Goal: Task Accomplishment & Management: Manage account settings

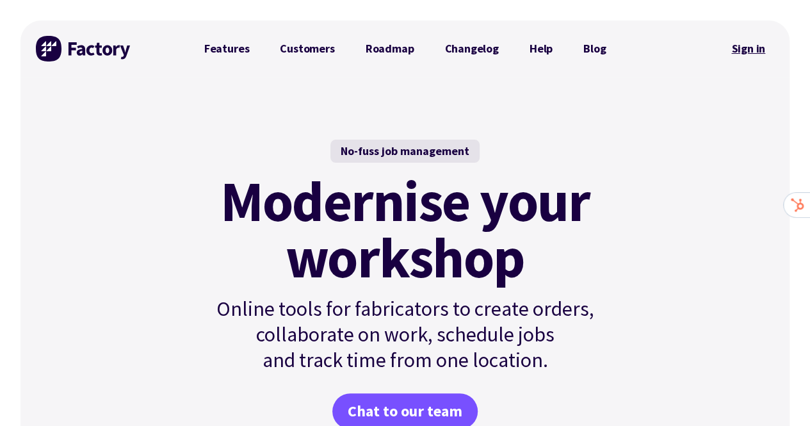
click at [748, 46] on link "Sign in" at bounding box center [748, 48] width 52 height 29
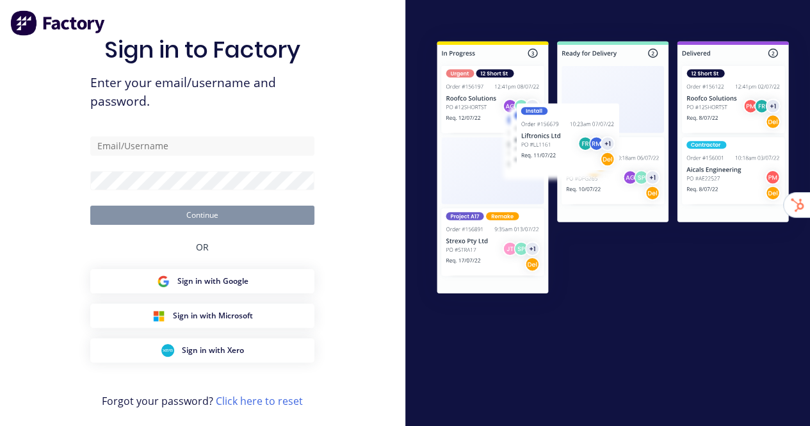
type input "[EMAIL_ADDRESS][DOMAIN_NAME]"
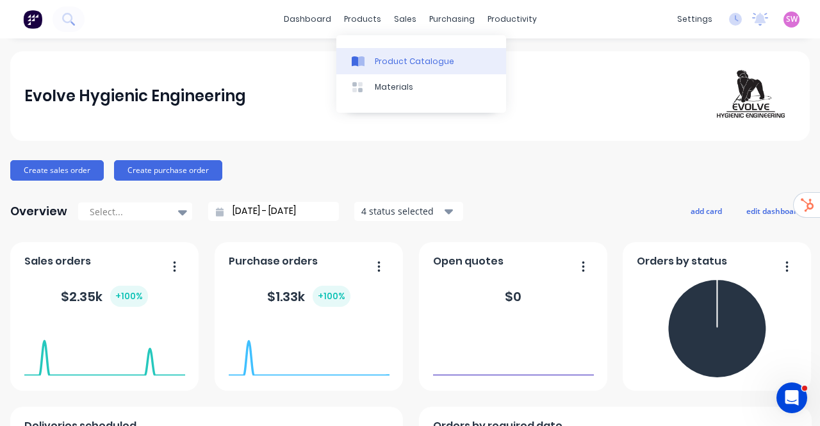
click at [378, 51] on link "Product Catalogue" at bounding box center [421, 61] width 170 height 26
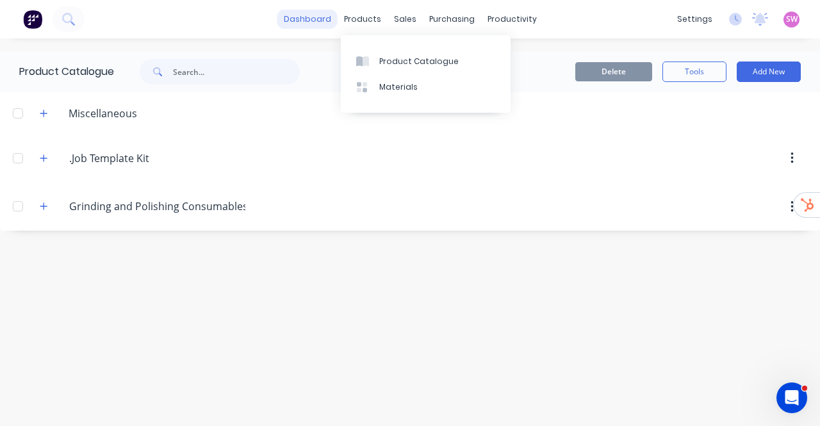
click at [309, 16] on link "dashboard" at bounding box center [307, 19] width 60 height 19
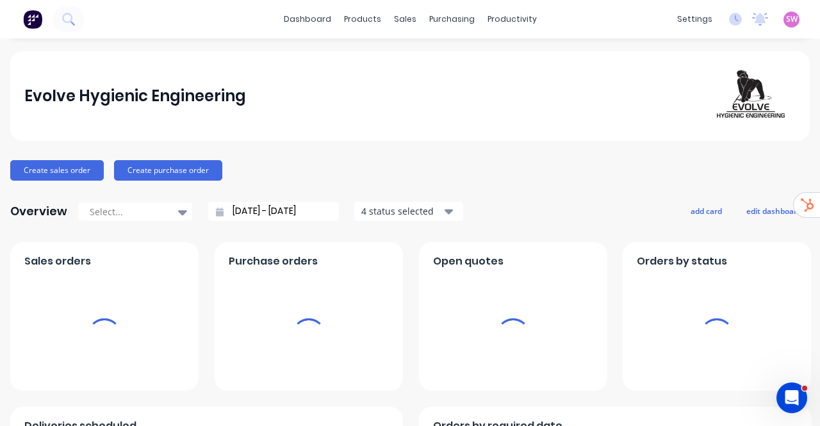
click at [783, 12] on div "SW Evolve Hygienic Engineering Stuart Wheatley Administrator Profile Sign out" at bounding box center [791, 20] width 16 height 16
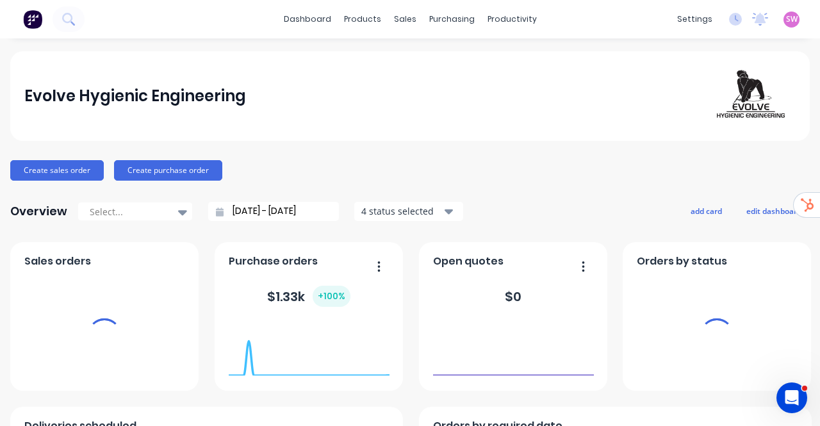
click at [786, 18] on span "SW" at bounding box center [792, 19] width 12 height 12
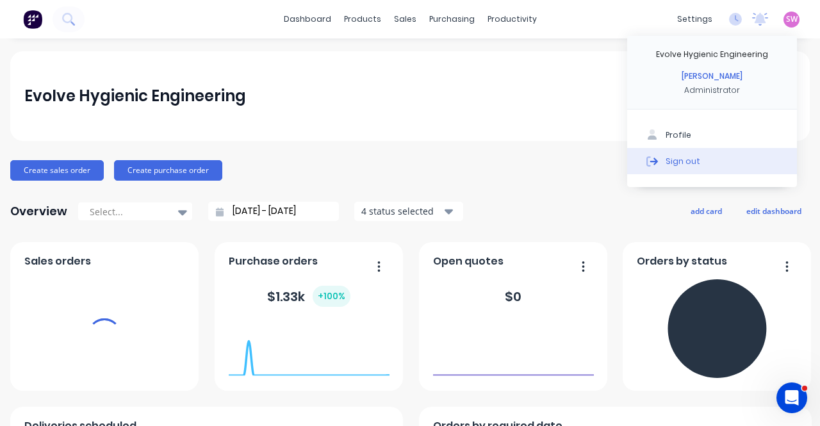
click at [712, 160] on button "Sign out" at bounding box center [712, 161] width 170 height 26
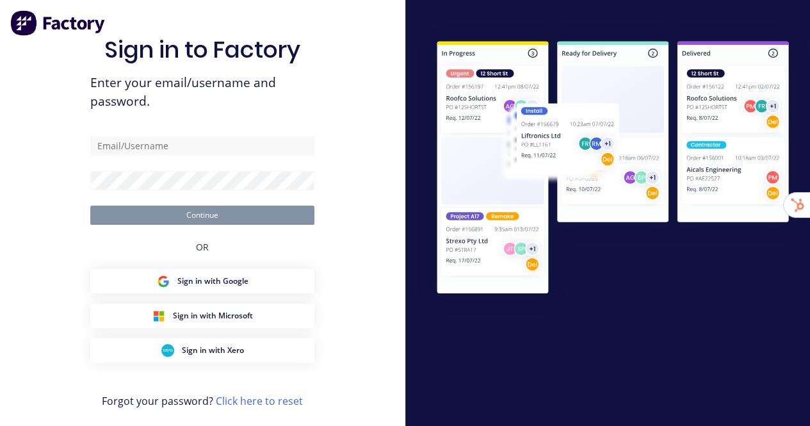
type input "[EMAIL_ADDRESS][DOMAIN_NAME]"
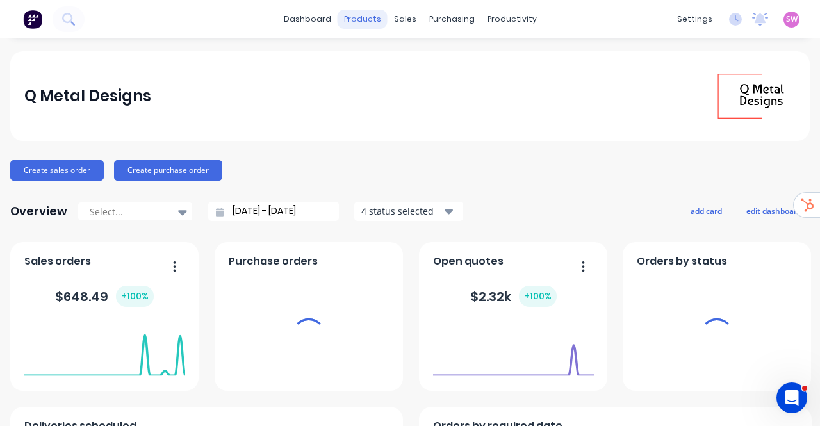
click at [369, 22] on div "products" at bounding box center [363, 19] width 50 height 19
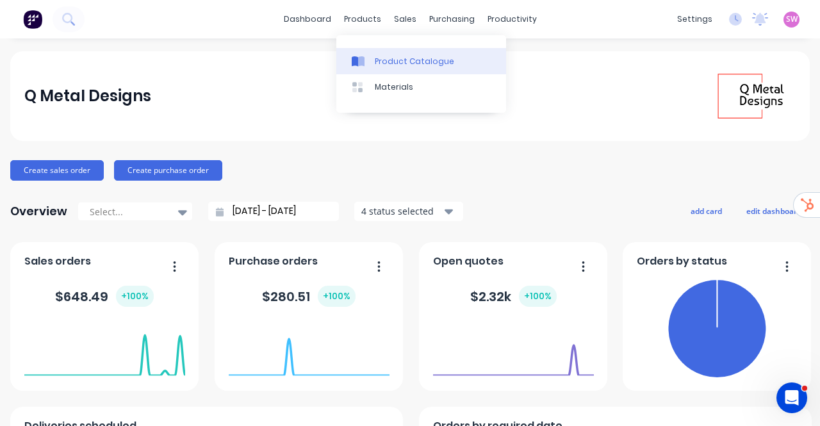
click at [373, 56] on link "Product Catalogue" at bounding box center [421, 61] width 170 height 26
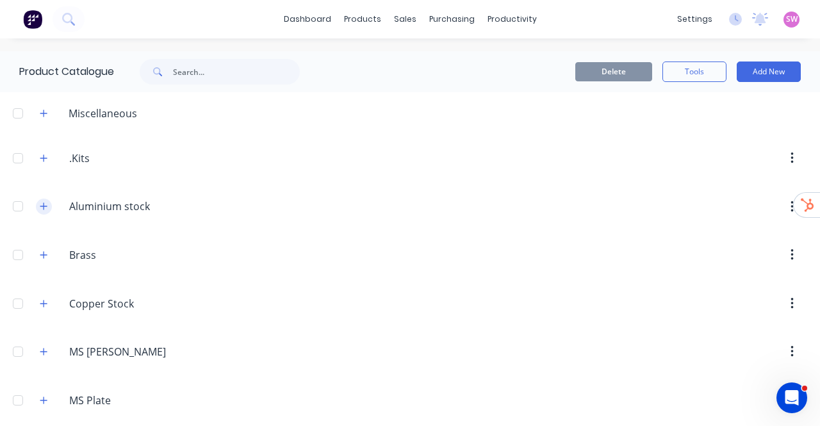
click at [51, 204] on button "button" at bounding box center [44, 207] width 16 height 16
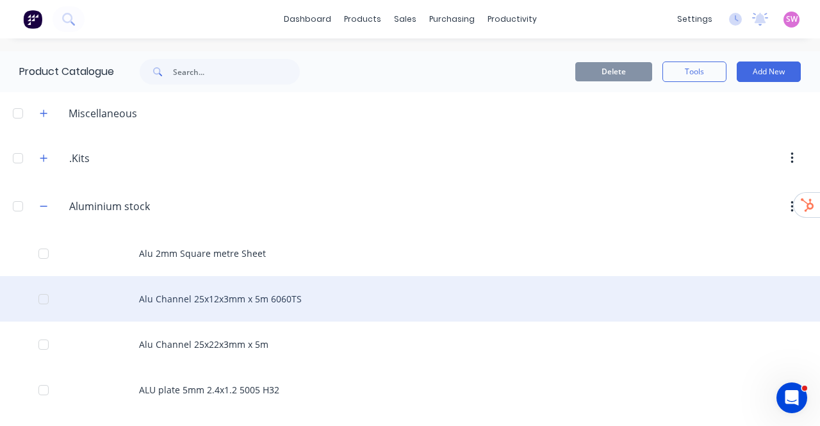
click at [204, 300] on div "Alu Channel 25x12x3mm x 5m 6060TS" at bounding box center [410, 298] width 820 height 45
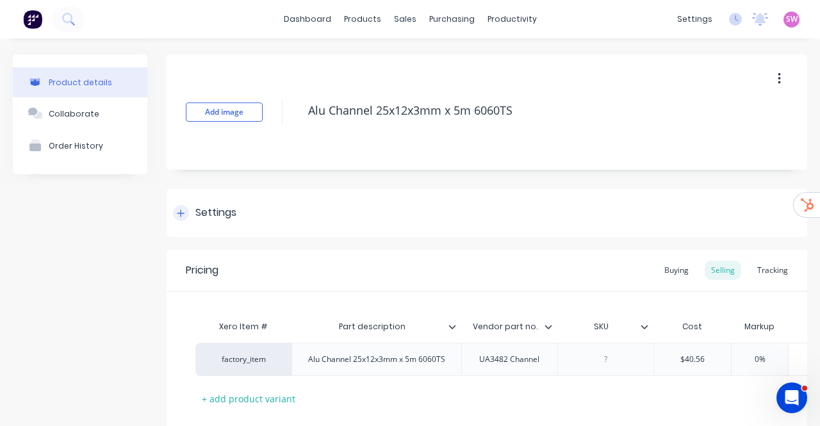
click at [254, 219] on div "Settings" at bounding box center [487, 213] width 641 height 48
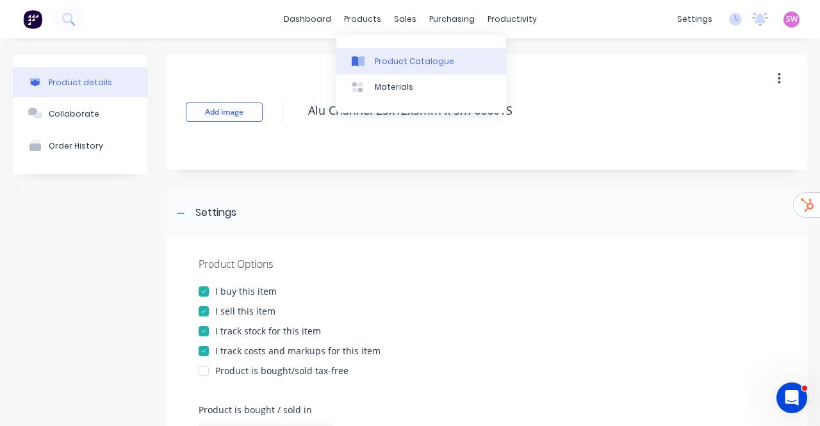
click at [391, 57] on div "Product Catalogue" at bounding box center [414, 62] width 79 height 12
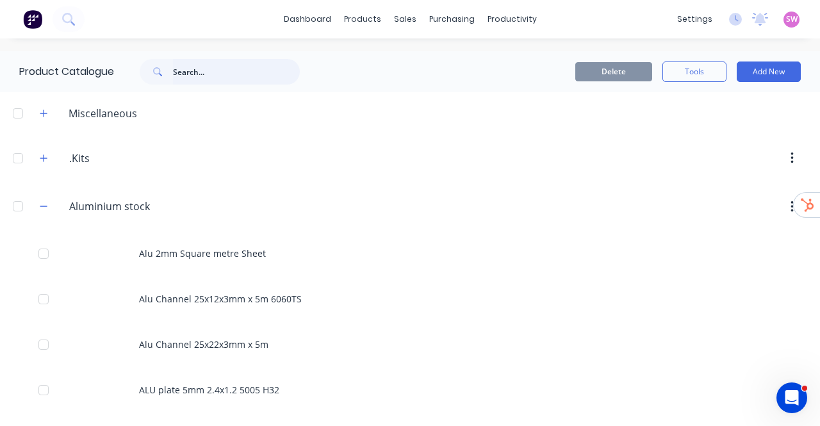
click at [211, 75] on input "text" at bounding box center [236, 72] width 127 height 26
paste input "A00713"
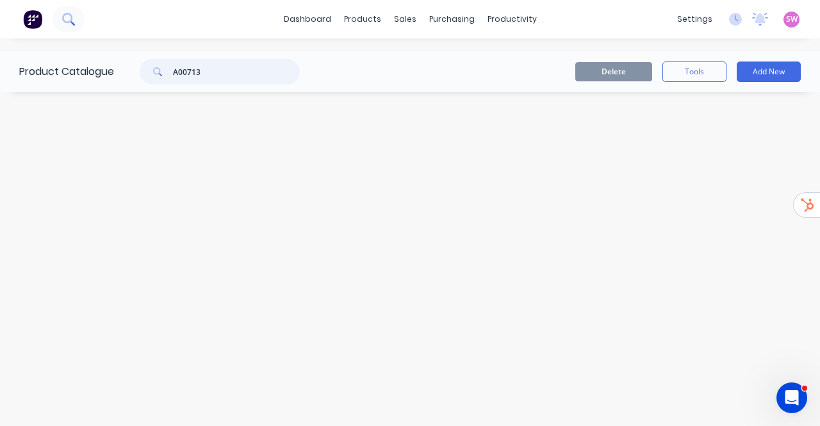
type input "A00713"
click at [65, 17] on icon at bounding box center [68, 19] width 12 height 12
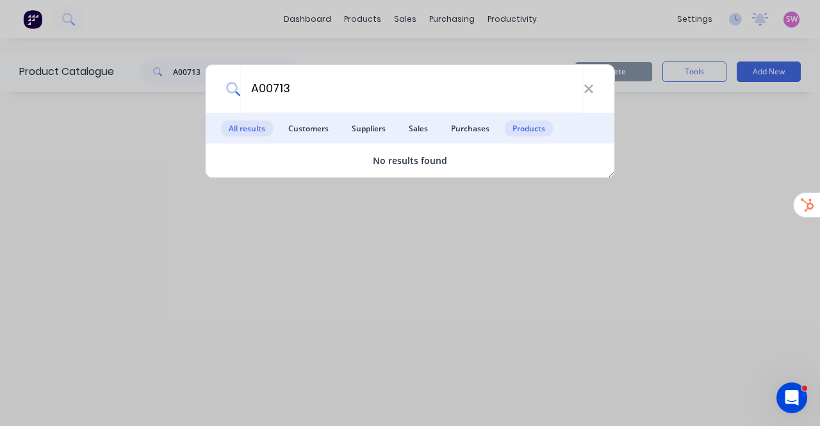
type input "A00713"
click at [523, 123] on span "Products" at bounding box center [529, 128] width 48 height 16
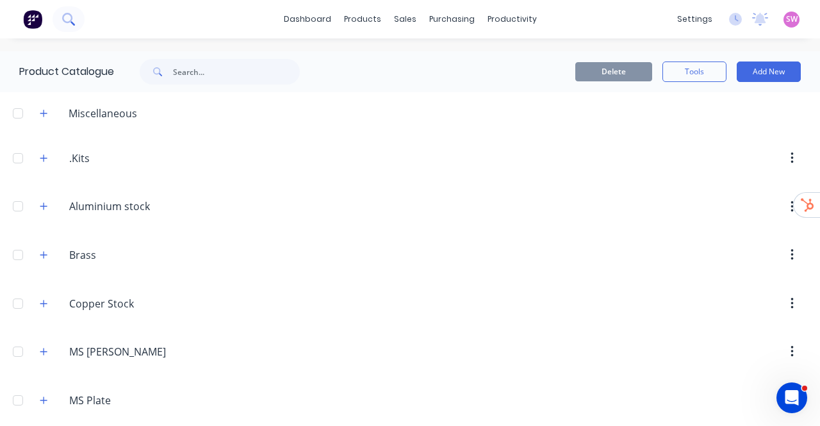
click at [65, 13] on icon at bounding box center [68, 19] width 12 height 12
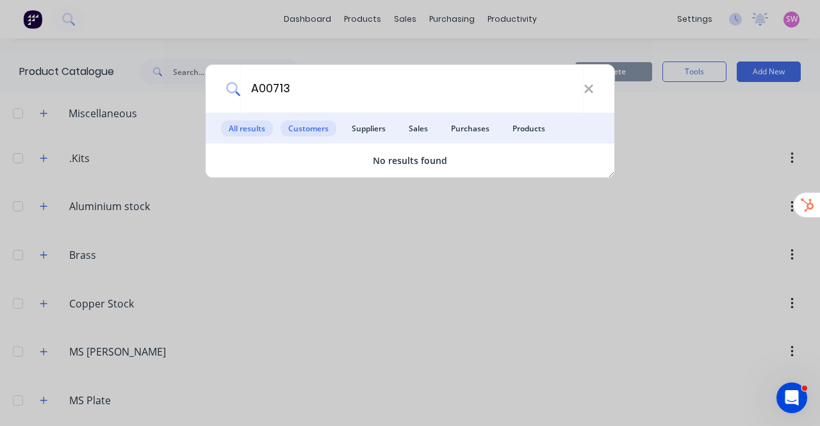
click at [306, 125] on span "Customers" at bounding box center [309, 128] width 56 height 16
click at [363, 135] on span "Suppliers" at bounding box center [368, 128] width 49 height 16
click at [418, 127] on span "Sales" at bounding box center [418, 128] width 35 height 16
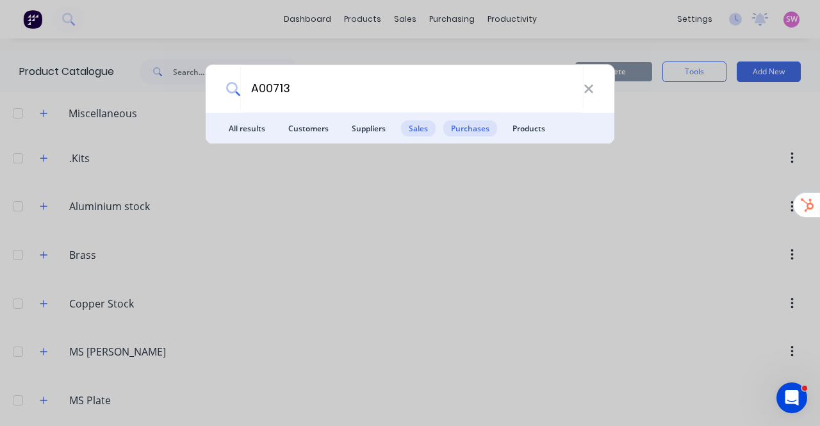
click at [468, 127] on span "Purchases" at bounding box center [470, 128] width 54 height 16
click at [518, 129] on span "Products" at bounding box center [529, 128] width 48 height 16
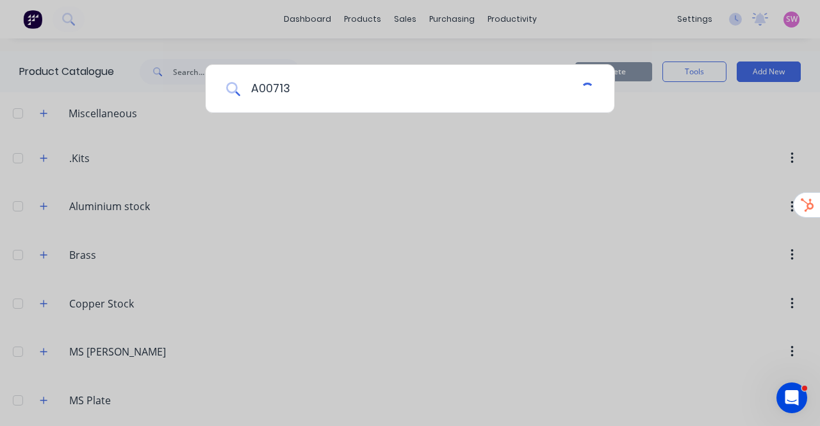
click at [405, 94] on input "A00713" at bounding box center [410, 89] width 341 height 48
type input "A00713"
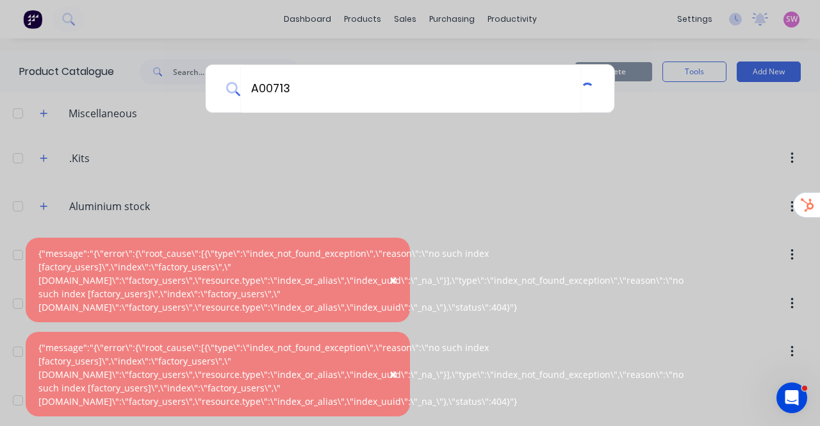
click at [323, 165] on div "A00713" at bounding box center [410, 213] width 820 height 426
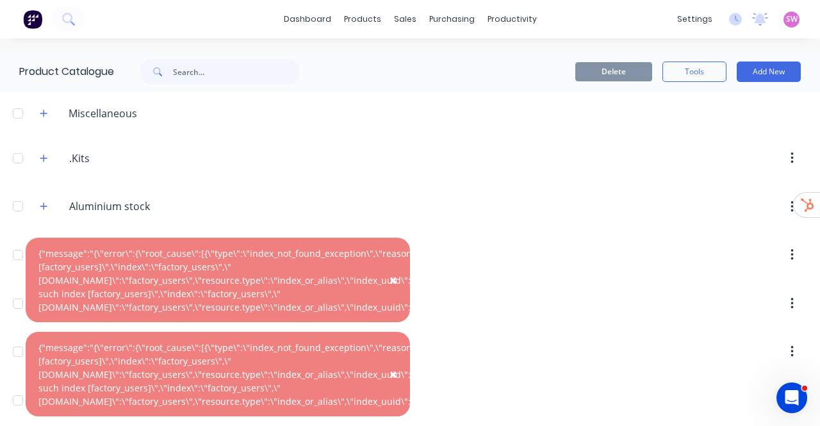
click at [391, 289] on span "×" at bounding box center [393, 280] width 8 height 18
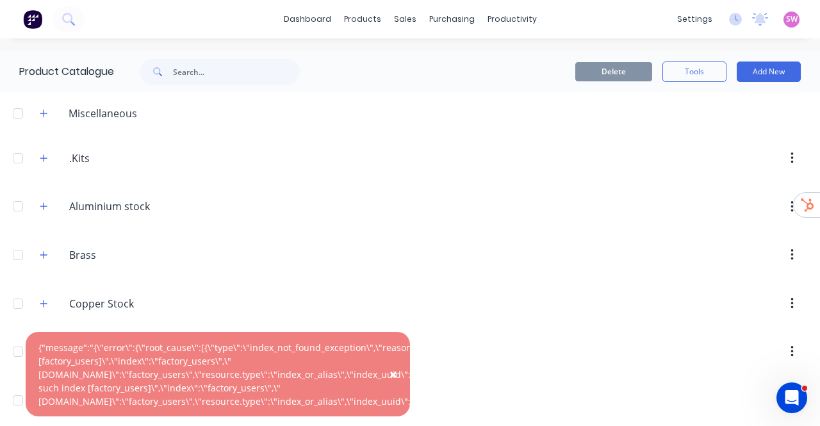
click at [392, 383] on span "×" at bounding box center [393, 374] width 8 height 18
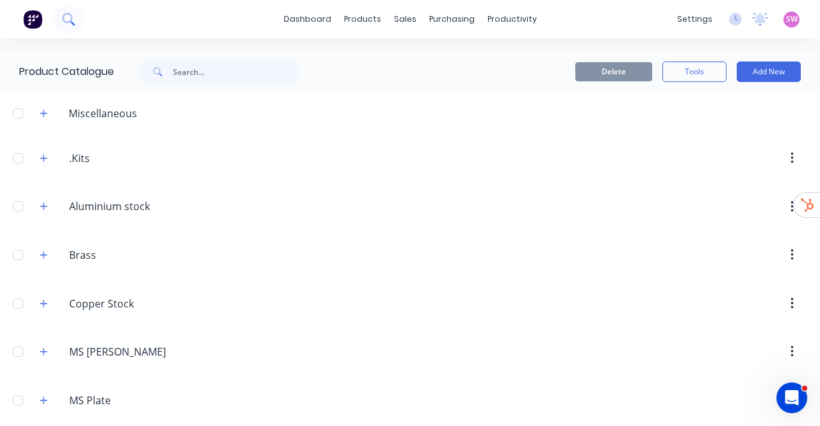
click at [58, 13] on button at bounding box center [69, 19] width 32 height 26
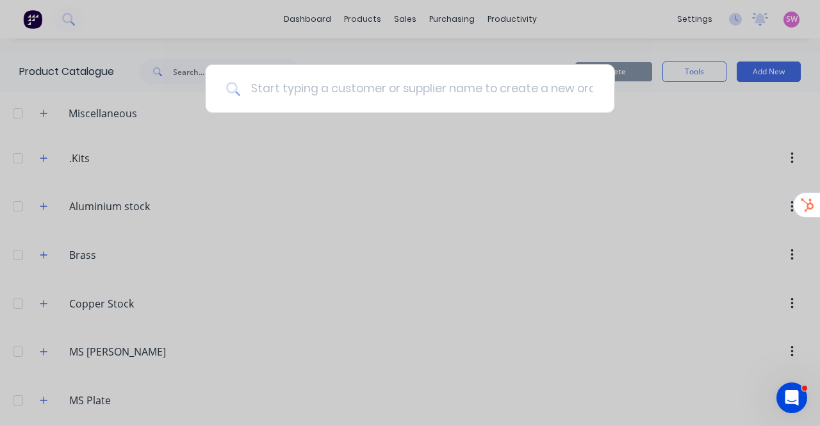
click at [331, 76] on input at bounding box center [417, 89] width 354 height 48
paste input "A00713"
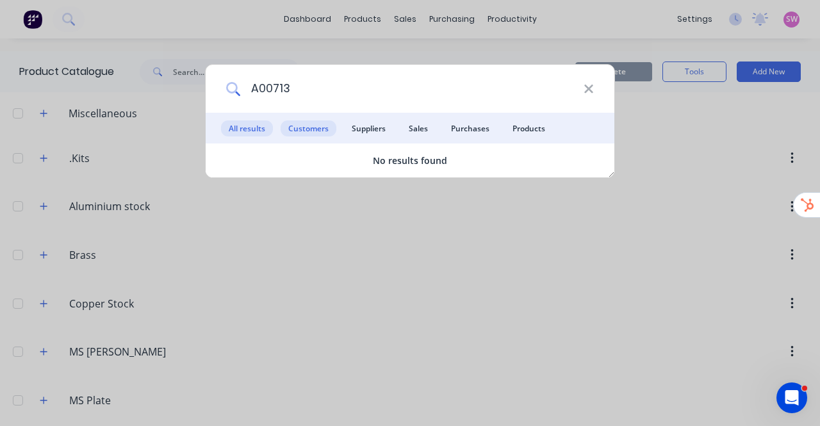
type input "A00713"
click at [314, 121] on span "Customers" at bounding box center [309, 128] width 56 height 16
click at [361, 129] on span "Suppliers" at bounding box center [368, 128] width 49 height 16
click at [310, 131] on span "Customers" at bounding box center [309, 128] width 56 height 16
click at [250, 126] on span "All results" at bounding box center [247, 128] width 52 height 16
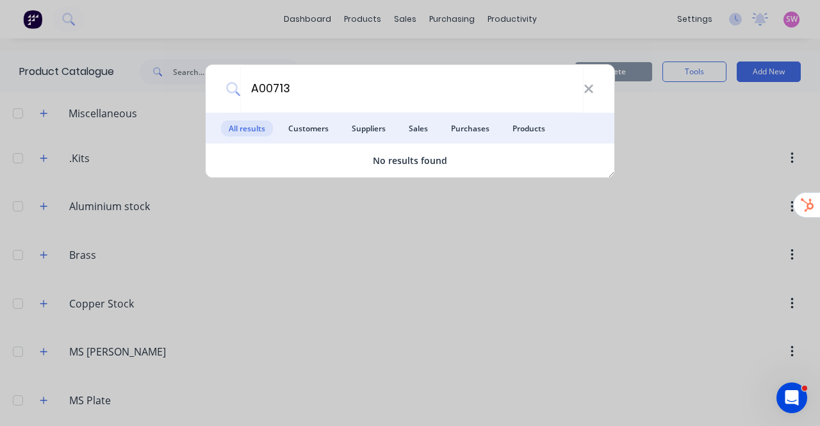
click at [311, 128] on span "Customers" at bounding box center [309, 128] width 56 height 16
click at [371, 127] on span "Suppliers" at bounding box center [368, 128] width 49 height 16
click at [421, 126] on span "Sales" at bounding box center [418, 128] width 35 height 16
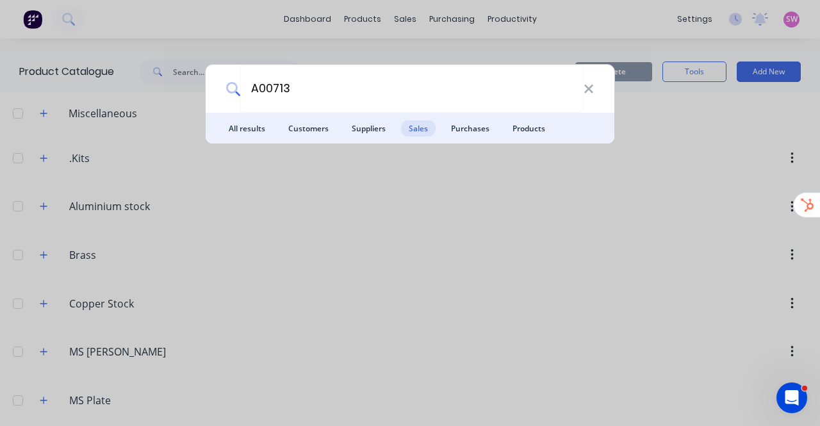
click at [459, 127] on span "Purchases" at bounding box center [470, 128] width 54 height 16
click at [418, 130] on span "Sales" at bounding box center [418, 128] width 35 height 16
click at [369, 132] on span "Suppliers" at bounding box center [368, 128] width 49 height 16
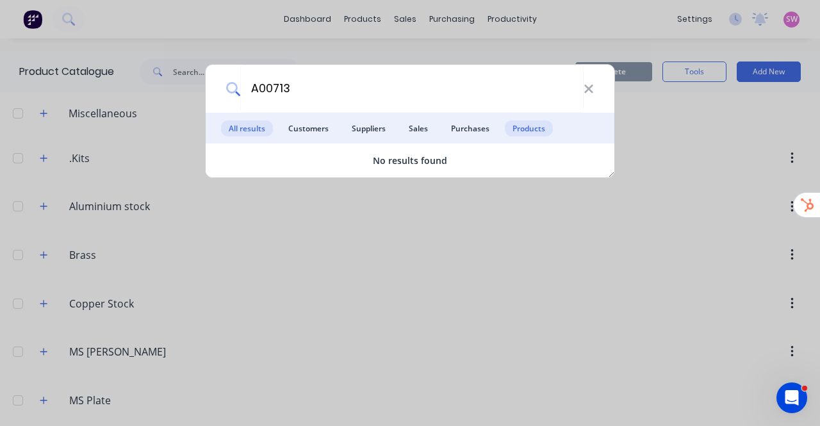
click at [534, 129] on span "Products" at bounding box center [529, 128] width 48 height 16
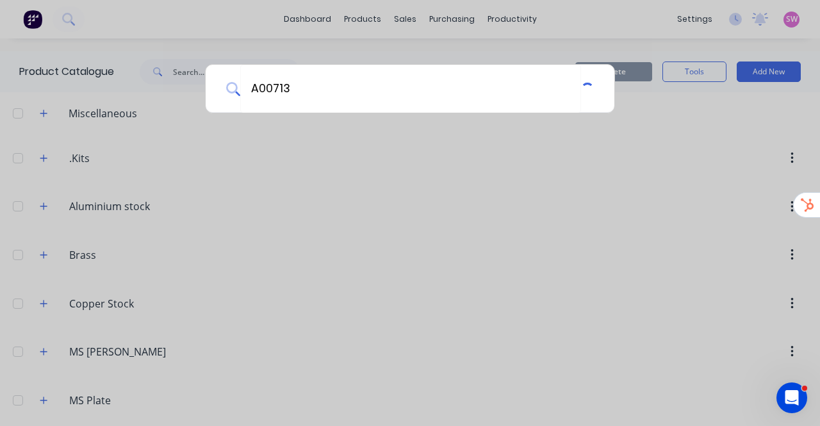
click at [206, 199] on div "A00713" at bounding box center [410, 213] width 820 height 426
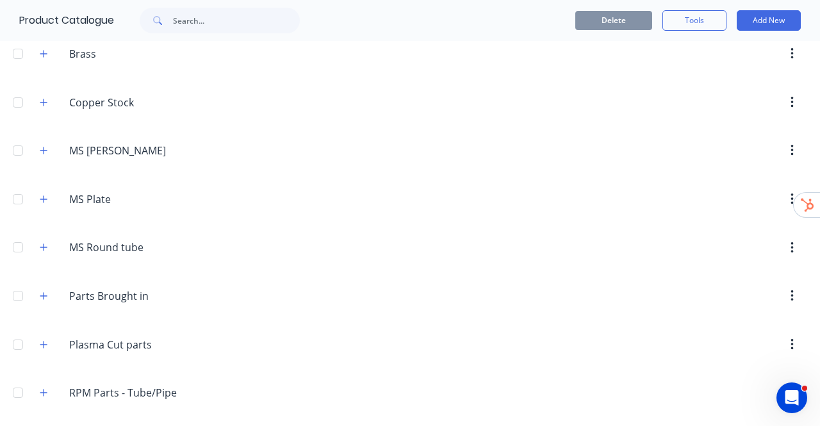
scroll to position [296, 0]
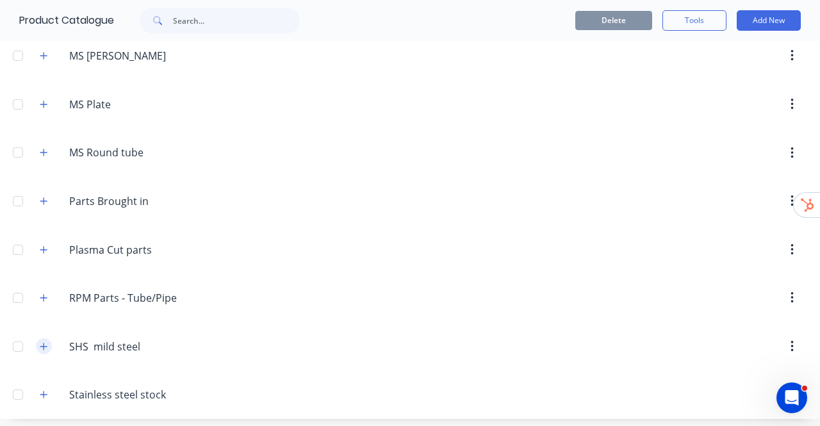
click at [42, 344] on icon "button" at bounding box center [44, 346] width 8 height 9
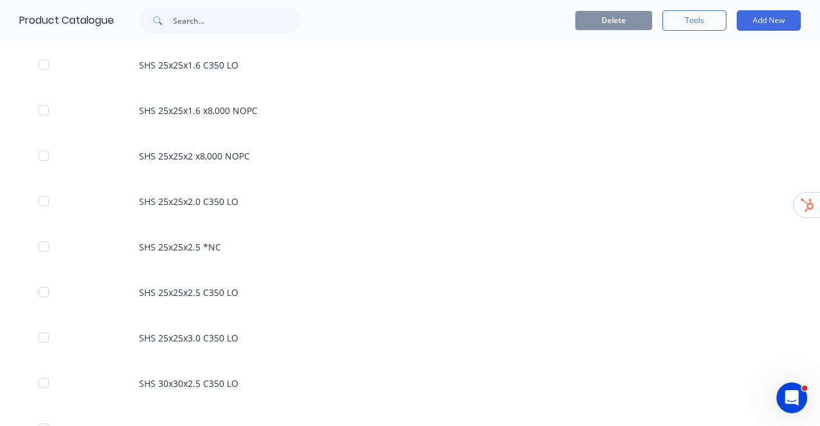
scroll to position [1986, 0]
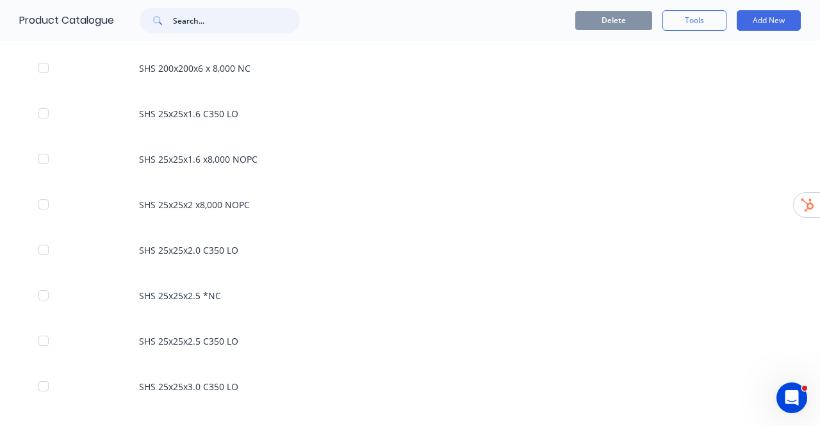
click at [206, 30] on input "text" at bounding box center [236, 21] width 127 height 26
type input "plate"
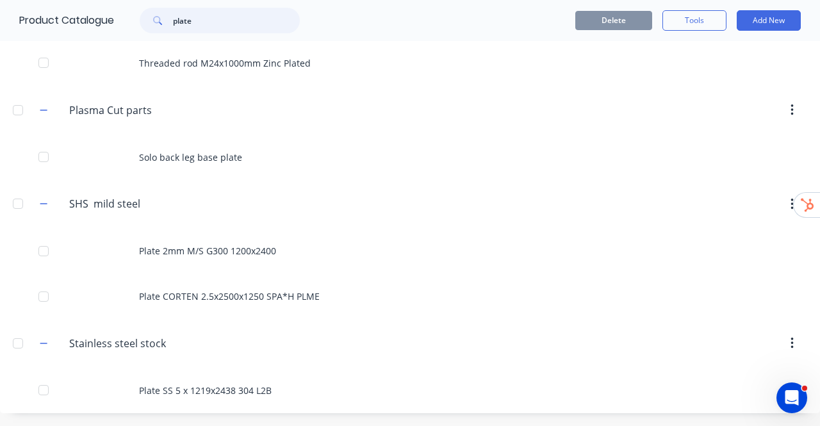
scroll to position [0, 0]
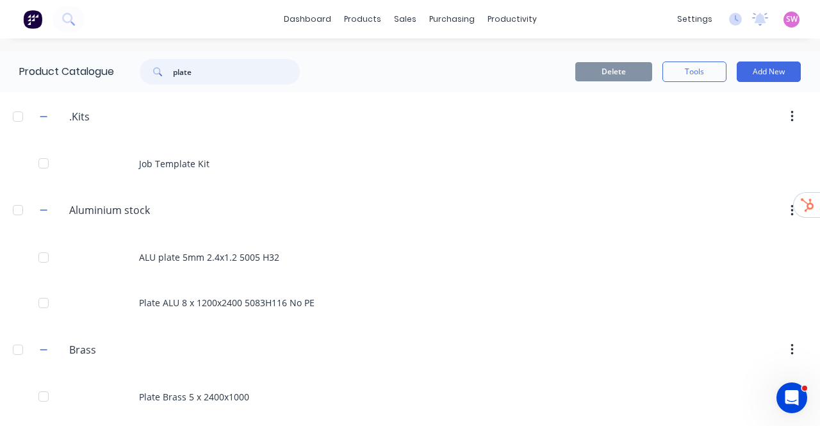
drag, startPoint x: 202, startPoint y: 73, endPoint x: 83, endPoint y: 52, distance: 121.0
click at [99, 56] on div "Product Catalogue plate" at bounding box center [166, 71] width 332 height 41
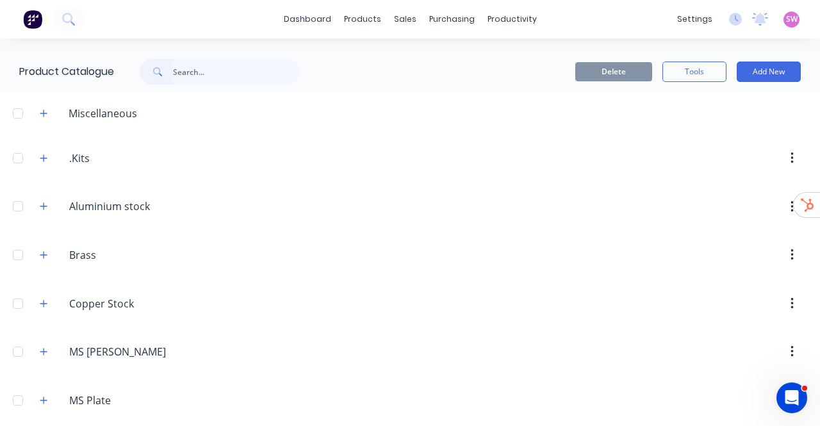
click at [394, 74] on div "Delete Tools Add New" at bounding box center [566, 71] width 469 height 20
click at [42, 206] on icon "button" at bounding box center [44, 206] width 8 height 9
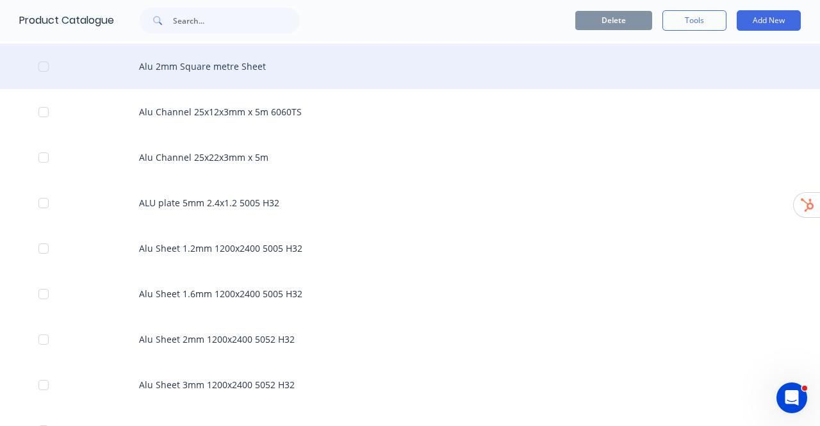
scroll to position [192, 0]
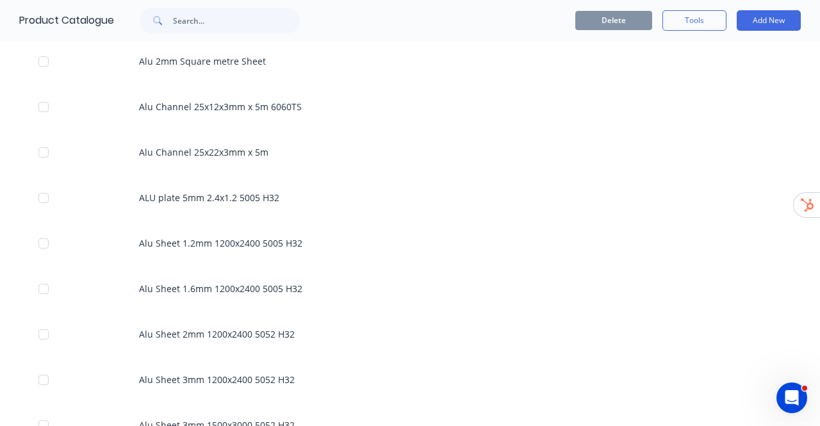
click at [488, 25] on div "Delete Tools Add New" at bounding box center [566, 20] width 469 height 20
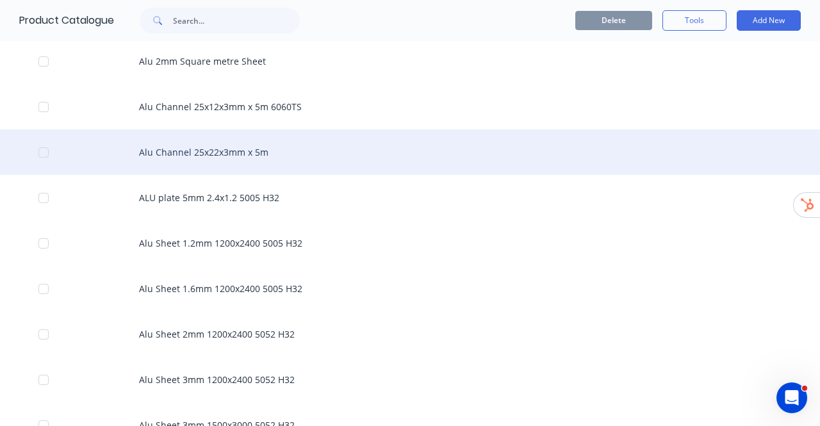
click at [224, 148] on div "Alu Channel 25x22x3mm x 5m" at bounding box center [410, 151] width 820 height 45
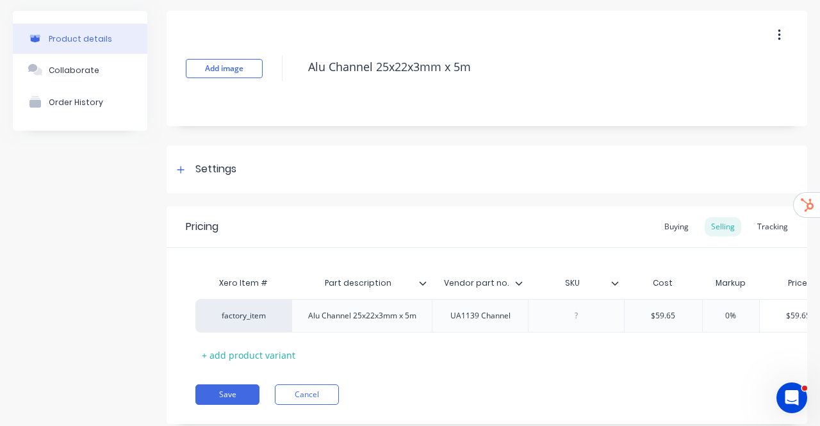
scroll to position [64, 0]
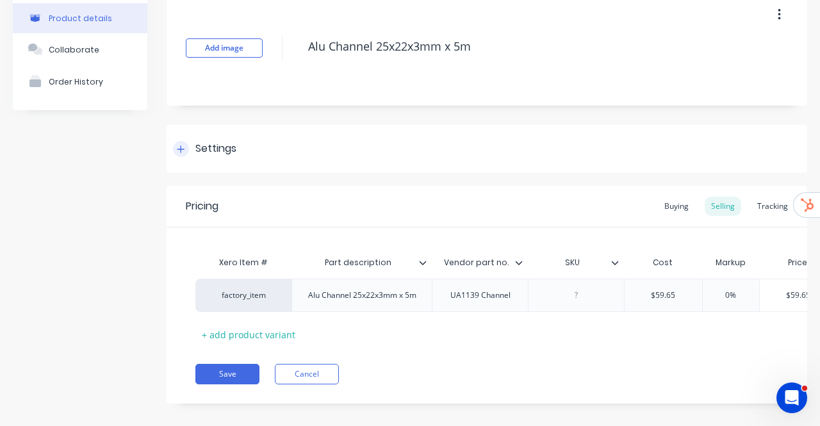
click at [231, 148] on div "Settings" at bounding box center [215, 149] width 41 height 16
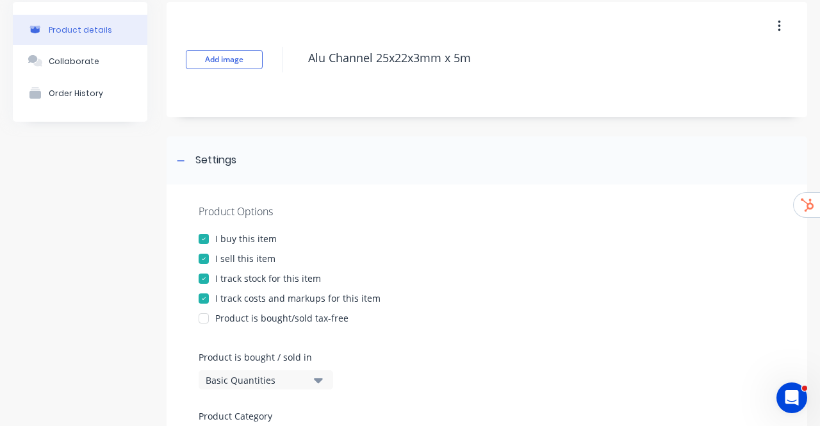
scroll to position [0, 0]
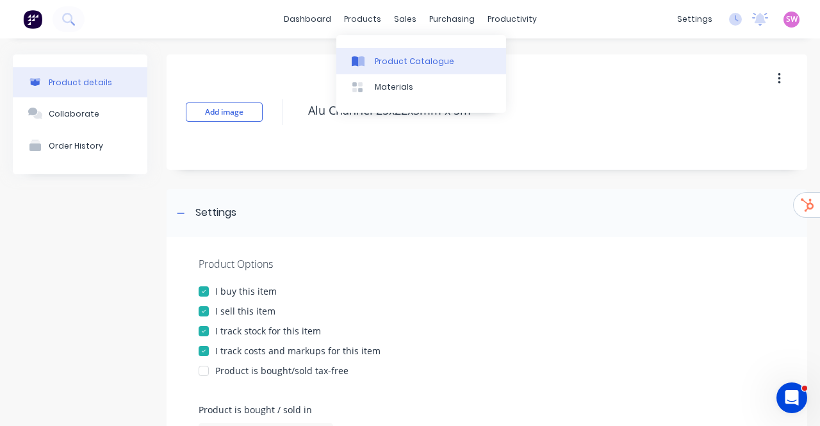
click at [386, 60] on div "Product Catalogue" at bounding box center [414, 62] width 79 height 12
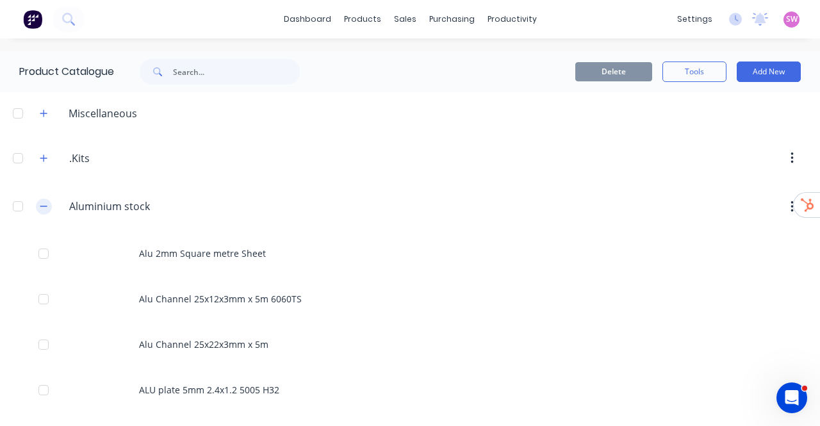
click at [42, 210] on icon "button" at bounding box center [44, 206] width 8 height 9
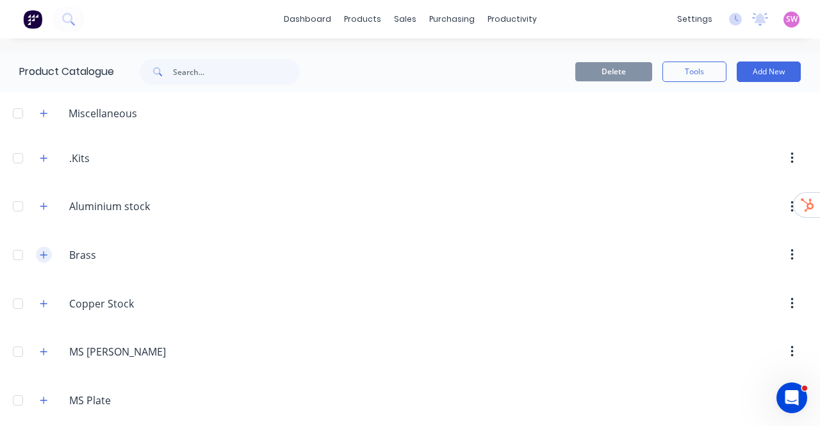
click at [50, 254] on button "button" at bounding box center [44, 255] width 16 height 16
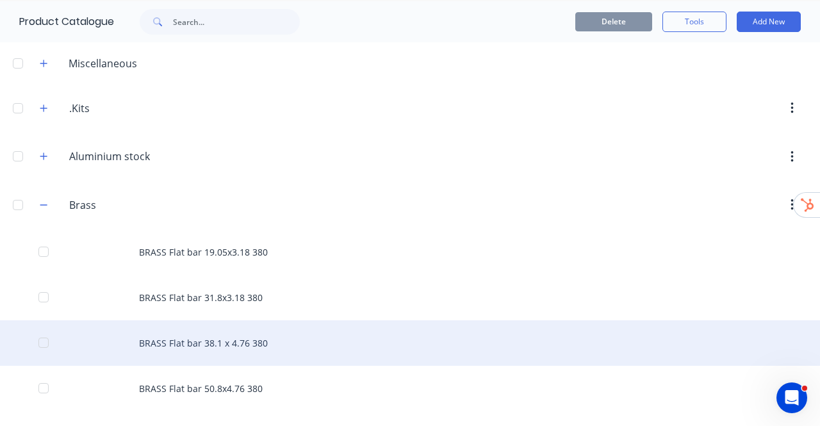
scroll to position [192, 0]
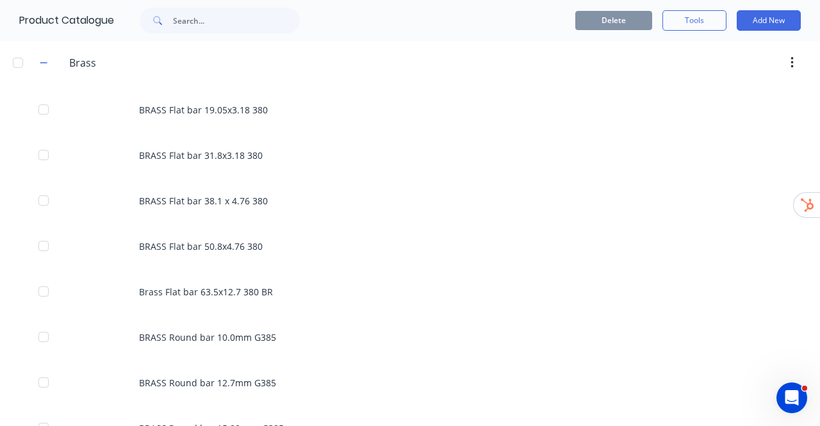
click at [421, 62] on div at bounding box center [518, 62] width 577 height 23
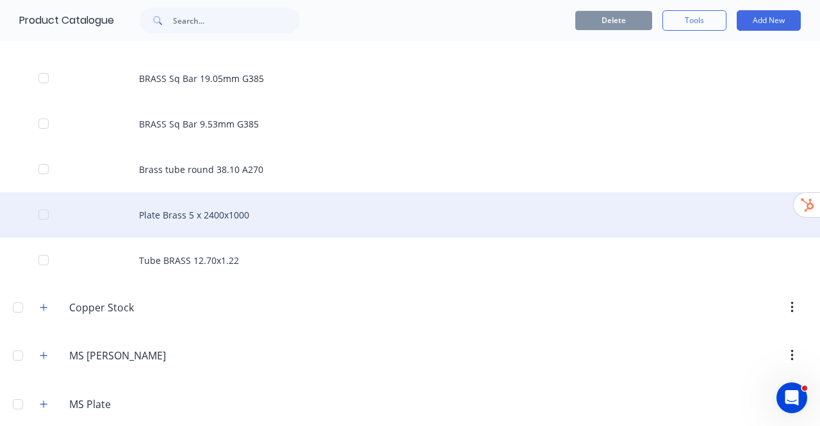
click at [207, 217] on div "Plate Brass 5 x 2400x1000" at bounding box center [410, 214] width 820 height 45
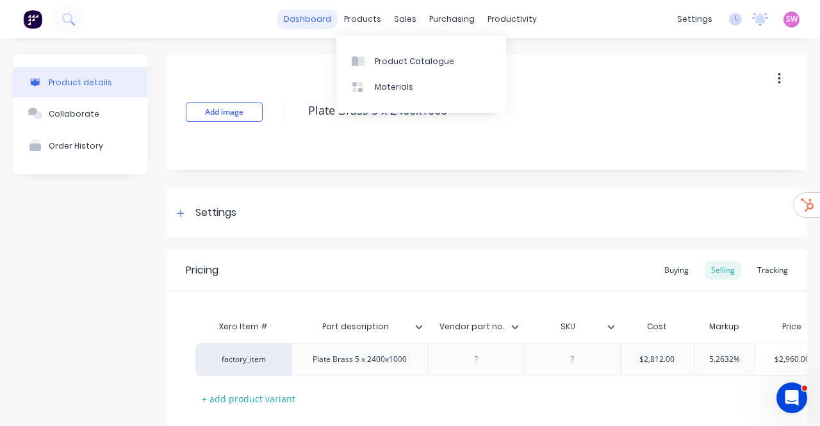
click at [306, 21] on link "dashboard" at bounding box center [307, 19] width 60 height 19
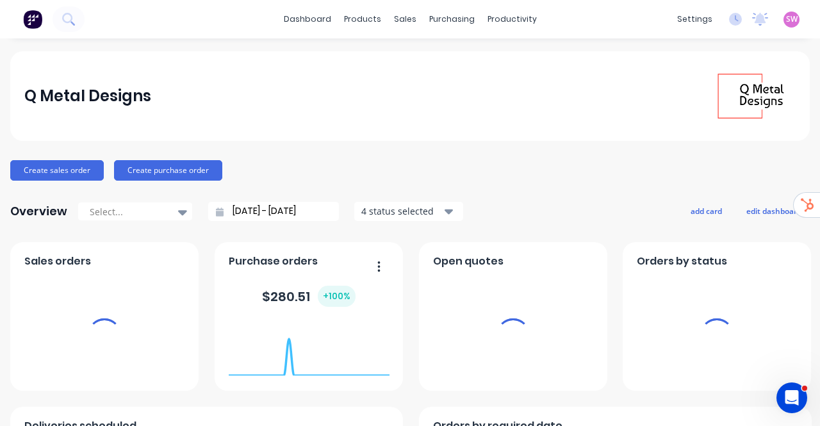
click at [786, 22] on span "SW" at bounding box center [792, 19] width 12 height 12
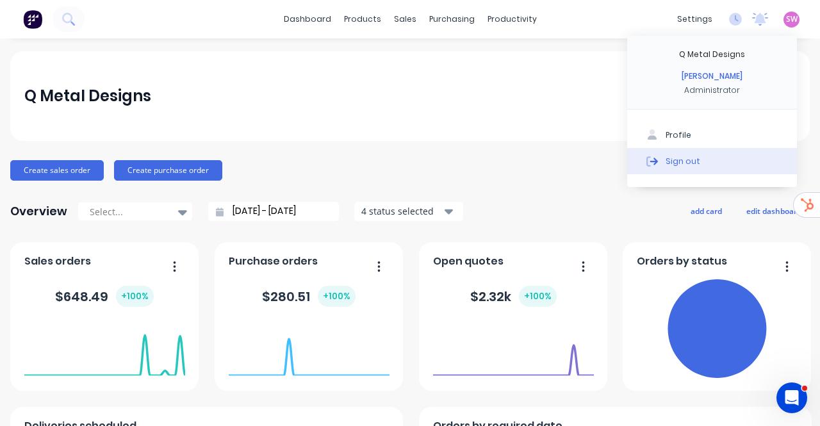
click at [671, 166] on div "Sign out" at bounding box center [682, 161] width 35 height 12
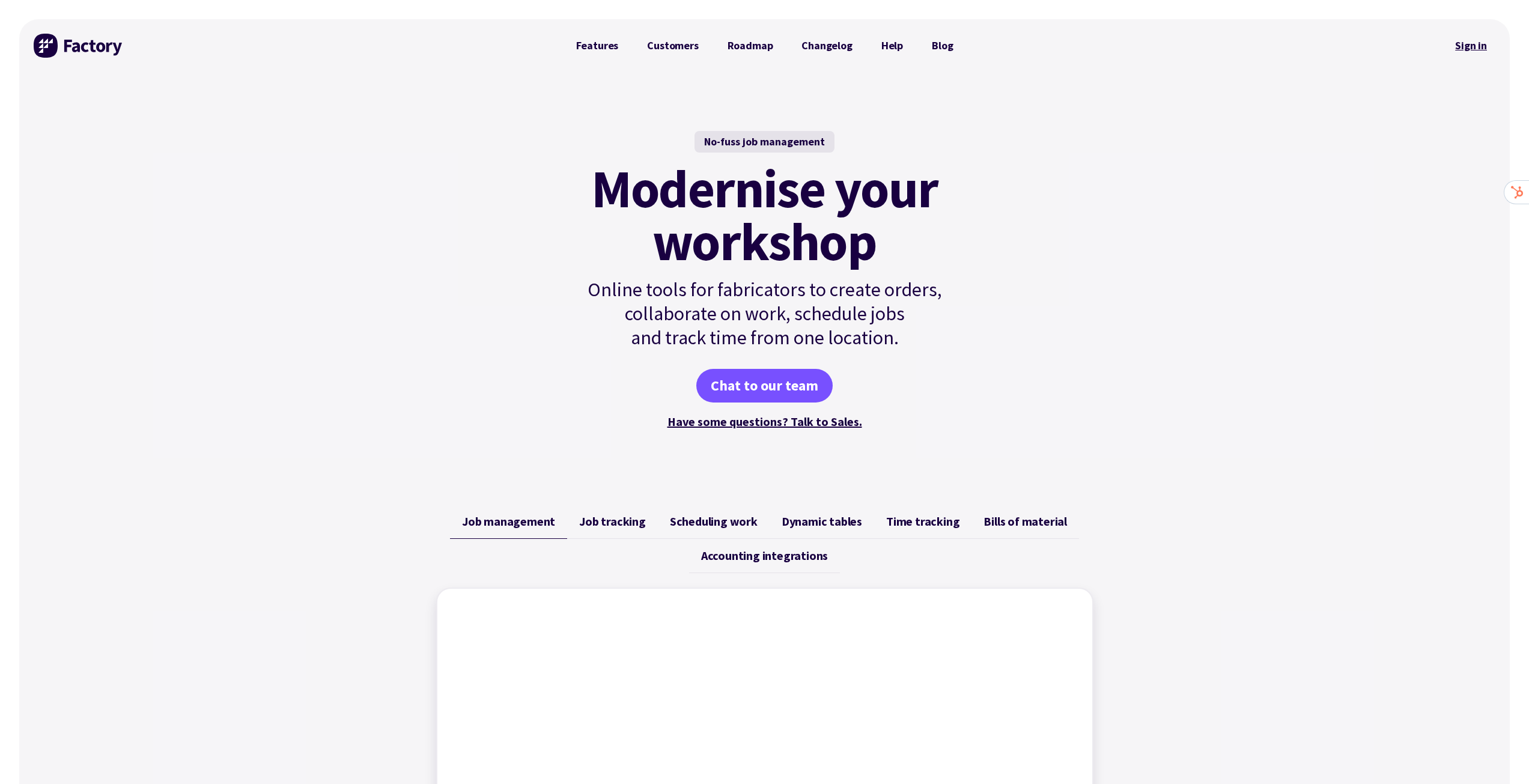
click at [1474, 46] on link "Sign in" at bounding box center [1471, 45] width 49 height 27
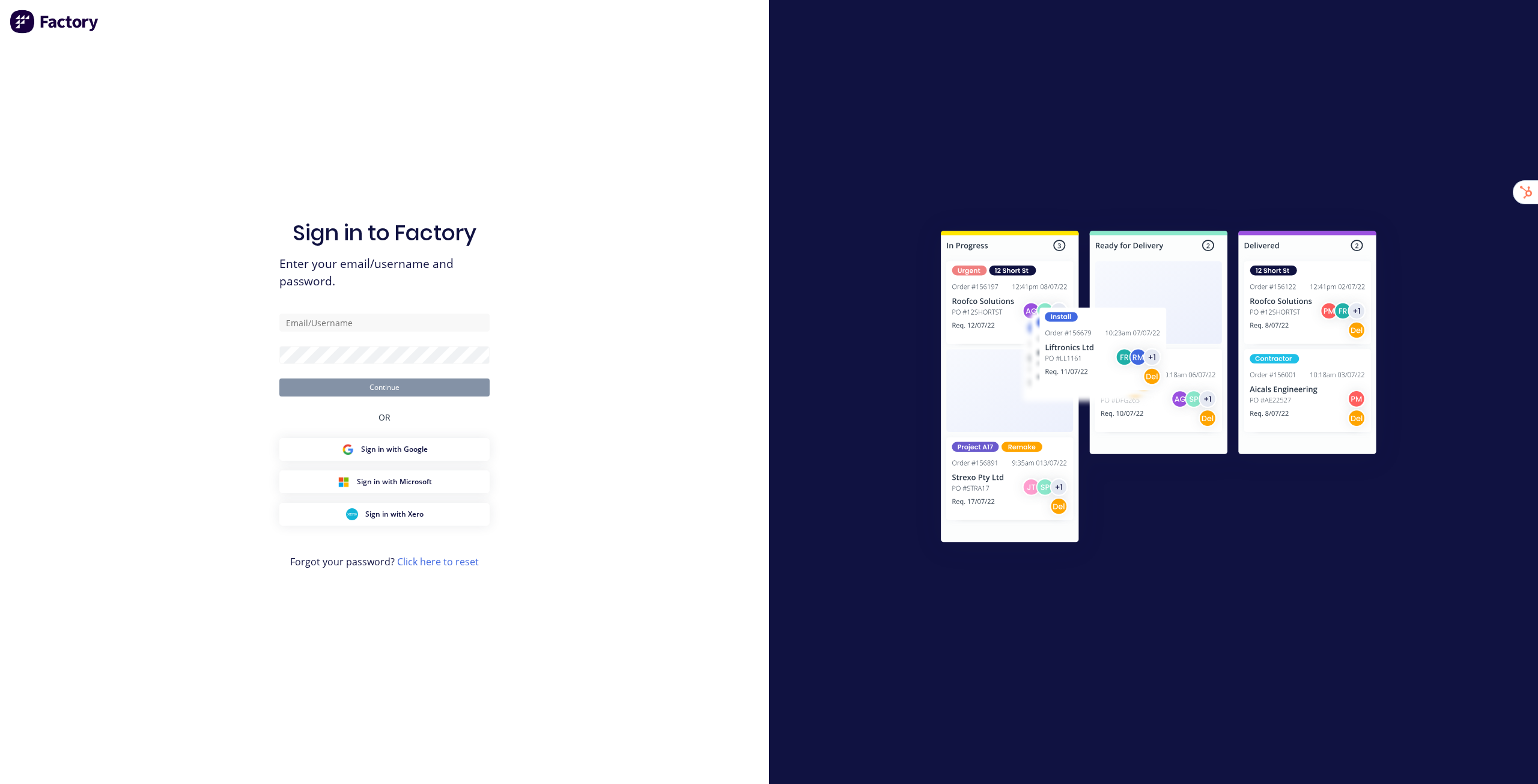
type input "[EMAIL_ADDRESS][DOMAIN_NAME]"
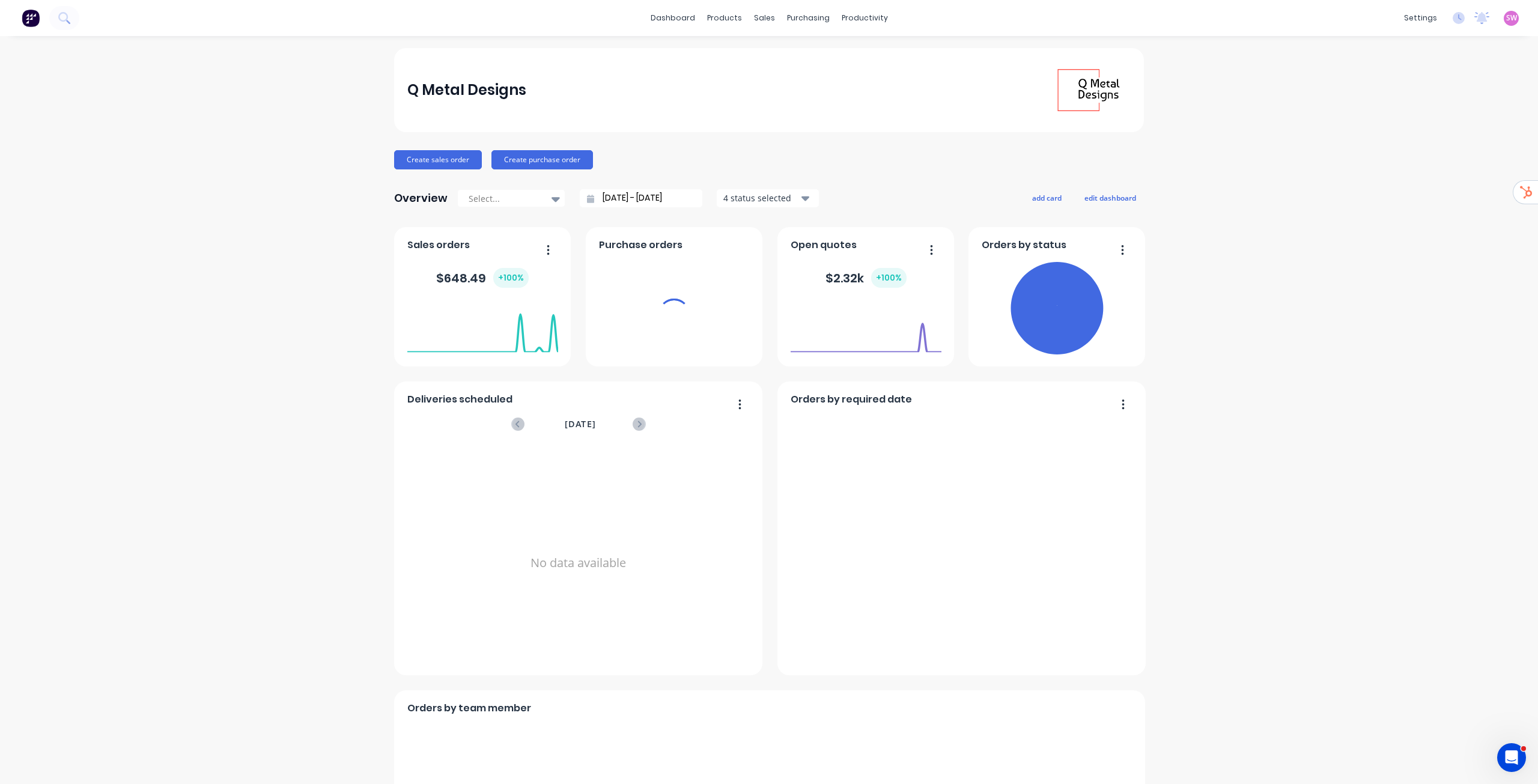
click at [1506, 21] on span "SW" at bounding box center [1512, 18] width 11 height 11
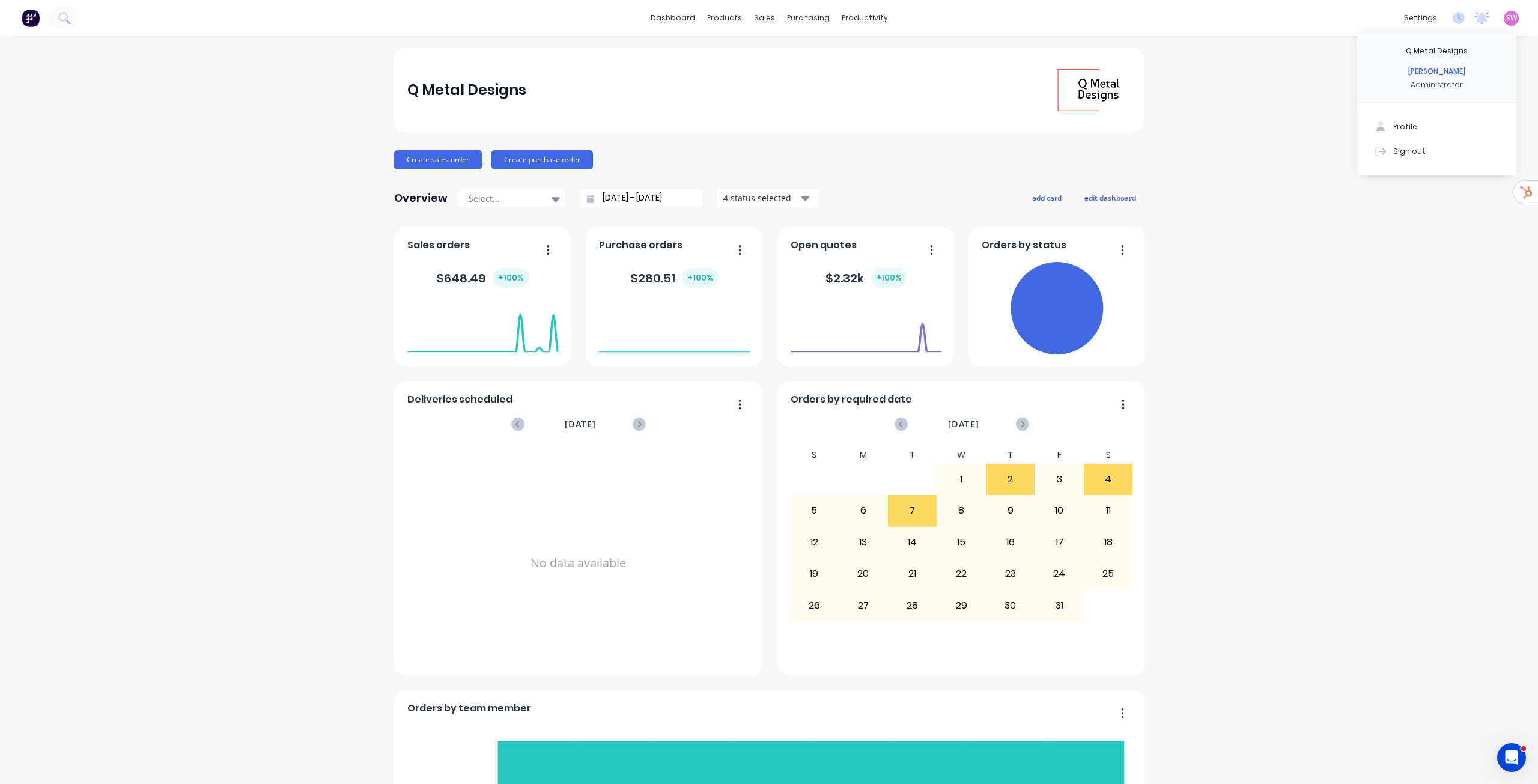
click at [1506, 19] on span "SW" at bounding box center [1512, 18] width 11 height 11
click at [1506, 12] on span "SW" at bounding box center [1512, 18] width 11 height 11
click at [1402, 150] on div "Sign out" at bounding box center [1409, 151] width 33 height 11
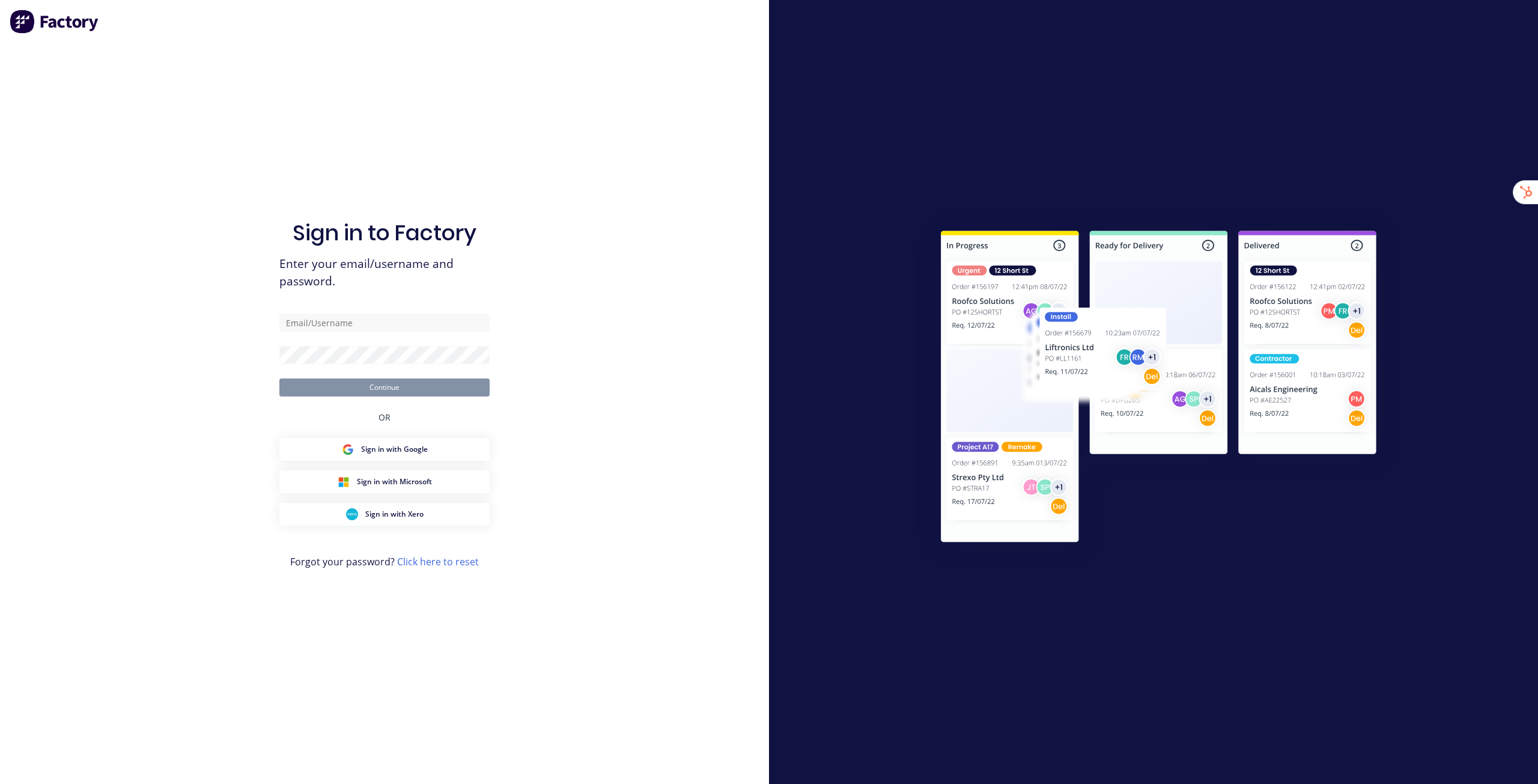
type input "stuart@factory.app"
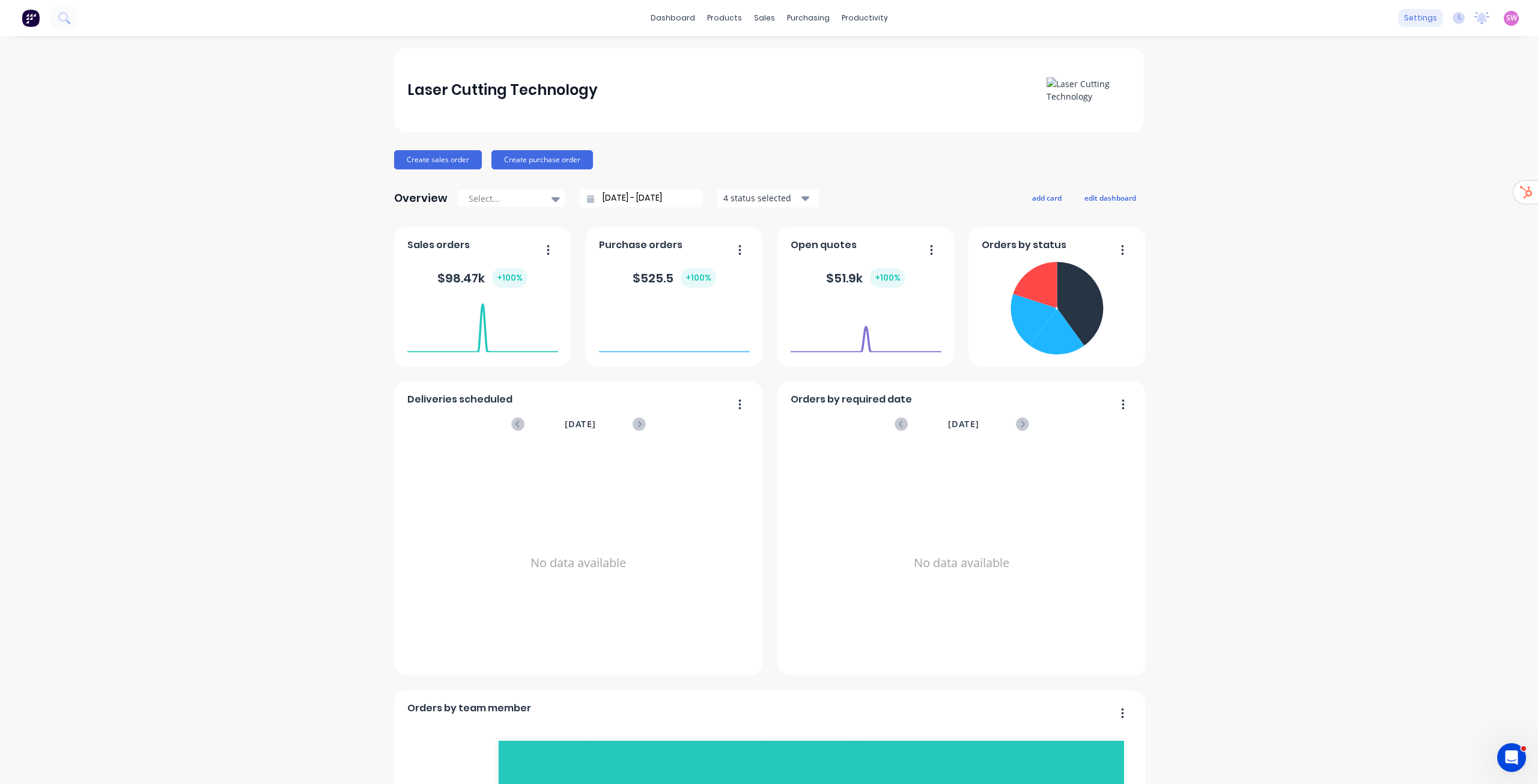
click at [1418, 18] on div "settings" at bounding box center [1420, 18] width 45 height 18
click at [1336, 56] on div "Company" at bounding box center [1330, 58] width 38 height 11
select select "AU"
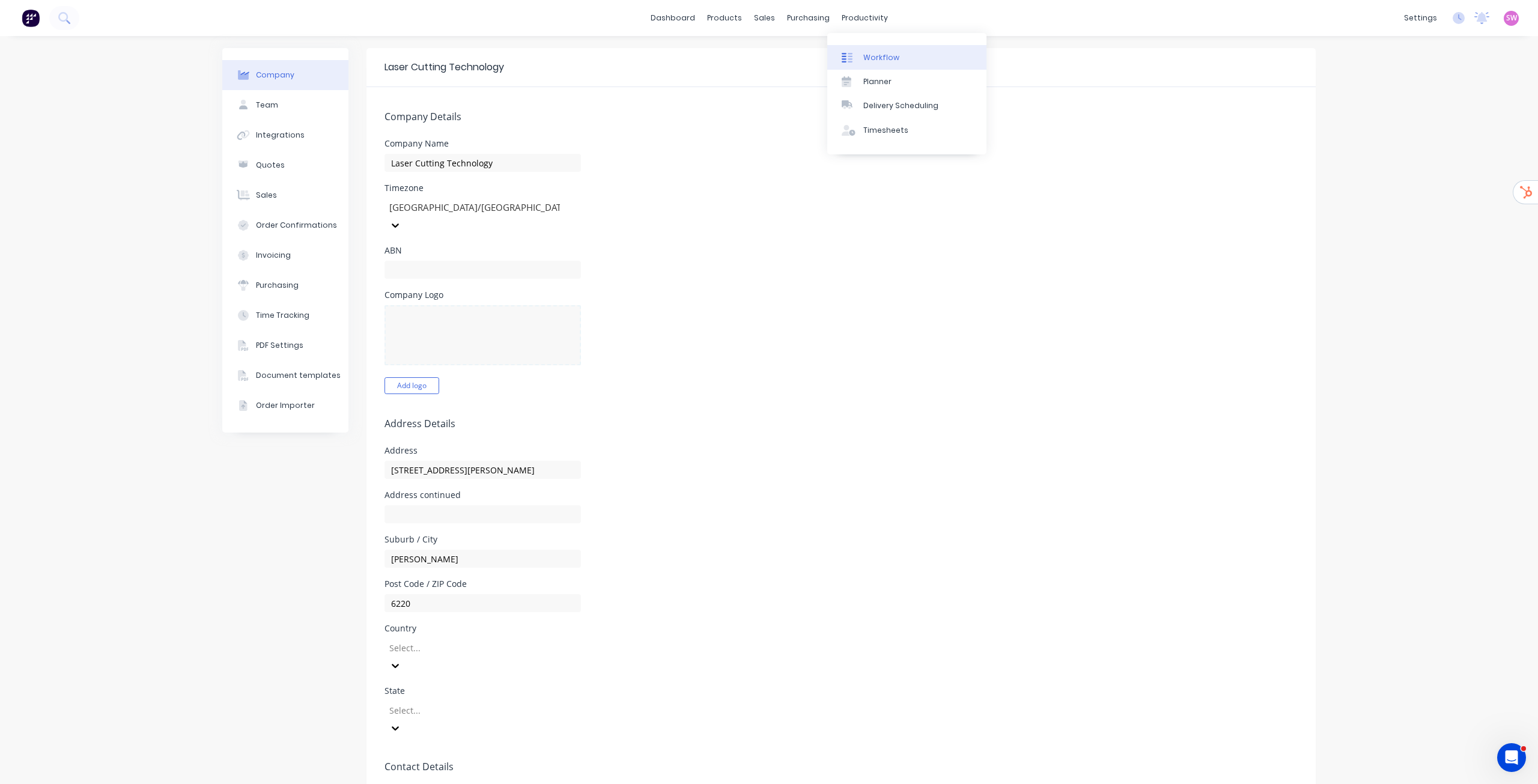
click at [862, 58] on link "Workflow" at bounding box center [907, 57] width 159 height 24
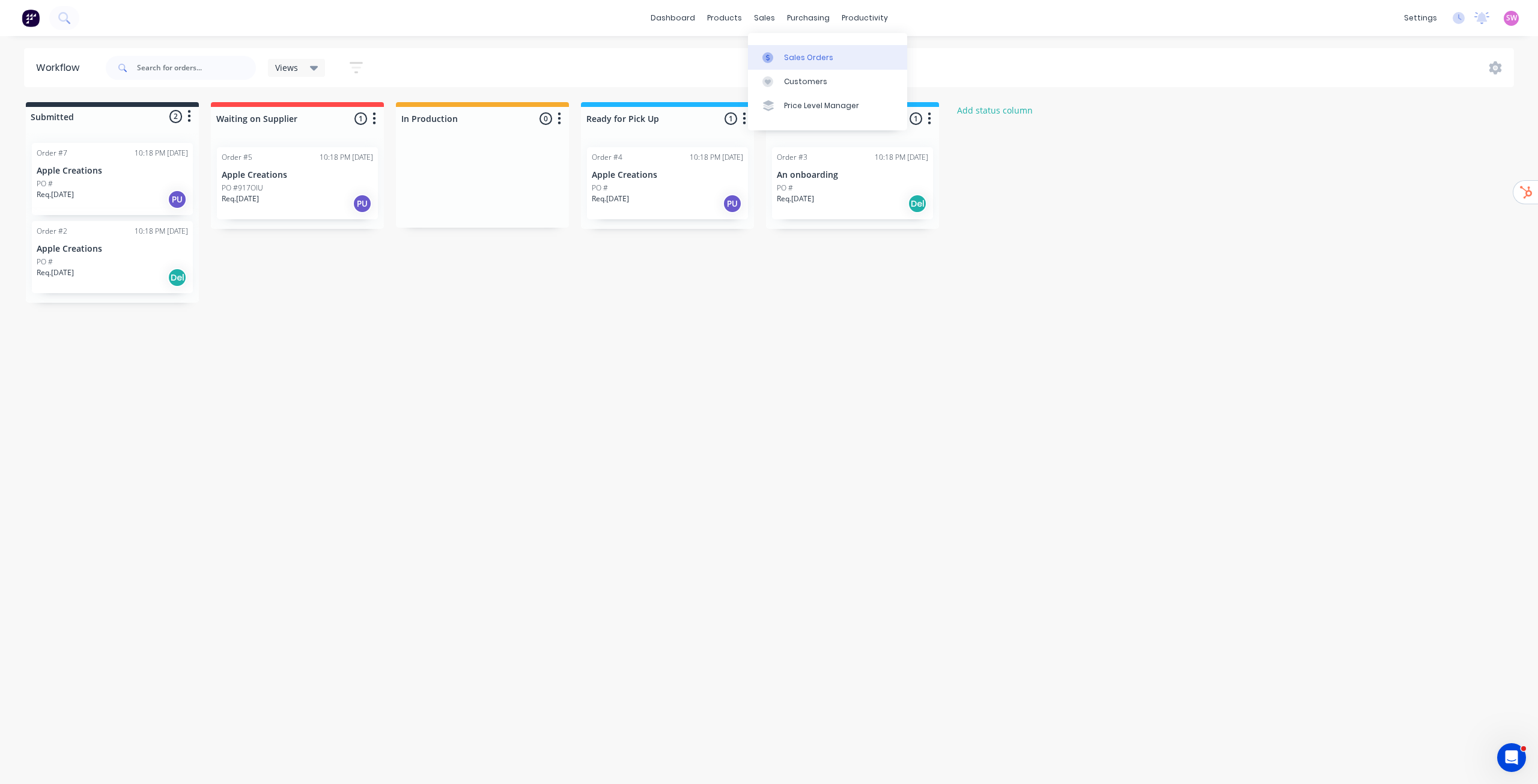
click at [800, 62] on div "Sales Orders" at bounding box center [808, 58] width 50 height 11
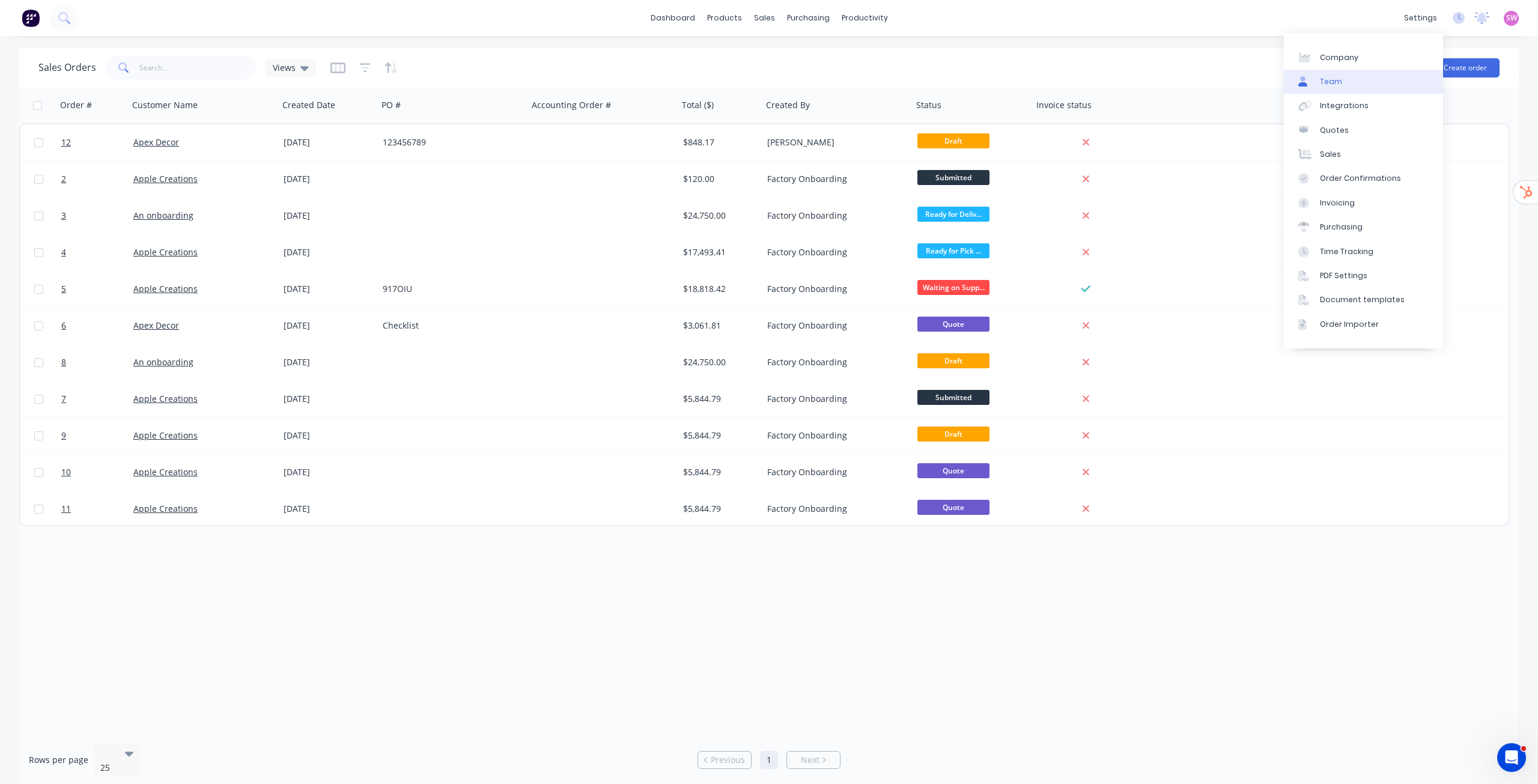
click at [1357, 79] on link "Team" at bounding box center [1364, 82] width 159 height 24
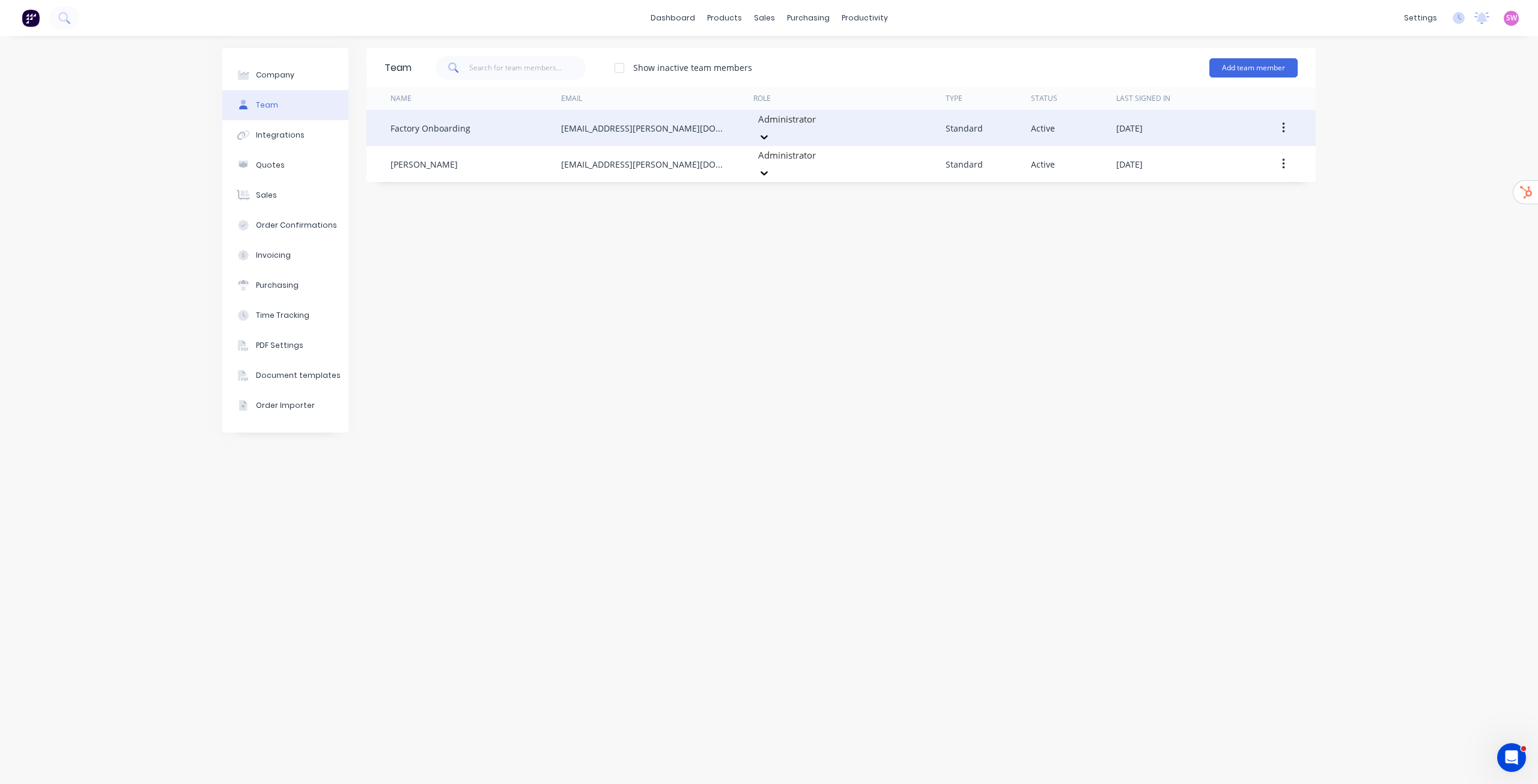
click at [1282, 121] on icon "button" at bounding box center [1283, 128] width 3 height 13
click at [1202, 205] on div "Delete" at bounding box center [1240, 207] width 93 height 18
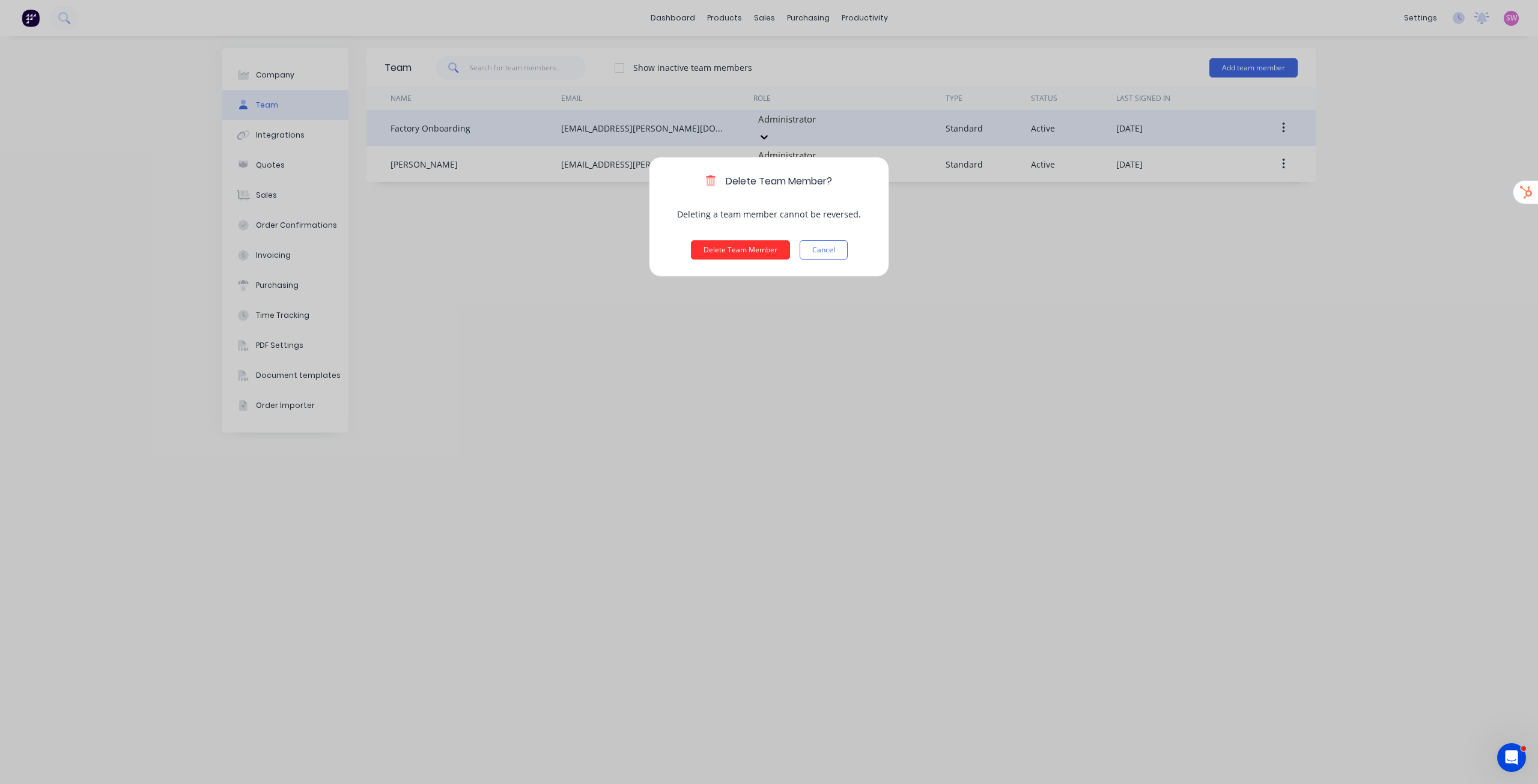
click at [739, 249] on button "Delete Team Member" at bounding box center [741, 249] width 99 height 19
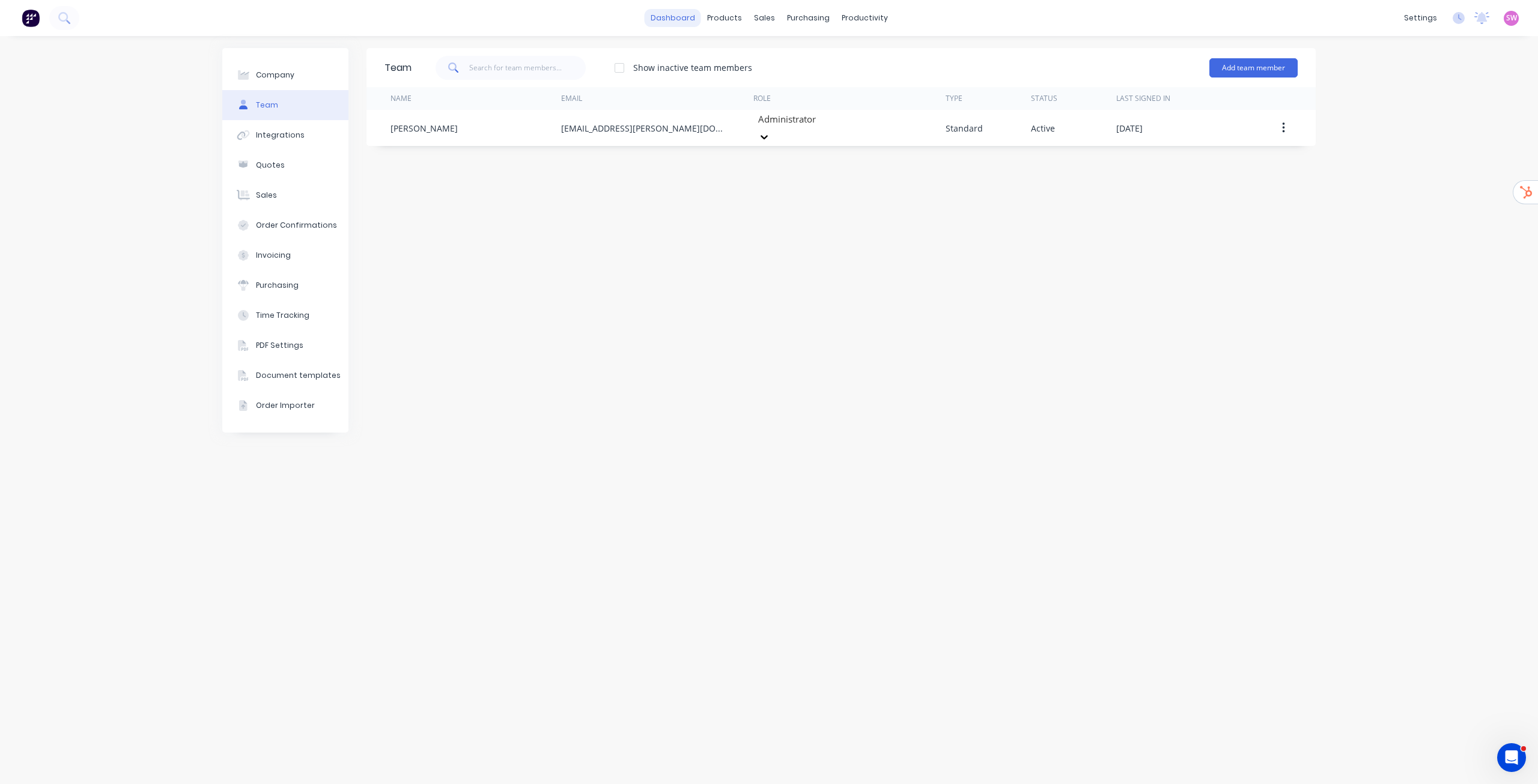
click at [686, 21] on link "dashboard" at bounding box center [672, 18] width 56 height 18
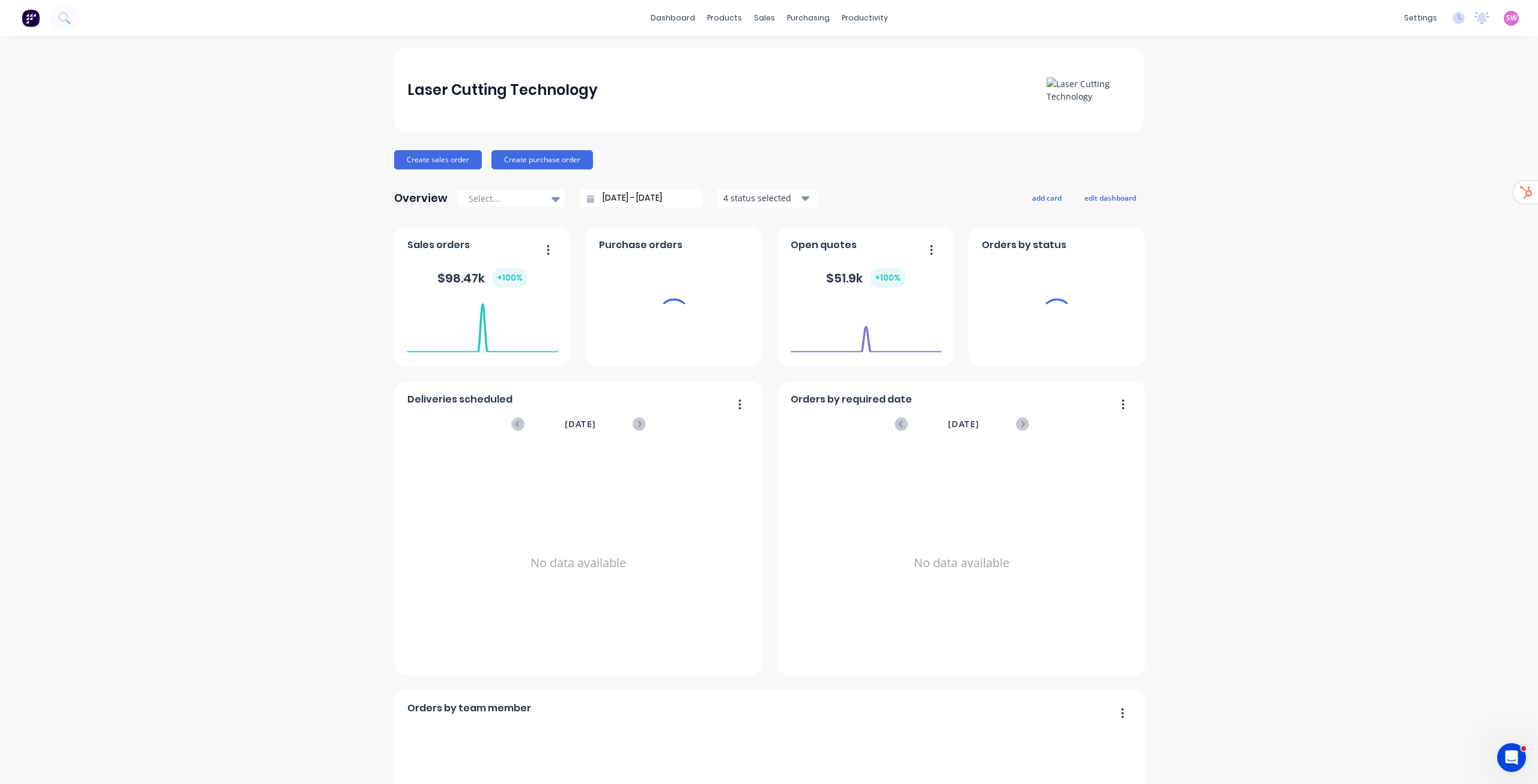
click at [1508, 21] on div "SW Laser Cutting Technology Stuart Wheatley Administrator Profile Sign out" at bounding box center [1511, 19] width 15 height 15
click at [1506, 19] on span "SW" at bounding box center [1512, 18] width 11 height 11
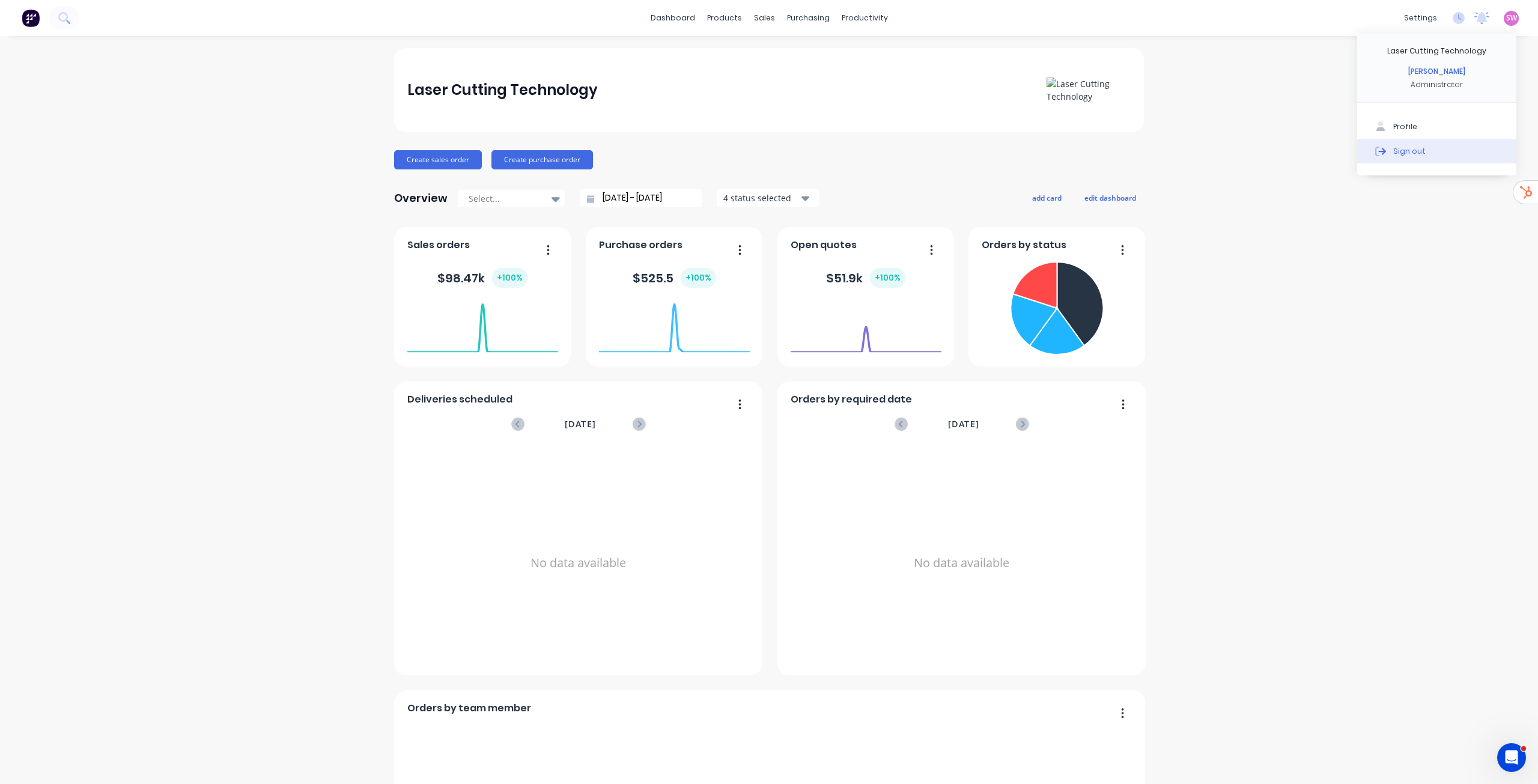
click at [1399, 151] on div "Sign out" at bounding box center [1409, 151] width 33 height 11
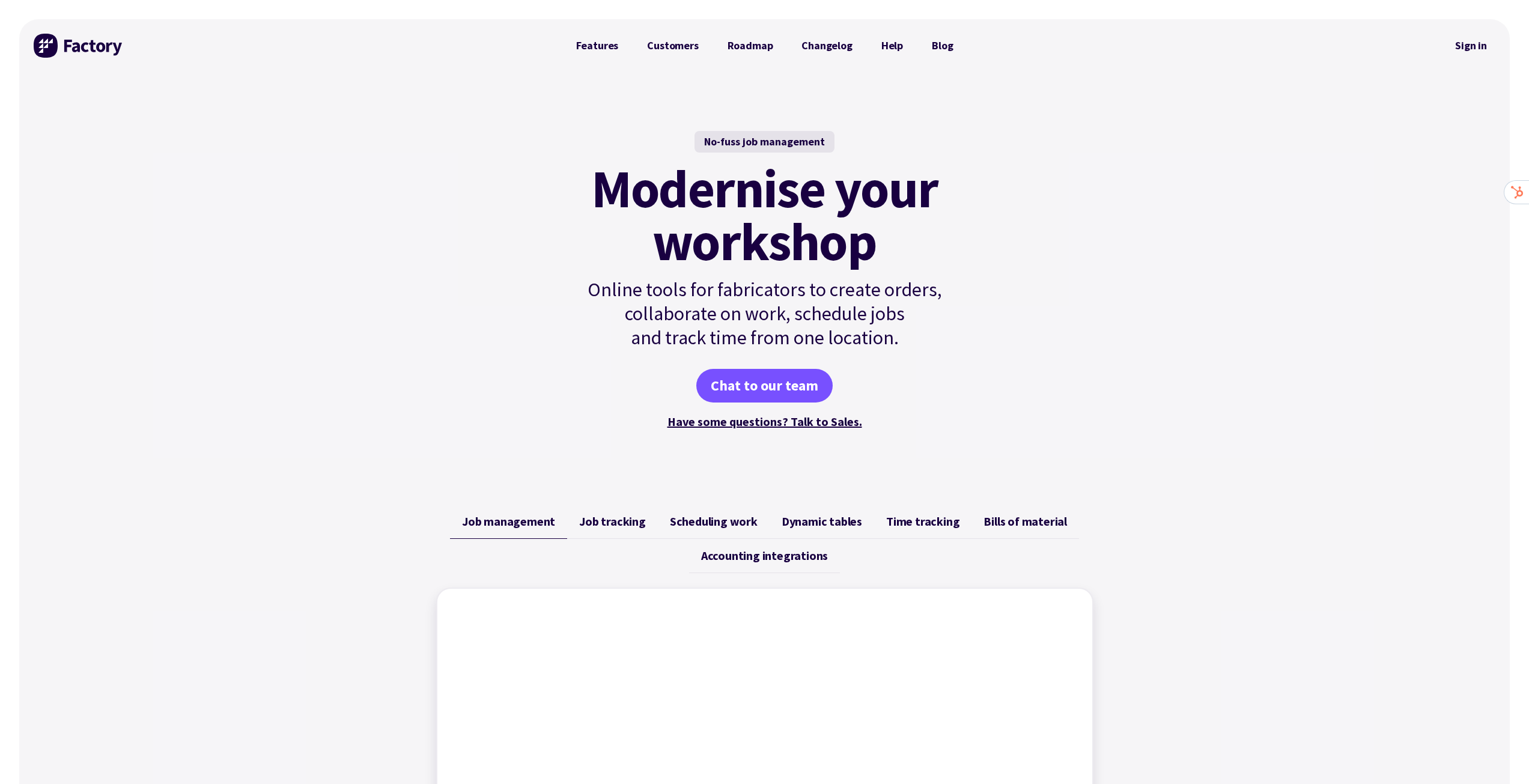
click at [1481, 59] on div "Sign in" at bounding box center [1471, 45] width 49 height 53
click at [1475, 44] on link "Sign in" at bounding box center [1471, 45] width 49 height 27
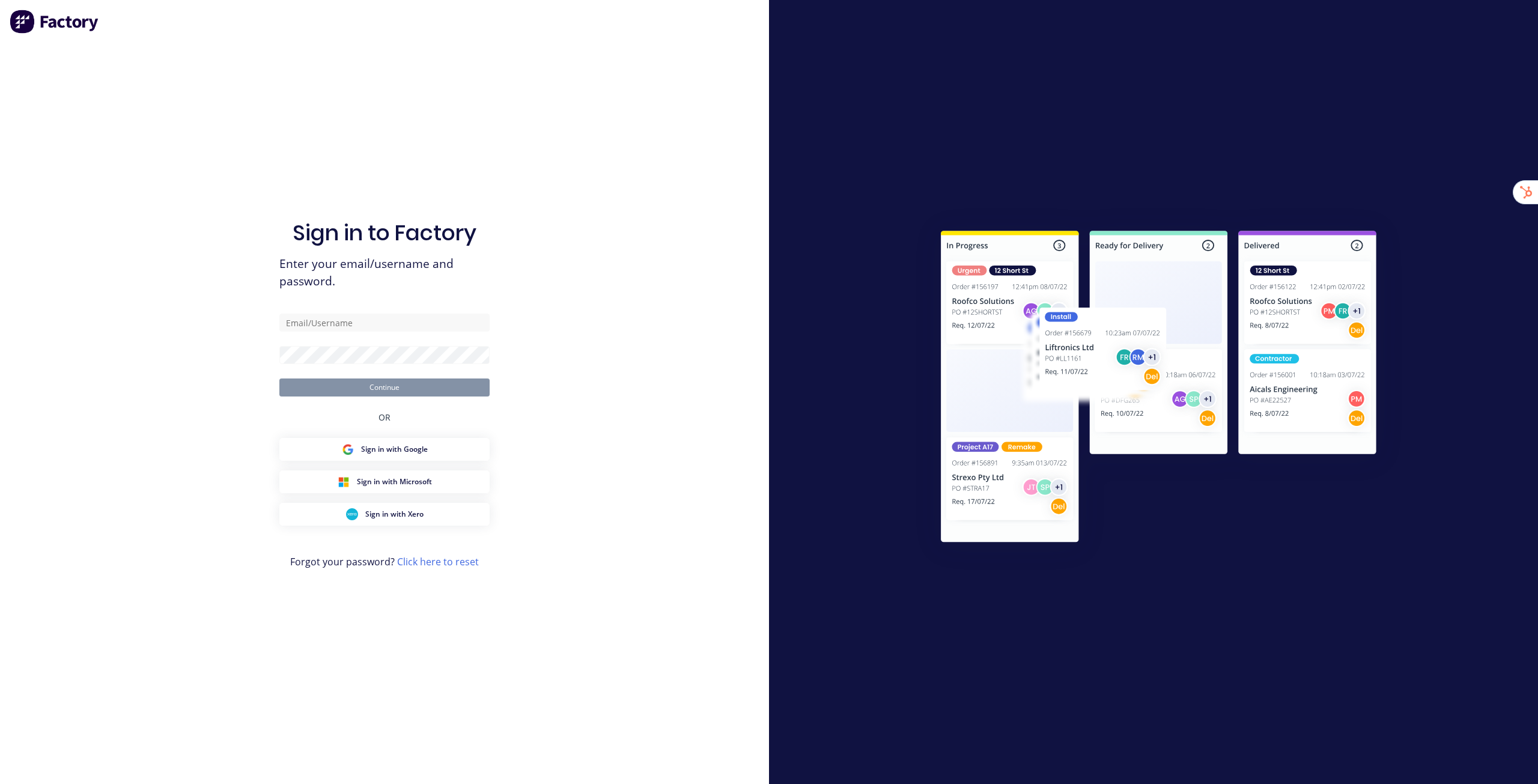
type input "[EMAIL_ADDRESS][DOMAIN_NAME]"
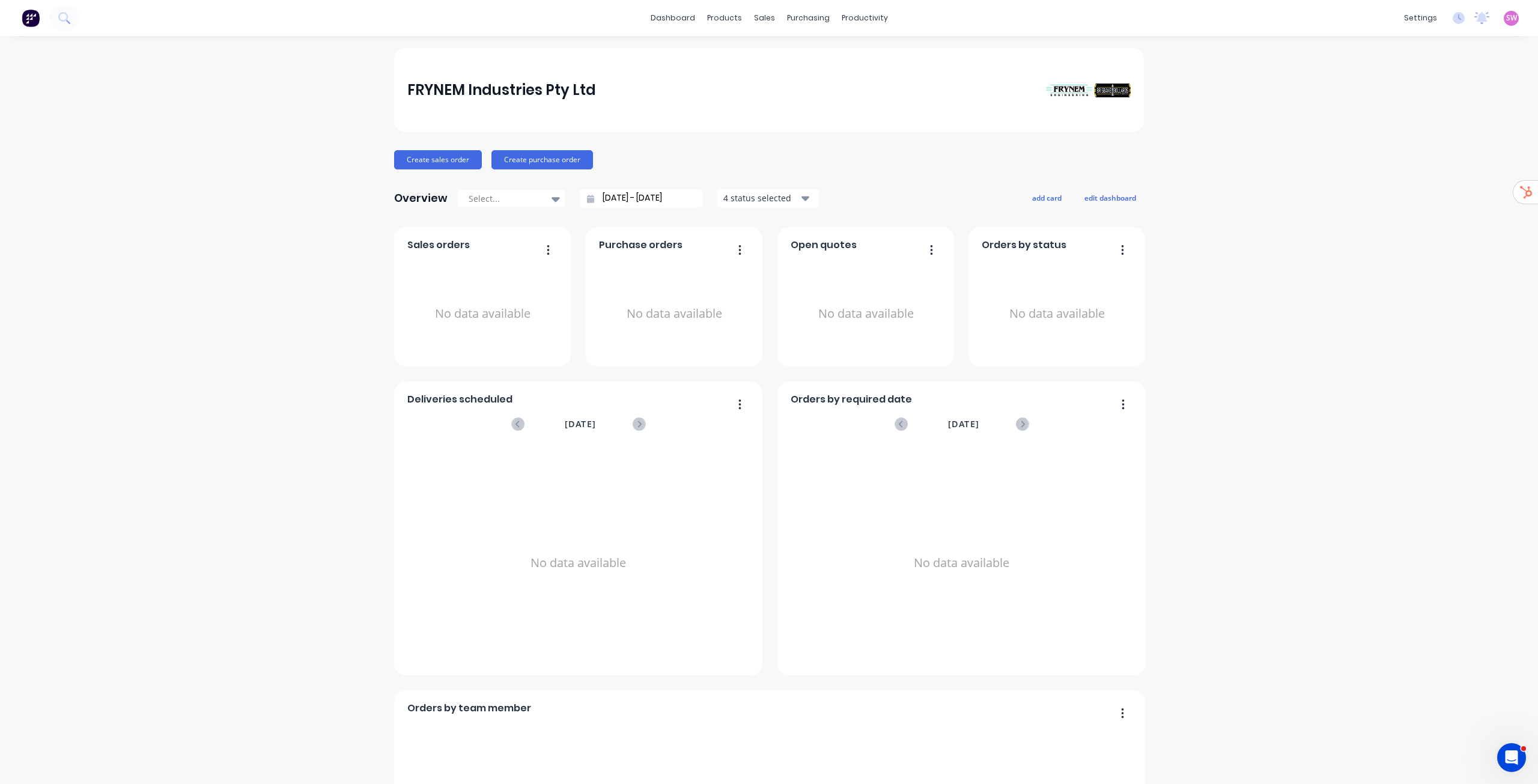
click at [684, 21] on link "dashboard" at bounding box center [672, 18] width 56 height 18
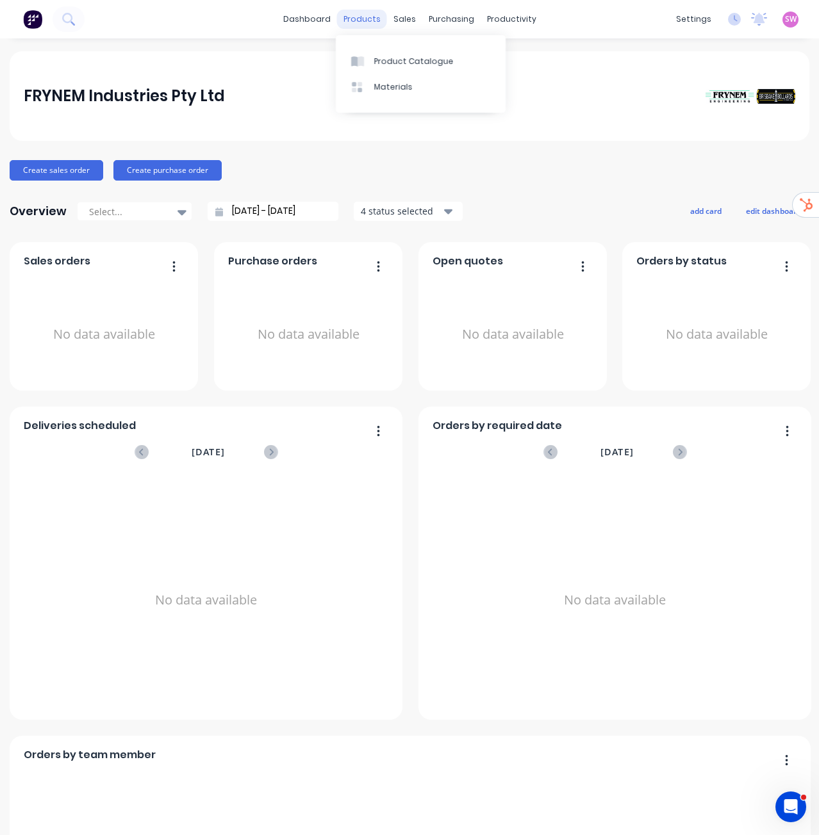
click at [378, 19] on div "products" at bounding box center [362, 19] width 50 height 19
click at [396, 63] on div "Product Catalogue" at bounding box center [413, 62] width 79 height 12
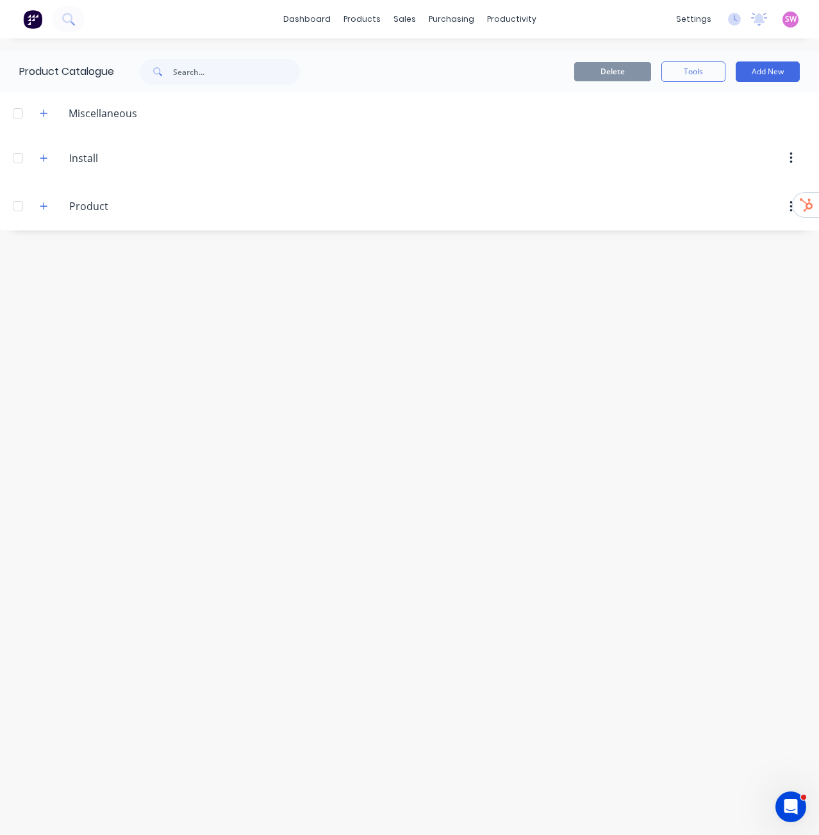
click at [142, 372] on div "Product Catalogue Delete Tools Add New Miscellaneous Install Install Product Pr…" at bounding box center [409, 436] width 819 height 771
click at [48, 207] on button "button" at bounding box center [44, 207] width 16 height 16
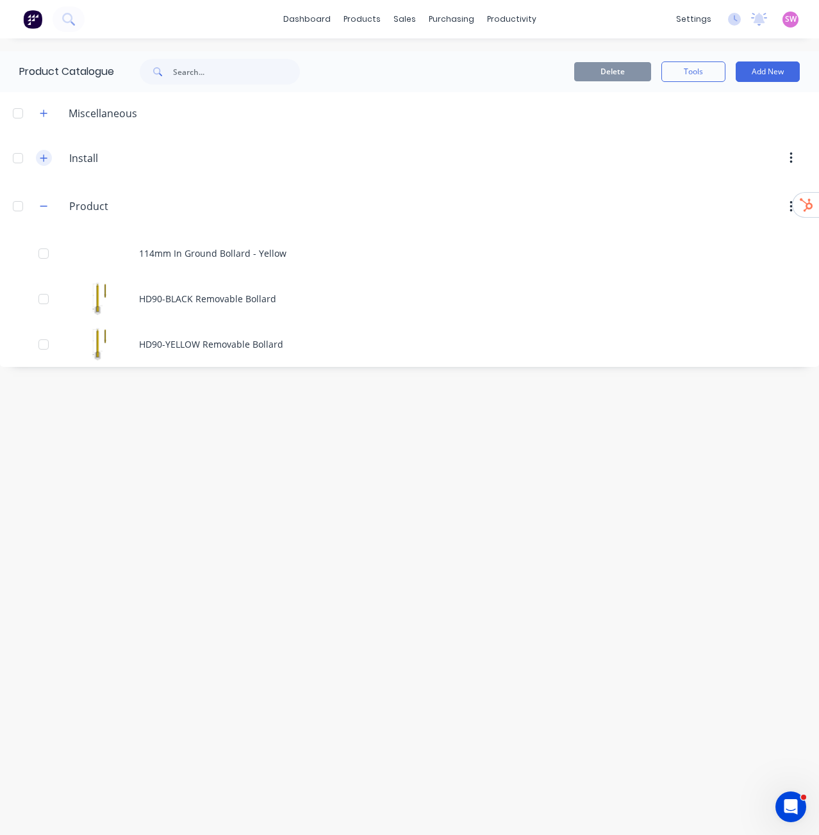
click at [51, 154] on button "button" at bounding box center [44, 158] width 16 height 16
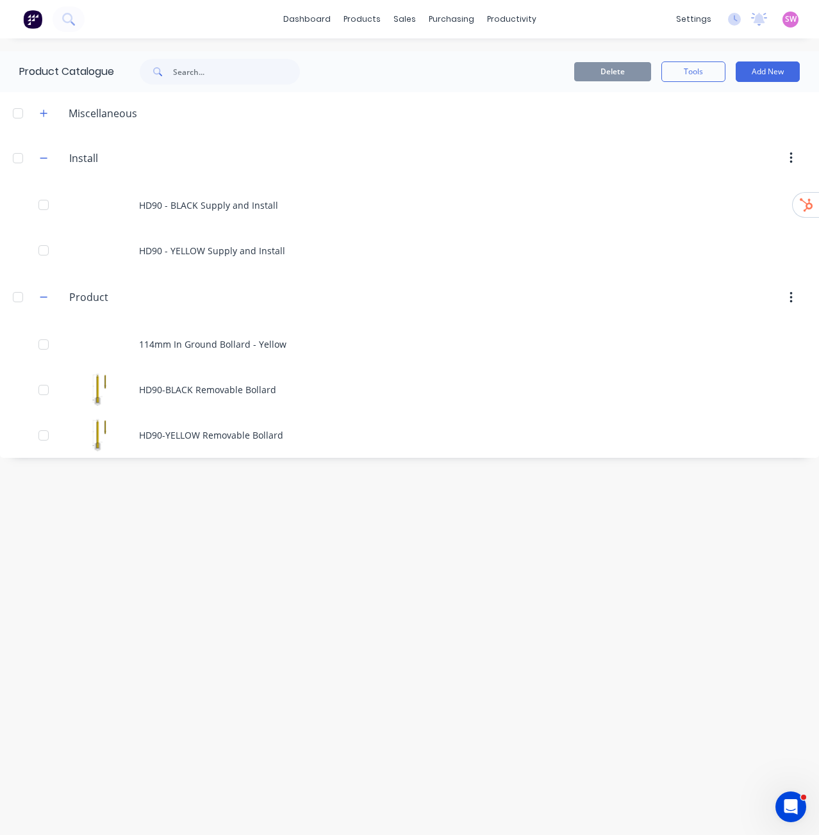
drag, startPoint x: 366, startPoint y: 625, endPoint x: 494, endPoint y: 478, distance: 194.7
click at [366, 625] on div "Product Catalogue Delete Tools Add New Miscellaneous Install Install HD90 - BLA…" at bounding box center [409, 436] width 819 height 771
click at [782, 70] on button "Add New" at bounding box center [767, 71] width 64 height 20
click at [726, 131] on div "Product" at bounding box center [738, 130] width 99 height 19
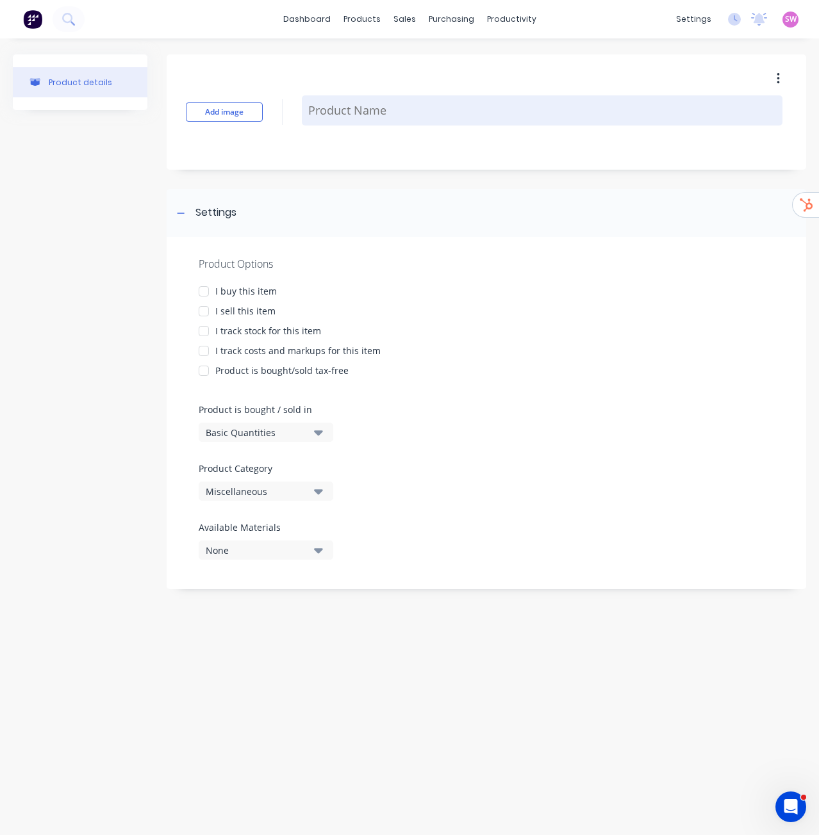
click at [402, 115] on textarea at bounding box center [542, 110] width 480 height 30
paste textarea "Bollards Direct - STD90"
type textarea "x"
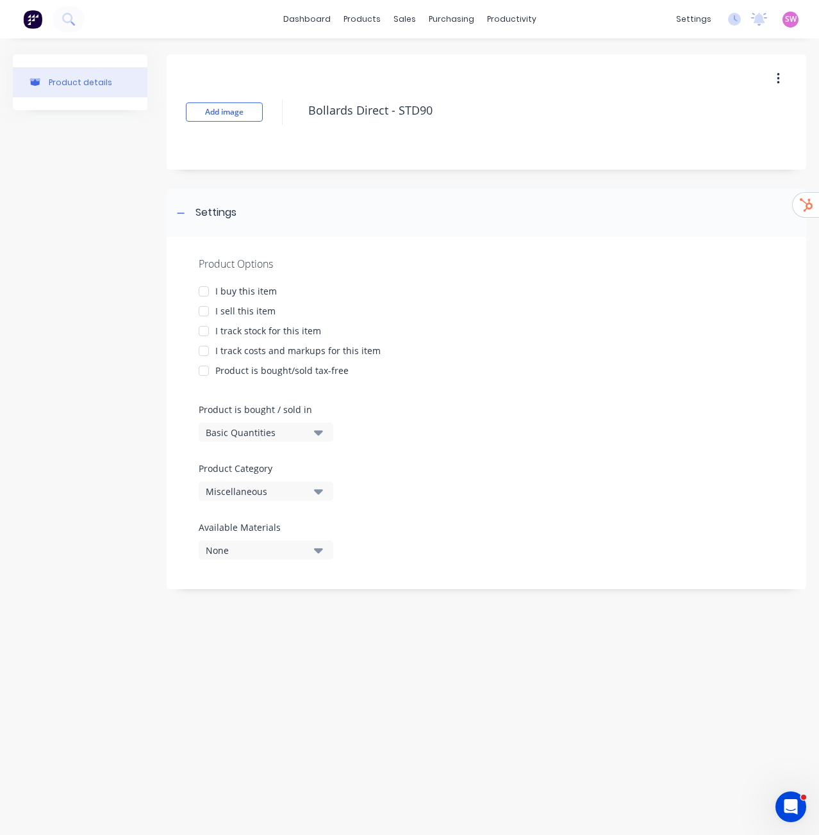
type textarea "Bollards Direct - STD90"
type textarea "x"
type textarea "Bollards Direct - STD90"
click at [208, 292] on div at bounding box center [204, 292] width 26 height 26
click at [207, 311] on div at bounding box center [204, 311] width 26 height 26
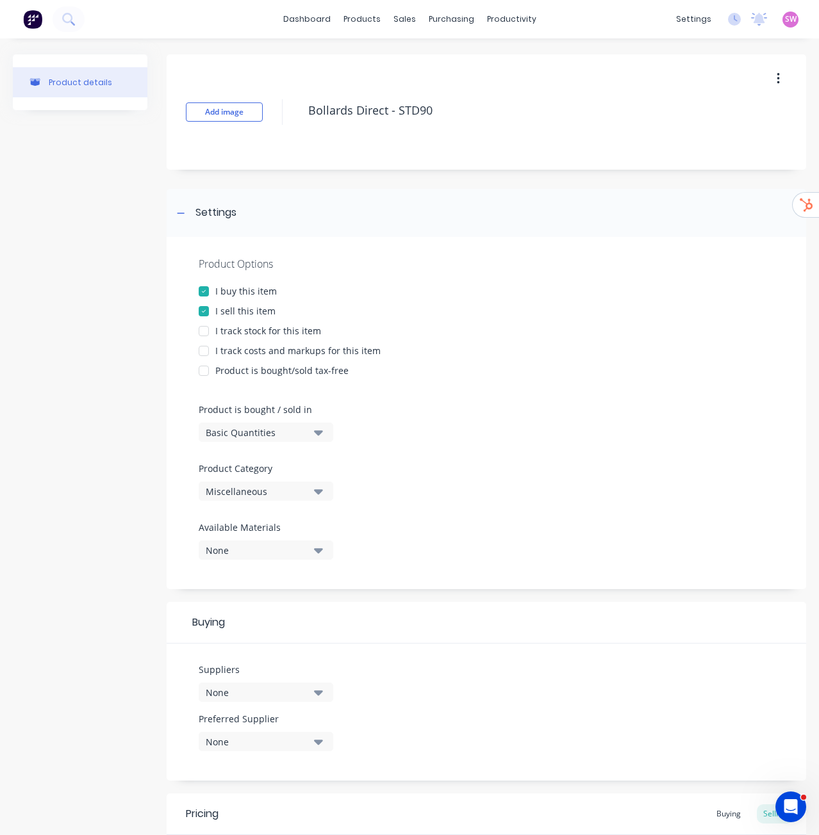
click at [207, 333] on div at bounding box center [204, 331] width 26 height 26
click at [203, 354] on div at bounding box center [204, 351] width 26 height 26
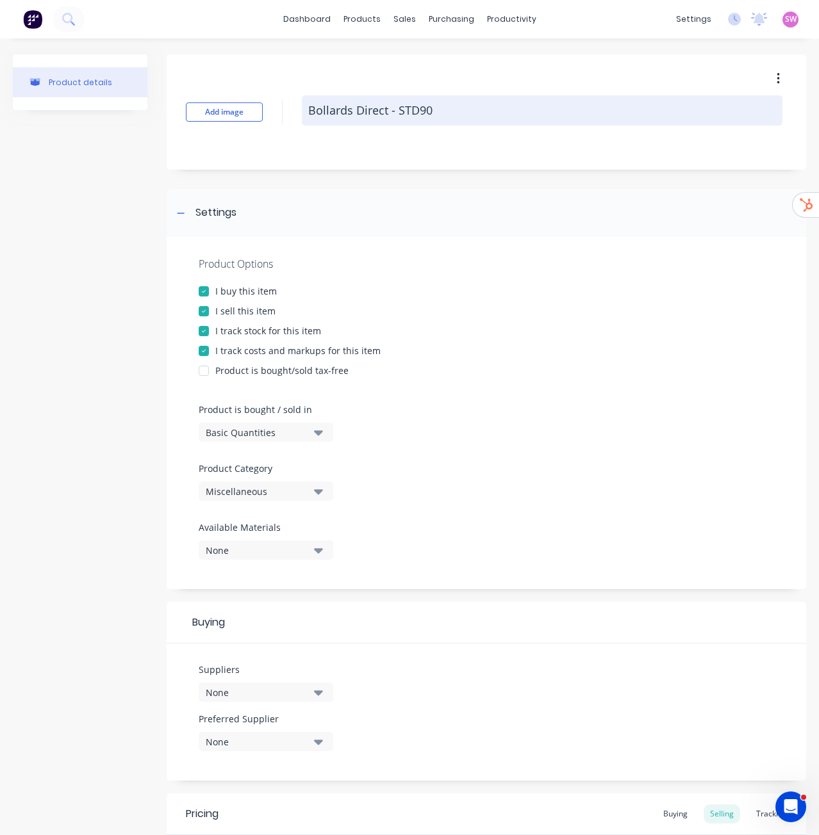
drag, startPoint x: 377, startPoint y: 116, endPoint x: 466, endPoint y: 121, distance: 89.2
click at [466, 121] on textarea "Bollards Direct - STD90" at bounding box center [542, 110] width 480 height 30
drag, startPoint x: 311, startPoint y: 113, endPoint x: 451, endPoint y: 111, distance: 139.6
click at [451, 111] on textarea "Bollards Direct - STD90" at bounding box center [542, 110] width 480 height 30
click at [430, 117] on textarea "Bollards Direct - STD90" at bounding box center [542, 110] width 480 height 30
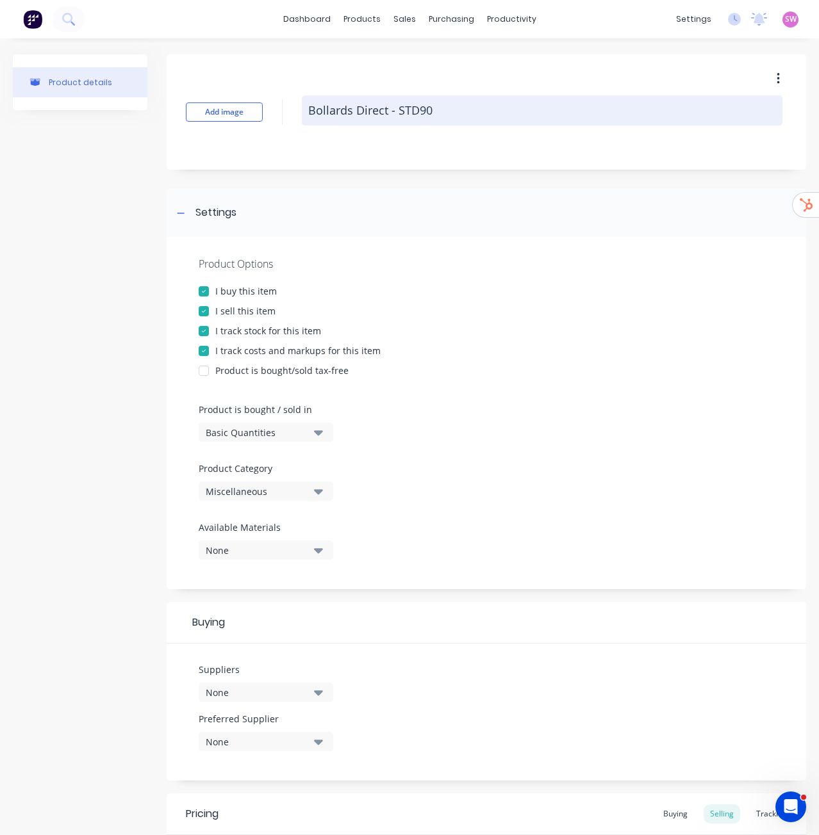
paste textarea "STD Removable Bollard 90mm"
type textarea "x"
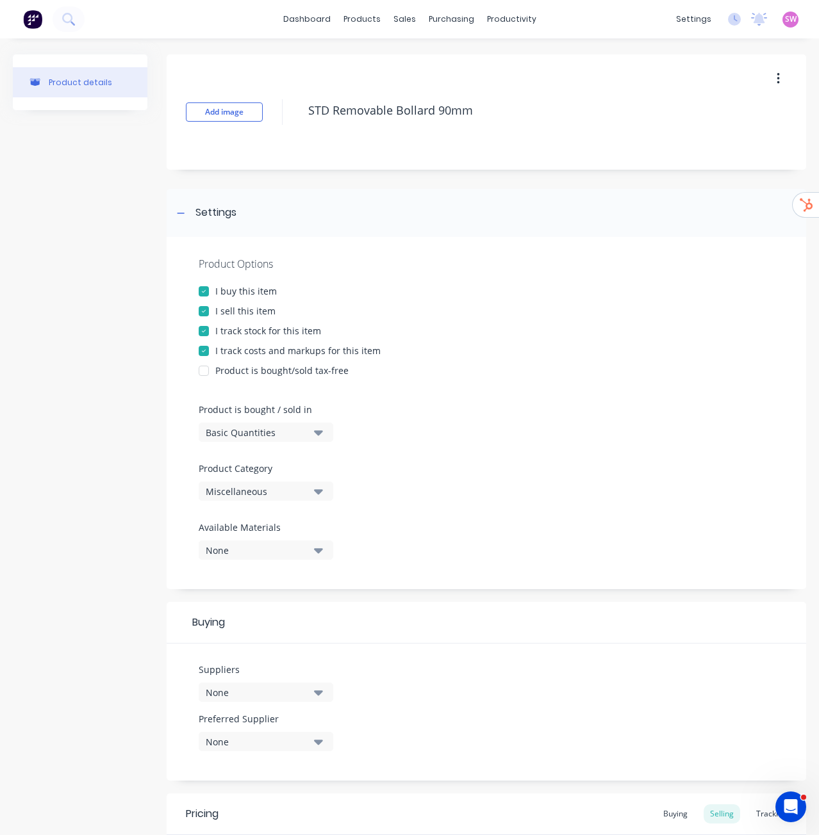
type textarea "STD Removable Bollard 90mm"
type textarea "x"
type textarea "STD Removable Bollard 90mm"
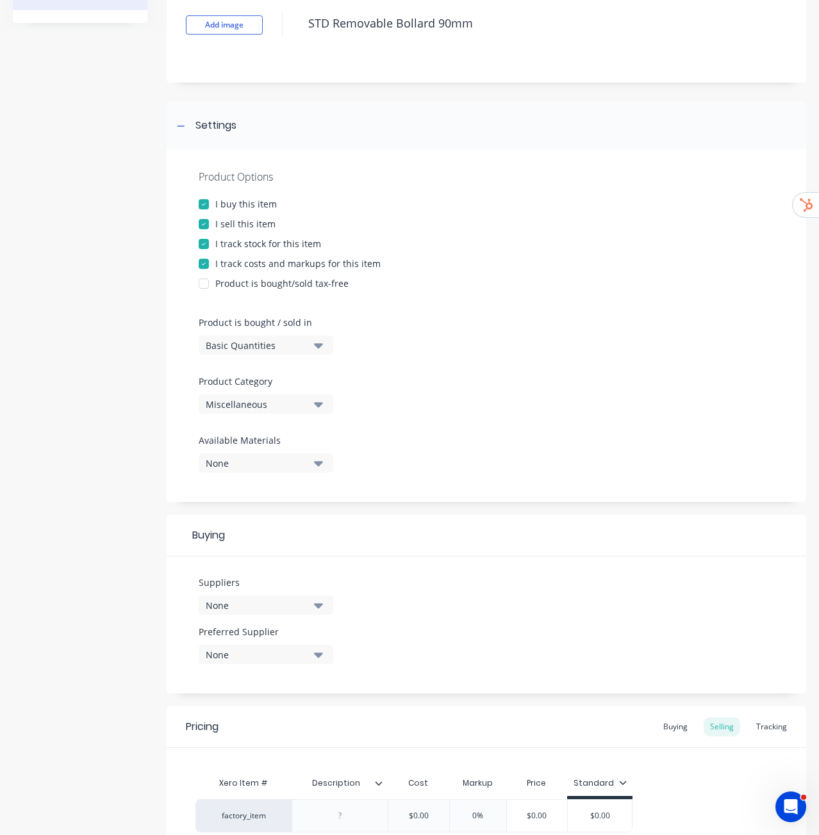
scroll to position [211, 0]
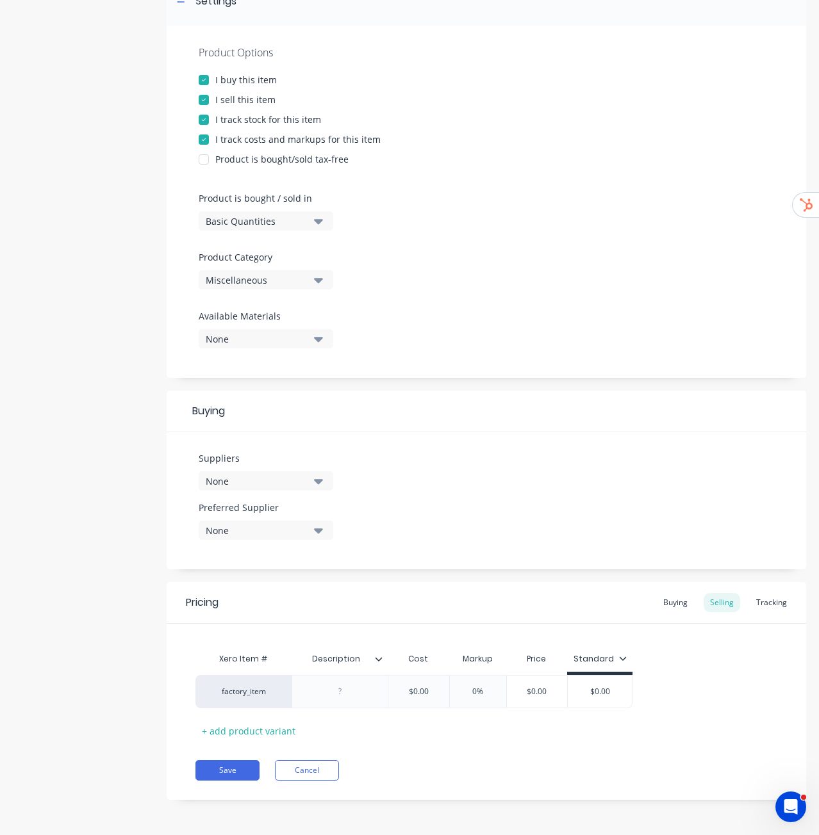
click at [347, 656] on input "text" at bounding box center [335, 659] width 88 height 12
type textarea "x"
type input "Item Code"
click at [379, 660] on icon at bounding box center [379, 659] width 8 height 8
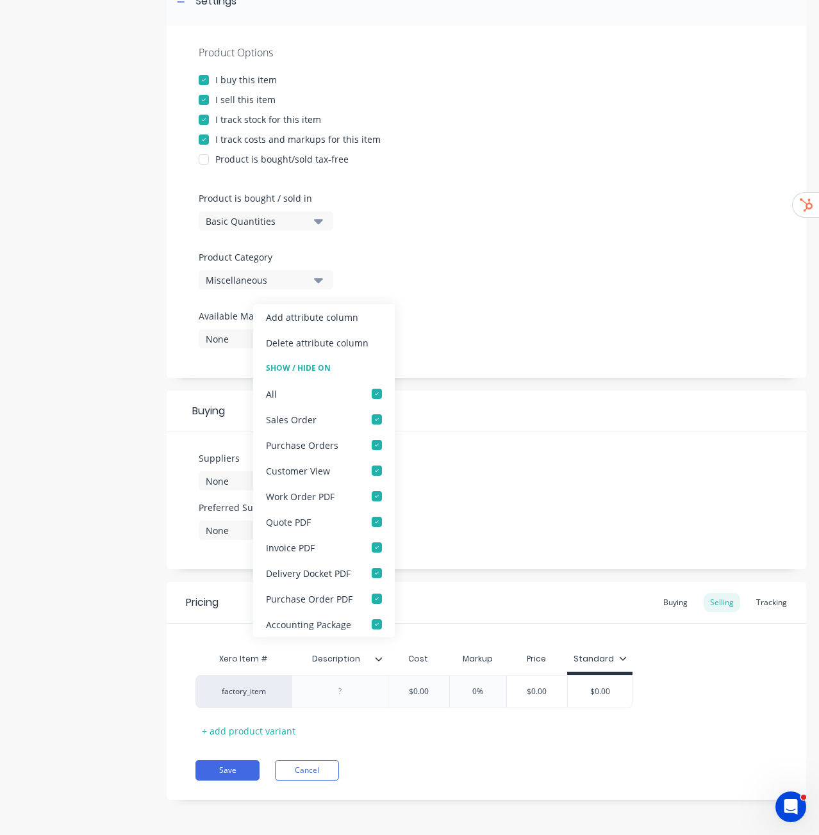
type textarea "x"
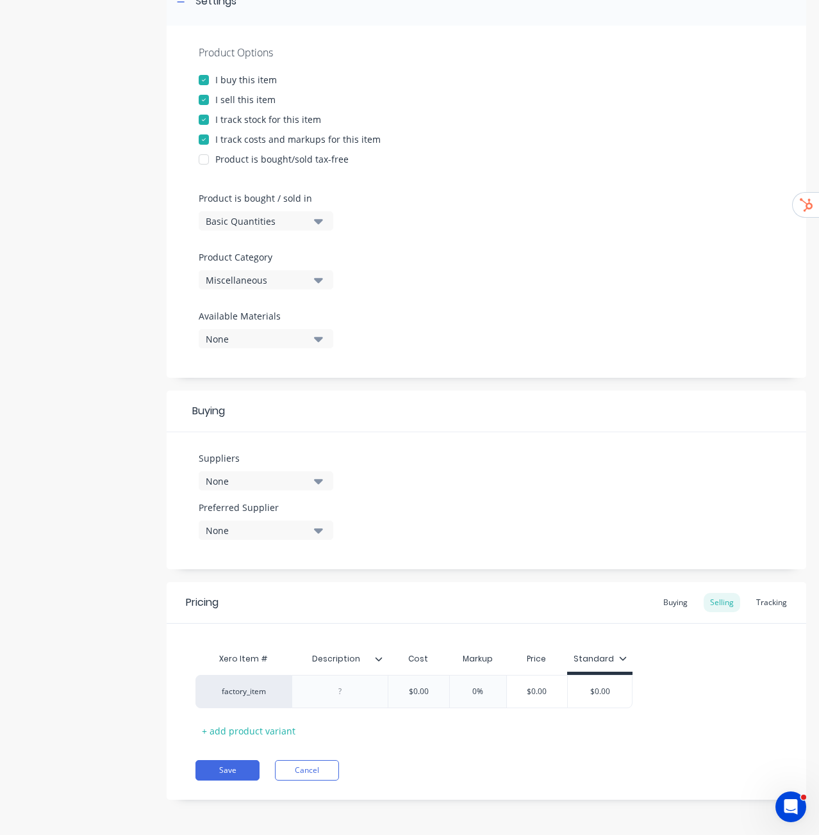
click at [126, 648] on div "Product details" at bounding box center [80, 331] width 135 height 976
click at [244, 694] on div "factory_item" at bounding box center [243, 692] width 70 height 12
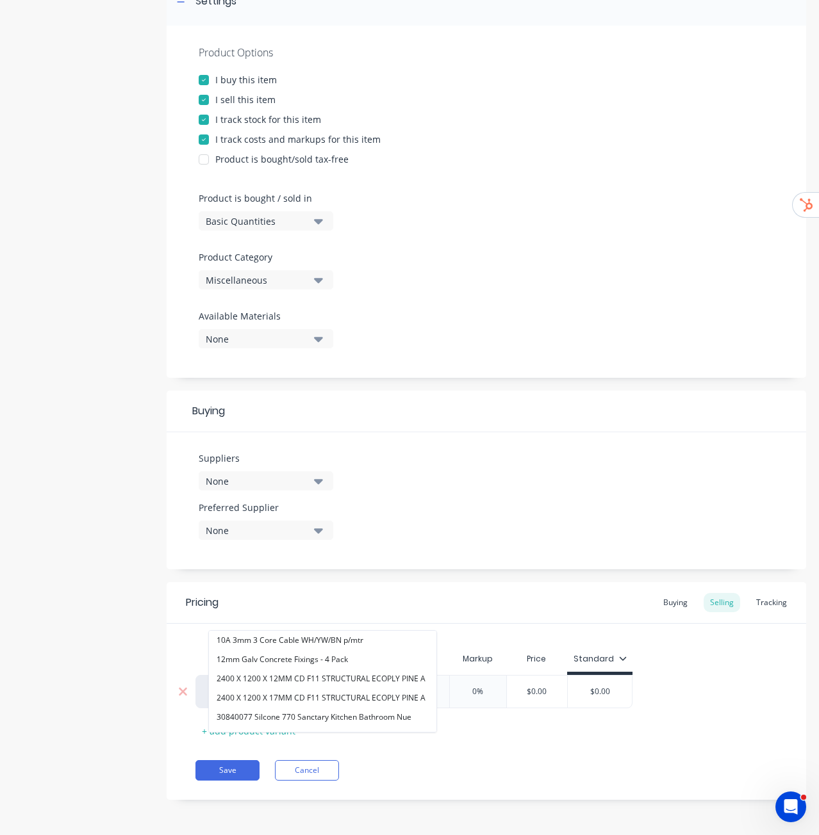
type input "c"
type input "bollar"
click at [94, 585] on div "Product details" at bounding box center [80, 331] width 135 height 976
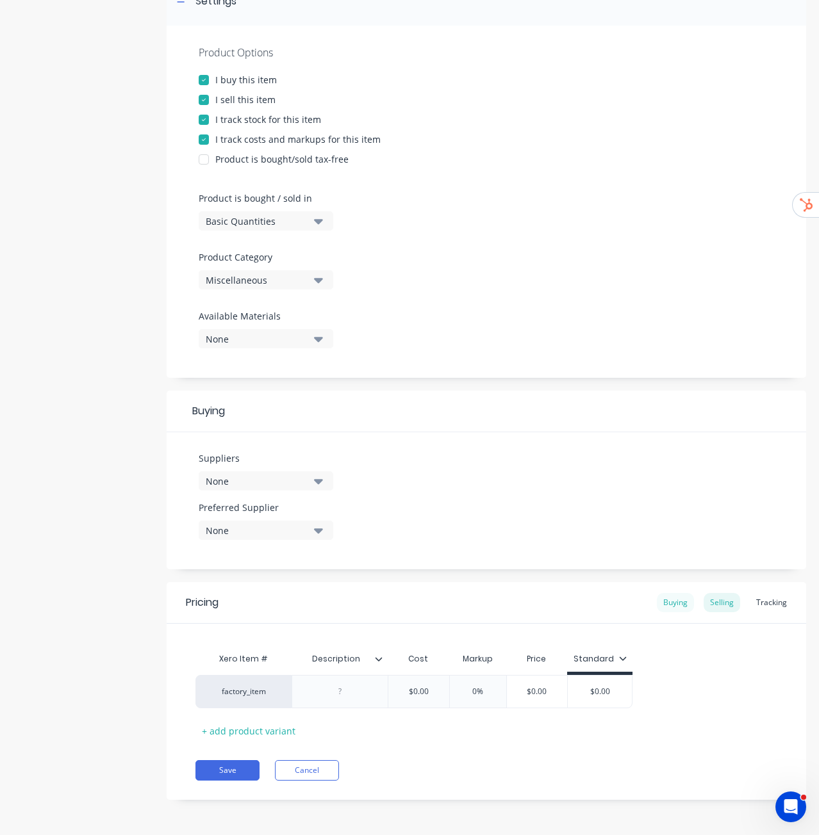
click at [674, 605] on div "Buying" at bounding box center [675, 602] width 37 height 19
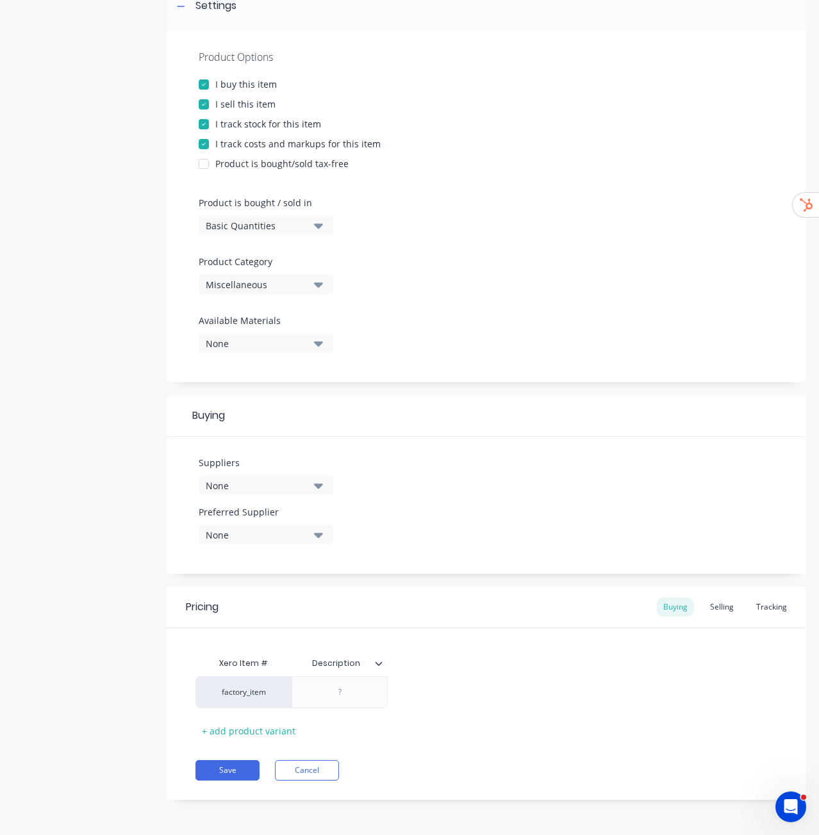
click at [309, 490] on button "None" at bounding box center [266, 485] width 135 height 19
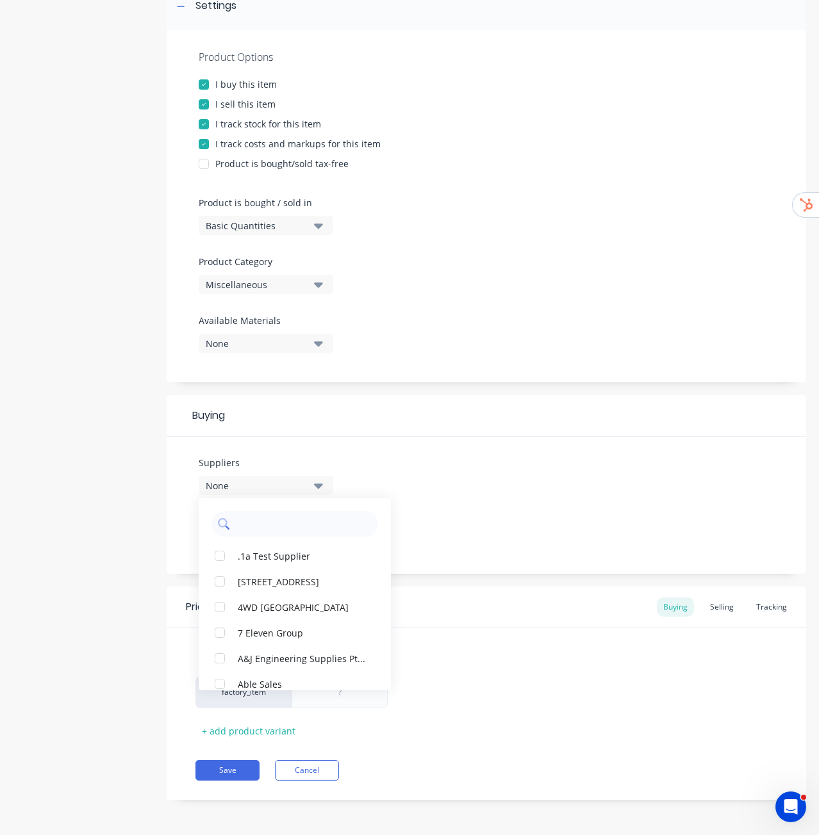
click at [305, 520] on input "text" at bounding box center [304, 524] width 136 height 26
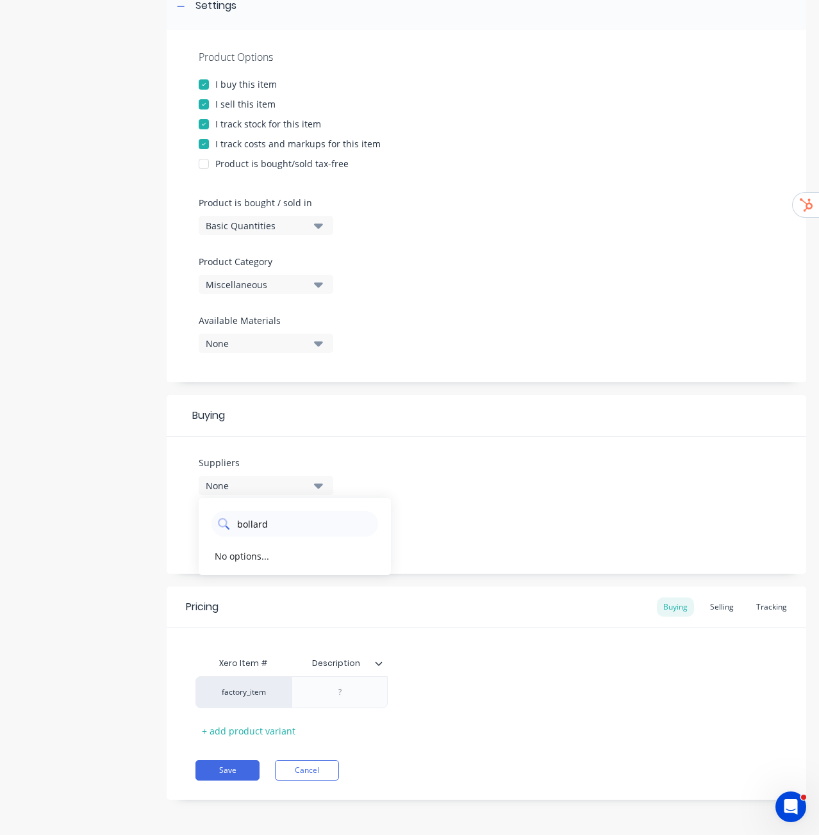
type input "bollards"
click at [224, 560] on div "button" at bounding box center [220, 556] width 26 height 26
type textarea "x"
type input "bollards"
click at [526, 596] on div "Pricing Buying Selling Tracking" at bounding box center [486, 608] width 639 height 42
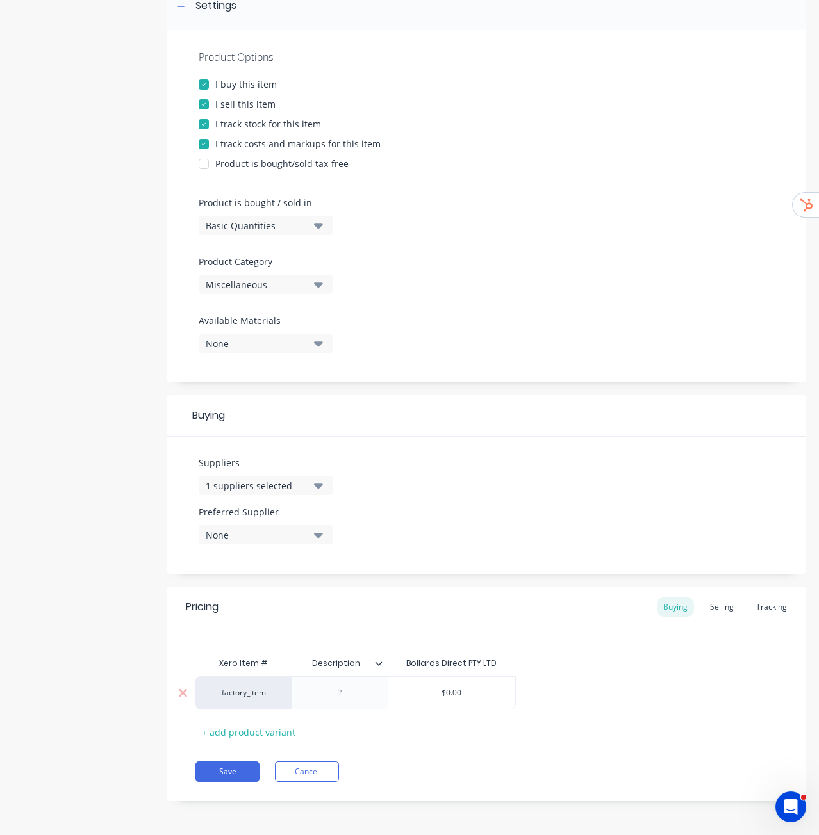
click at [345, 691] on div at bounding box center [340, 693] width 64 height 17
paste div
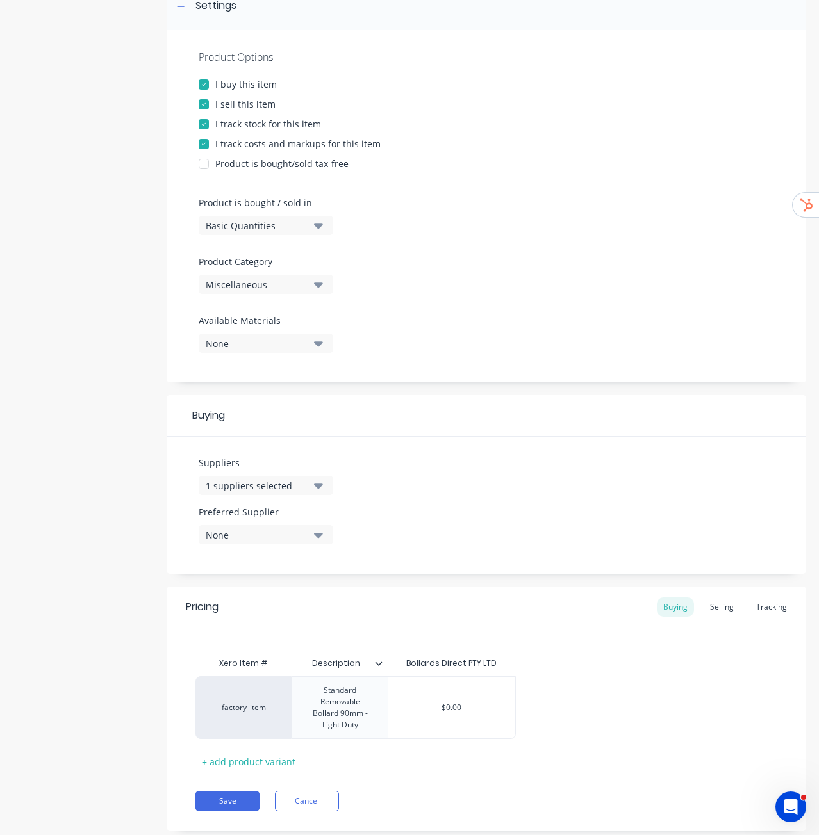
click at [379, 666] on icon at bounding box center [379, 664] width 8 height 8
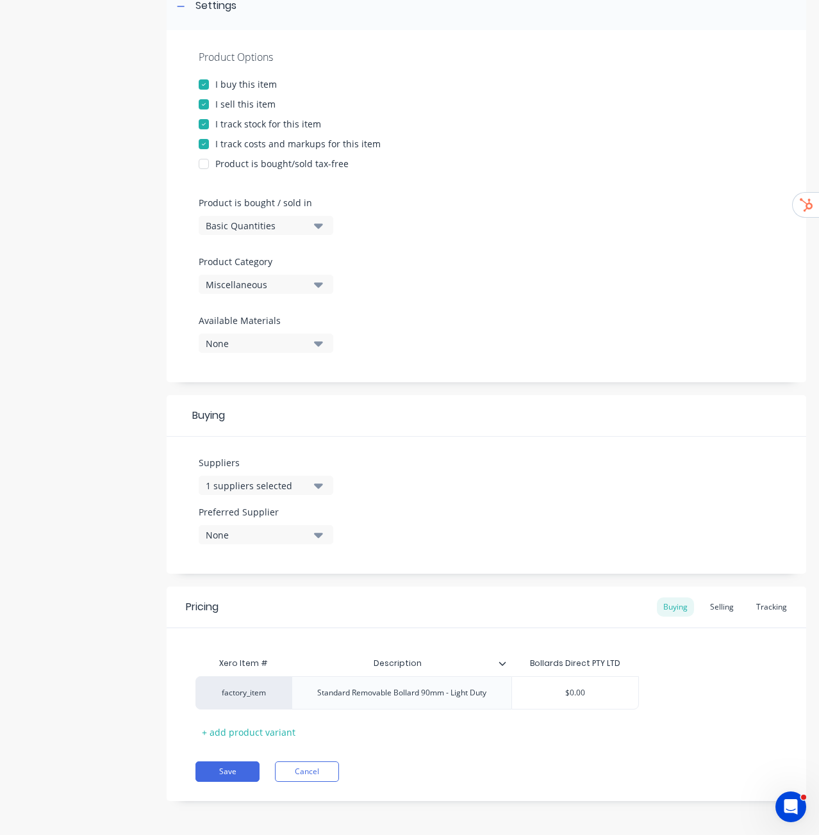
click at [701, 685] on div "factory_item Standard Removable Bollard 90mm - Light Duty $0.00" at bounding box center [486, 692] width 582 height 33
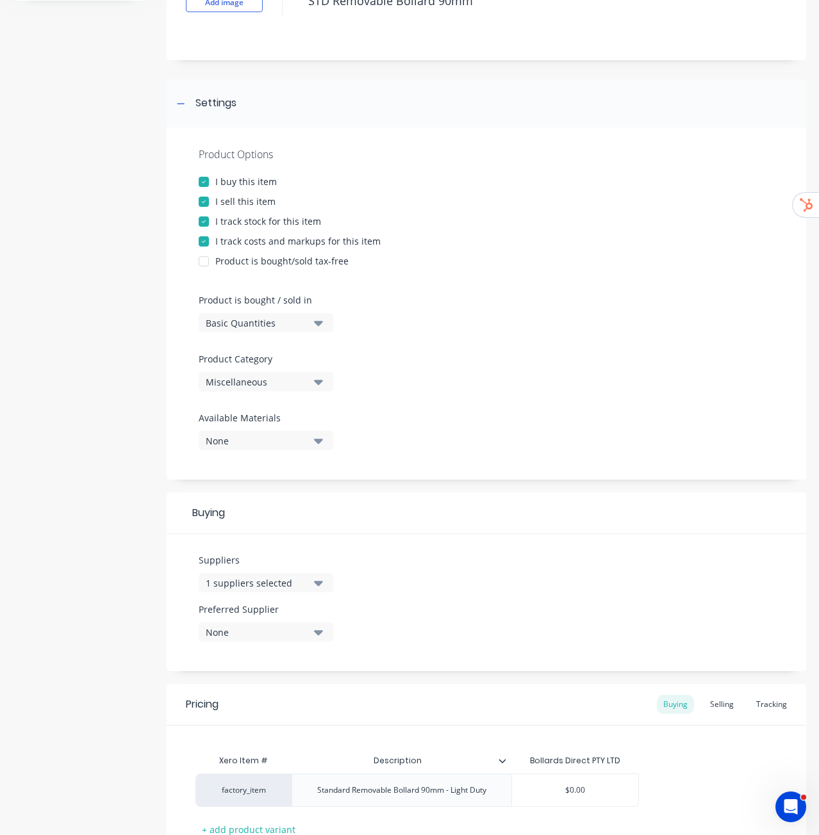
scroll to position [208, 0]
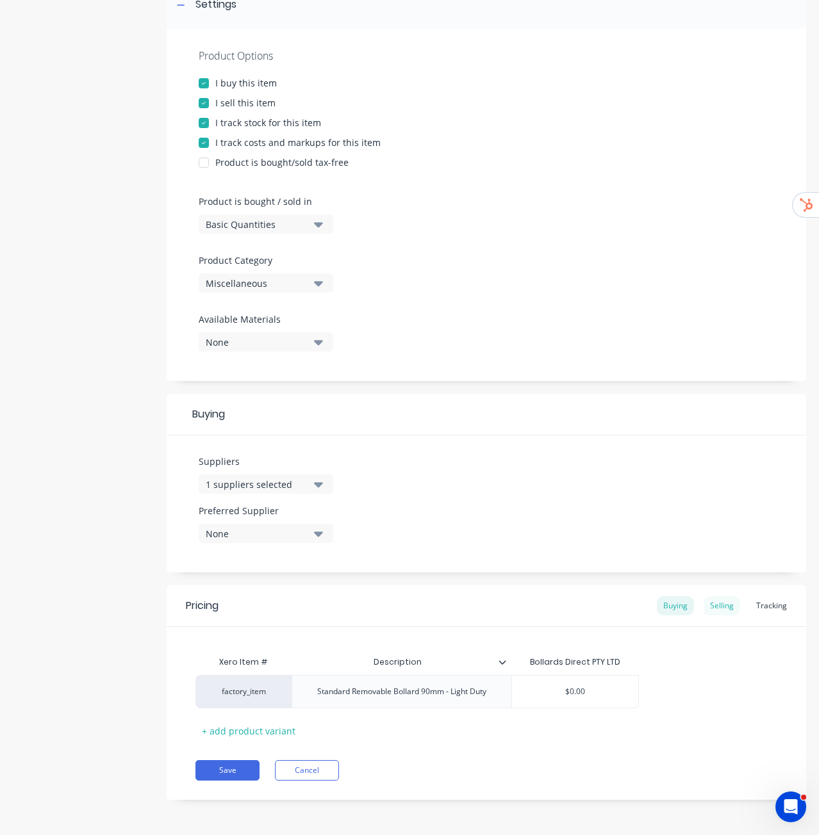
click at [717, 598] on div "Selling" at bounding box center [721, 605] width 37 height 19
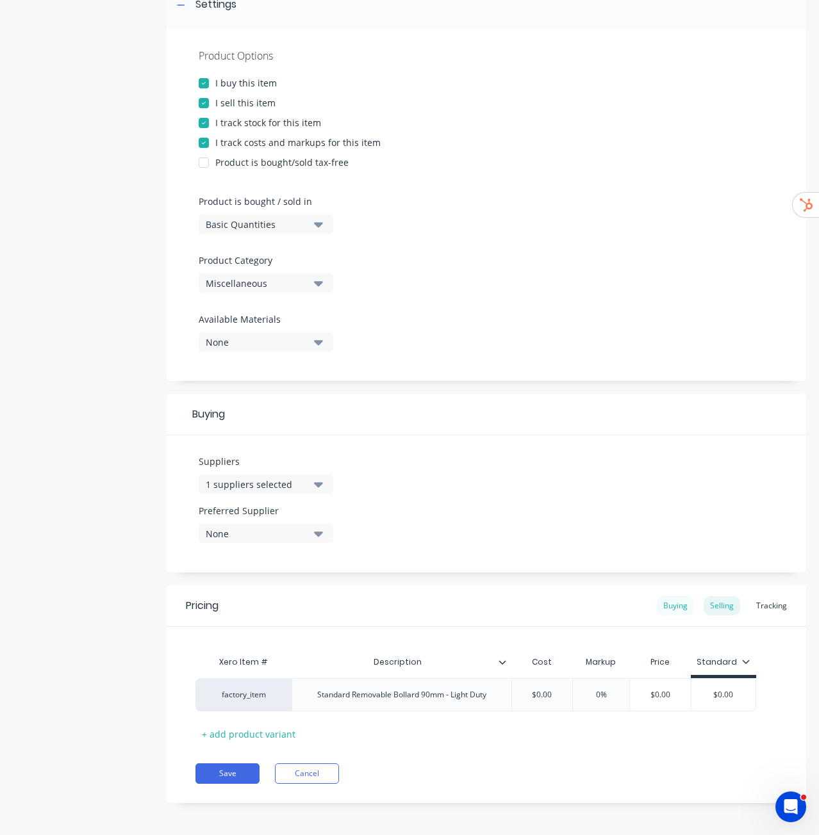
click at [660, 608] on div "Buying" at bounding box center [675, 605] width 37 height 19
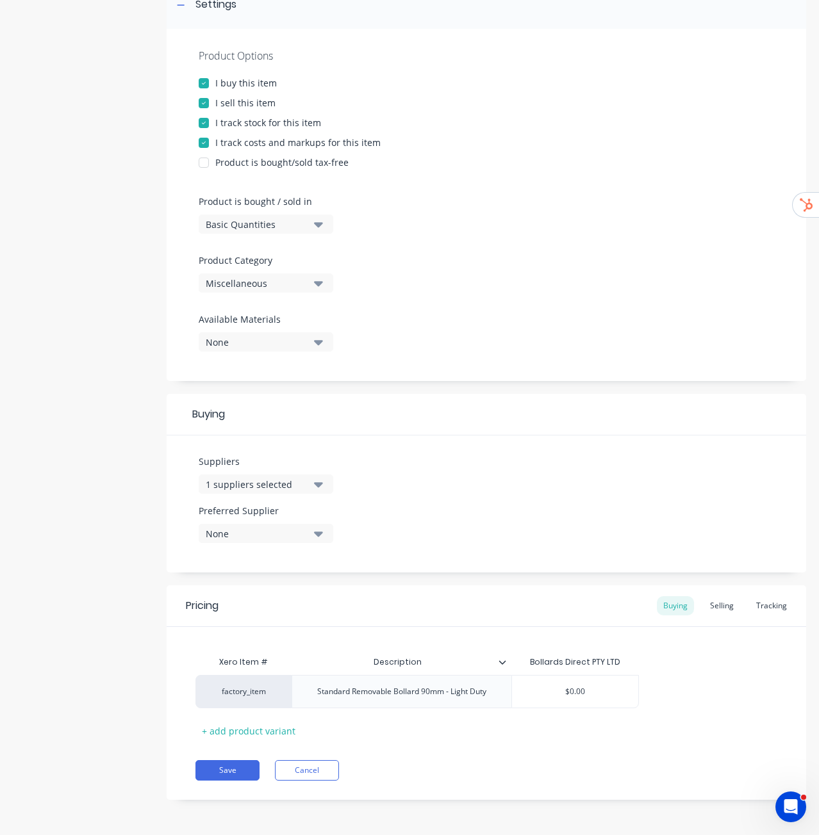
click at [293, 288] on div "Miscellaneous" at bounding box center [257, 283] width 102 height 13
click at [254, 400] on div "Product" at bounding box center [295, 405] width 192 height 26
drag, startPoint x: 23, startPoint y: 443, endPoint x: 30, endPoint y: 445, distance: 7.3
click at [25, 443] on div "Product details" at bounding box center [80, 332] width 135 height 973
click at [237, 768] on button "Save" at bounding box center [227, 770] width 64 height 20
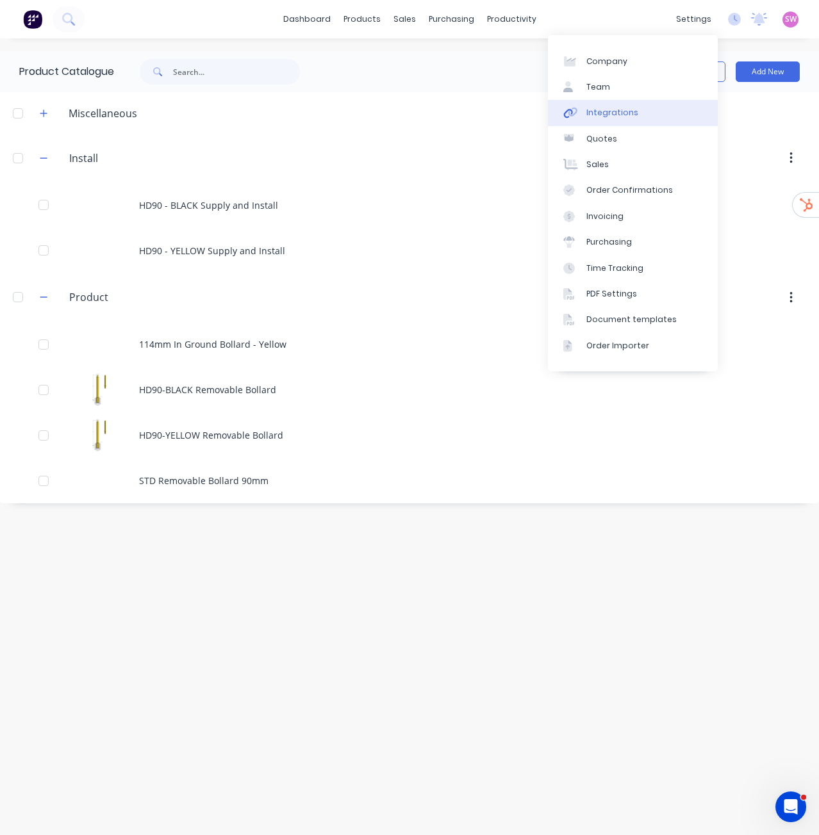
click at [616, 115] on div "Integrations" at bounding box center [612, 113] width 52 height 12
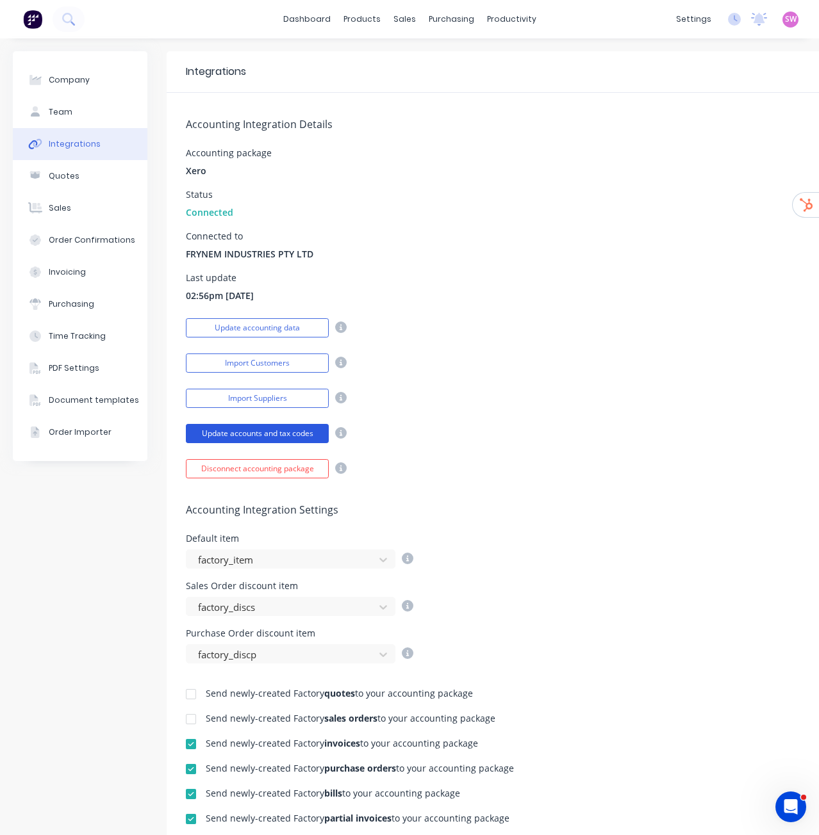
click at [257, 432] on button "Update accounts and tax codes" at bounding box center [257, 433] width 143 height 19
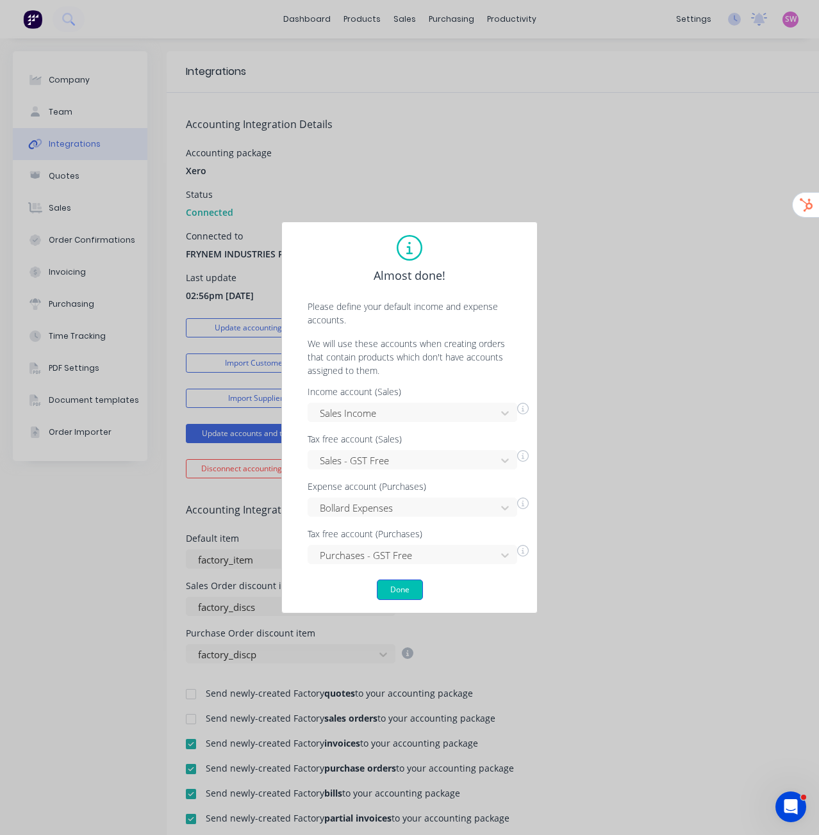
click at [413, 594] on button "Done" at bounding box center [400, 590] width 46 height 20
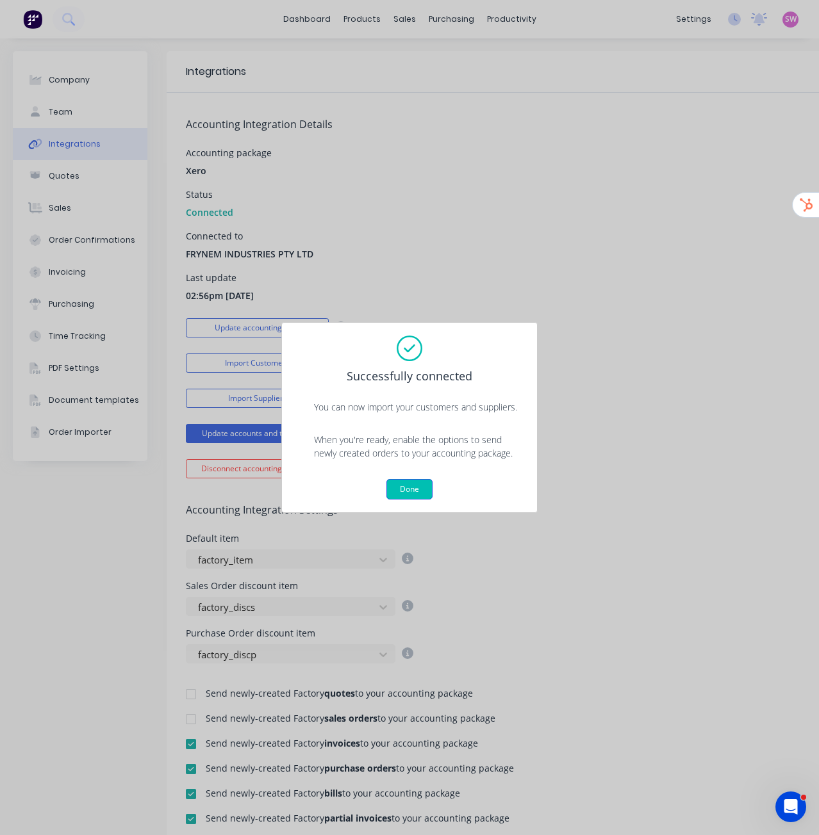
click at [423, 493] on button "Done" at bounding box center [409, 489] width 46 height 20
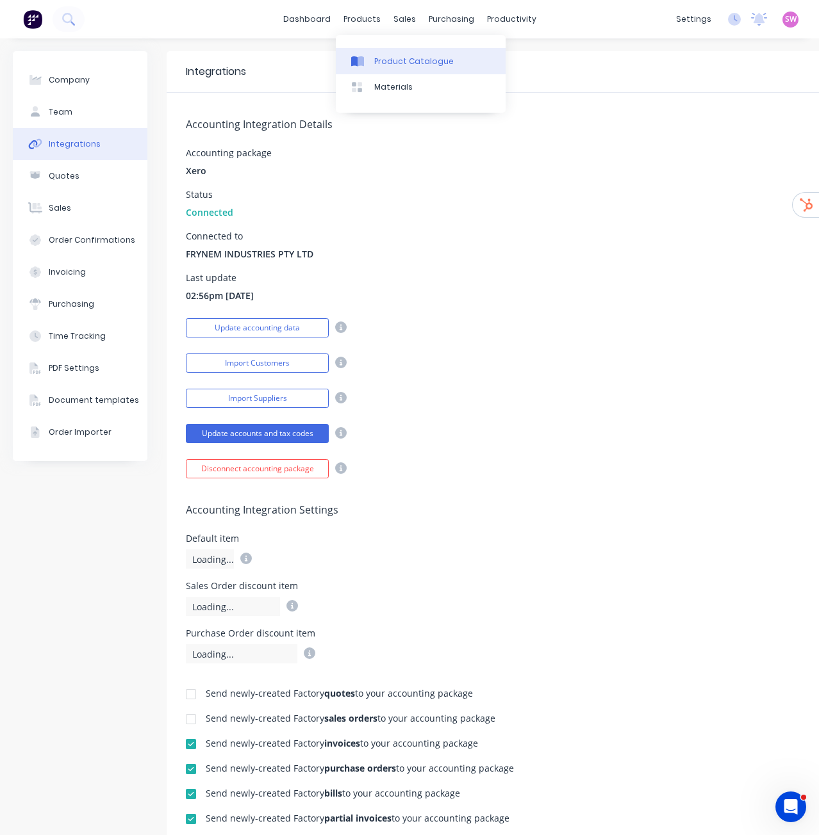
click at [393, 51] on link "Product Catalogue" at bounding box center [421, 61] width 170 height 26
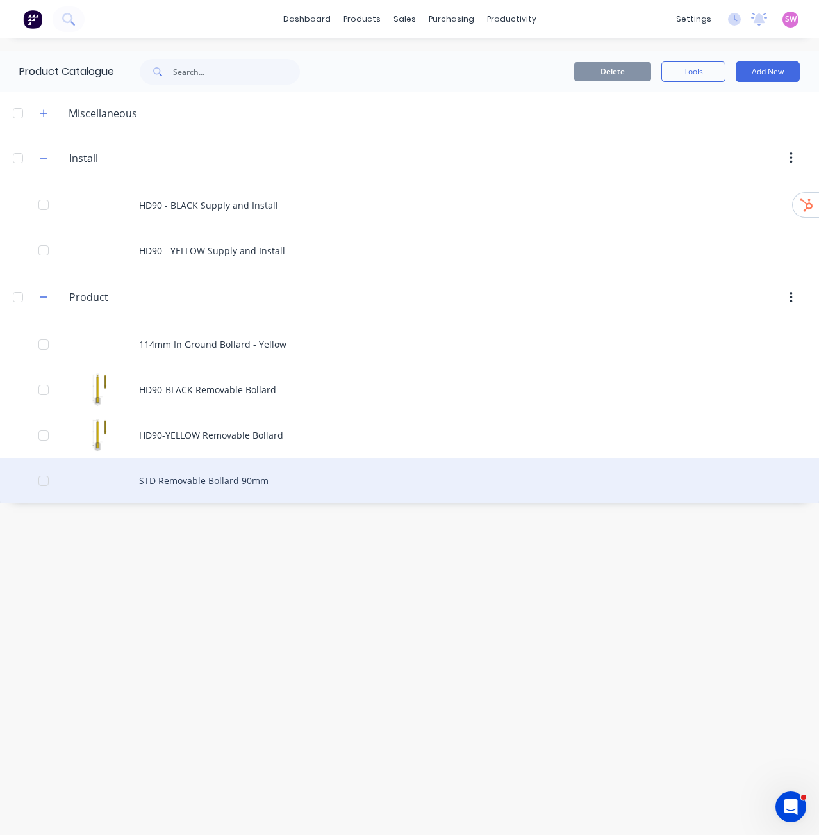
click at [245, 470] on div "STD Removable Bollard 90mm" at bounding box center [409, 480] width 819 height 45
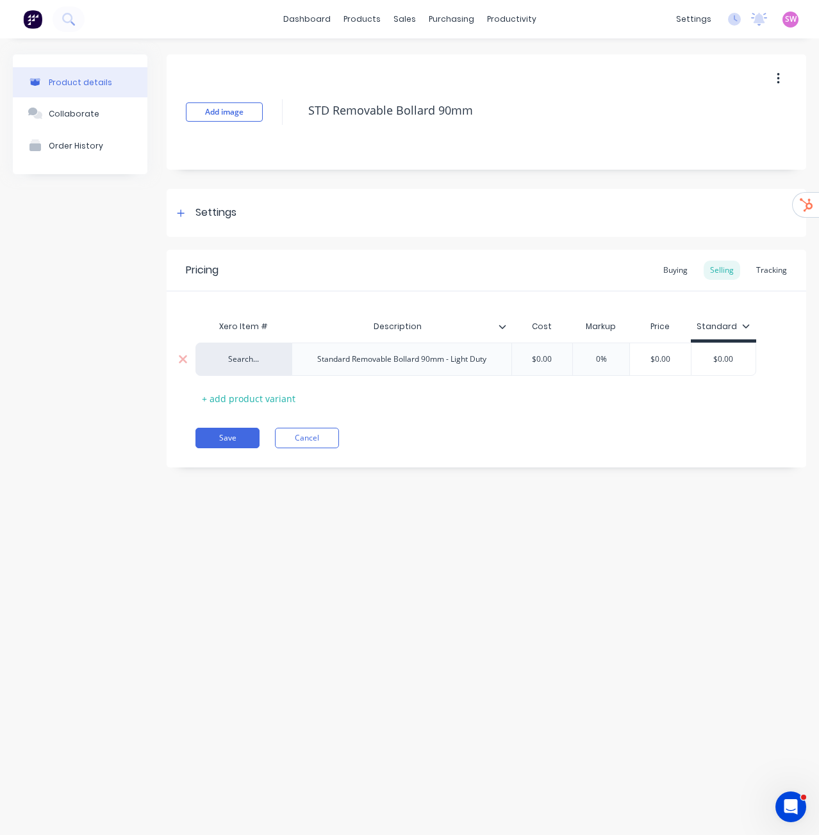
click at [247, 358] on div "Search..." at bounding box center [243, 360] width 70 height 12
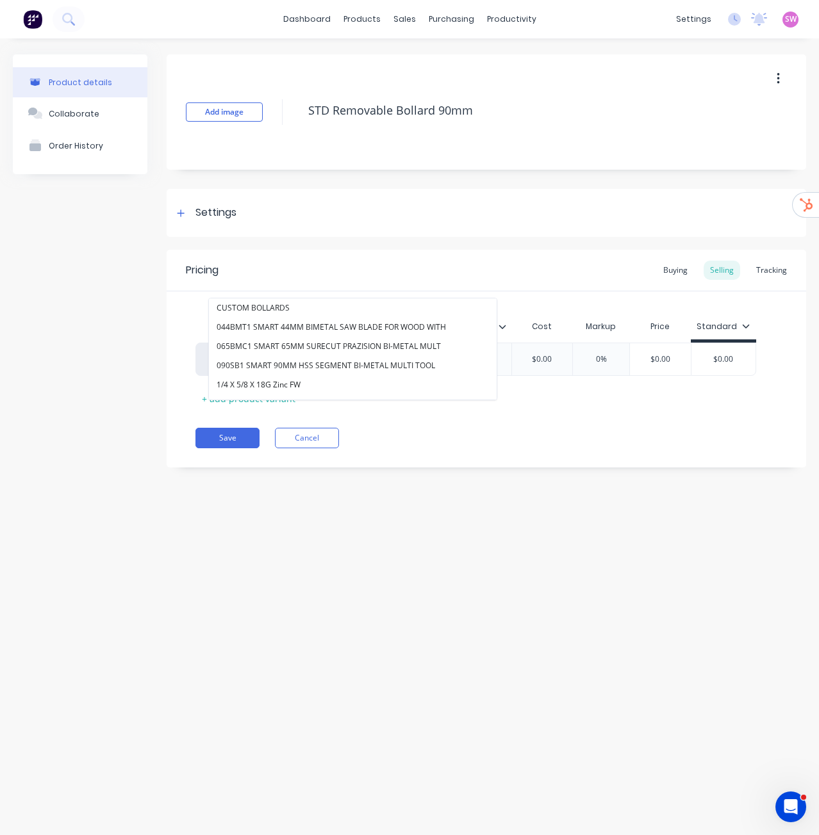
drag, startPoint x: 130, startPoint y: 252, endPoint x: 104, endPoint y: 268, distance: 30.2
click at [119, 267] on div "Product details Collaborate Order History" at bounding box center [80, 270] width 135 height 432
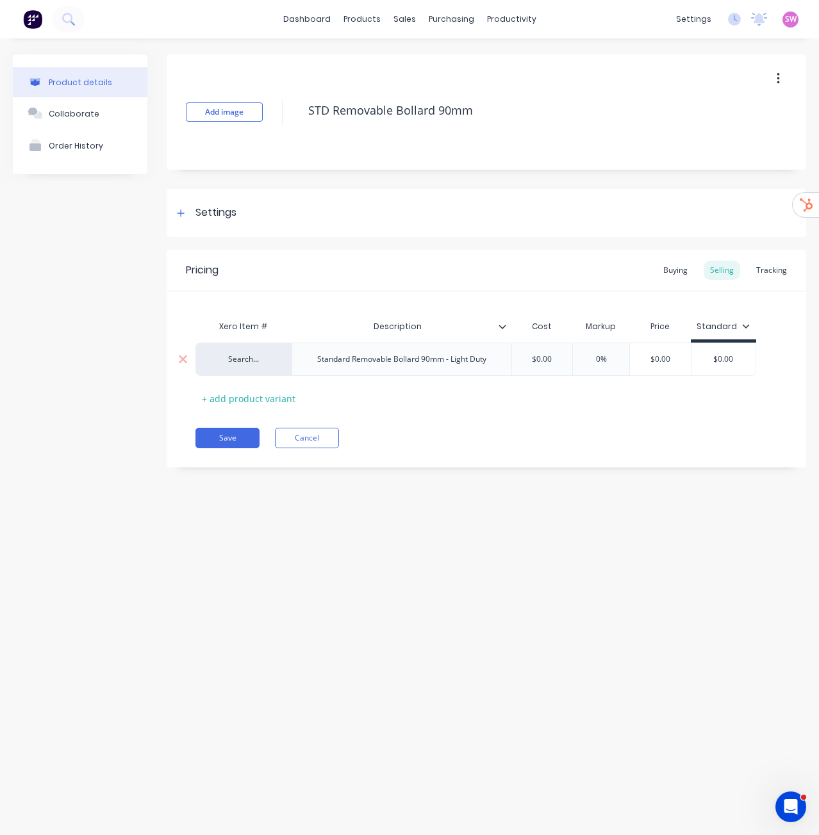
click at [236, 360] on div "Search..." at bounding box center [243, 360] width 70 height 12
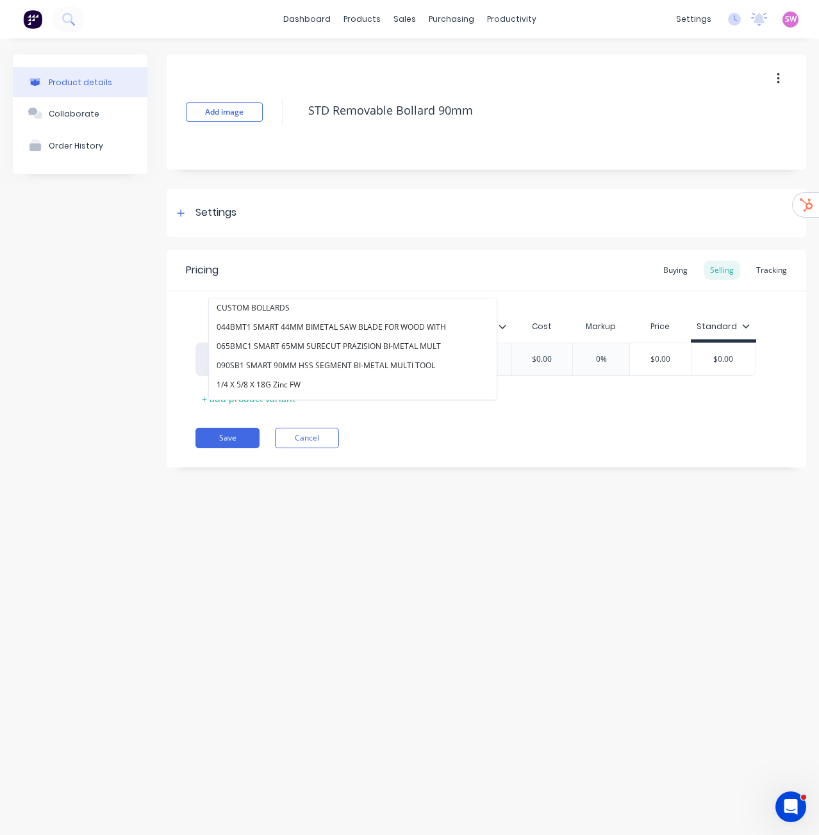
click at [541, 507] on div "Product details Collaborate Order History Add image STD Removable Bollard 90mm …" at bounding box center [409, 423] width 819 height 771
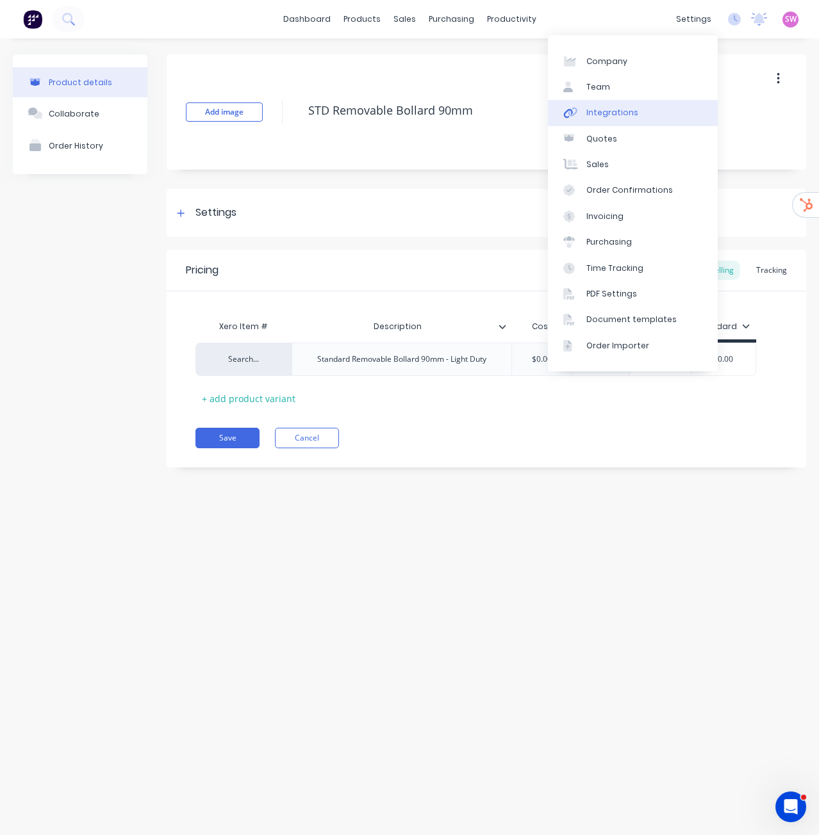
click at [626, 104] on link "Integrations" at bounding box center [633, 113] width 170 height 26
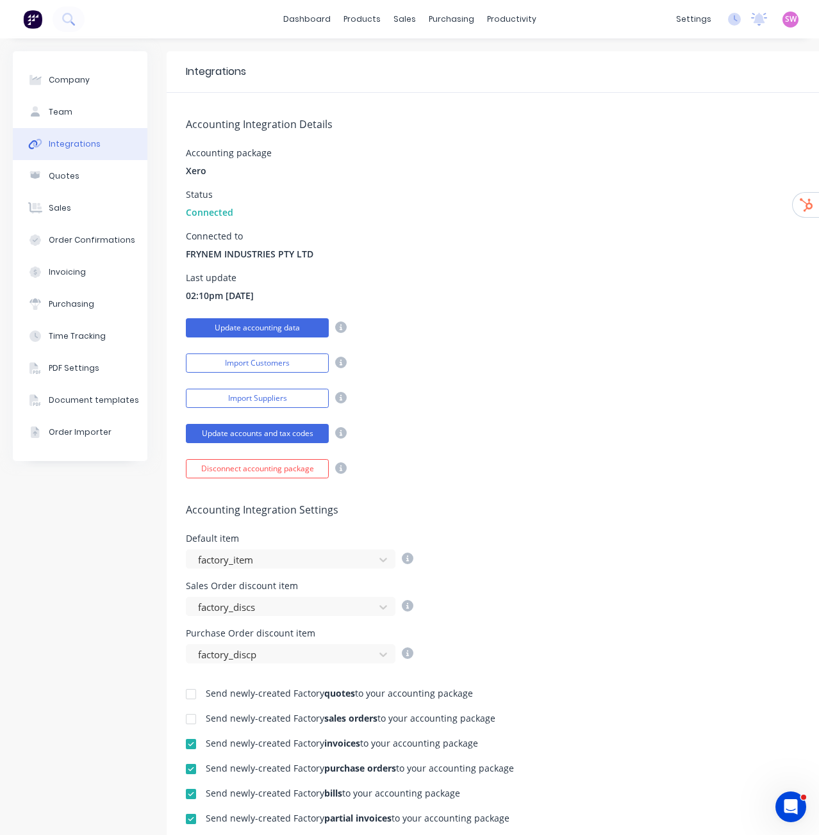
click at [269, 327] on button "Update accounting data" at bounding box center [257, 327] width 143 height 19
click at [402, 61] on div "Product Catalogue" at bounding box center [413, 62] width 79 height 12
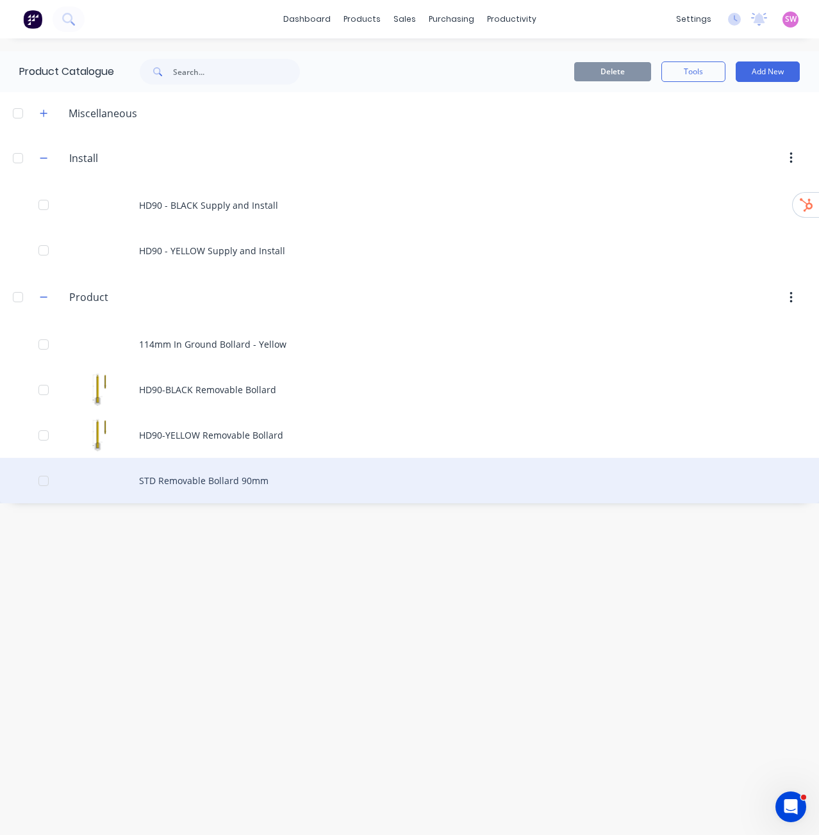
click at [237, 479] on div "STD Removable Bollard 90mm" at bounding box center [409, 480] width 819 height 45
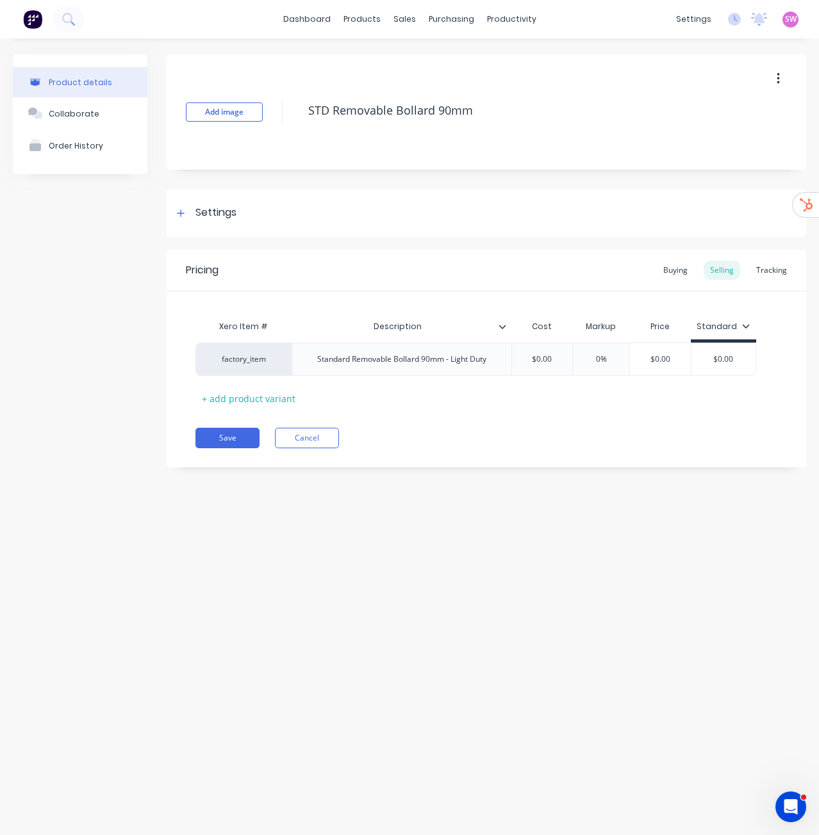
type textarea "x"
click at [217, 218] on div "Settings" at bounding box center [215, 213] width 41 height 16
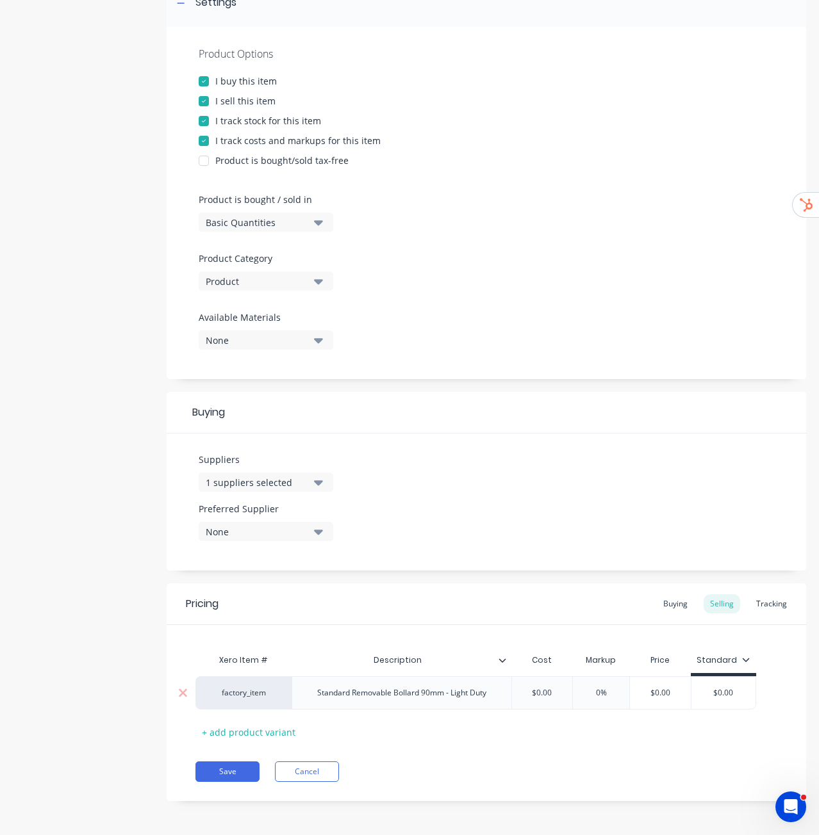
scroll to position [211, 0]
click at [255, 694] on div "factory_item" at bounding box center [243, 692] width 70 height 12
type input "manuf"
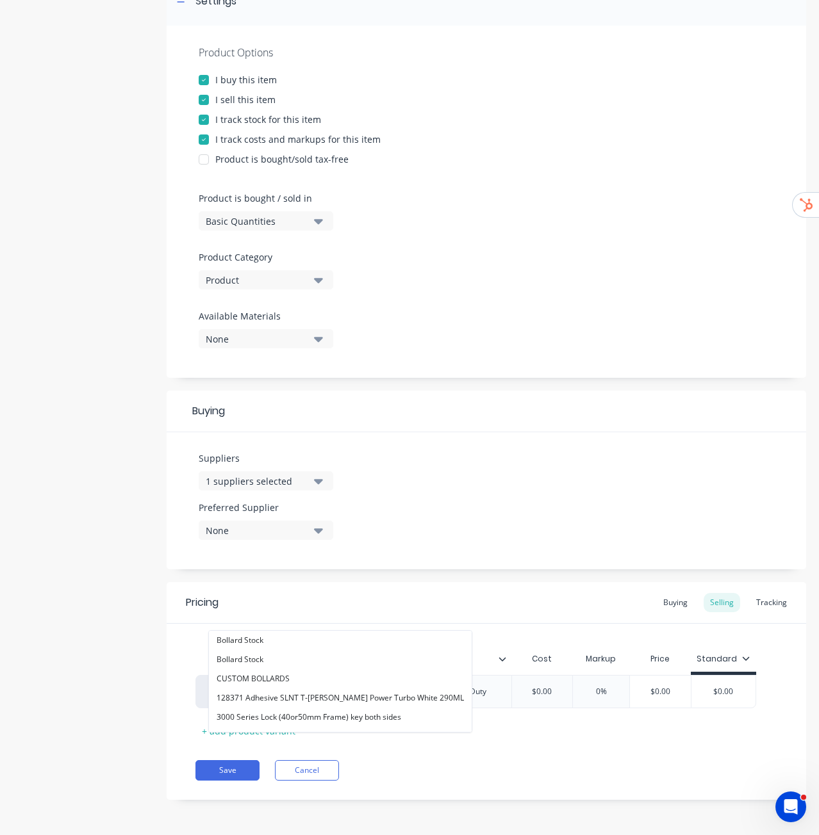
type input "b"
click at [511, 607] on div "Pricing Buying Selling Tracking" at bounding box center [486, 603] width 639 height 42
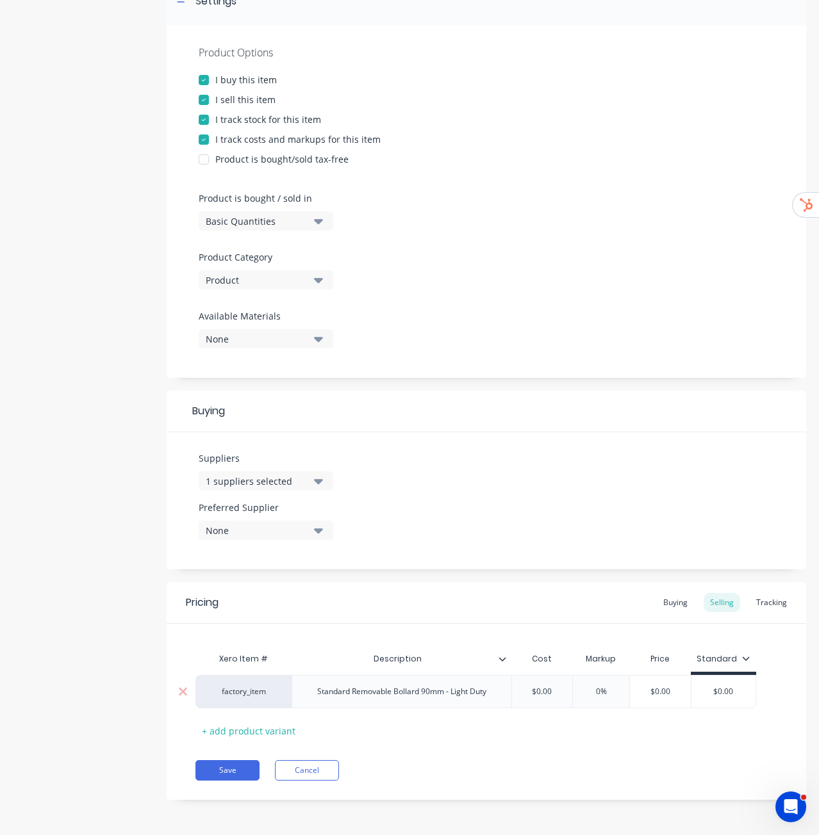
click at [254, 692] on div "factory_item" at bounding box center [243, 692] width 70 height 12
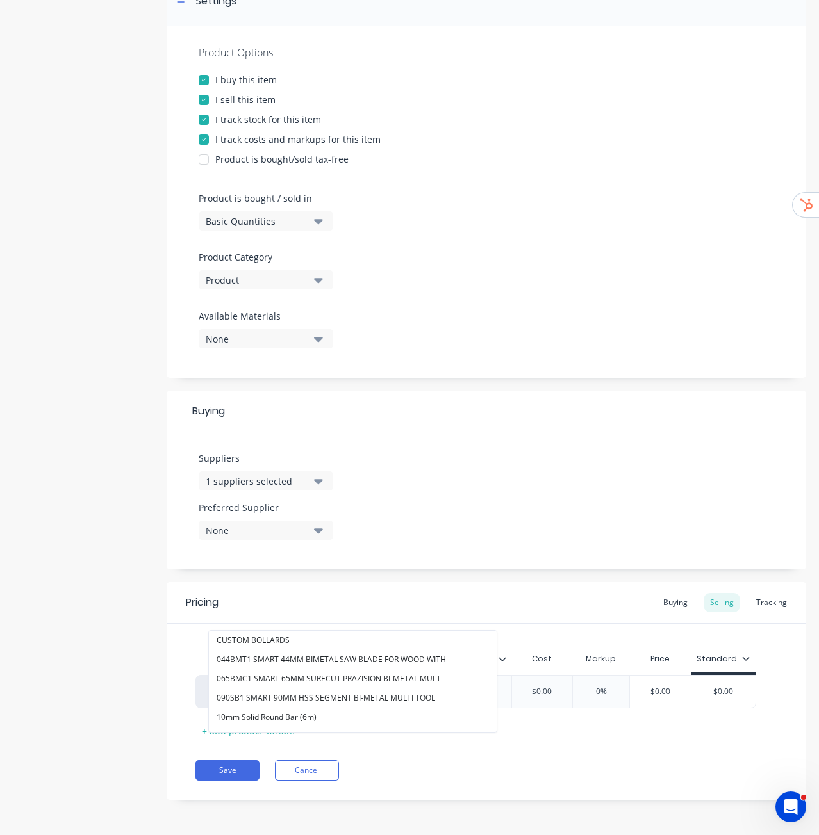
type input "sup"
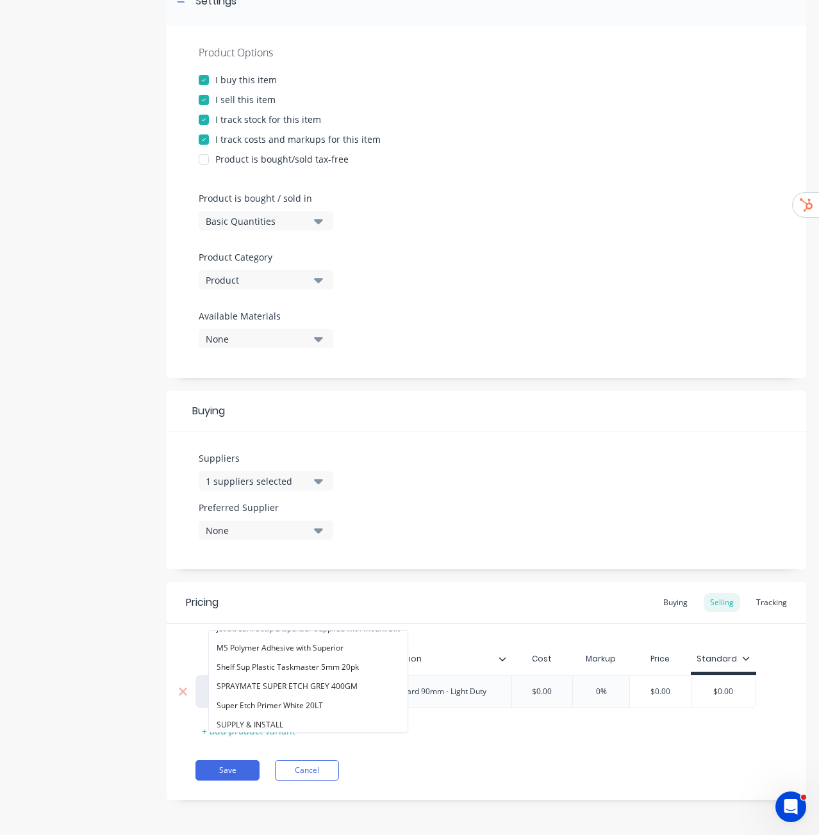
scroll to position [110, 0]
click at [106, 767] on div "Product details Collaborate Order History" at bounding box center [80, 331] width 135 height 976
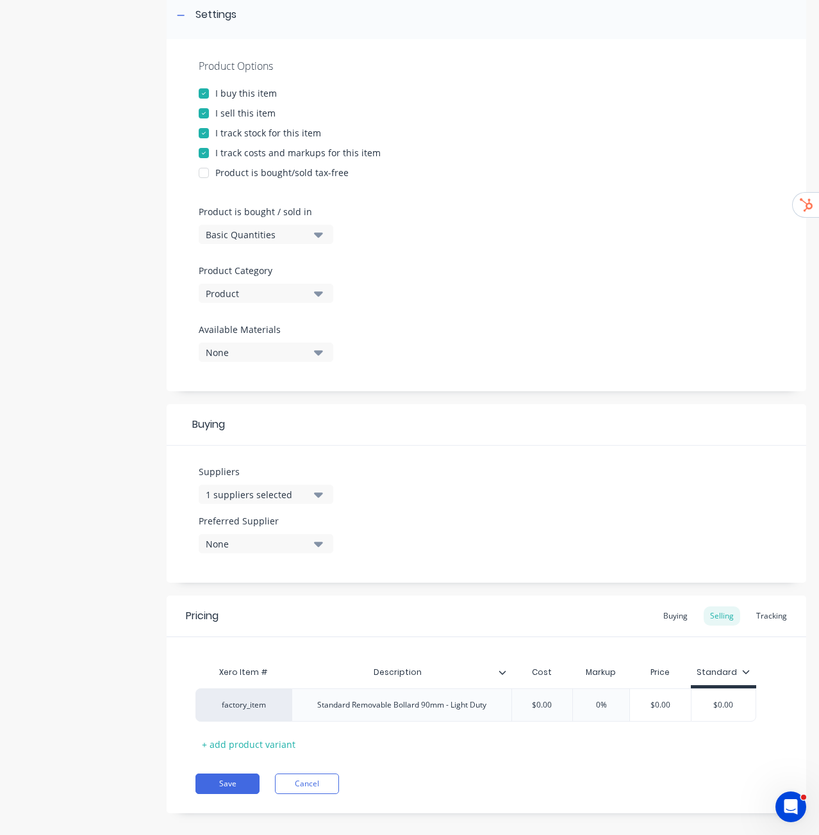
scroll to position [211, 0]
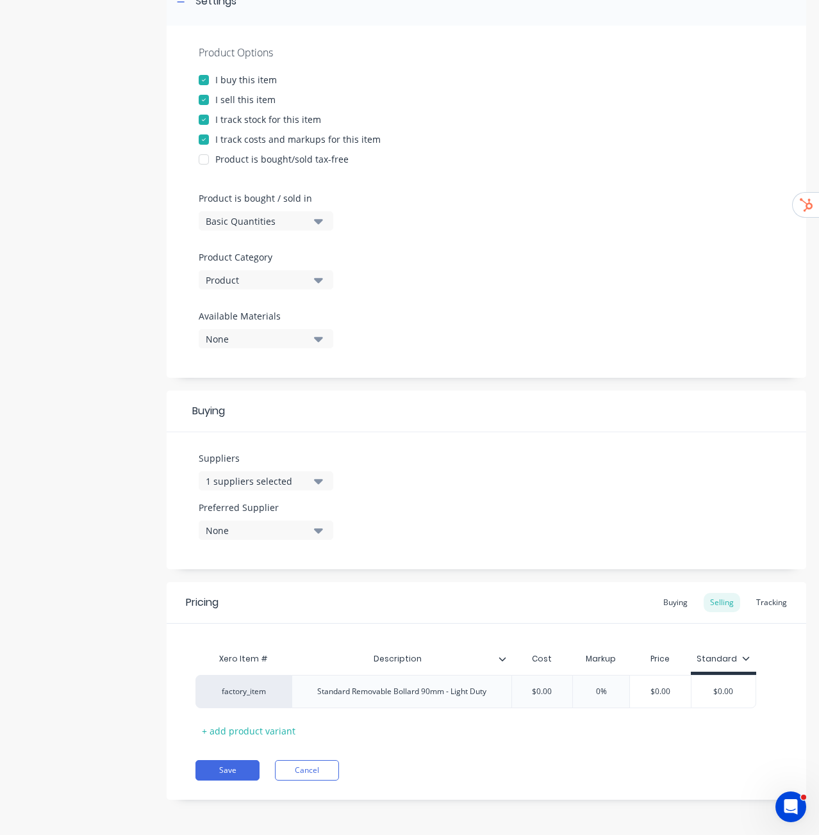
click at [314, 473] on button "1 suppliers selected" at bounding box center [266, 480] width 135 height 19
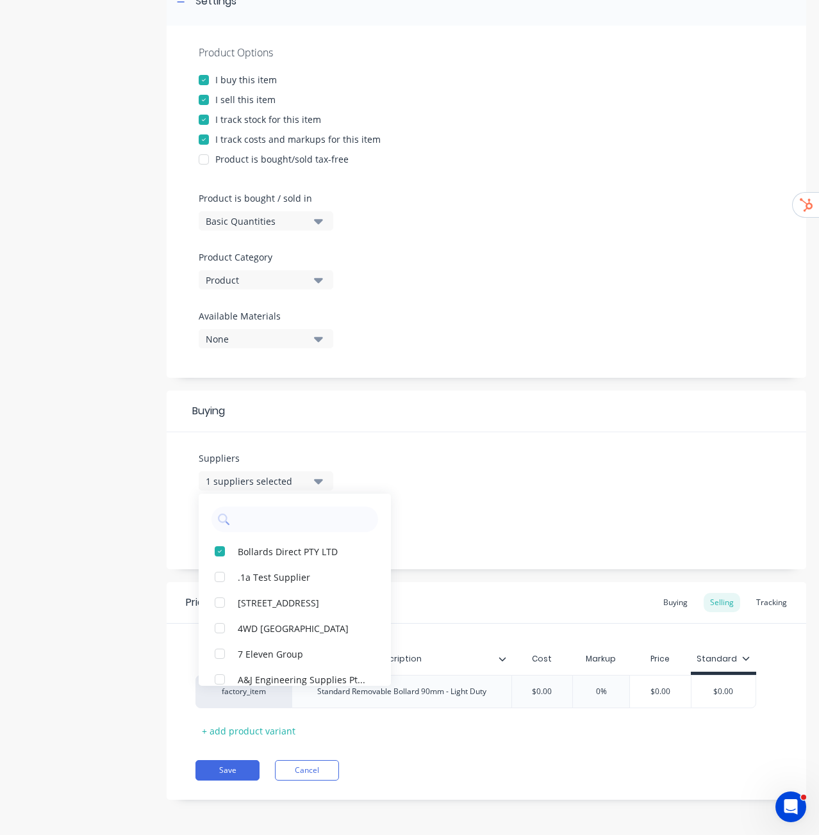
click at [373, 453] on div "Suppliers 1 suppliers selected Bollards Direct PTY LTD .1a Test Supplier 119 Ch…" at bounding box center [486, 500] width 639 height 137
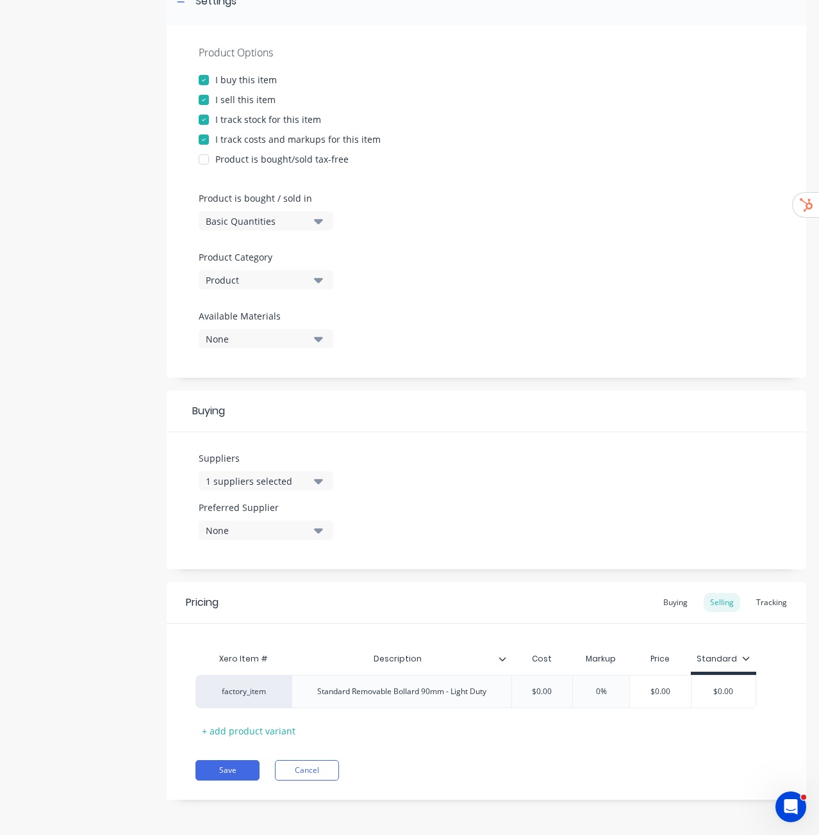
click at [309, 530] on button "None" at bounding box center [266, 530] width 135 height 19
click at [218, 603] on div "button" at bounding box center [220, 601] width 26 height 26
click at [88, 578] on div "Product details Collaborate Order History" at bounding box center [80, 331] width 135 height 976
click at [225, 765] on button "Save" at bounding box center [227, 770] width 64 height 20
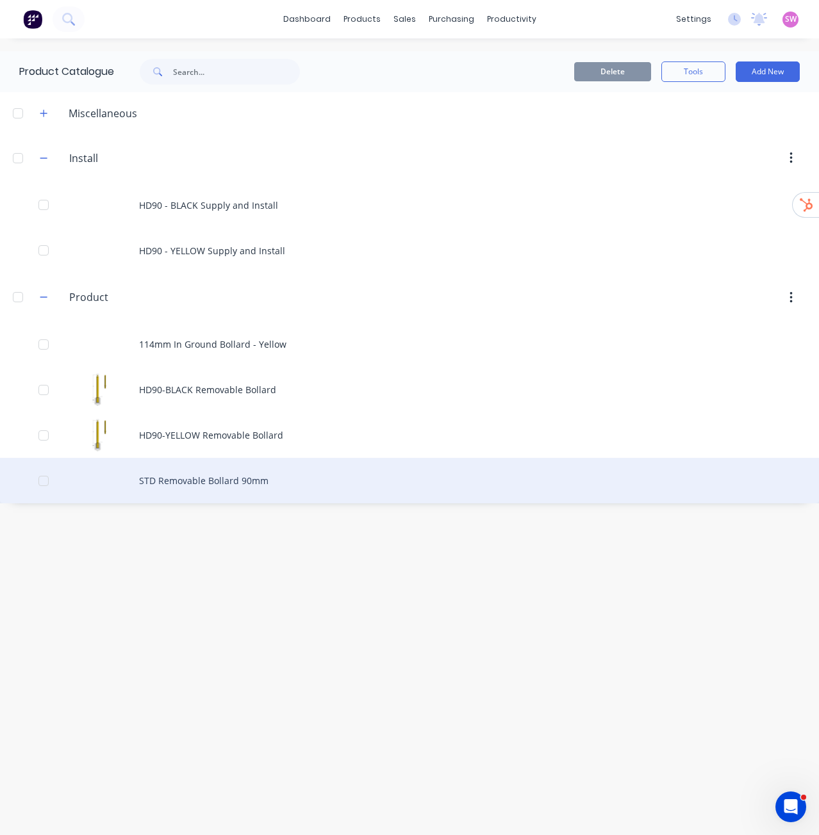
click at [234, 481] on div "STD Removable Bollard 90mm" at bounding box center [409, 480] width 819 height 45
type textarea "x"
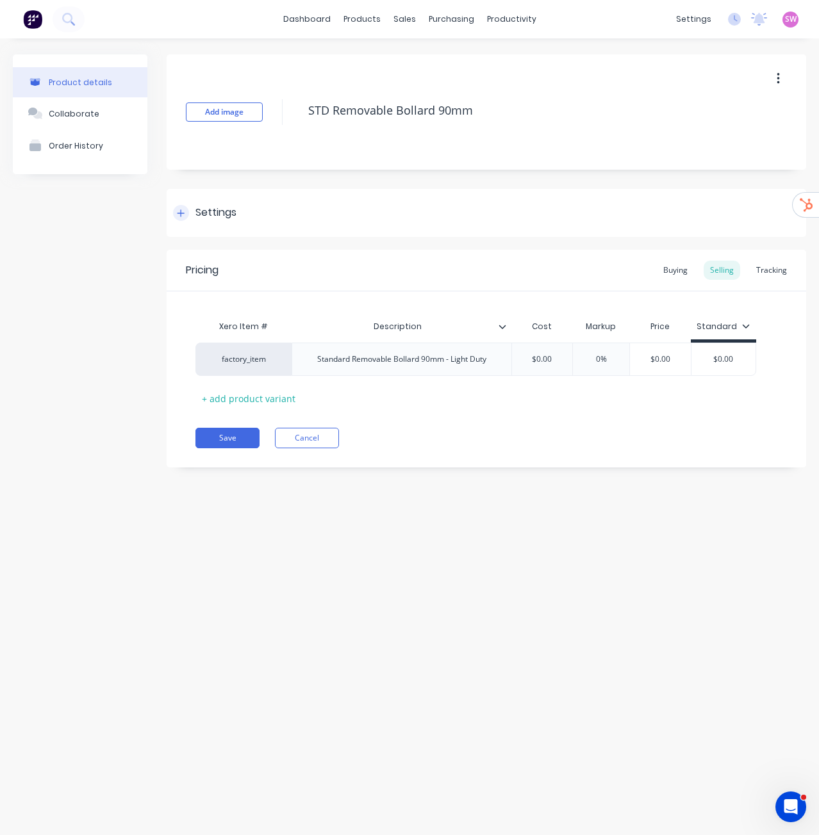
click at [208, 213] on div "Settings" at bounding box center [215, 213] width 41 height 16
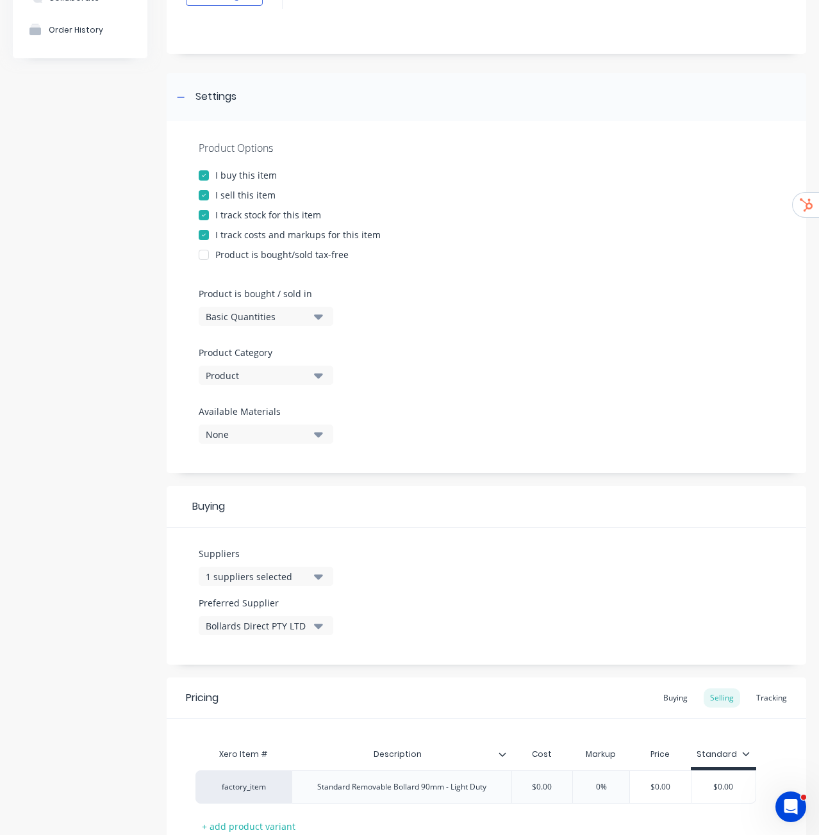
scroll to position [128, 0]
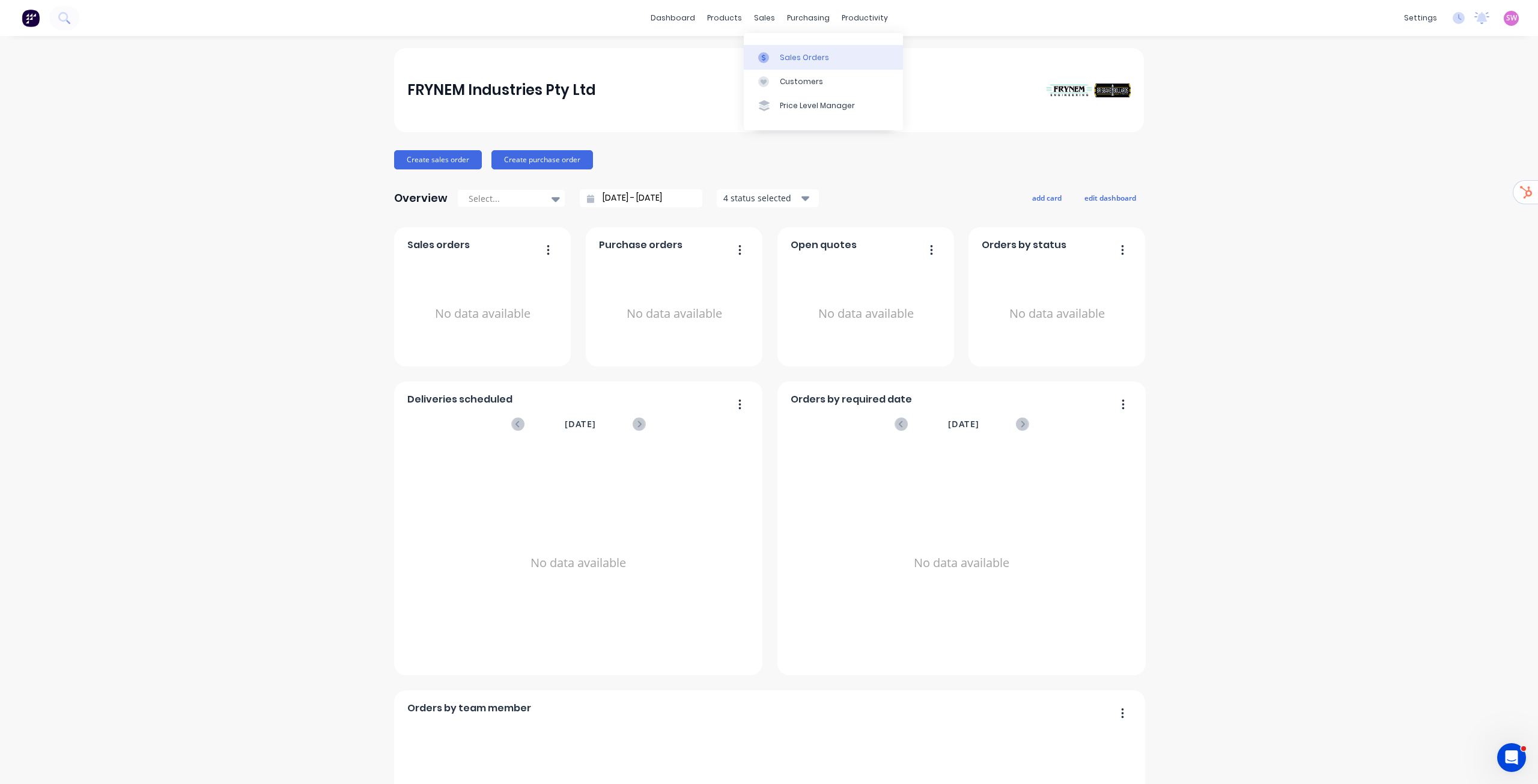
click at [782, 47] on link "Sales Orders" at bounding box center [823, 57] width 159 height 24
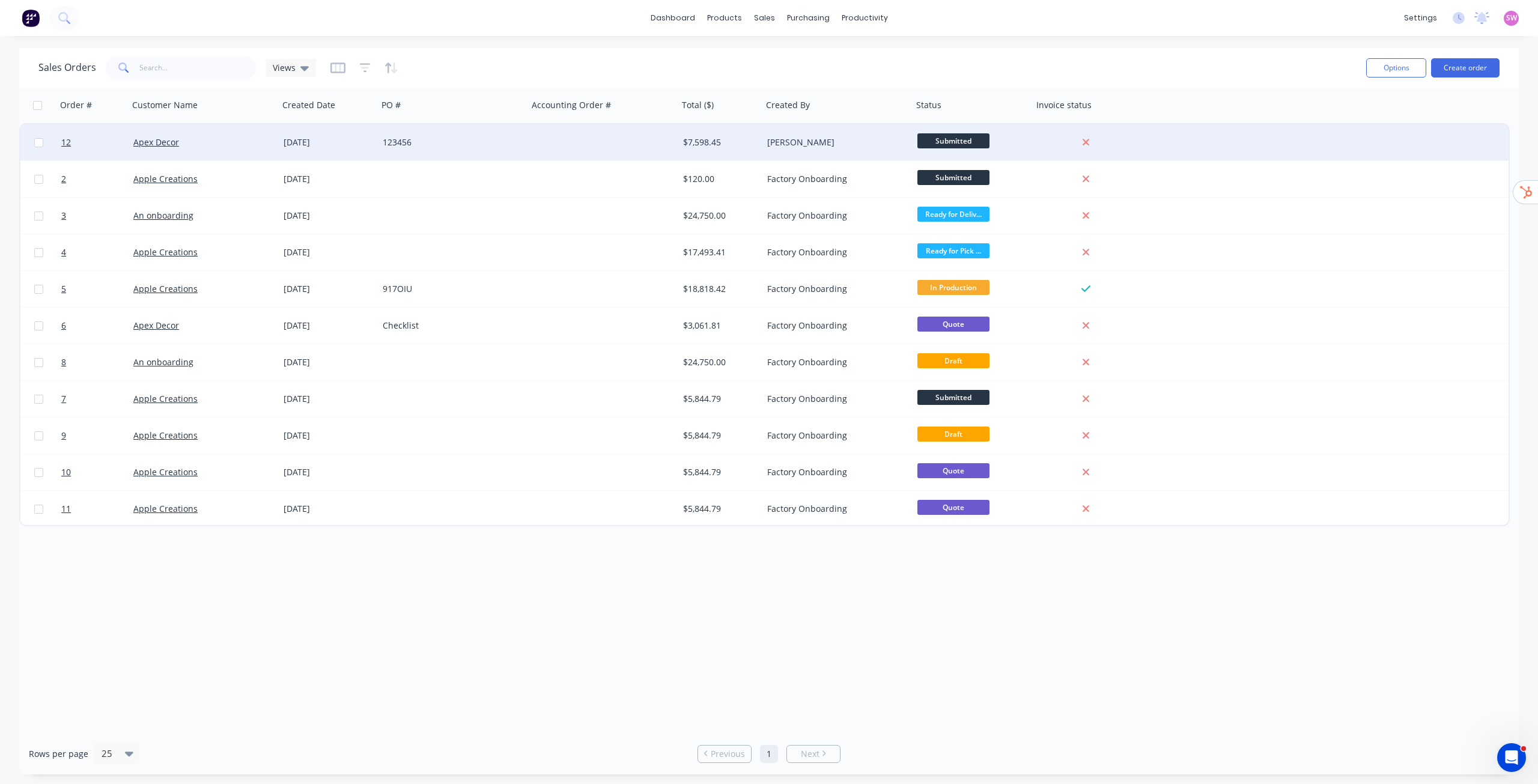
click at [754, 146] on div "$7,598.45" at bounding box center [719, 142] width 74 height 12
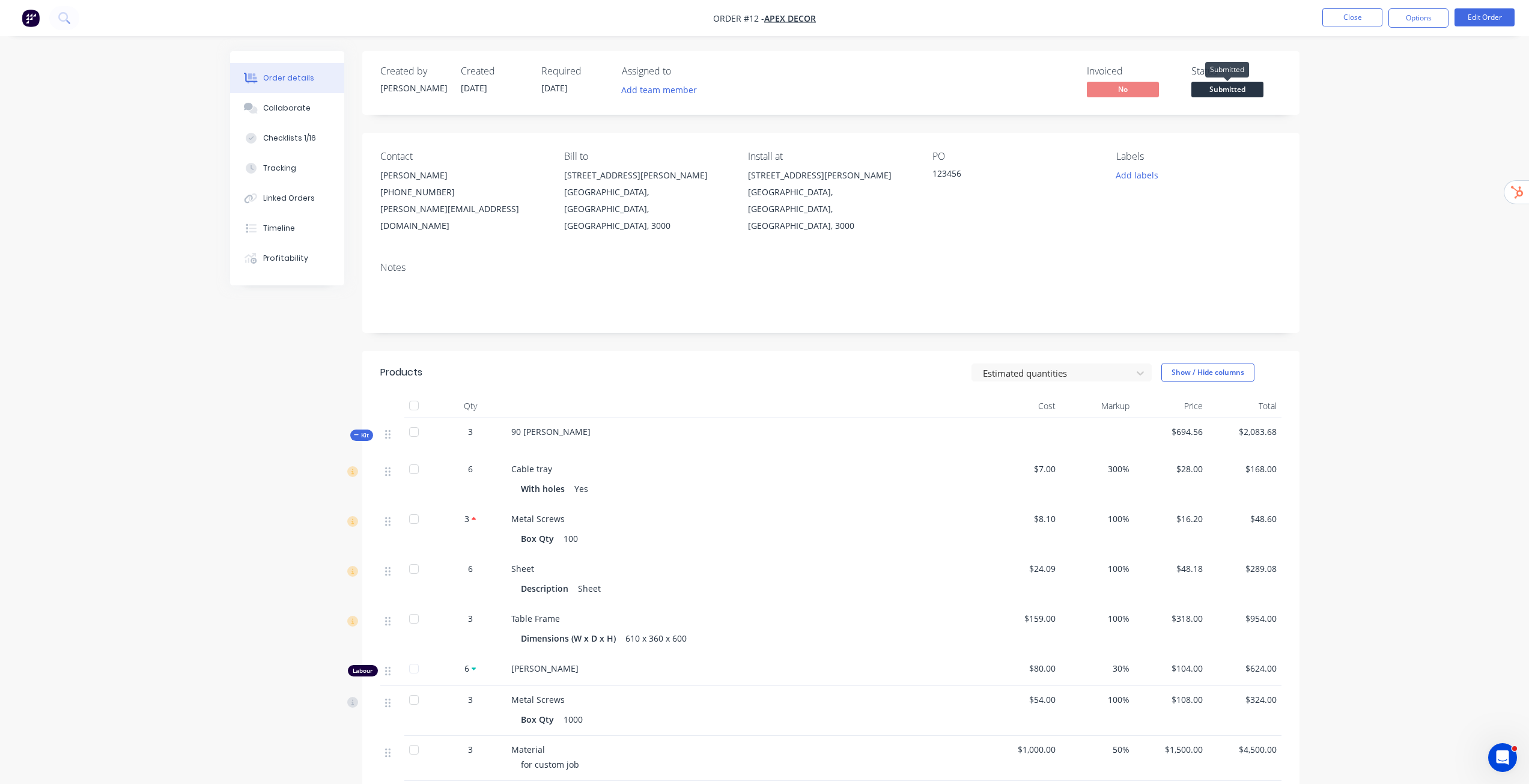
click at [1219, 90] on span "Submitted" at bounding box center [1227, 89] width 72 height 15
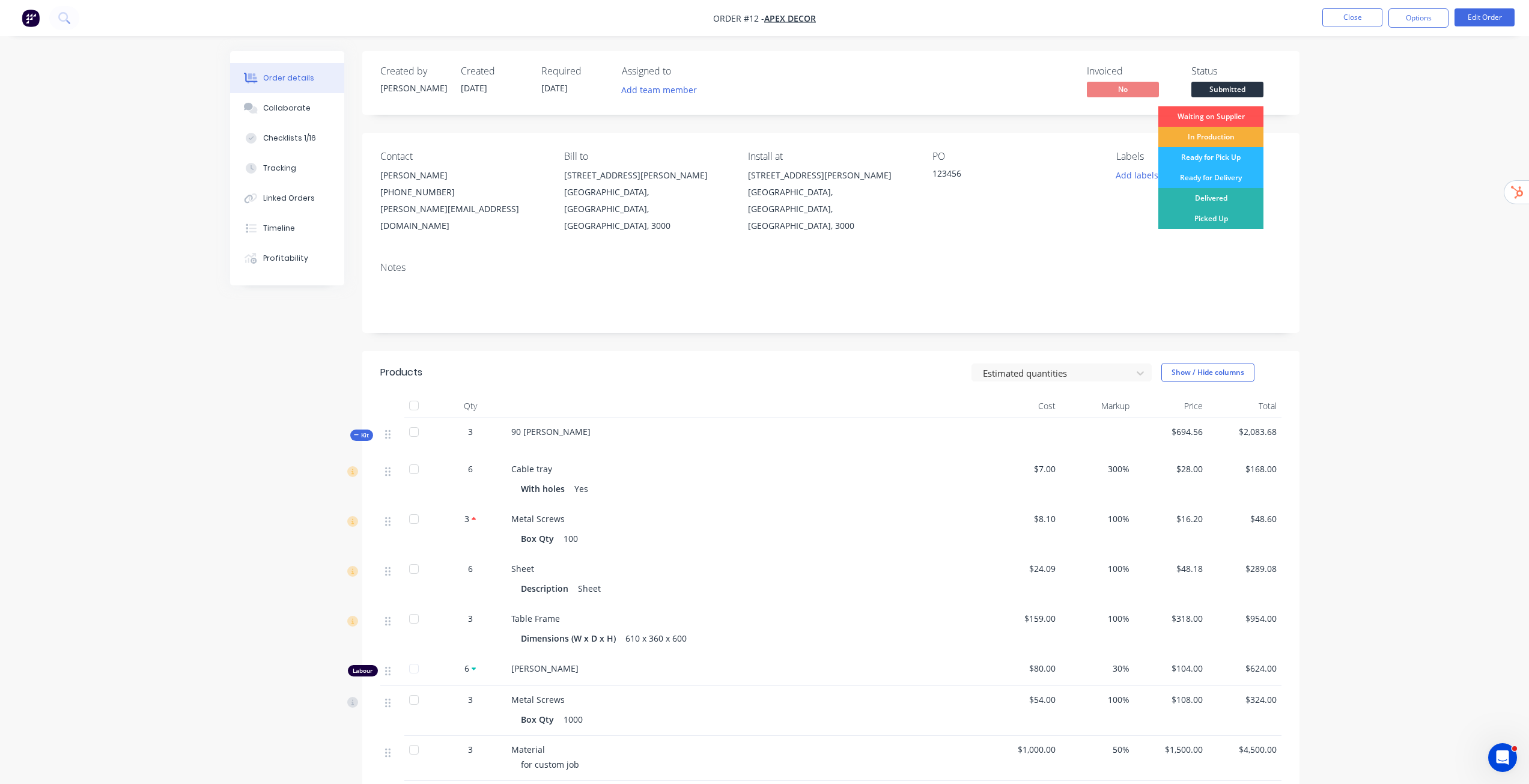
click at [1384, 101] on div "Order details Collaborate Checklists 1/16 Tracking Linked Orders Timeline Profi…" at bounding box center [764, 497] width 1529 height 995
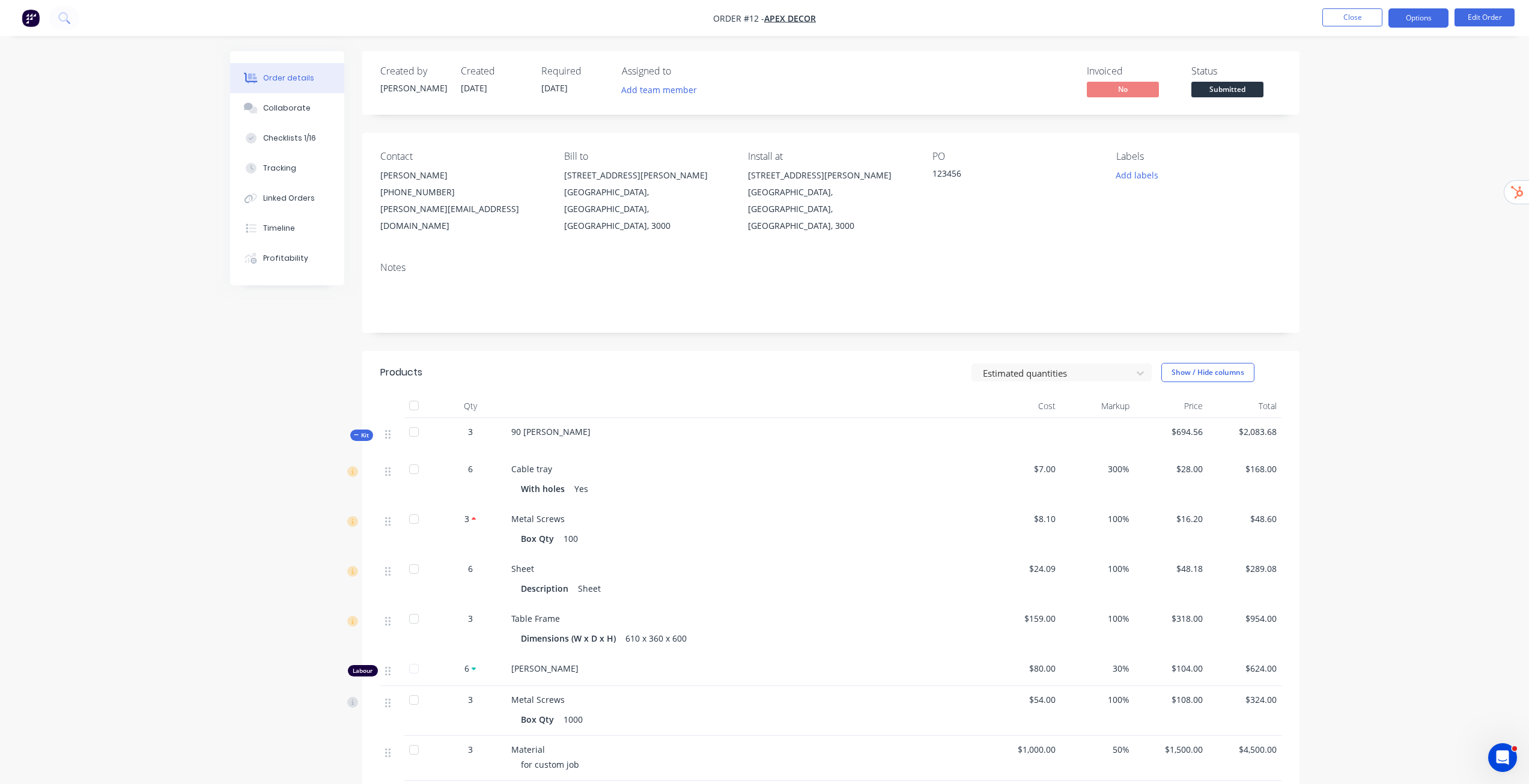
click at [1437, 16] on button "Options" at bounding box center [1418, 18] width 60 height 19
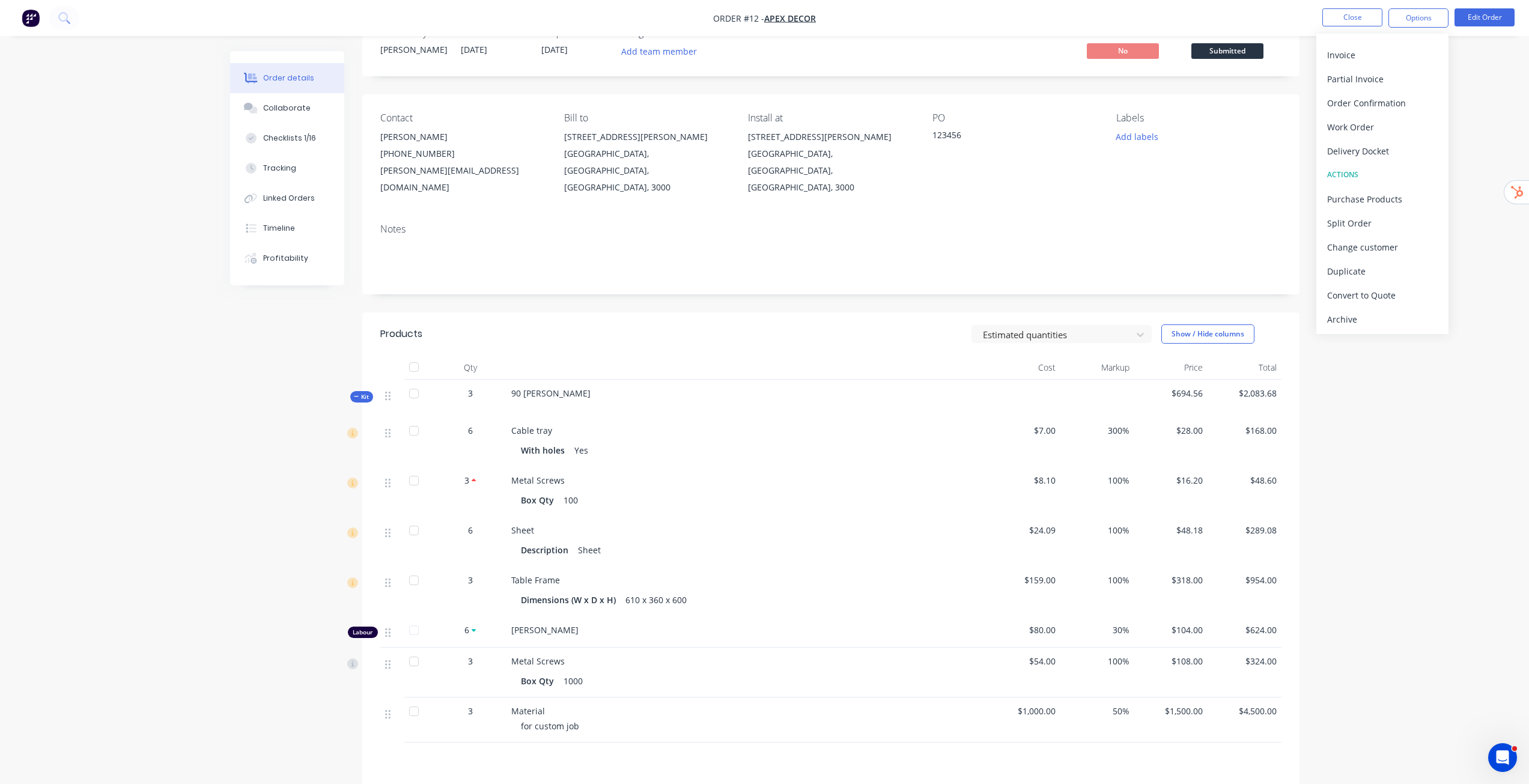
scroll to position [60, 0]
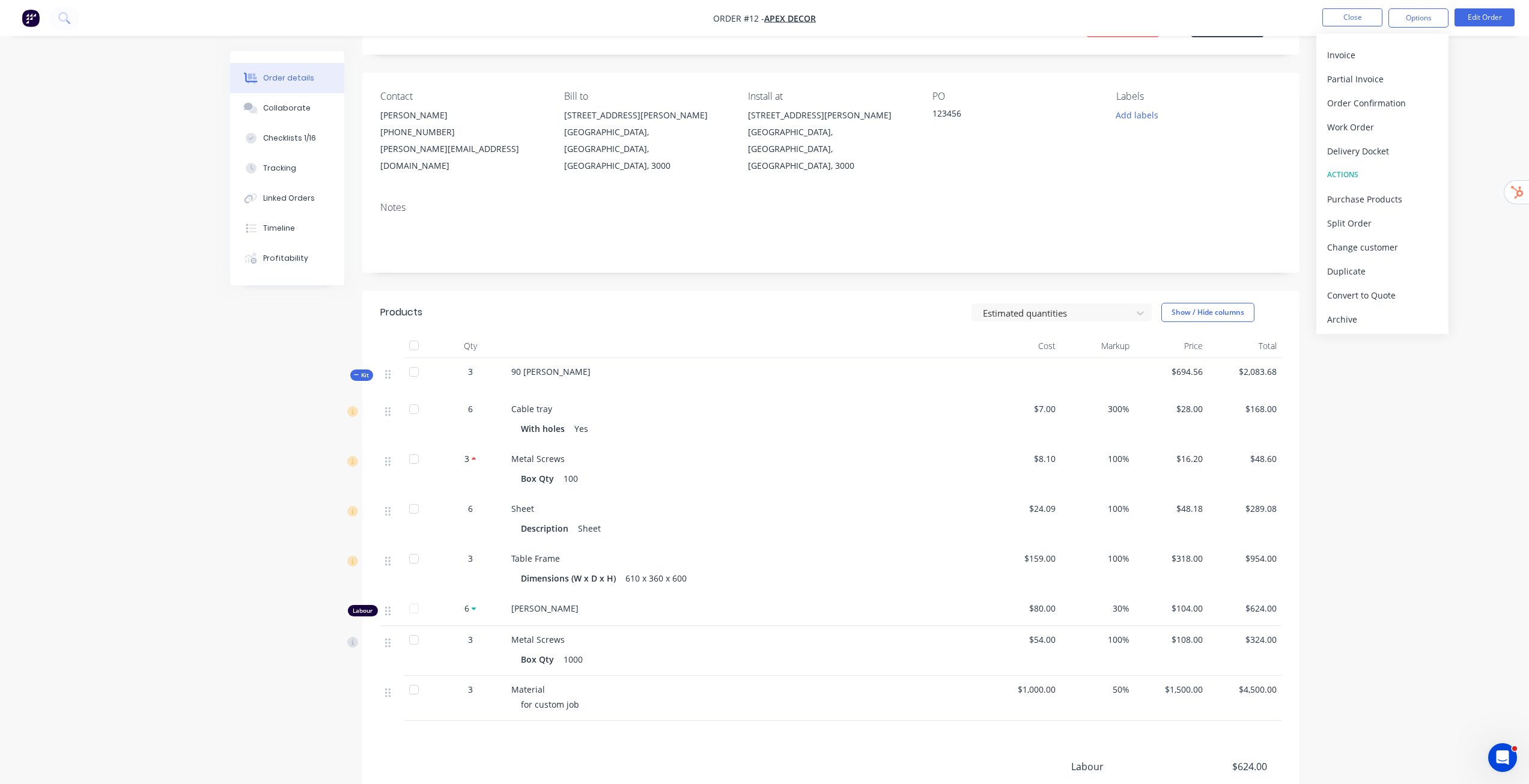
drag, startPoint x: 1446, startPoint y: 467, endPoint x: 1438, endPoint y: 431, distance: 36.9
click at [1445, 464] on div "Order details Collaborate Checklists 1/16 Tracking Linked Orders Timeline Profi…" at bounding box center [764, 437] width 1529 height 995
click at [1343, 8] on nav "Order #12 - Apex Decor Close Options Edit Order" at bounding box center [764, 18] width 1529 height 36
click at [1341, 12] on button "Close" at bounding box center [1353, 17] width 60 height 18
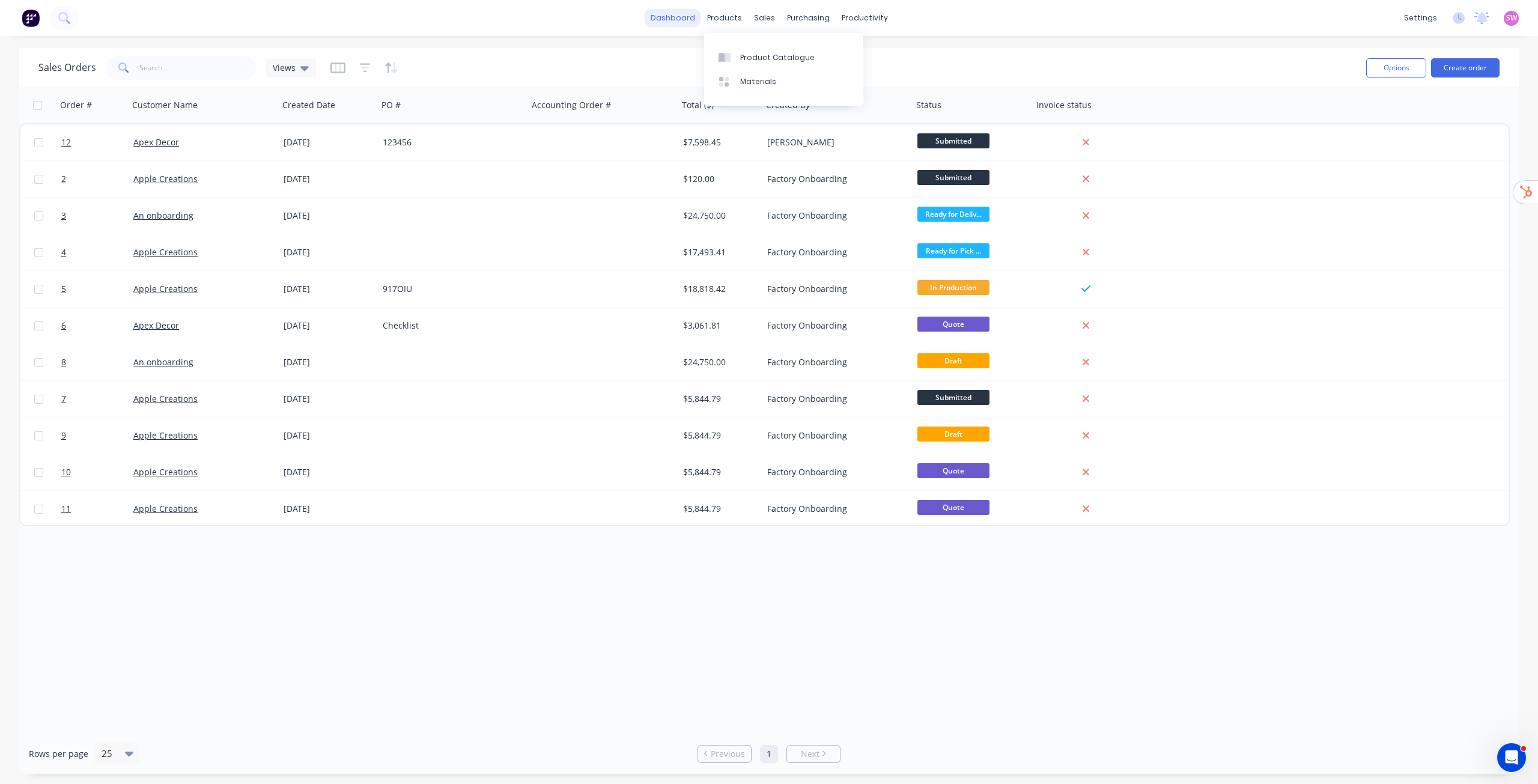
click at [691, 17] on link "dashboard" at bounding box center [672, 18] width 56 height 18
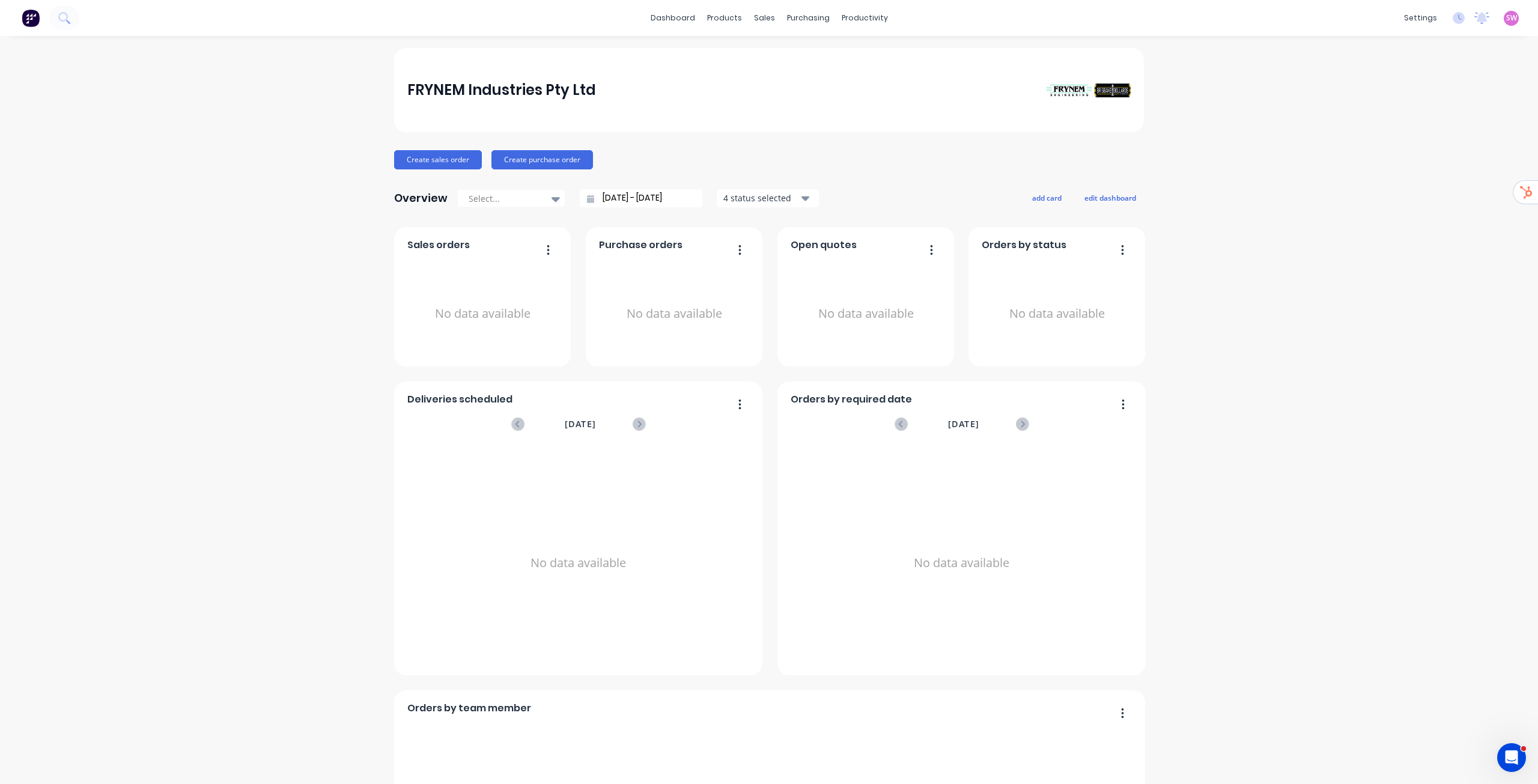
click at [1506, 18] on span "SW" at bounding box center [1512, 18] width 11 height 11
click at [1395, 148] on div "Sign out" at bounding box center [1409, 151] width 33 height 11
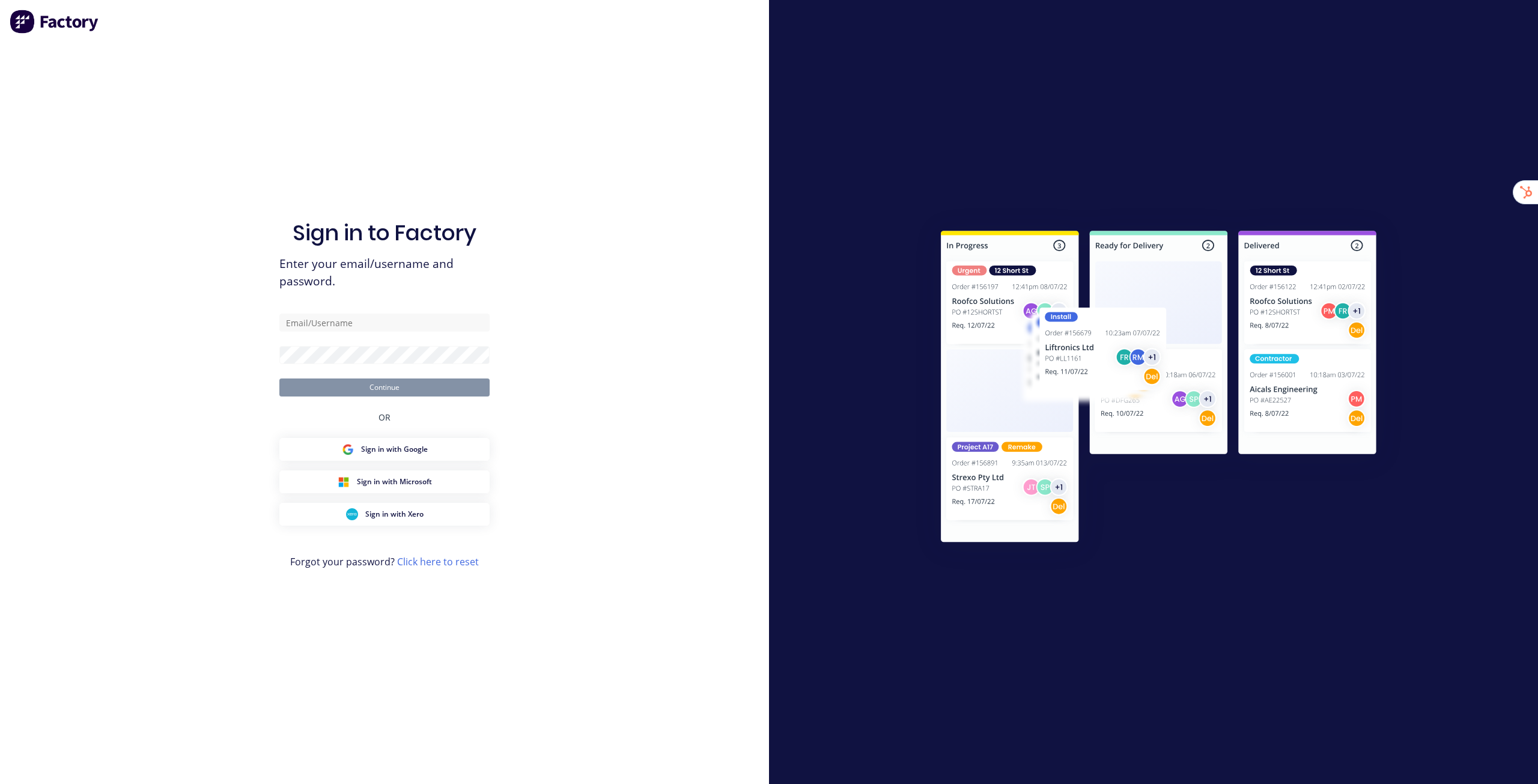
type input "[EMAIL_ADDRESS][DOMAIN_NAME]"
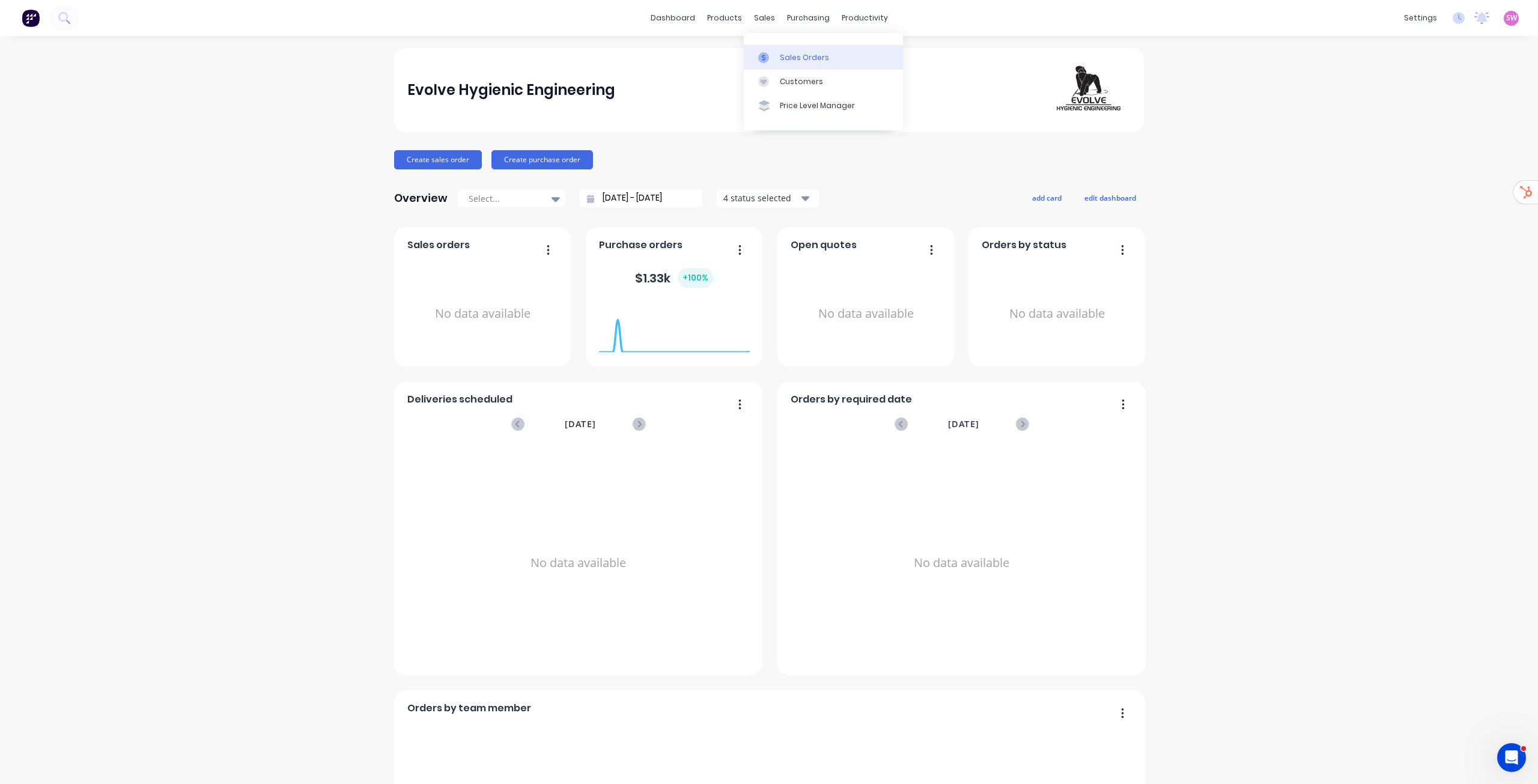
click at [783, 53] on div "Sales Orders" at bounding box center [804, 58] width 50 height 11
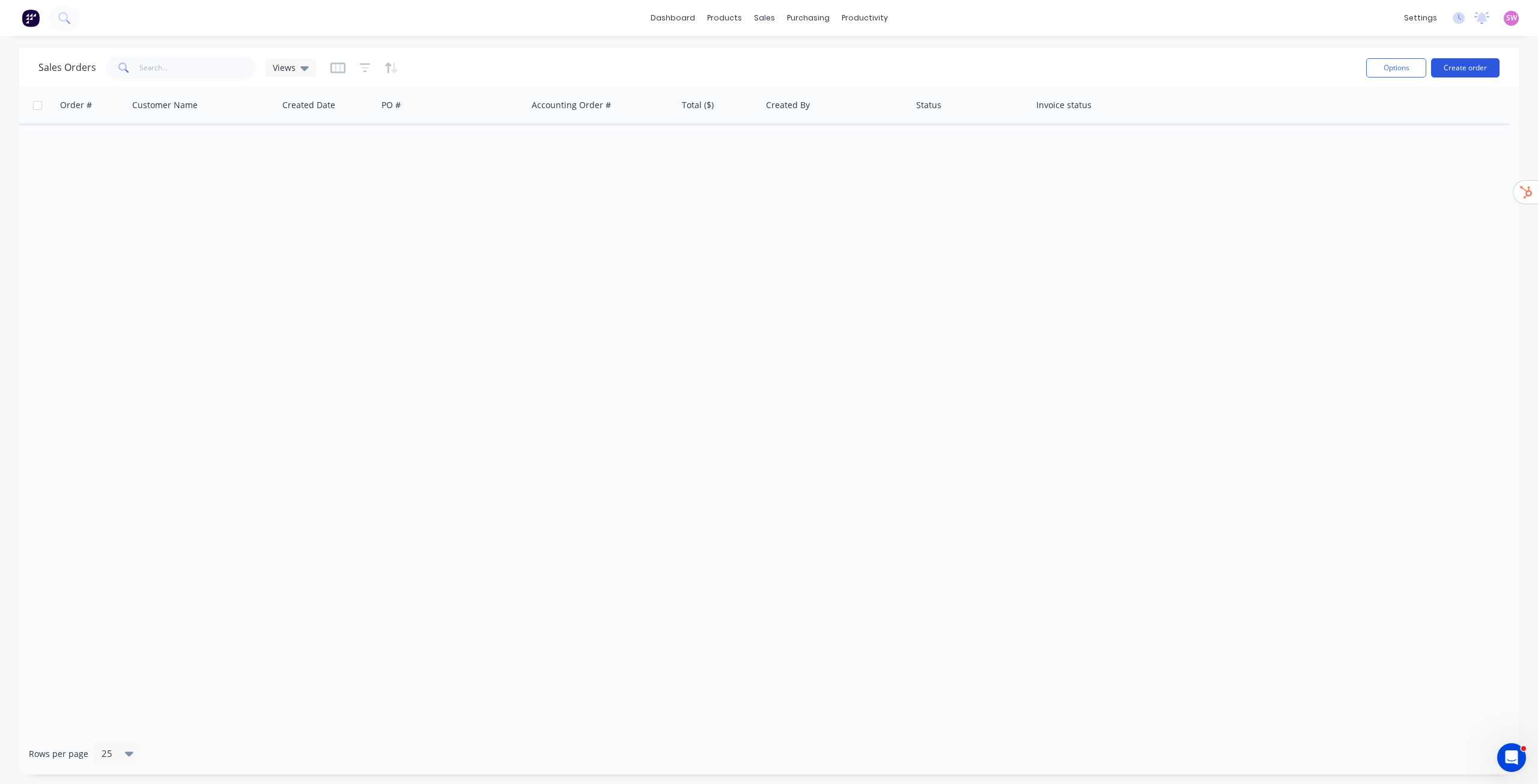
click at [1471, 69] on button "Create order" at bounding box center [1465, 68] width 68 height 19
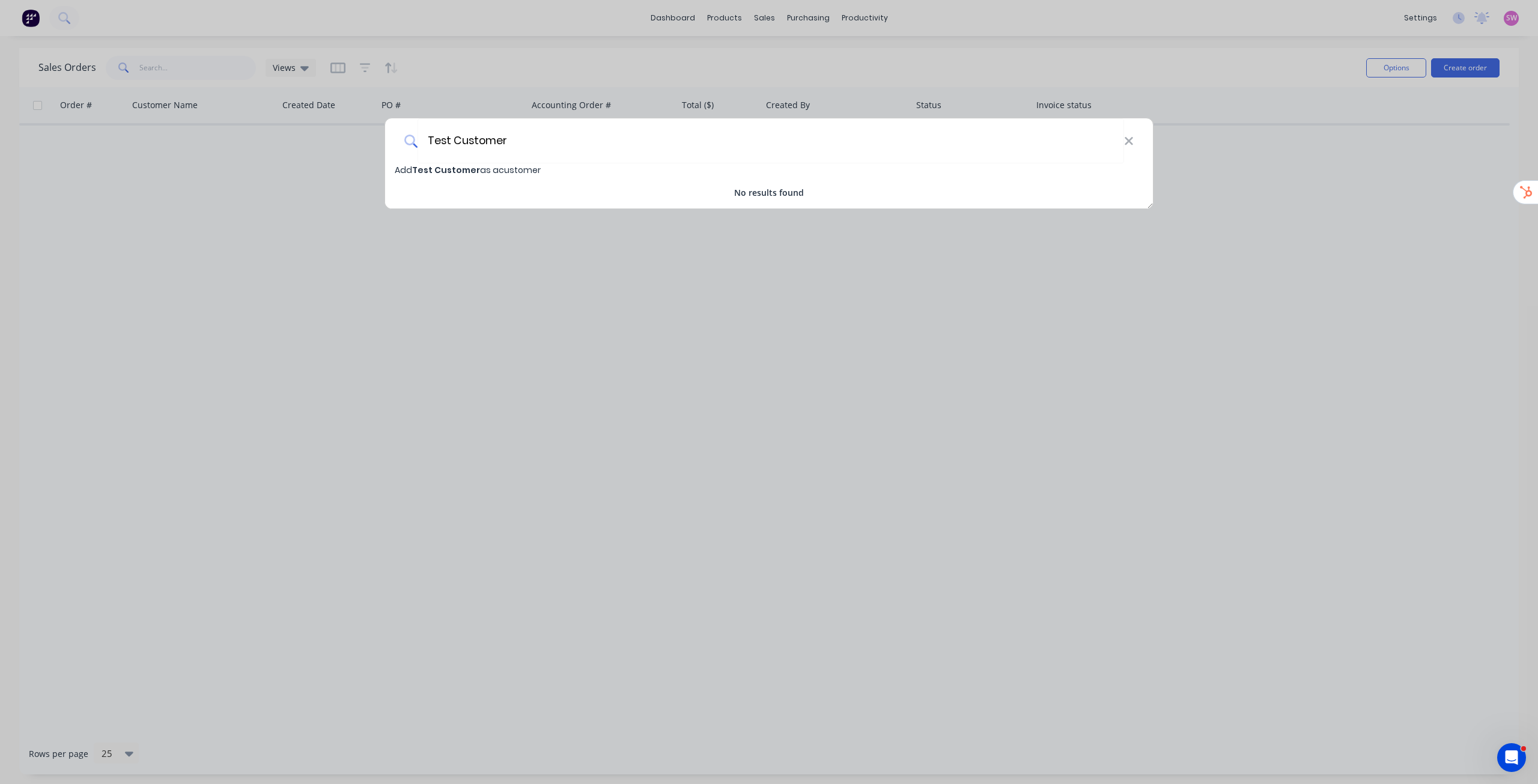
type input "Test Customer"
click at [474, 173] on span "Test Customer" at bounding box center [445, 170] width 68 height 12
select select "NZ"
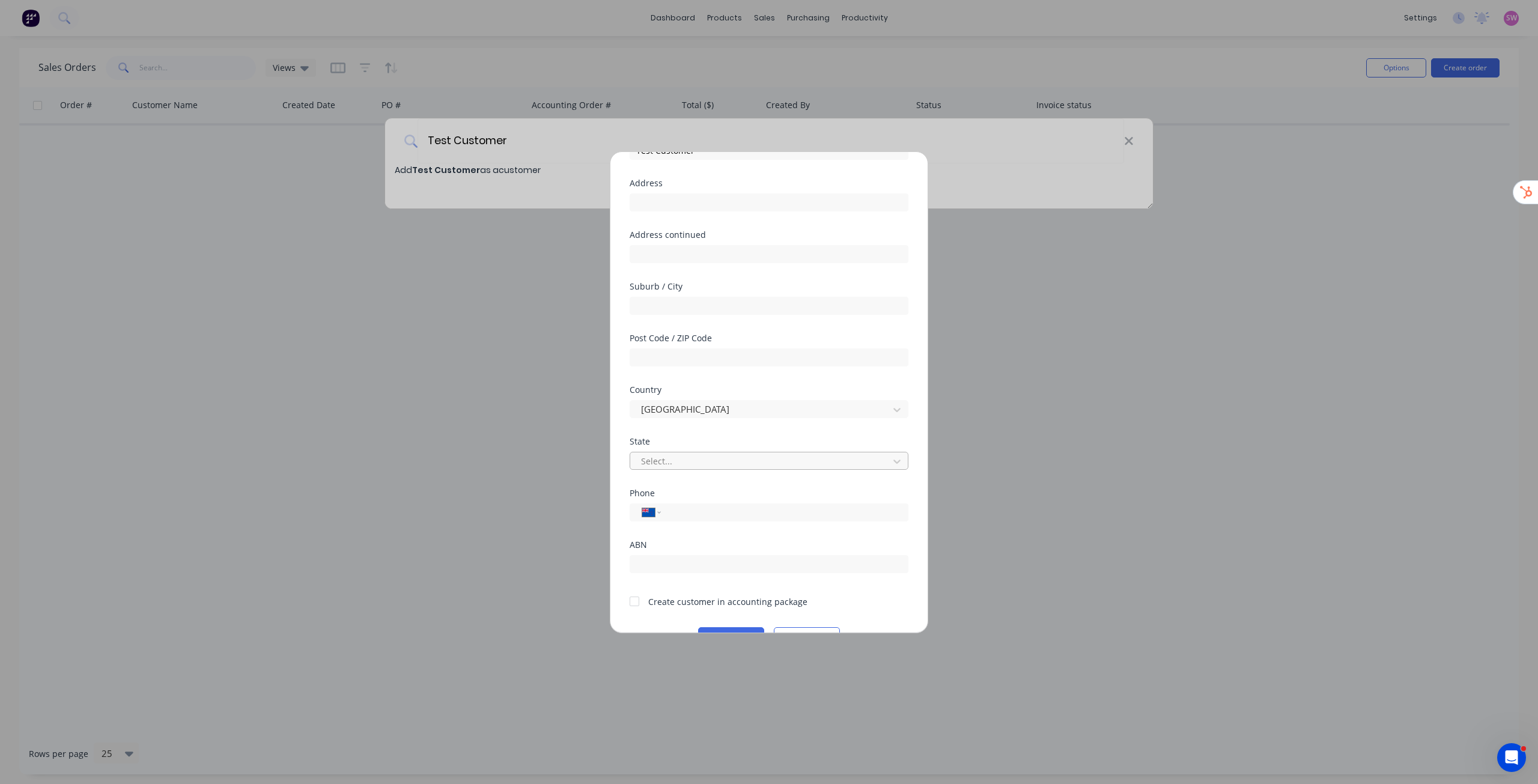
scroll to position [106, 0]
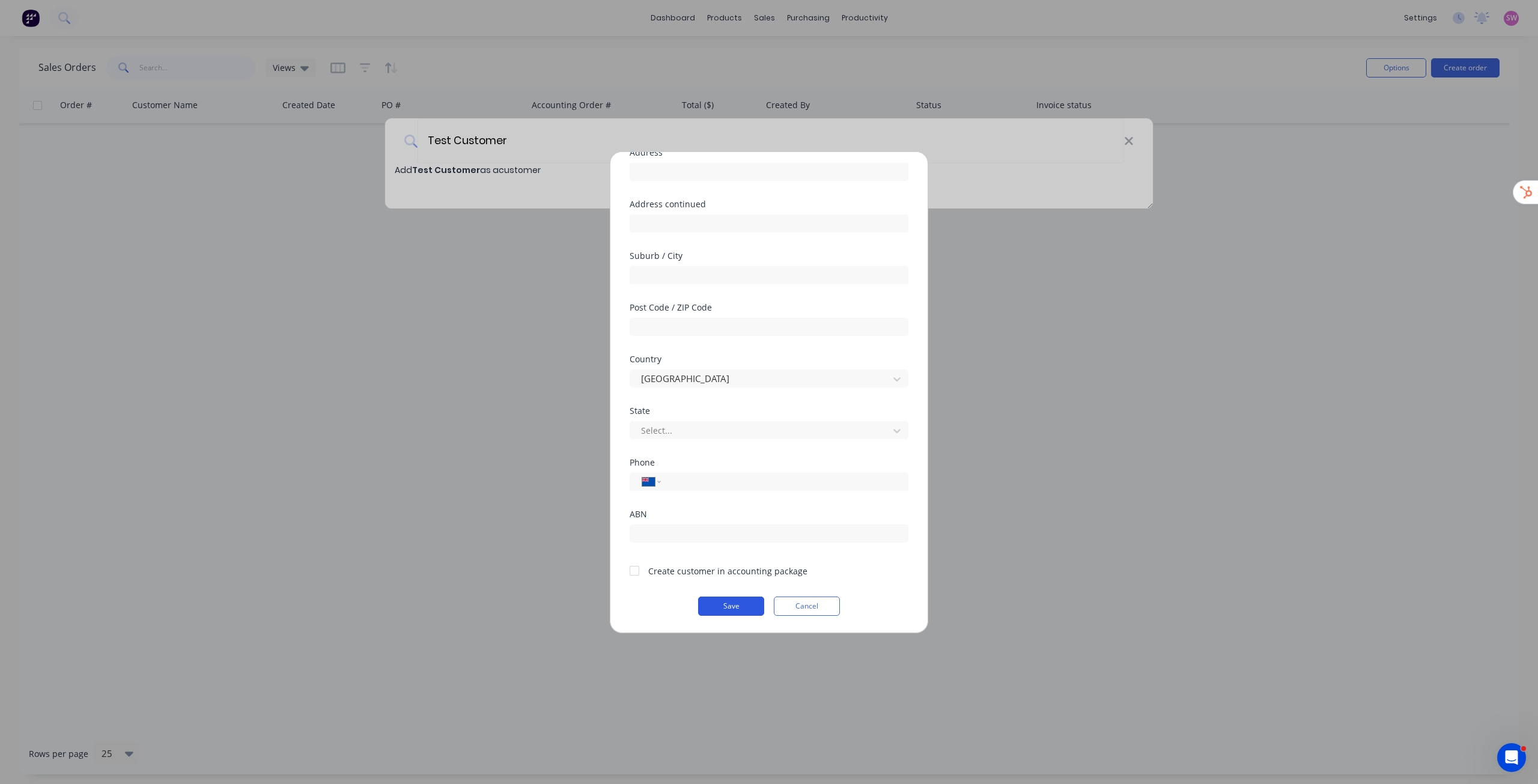
click at [736, 607] on button "Save" at bounding box center [731, 606] width 66 height 19
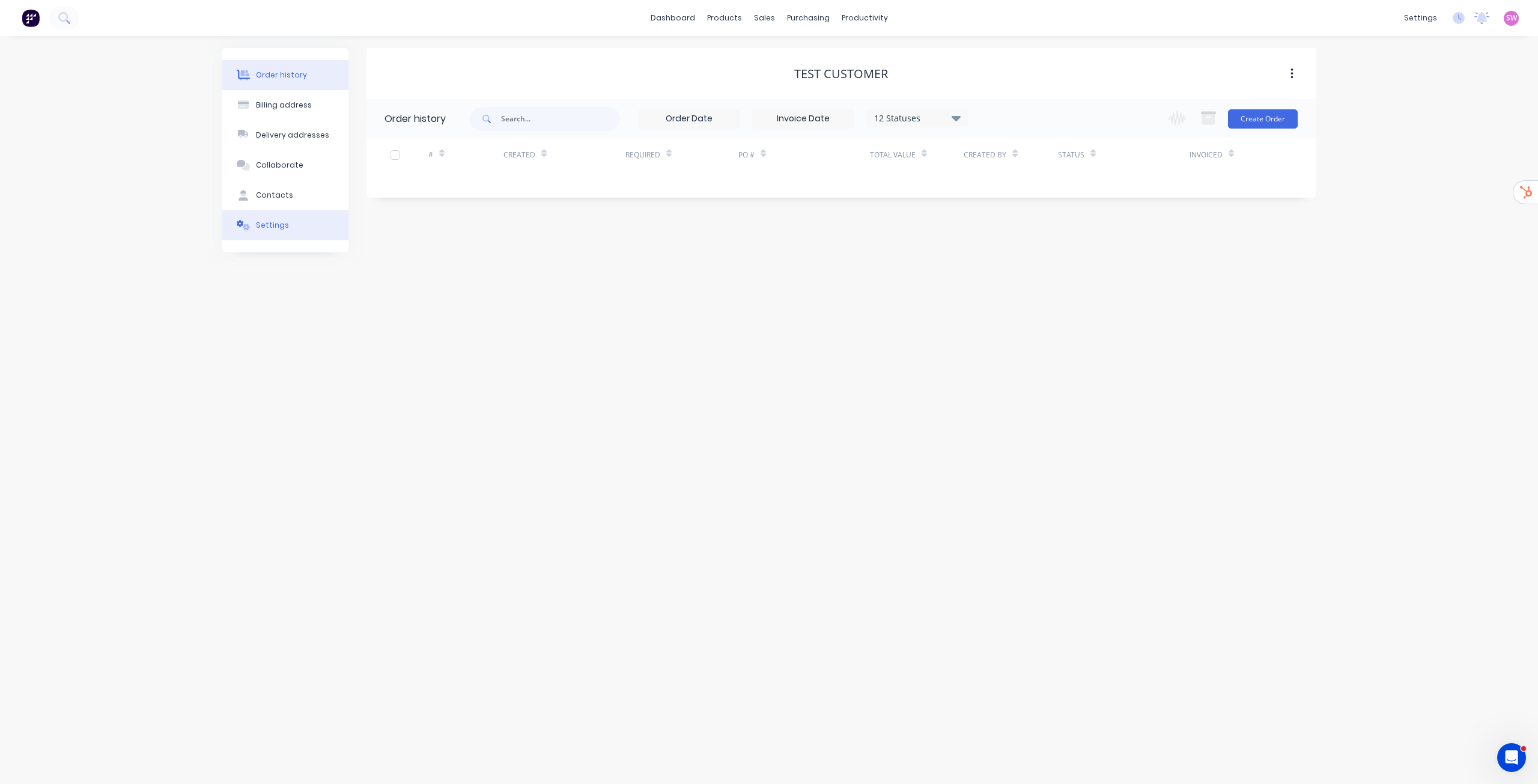
click at [275, 224] on div "Settings" at bounding box center [272, 225] width 33 height 11
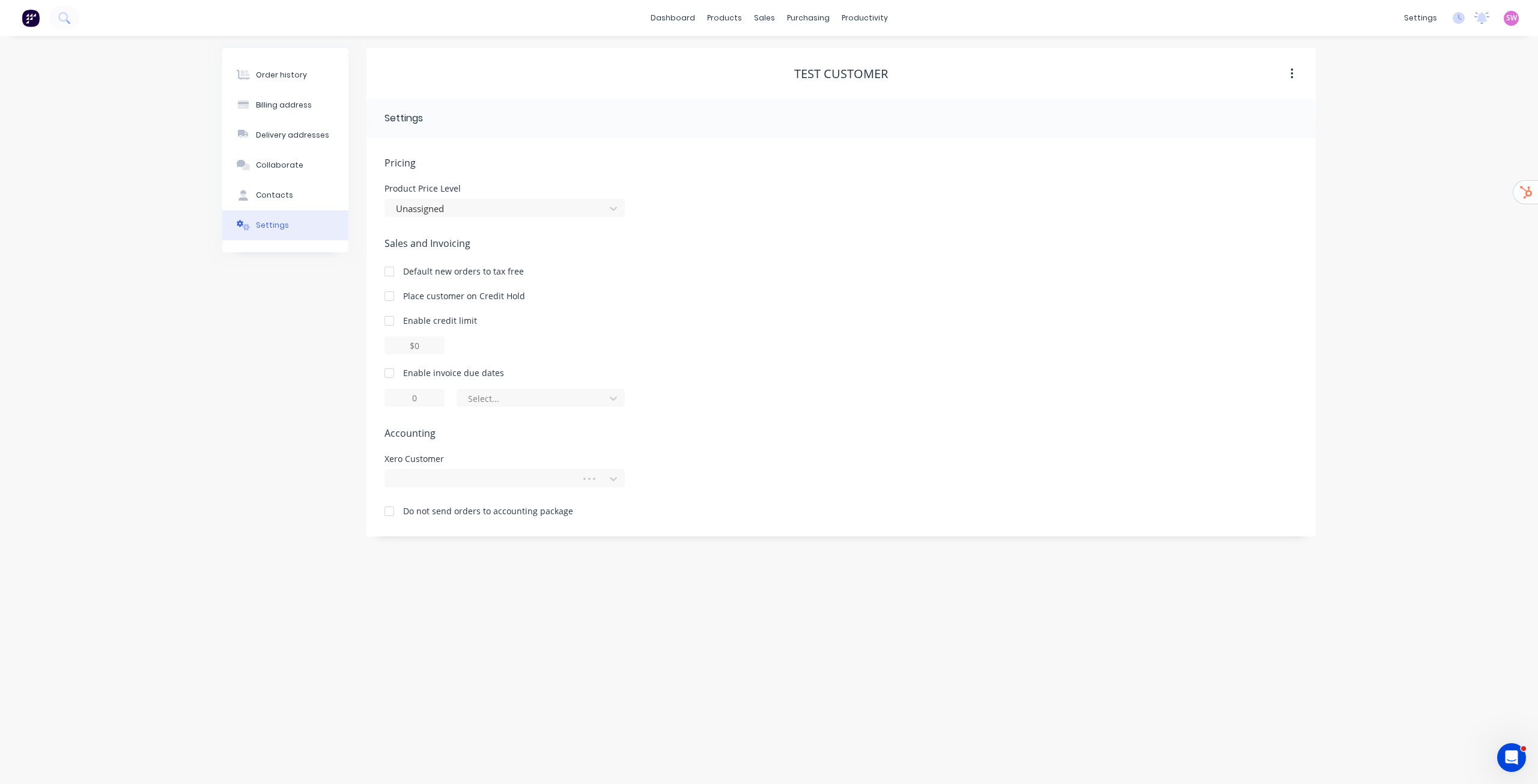
click at [390, 508] on div at bounding box center [389, 511] width 24 height 24
click at [309, 430] on div "Order history Billing address Delivery addresses Collaborate Contacts Settings" at bounding box center [285, 292] width 127 height 489
click at [294, 83] on button "Order history" at bounding box center [285, 75] width 127 height 30
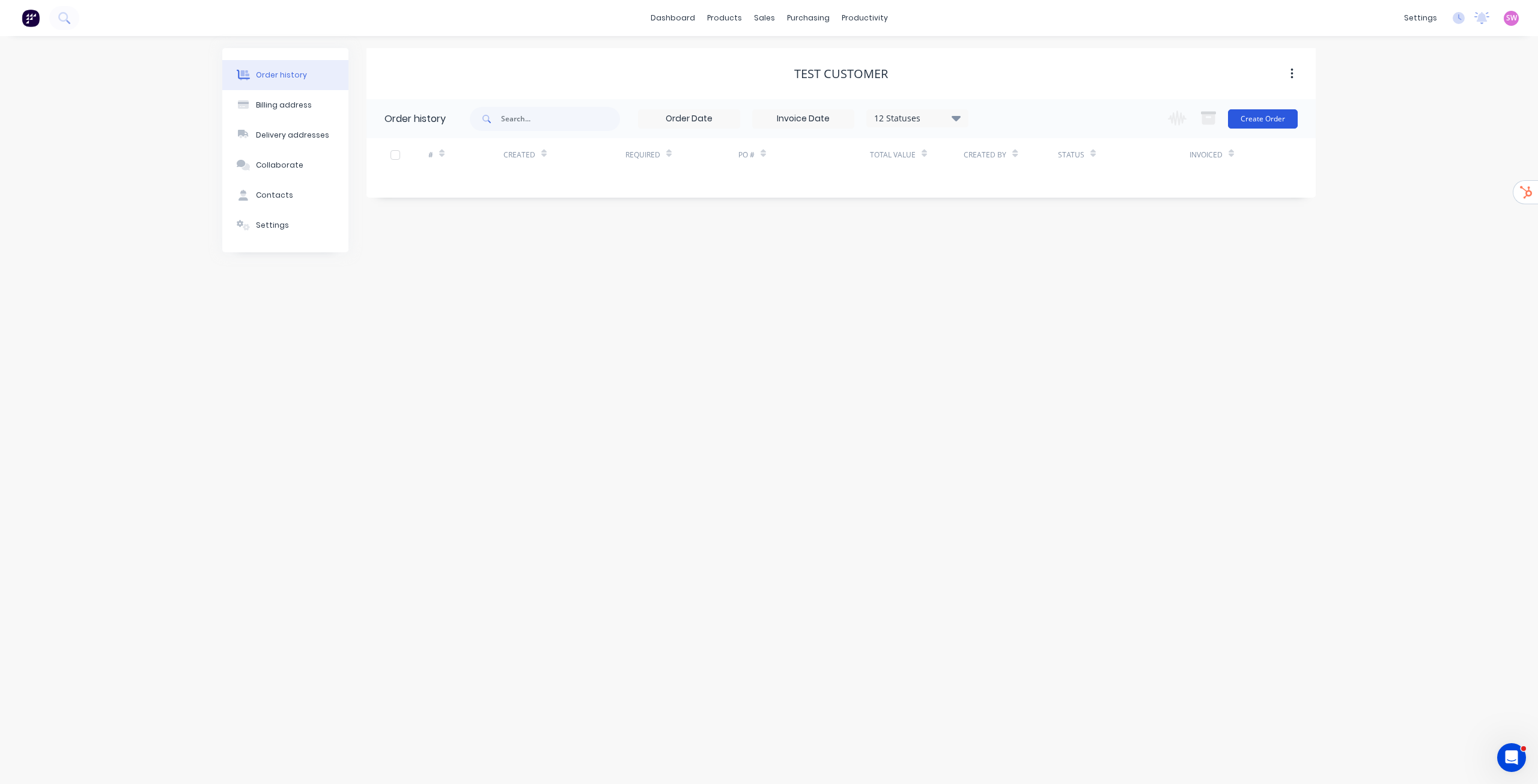
click at [1275, 118] on button "Create Order" at bounding box center [1262, 119] width 69 height 19
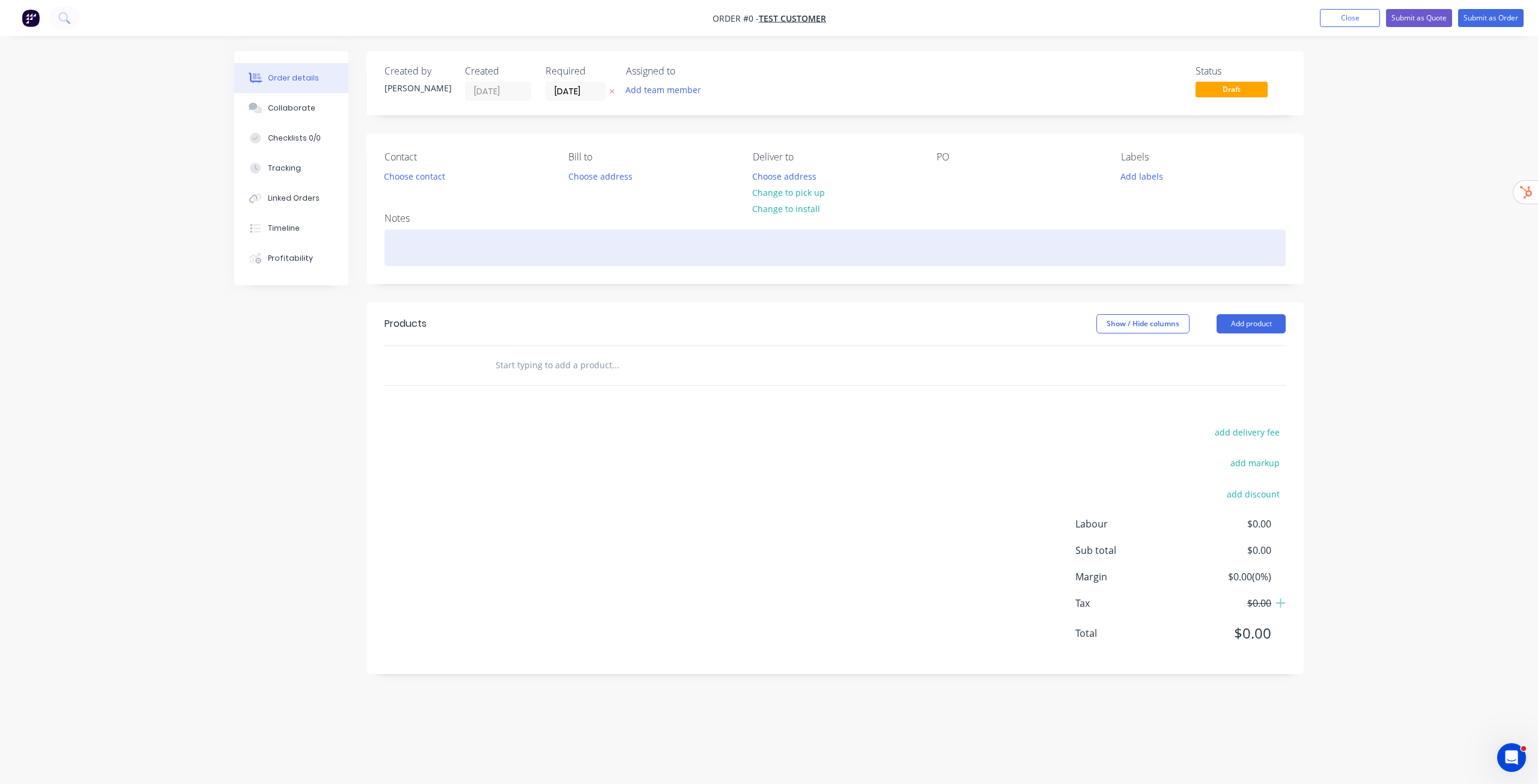
click at [523, 262] on div at bounding box center [835, 248] width 901 height 37
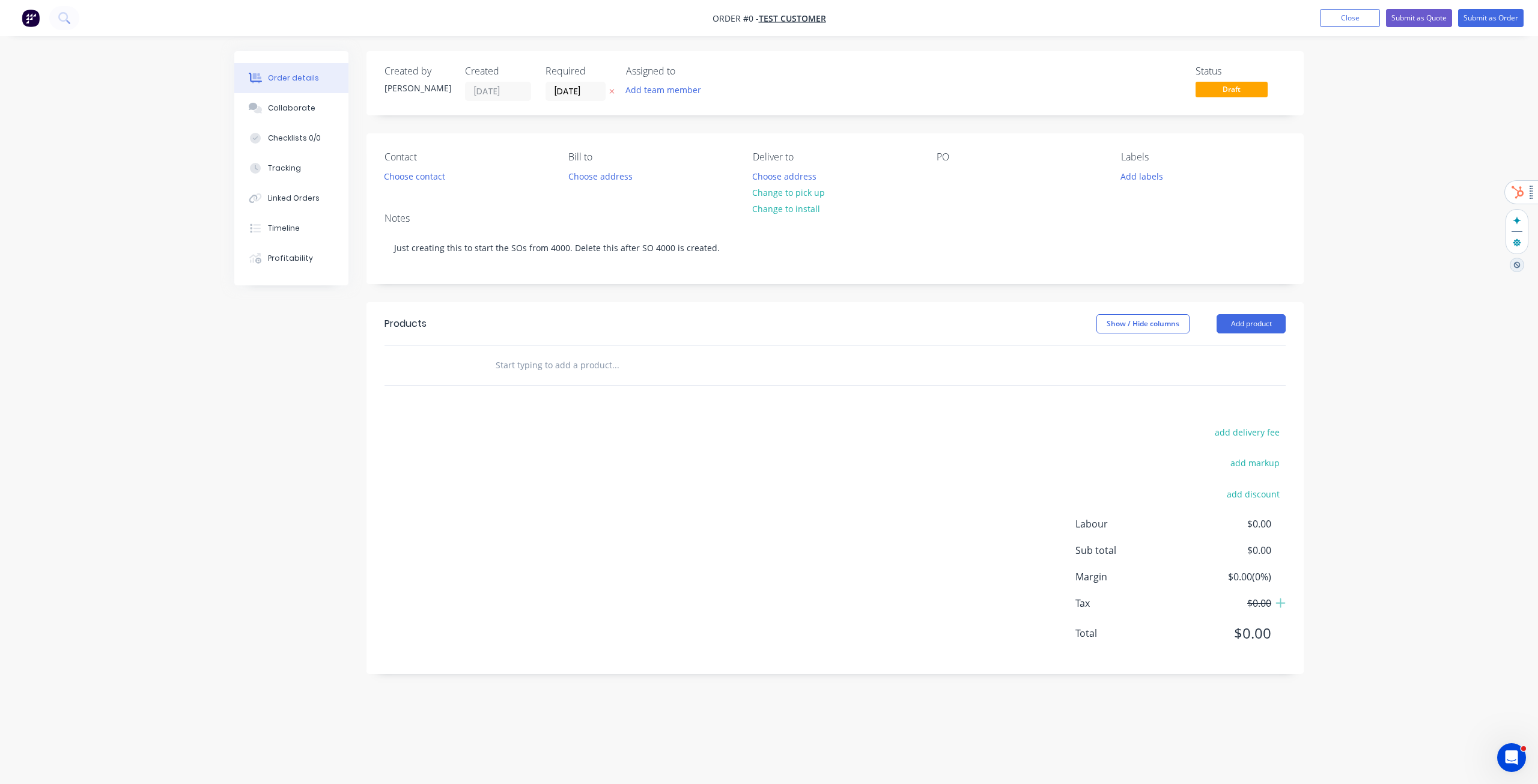
click at [1513, 189] on div at bounding box center [1521, 192] width 34 height 24
click at [1513, 12] on button "Submit as Order" at bounding box center [1491, 18] width 66 height 18
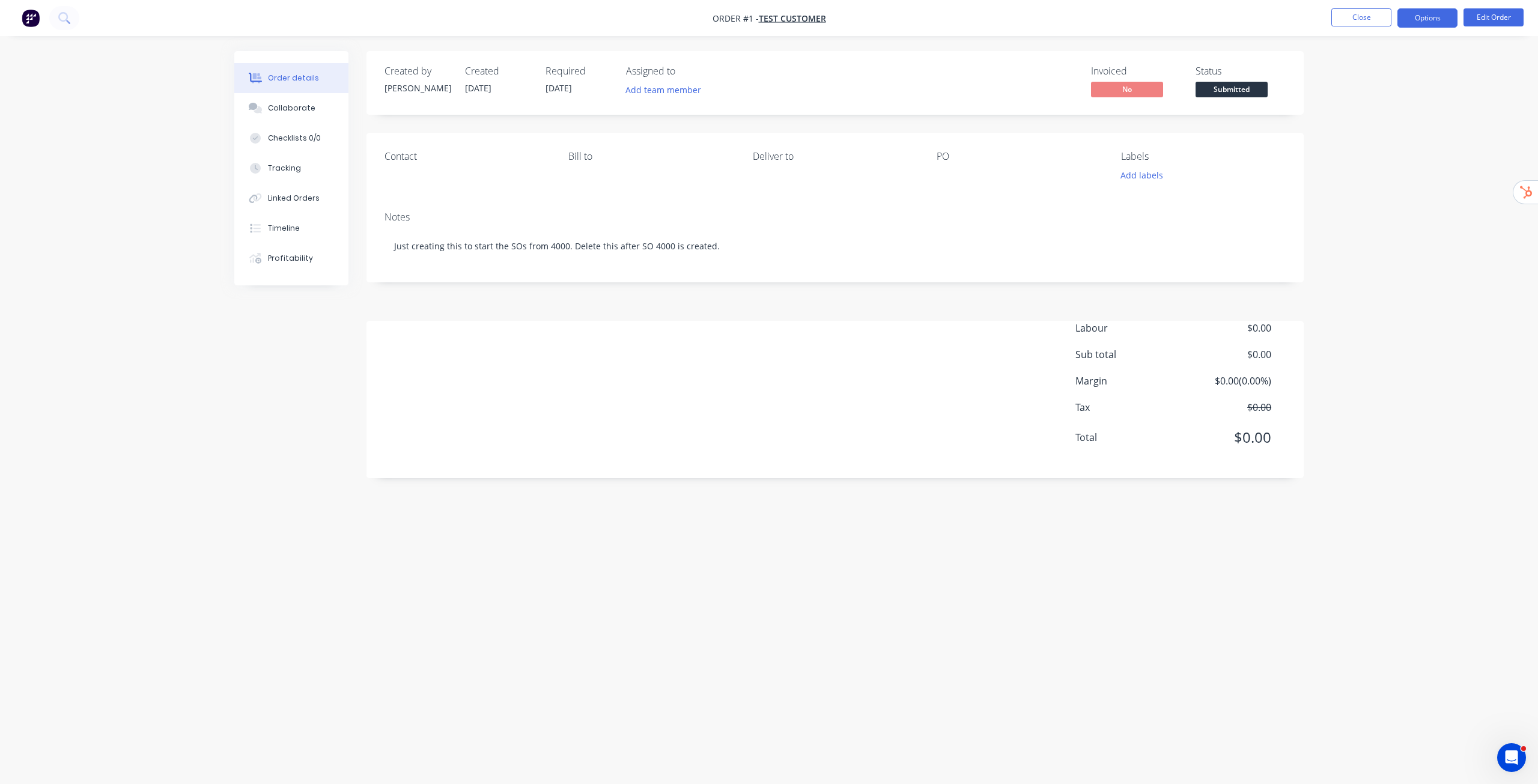
click at [1433, 16] on button "Options" at bounding box center [1427, 18] width 60 height 19
click at [1381, 322] on div "Archive" at bounding box center [1391, 319] width 111 height 18
click at [1232, 781] on div "Order details Collaborate Checklists 0/0 Tracking Linked Orders Timeline Profit…" at bounding box center [769, 392] width 1538 height 784
click at [1374, 24] on button "Close" at bounding box center [1361, 17] width 60 height 18
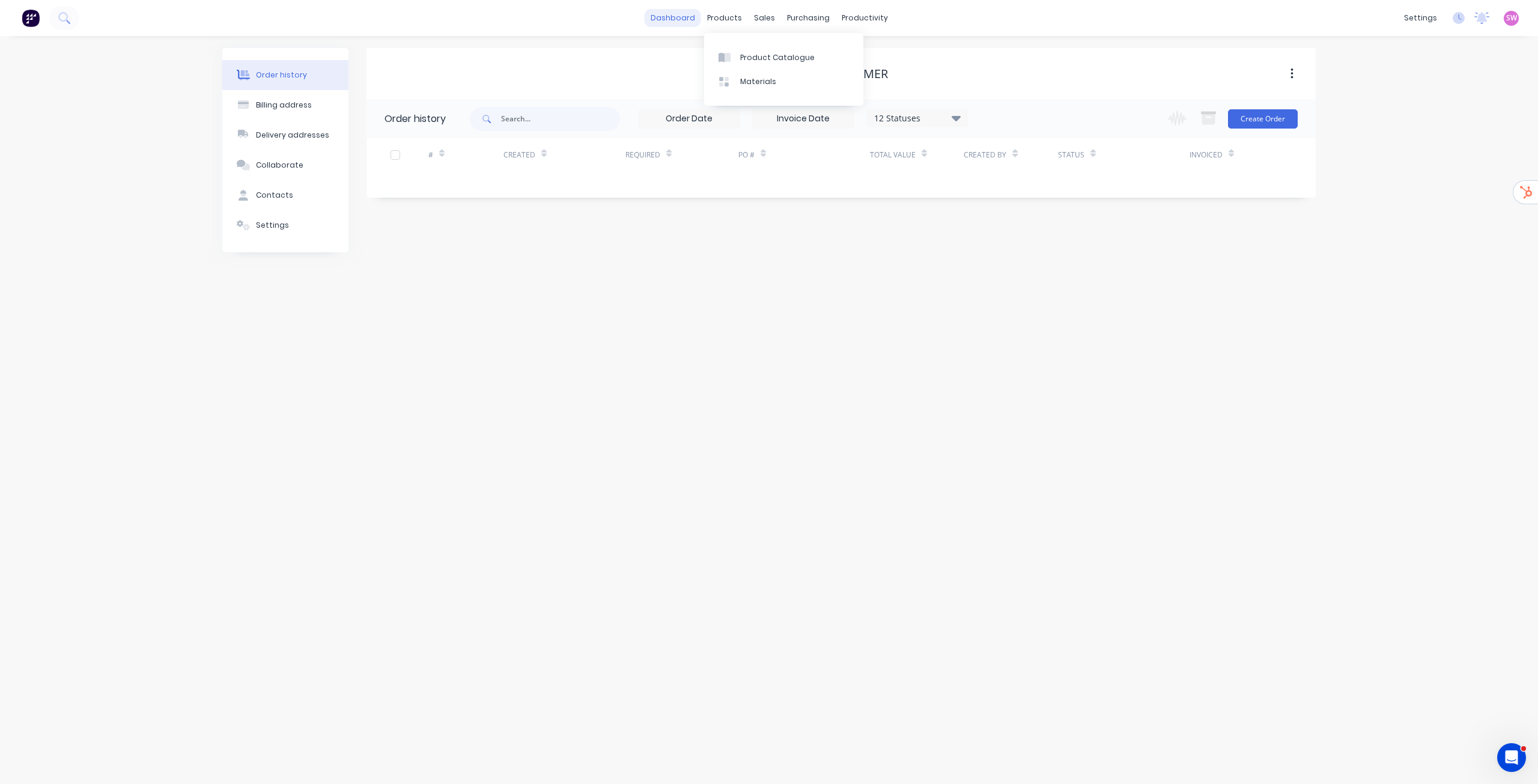
click at [680, 18] on link "dashboard" at bounding box center [672, 18] width 56 height 18
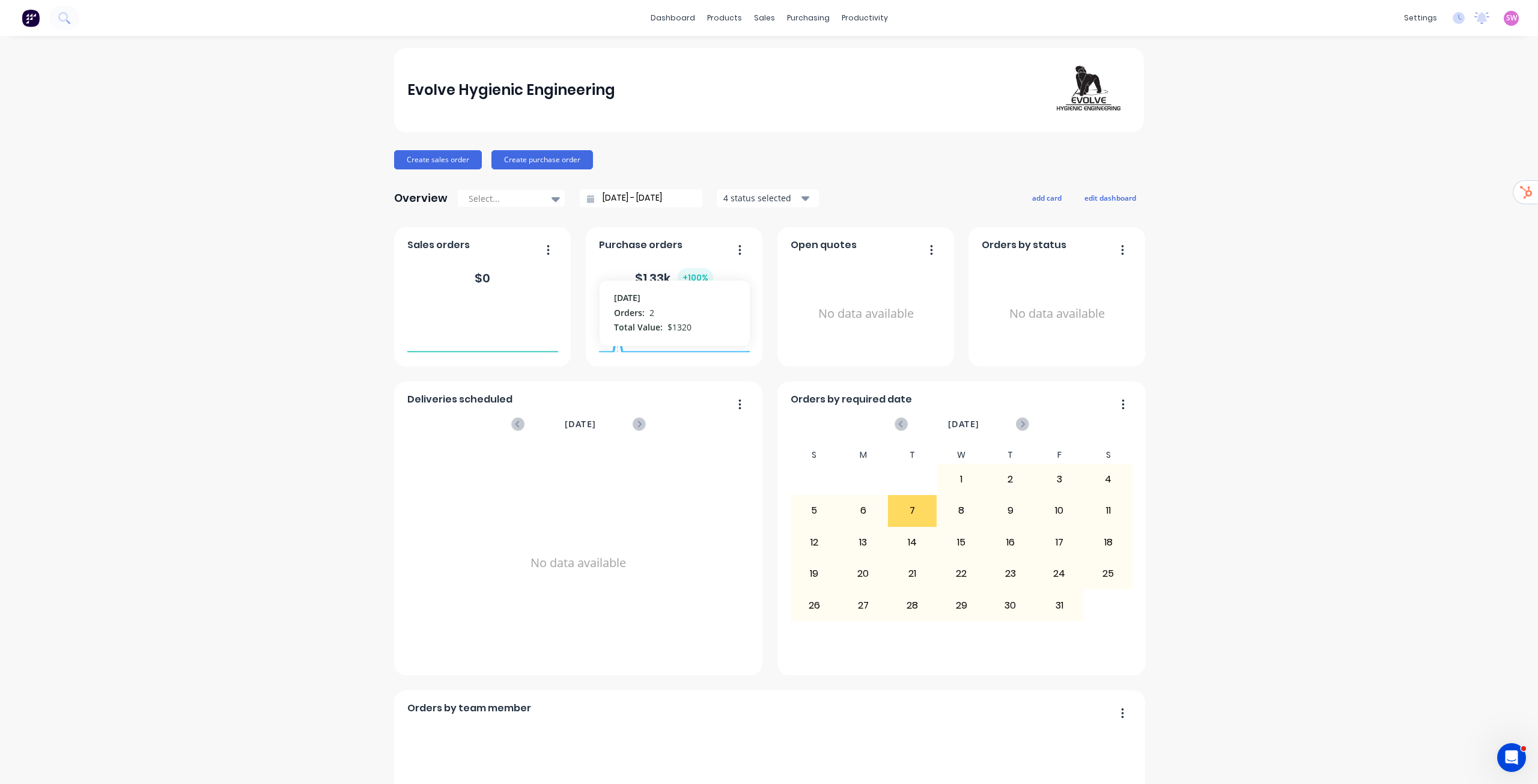
click at [614, 327] on foreignobject at bounding box center [674, 327] width 151 height 51
click at [732, 250] on button "button" at bounding box center [735, 250] width 25 height 19
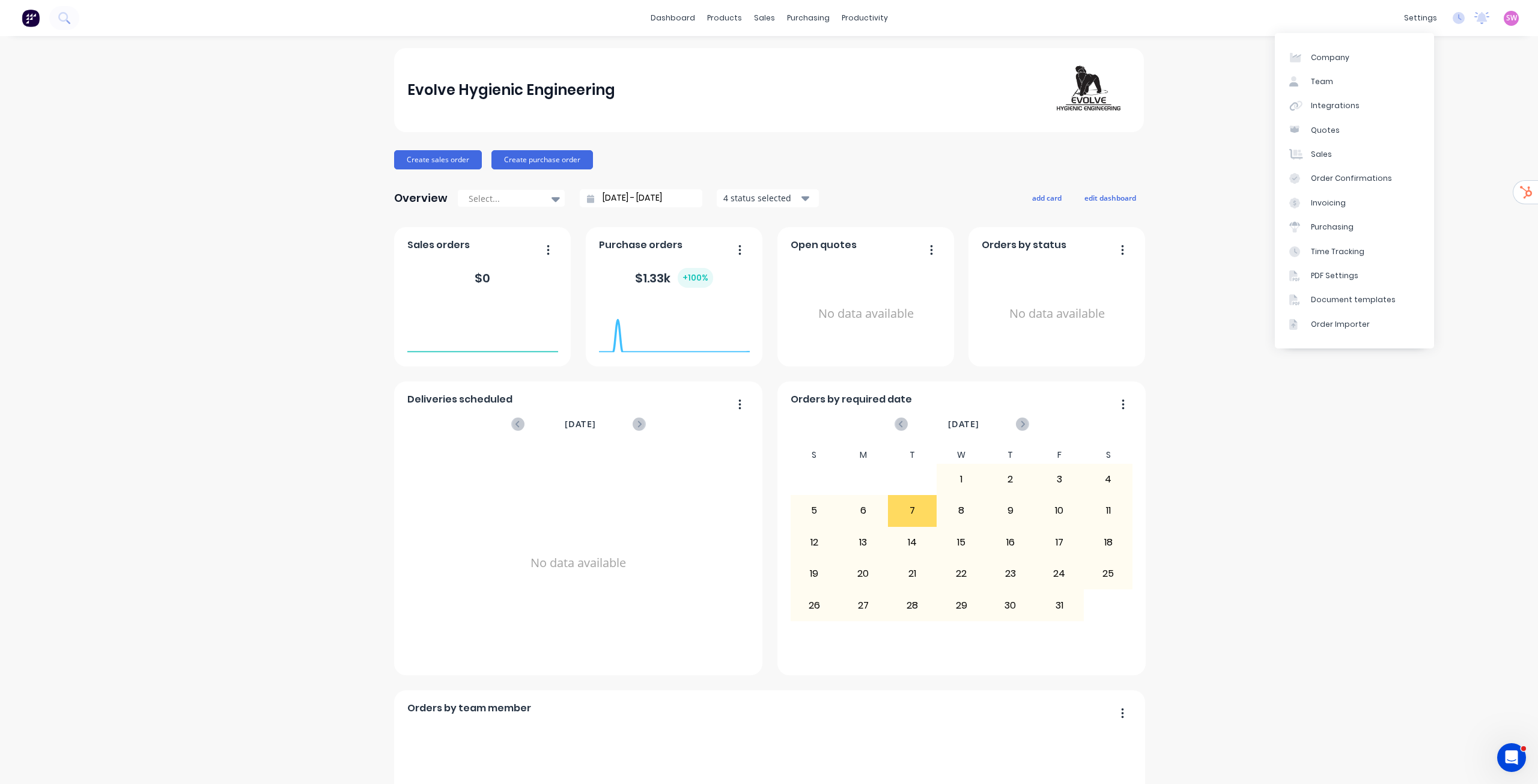
click at [1518, 23] on div "settings No new notifications Mark all as read You have no notifications SW Evo…" at bounding box center [1467, 18] width 140 height 18
click at [1512, 20] on div "settings No new notifications Mark all as read You have no notifications SW Evo…" at bounding box center [1467, 18] width 140 height 18
click at [1506, 20] on span "SW" at bounding box center [1512, 18] width 11 height 11
click at [1410, 146] on div "Sign out" at bounding box center [1409, 151] width 33 height 11
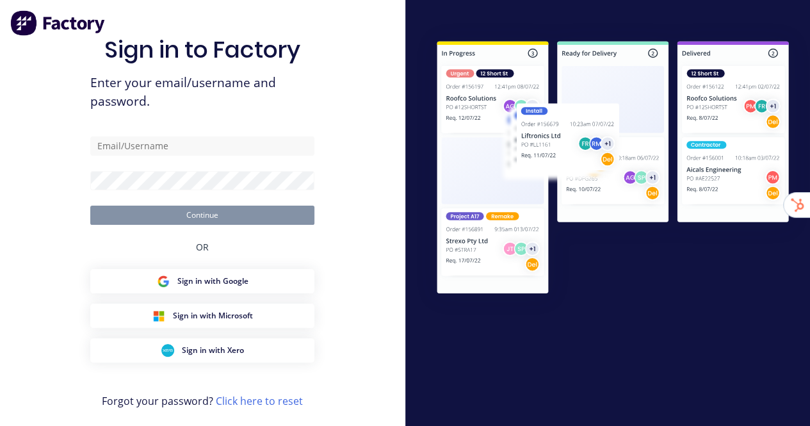
type input "[EMAIL_ADDRESS][DOMAIN_NAME]"
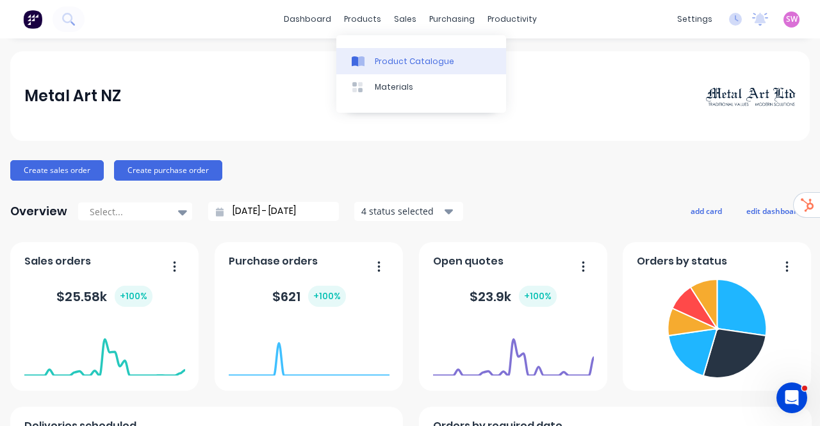
click at [387, 54] on link "Product Catalogue" at bounding box center [421, 61] width 170 height 26
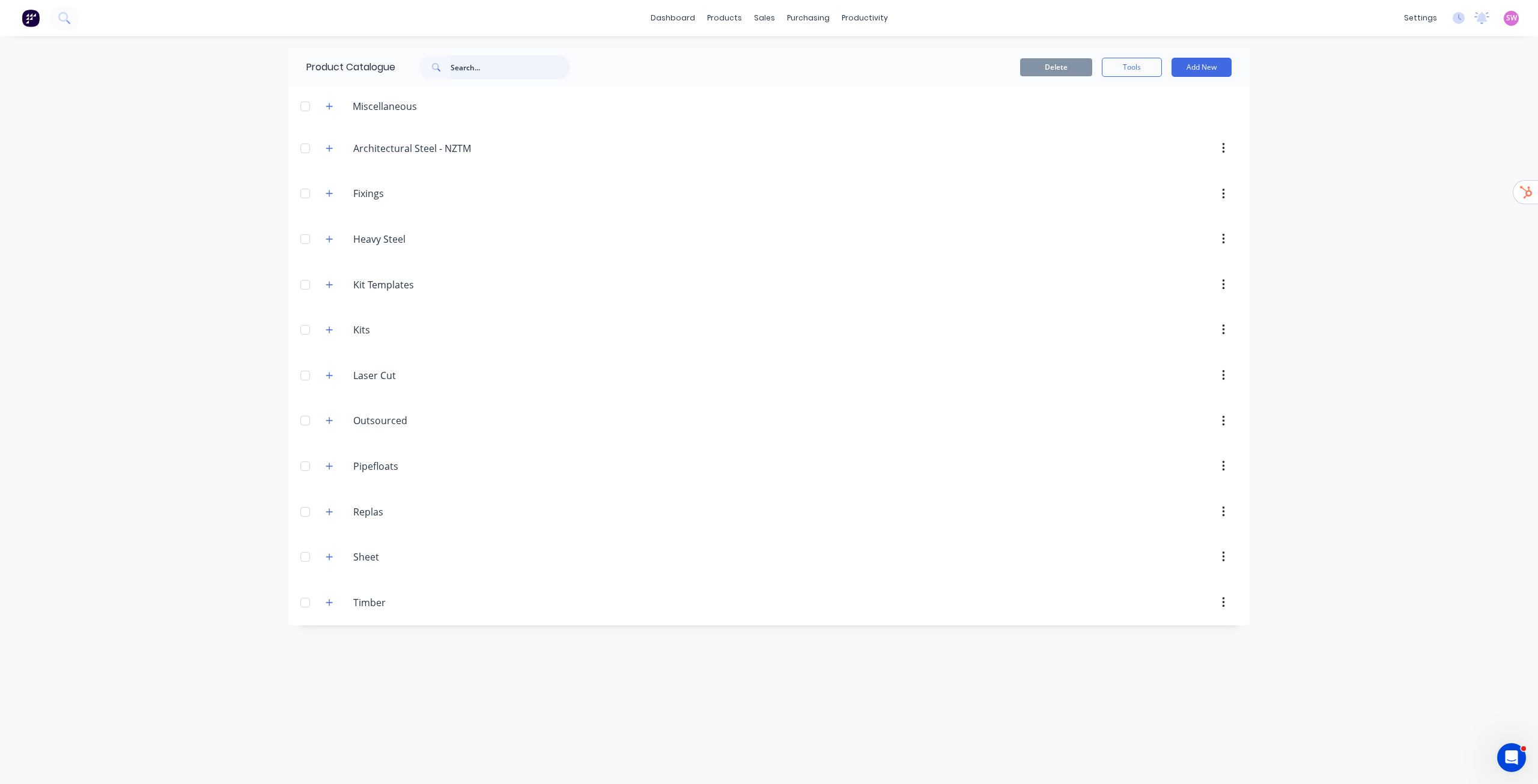
click at [475, 76] on input "text" at bounding box center [509, 68] width 119 height 24
paste input "Bollard - 90 mm sq. x 1.4m"
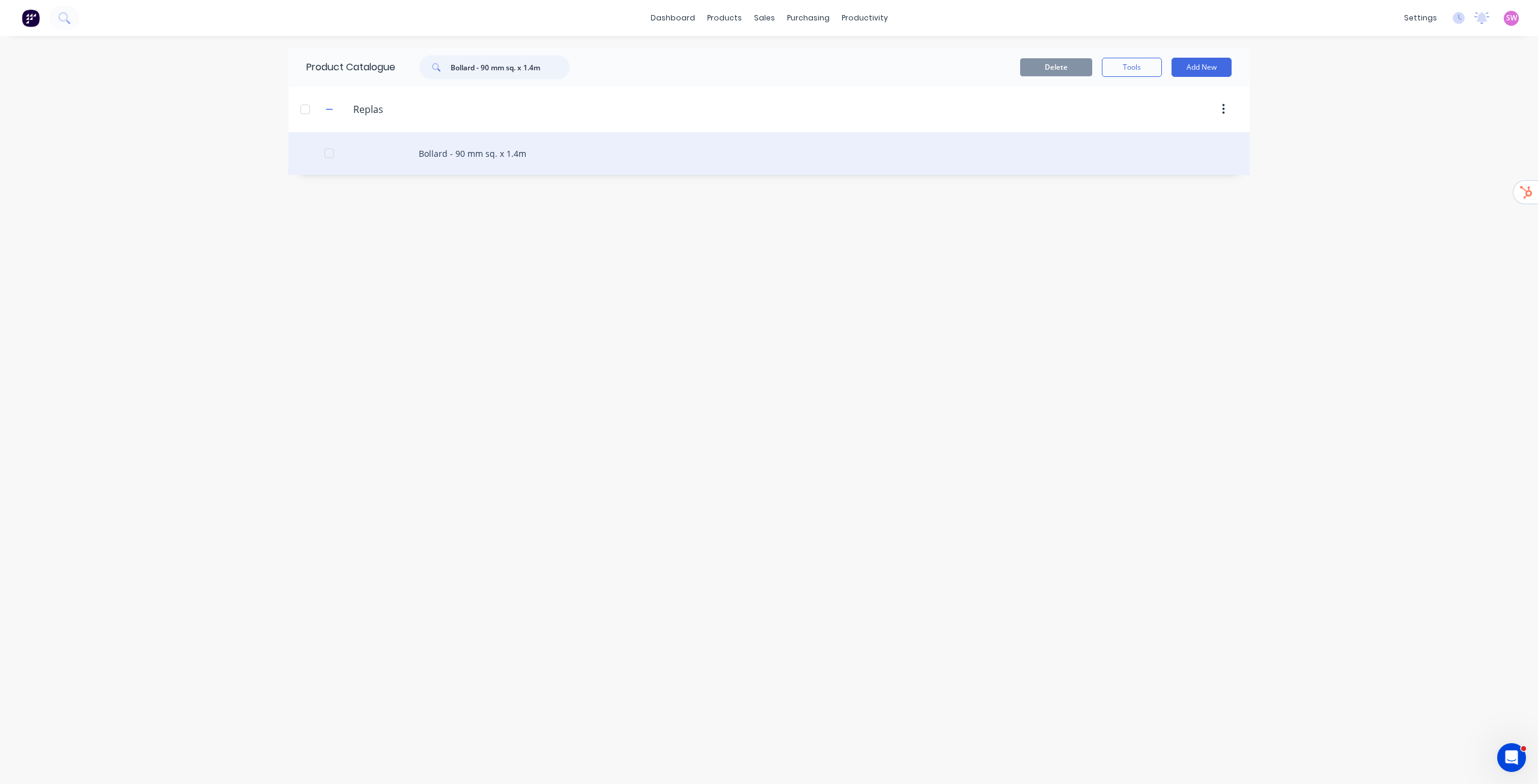
type input "Bollard - 90 mm sq. x 1.4m"
click at [504, 159] on div "Bollard - 90 mm sq. x 1.4m" at bounding box center [768, 153] width 961 height 42
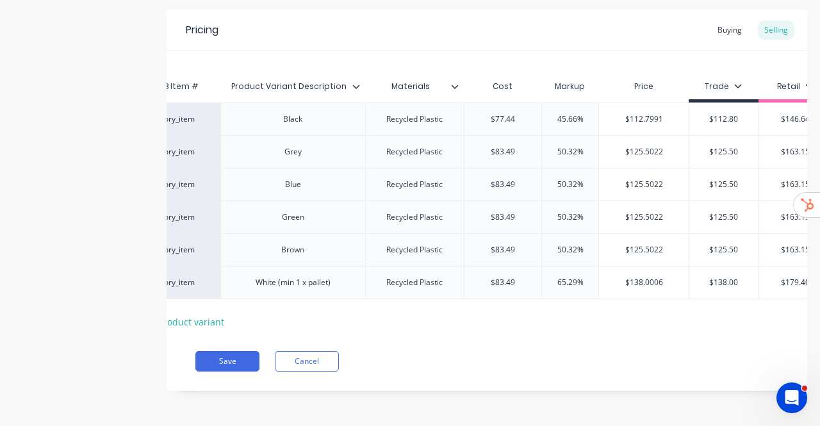
scroll to position [0, 105]
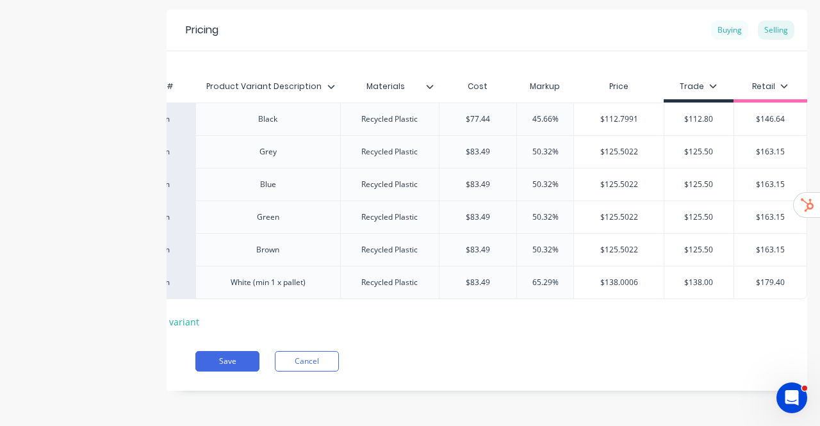
click at [717, 20] on div "Buying" at bounding box center [729, 29] width 37 height 19
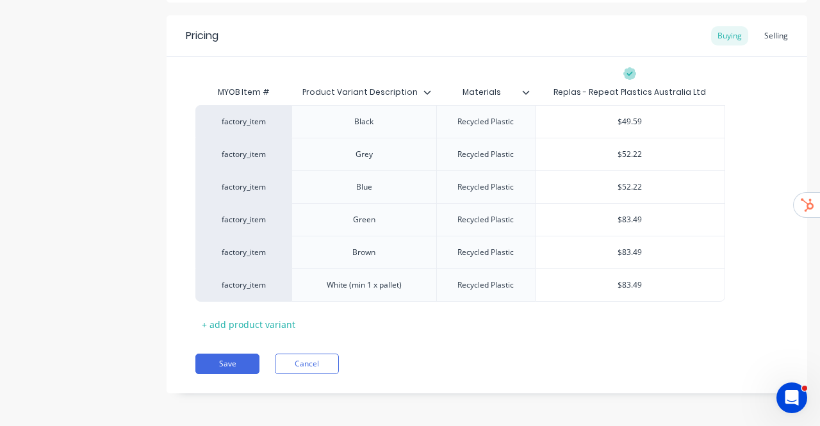
click at [126, 309] on div "Product details Collaborate Order History" at bounding box center [80, 116] width 135 height 592
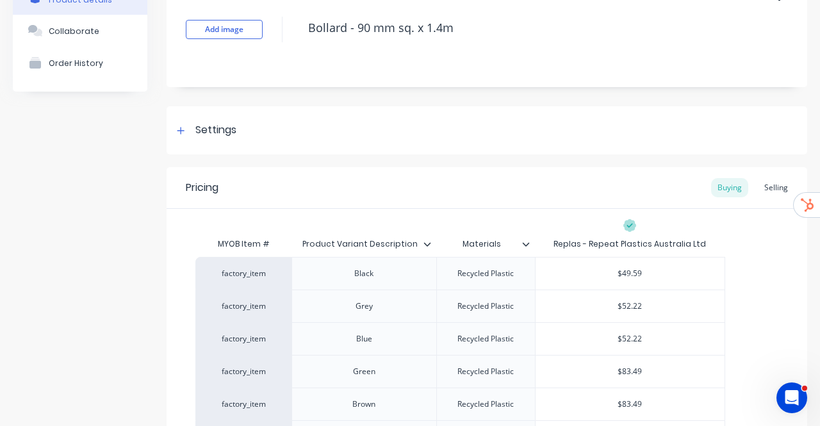
scroll to position [128, 0]
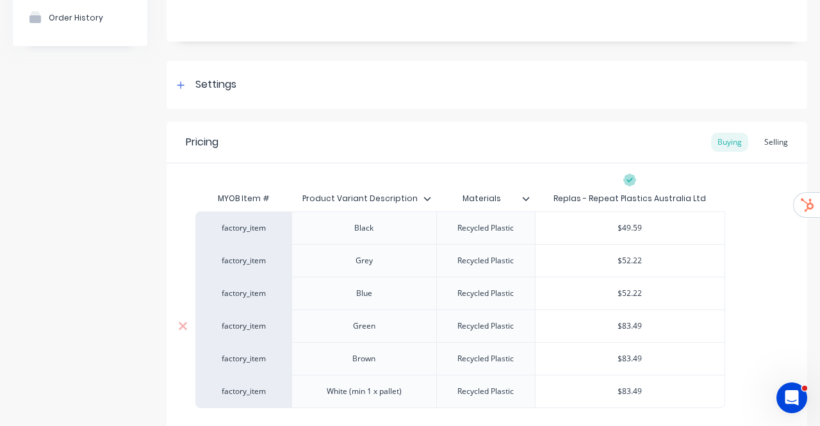
click at [654, 327] on input "$83.49" at bounding box center [629, 326] width 189 height 12
drag, startPoint x: 642, startPoint y: 326, endPoint x: 610, endPoint y: 327, distance: 32.0
click at [610, 327] on input "$83.49" at bounding box center [629, 326] width 189 height 12
type input "52.22"
click at [766, 282] on div "factory_item Black Recycled Plastic $49.59 factory_item Grey Recycled Plastic $…" at bounding box center [486, 309] width 583 height 197
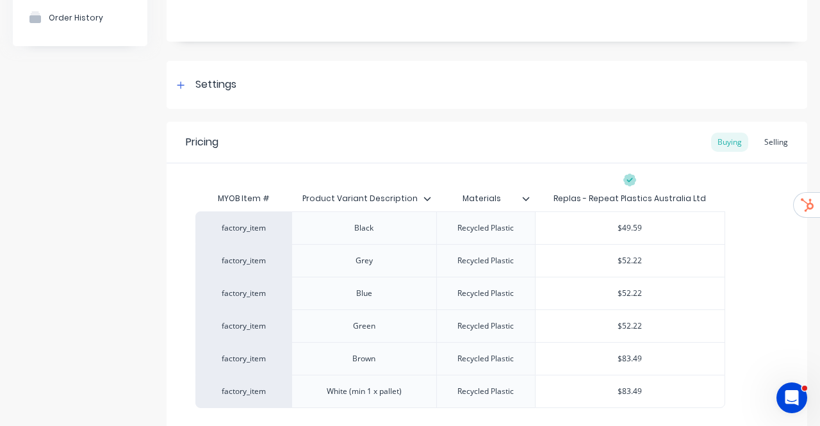
click at [118, 278] on div "Product details Collaborate Order History" at bounding box center [80, 222] width 135 height 592
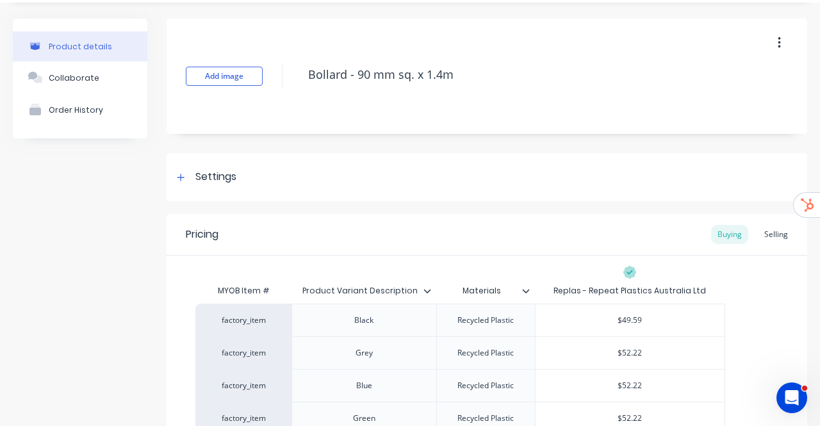
scroll to position [0, 0]
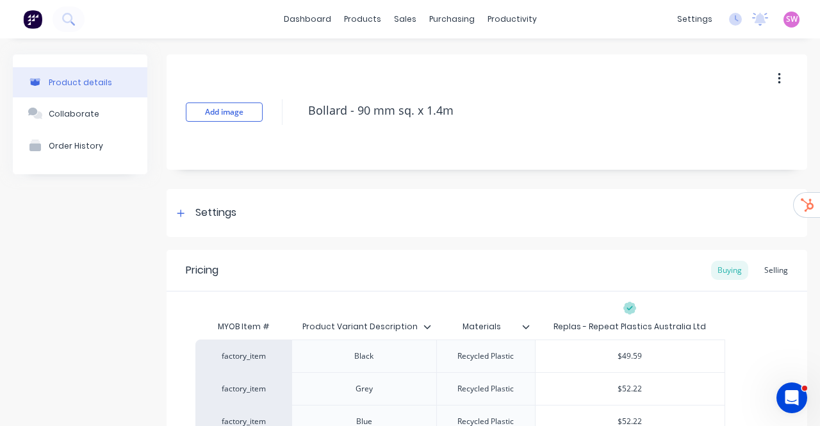
click at [79, 282] on div "Product details Collaborate Order History" at bounding box center [80, 350] width 135 height 592
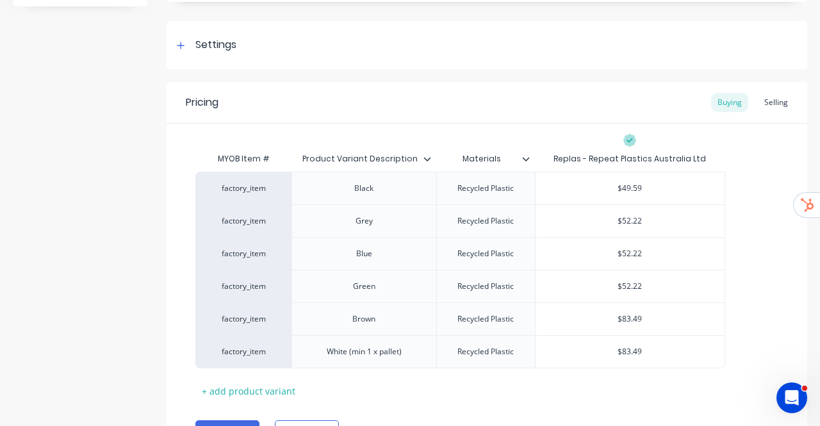
scroll to position [234, 0]
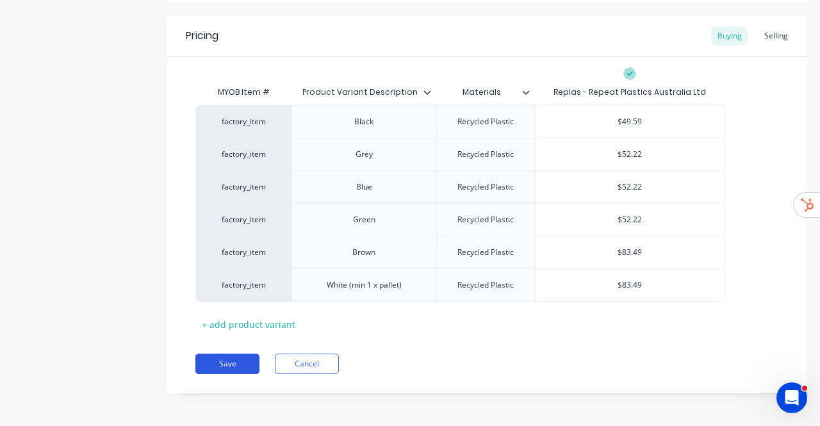
click at [232, 363] on button "Save" at bounding box center [227, 364] width 64 height 20
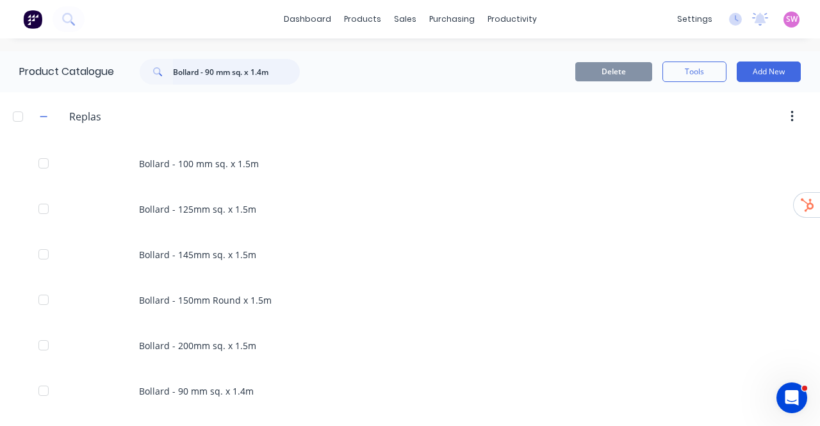
click at [268, 76] on input "Bollard - 90 mm sq. x 1.4m" at bounding box center [236, 72] width 127 height 26
paste input "100 mm sq. x 1.5"
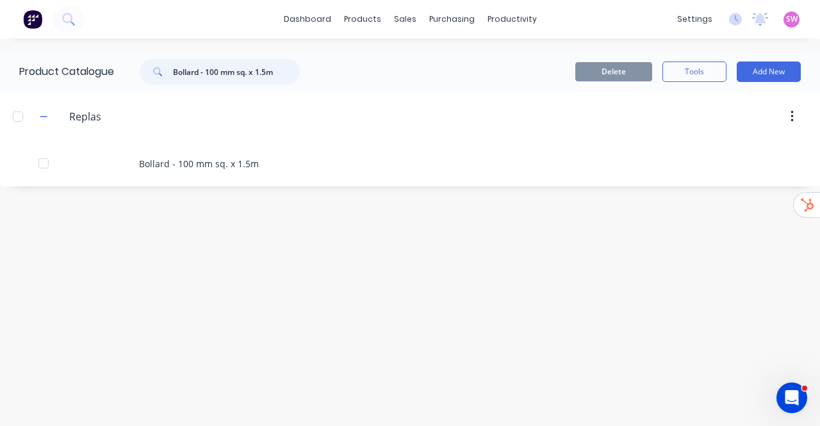
type input "Bollard - 100 mm sq. x 1.5m"
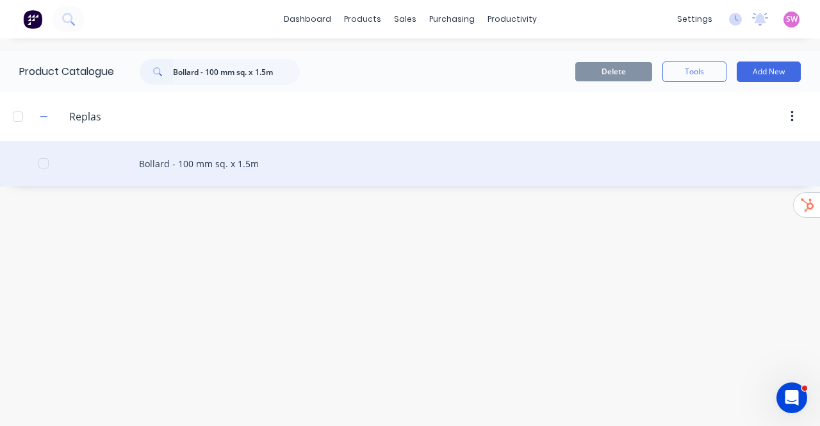
click at [213, 168] on div "Bollard - 100 mm sq. x 1.5m" at bounding box center [410, 163] width 820 height 45
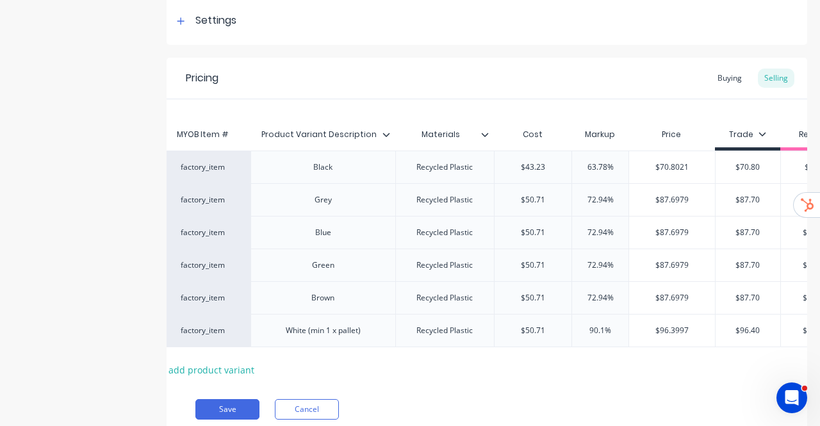
scroll to position [0, 44]
click at [712, 78] on div "Buying" at bounding box center [729, 78] width 37 height 19
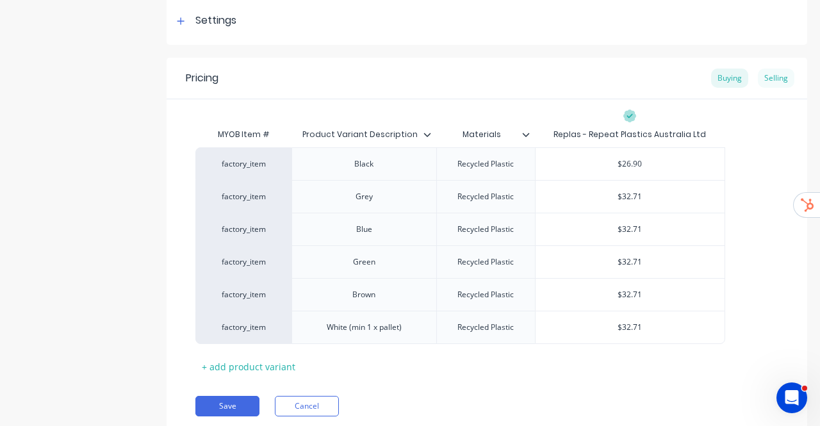
click at [772, 79] on div "Selling" at bounding box center [776, 78] width 37 height 19
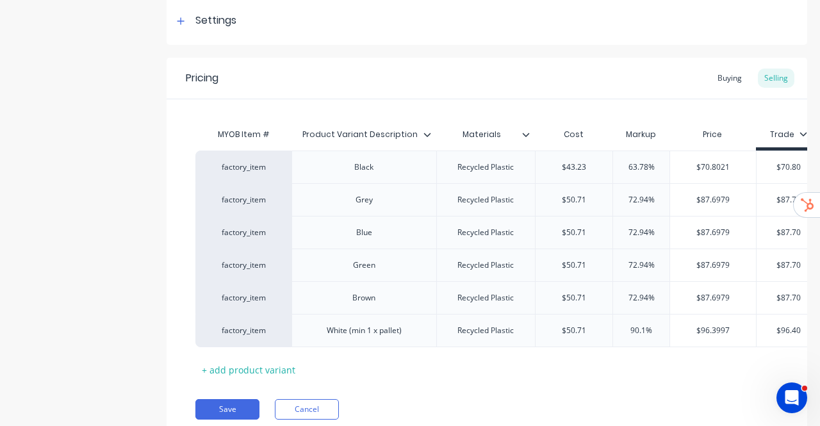
click at [421, 88] on div "Pricing Buying Selling" at bounding box center [487, 79] width 641 height 42
click at [320, 414] on button "Cancel" at bounding box center [307, 409] width 64 height 20
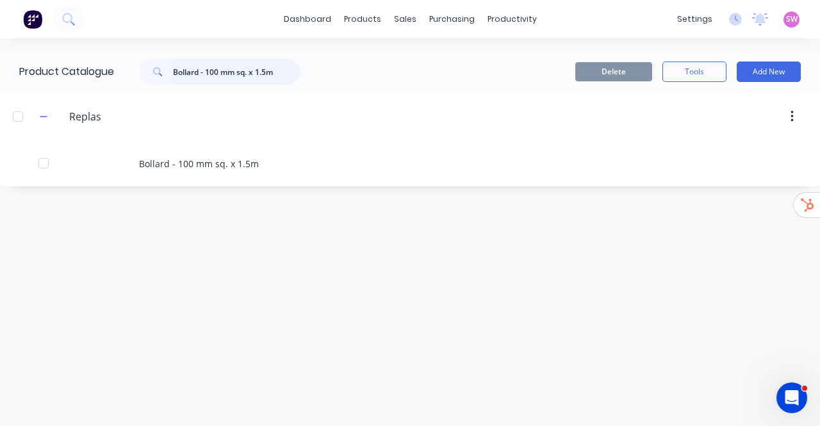
click at [264, 71] on input "Bollard - 100 mm sq. x 1.5m" at bounding box center [236, 72] width 127 height 26
paste input "Profile 65x90 x 3600m"
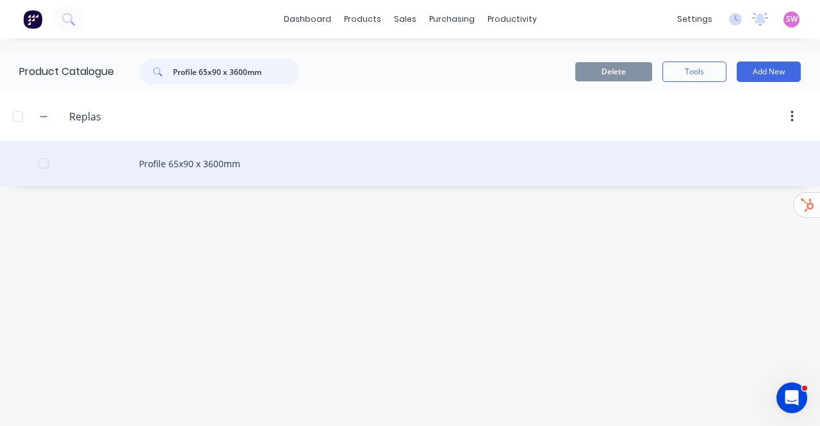
type input "Profile 65x90 x 3600mm"
click at [208, 161] on div "Profile 65x90 x 3600mm" at bounding box center [410, 163] width 820 height 45
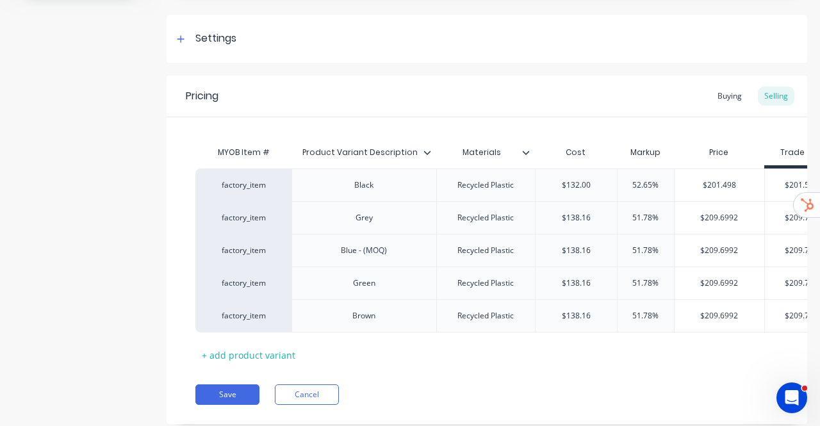
scroll to position [192, 0]
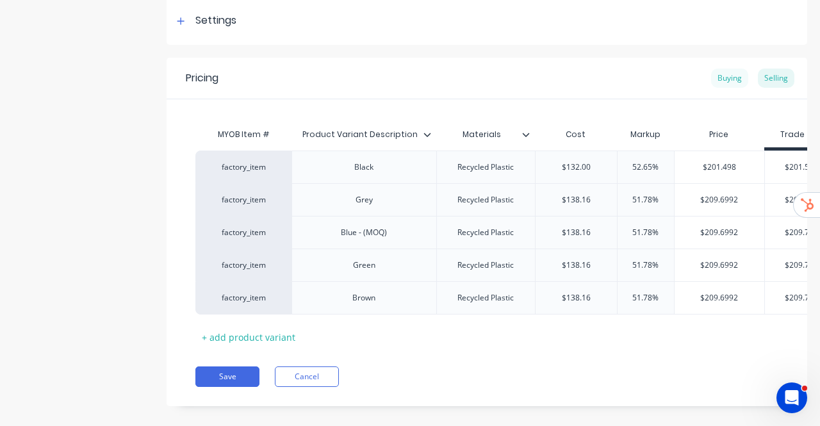
click at [721, 79] on div "Buying" at bounding box center [729, 78] width 37 height 19
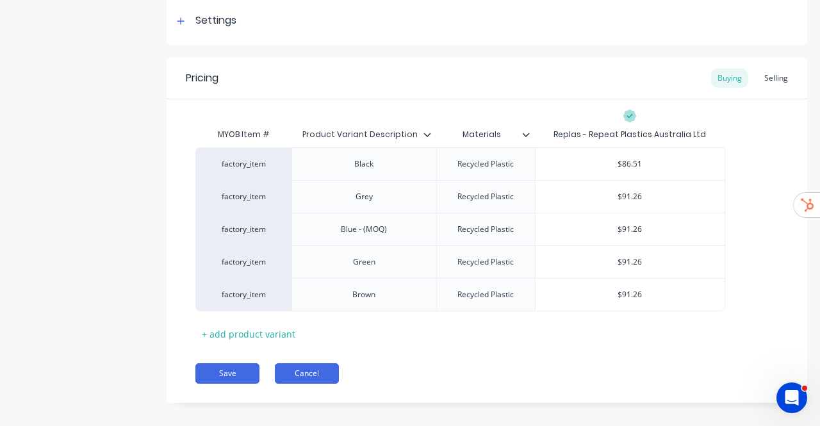
click at [311, 379] on button "Cancel" at bounding box center [307, 373] width 64 height 20
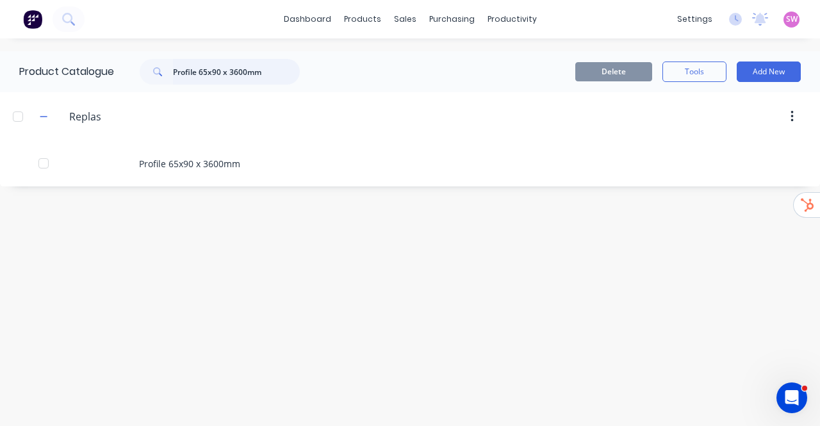
click at [265, 74] on input "Profile 65x90 x 3600mm" at bounding box center [236, 72] width 127 height 26
paste input "Fabrication"
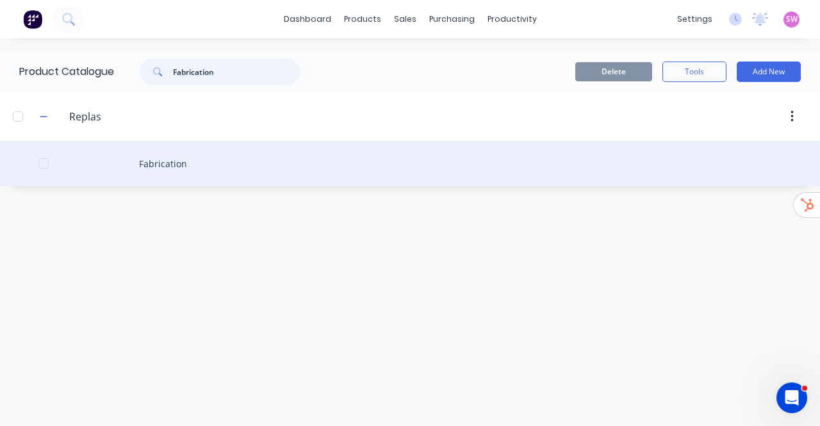
type input "Fabrication"
click at [211, 170] on div "Fabrication" at bounding box center [410, 163] width 820 height 45
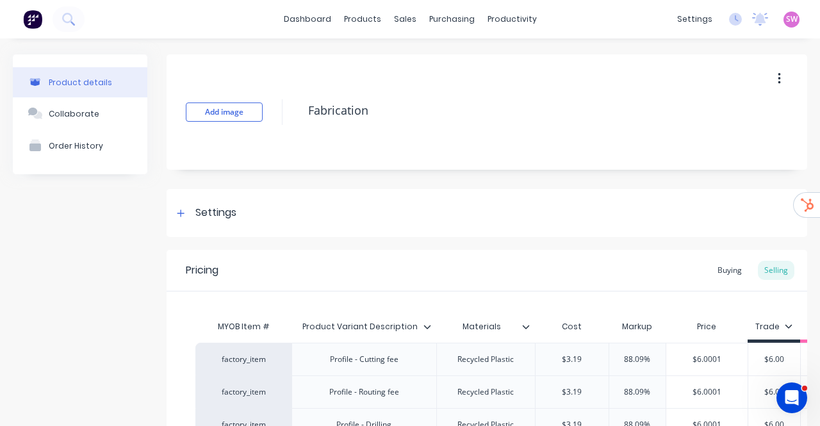
scroll to position [151, 0]
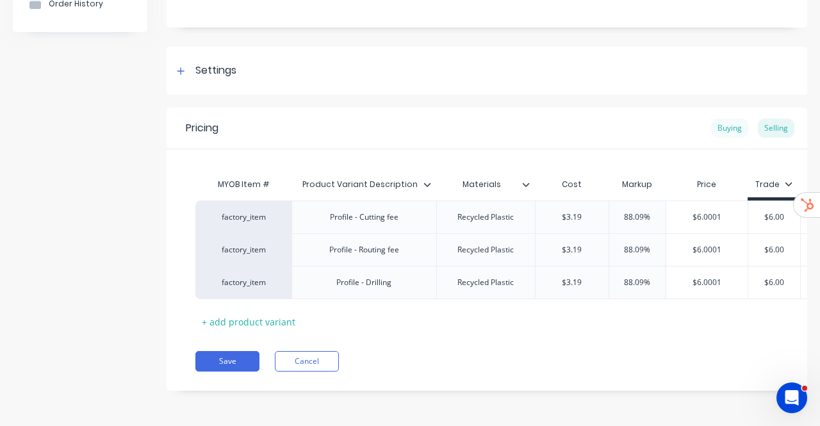
click at [722, 124] on div "Buying" at bounding box center [729, 127] width 37 height 19
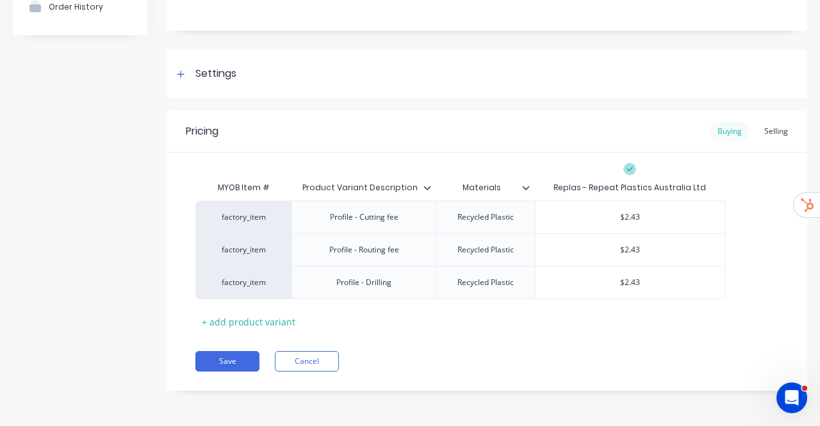
scroll to position [137, 0]
click at [767, 136] on div "Selling" at bounding box center [776, 133] width 37 height 19
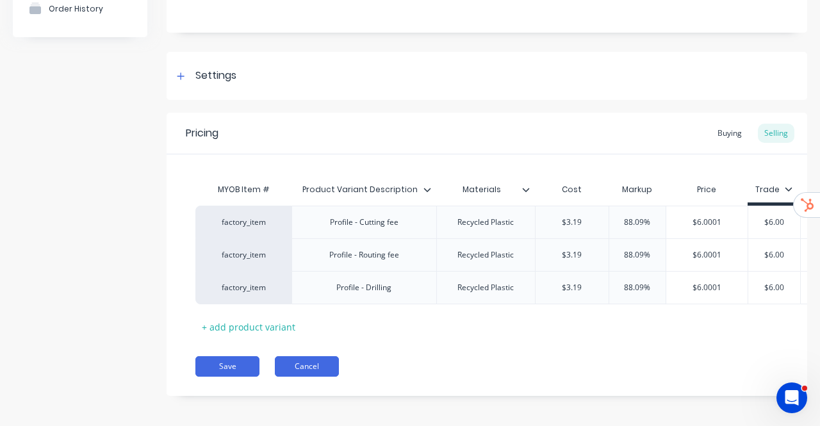
click at [286, 375] on button "Cancel" at bounding box center [307, 366] width 64 height 20
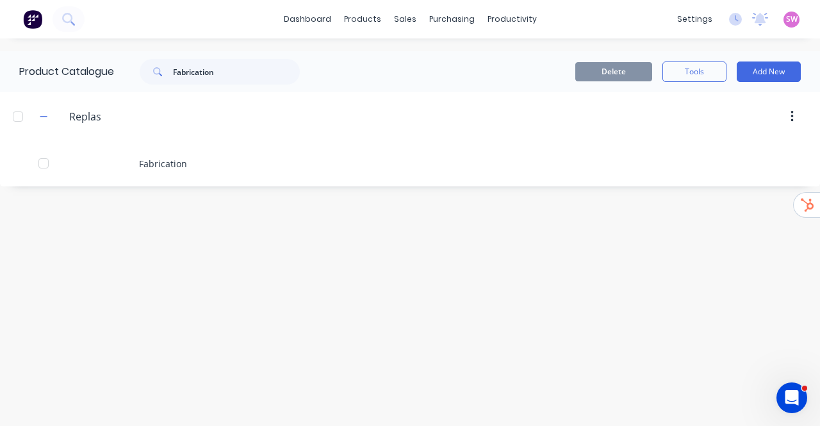
click at [318, 29] on link "dashboard" at bounding box center [307, 19] width 60 height 19
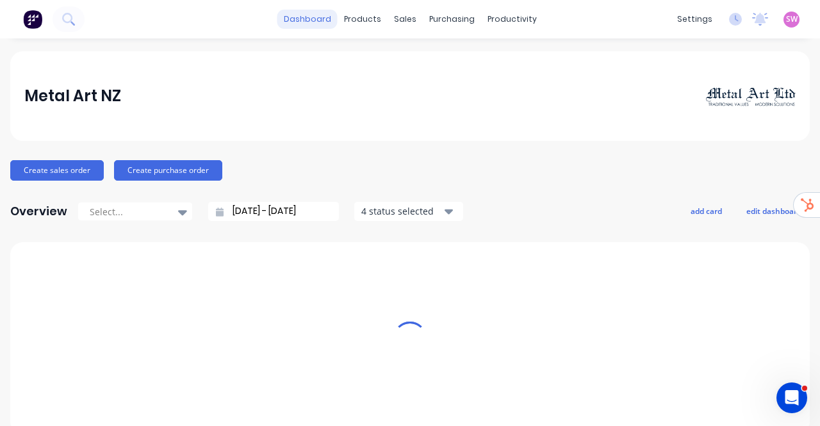
click at [317, 25] on link "dashboard" at bounding box center [307, 19] width 60 height 19
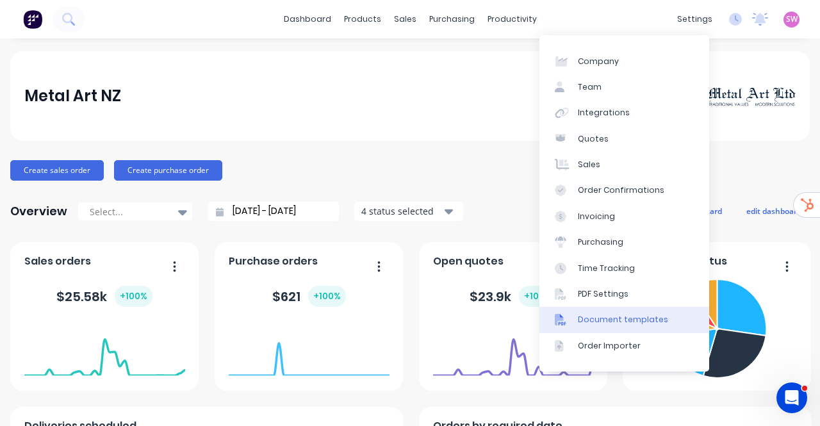
click at [635, 322] on div "Document templates" at bounding box center [623, 320] width 90 height 12
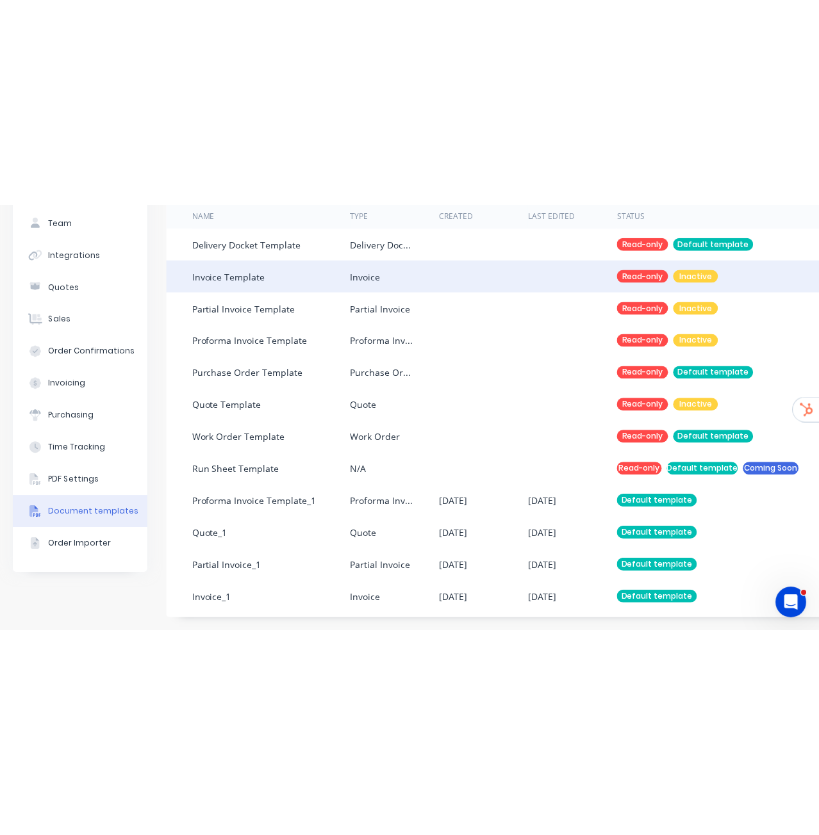
scroll to position [10, 0]
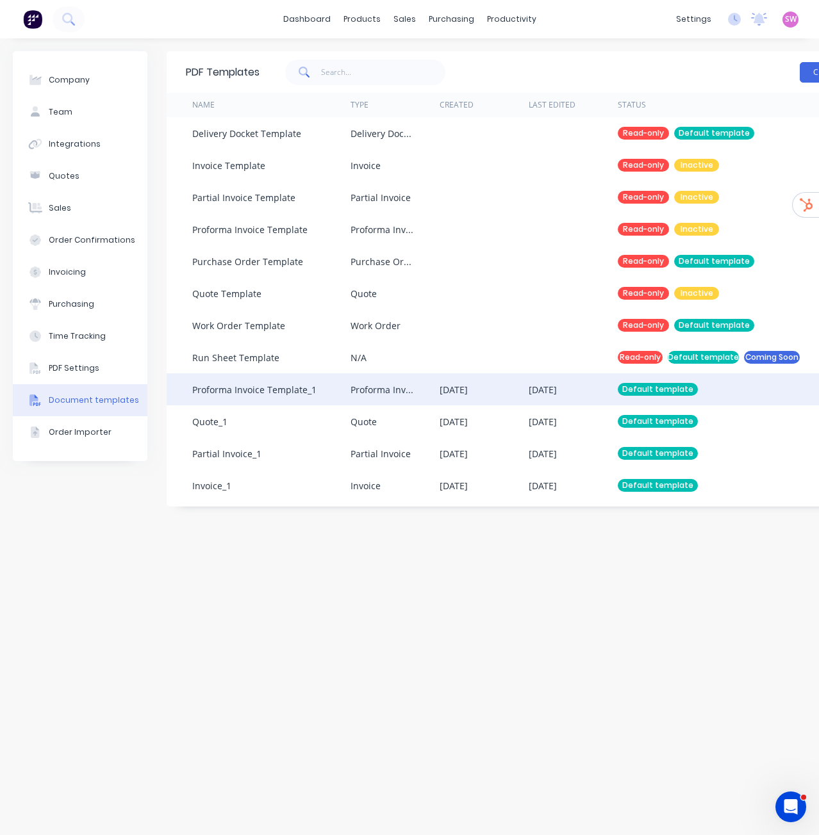
click at [468, 383] on div "03 Oct 2025" at bounding box center [453, 389] width 28 height 13
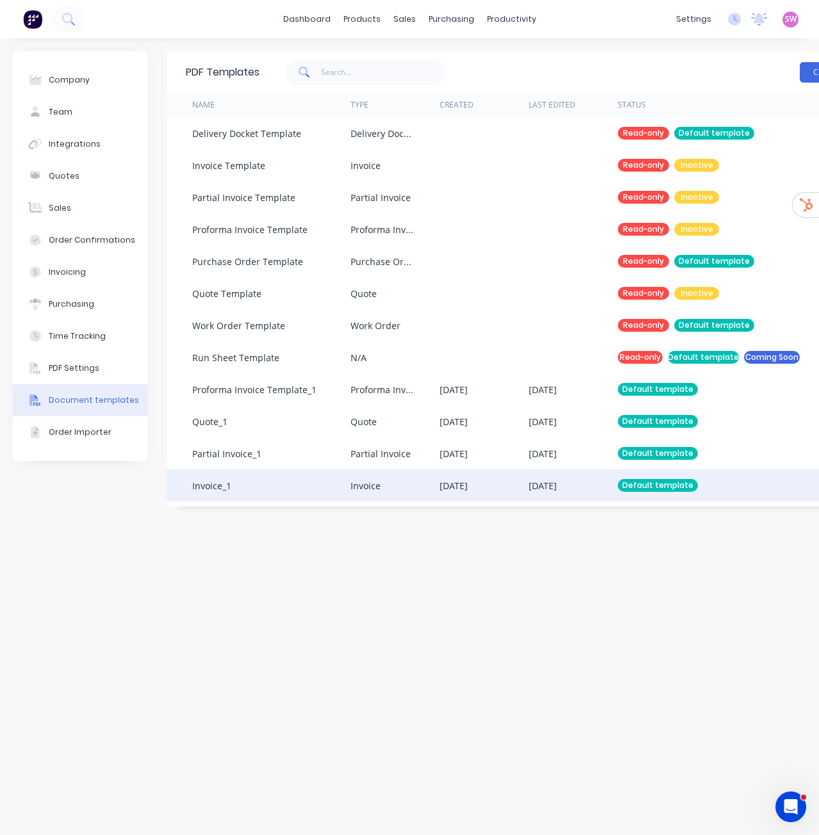
click at [222, 494] on div "Invoice_1" at bounding box center [271, 485] width 158 height 32
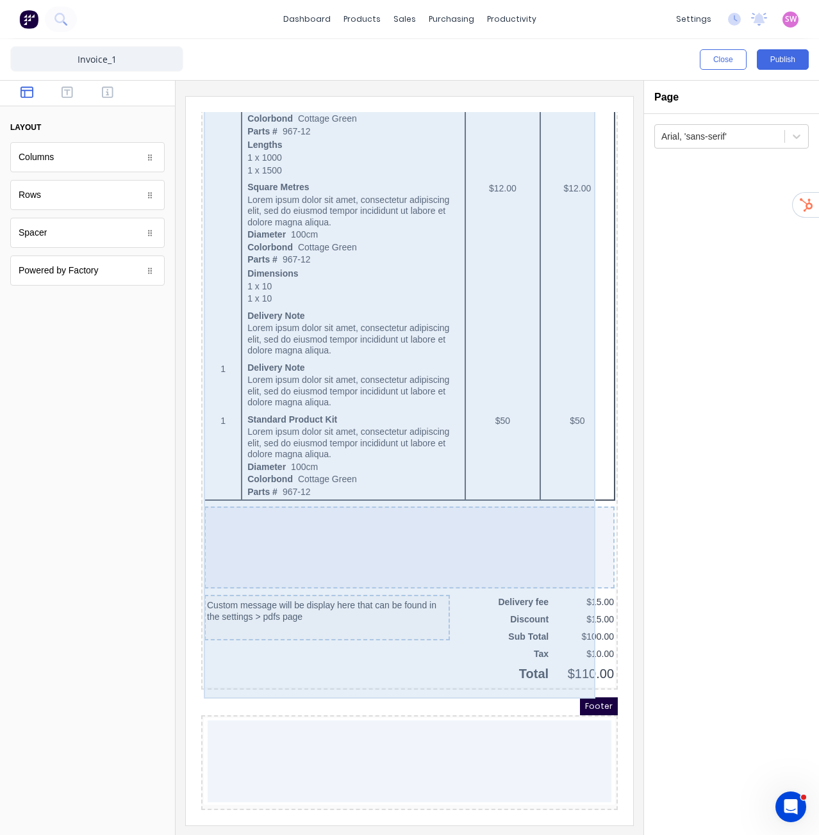
scroll to position [617, 0]
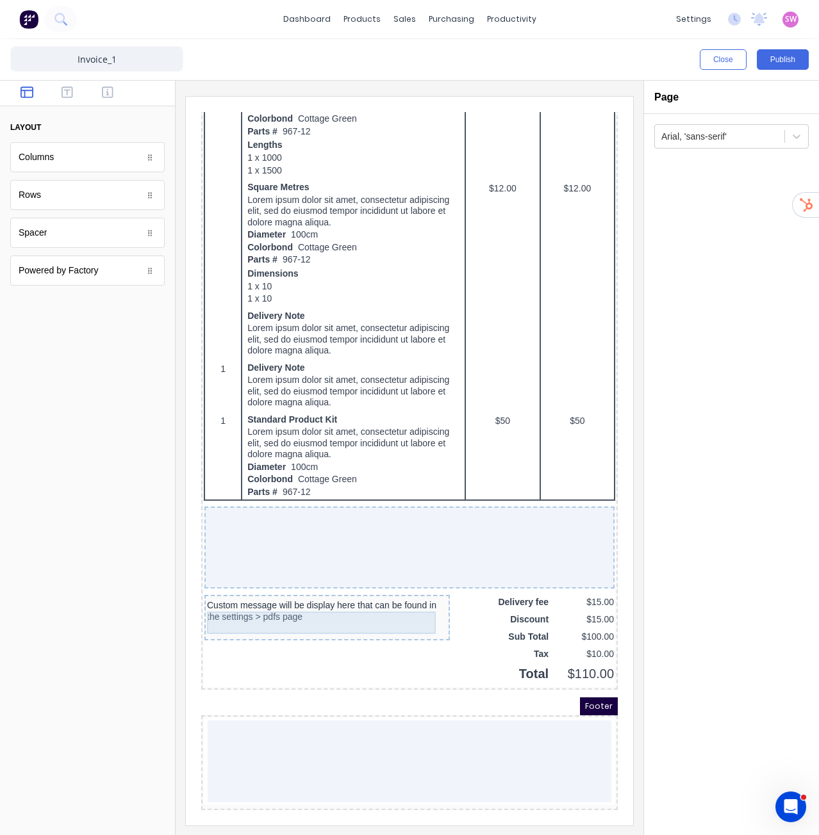
click at [254, 597] on div "Custom message will be display here that can be found in the settings > pdfs pa…" at bounding box center [312, 596] width 240 height 22
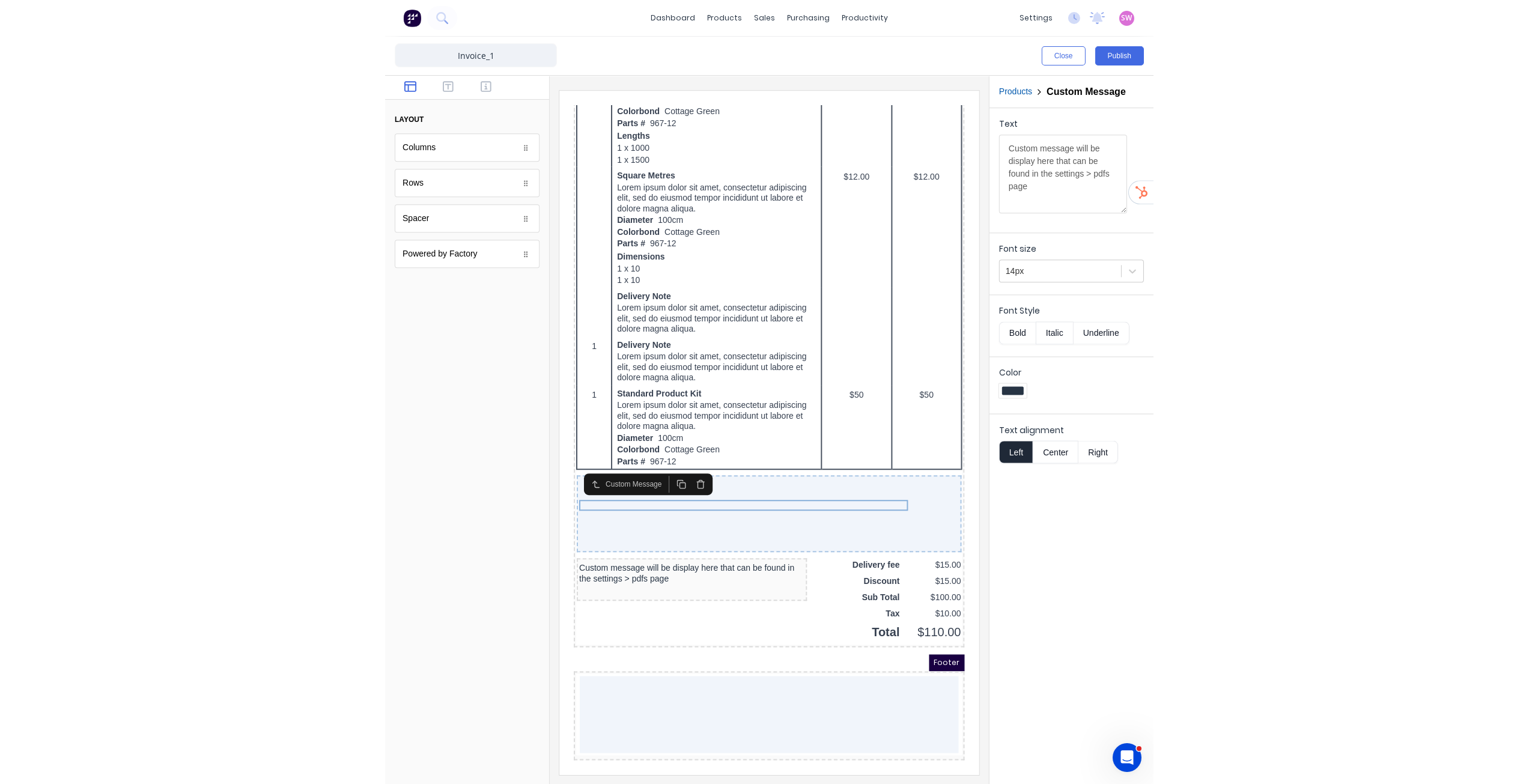
scroll to position [505, 0]
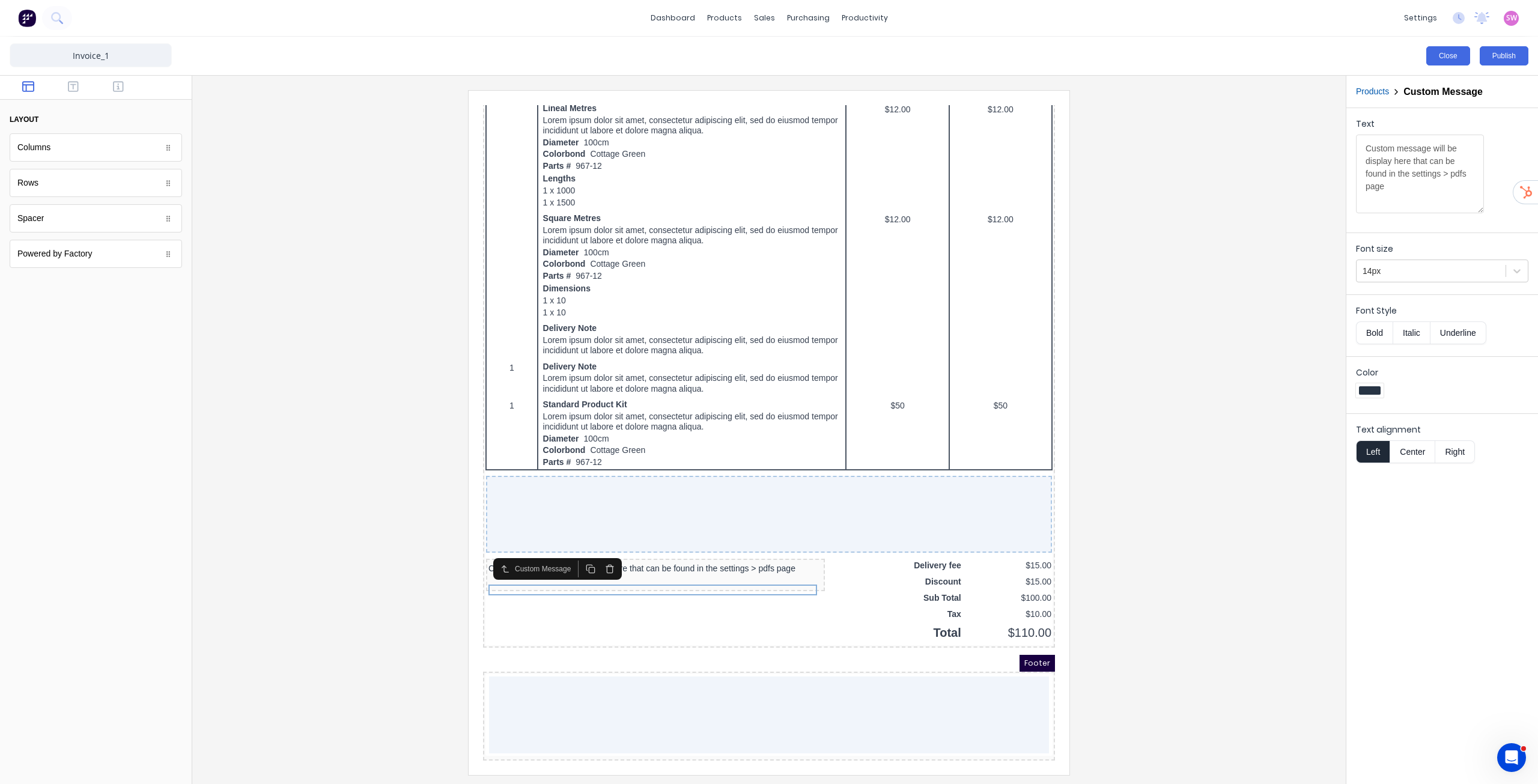
click at [767, 56] on button "Close" at bounding box center [1448, 55] width 44 height 19
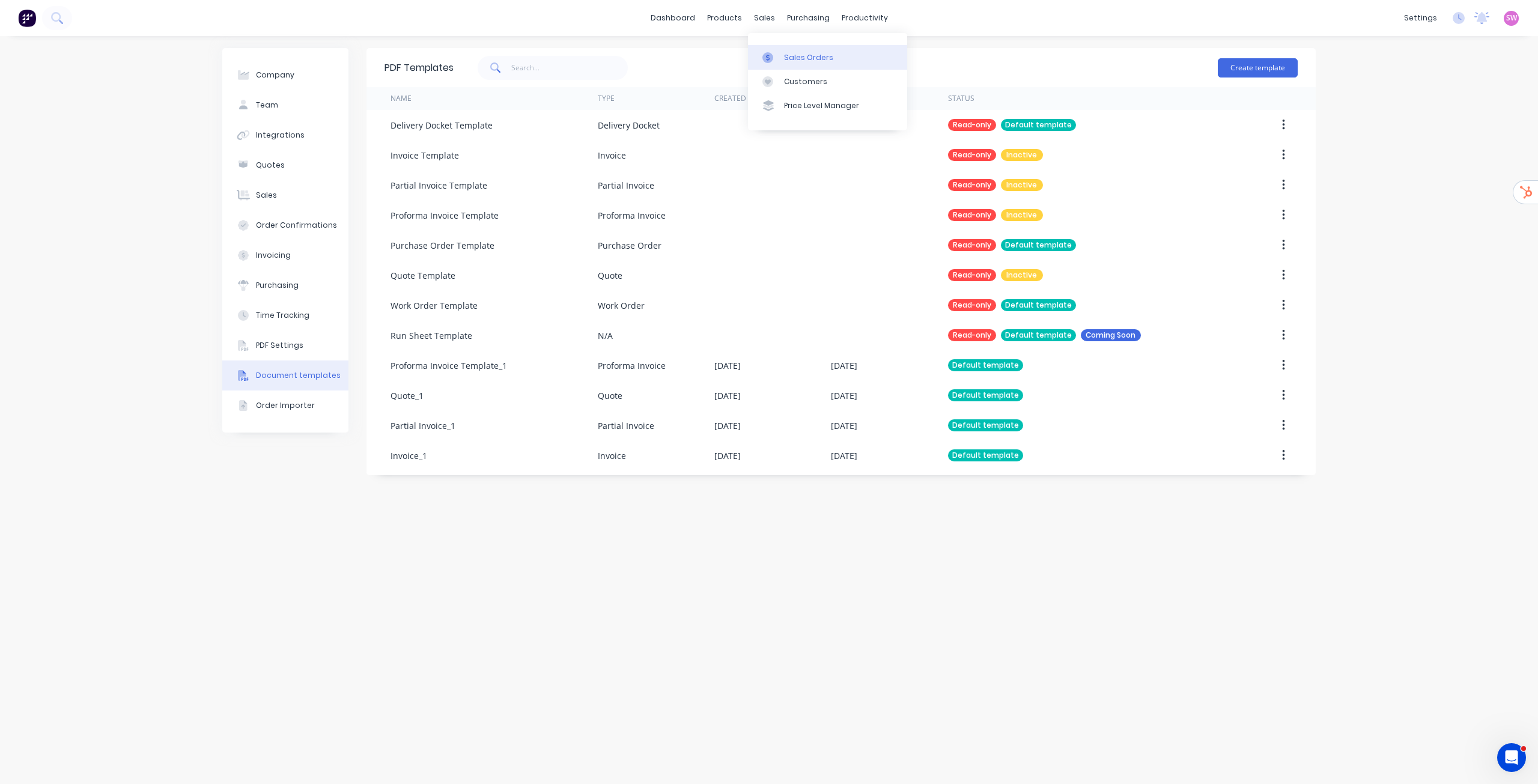
click at [767, 45] on div "Sales Orders Customers Price Level Manager" at bounding box center [827, 81] width 159 height 97
drag, startPoint x: 785, startPoint y: 55, endPoint x: 785, endPoint y: 62, distance: 7.0
click at [767, 55] on div "Sales Orders" at bounding box center [808, 58] width 50 height 11
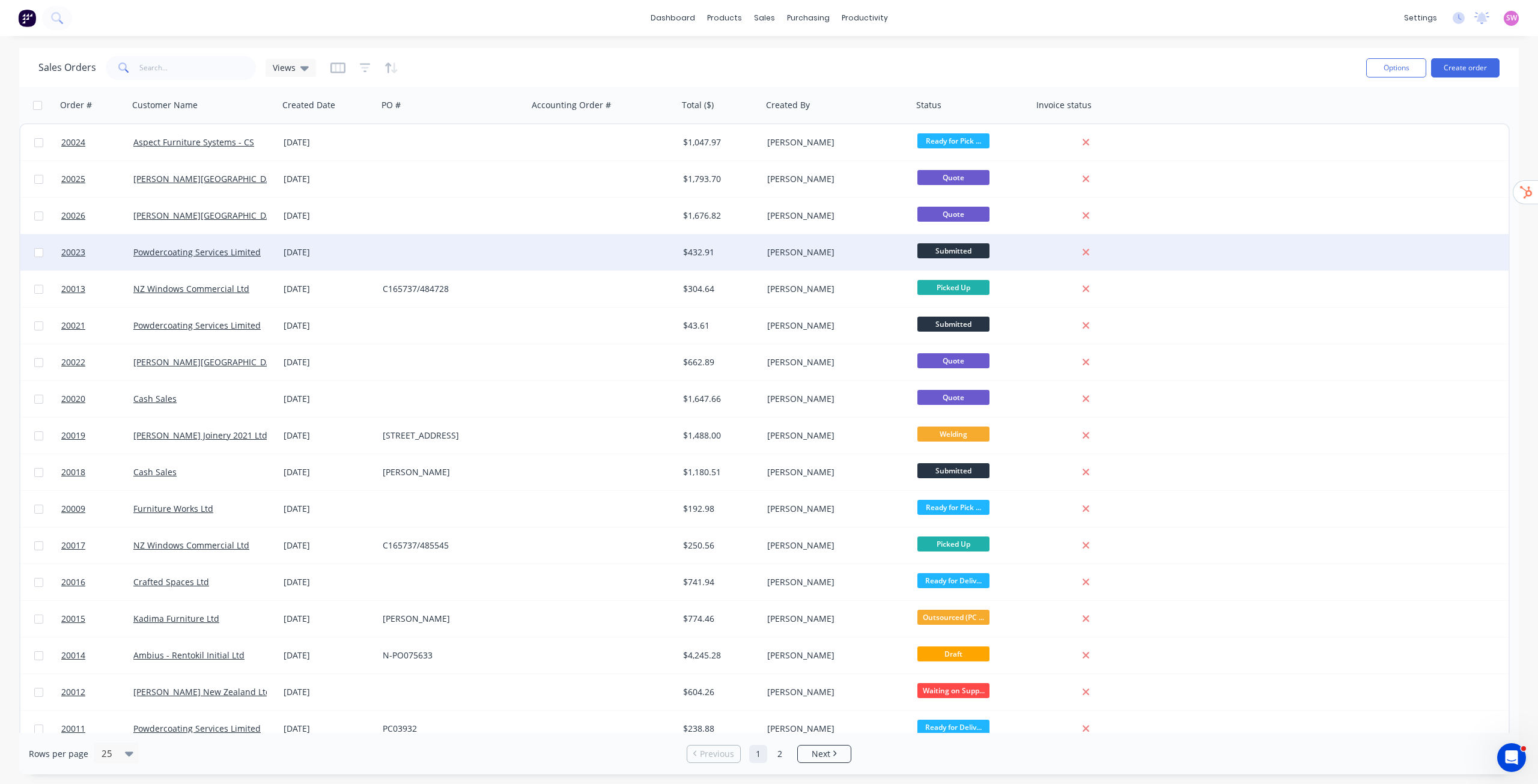
click at [740, 258] on div "$432.91" at bounding box center [718, 252] width 71 height 12
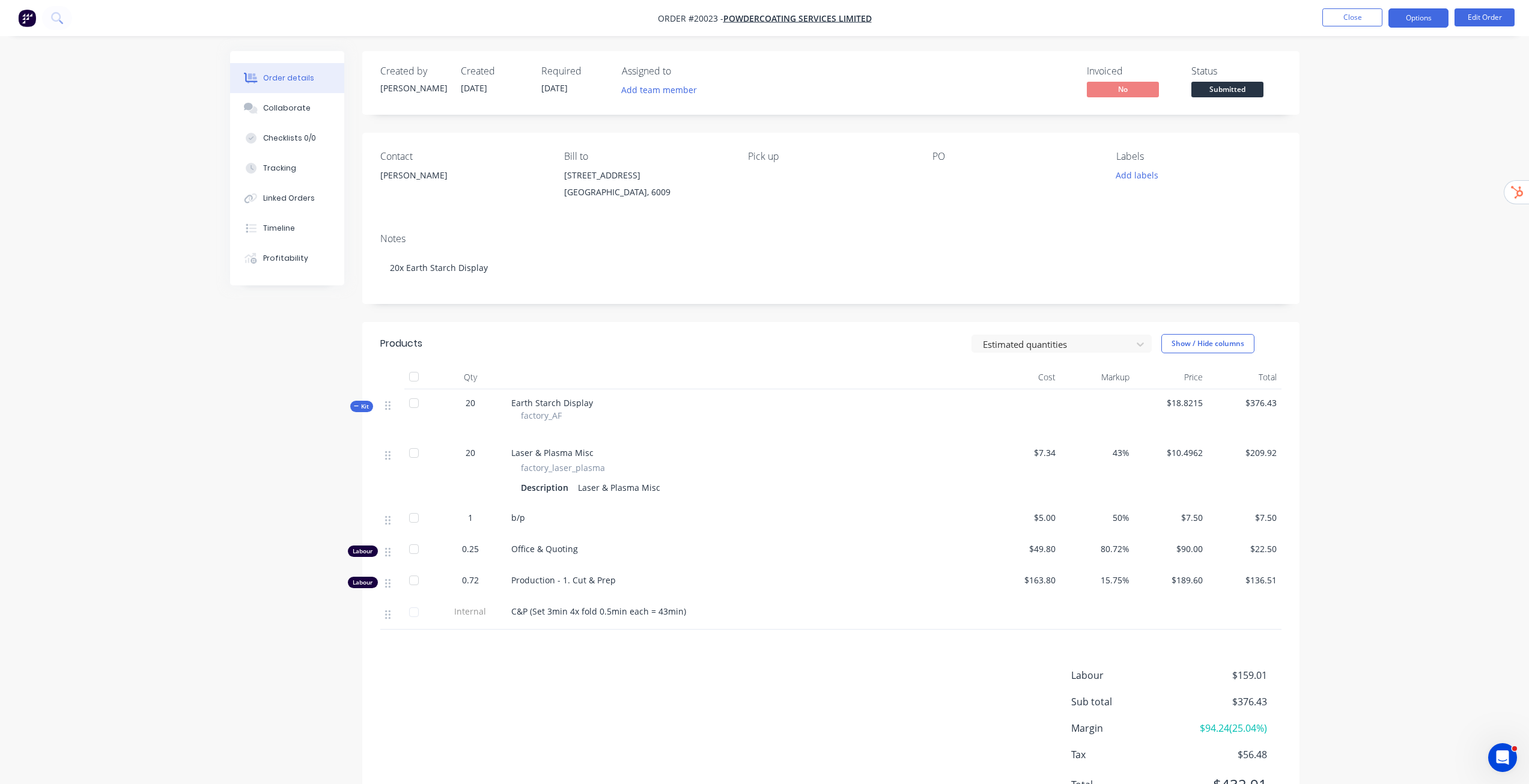
click at [767, 20] on button "Options" at bounding box center [1418, 18] width 60 height 19
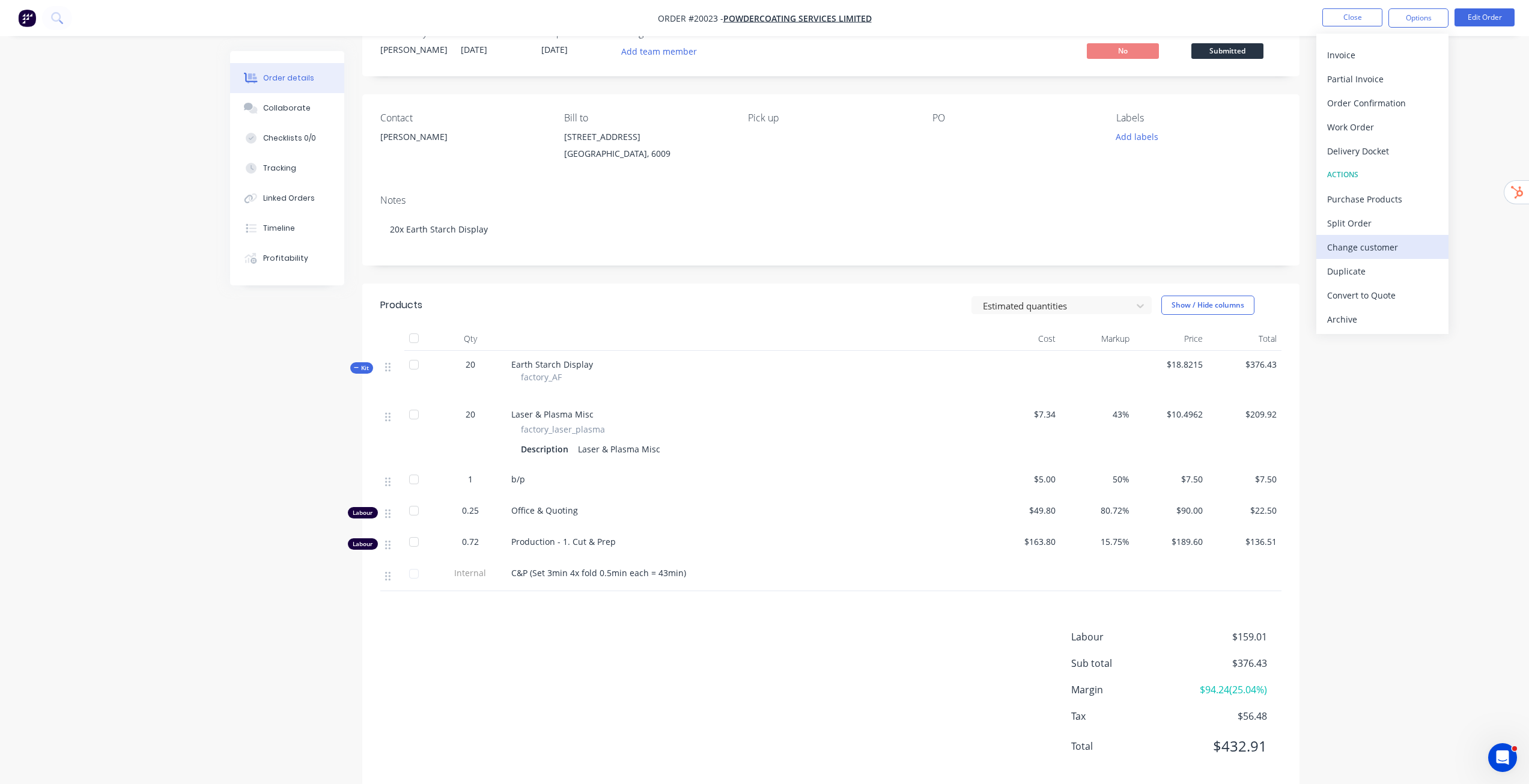
scroll to position [59, 0]
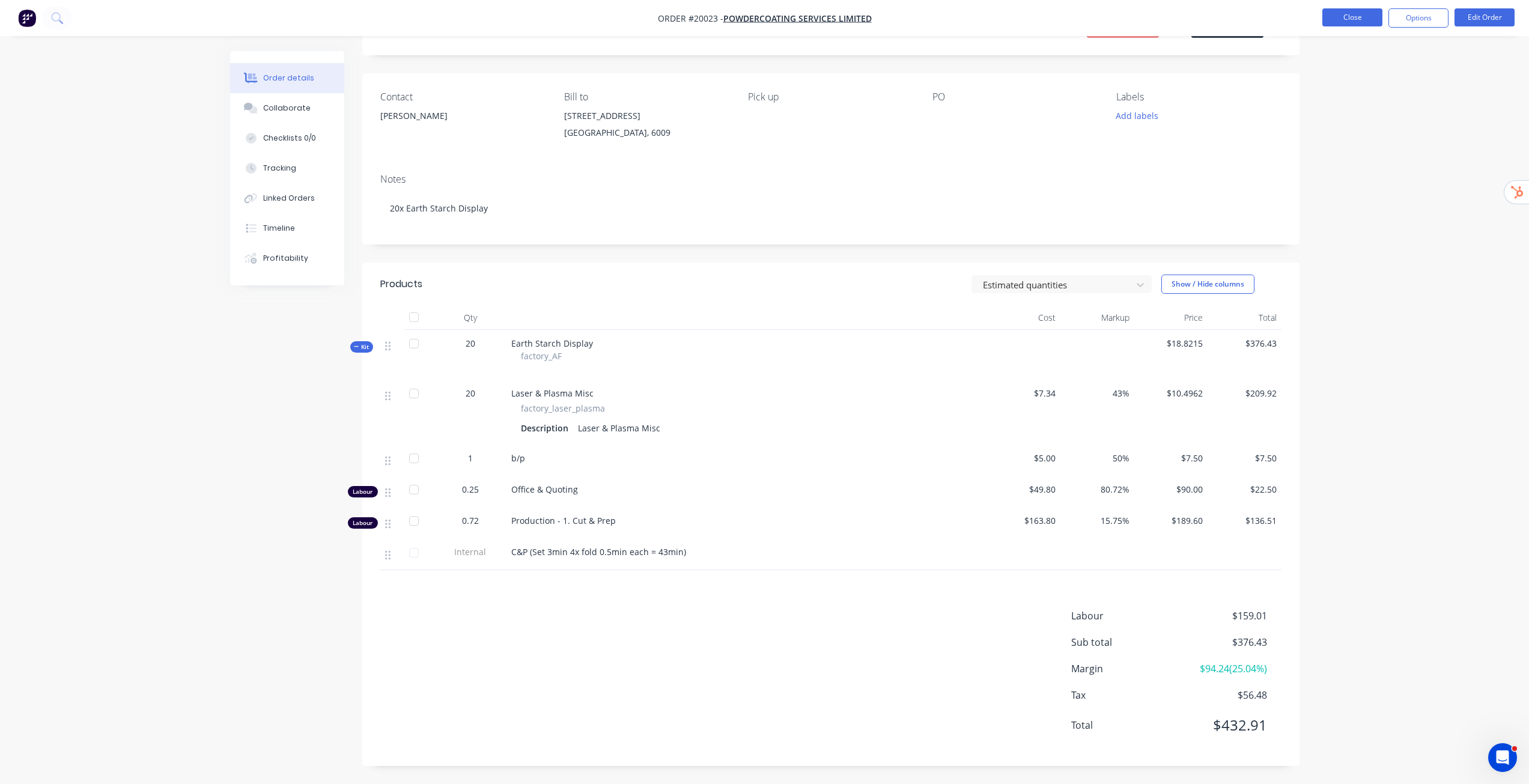
click at [767, 18] on button "Close" at bounding box center [1353, 17] width 60 height 18
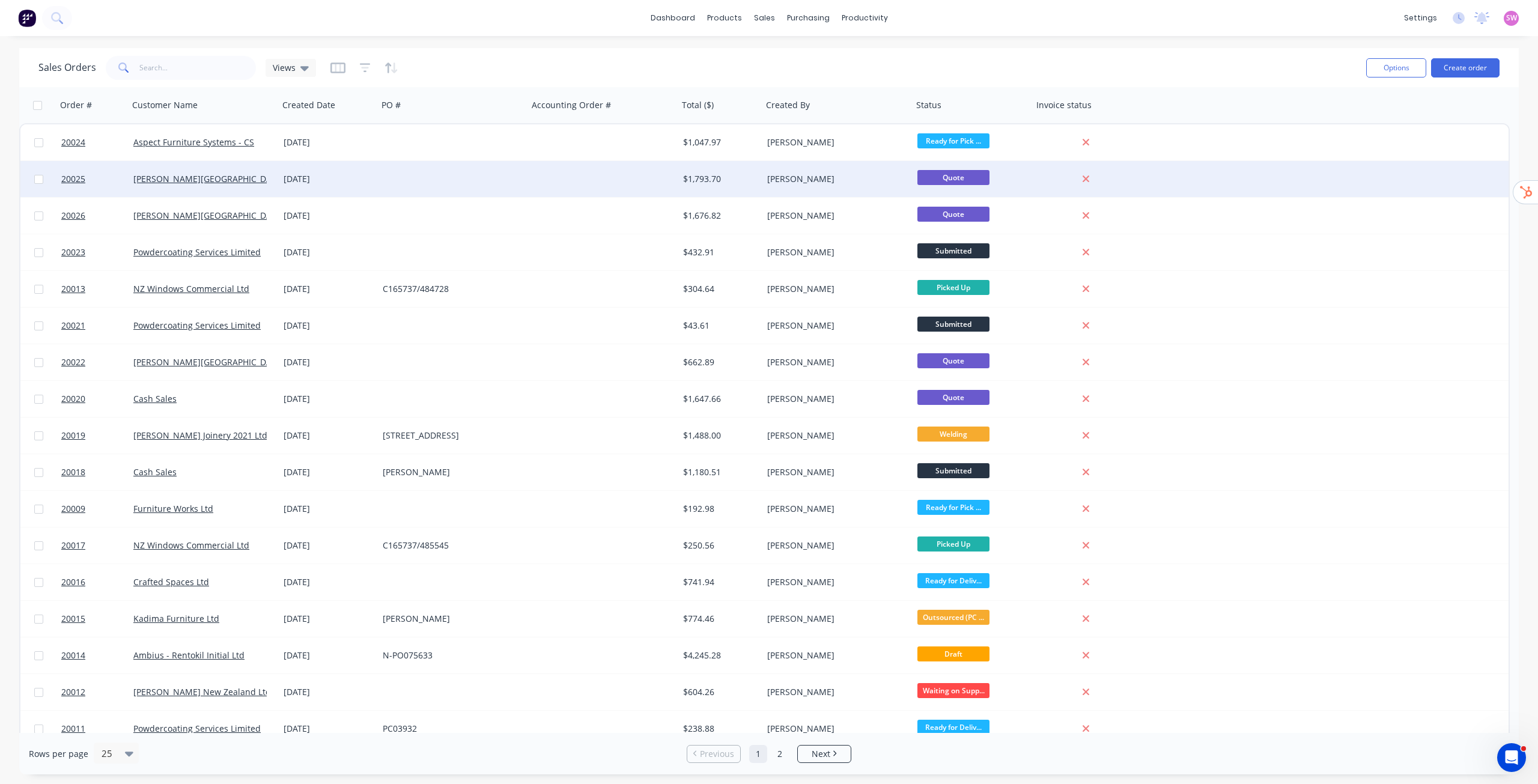
click at [767, 188] on div "[PERSON_NAME]" at bounding box center [837, 179] width 150 height 36
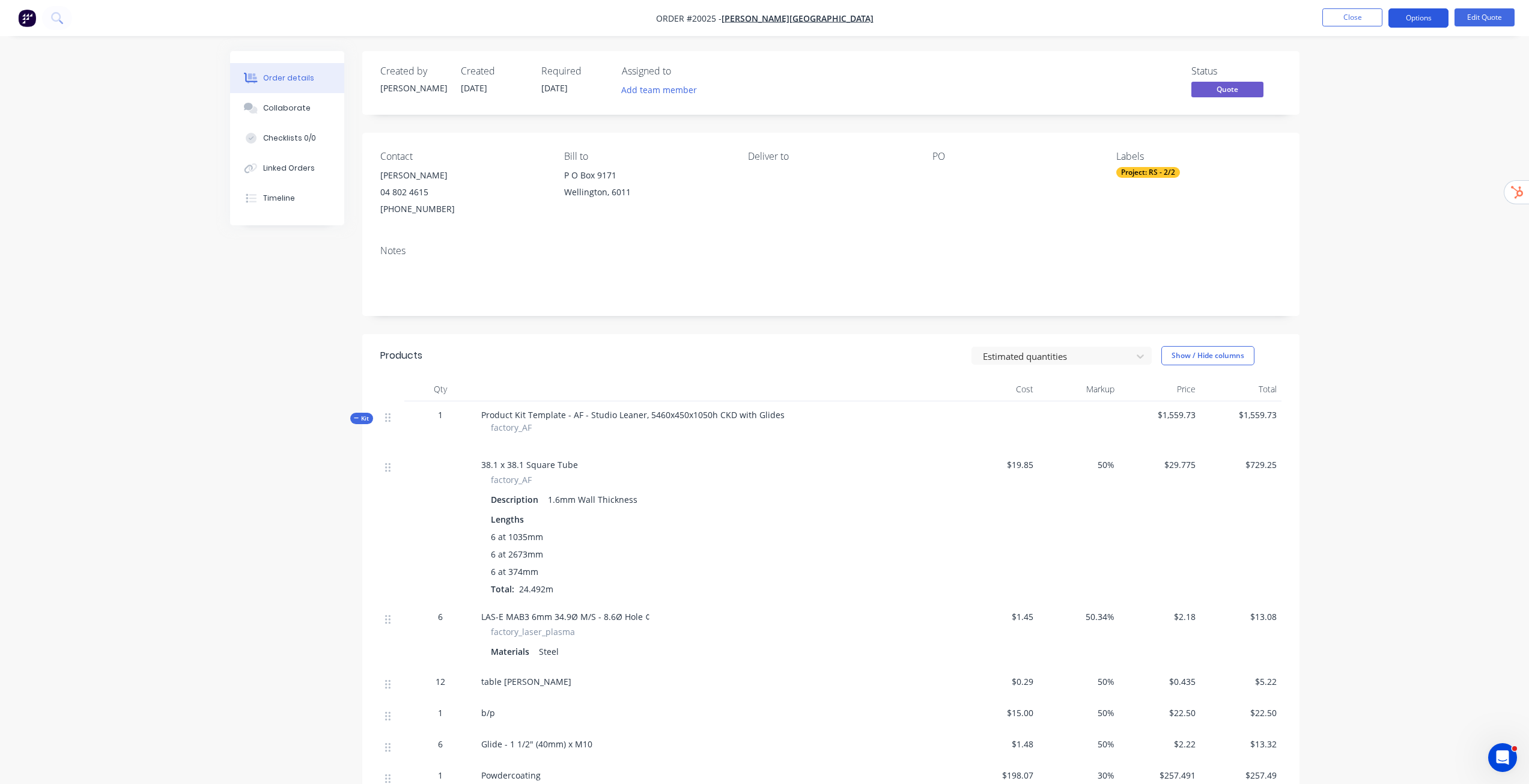
click at [767, 19] on button "Options" at bounding box center [1418, 18] width 60 height 19
click at [767, 93] on div "Proforma Invoice" at bounding box center [1383, 97] width 111 height 18
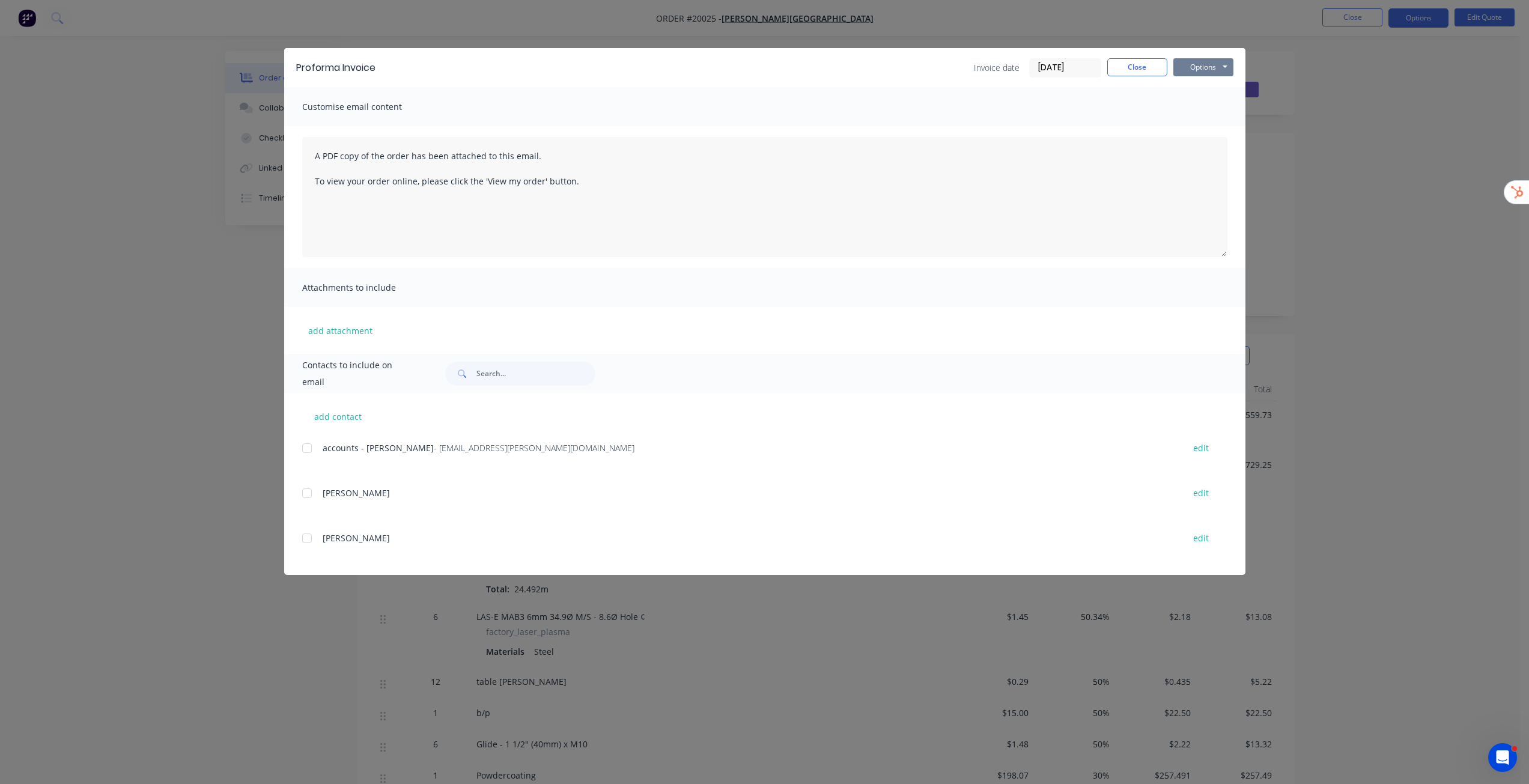
click at [767, 66] on button "Options" at bounding box center [1204, 67] width 60 height 18
click at [767, 91] on button "Preview" at bounding box center [1212, 88] width 77 height 20
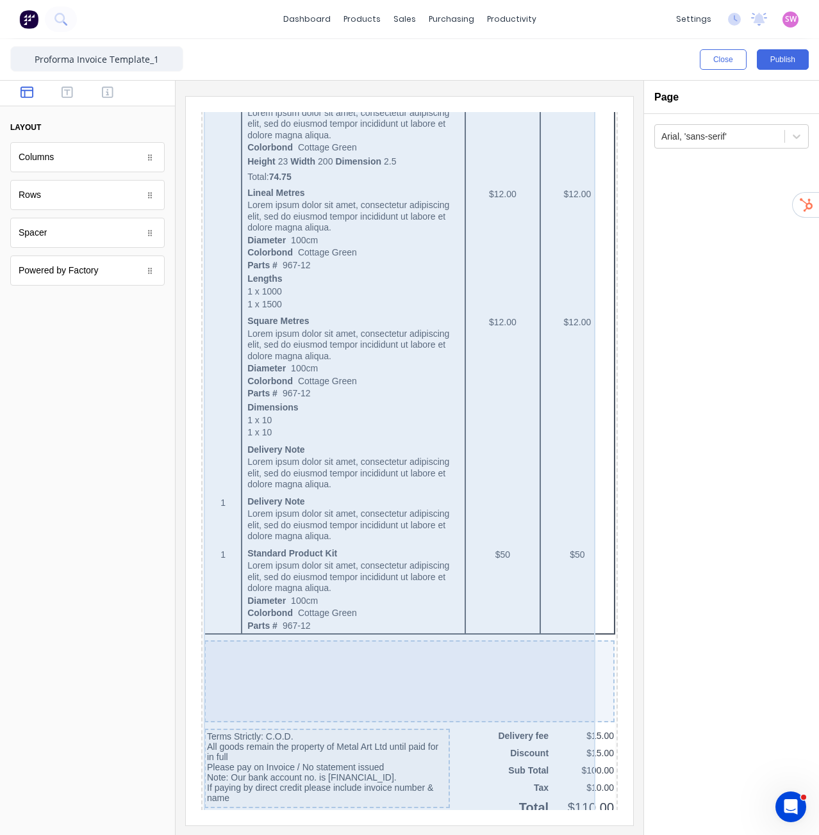
scroll to position [585, 0]
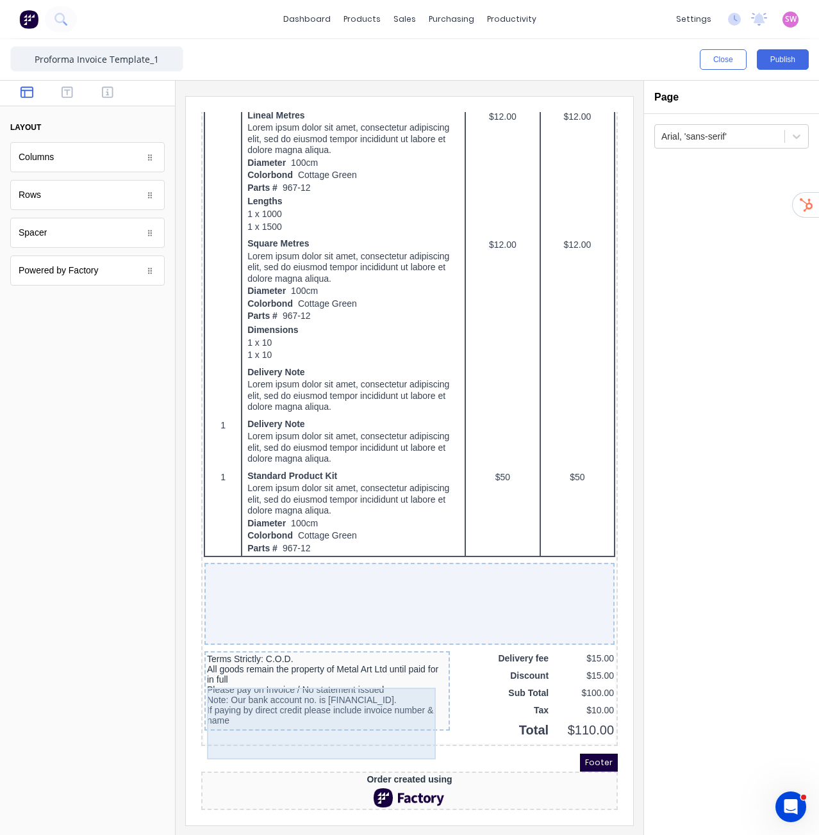
click at [290, 677] on div "Terms Strictly: C.O.D. All goods remain the property of Metal Art Ltd until pai…" at bounding box center [312, 675] width 240 height 72
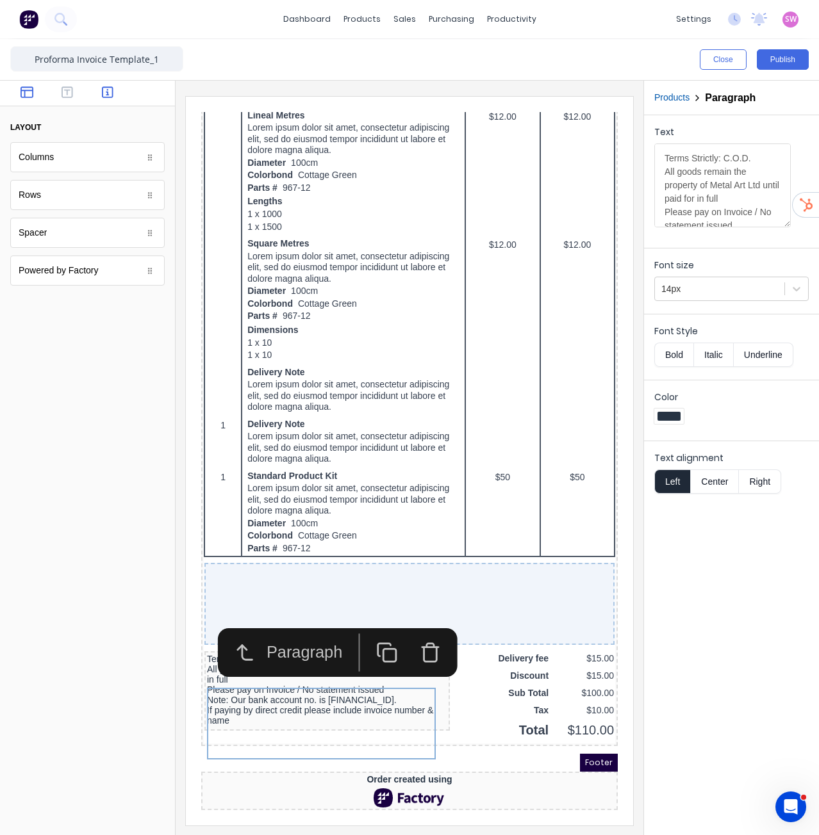
click at [115, 92] on button "button" at bounding box center [108, 93] width 33 height 15
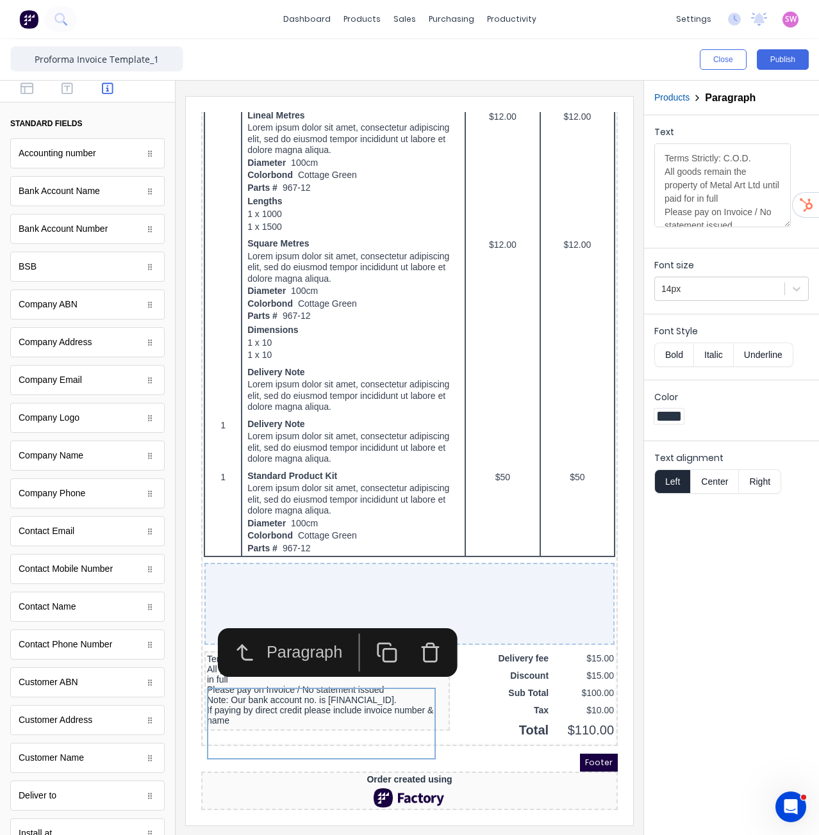
scroll to position [0, 0]
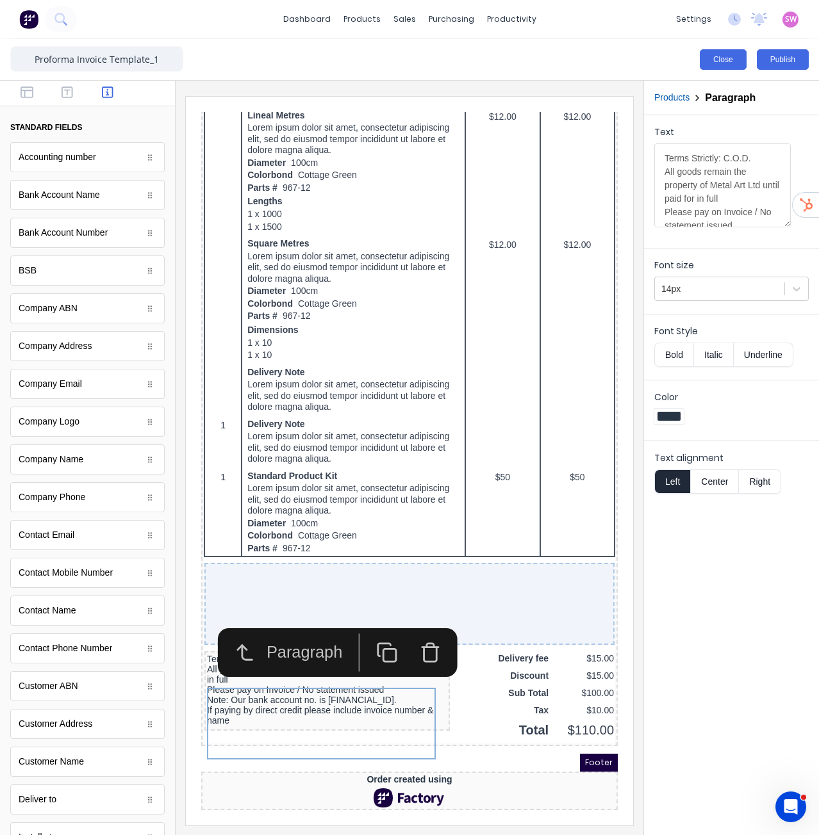
click at [720, 58] on button "Close" at bounding box center [722, 59] width 47 height 20
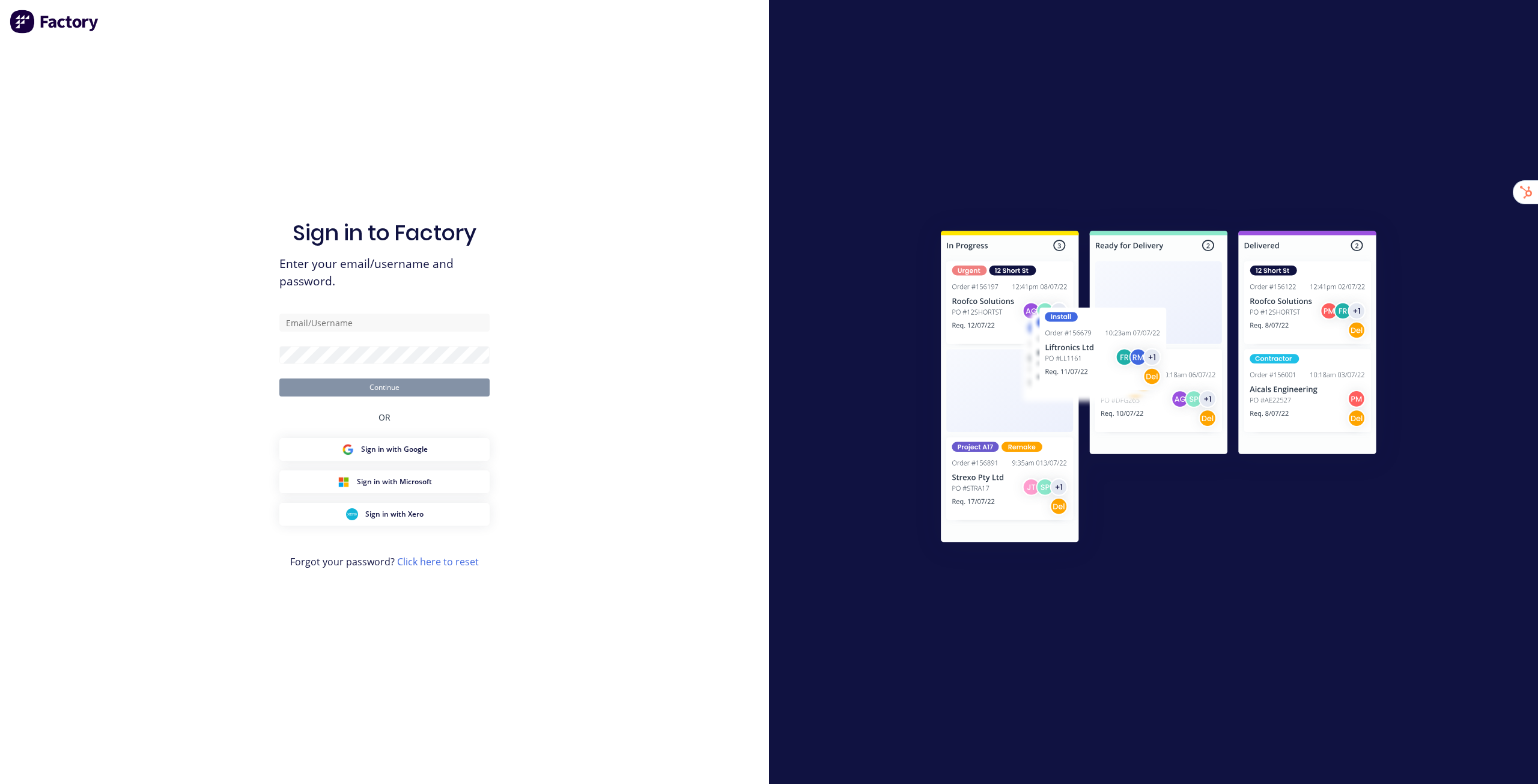
type input "[EMAIL_ADDRESS][DOMAIN_NAME]"
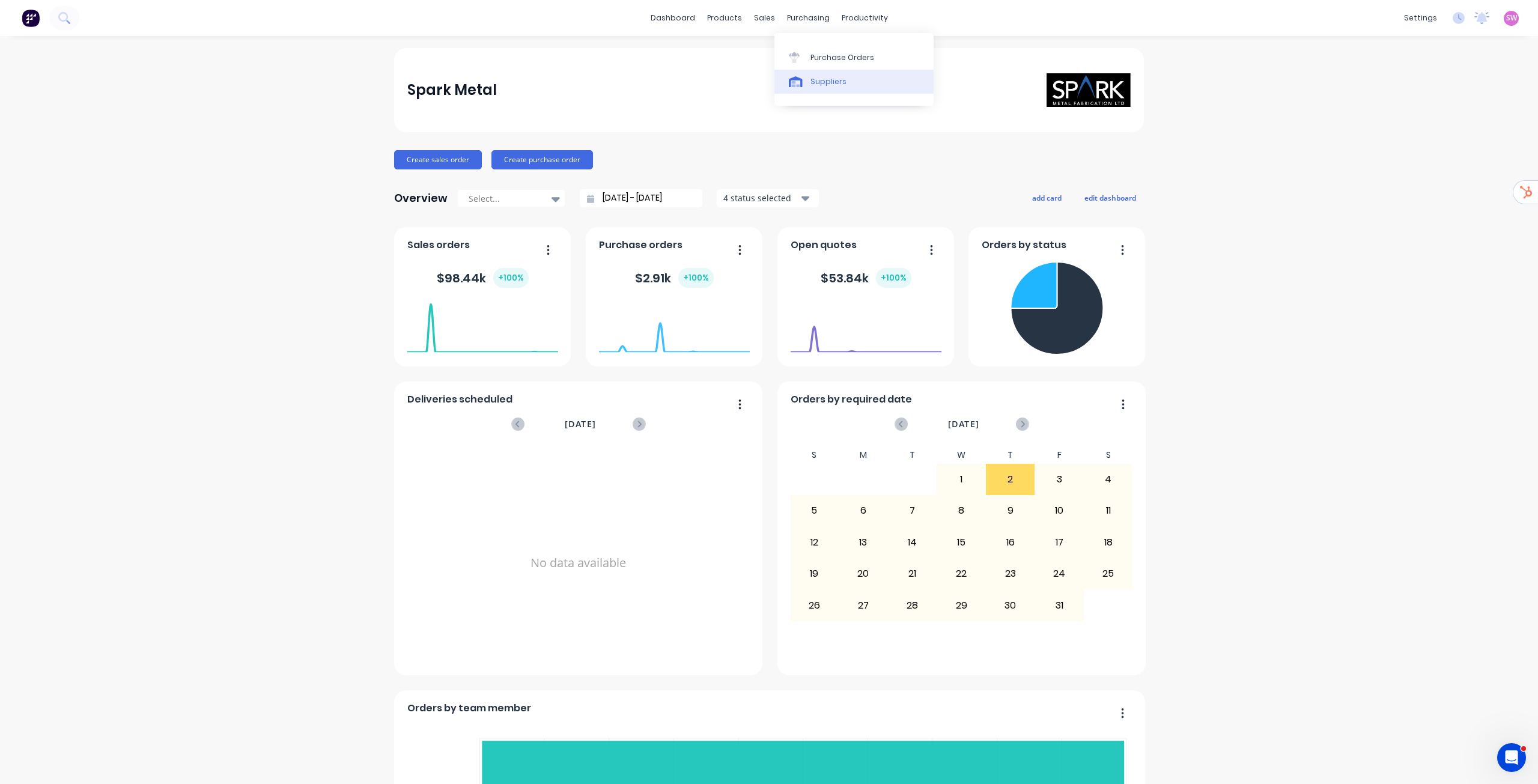
click at [830, 83] on div "Suppliers" at bounding box center [828, 82] width 36 height 11
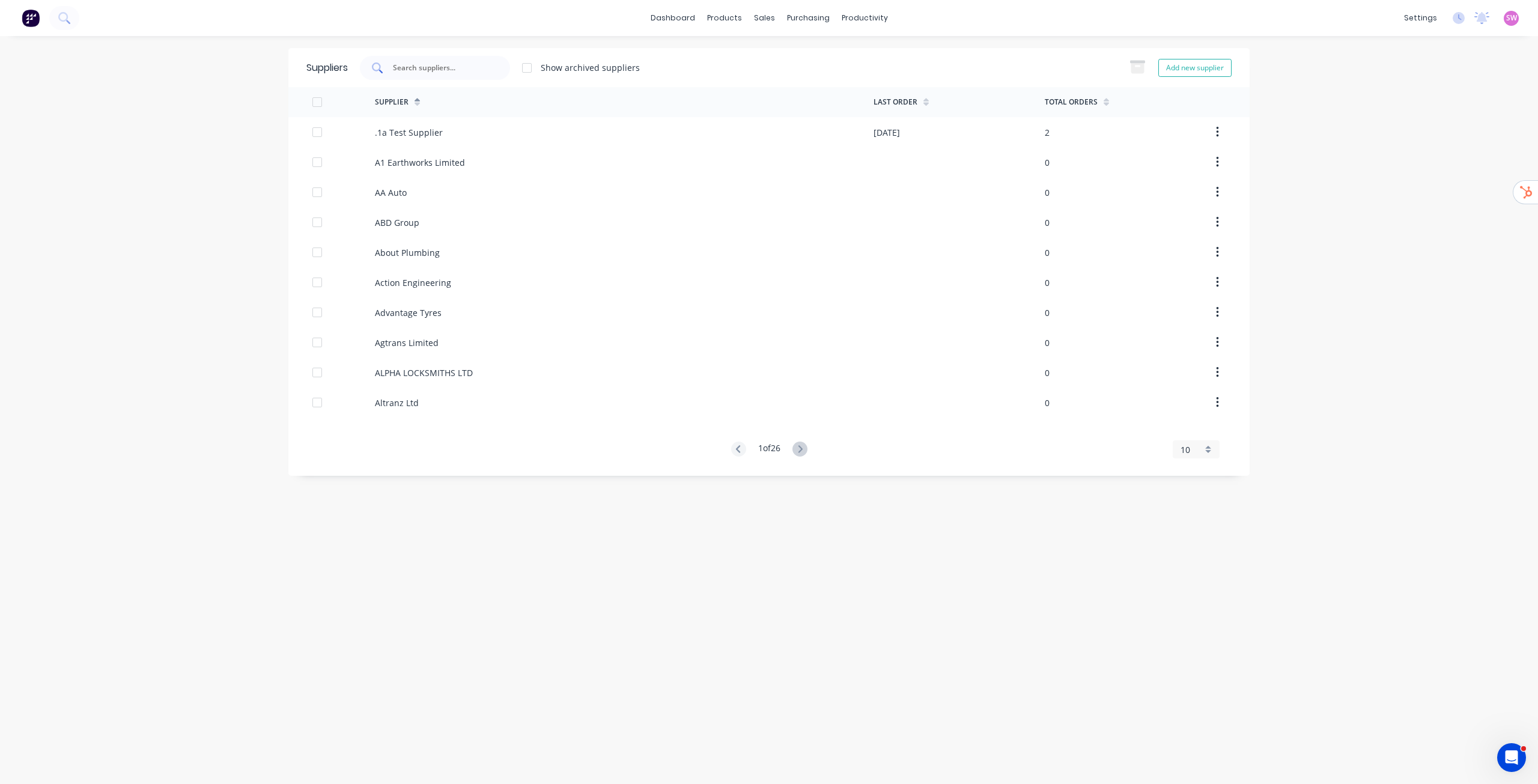
click at [482, 74] on div at bounding box center [435, 68] width 150 height 24
paste input "Vulcan Ullrich Aluminum"
type input "Vulcan Ullrich Aluminum"
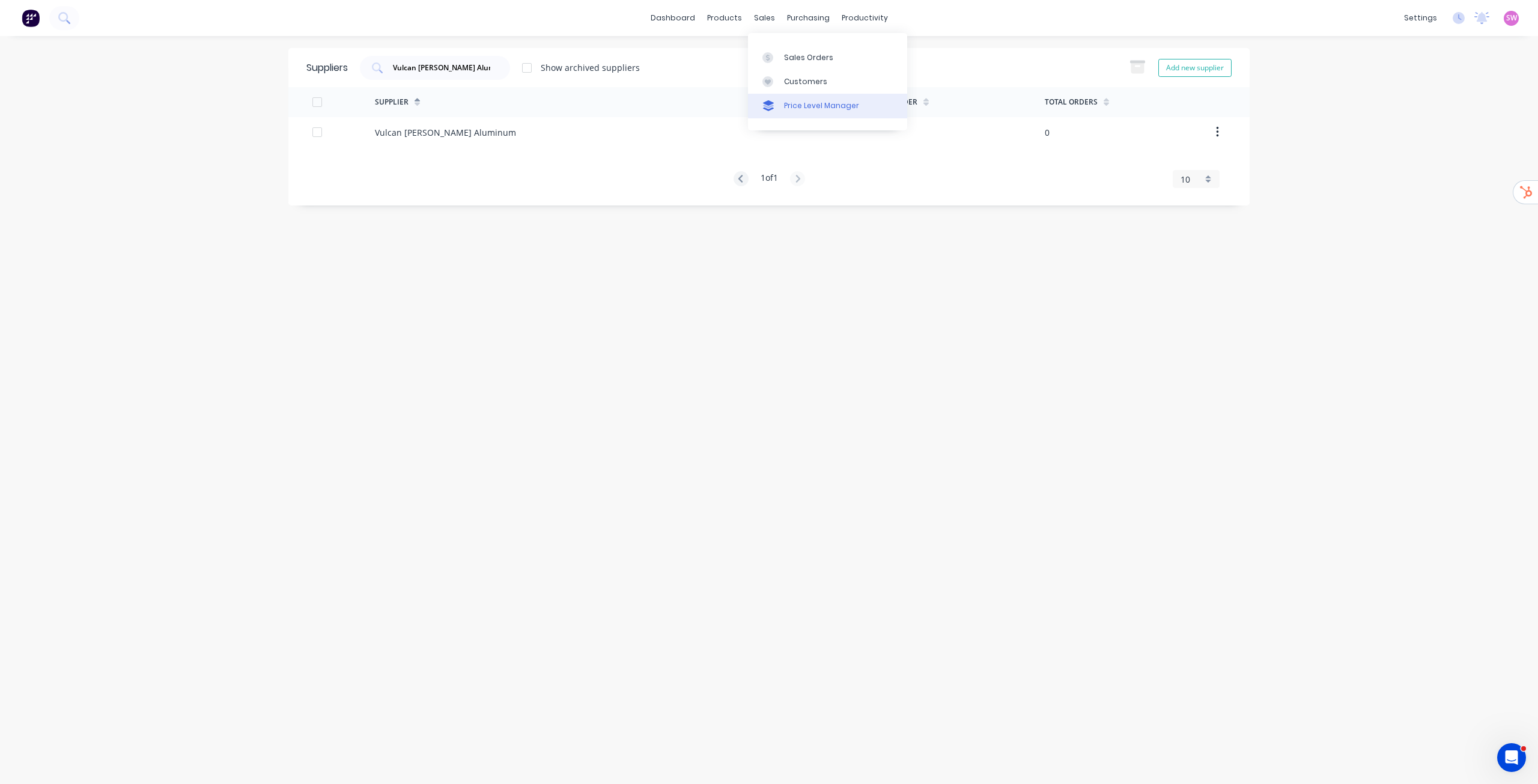
click at [816, 107] on div "Price Level Manager" at bounding box center [822, 106] width 75 height 11
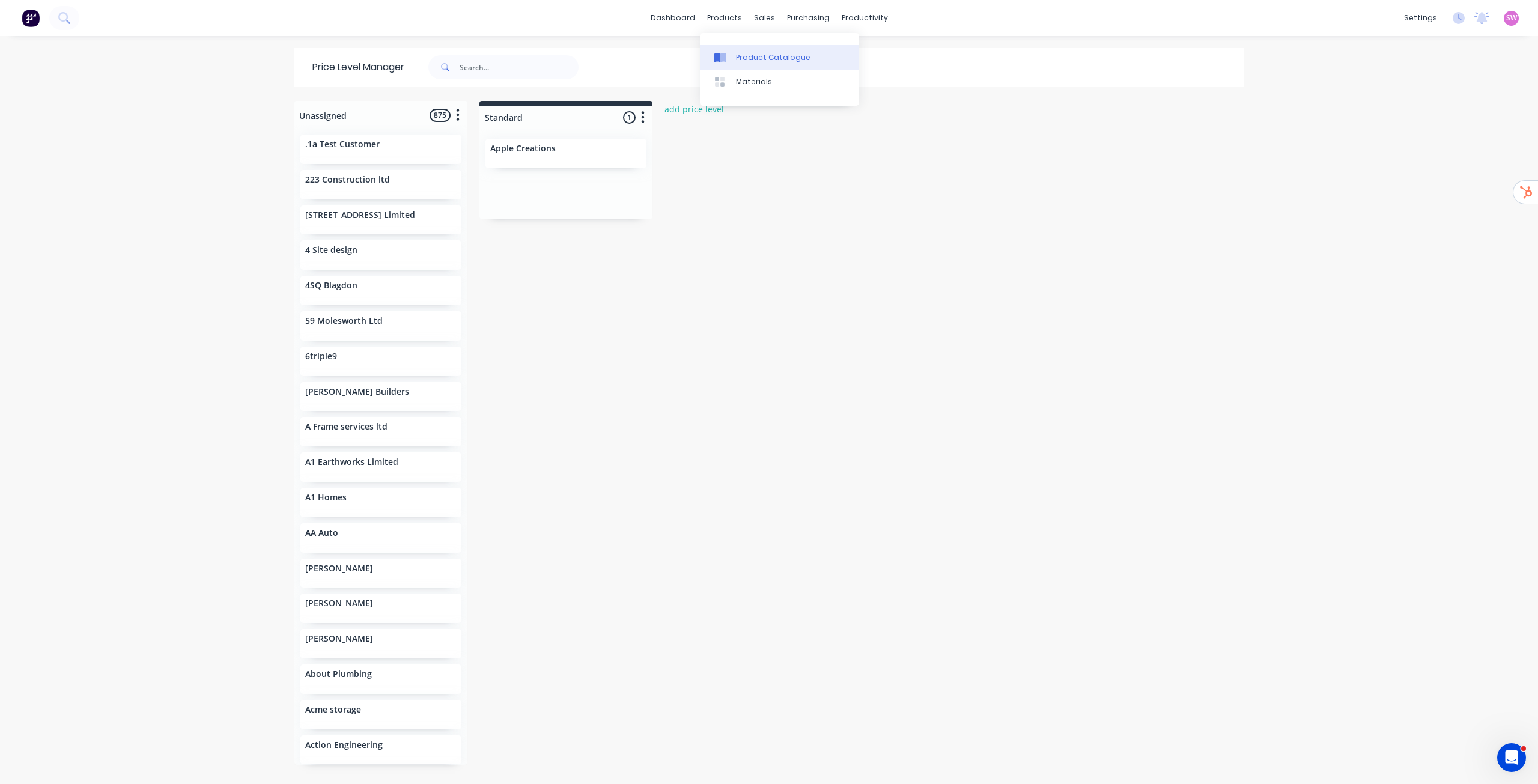
click at [751, 60] on div "Product Catalogue" at bounding box center [773, 58] width 74 height 11
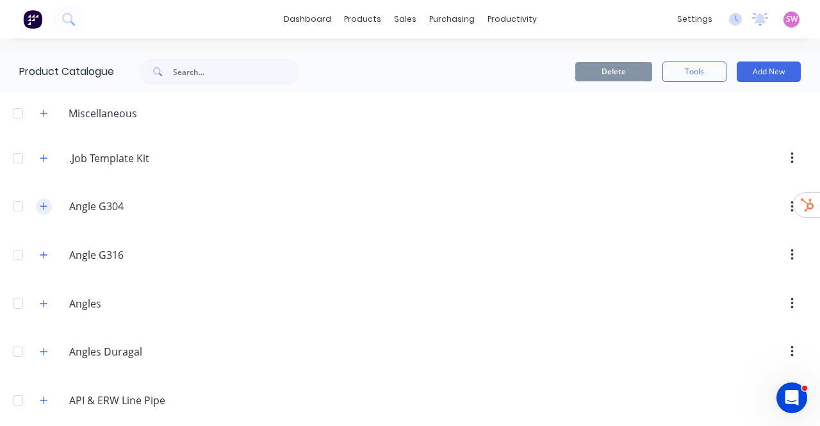
click at [42, 204] on icon "button" at bounding box center [44, 206] width 8 height 9
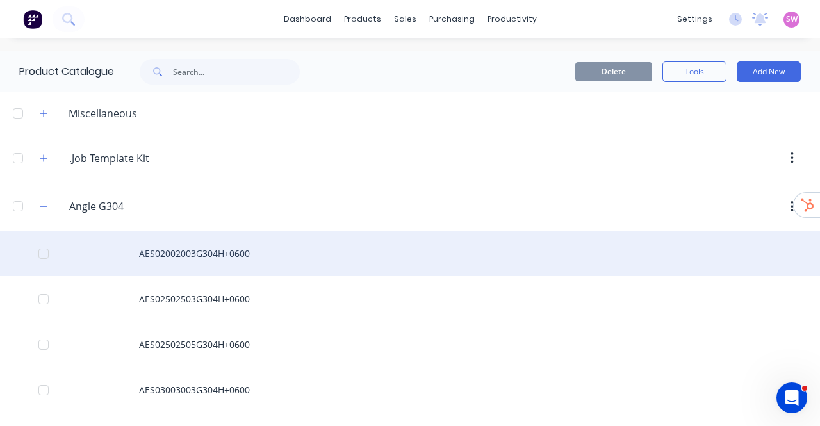
click at [199, 249] on div "AES02002003G304H+0600" at bounding box center [410, 253] width 820 height 45
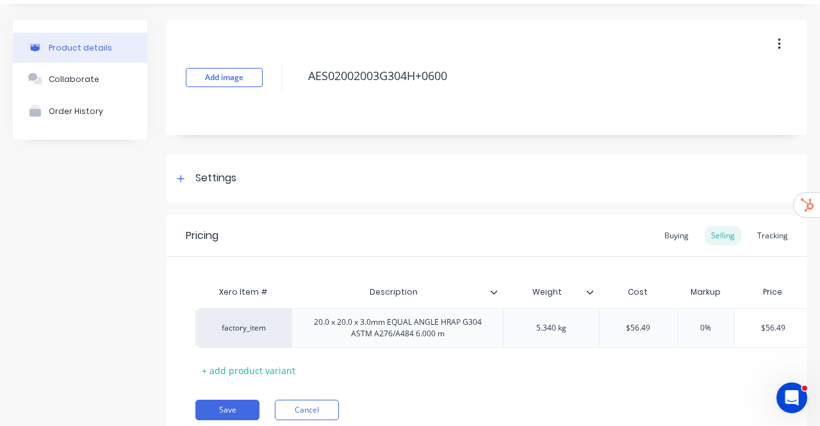
scroll to position [64, 0]
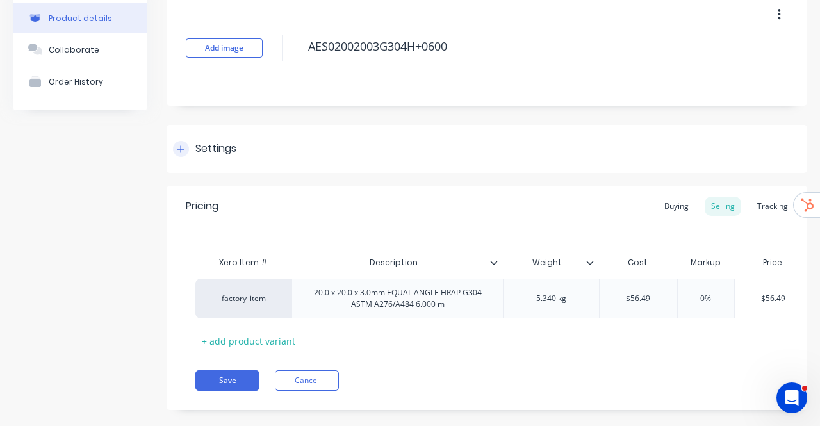
click at [209, 156] on div "Settings" at bounding box center [215, 149] width 41 height 16
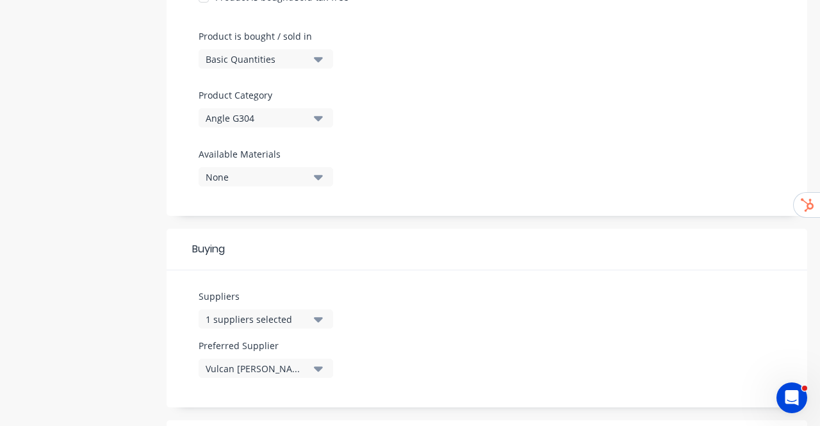
scroll to position [448, 0]
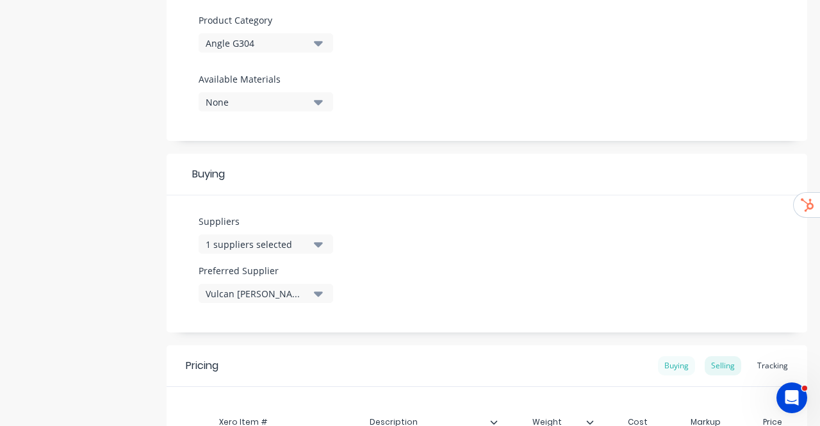
click at [672, 363] on div "Buying" at bounding box center [676, 365] width 37 height 19
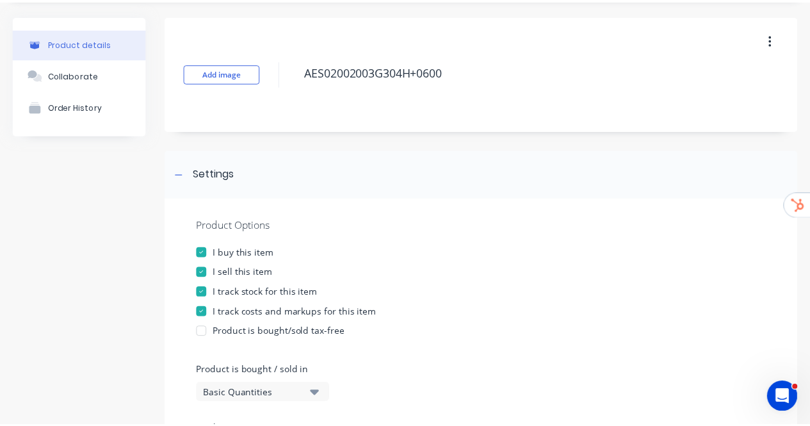
scroll to position [0, 0]
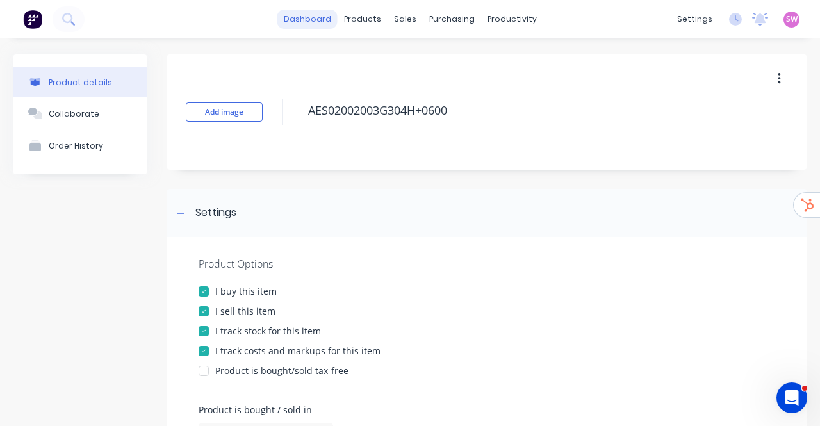
click at [281, 24] on link "dashboard" at bounding box center [307, 19] width 60 height 19
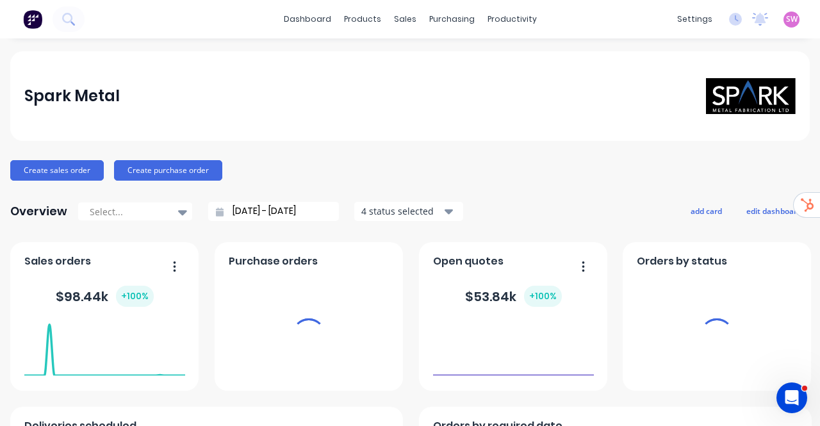
click at [786, 20] on span "SW" at bounding box center [792, 19] width 12 height 12
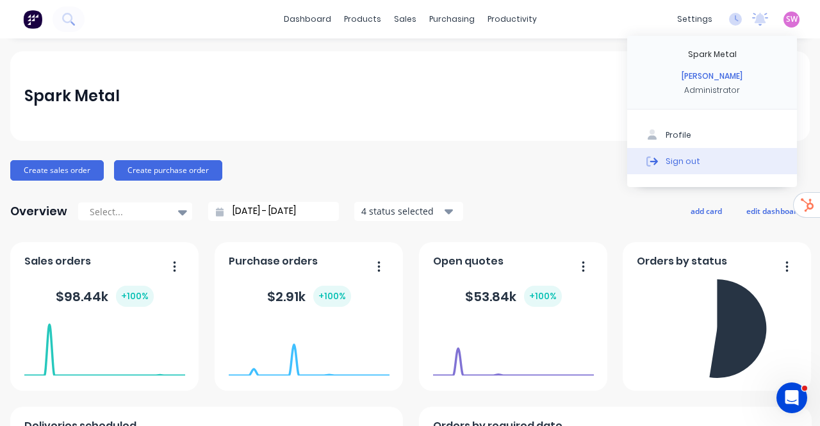
click at [704, 159] on button "Sign out" at bounding box center [712, 161] width 170 height 26
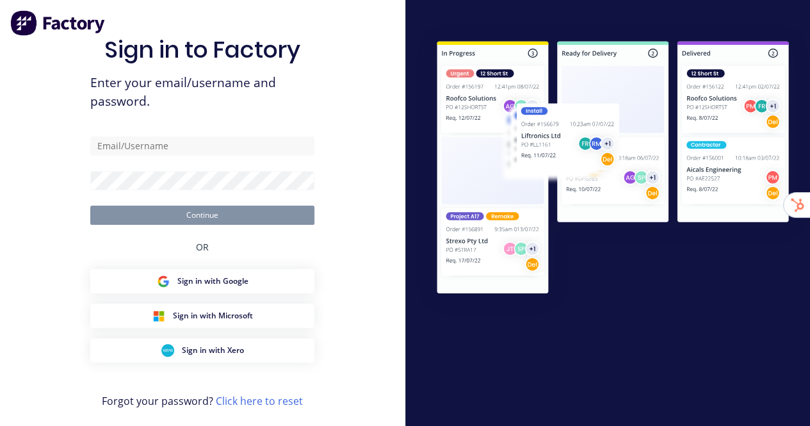
type input "[EMAIL_ADDRESS][DOMAIN_NAME]"
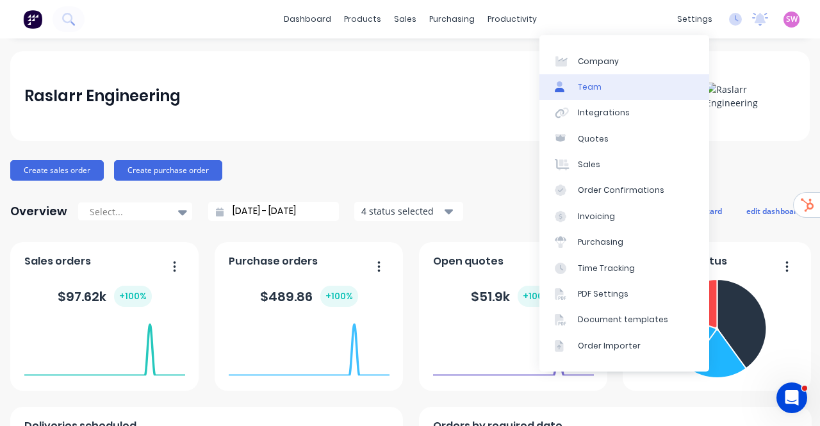
click at [653, 97] on link "Team" at bounding box center [624, 87] width 170 height 26
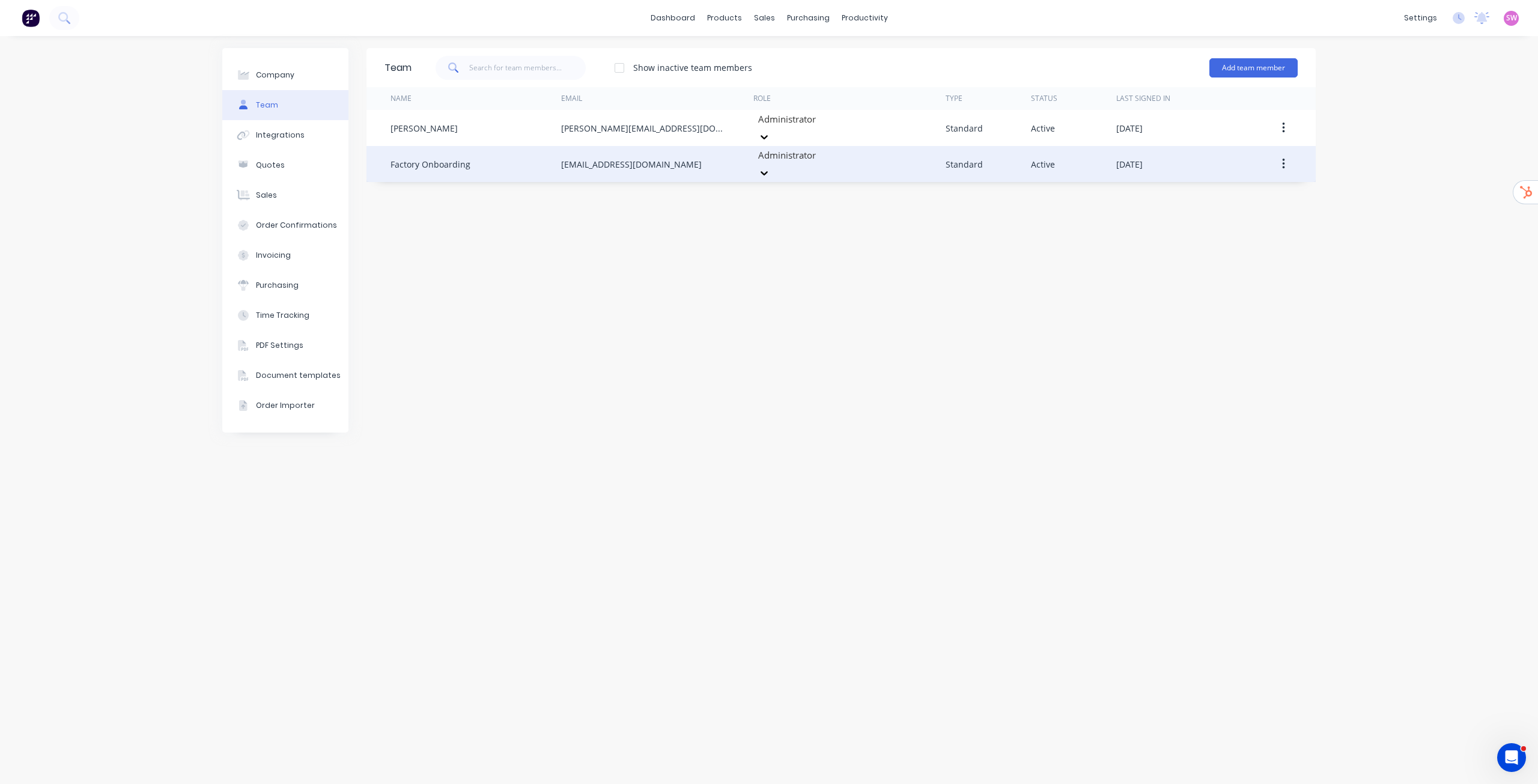
click at [760, 153] on button "button" at bounding box center [1283, 163] width 28 height 22
click at [760, 242] on div "Delete" at bounding box center [1240, 243] width 93 height 18
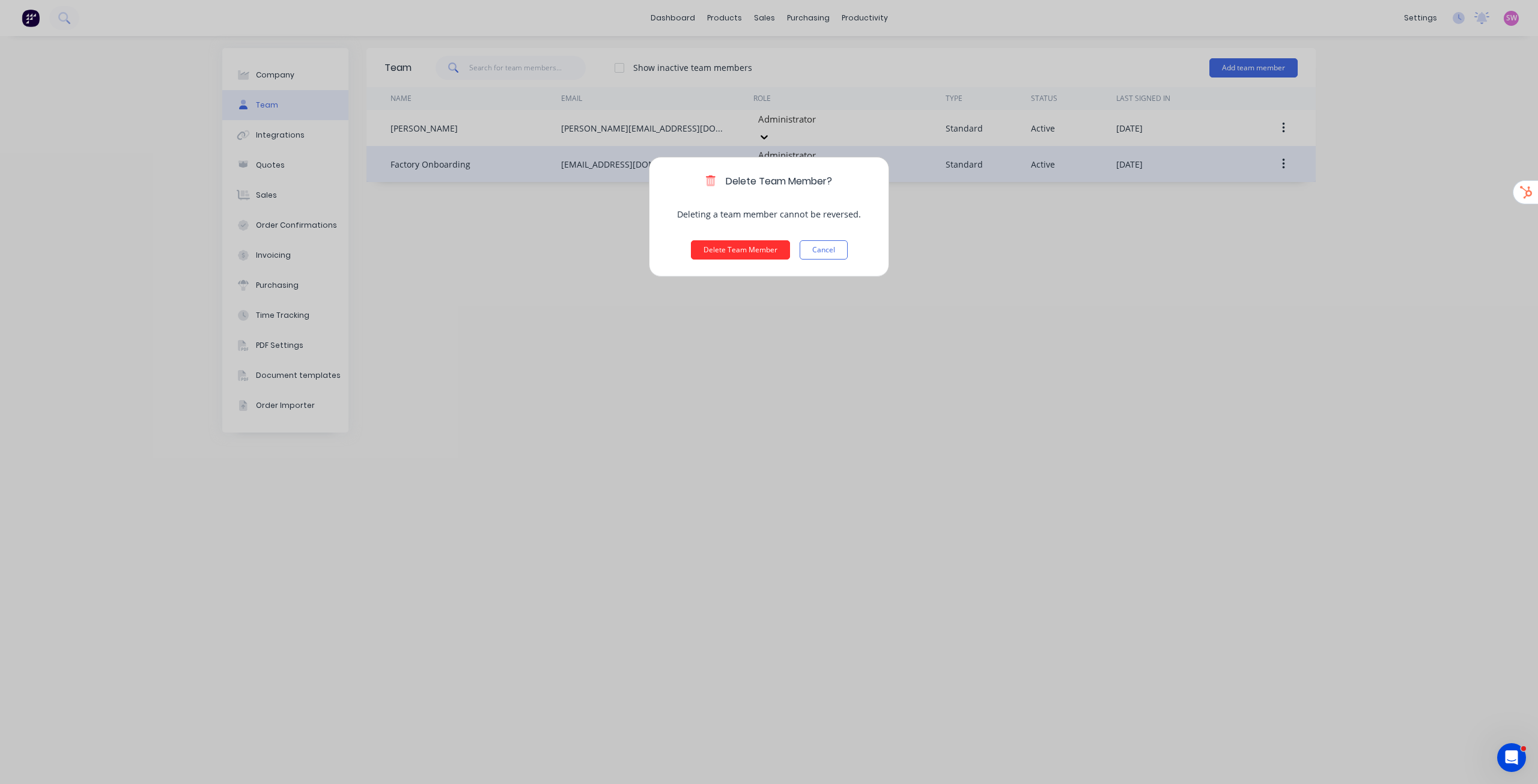
click at [752, 249] on button "Delete Team Member" at bounding box center [741, 249] width 99 height 19
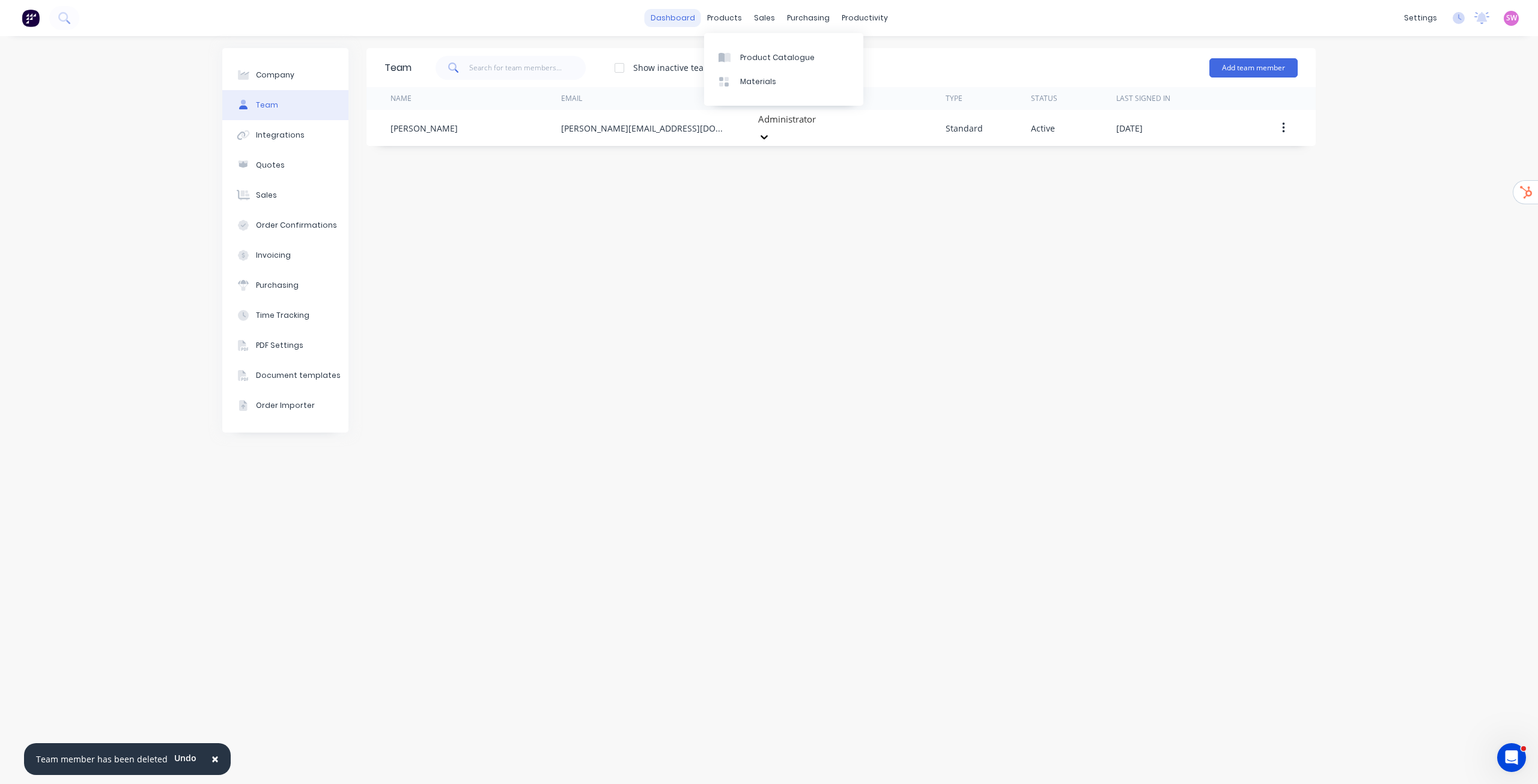
click at [676, 22] on link "dashboard" at bounding box center [672, 18] width 56 height 18
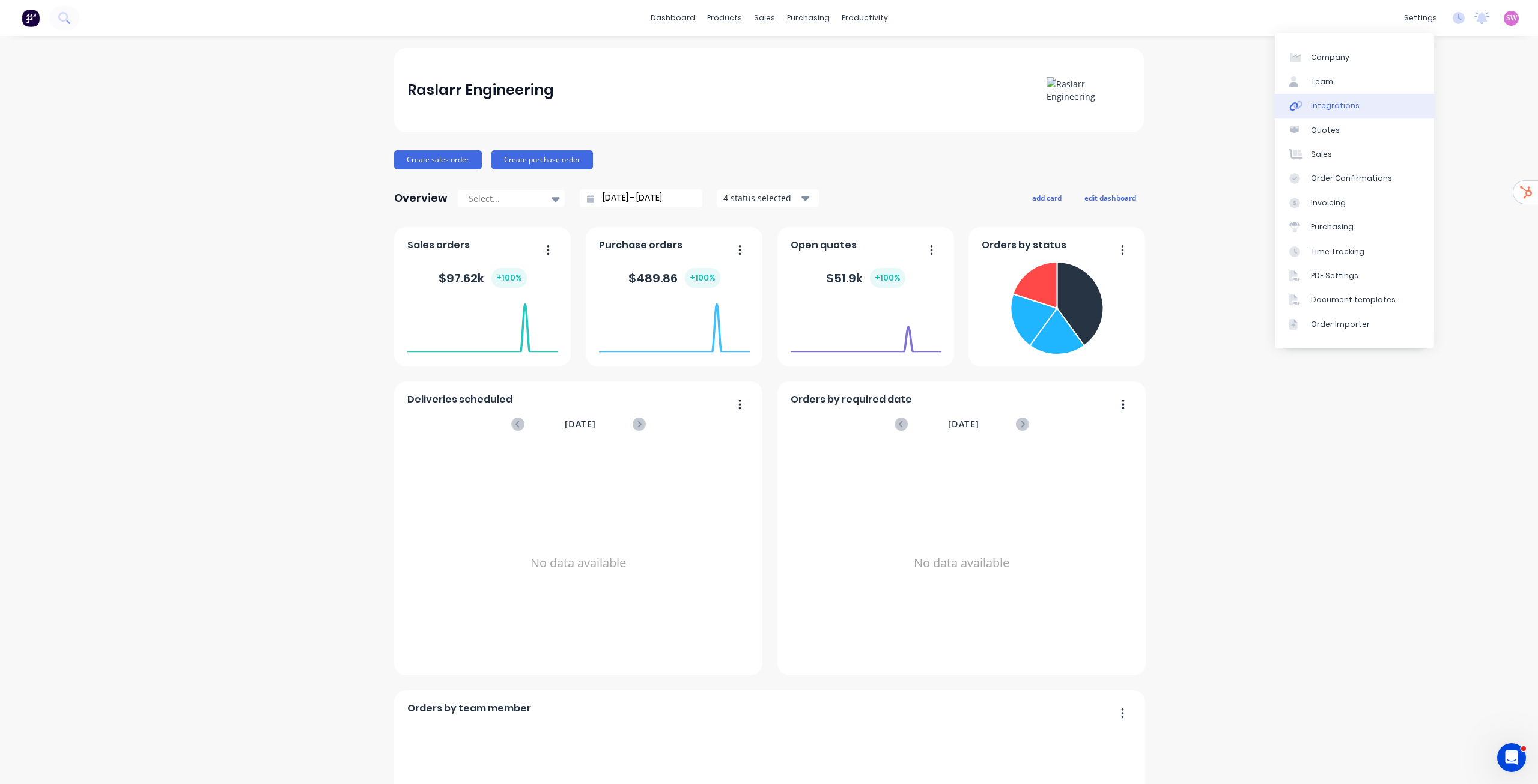
click at [760, 98] on link "Integrations" at bounding box center [1354, 106] width 159 height 24
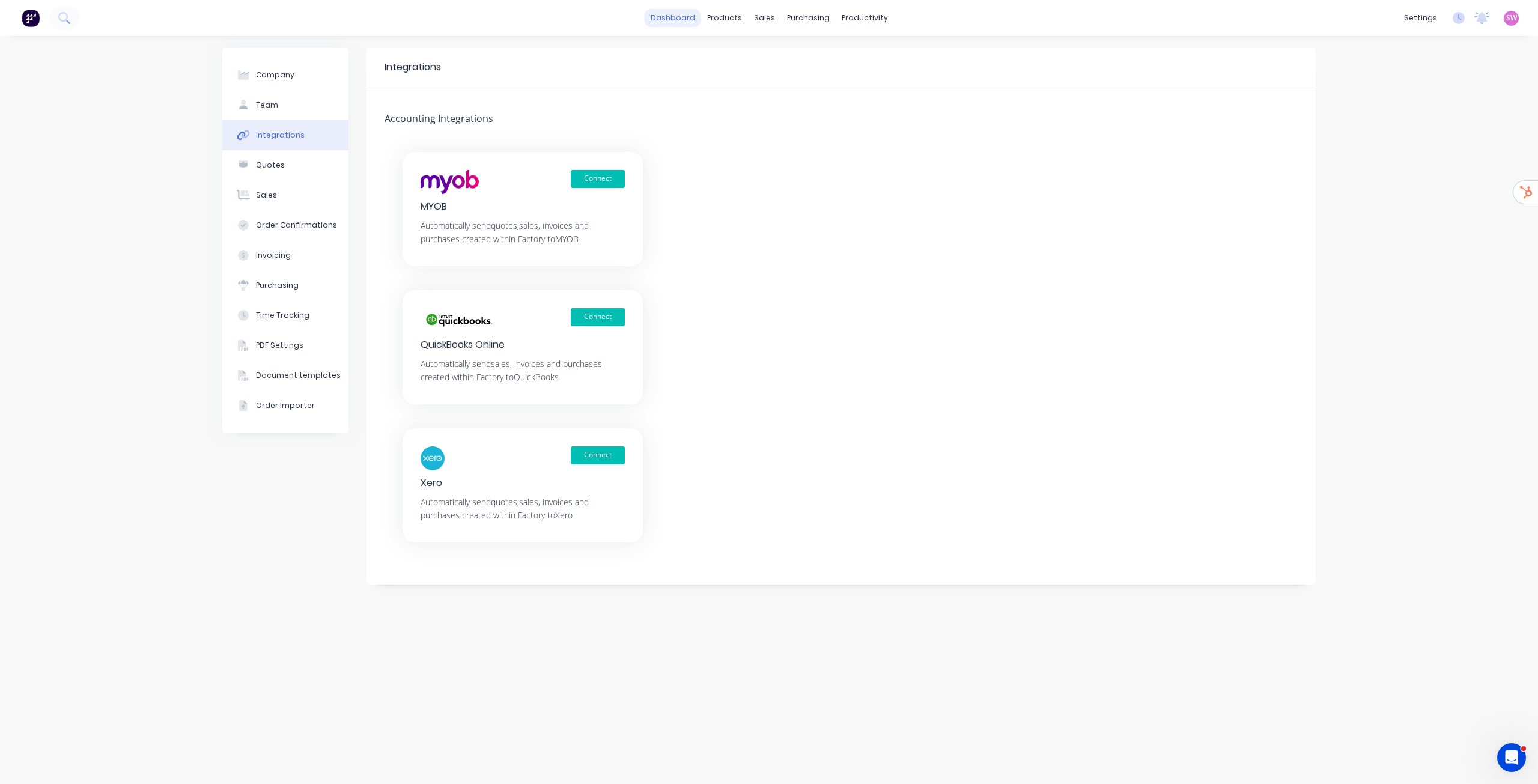
click at [672, 18] on link "dashboard" at bounding box center [672, 18] width 56 height 18
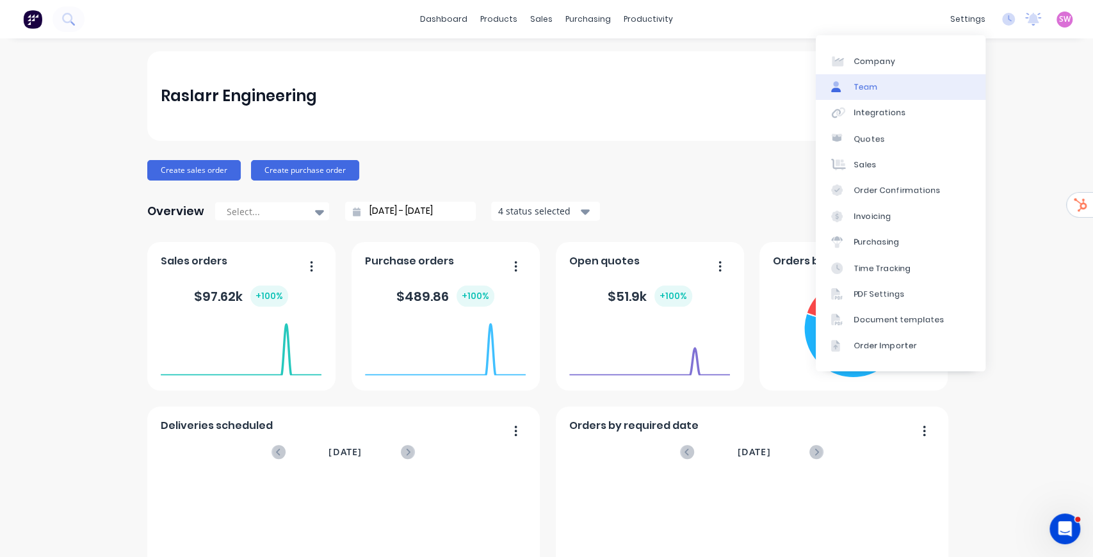
click at [810, 79] on link "Team" at bounding box center [901, 87] width 170 height 26
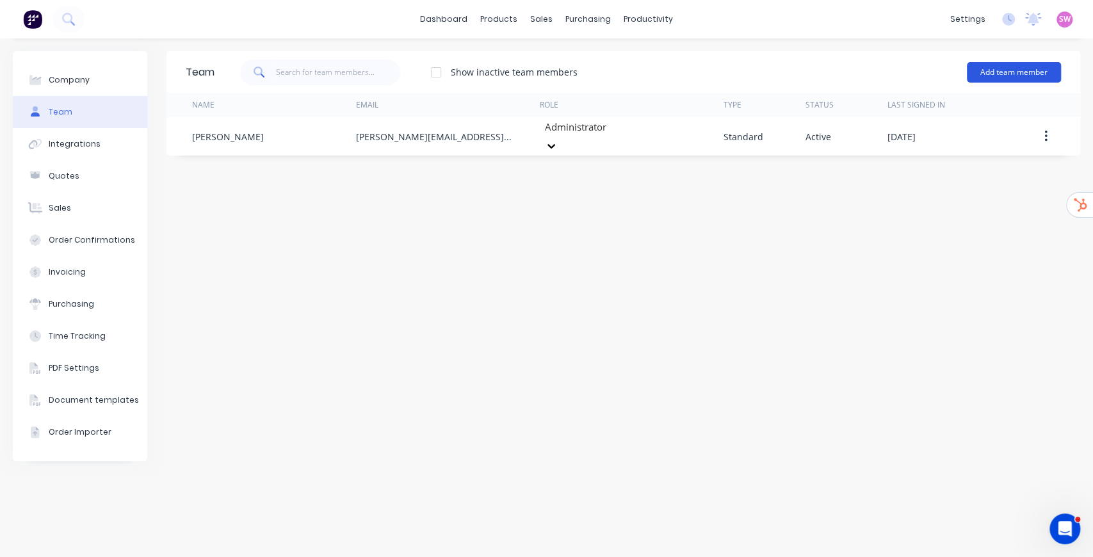
click at [810, 69] on button "Add team member" at bounding box center [1014, 72] width 94 height 20
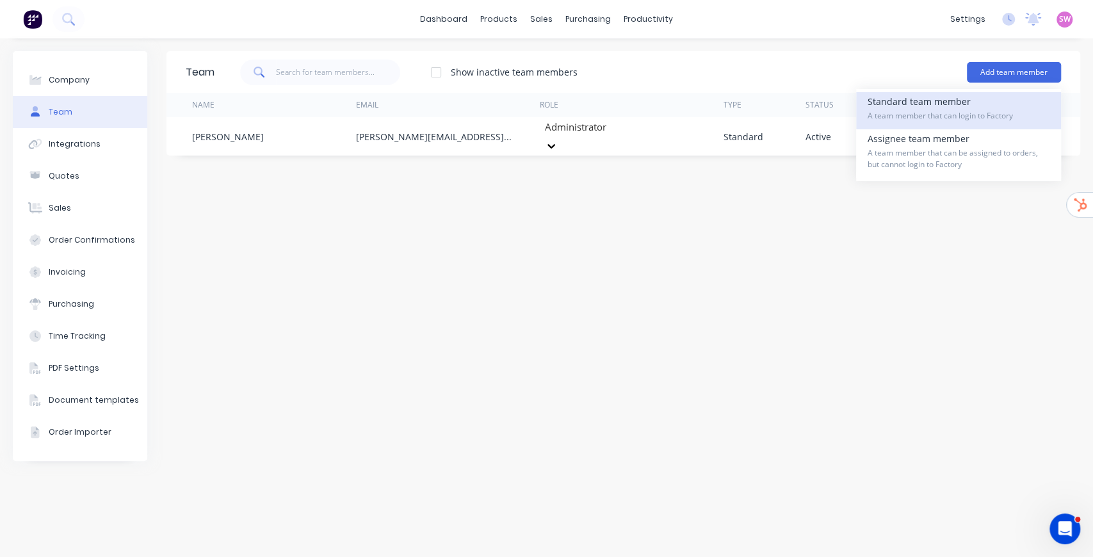
click at [810, 113] on span "A team member that can login to Factory" at bounding box center [959, 116] width 182 height 12
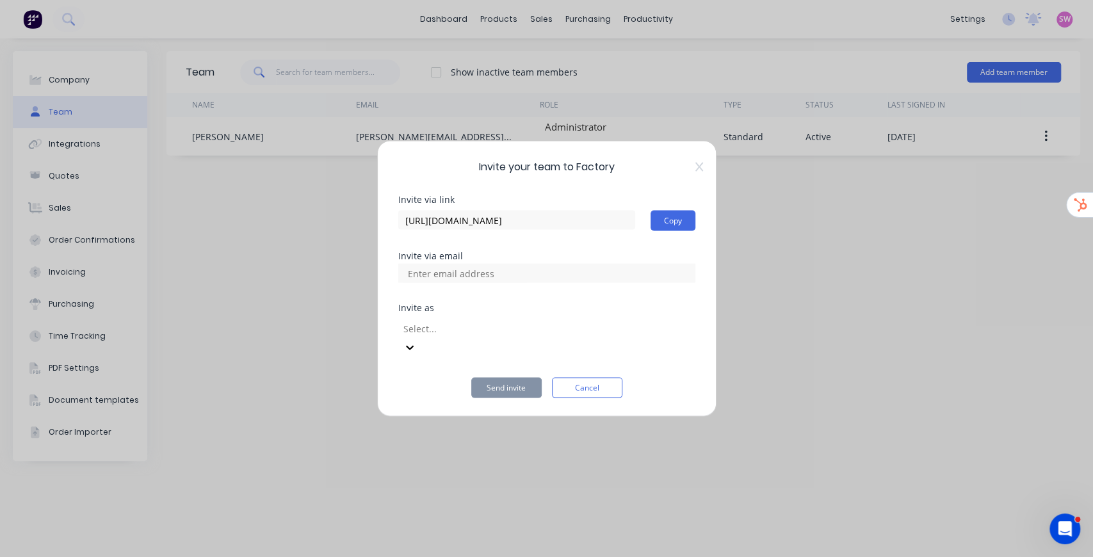
click at [445, 283] on input at bounding box center [465, 273] width 128 height 19
type input "[PERSON_NAME][EMAIL_ADDRESS][DOMAIN_NAME]"
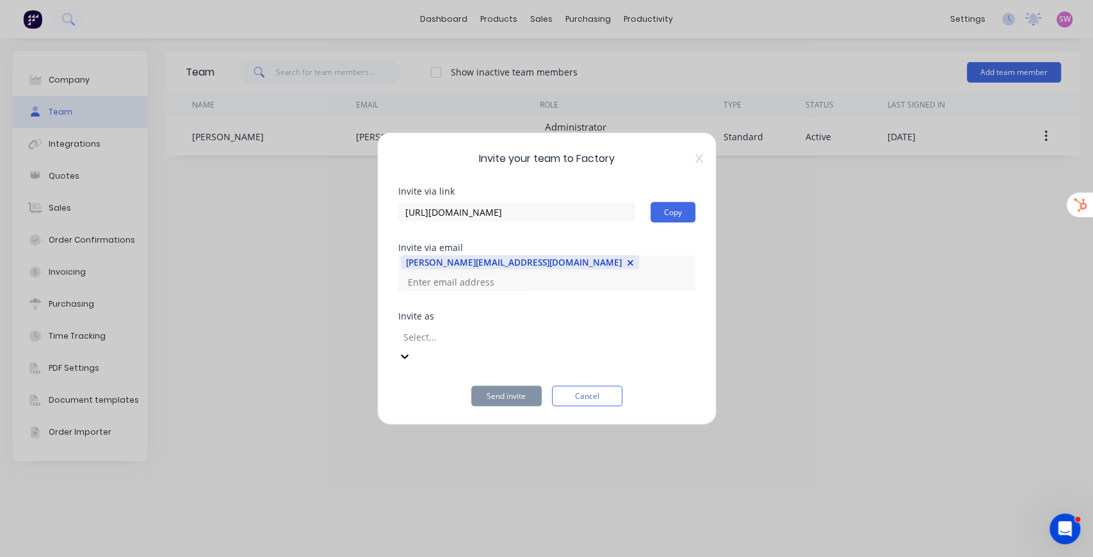
click at [450, 332] on div at bounding box center [494, 337] width 184 height 16
click at [501, 387] on button "Send invite" at bounding box center [506, 396] width 70 height 20
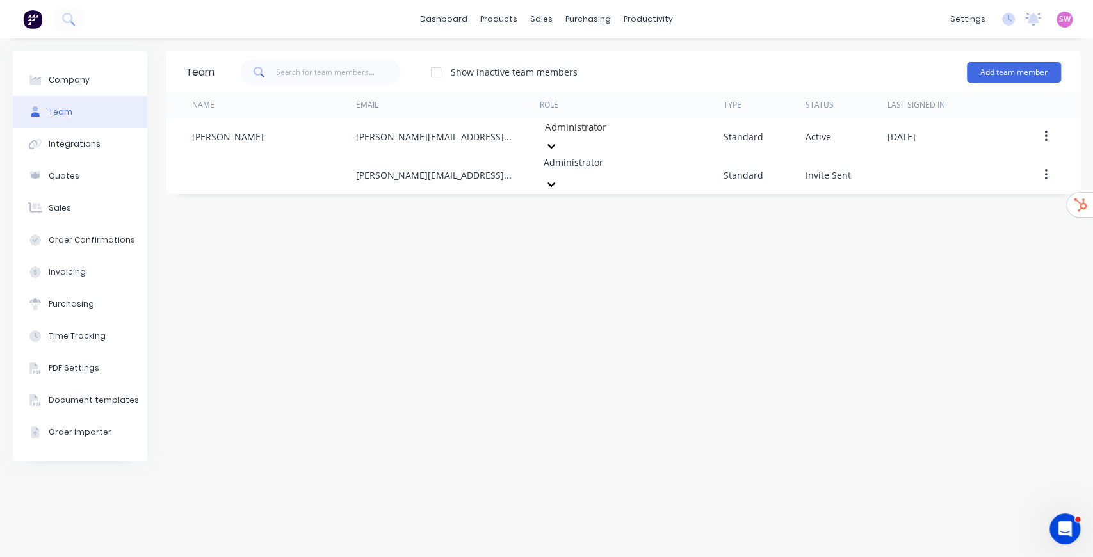
click at [810, 168] on icon "button" at bounding box center [1046, 175] width 3 height 14
click at [653, 249] on div "Team Show inactive team members Add team member Name Email Role Type Status Las…" at bounding box center [624, 297] width 914 height 493
click at [453, 12] on link "dashboard" at bounding box center [444, 19] width 60 height 19
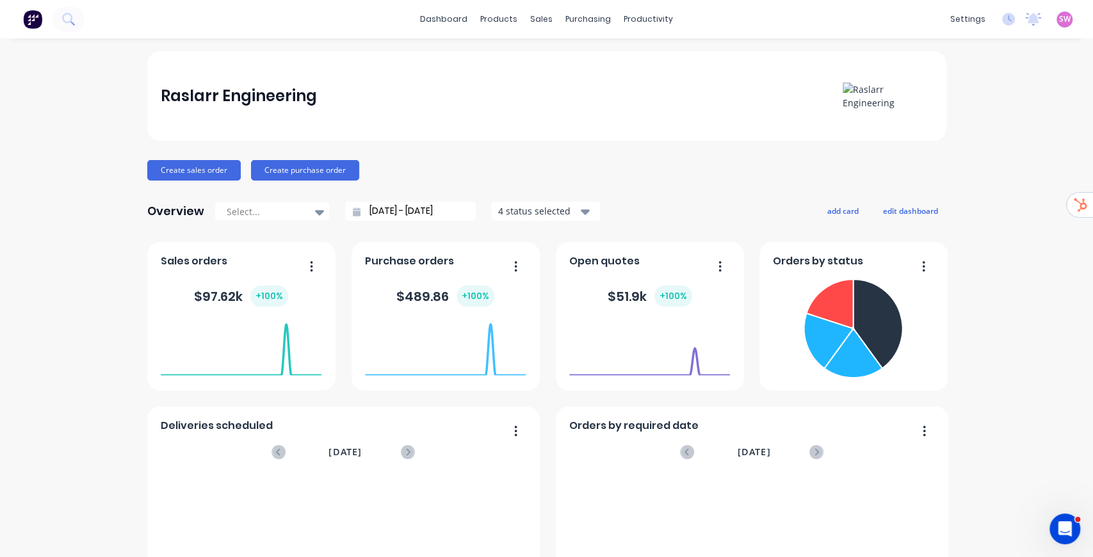
scroll to position [42, 0]
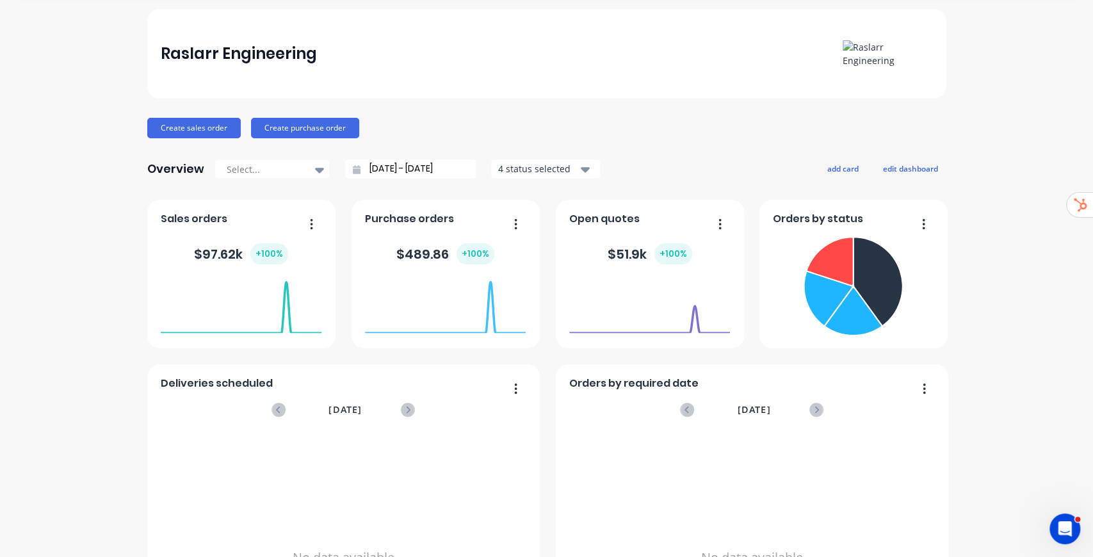
click at [810, 169] on button "add card" at bounding box center [843, 168] width 48 height 17
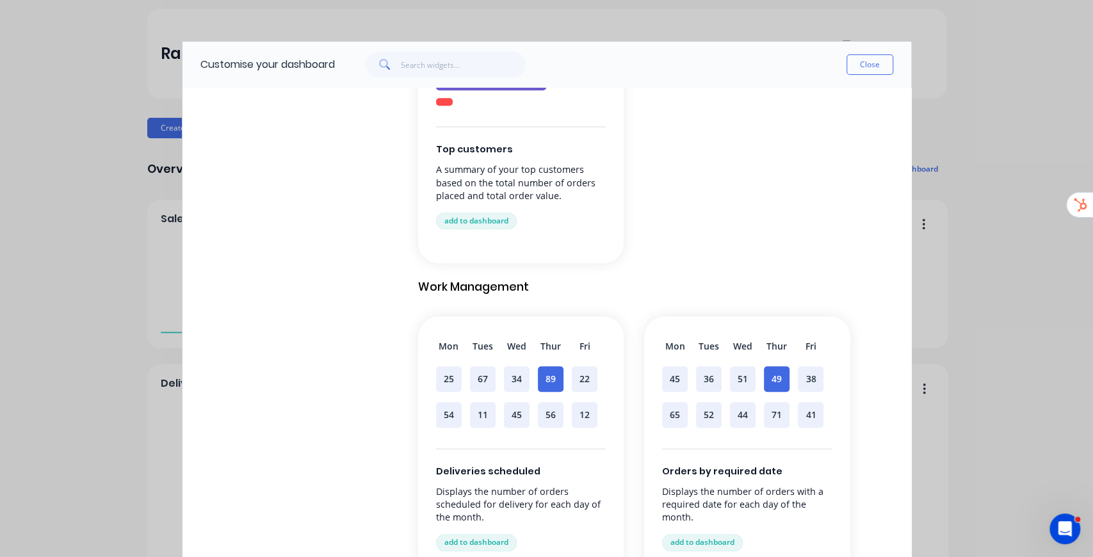
scroll to position [726, 0]
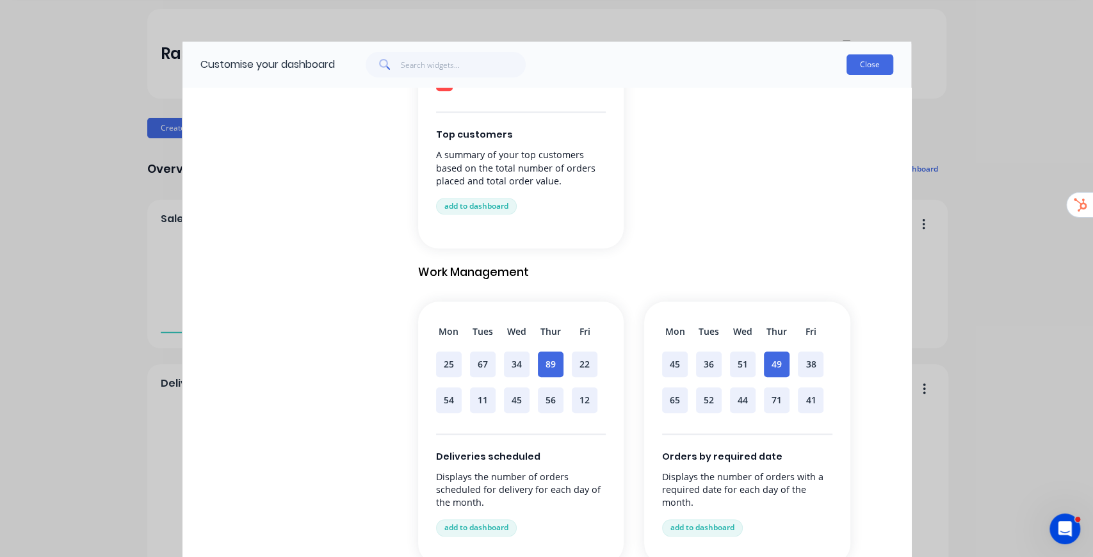
click at [810, 59] on button "Close" at bounding box center [870, 64] width 47 height 20
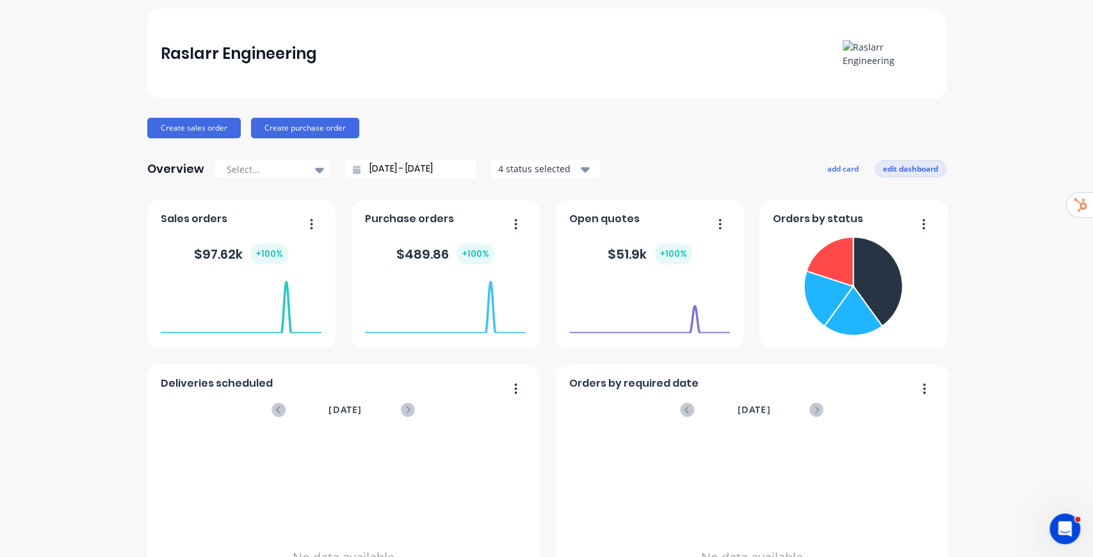
click at [810, 166] on button "edit dashboard" at bounding box center [911, 168] width 72 height 17
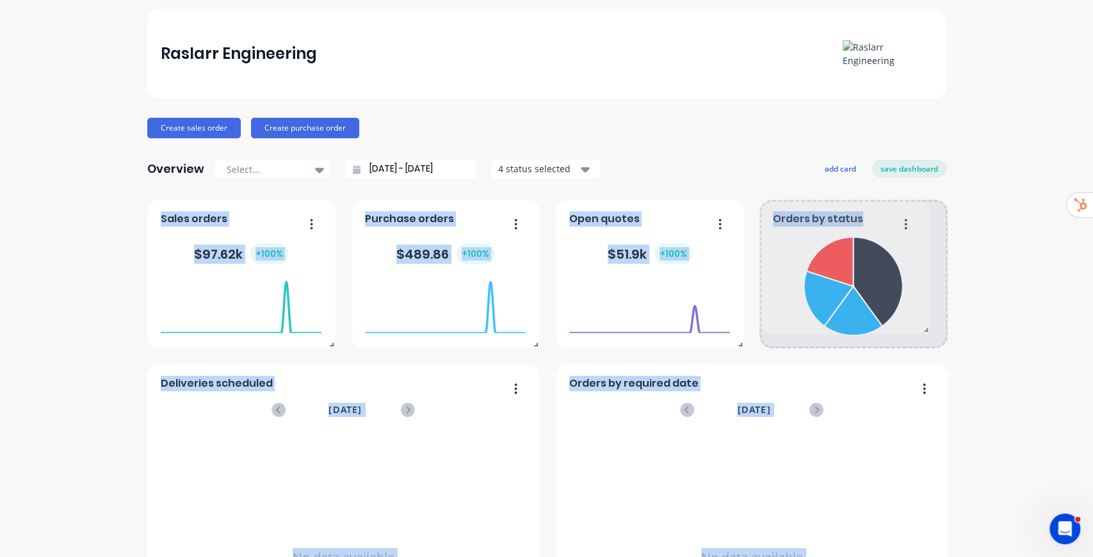
drag, startPoint x: 942, startPoint y: 348, endPoint x: 949, endPoint y: 330, distance: 20.1
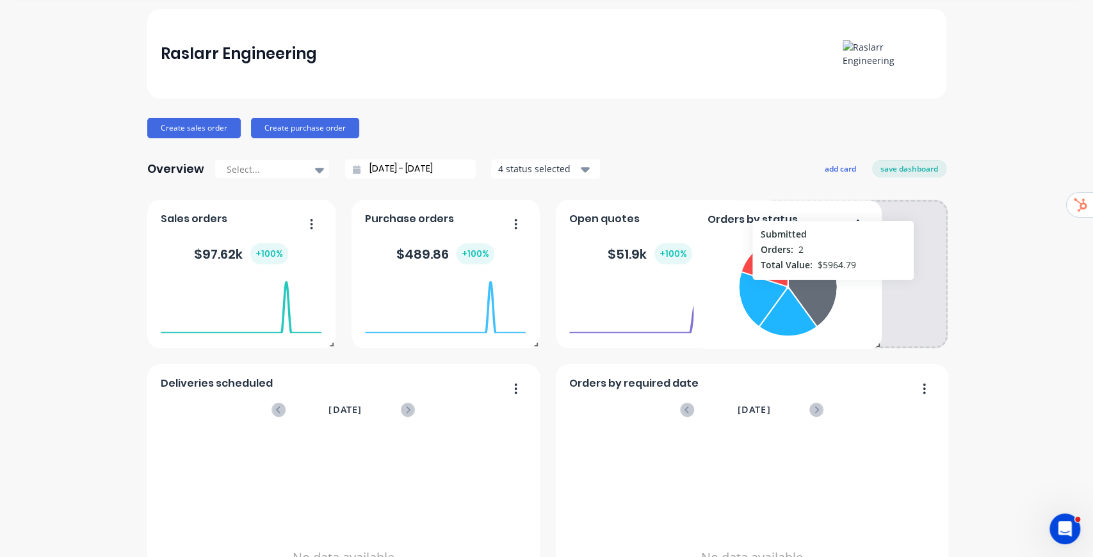
drag, startPoint x: 885, startPoint y: 290, endPoint x: 940, endPoint y: 248, distance: 69.4
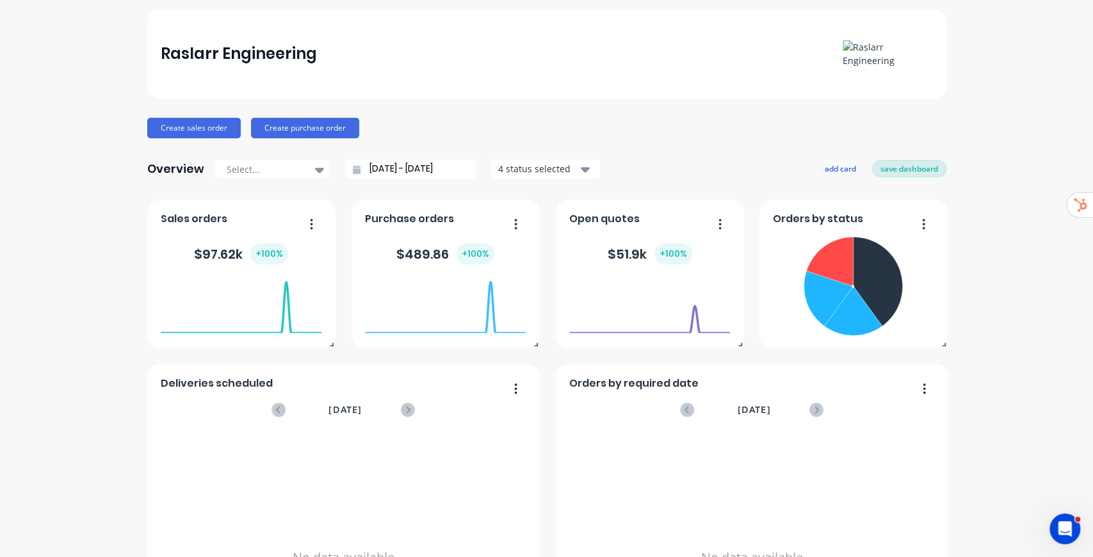
click at [810, 167] on button "save dashboard" at bounding box center [909, 168] width 74 height 17
click at [402, 173] on input "06/09/25 - 07/10/25" at bounding box center [416, 168] width 110 height 19
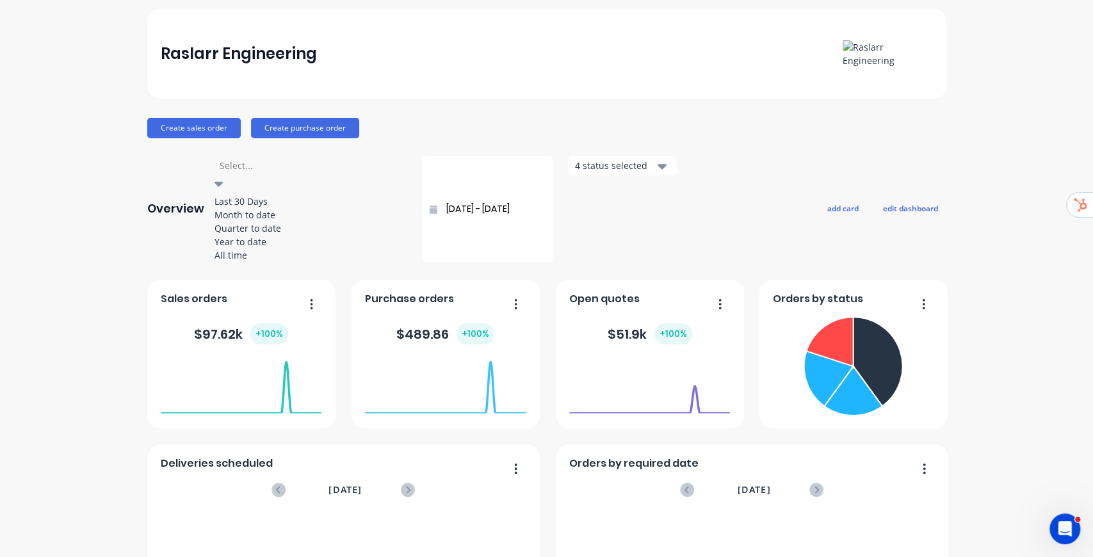
click at [283, 169] on div at bounding box center [310, 166] width 184 height 16
click at [681, 136] on div "Create sales order Create purchase order" at bounding box center [546, 128] width 799 height 20
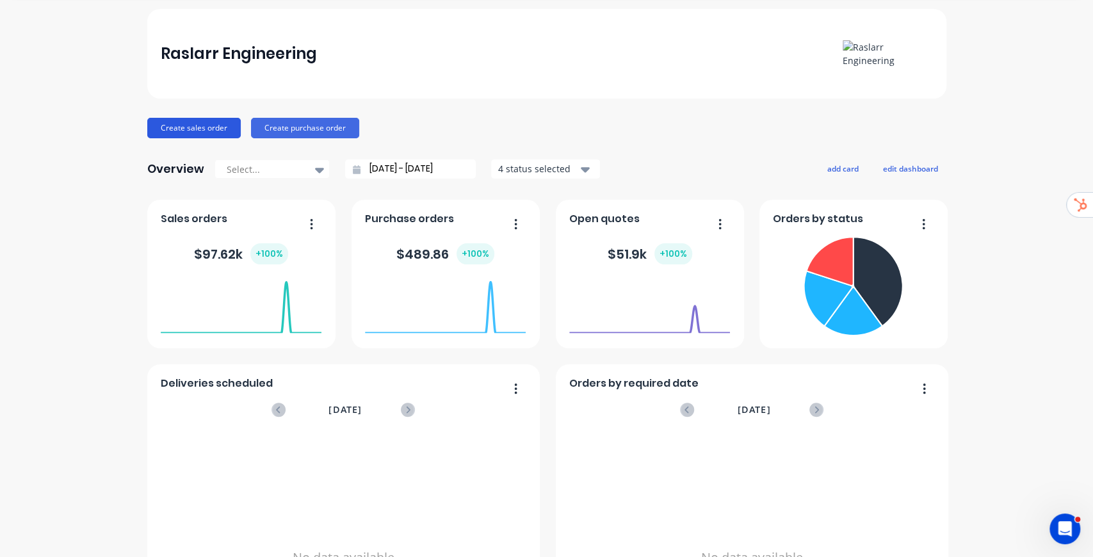
click at [202, 124] on button "Create sales order" at bounding box center [194, 128] width 94 height 20
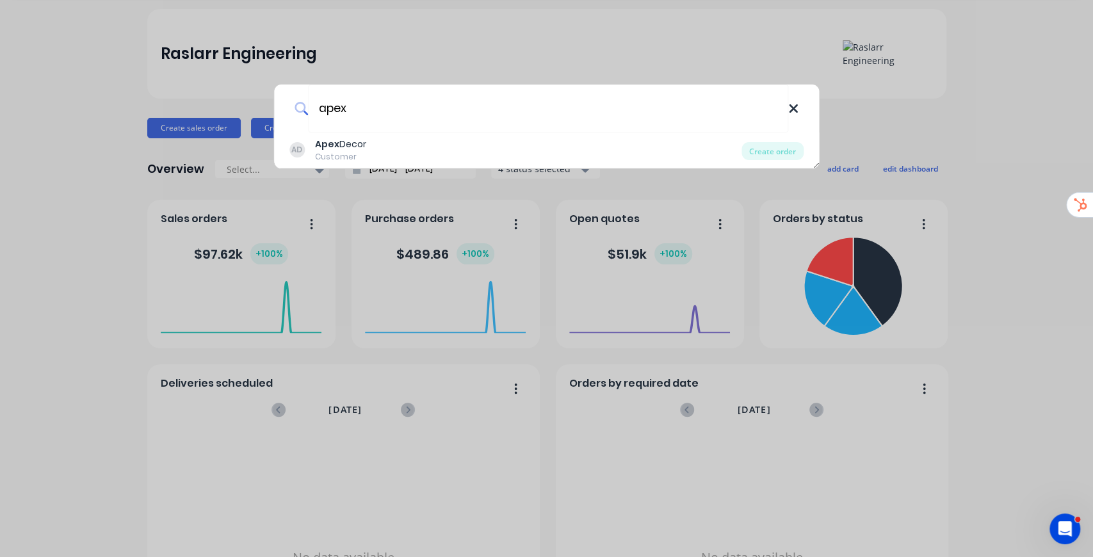
type input "apex"
click at [796, 110] on icon at bounding box center [793, 108] width 8 height 8
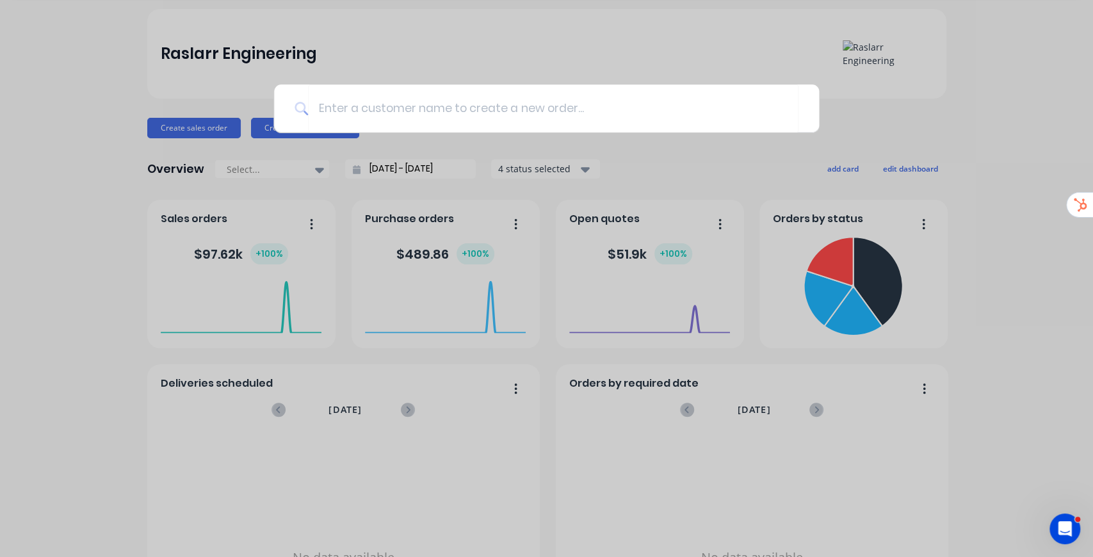
click at [810, 122] on div at bounding box center [546, 278] width 1093 height 557
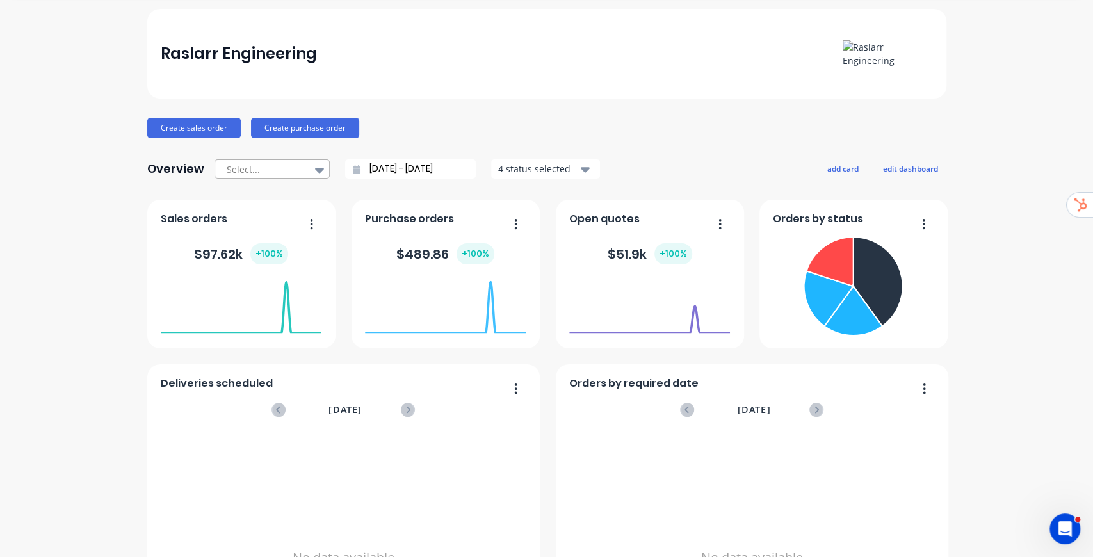
scroll to position [0, 0]
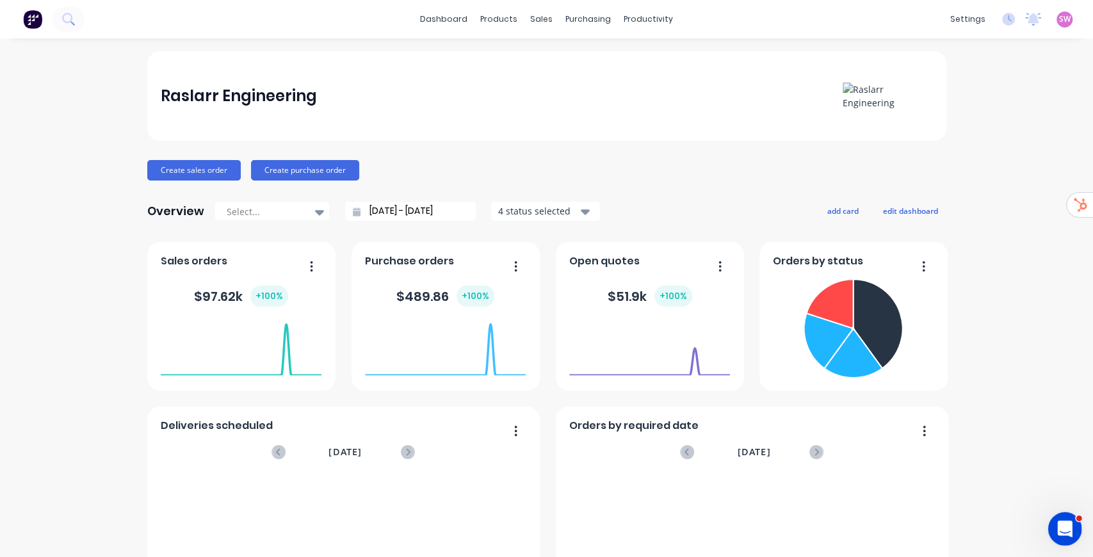
click at [810, 425] on icon "Open Intercom Messenger" at bounding box center [1063, 527] width 21 height 21
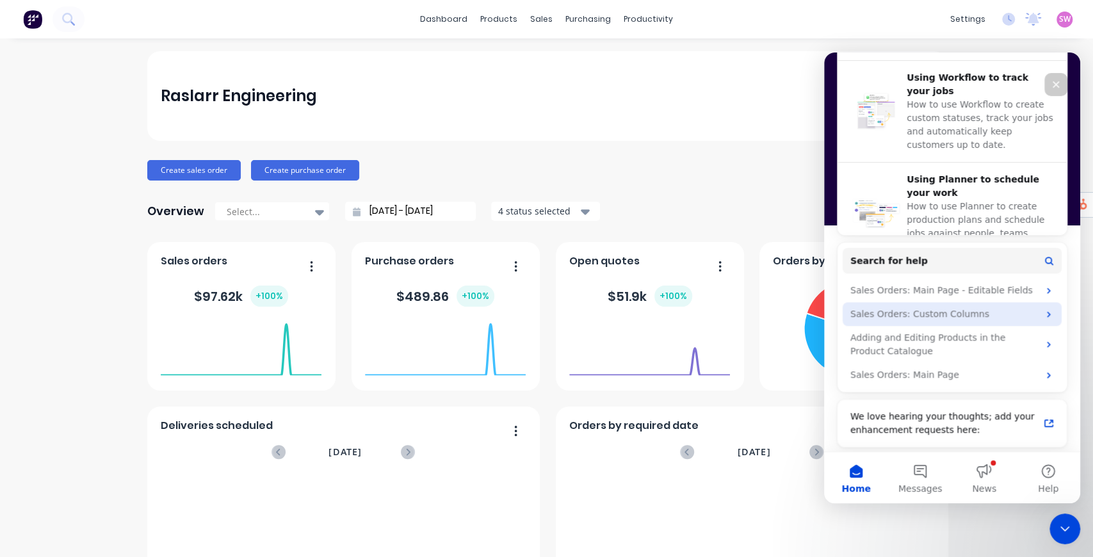
scroll to position [489, 0]
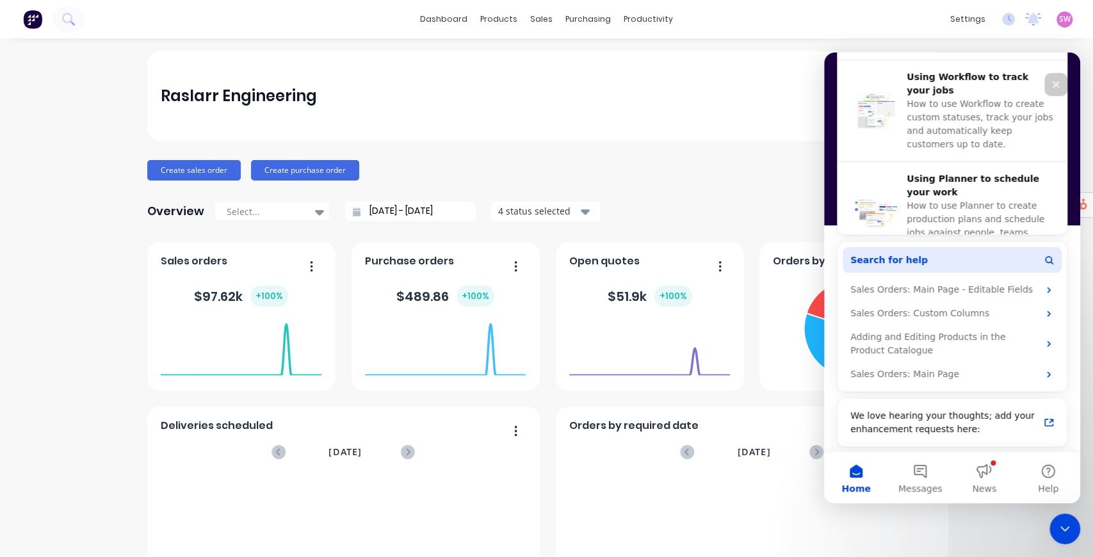
click at [810, 261] on button "Search for help" at bounding box center [952, 260] width 219 height 26
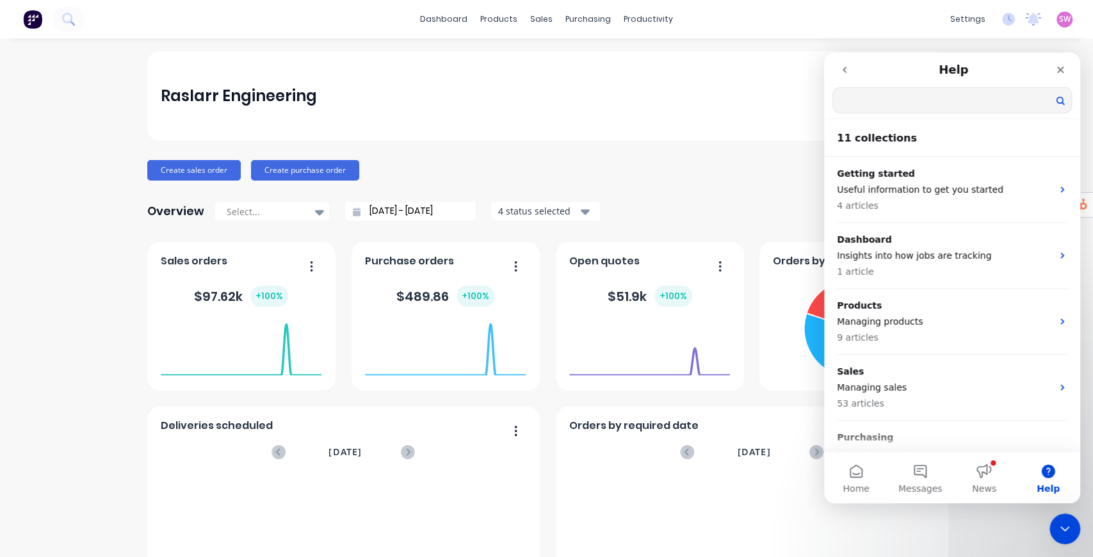
scroll to position [0, 0]
click at [810, 109] on input "Search for help" at bounding box center [952, 100] width 238 height 25
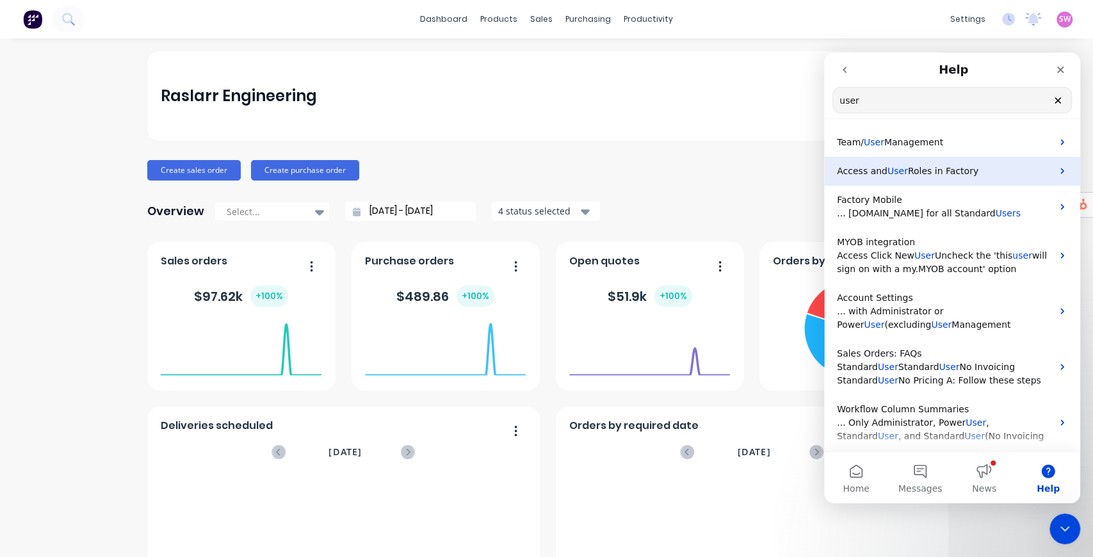
type input "user"
click at [810, 175] on span "Roles in Factory" at bounding box center [943, 171] width 70 height 10
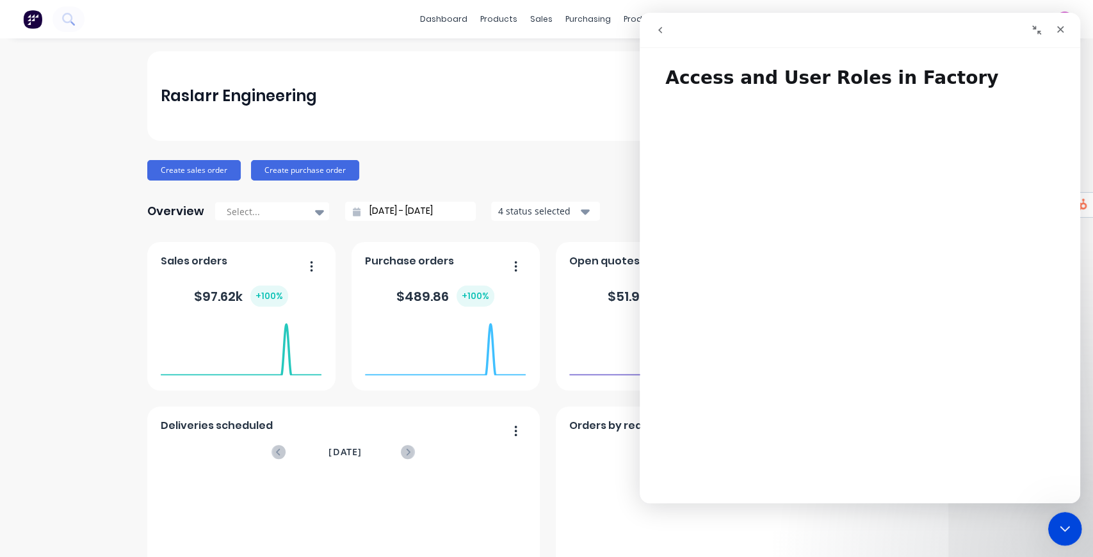
click at [810, 425] on icon "Close Intercom Messenger" at bounding box center [1063, 526] width 15 height 15
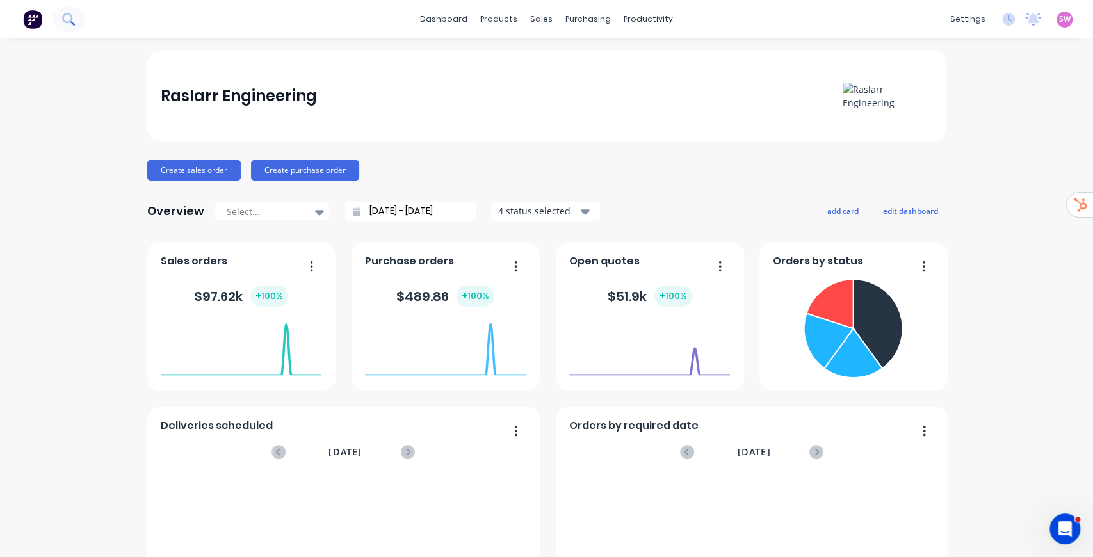
click at [74, 19] on icon at bounding box center [68, 19] width 12 height 12
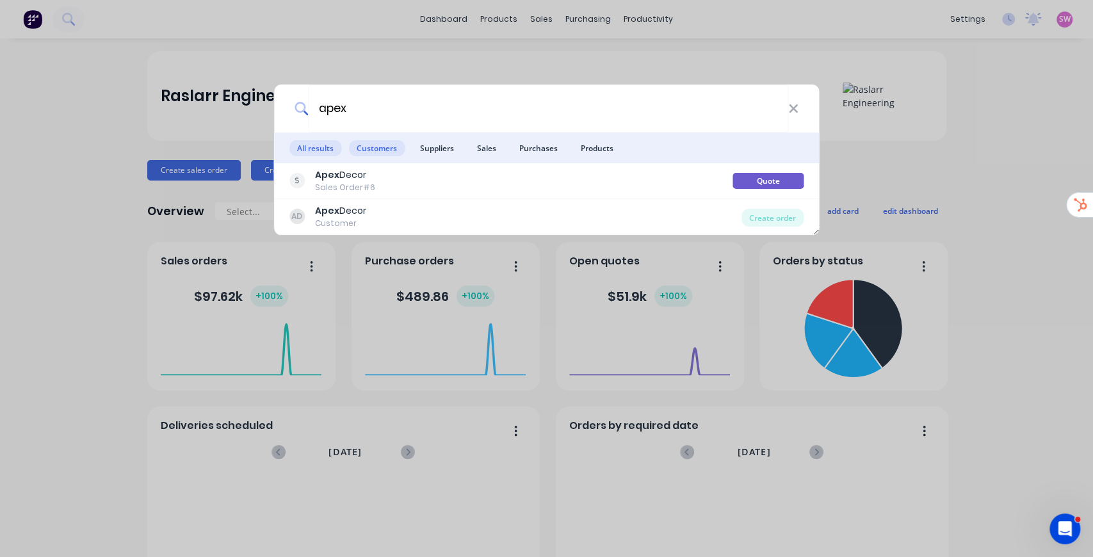
type input "apex"
drag, startPoint x: 388, startPoint y: 150, endPoint x: 370, endPoint y: 133, distance: 25.4
click at [388, 150] on span "Customers" at bounding box center [377, 148] width 56 height 16
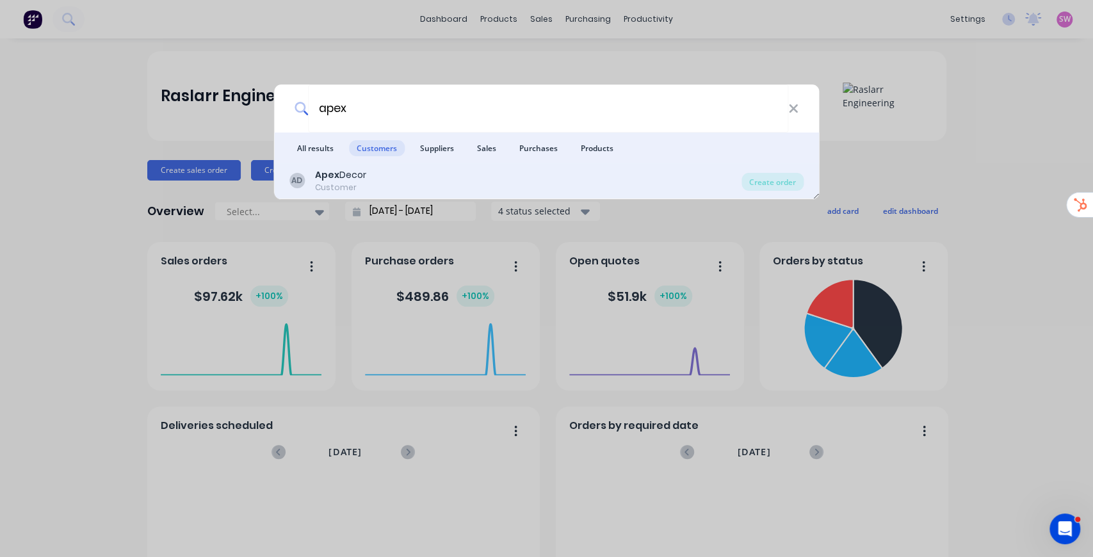
click at [363, 179] on div "Apex Decor" at bounding box center [340, 174] width 51 height 13
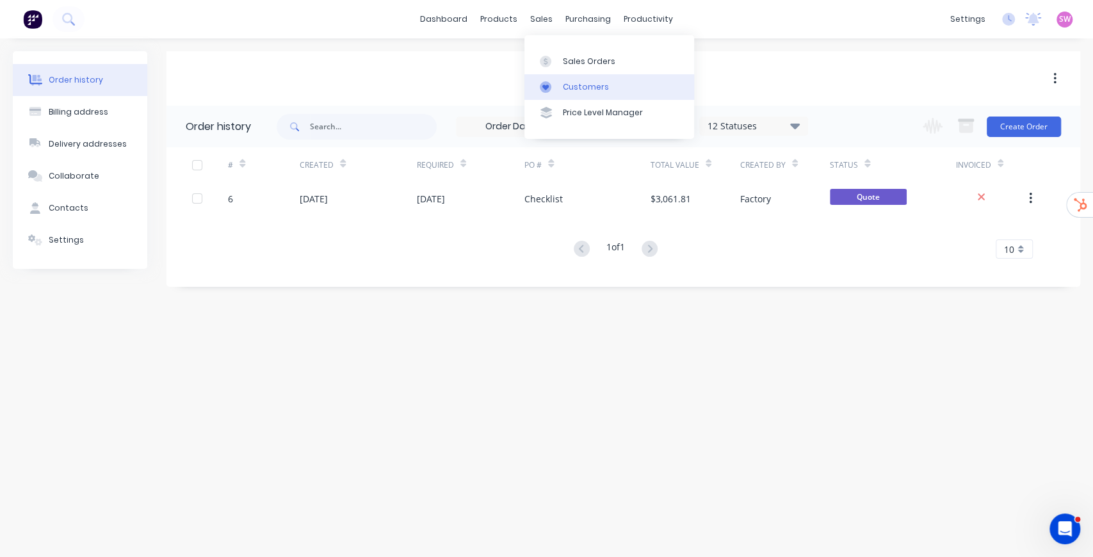
click at [575, 90] on div "Customers" at bounding box center [586, 87] width 46 height 12
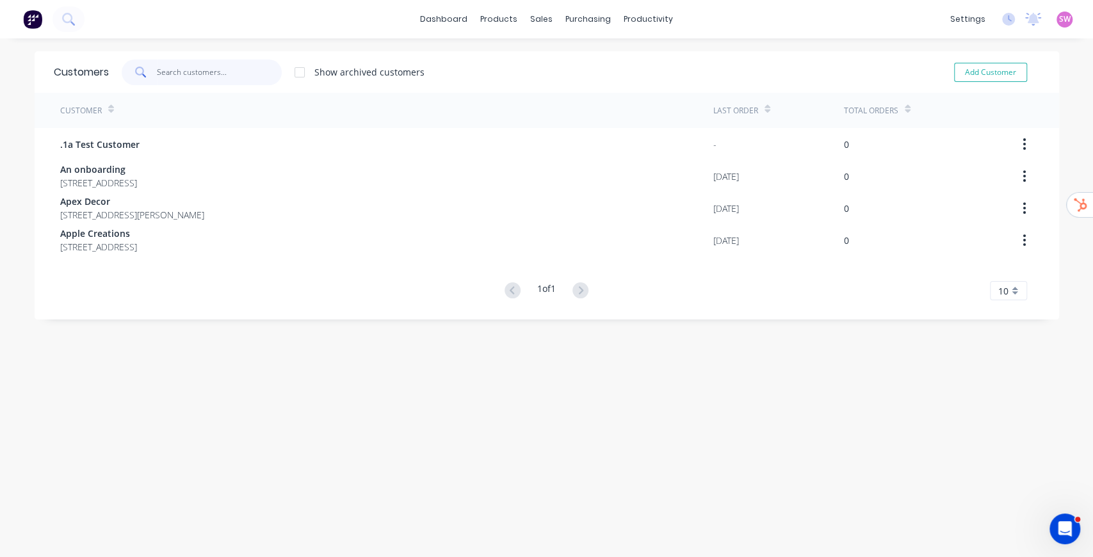
click at [183, 65] on input "text" at bounding box center [219, 73] width 125 height 26
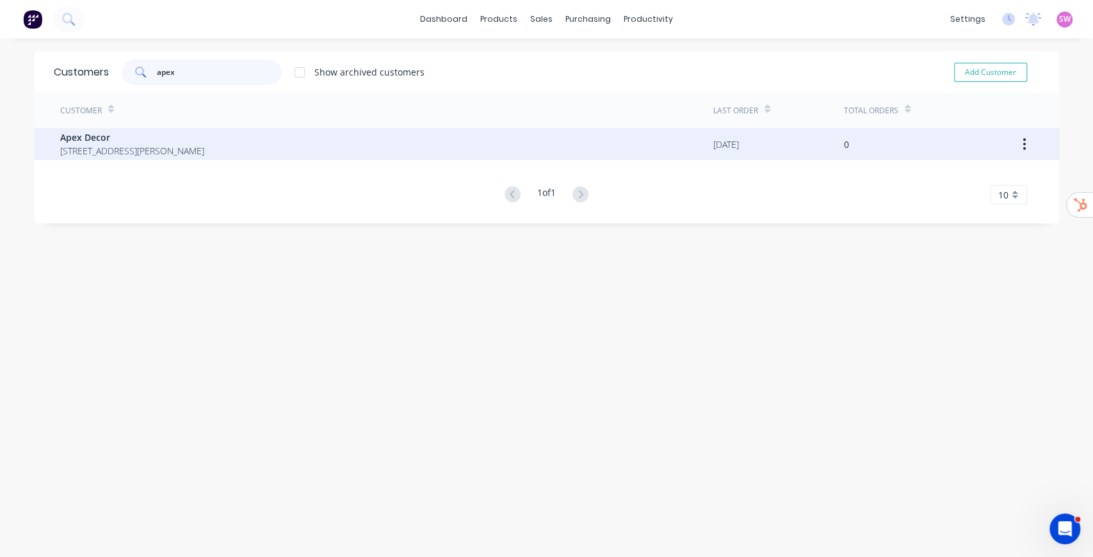
type input "apex"
click at [193, 142] on span "Apex Decor" at bounding box center [132, 137] width 144 height 13
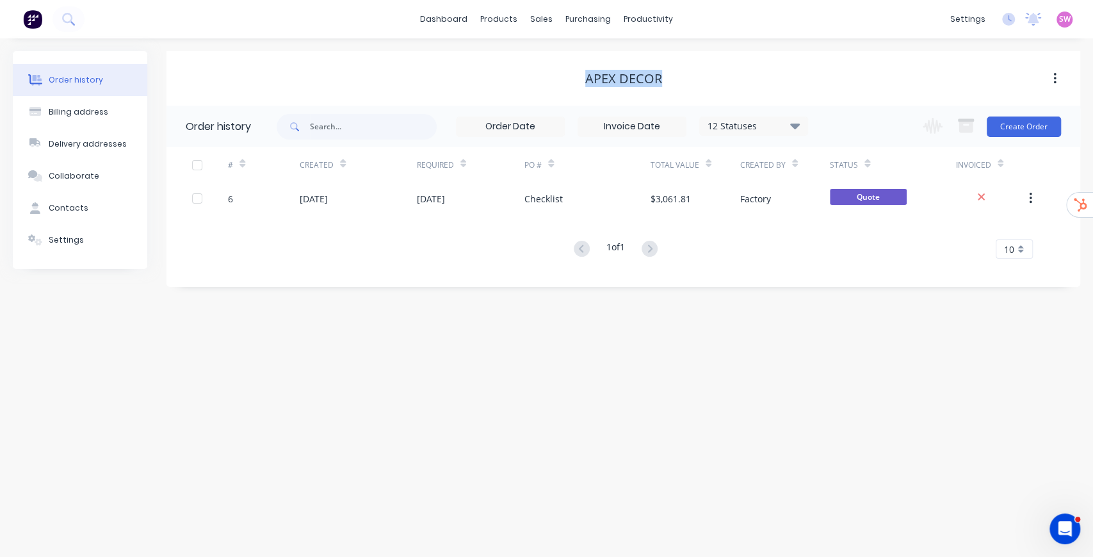
drag, startPoint x: 589, startPoint y: 80, endPoint x: 681, endPoint y: 83, distance: 92.9
click at [681, 83] on div "Apex Decor" at bounding box center [624, 78] width 914 height 15
click at [320, 77] on div "Apex Decor" at bounding box center [624, 78] width 914 height 15
click at [667, 98] on div "Apex Decor" at bounding box center [624, 78] width 914 height 54
click at [100, 111] on div "Billing address" at bounding box center [79, 112] width 60 height 12
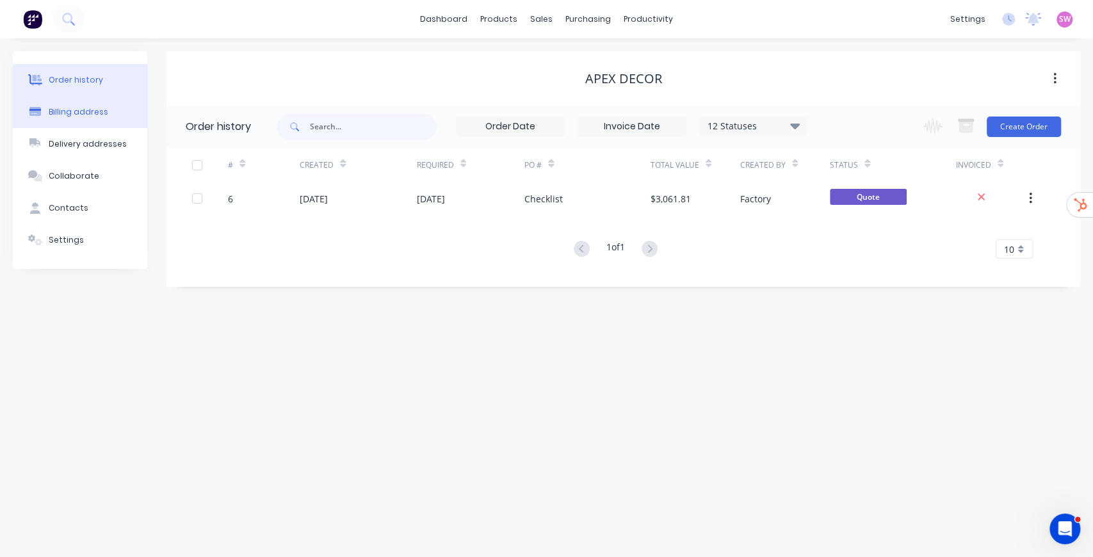
select select "AU"
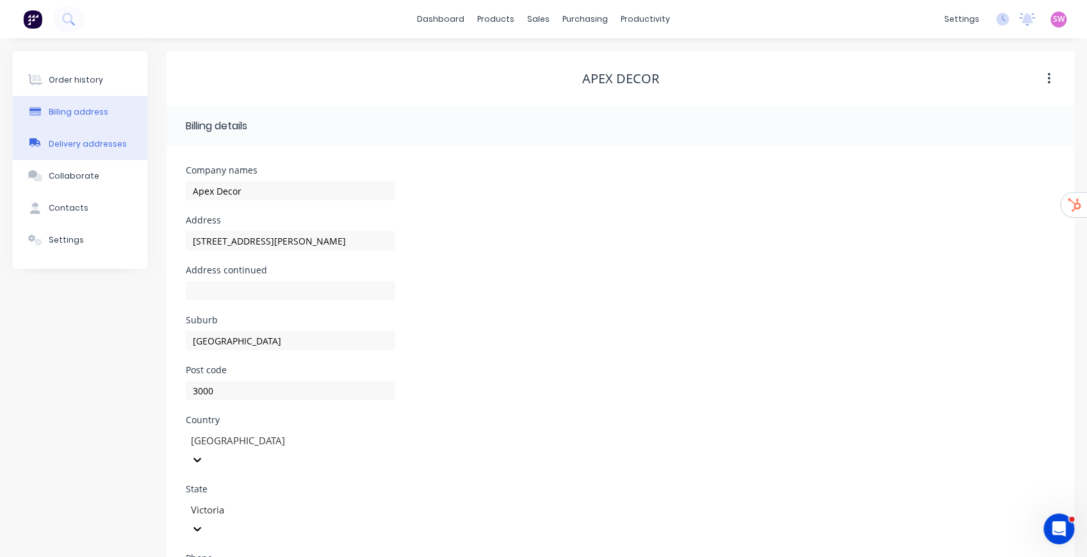
click at [79, 143] on div "Delivery addresses" at bounding box center [88, 144] width 78 height 12
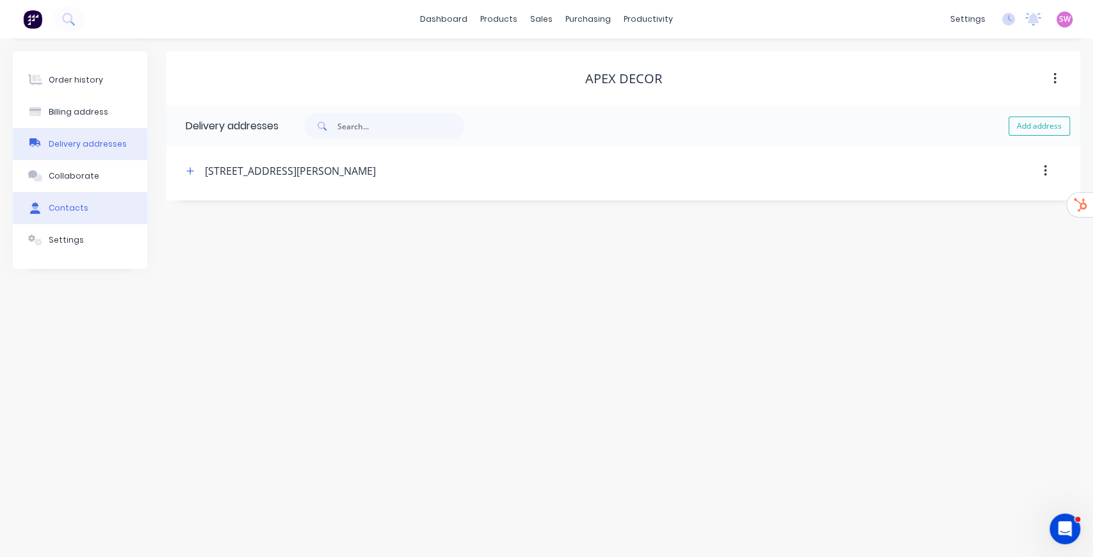
click at [86, 202] on button "Contacts" at bounding box center [80, 208] width 135 height 32
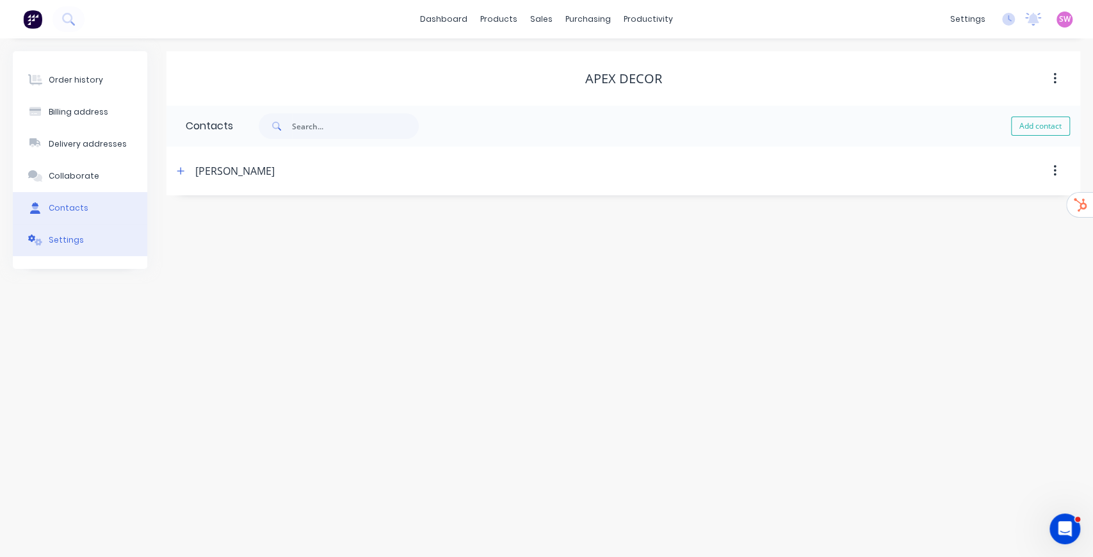
click at [64, 231] on button "Settings" at bounding box center [80, 240] width 135 height 32
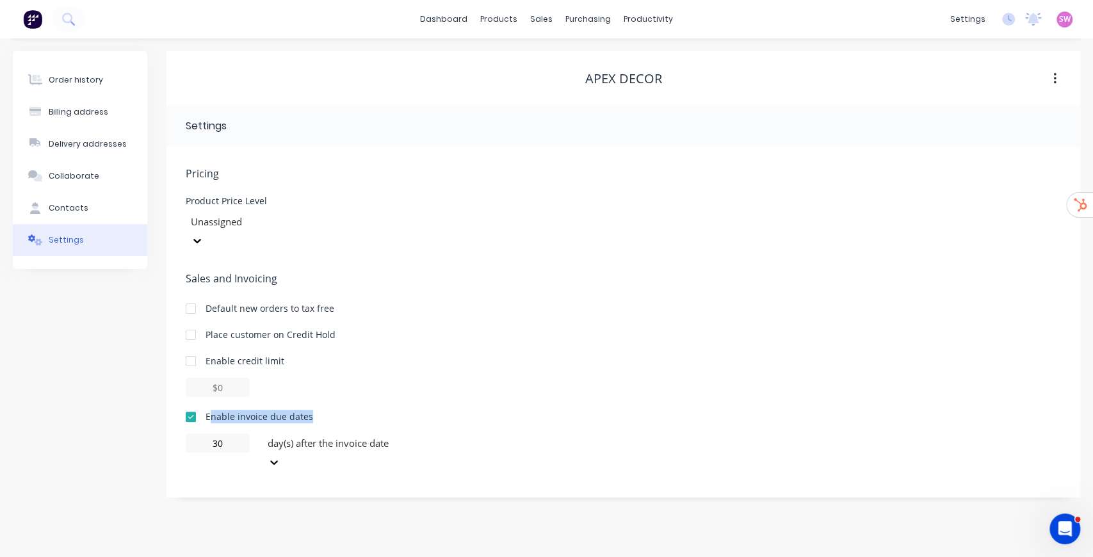
drag, startPoint x: 211, startPoint y: 398, endPoint x: 313, endPoint y: 396, distance: 102.5
click at [313, 410] on div "Enable invoice due dates" at bounding box center [624, 416] width 876 height 13
click at [70, 70] on button "Order history" at bounding box center [80, 80] width 135 height 32
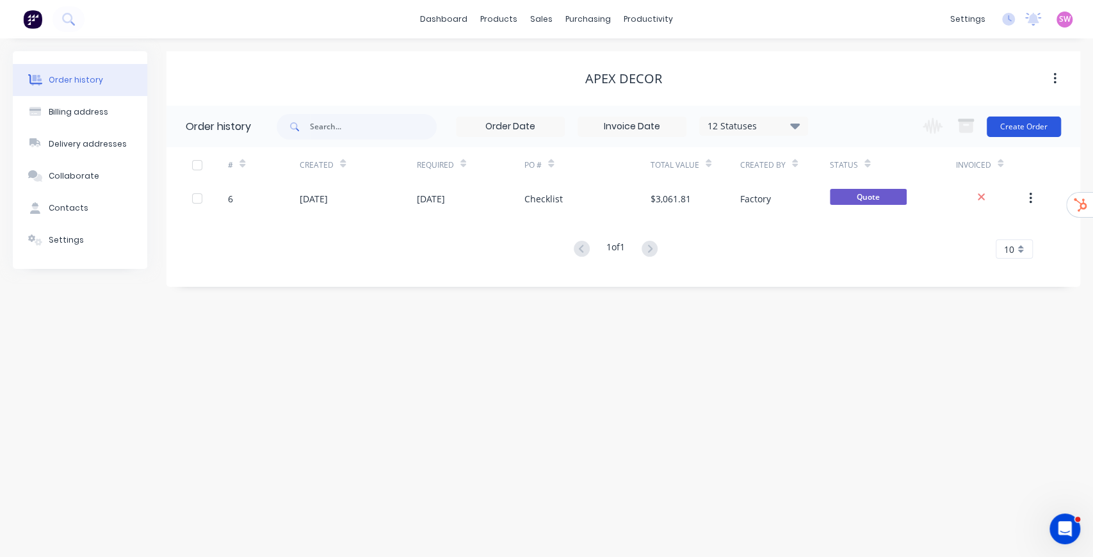
click at [810, 127] on button "Create Order" at bounding box center [1024, 127] width 74 height 20
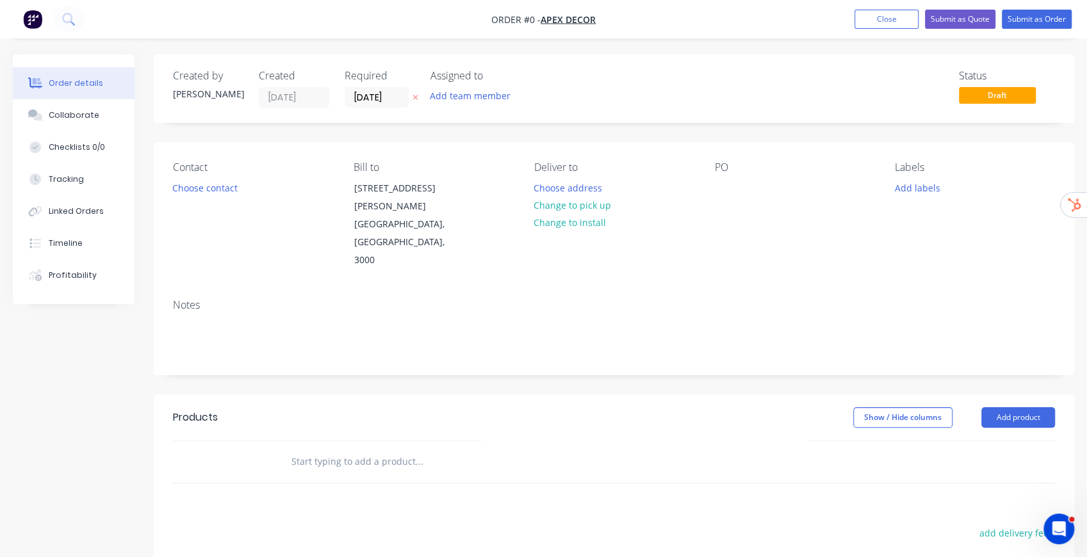
click at [583, 12] on nav "Order #0 - Apex Decor Add product Close Submit as Quote Submit as Order" at bounding box center [543, 19] width 1087 height 38
click at [579, 17] on span "Apex Decor" at bounding box center [568, 19] width 55 height 12
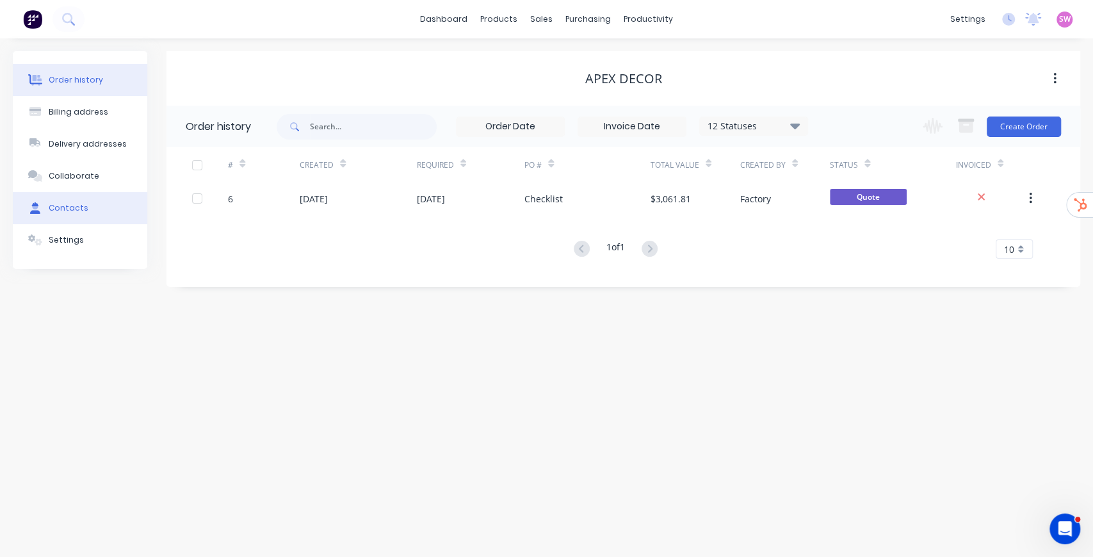
click at [59, 218] on button "Contacts" at bounding box center [80, 208] width 135 height 32
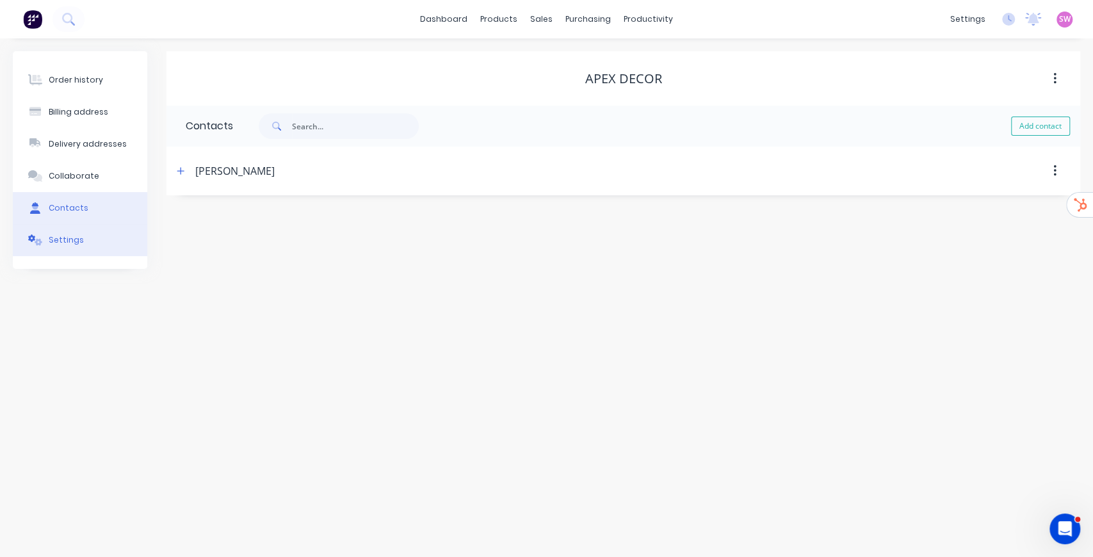
click at [57, 241] on div "Settings" at bounding box center [66, 240] width 35 height 12
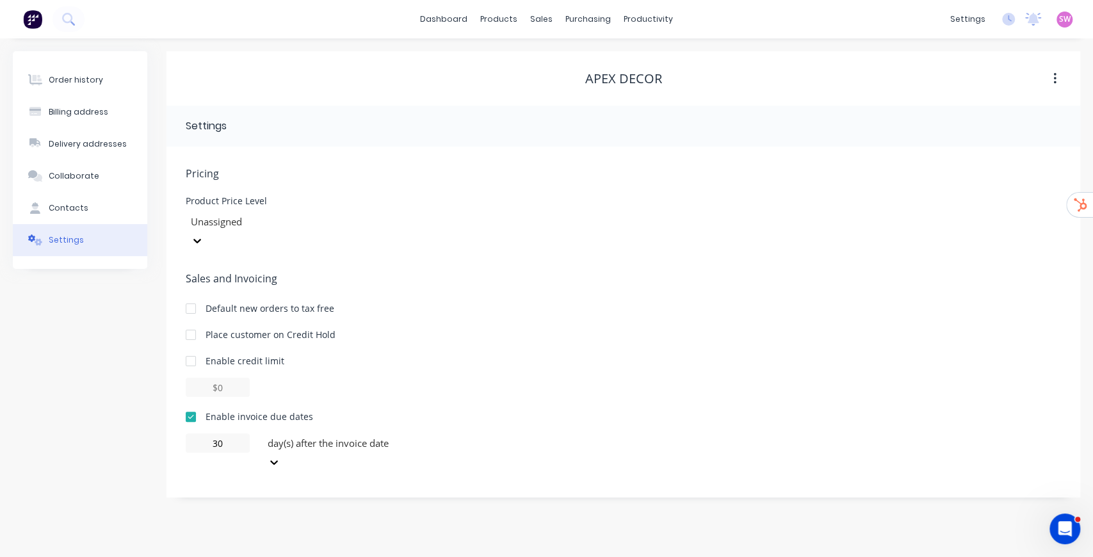
click at [183, 322] on div at bounding box center [191, 335] width 26 height 26
drag, startPoint x: 202, startPoint y: 315, endPoint x: 354, endPoint y: 311, distance: 151.2
click at [354, 328] on div "Place customer on Credit Hold" at bounding box center [624, 334] width 876 height 13
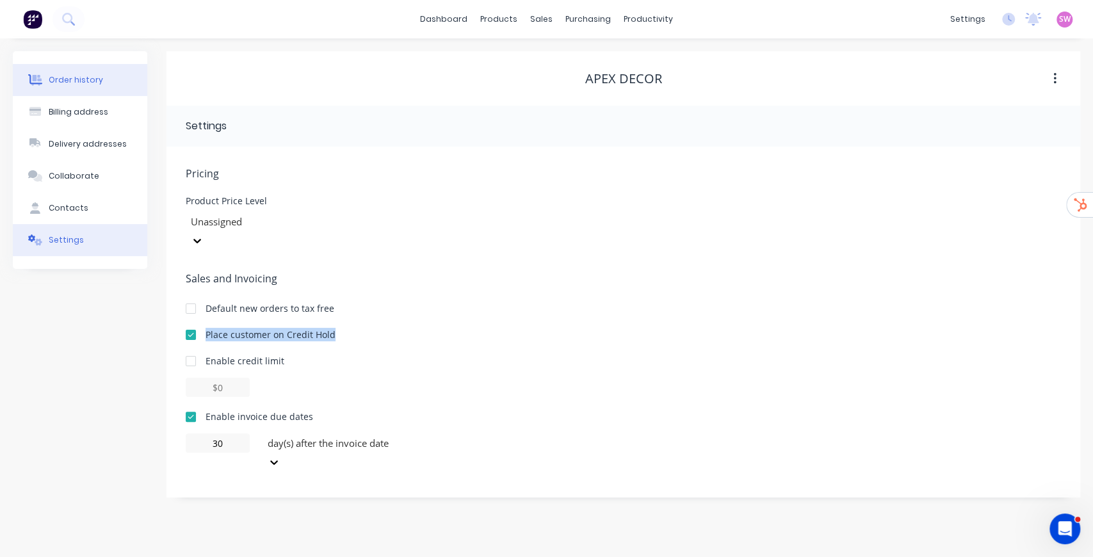
click at [59, 76] on div "Order history" at bounding box center [76, 80] width 54 height 12
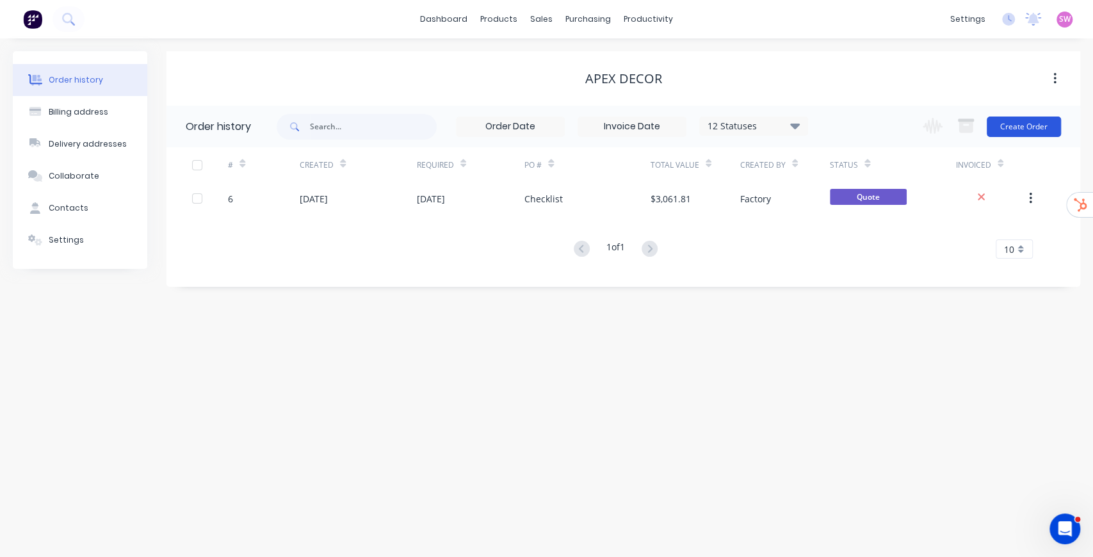
click at [810, 126] on button "Create Order" at bounding box center [1024, 127] width 74 height 20
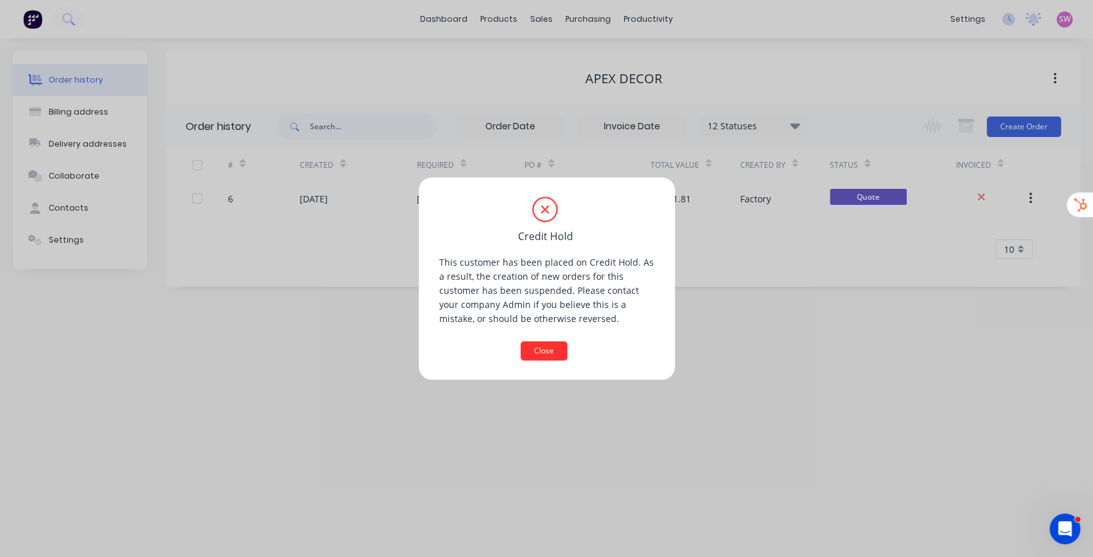
click at [555, 355] on button "Close" at bounding box center [544, 350] width 47 height 19
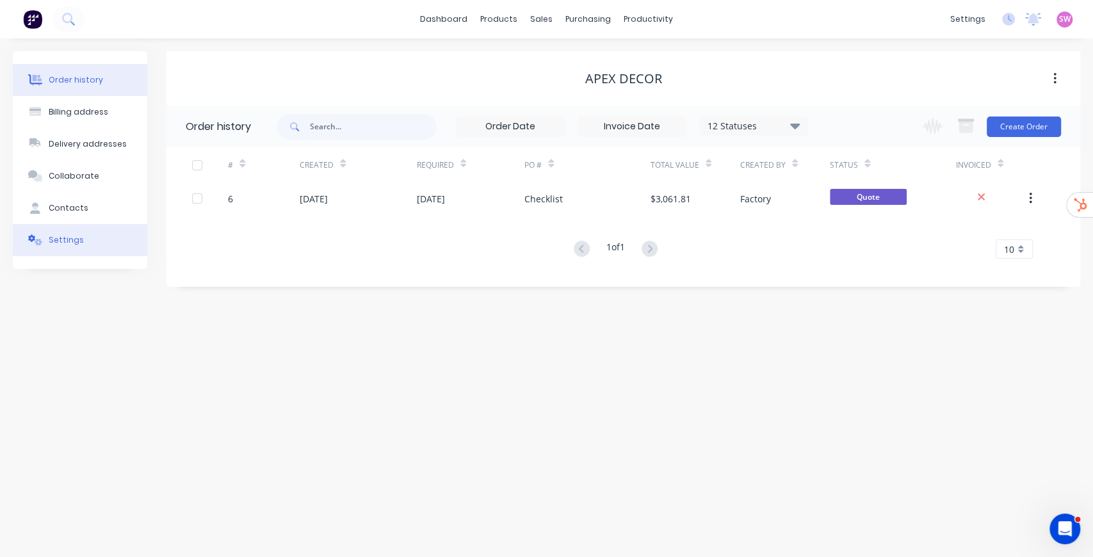
click at [68, 230] on button "Settings" at bounding box center [80, 240] width 135 height 32
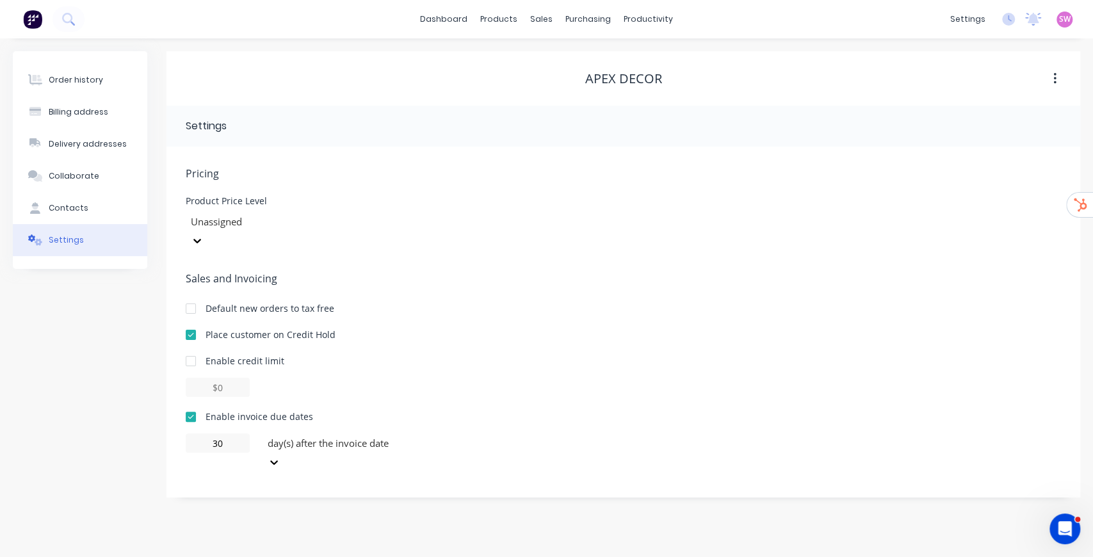
click at [188, 322] on div at bounding box center [191, 335] width 26 height 26
click at [70, 302] on div "Order history Billing address Delivery addresses Collaborate Contacts Settings" at bounding box center [80, 274] width 135 height 446
click at [69, 77] on div "Order history" at bounding box center [76, 80] width 54 height 12
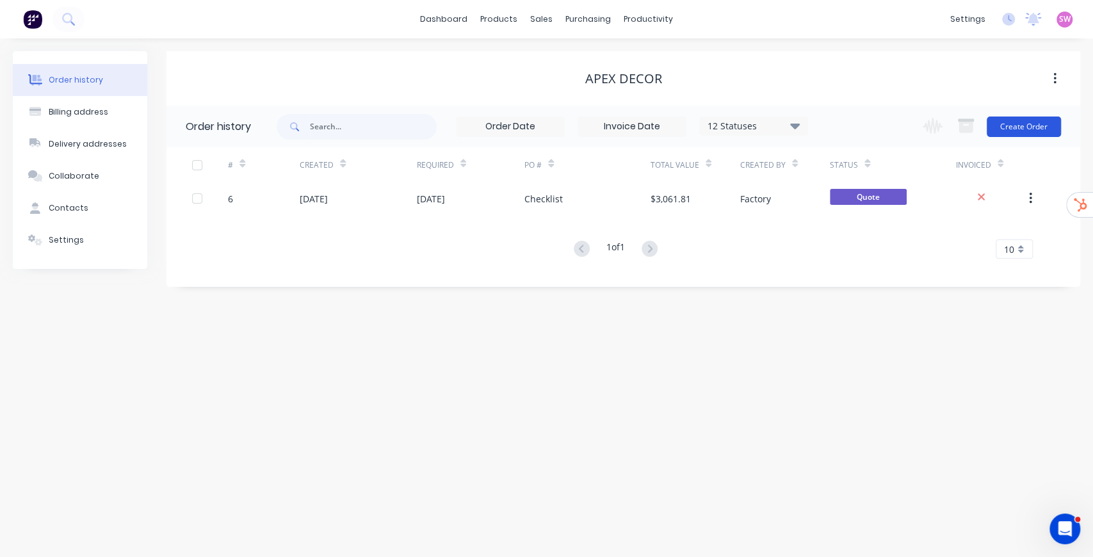
click at [810, 127] on button "Create Order" at bounding box center [1024, 127] width 74 height 20
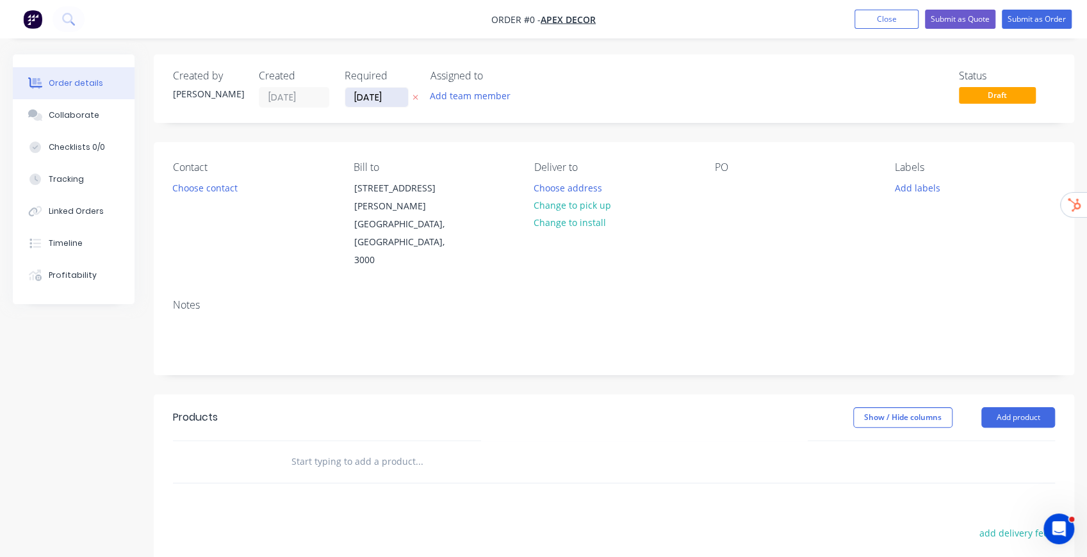
click at [393, 99] on input "07/10/25" at bounding box center [376, 97] width 63 height 19
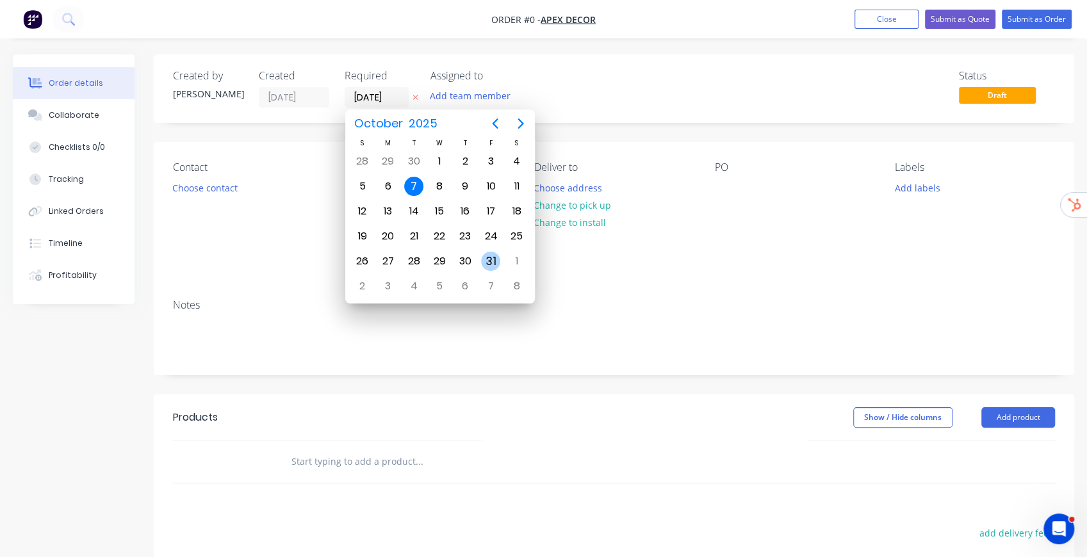
click at [486, 259] on div "31" at bounding box center [490, 261] width 19 height 19
type input "[DATE]"
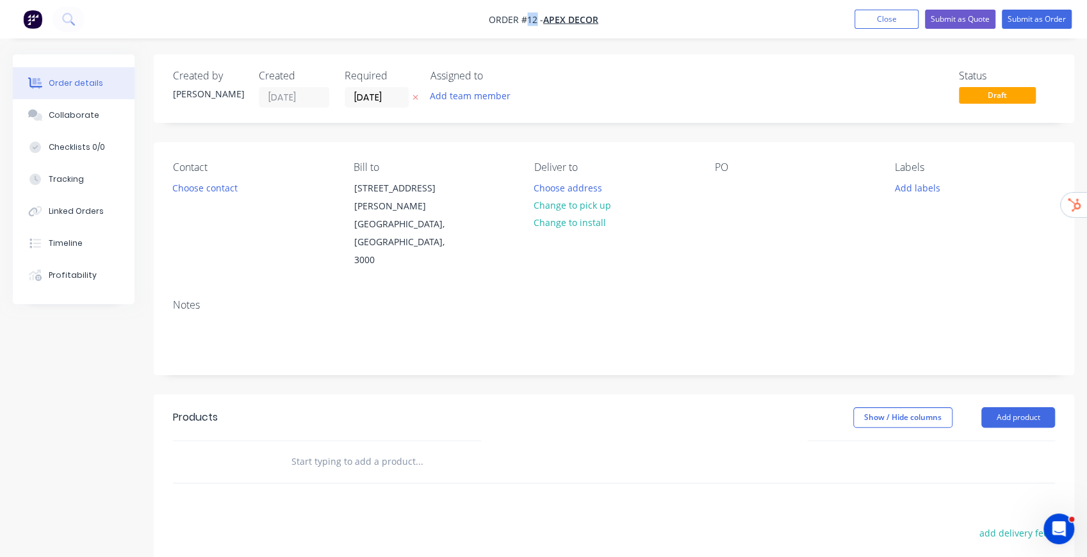
drag, startPoint x: 525, startPoint y: 19, endPoint x: 537, endPoint y: 16, distance: 12.4
click at [537, 16] on span "Order #12 -" at bounding box center [516, 19] width 54 height 12
click at [490, 97] on button "Add team member" at bounding box center [470, 95] width 94 height 17
click at [543, 91] on div "Add team member" at bounding box center [494, 96] width 128 height 19
click at [219, 190] on button "Choose contact" at bounding box center [205, 187] width 79 height 17
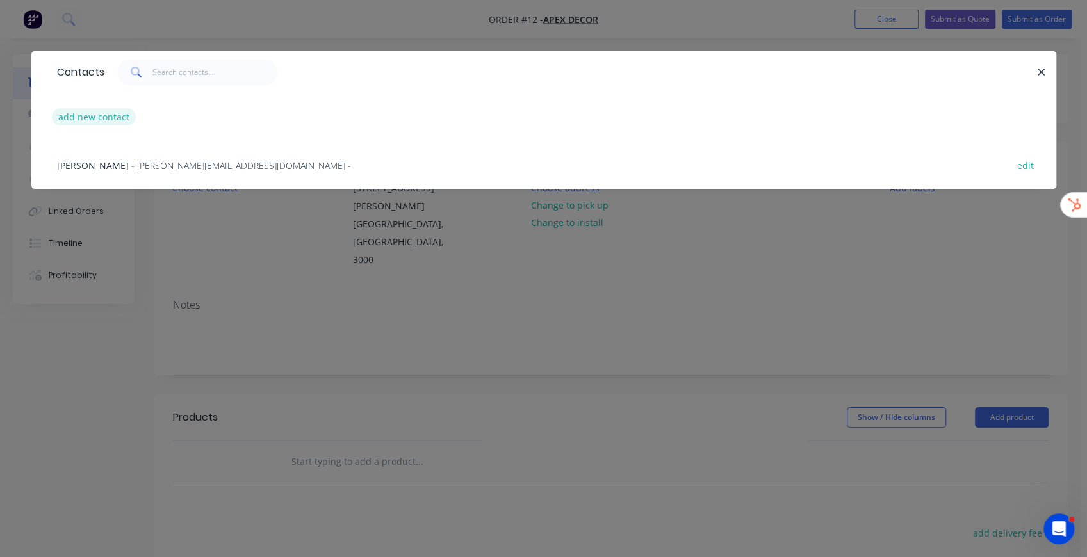
click at [95, 115] on button "add new contact" at bounding box center [94, 116] width 85 height 17
select select "AU"
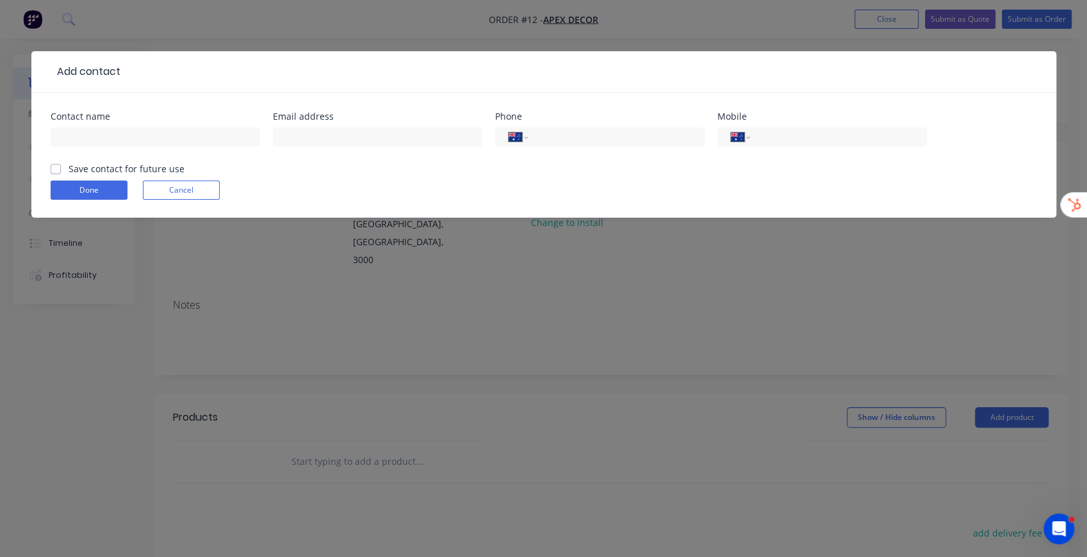
click at [69, 169] on label "Save contact for future use" at bounding box center [127, 168] width 116 height 13
click at [58, 169] on input "Save contact for future use" at bounding box center [56, 168] width 10 height 12
checkbox input "true"
click at [186, 192] on button "Cancel" at bounding box center [181, 190] width 77 height 19
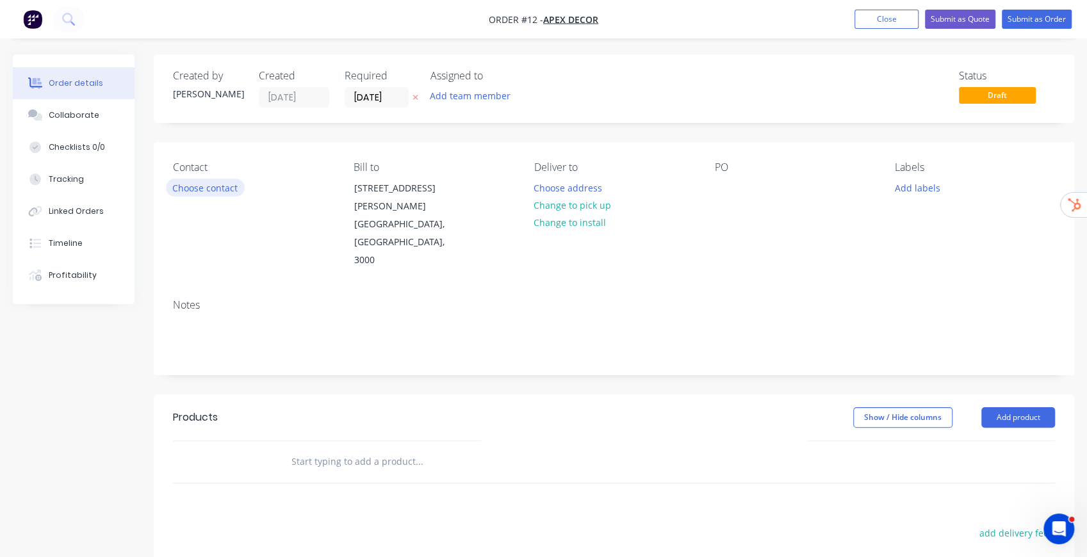
click at [206, 187] on button "Choose contact" at bounding box center [205, 187] width 79 height 17
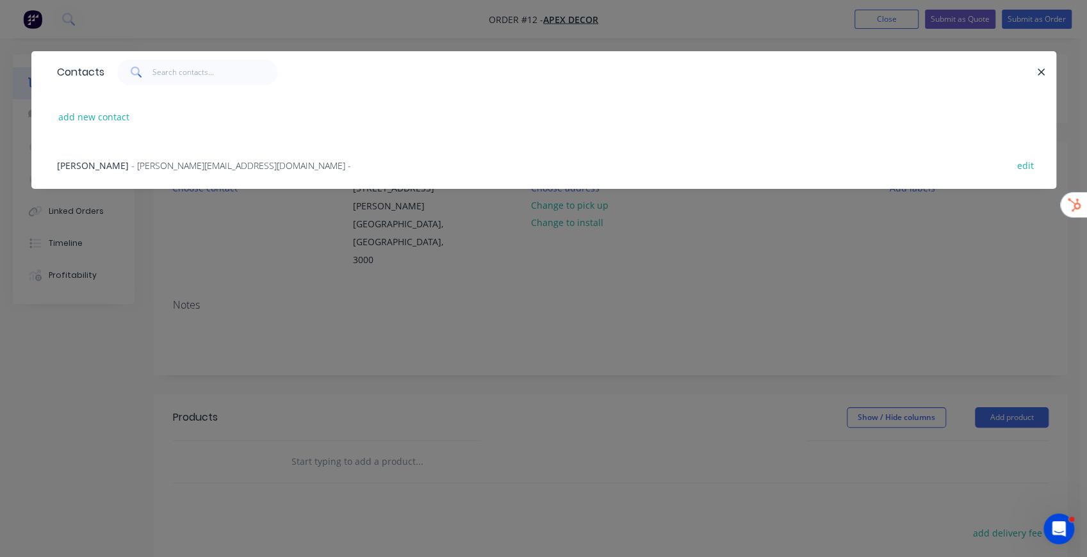
click at [124, 165] on div "David Anderson - david@prestigedecor.com.au -" at bounding box center [204, 165] width 294 height 13
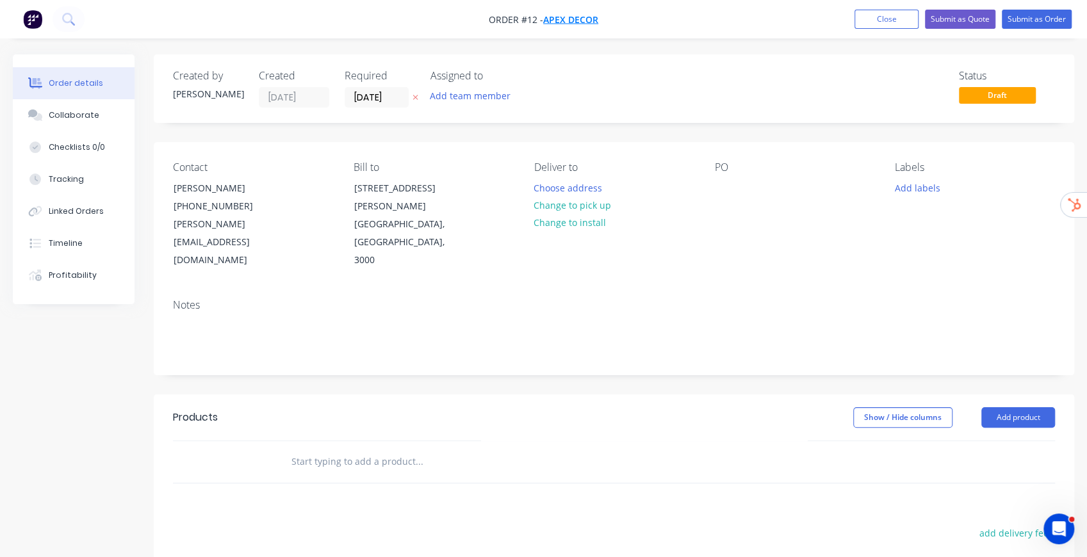
click at [584, 15] on span "Apex Decor" at bounding box center [570, 19] width 55 height 12
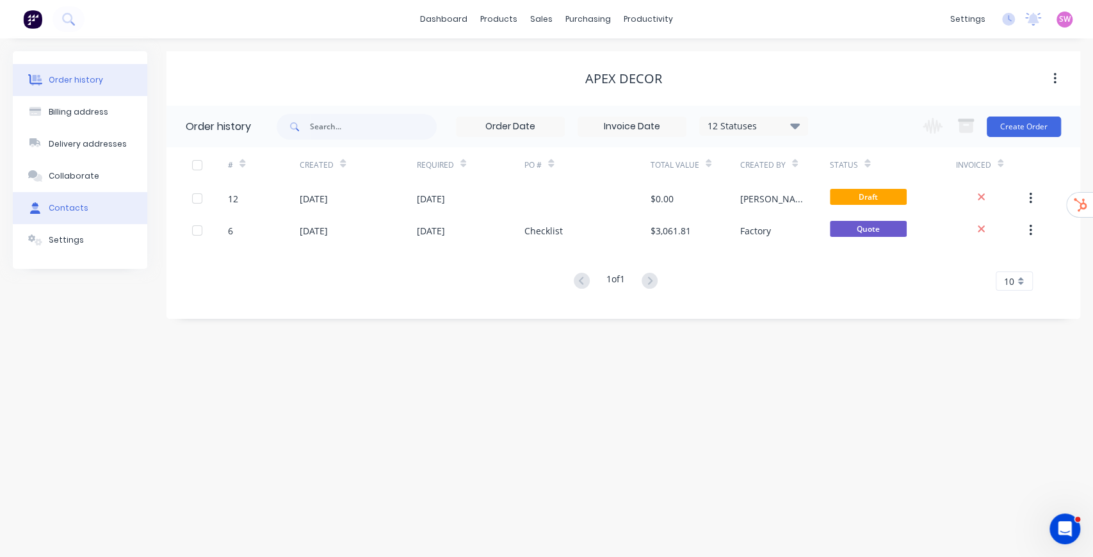
click at [63, 211] on div "Contacts" at bounding box center [69, 208] width 40 height 12
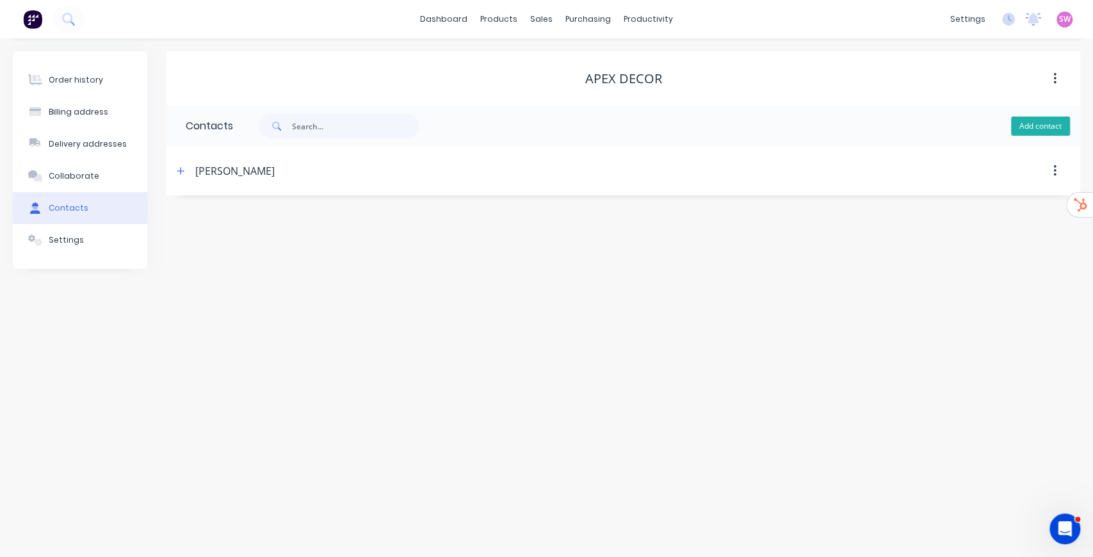
click at [810, 131] on button "Add contact" at bounding box center [1040, 126] width 59 height 19
select select "AU"
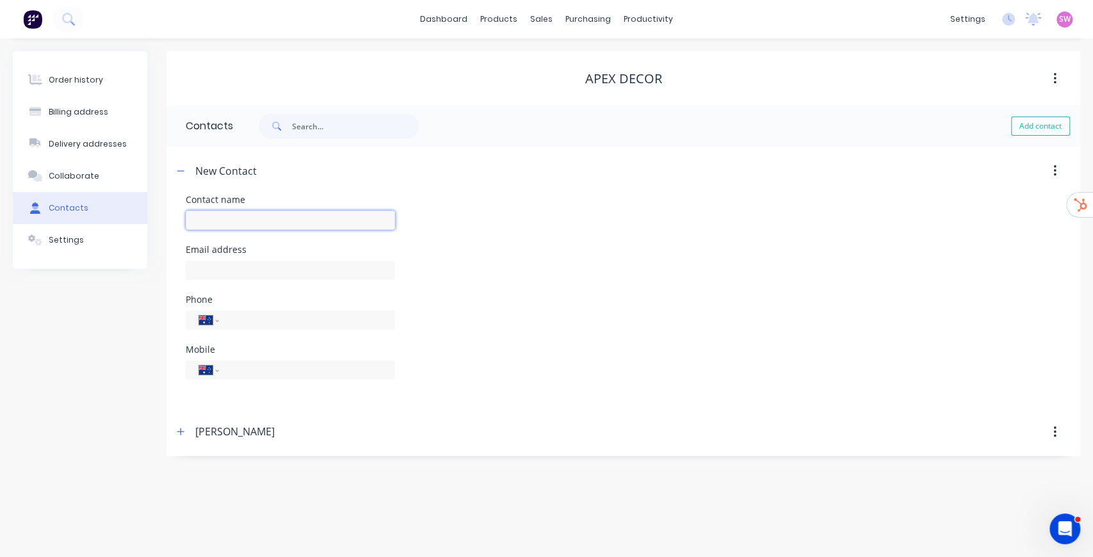
click at [291, 219] on input "text" at bounding box center [290, 220] width 209 height 19
type input "Example Customer"
click at [309, 269] on input "text" at bounding box center [290, 270] width 209 height 19
select select "AU"
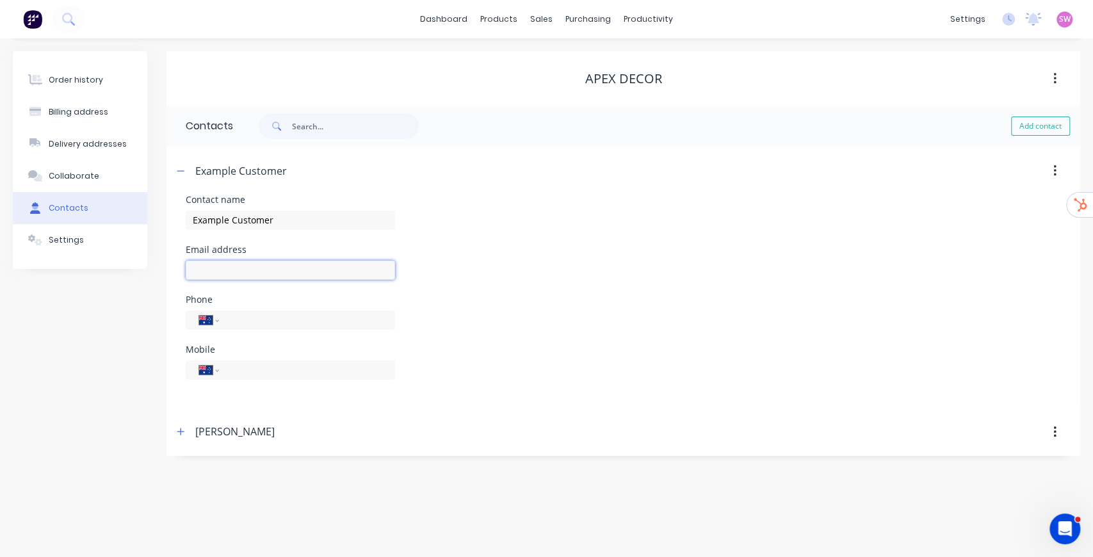
click at [309, 269] on input "text" at bounding box center [290, 270] width 209 height 19
type input "example@email.com"
click at [621, 278] on div "Email address example@email.com" at bounding box center [624, 270] width 876 height 50
click at [320, 363] on input "tel" at bounding box center [305, 370] width 154 height 15
type input "0412 345 678"
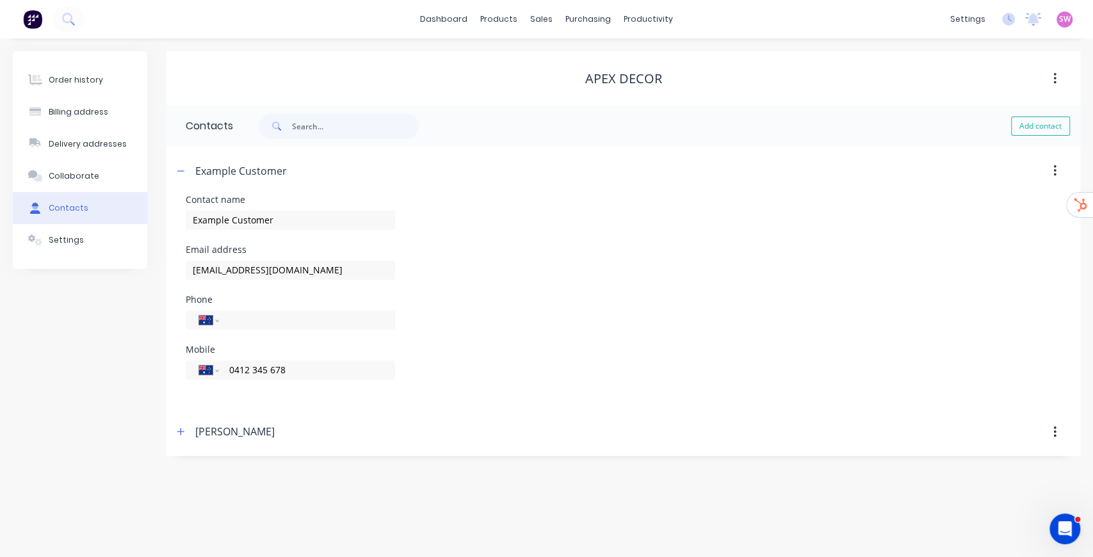
click at [630, 366] on div "Mobile International Afghanistan Åland Islands Albania Algeria American Samoa A…" at bounding box center [624, 370] width 876 height 50
click at [74, 74] on button "Order history" at bounding box center [80, 80] width 135 height 32
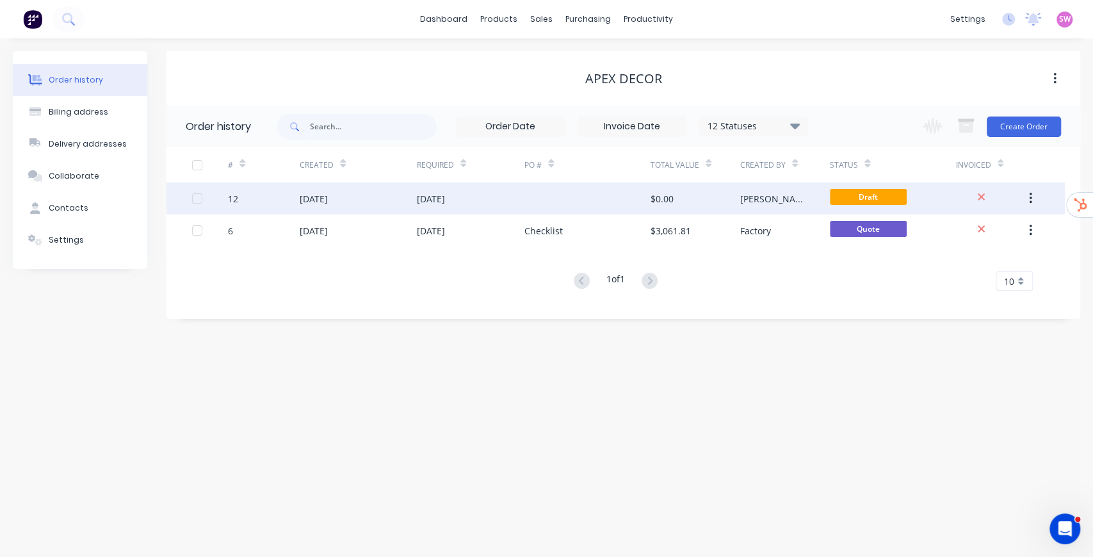
click at [810, 204] on div "Draft" at bounding box center [893, 199] width 126 height 32
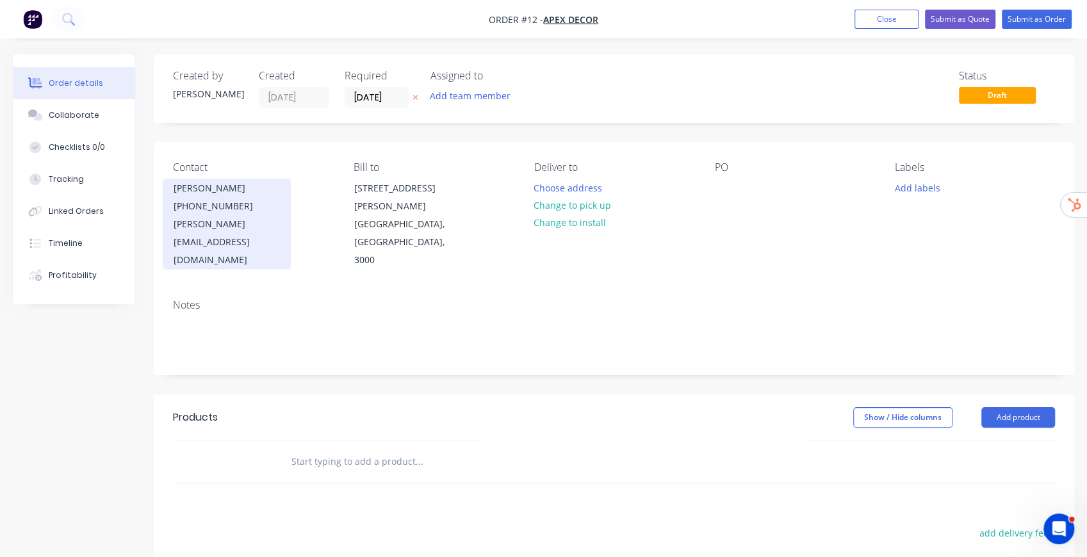
click at [219, 197] on div "(03) 9876 5432" at bounding box center [227, 206] width 106 height 18
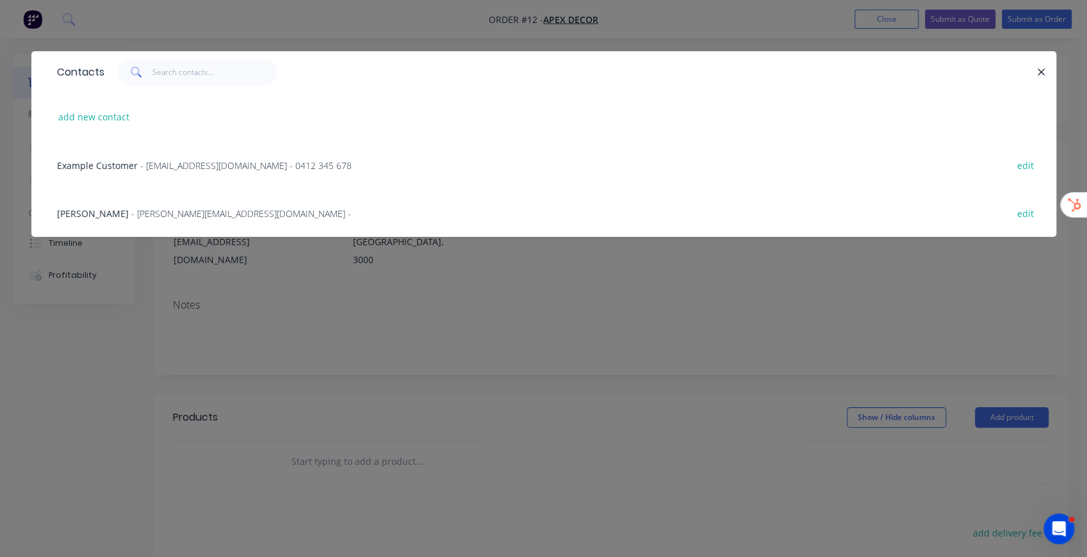
click at [220, 168] on span "- example@email.com - 0412 345 678" at bounding box center [245, 165] width 211 height 12
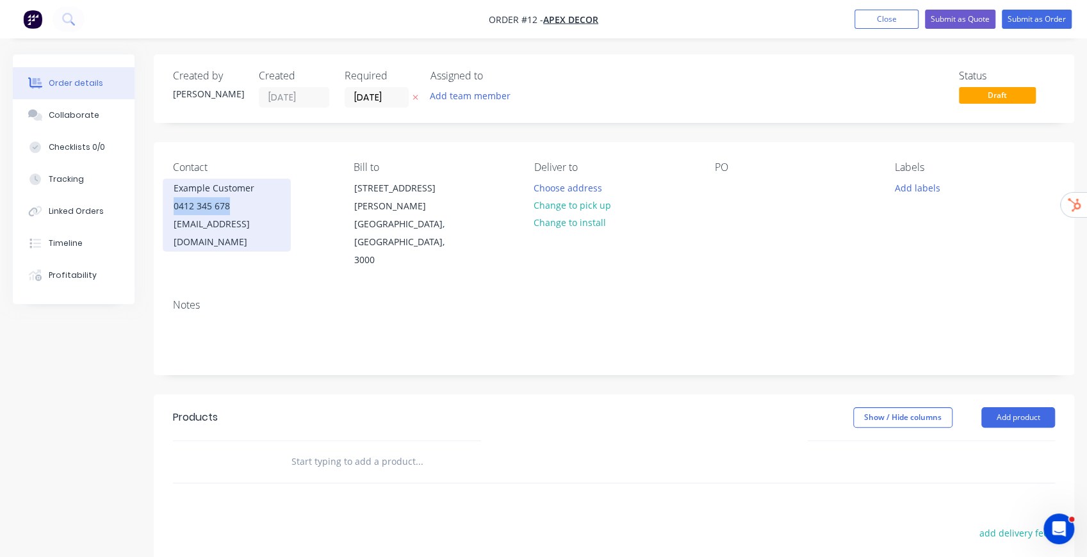
drag, startPoint x: 172, startPoint y: 208, endPoint x: 245, endPoint y: 206, distance: 73.7
click at [245, 206] on div "Example Customer 0412 345 678 example@email.com" at bounding box center [227, 215] width 128 height 73
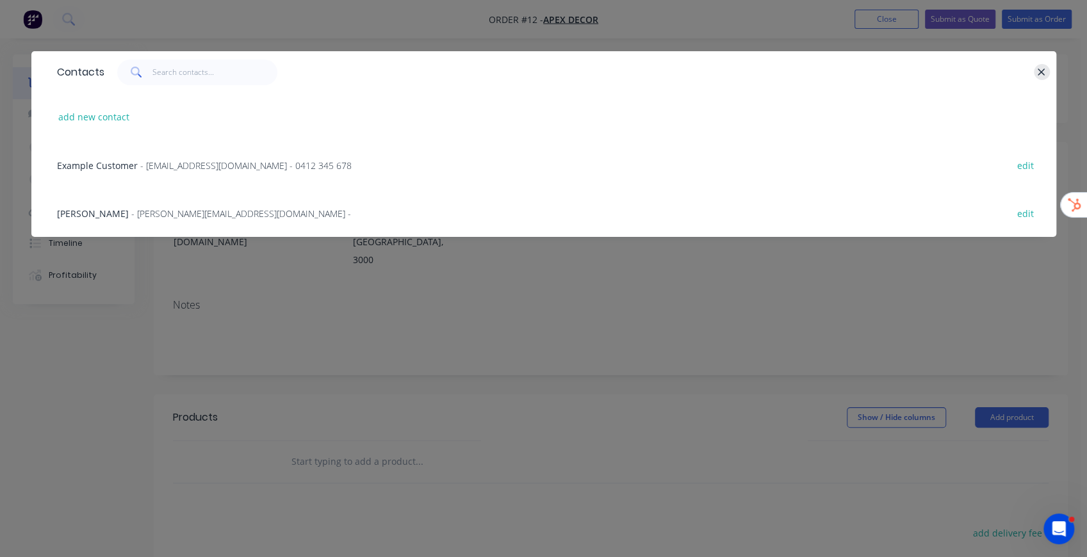
click at [810, 72] on icon "button" at bounding box center [1041, 73] width 8 height 12
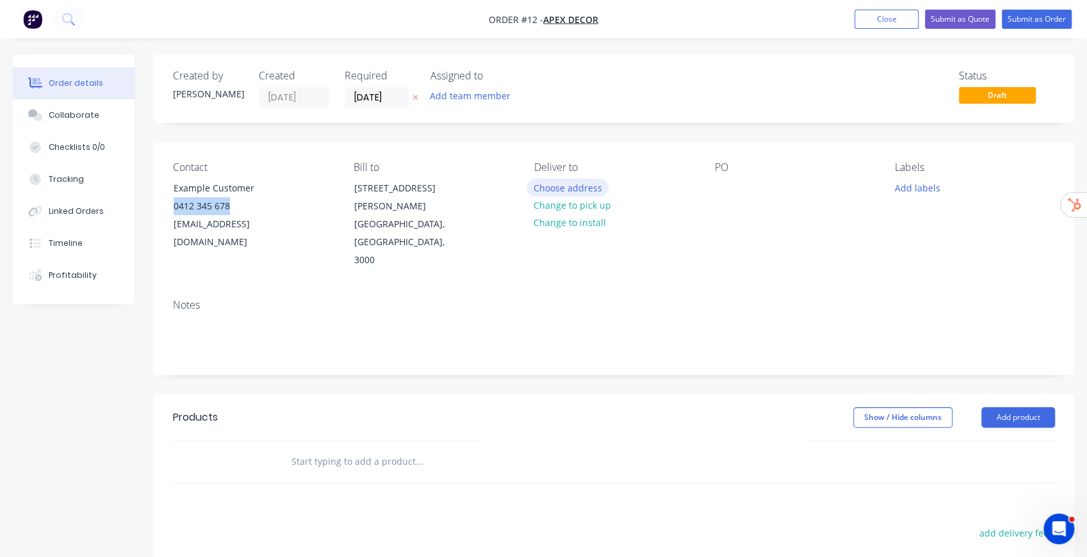
click at [584, 187] on button "Choose address" at bounding box center [567, 187] width 82 height 17
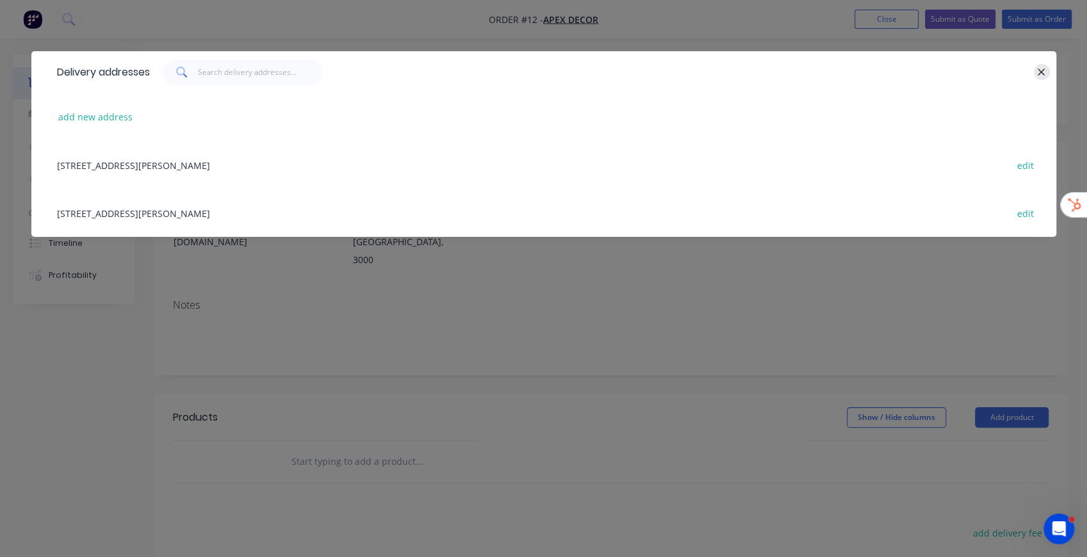
click at [810, 73] on icon "button" at bounding box center [1041, 73] width 8 height 12
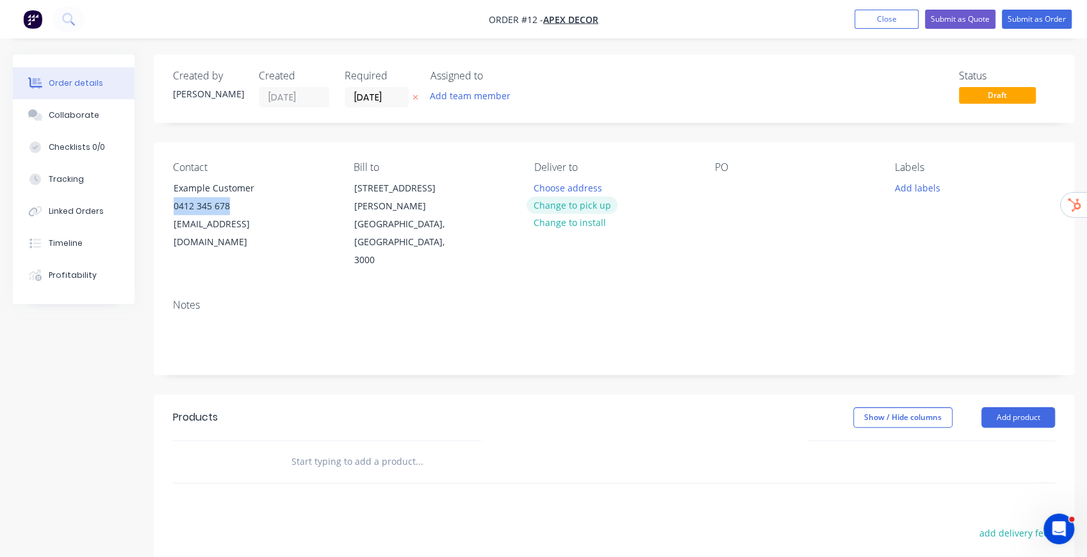
click at [574, 205] on button "Change to pick up" at bounding box center [571, 205] width 91 height 17
click at [539, 183] on div at bounding box center [544, 188] width 20 height 19
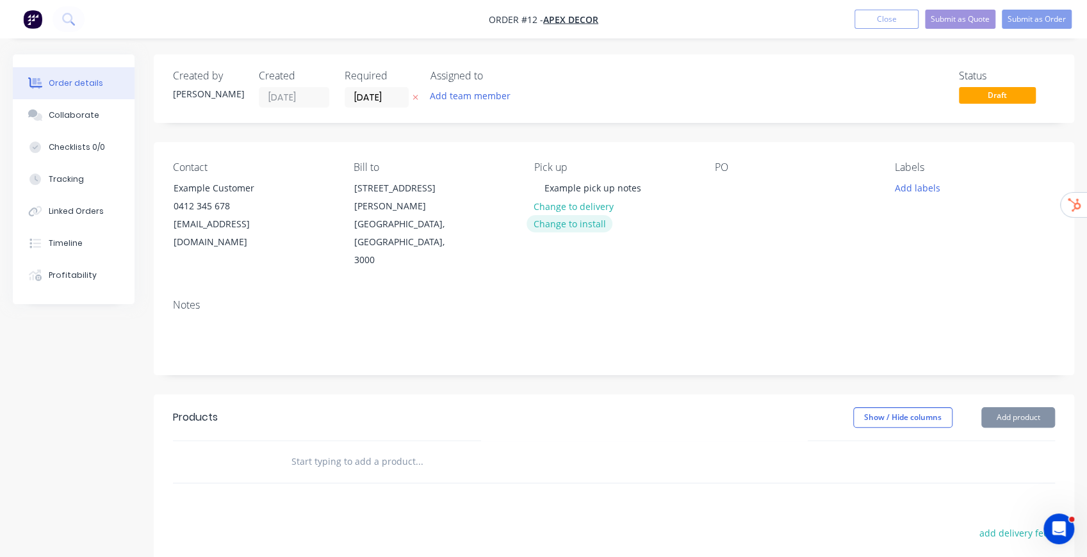
click at [562, 225] on button "Change to install" at bounding box center [569, 223] width 86 height 17
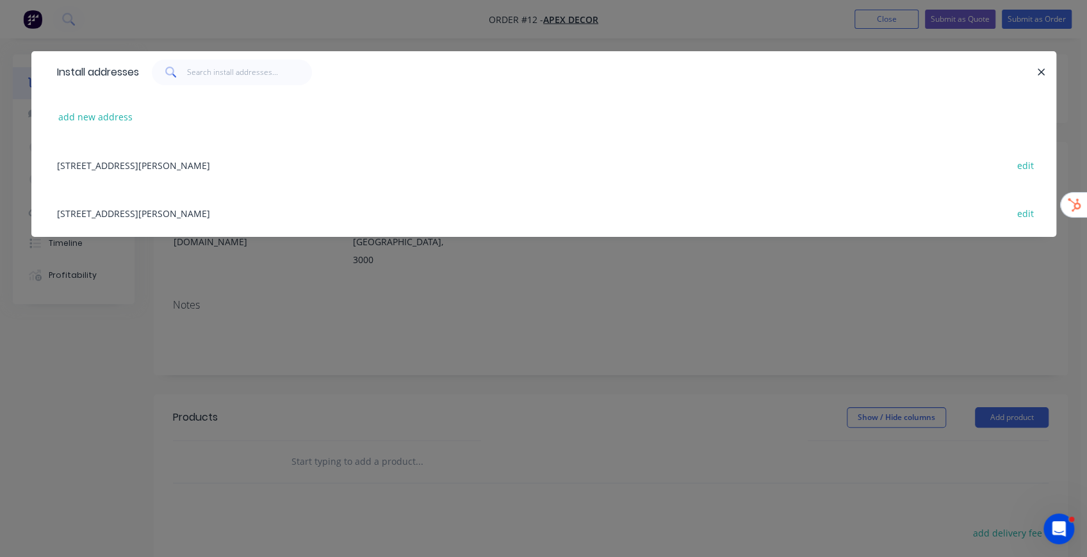
click at [233, 168] on div "789 Collins Street, Melbourne, Victoria, Australia, 3000 edit" at bounding box center [544, 165] width 986 height 48
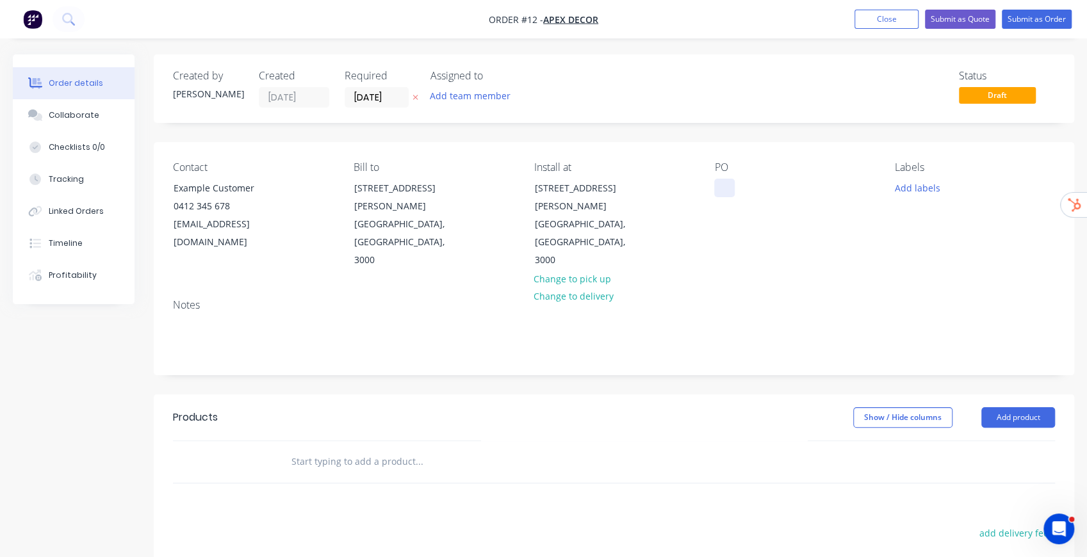
click at [724, 186] on div at bounding box center [724, 188] width 20 height 19
click at [810, 249] on div "Contact Example Customer 0412 345 678 example@email.com Bill to 789 Collins Str…" at bounding box center [614, 215] width 920 height 147
click at [810, 188] on button "Add labels" at bounding box center [917, 187] width 59 height 17
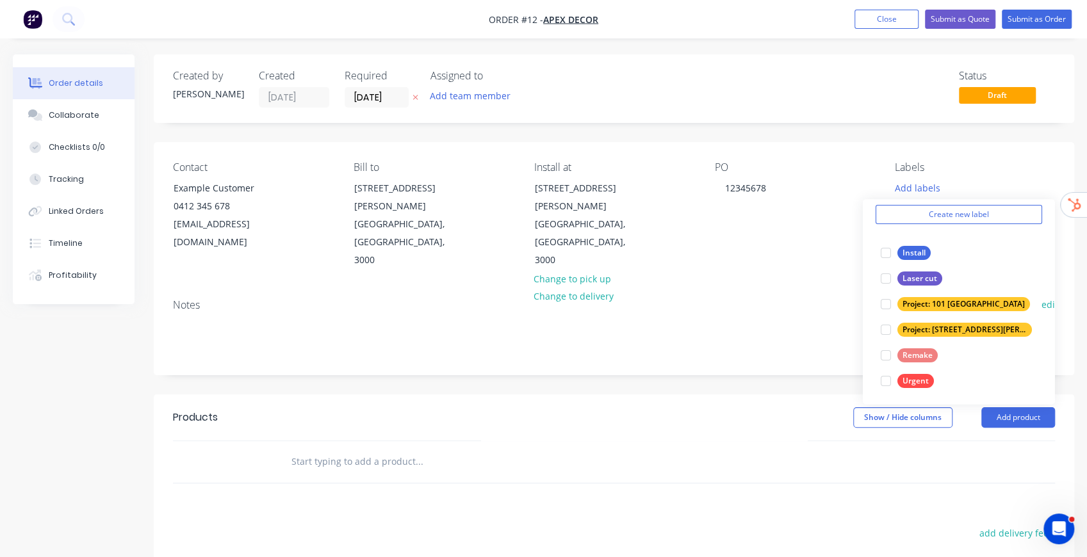
scroll to position [51, 0]
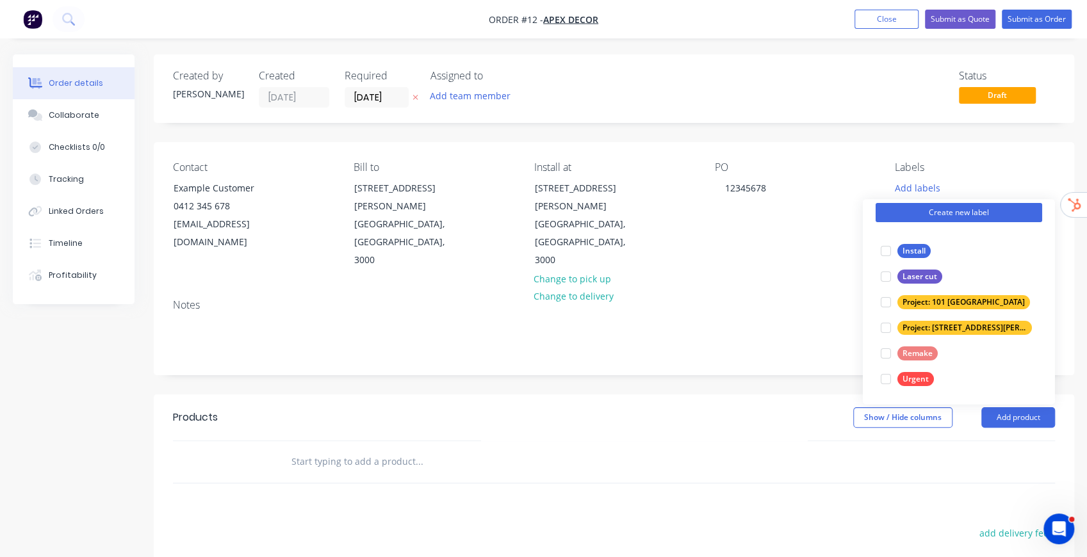
click at [810, 210] on button "Create new label" at bounding box center [959, 212] width 167 height 19
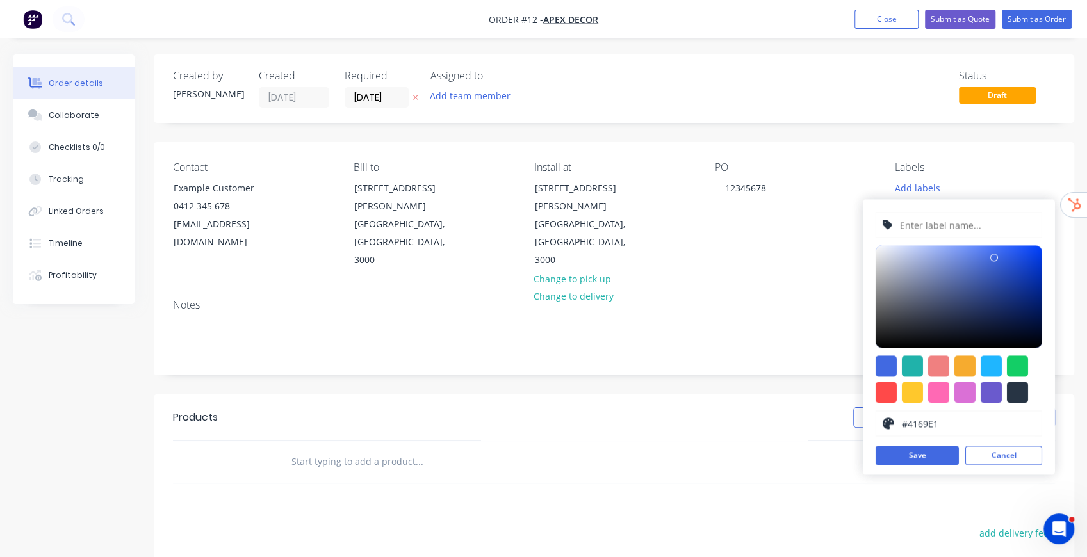
click at [810, 225] on input "text" at bounding box center [967, 225] width 136 height 24
type input "Example"
click at [810, 369] on div at bounding box center [1017, 365] width 21 height 21
type input "#13CE66"
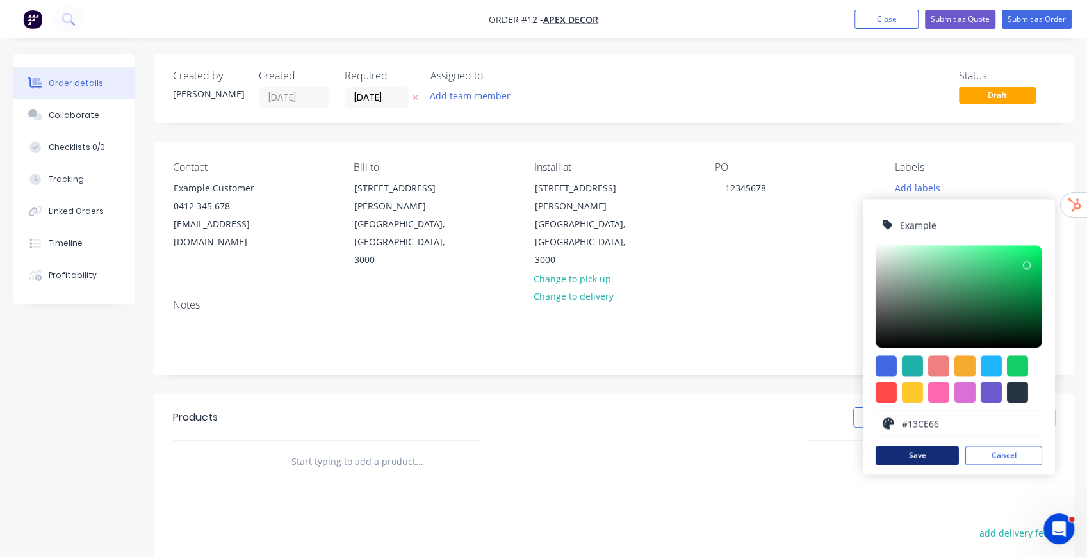
click at [810, 425] on button "Save" at bounding box center [917, 455] width 83 height 19
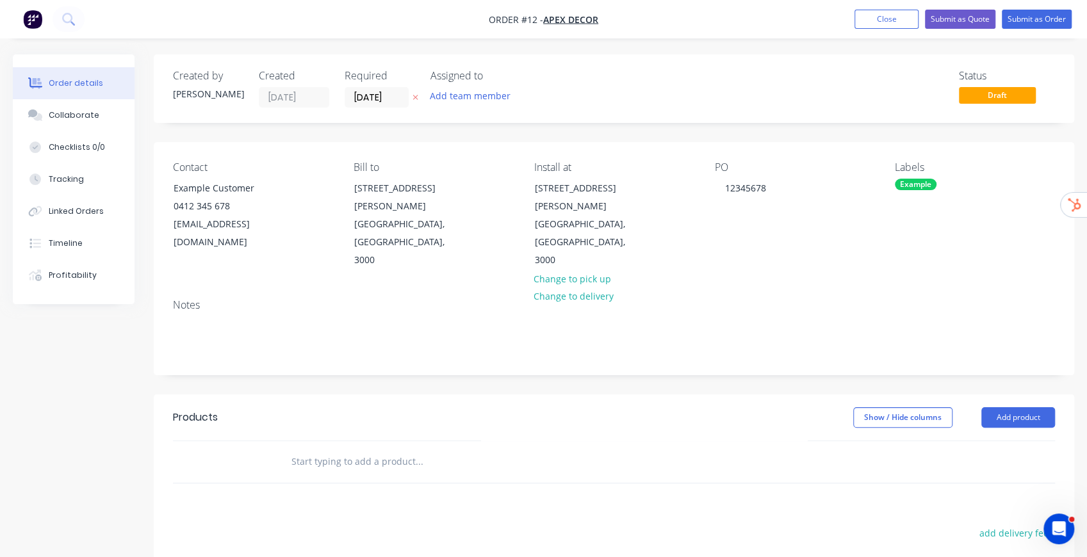
click at [810, 289] on div "Notes" at bounding box center [614, 332] width 920 height 86
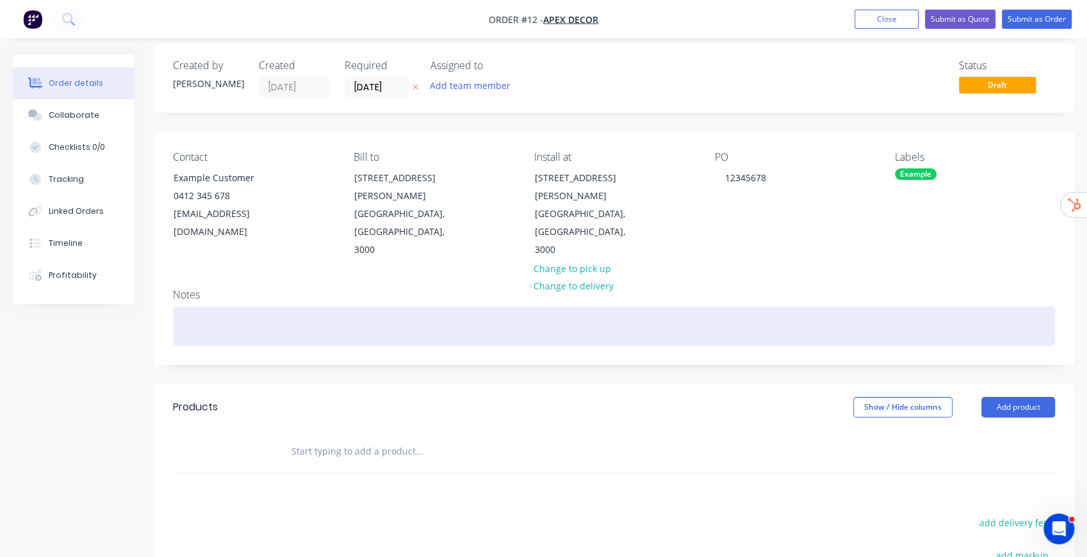
scroll to position [42, 0]
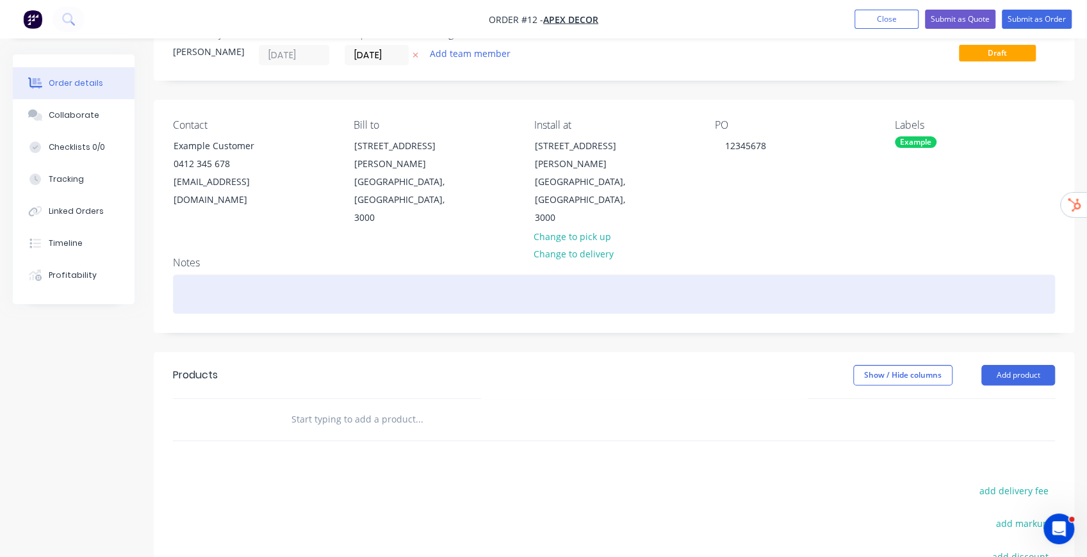
click at [426, 275] on div at bounding box center [614, 294] width 882 height 39
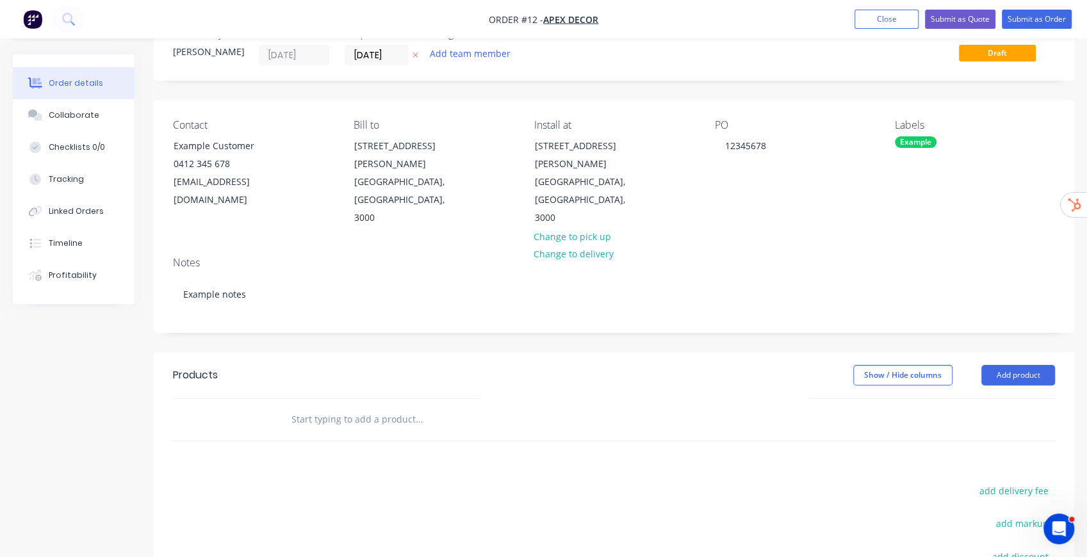
click at [712, 352] on header "Products Show / Hide columns Add product" at bounding box center [614, 375] width 920 height 46
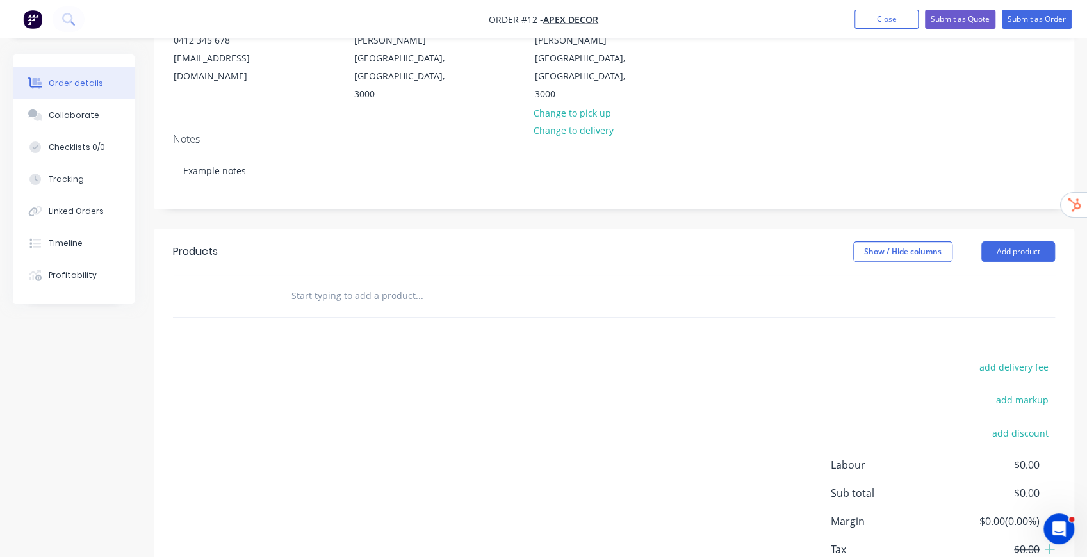
scroll to position [170, 0]
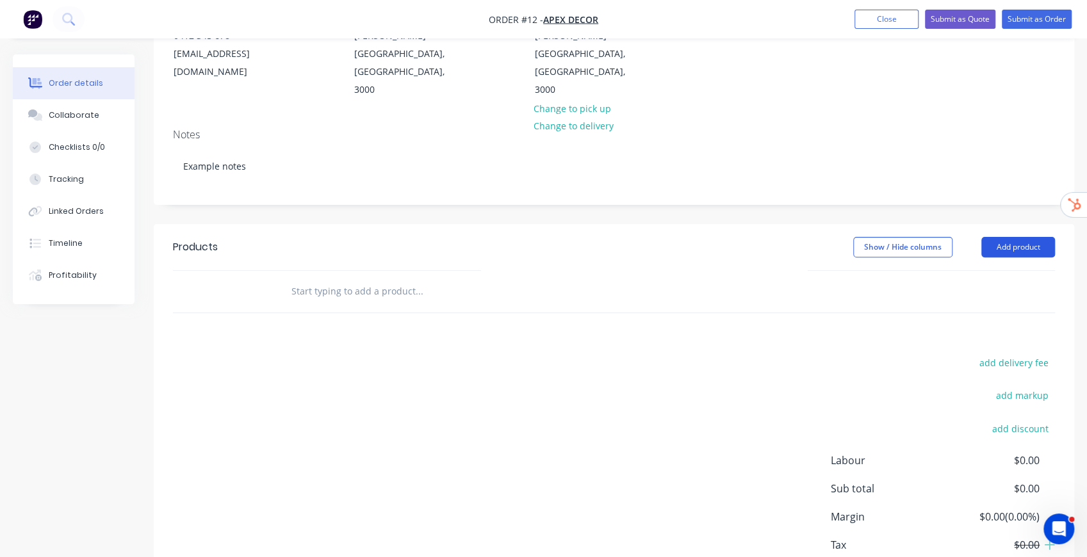
click at [810, 237] on button "Add product" at bounding box center [1018, 247] width 74 height 20
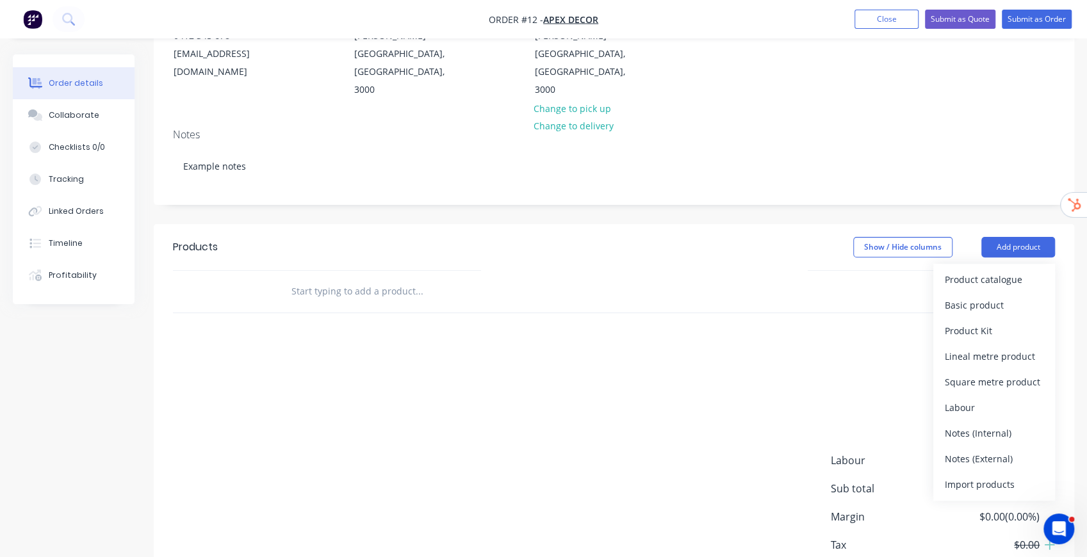
click at [505, 237] on div "Show / Hide columns Add product Product catalogue Basic product Product Kit Lin…" at bounding box center [708, 247] width 694 height 20
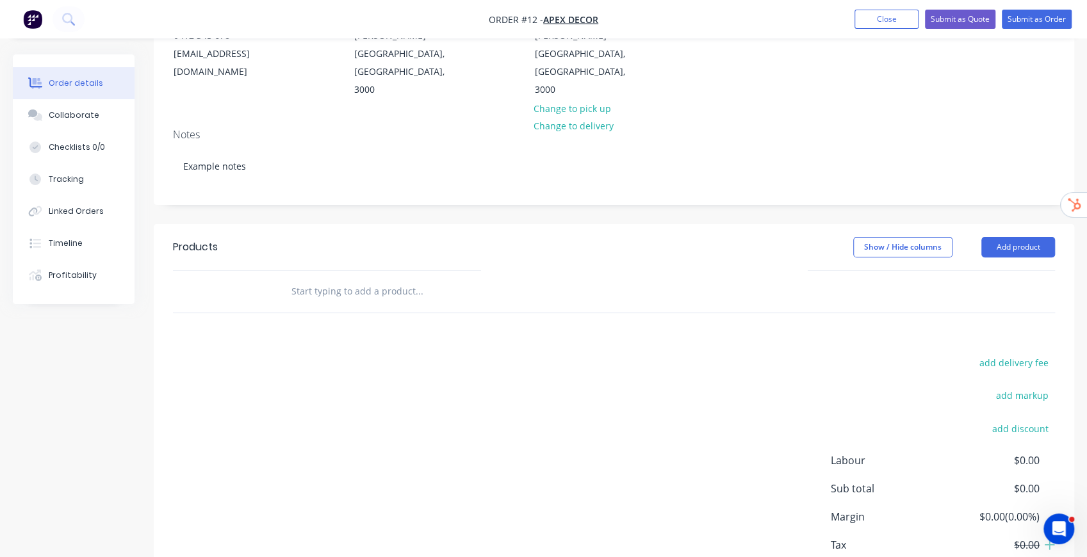
click at [337, 279] on input "text" at bounding box center [419, 292] width 256 height 26
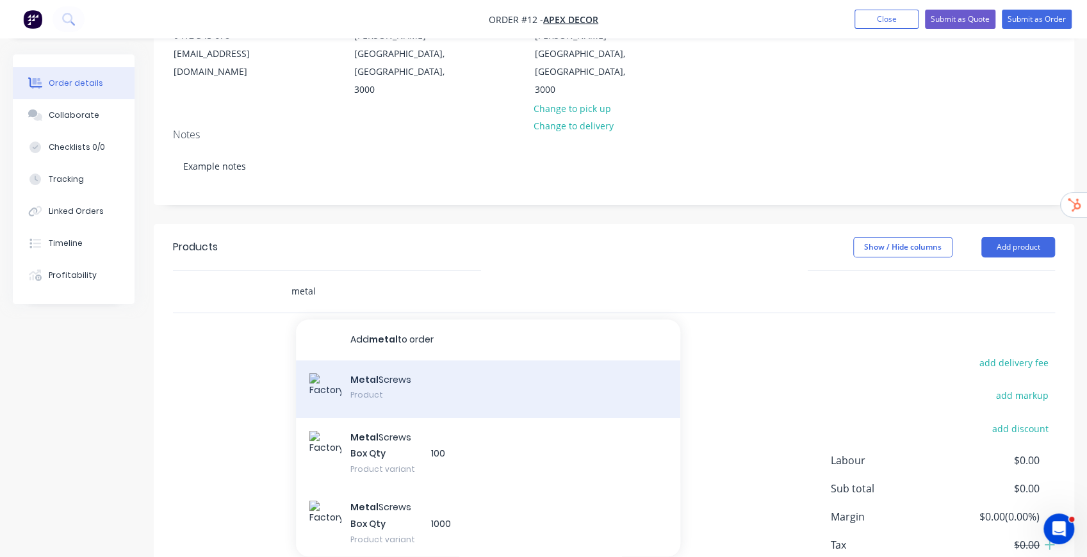
type input "metal"
click at [384, 361] on div "Metal Screws Product" at bounding box center [488, 390] width 384 height 58
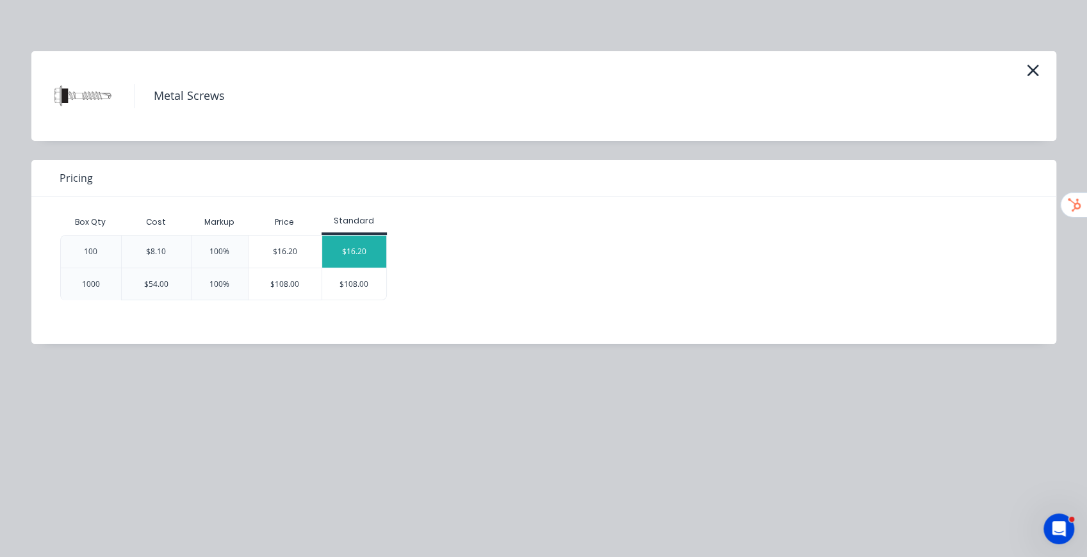
click at [334, 249] on div "$16.20" at bounding box center [354, 252] width 64 height 32
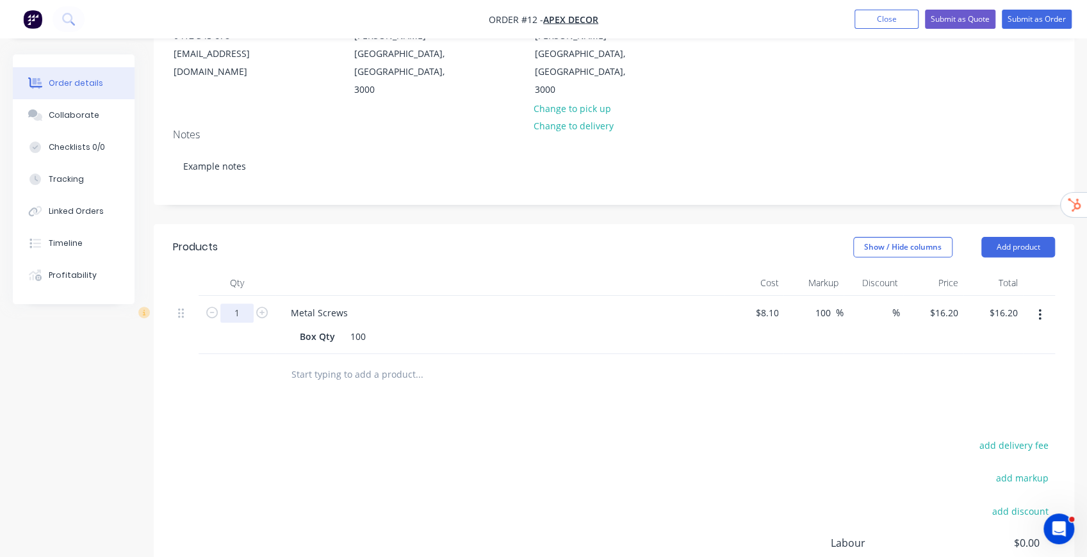
click at [231, 304] on input "1" at bounding box center [236, 313] width 33 height 19
type input "10"
type input "$162.00"
click at [452, 224] on header "Products Show / Hide columns Add product" at bounding box center [614, 247] width 920 height 46
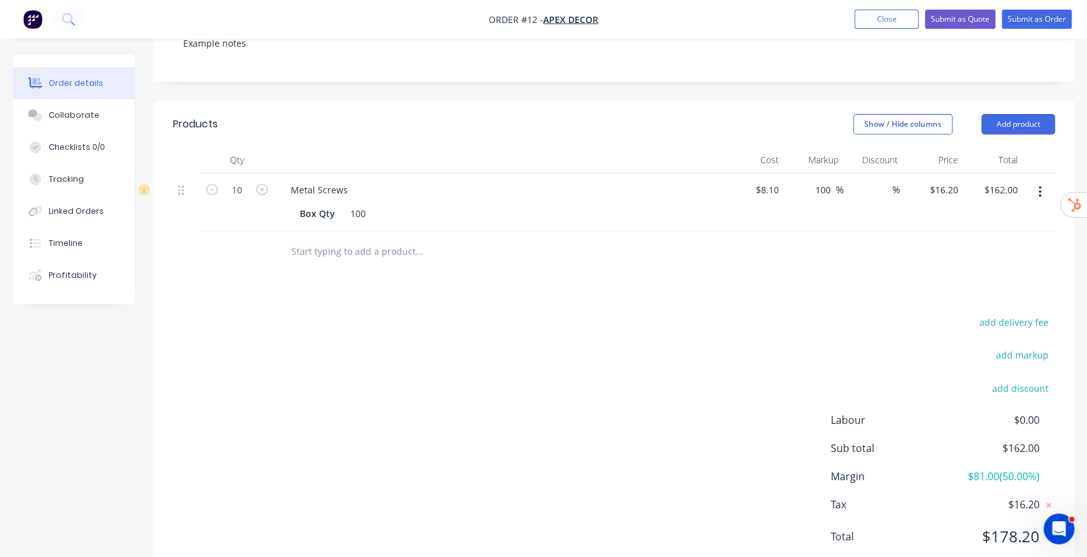
scroll to position [298, 0]
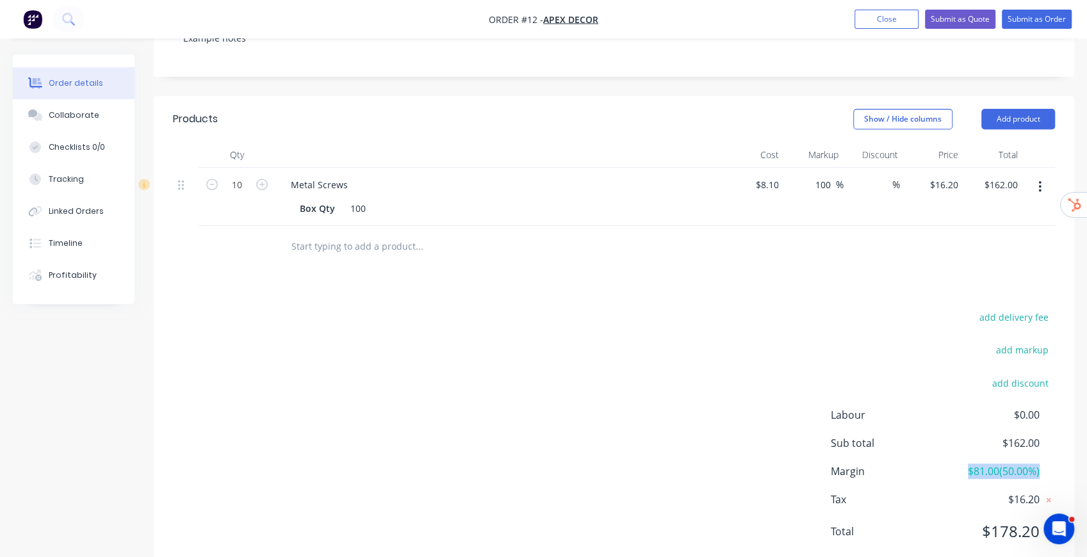
drag, startPoint x: 961, startPoint y: 432, endPoint x: 1041, endPoint y: 432, distance: 80.1
click at [810, 425] on div "Margin $81.00 ( 50.00 %)" at bounding box center [943, 471] width 224 height 15
click at [810, 425] on span "$81.00 ( 50.00 %)" at bounding box center [992, 471] width 95 height 15
drag, startPoint x: 967, startPoint y: 437, endPoint x: 996, endPoint y: 432, distance: 29.2
click at [810, 425] on span "$81.00 ( 50.00 %)" at bounding box center [992, 471] width 95 height 15
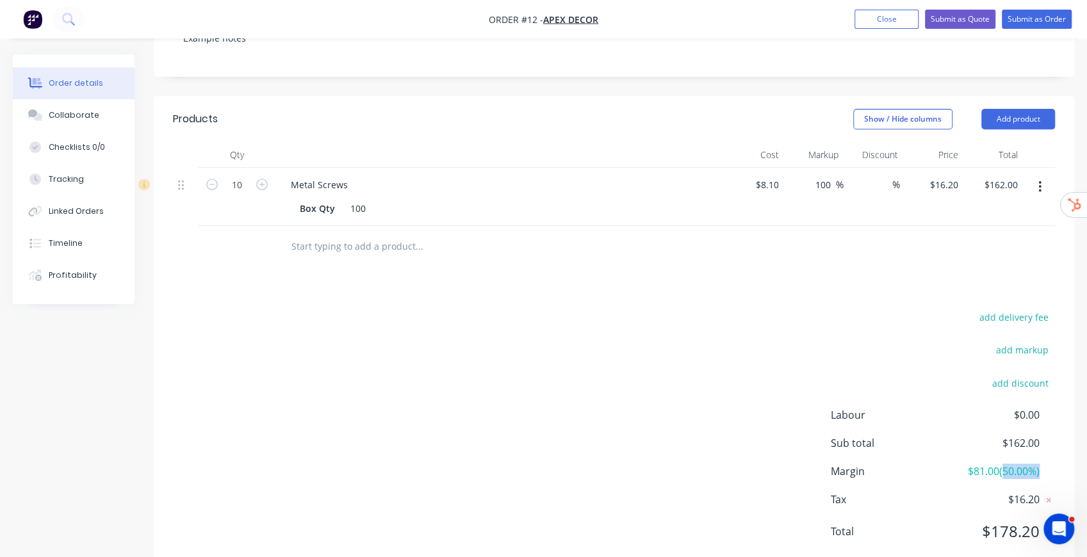
drag, startPoint x: 1004, startPoint y: 436, endPoint x: 1049, endPoint y: 433, distance: 44.9
click at [810, 425] on div "Margin $81.00 ( 50.00 %)" at bounding box center [943, 471] width 224 height 15
click at [603, 333] on div "add delivery fee add markup add discount Labour $0.00 Sub total $162.00 Margin …" at bounding box center [614, 432] width 882 height 247
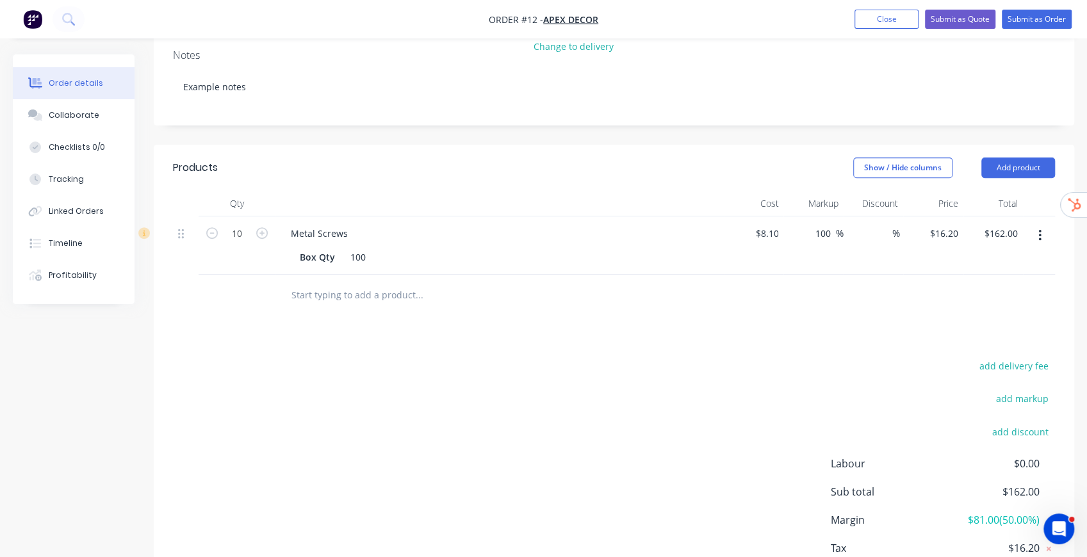
scroll to position [256, 0]
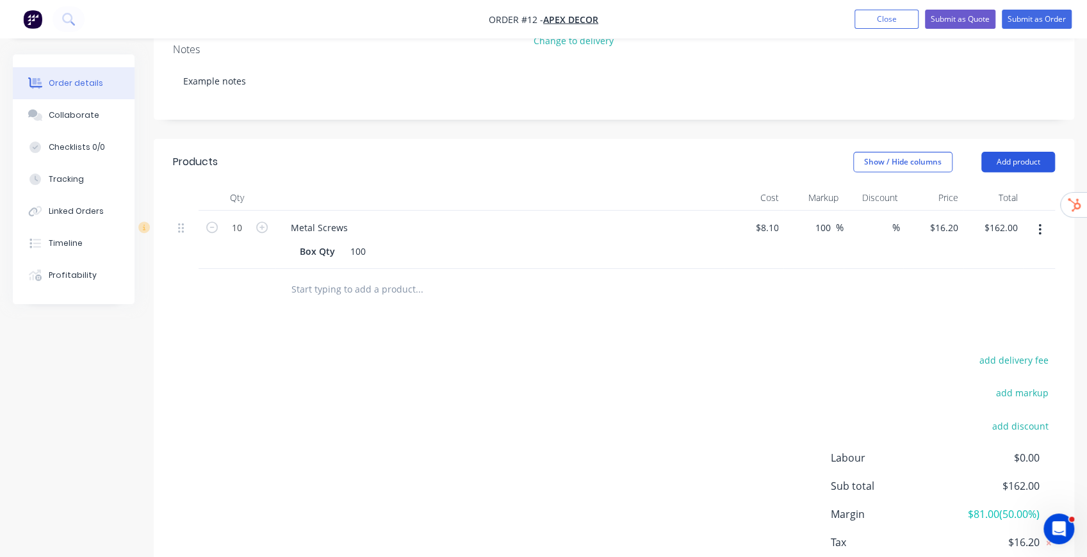
click at [810, 152] on button "Add product" at bounding box center [1018, 162] width 74 height 20
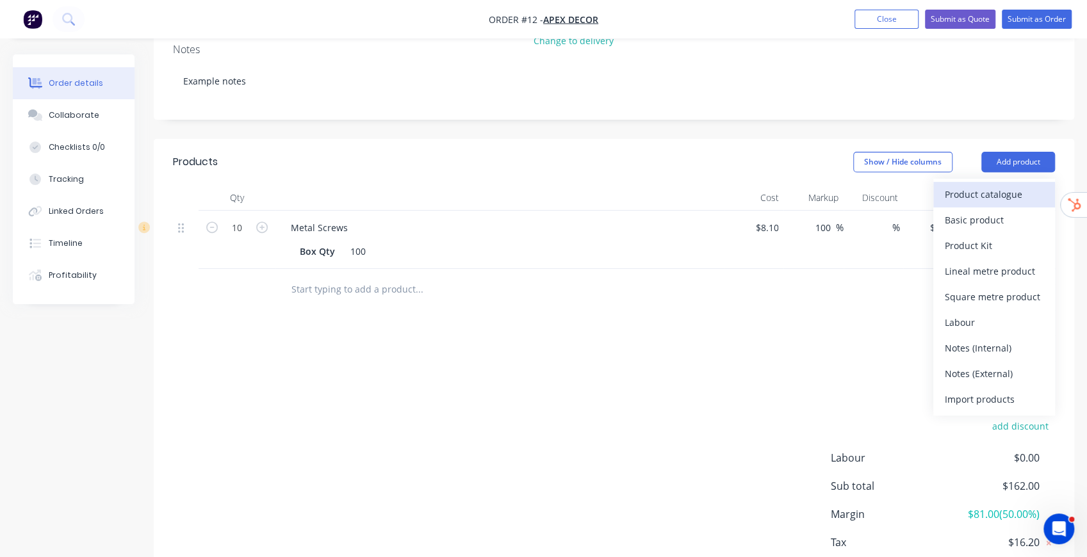
click at [810, 185] on div "Product catalogue" at bounding box center [994, 194] width 99 height 19
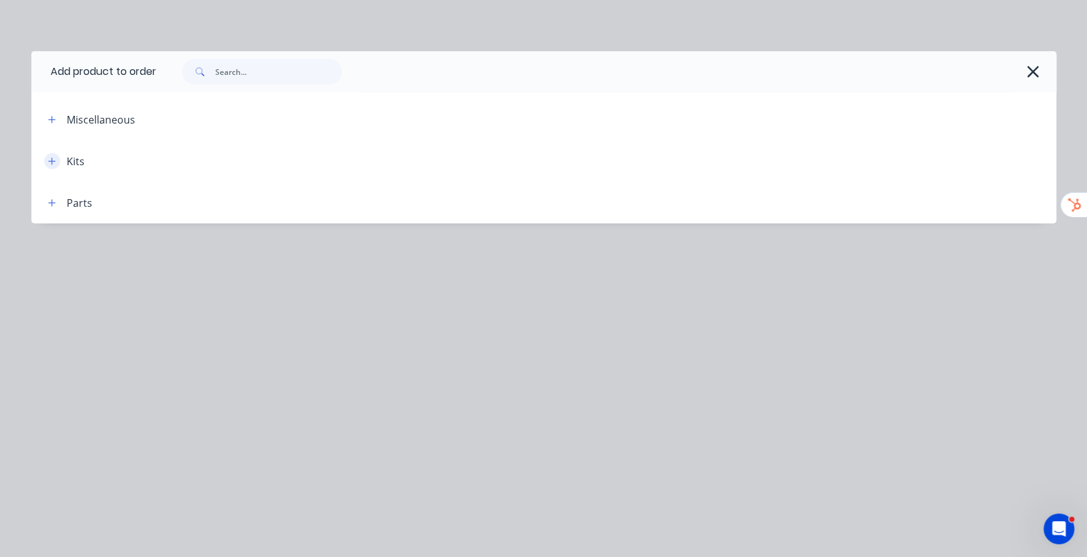
click at [54, 160] on icon "button" at bounding box center [52, 161] width 8 height 9
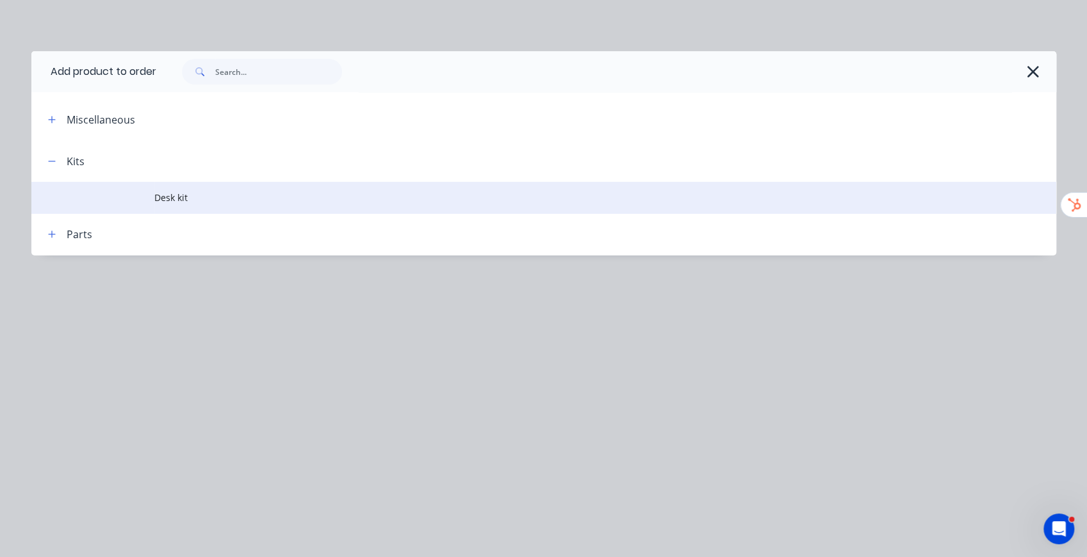
click at [175, 195] on span "Desk kit" at bounding box center [514, 197] width 721 height 13
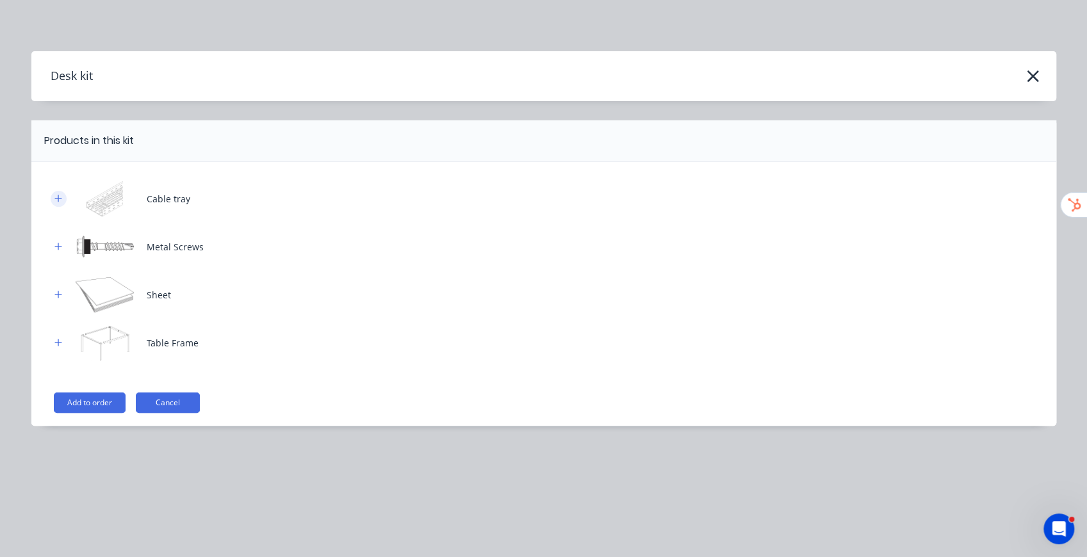
click at [61, 195] on icon "button" at bounding box center [58, 198] width 8 height 9
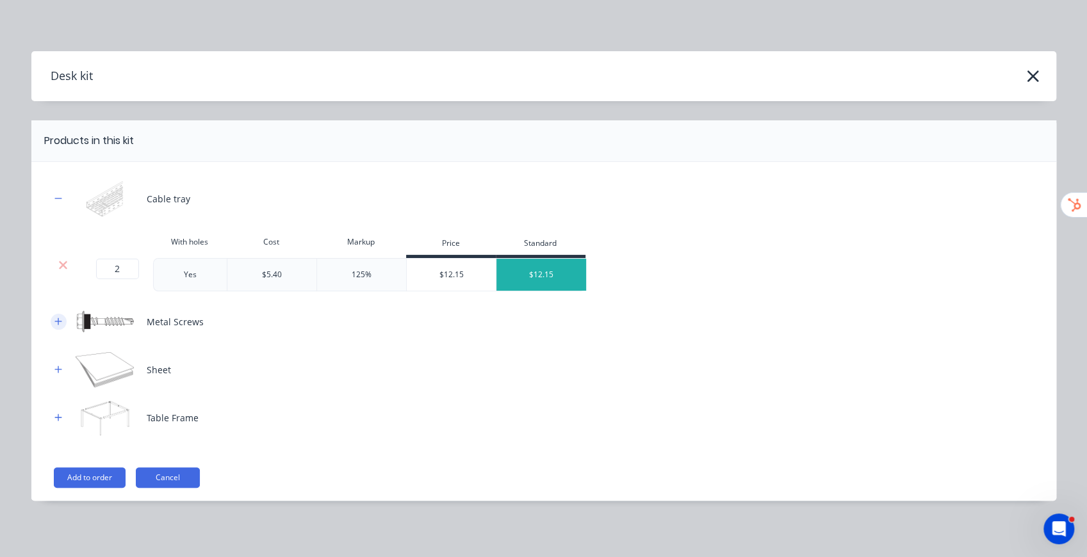
click at [54, 327] on button "button" at bounding box center [59, 322] width 16 height 16
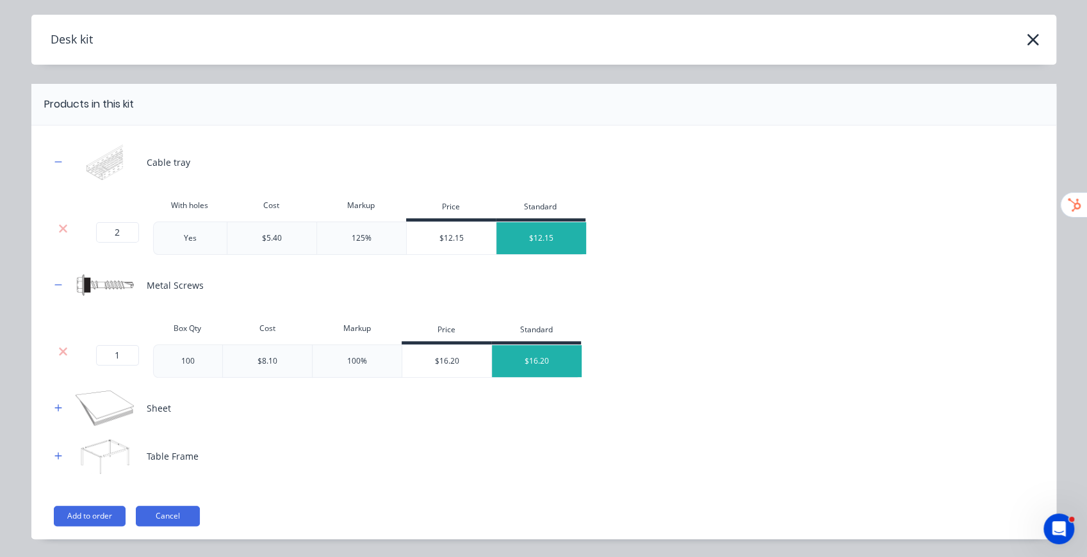
scroll to position [73, 0]
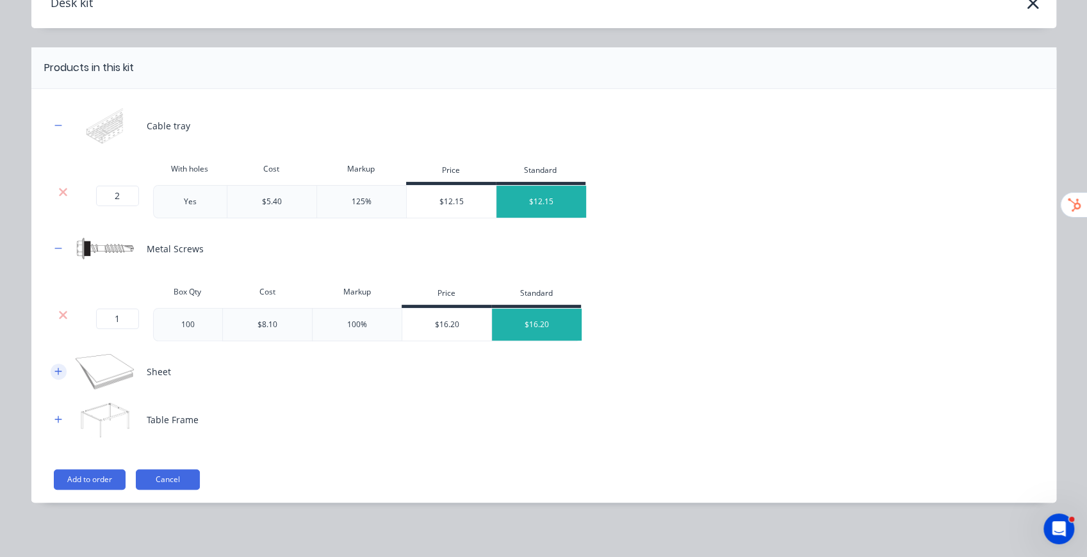
click at [56, 374] on icon "button" at bounding box center [58, 371] width 8 height 9
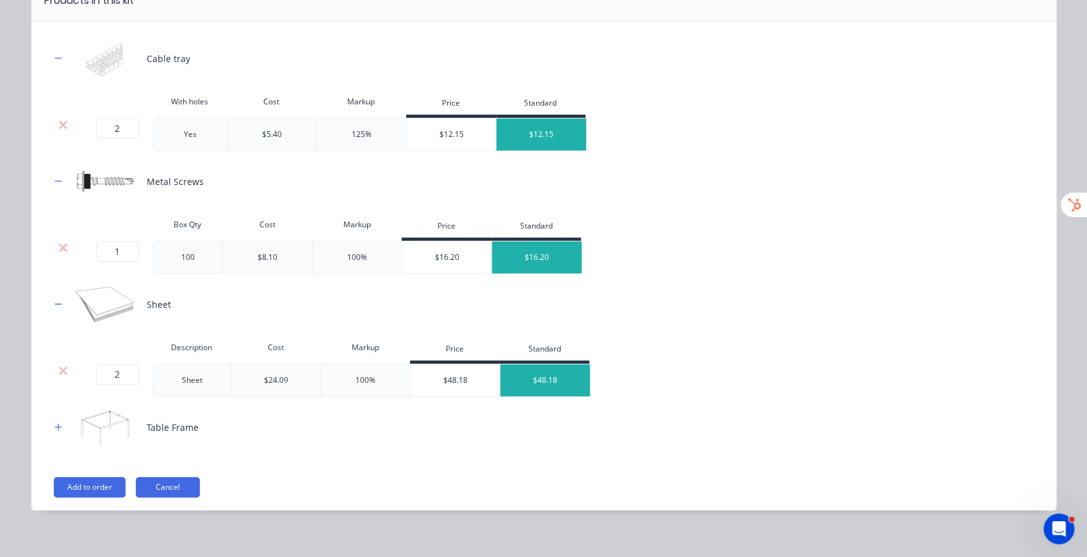
scroll to position [147, 0]
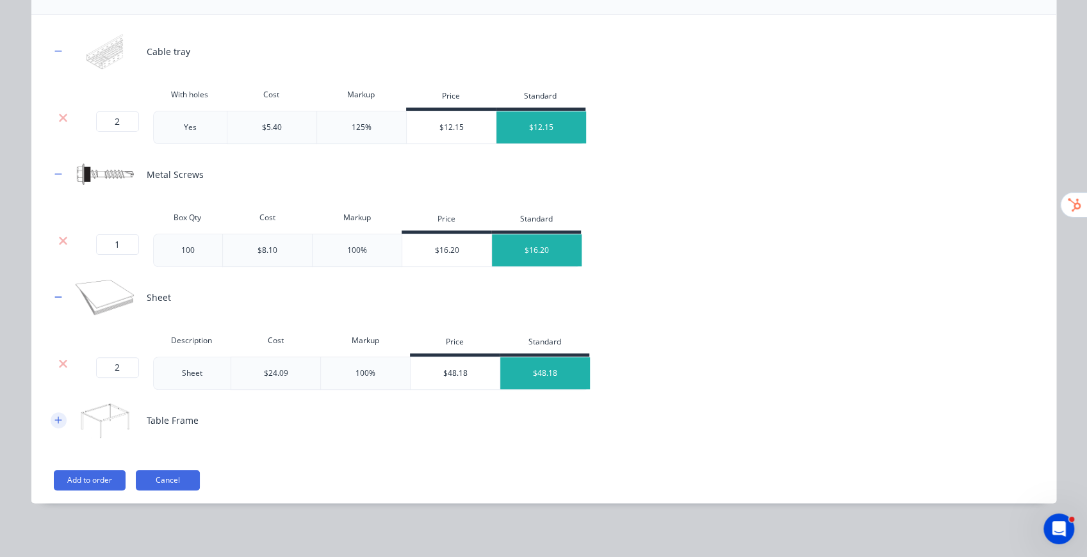
click at [54, 416] on icon "button" at bounding box center [58, 420] width 8 height 9
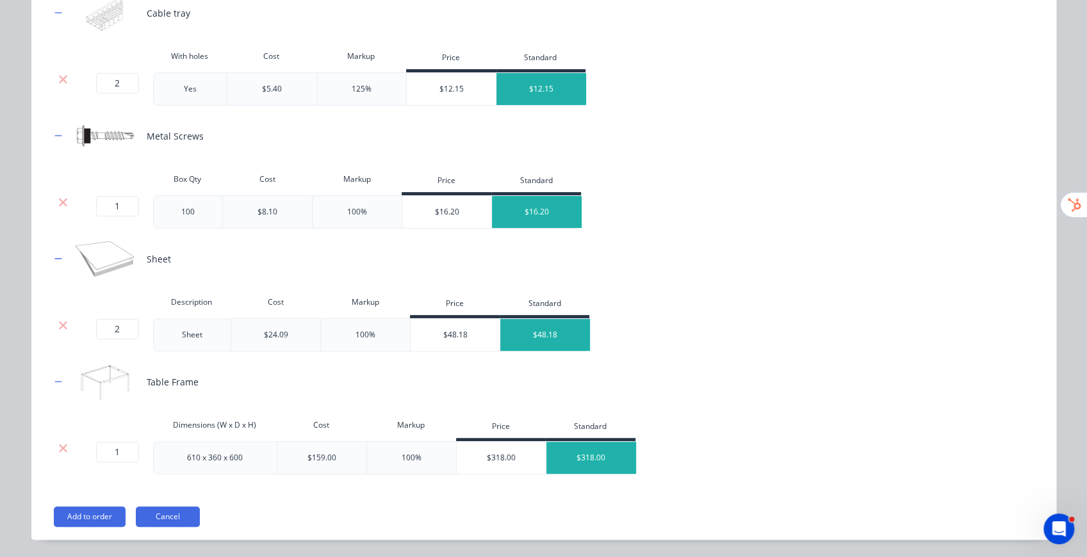
scroll to position [222, 0]
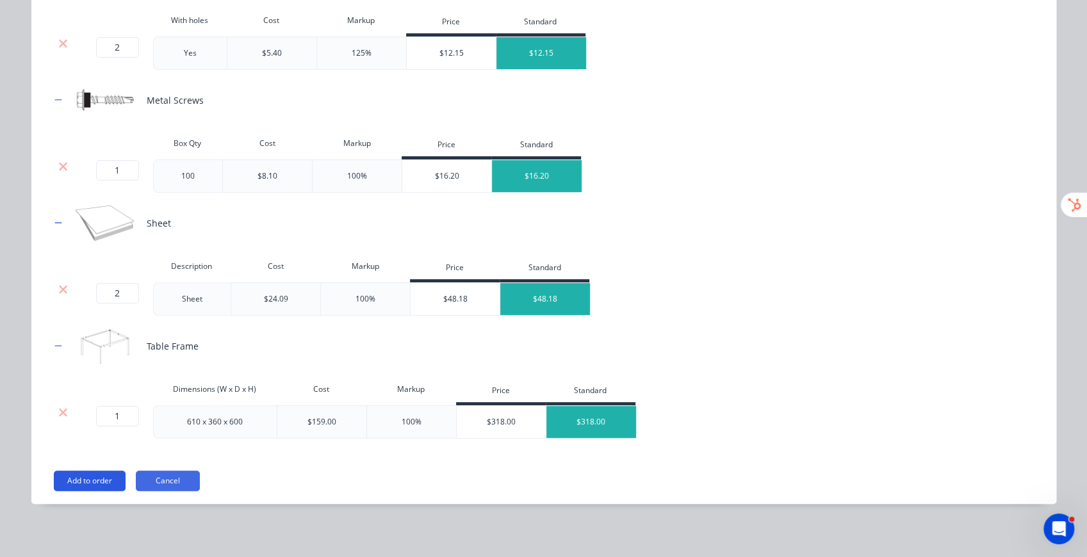
click at [102, 425] on button "Add to order" at bounding box center [90, 481] width 72 height 20
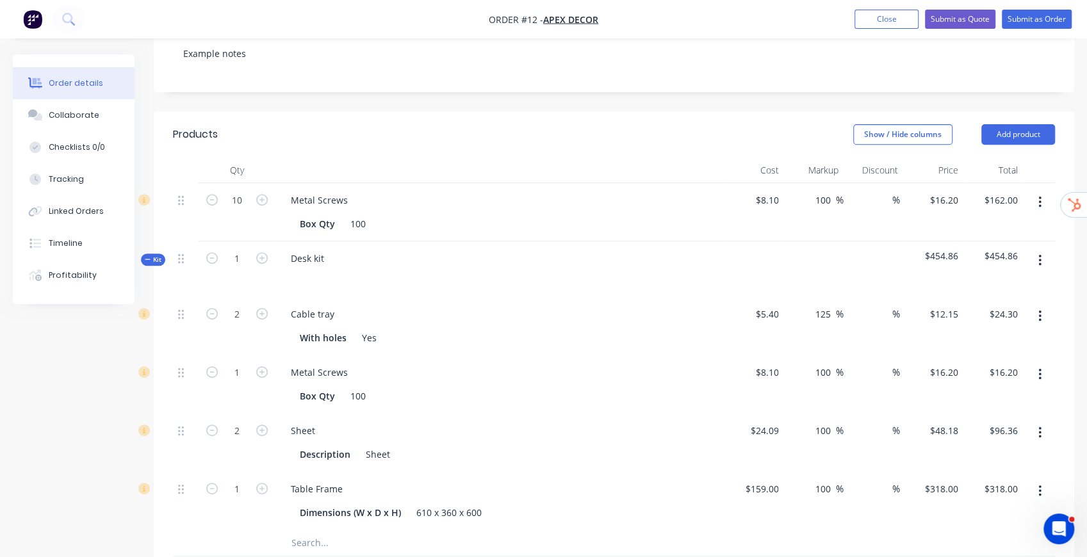
scroll to position [341, 0]
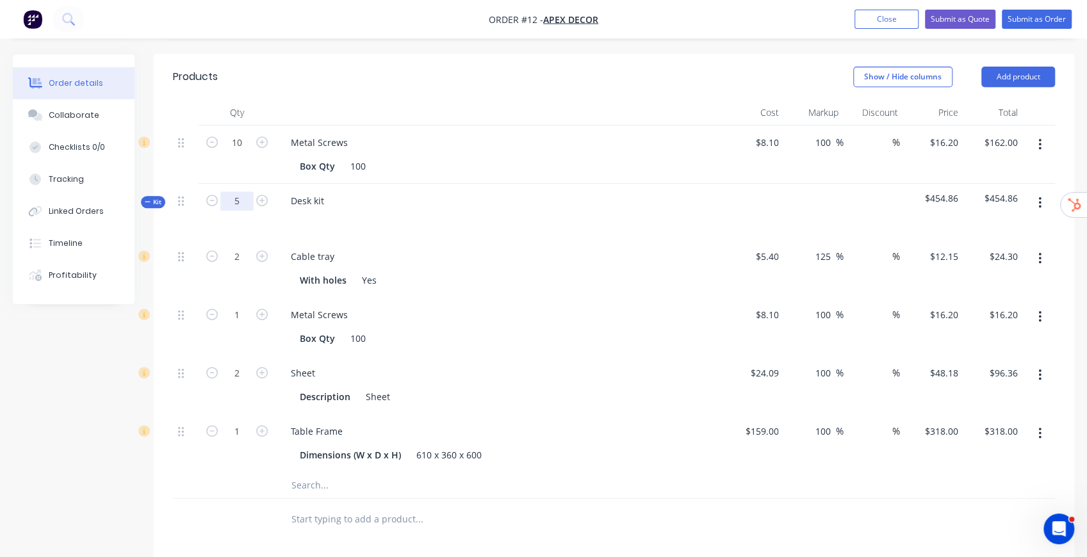
type input "5"
click at [425, 32] on nav "Order #12 - Apex Decor Add product Close Submit as Quote Submit as Order" at bounding box center [543, 19] width 1087 height 38
type input "10"
type input "$121.50"
type input "5"
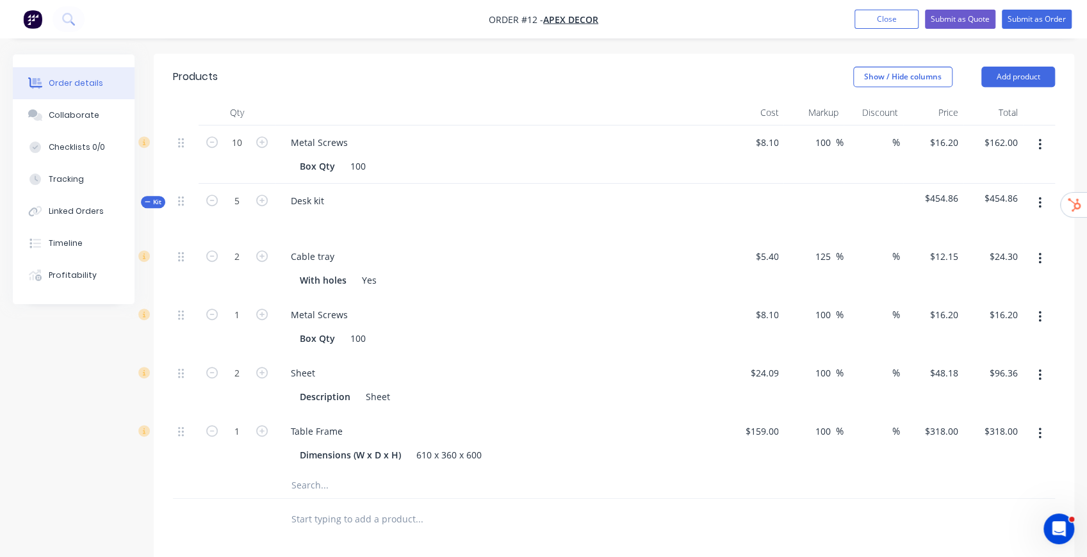
type input "$81.00"
type input "10"
type input "$481.80"
type input "5"
type input "$1,590.00"
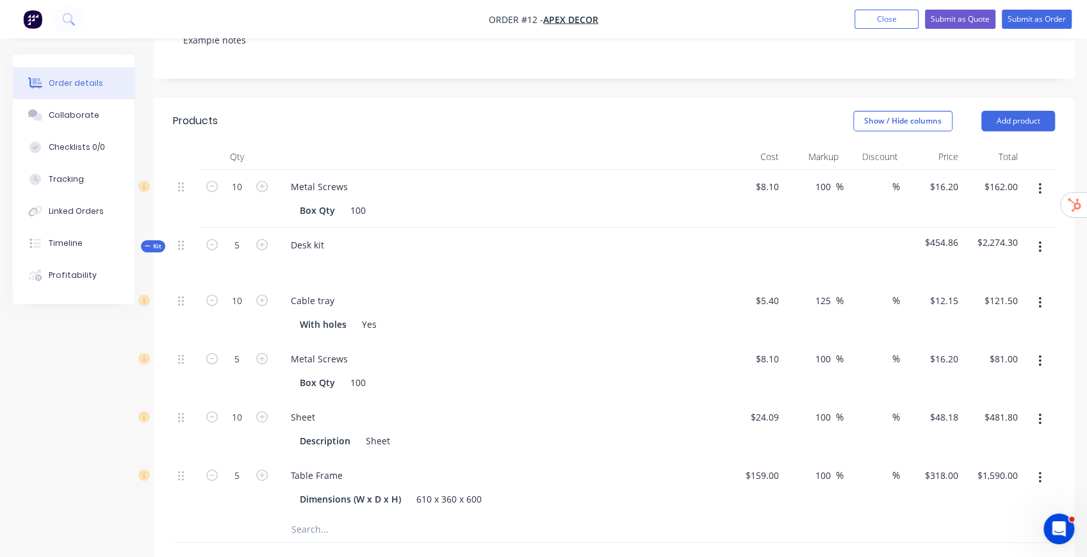
scroll to position [298, 0]
click at [810, 290] on button "button" at bounding box center [1040, 301] width 30 height 23
click at [810, 377] on div "Delete" at bounding box center [994, 386] width 99 height 19
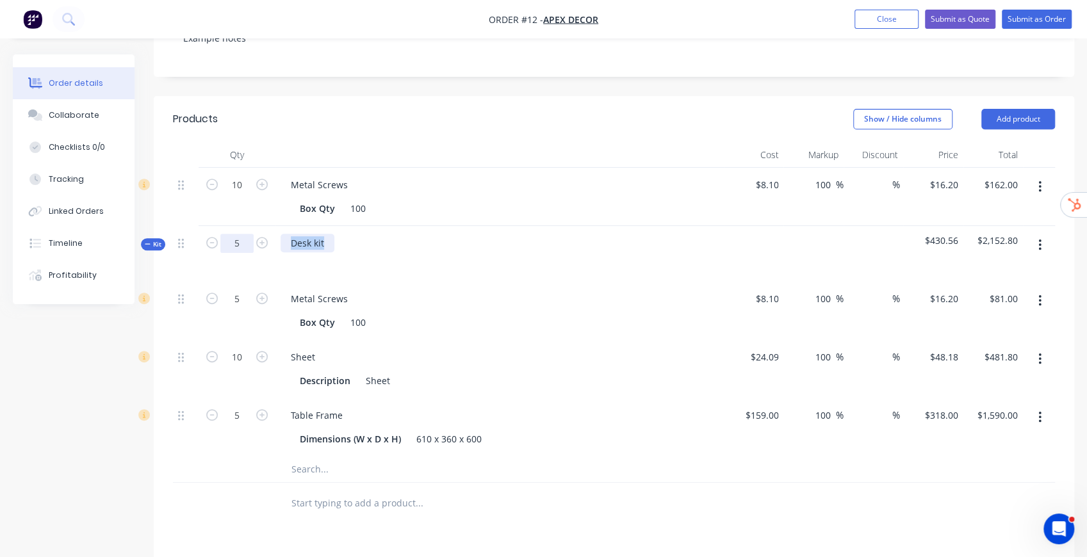
drag, startPoint x: 325, startPoint y: 205, endPoint x: 237, endPoint y: 206, distance: 88.4
click at [265, 226] on div "Kit 5 Desk kit $430.56 $2,152.80" at bounding box center [614, 254] width 882 height 56
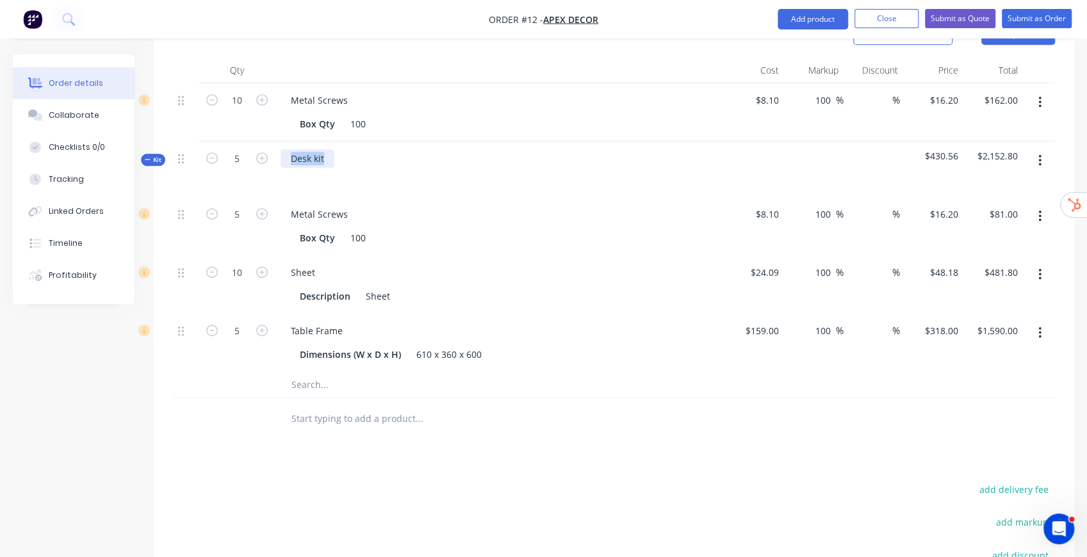
scroll to position [384, 0]
click at [314, 405] on input "text" at bounding box center [419, 418] width 256 height 26
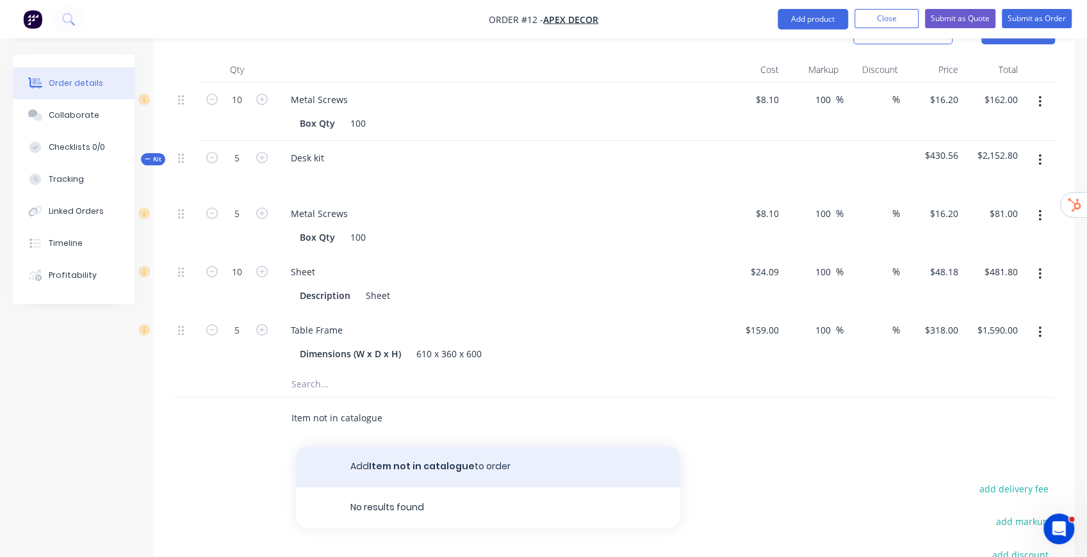
type input "Item not in catalogue"
click at [411, 425] on button "Add Item not in catalogue to order" at bounding box center [488, 466] width 384 height 41
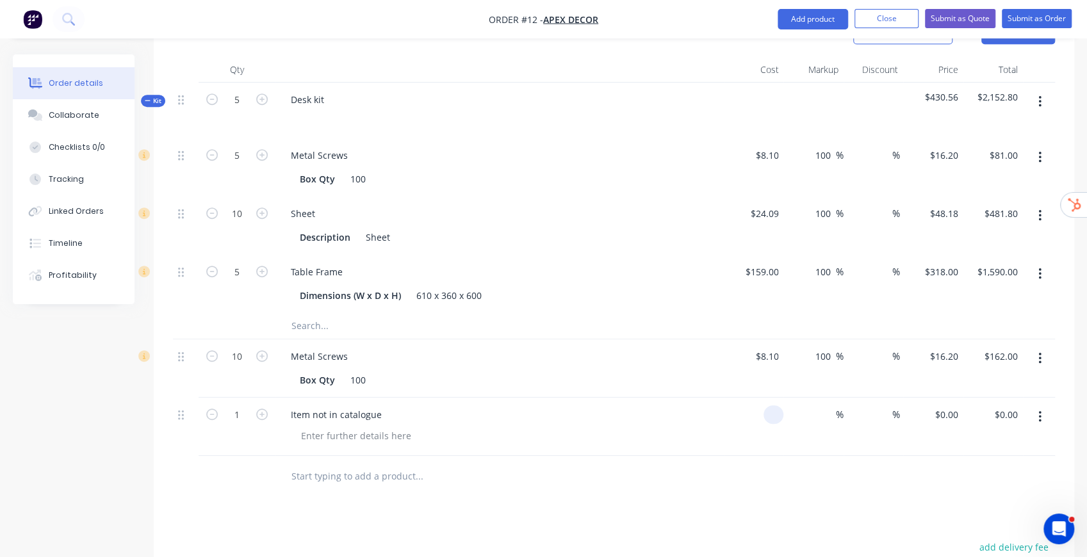
click at [776, 405] on input at bounding box center [776, 414] width 15 height 19
click at [810, 405] on input at bounding box center [828, 414] width 15 height 19
type input "$500.00"
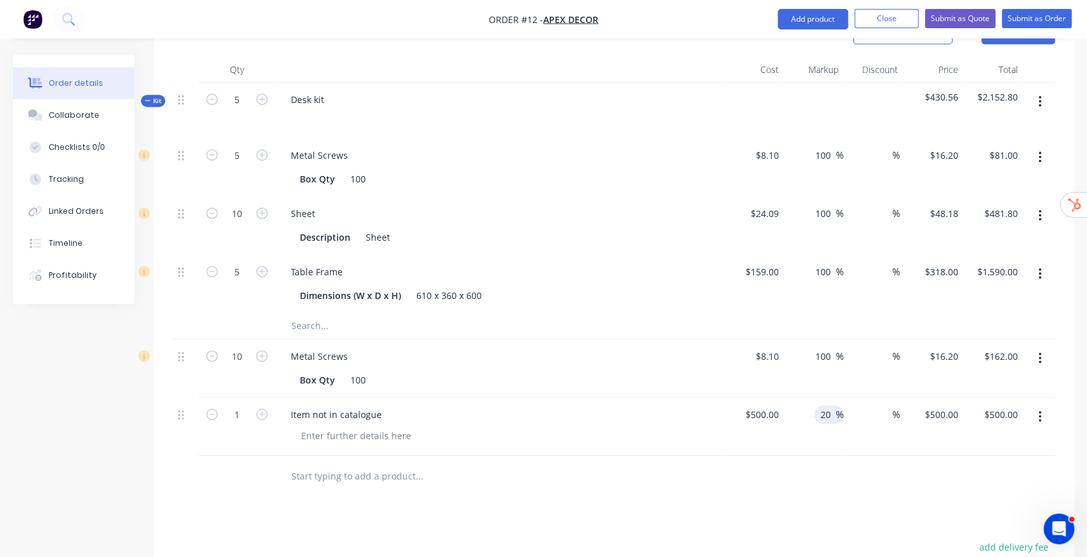
type input "20"
type input "$600.00"
click at [810, 425] on div at bounding box center [614, 477] width 882 height 42
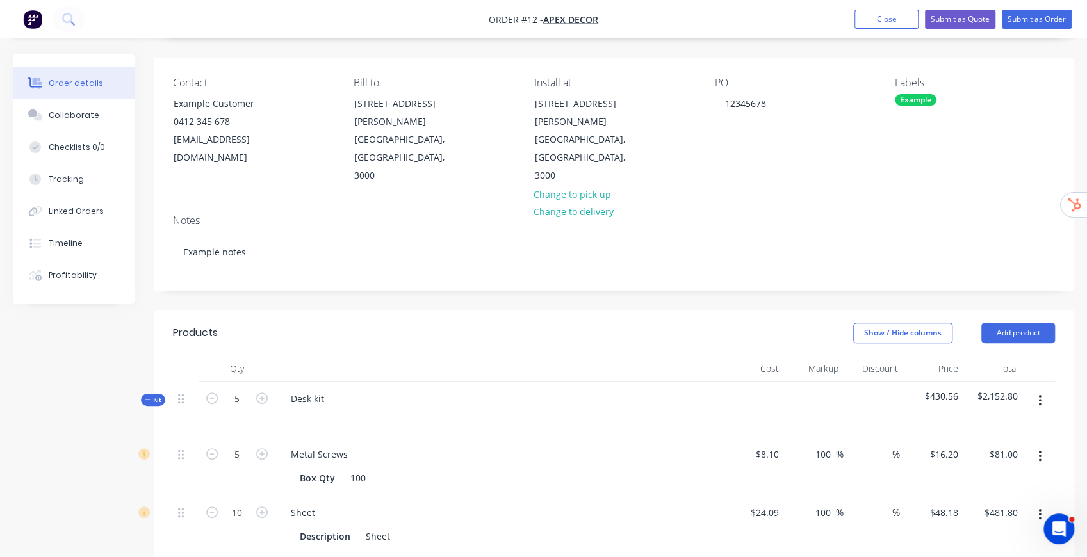
scroll to position [0, 0]
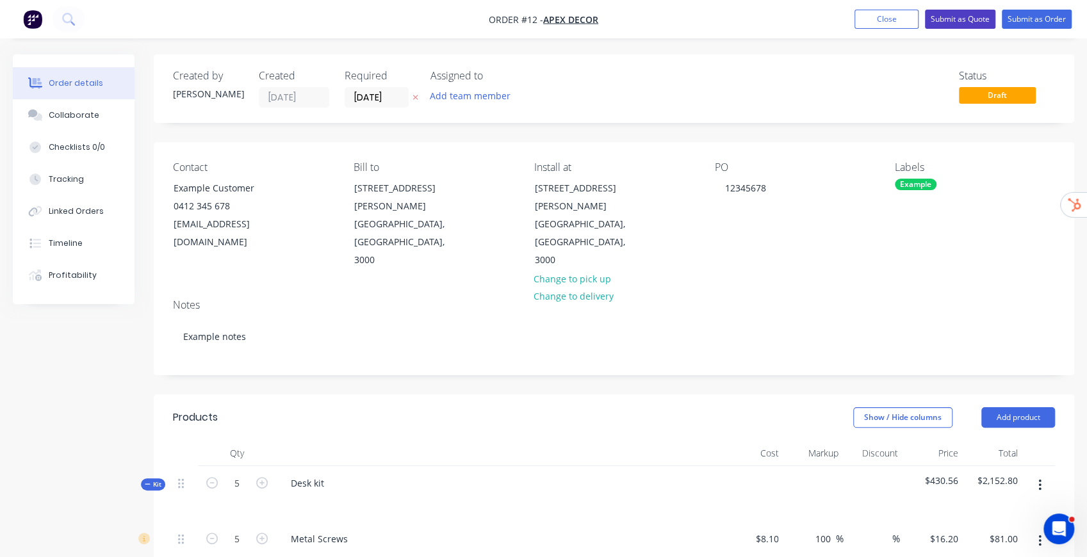
click at [810, 22] on button "Submit as Quote" at bounding box center [960, 19] width 70 height 19
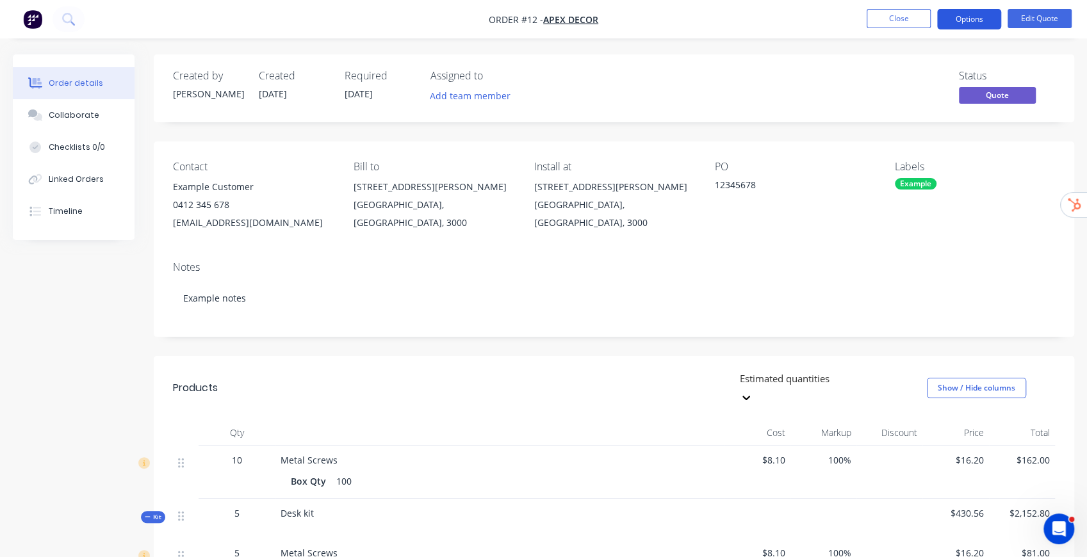
click at [810, 22] on button "Options" at bounding box center [969, 19] width 64 height 20
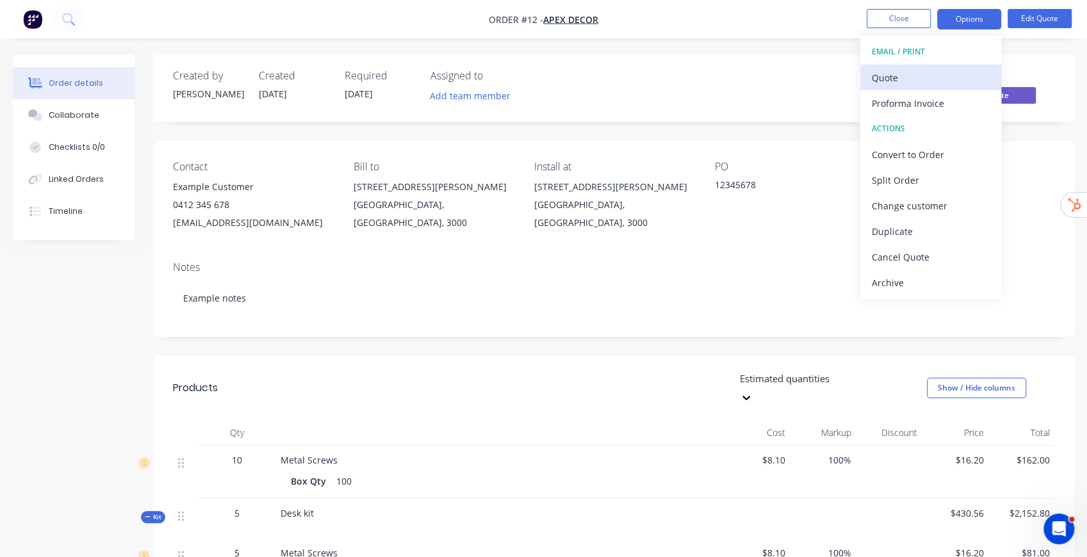
click at [810, 73] on div "Quote" at bounding box center [931, 78] width 118 height 19
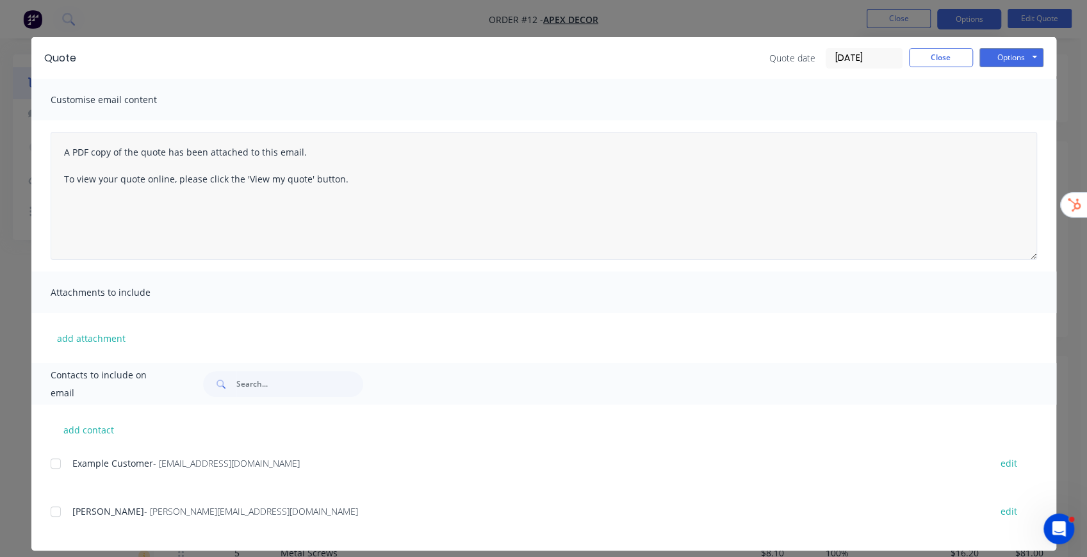
scroll to position [26, 0]
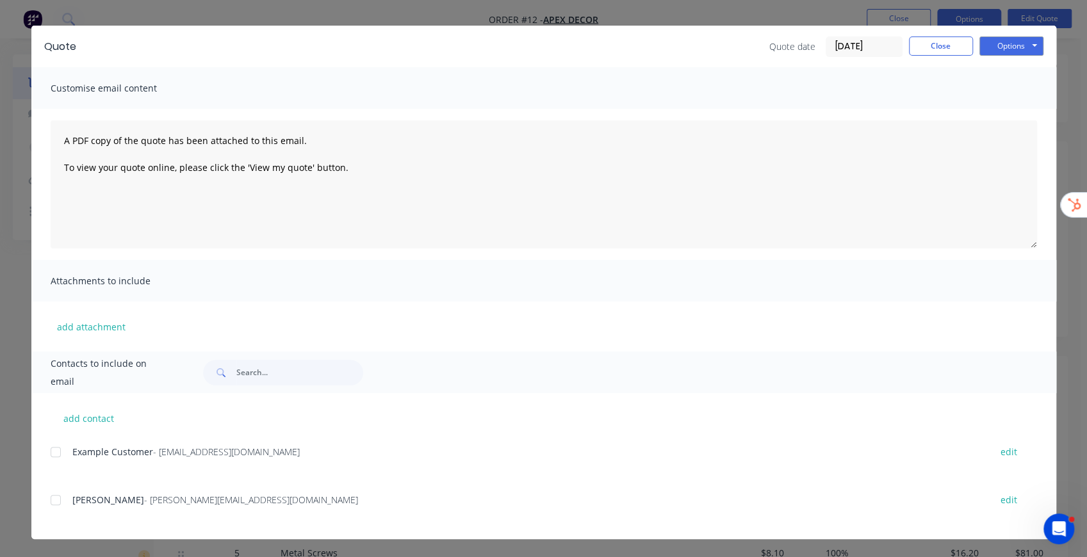
click at [56, 425] on div at bounding box center [56, 500] width 26 height 26
click at [53, 425] on div at bounding box center [56, 452] width 26 height 26
click at [90, 419] on button "add contact" at bounding box center [89, 418] width 77 height 19
select select "AU"
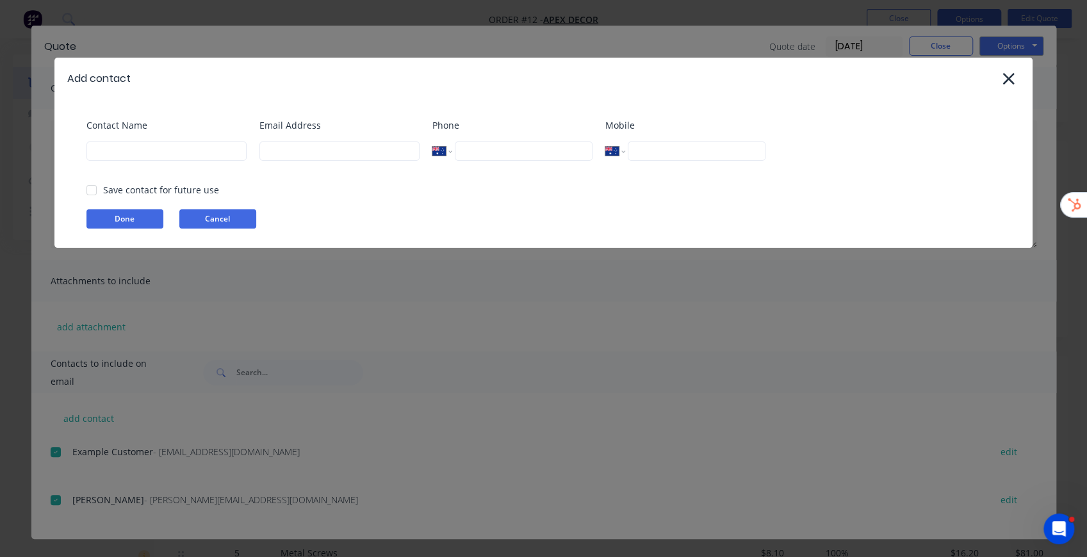
click at [238, 224] on button "Cancel" at bounding box center [217, 218] width 77 height 19
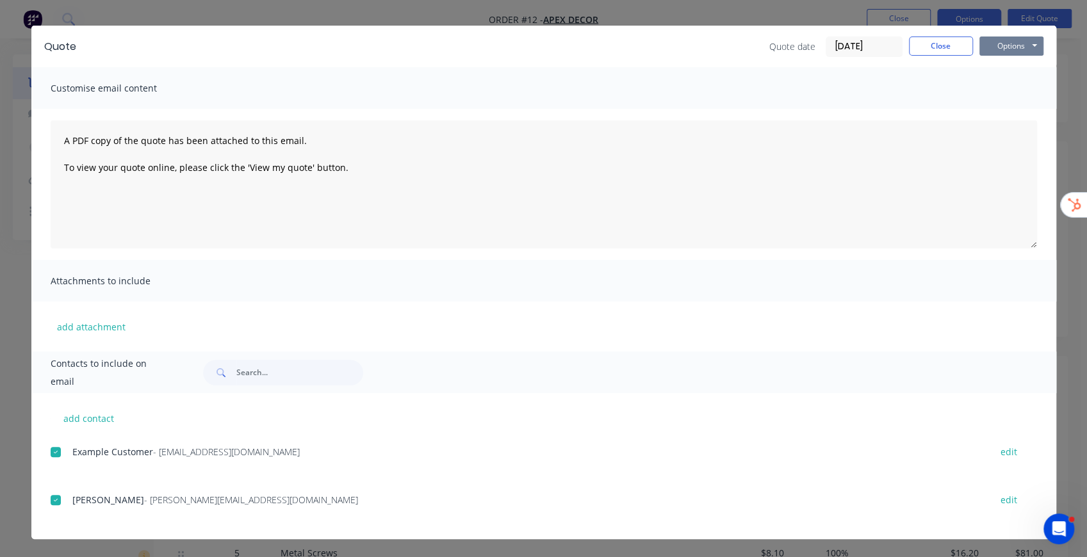
click at [810, 46] on button "Options" at bounding box center [1011, 46] width 64 height 19
click at [810, 66] on button "Preview" at bounding box center [1020, 68] width 82 height 21
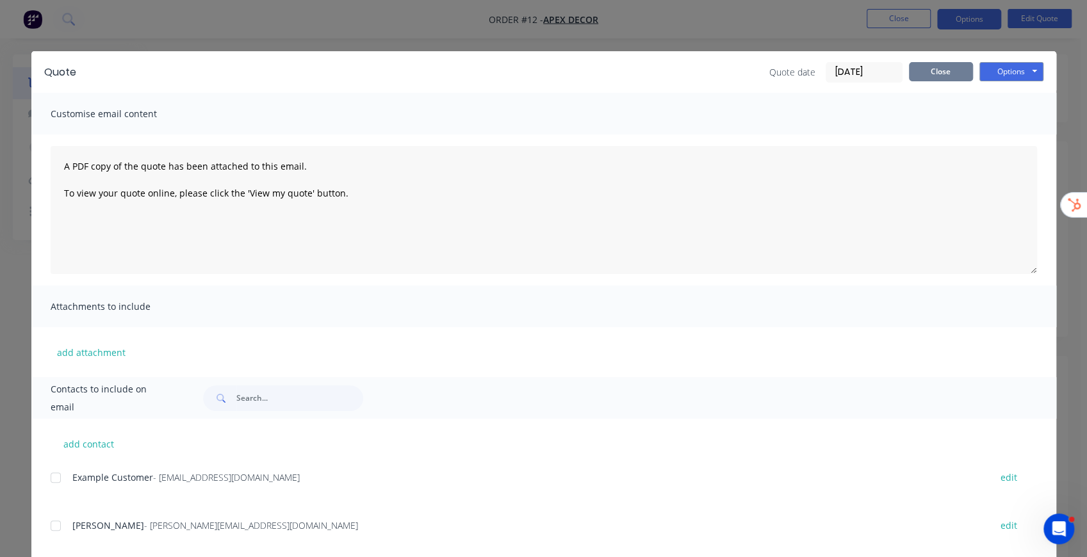
click at [810, 74] on button "Close" at bounding box center [941, 71] width 64 height 19
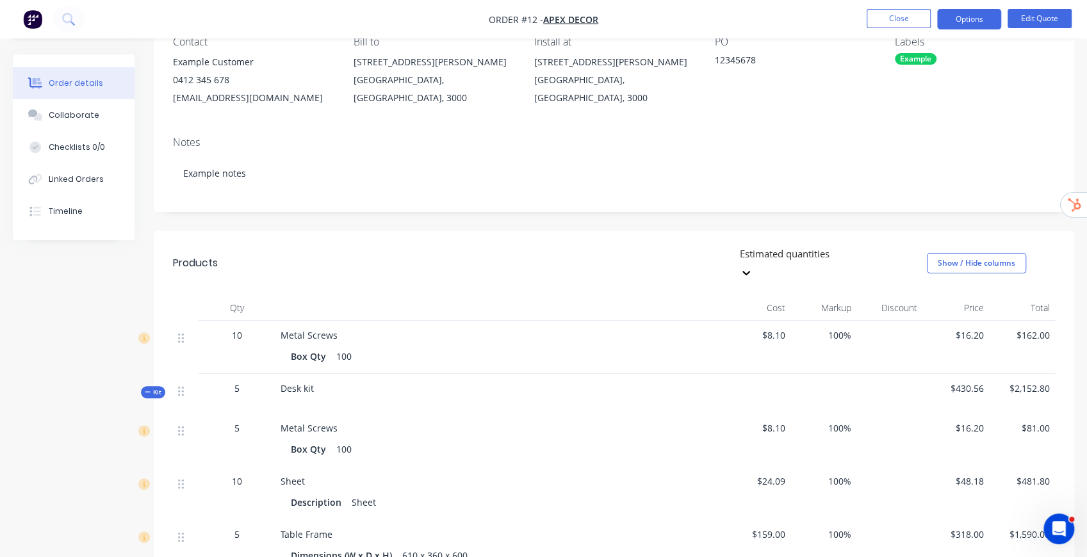
scroll to position [170, 0]
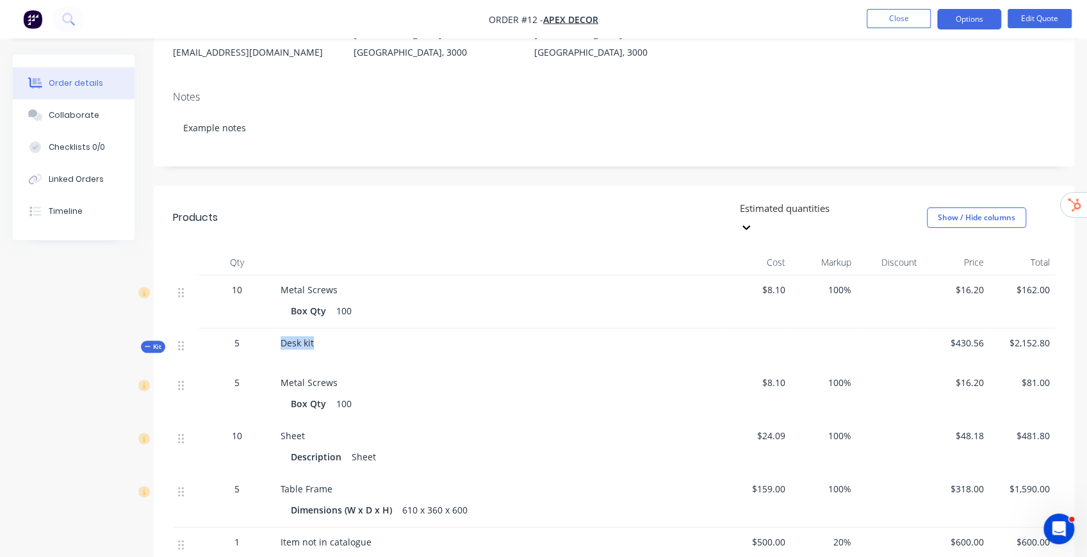
drag, startPoint x: 281, startPoint y: 325, endPoint x: 316, endPoint y: 327, distance: 35.9
click at [316, 329] on div "Desk kit" at bounding box center [499, 349] width 448 height 40
drag, startPoint x: 951, startPoint y: 322, endPoint x: 1093, endPoint y: 326, distance: 141.6
click at [810, 326] on html "Order #12 - Apex Decor Close Options Edit Quote Order details Collaborate Check…" at bounding box center [543, 309] width 1087 height 959
drag, startPoint x: 765, startPoint y: 363, endPoint x: 822, endPoint y: 364, distance: 57.0
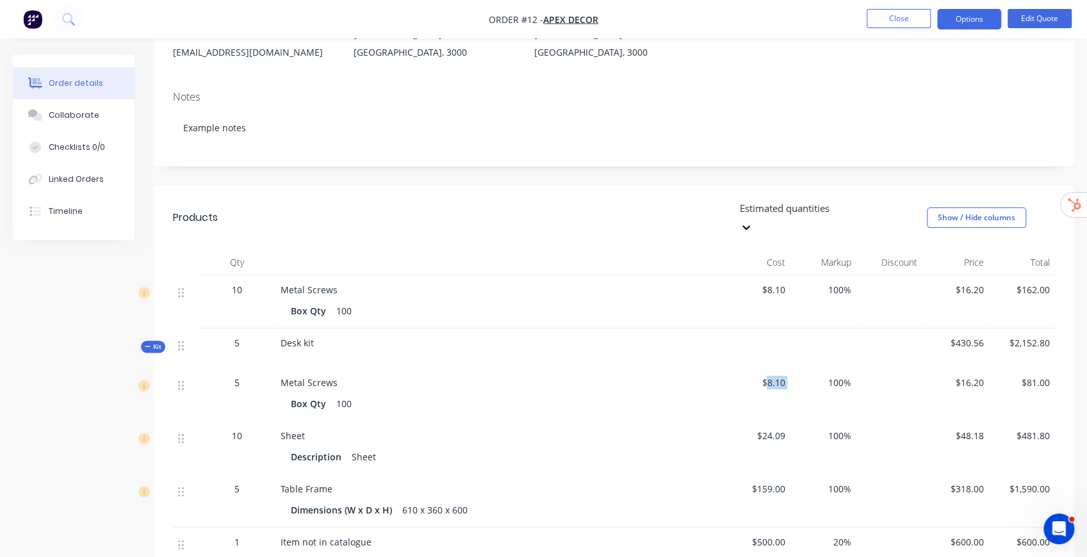
click at [810, 368] on div "5 Metal Screws Box Qty 100 $8.10 100% $16.20 $81.00" at bounding box center [614, 394] width 882 height 53
drag, startPoint x: 280, startPoint y: 325, endPoint x: 315, endPoint y: 325, distance: 35.2
click at [315, 329] on div "Desk kit" at bounding box center [499, 349] width 448 height 40
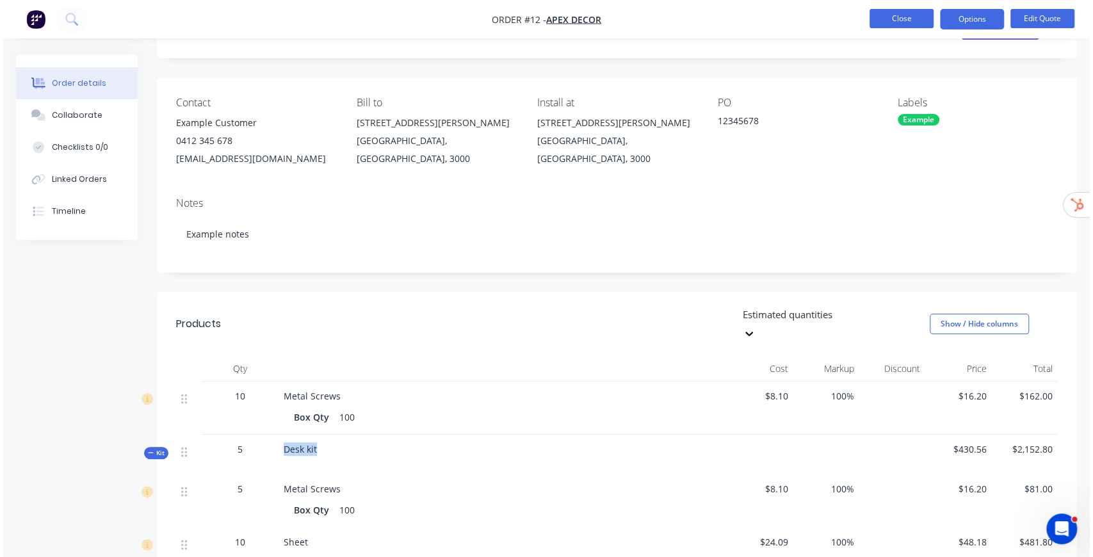
scroll to position [0, 0]
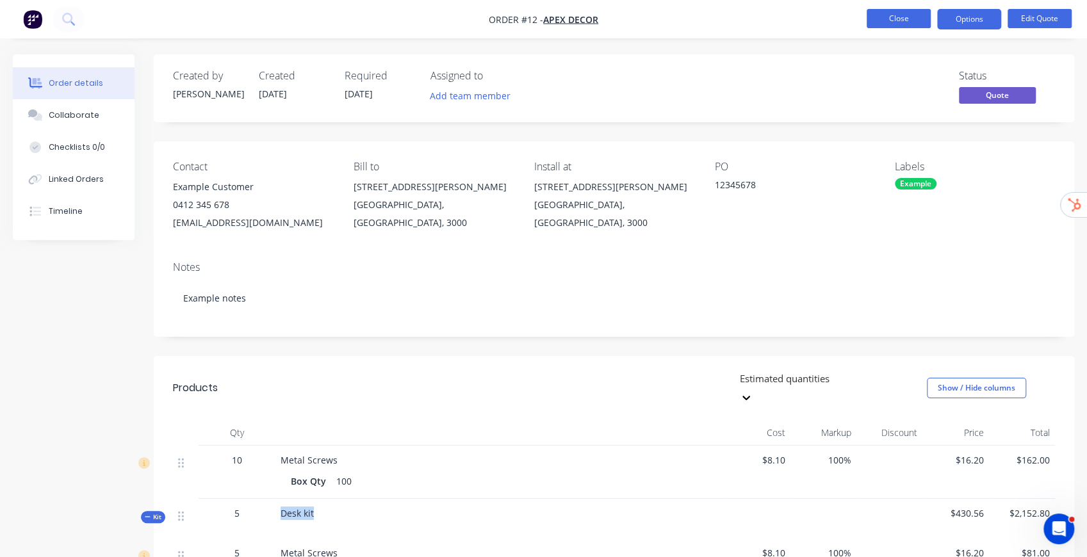
click at [810, 17] on button "Close" at bounding box center [899, 18] width 64 height 19
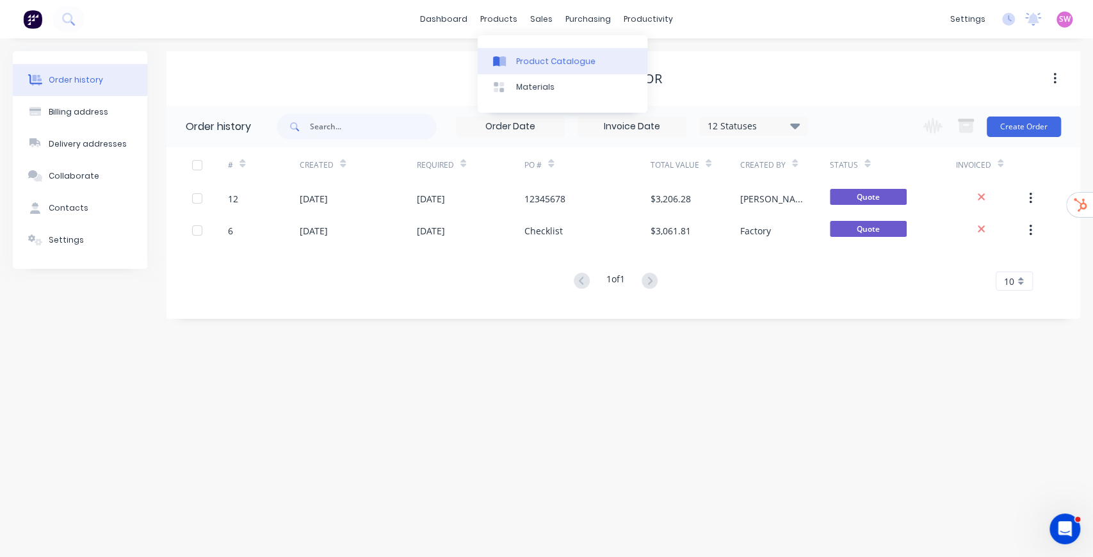
click at [521, 59] on div "Product Catalogue" at bounding box center [555, 62] width 79 height 12
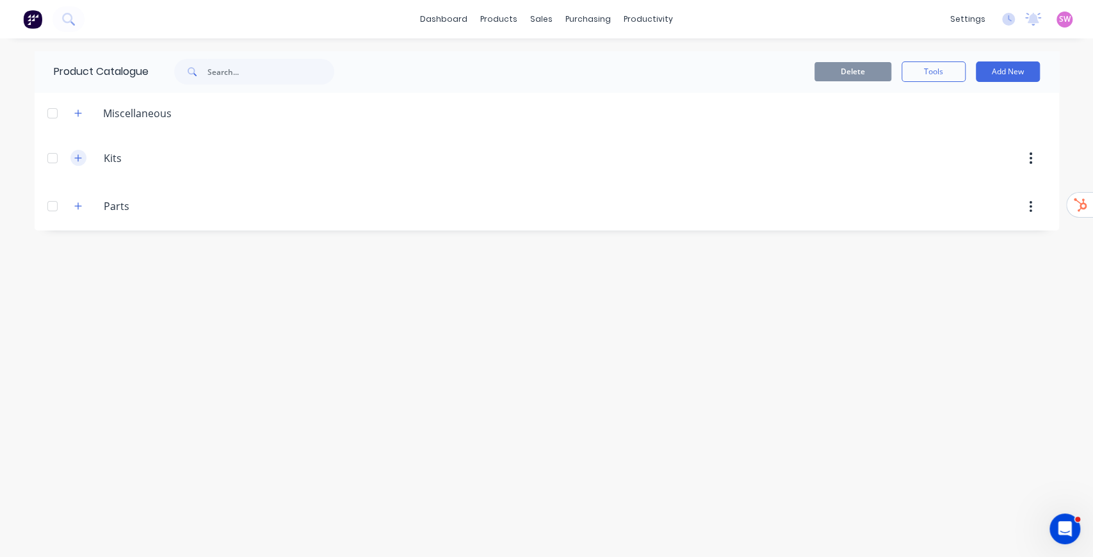
click at [79, 159] on icon "button" at bounding box center [78, 158] width 8 height 9
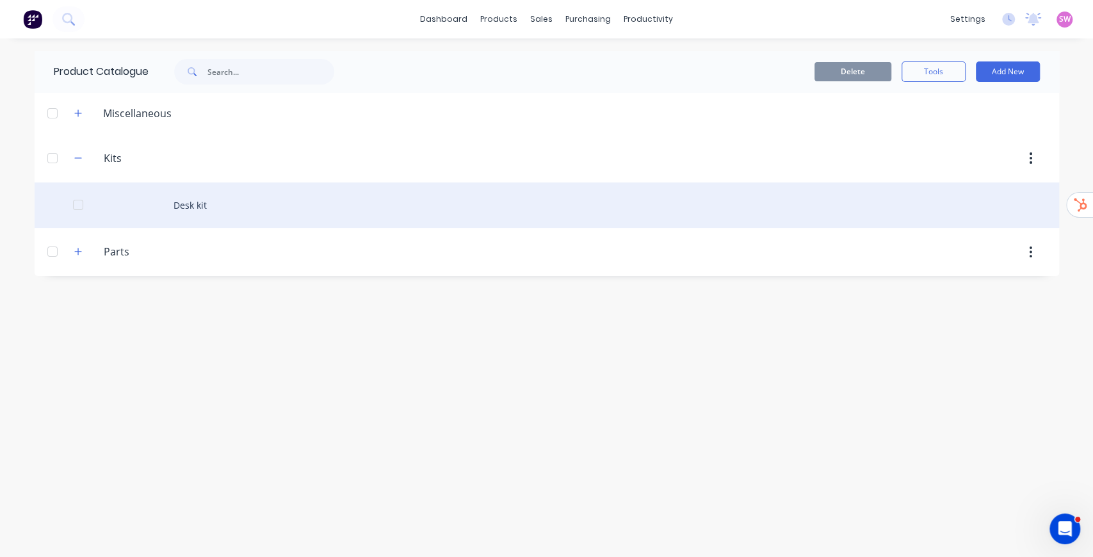
click at [190, 200] on div "Desk kit" at bounding box center [547, 205] width 1025 height 45
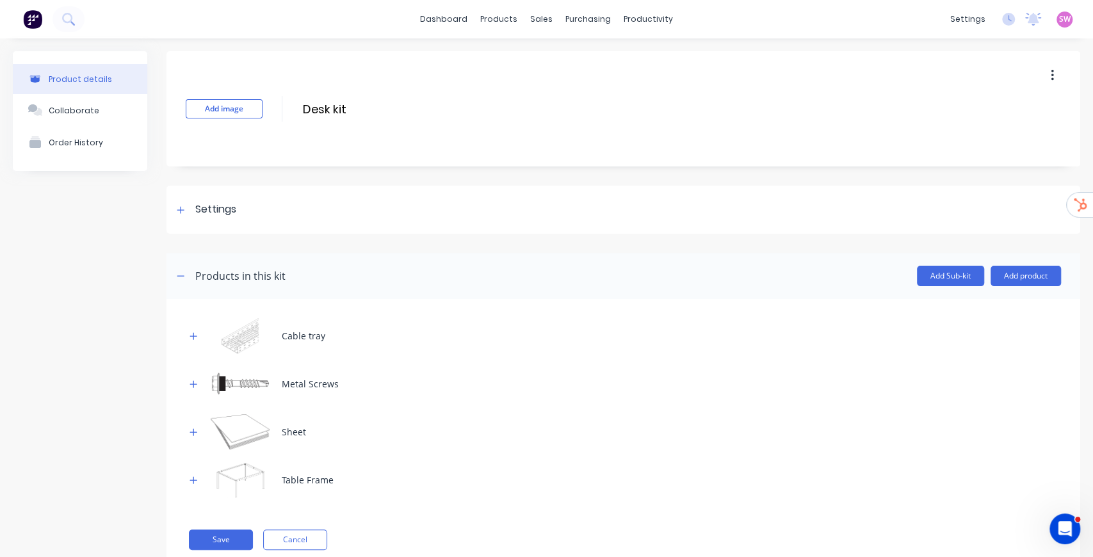
scroll to position [37, 0]
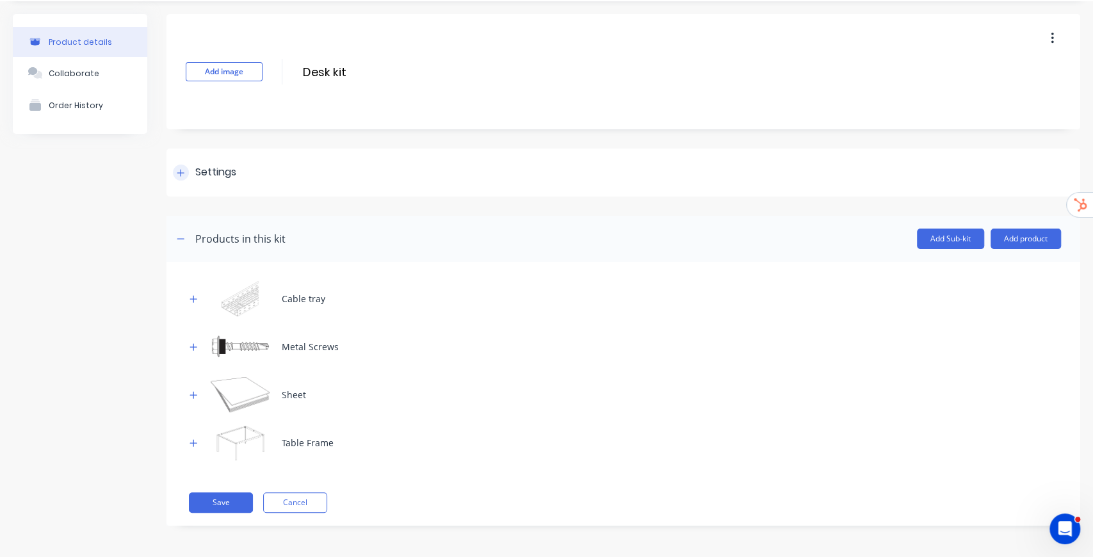
click at [185, 181] on div "Settings" at bounding box center [624, 173] width 914 height 48
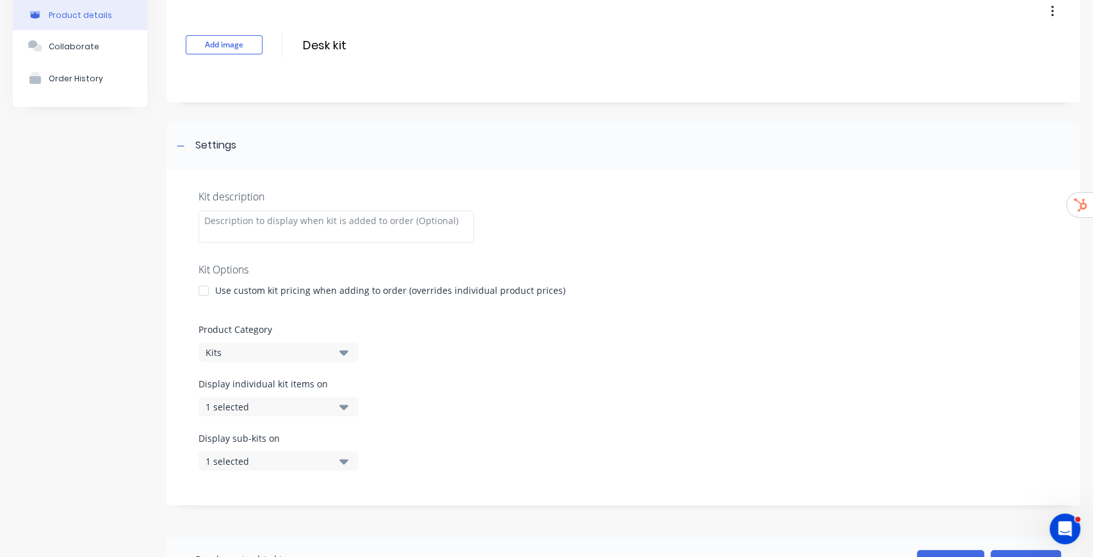
scroll to position [208, 0]
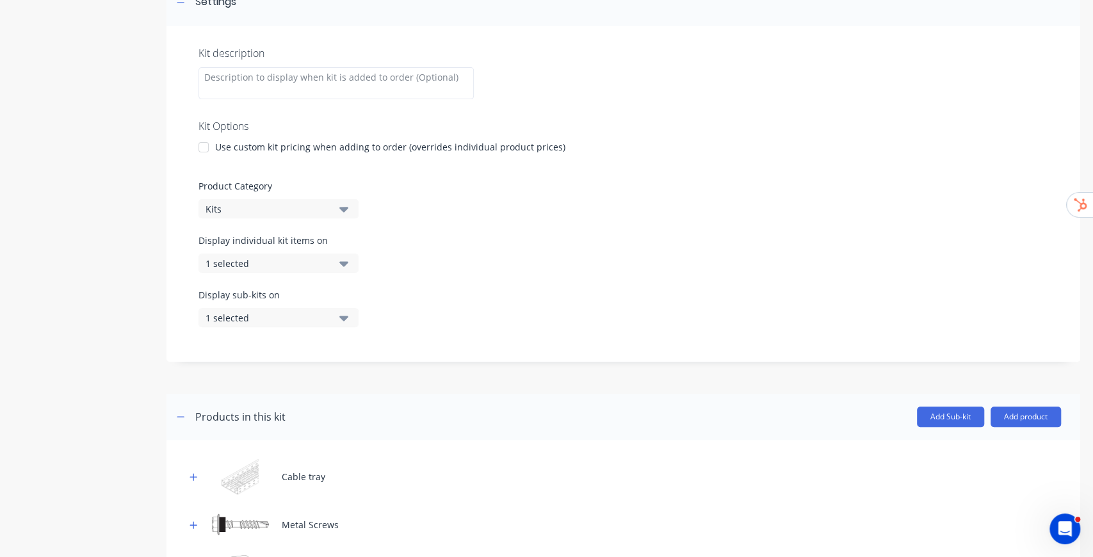
click at [293, 263] on div "1 selected" at bounding box center [268, 263] width 124 height 13
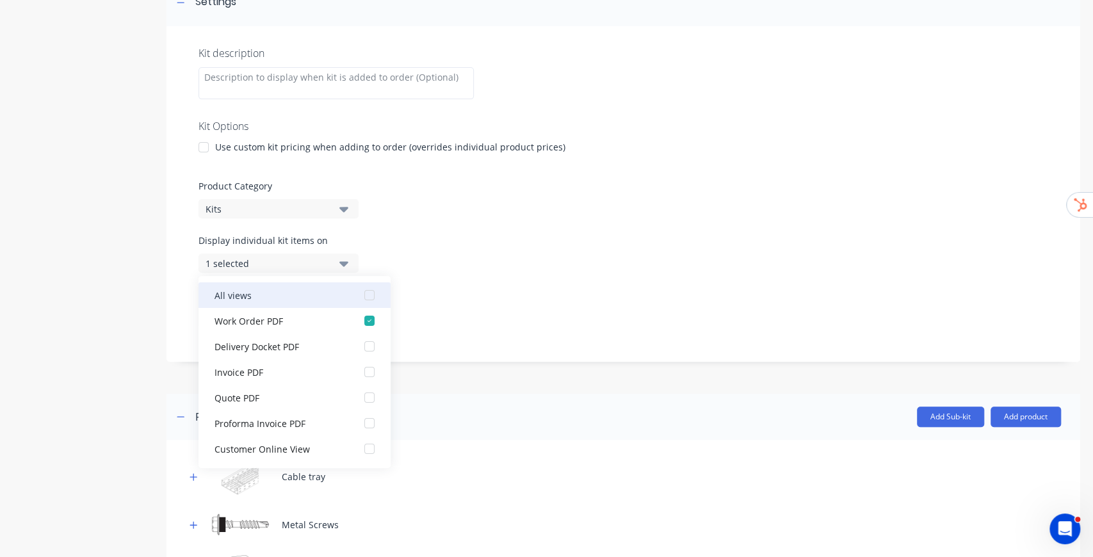
click at [366, 295] on div "button" at bounding box center [370, 295] width 26 height 26
click at [419, 238] on div "Display individual kit items on 7 selected" at bounding box center [624, 261] width 850 height 54
click at [336, 257] on button "7 selected" at bounding box center [279, 263] width 160 height 19
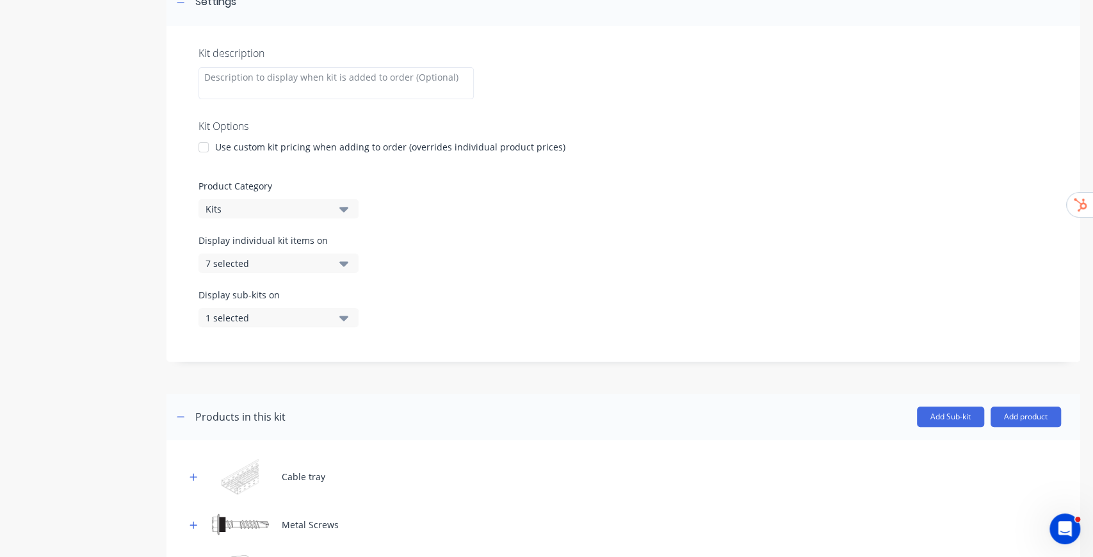
click at [335, 314] on button "1 selected" at bounding box center [279, 317] width 160 height 19
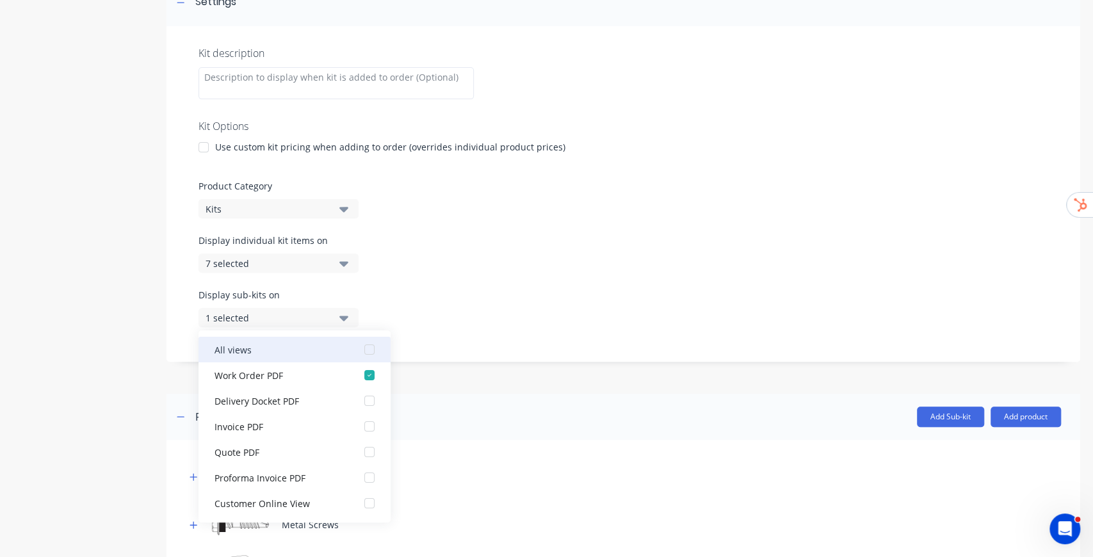
click at [365, 345] on div "button" at bounding box center [370, 350] width 26 height 26
click at [416, 249] on div "Display individual kit items on 7 selected" at bounding box center [624, 261] width 850 height 54
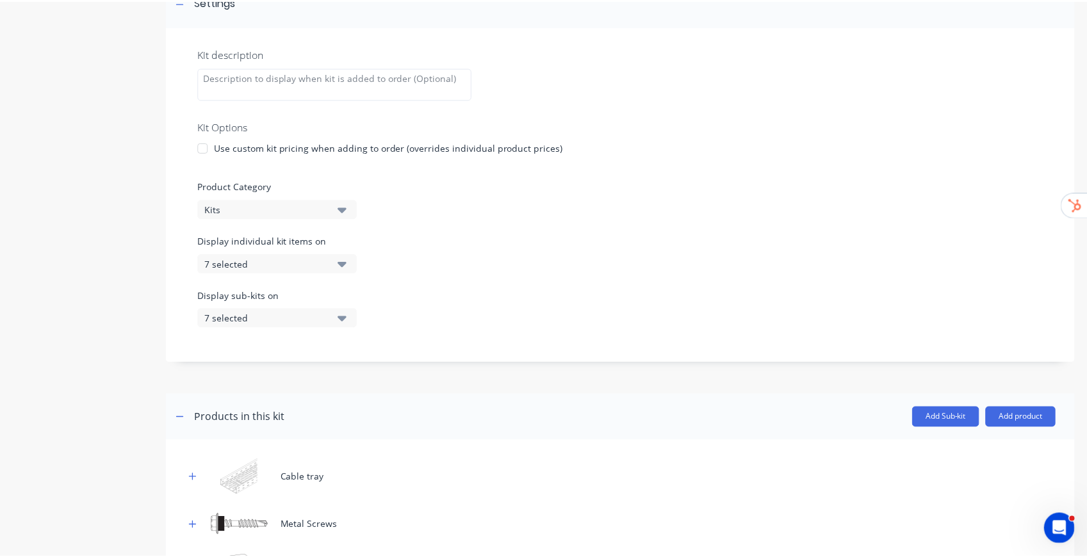
scroll to position [386, 0]
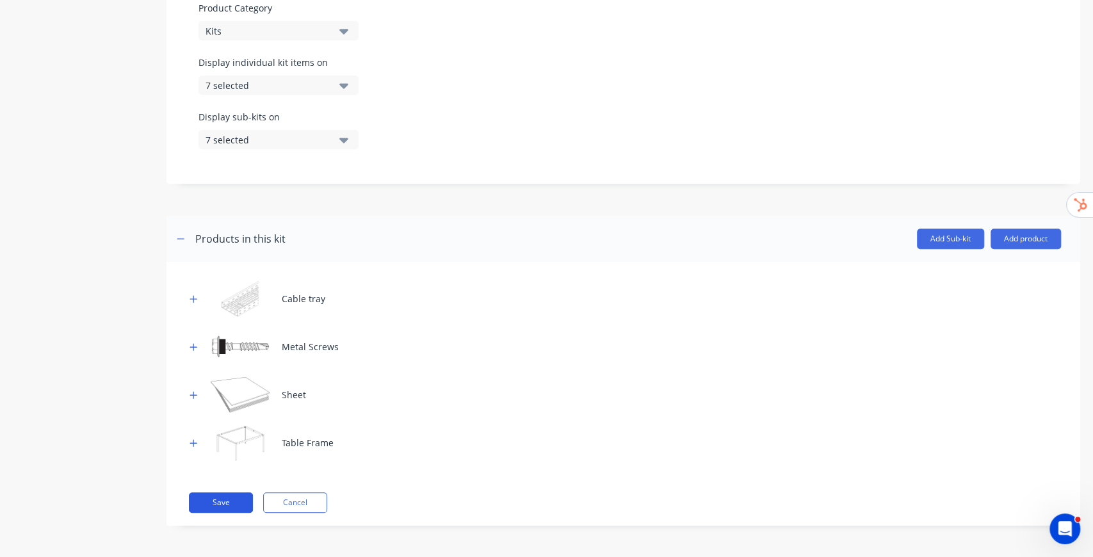
click at [238, 425] on button "Save" at bounding box center [221, 503] width 64 height 20
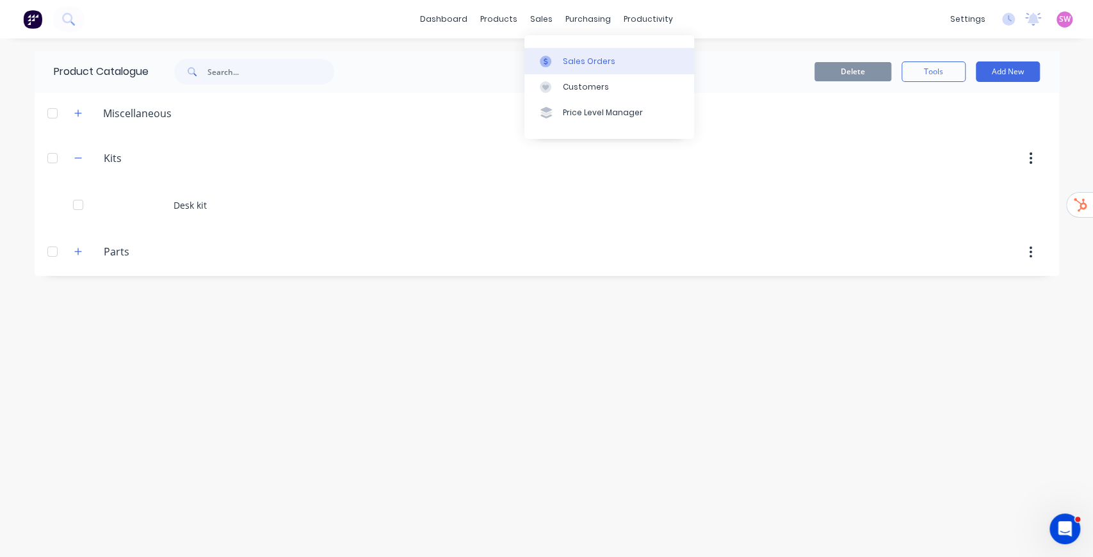
click at [566, 54] on link "Sales Orders" at bounding box center [610, 61] width 170 height 26
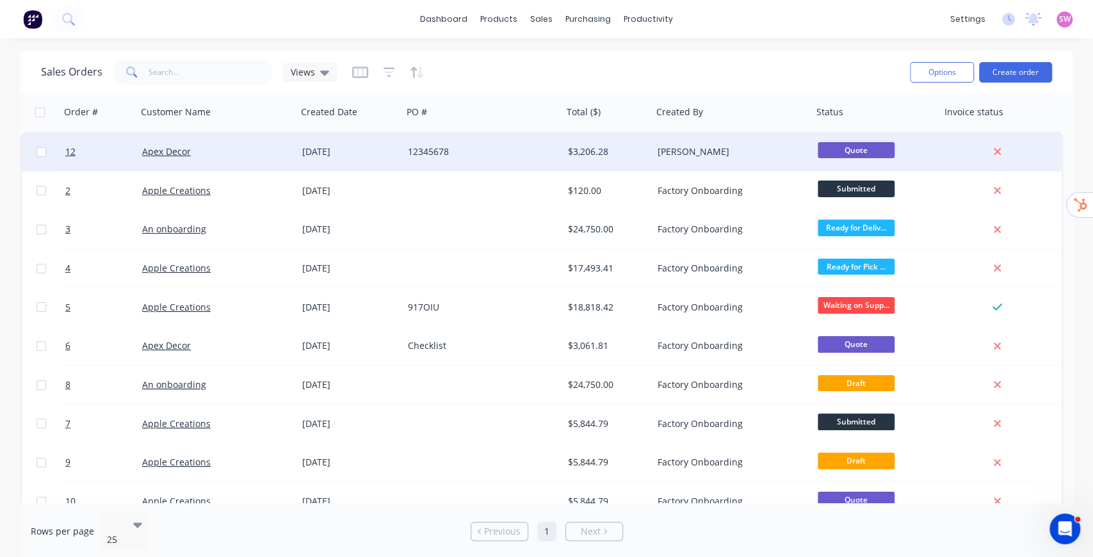
click at [758, 153] on div "[PERSON_NAME]" at bounding box center [729, 151] width 142 height 13
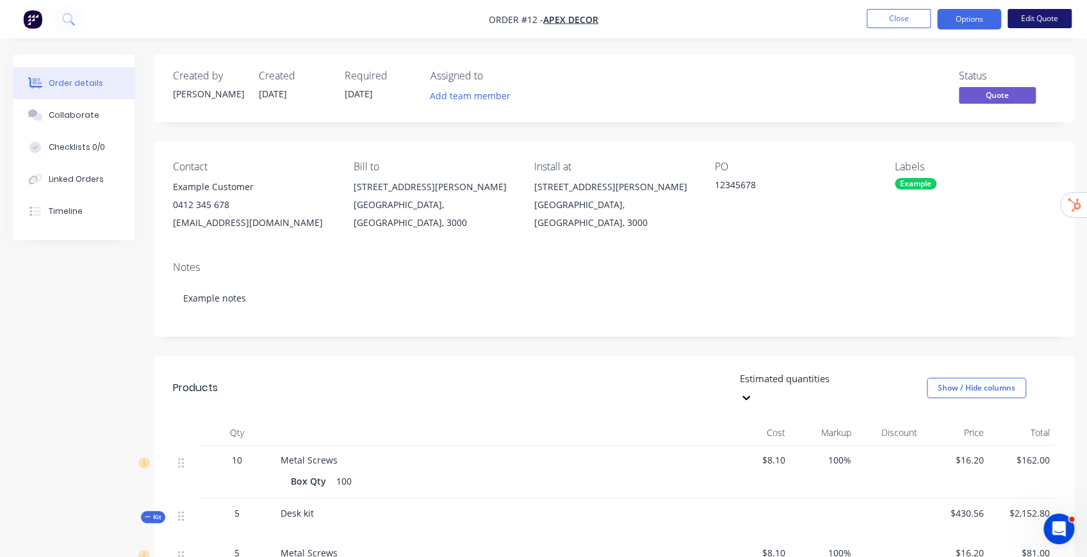
click at [810, 20] on button "Edit Quote" at bounding box center [1040, 18] width 64 height 19
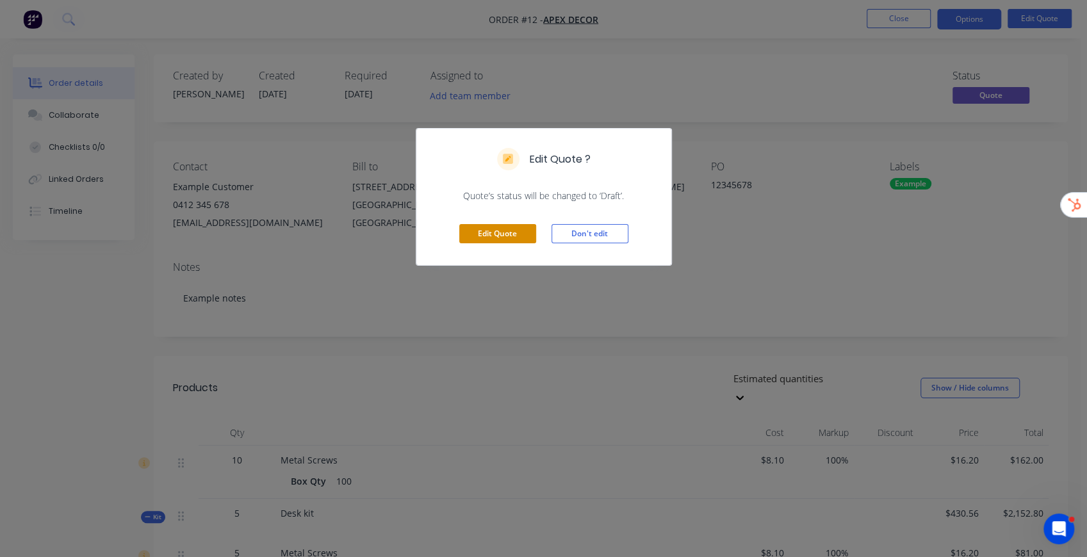
click at [496, 233] on button "Edit Quote" at bounding box center [497, 233] width 77 height 19
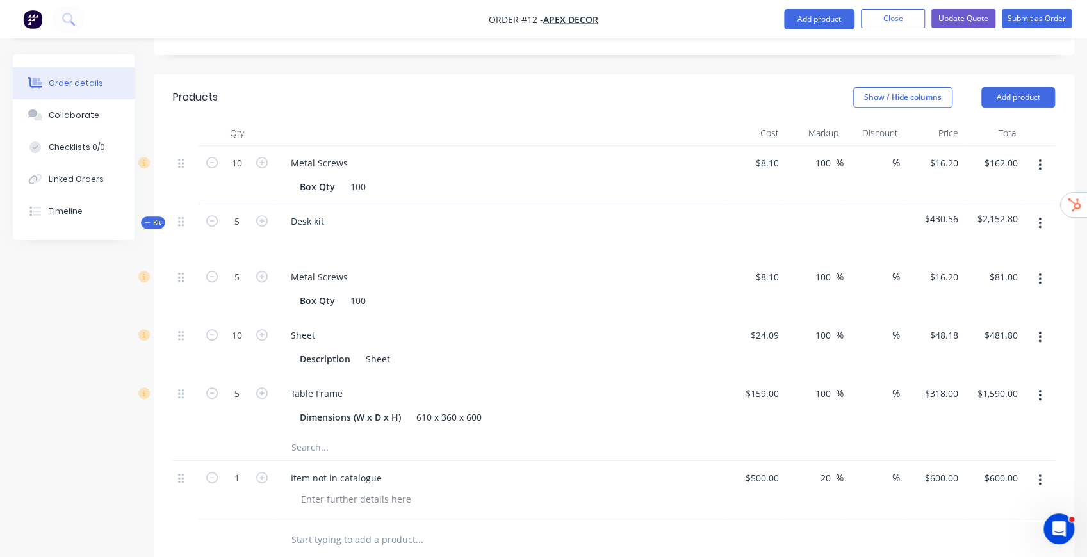
scroll to position [384, 0]
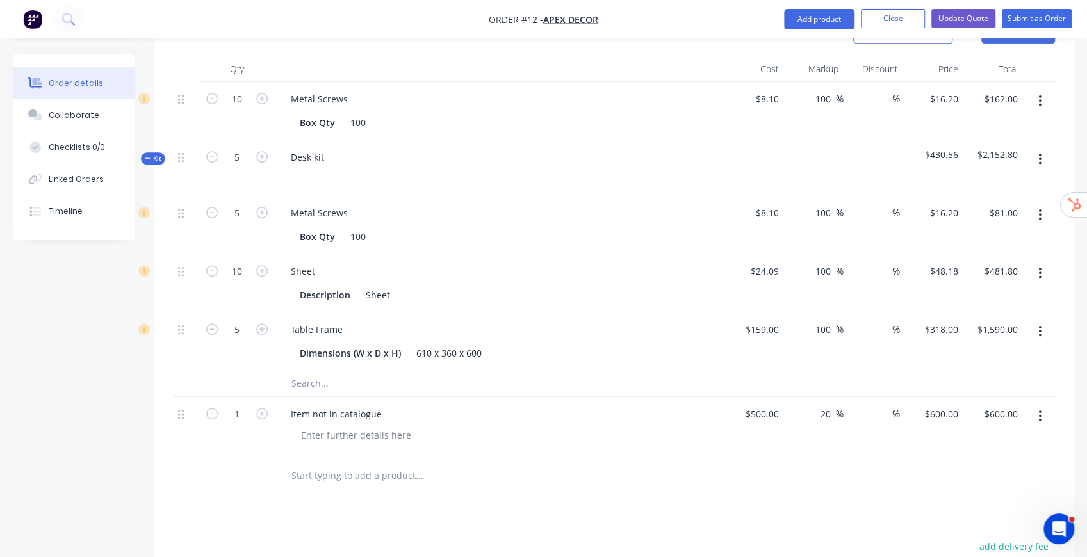
click at [810, 152] on icon "button" at bounding box center [1039, 159] width 3 height 14
click at [810, 261] on div "Delete" at bounding box center [994, 270] width 99 height 19
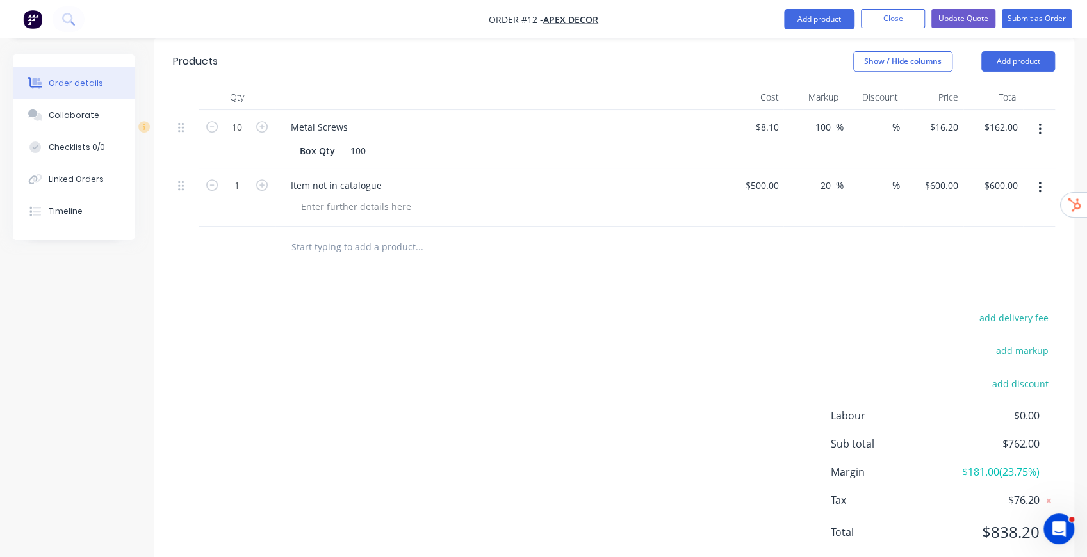
click at [385, 234] on input "text" at bounding box center [419, 247] width 256 height 26
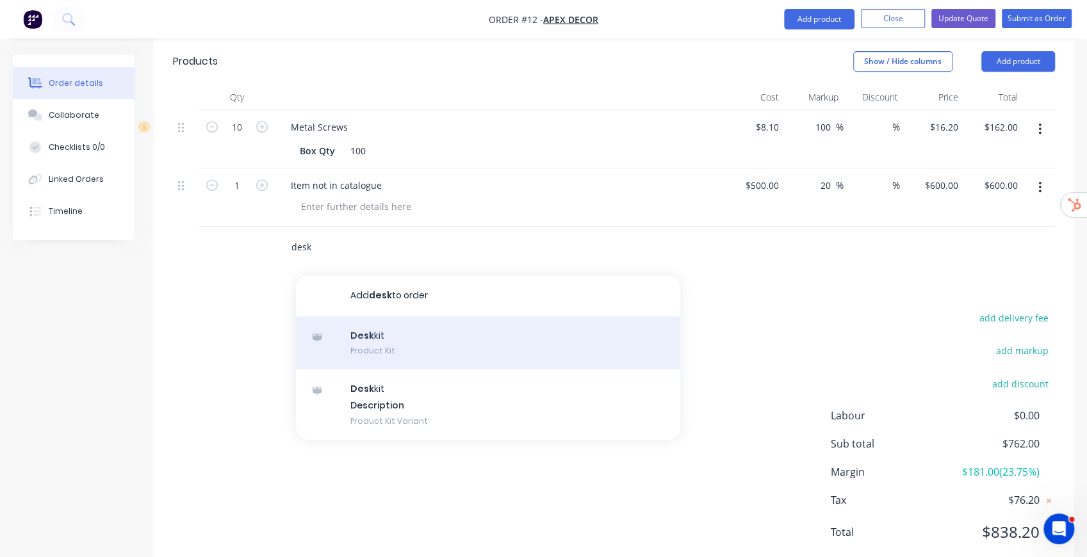
type input "desk"
click at [395, 316] on div "Desk kit Product Kit" at bounding box center [488, 343] width 384 height 54
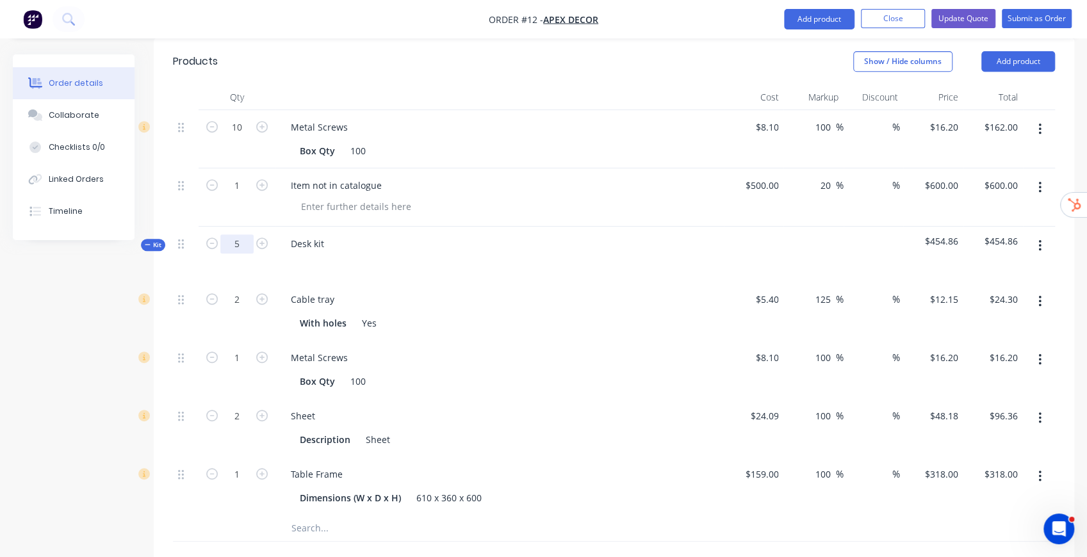
type input "5"
click at [477, 47] on div "Products Show / Hide columns Add product Qty Cost Markup Discount Price Total 1…" at bounding box center [614, 310] width 920 height 545
type input "10"
type input "$121.50"
type input "5"
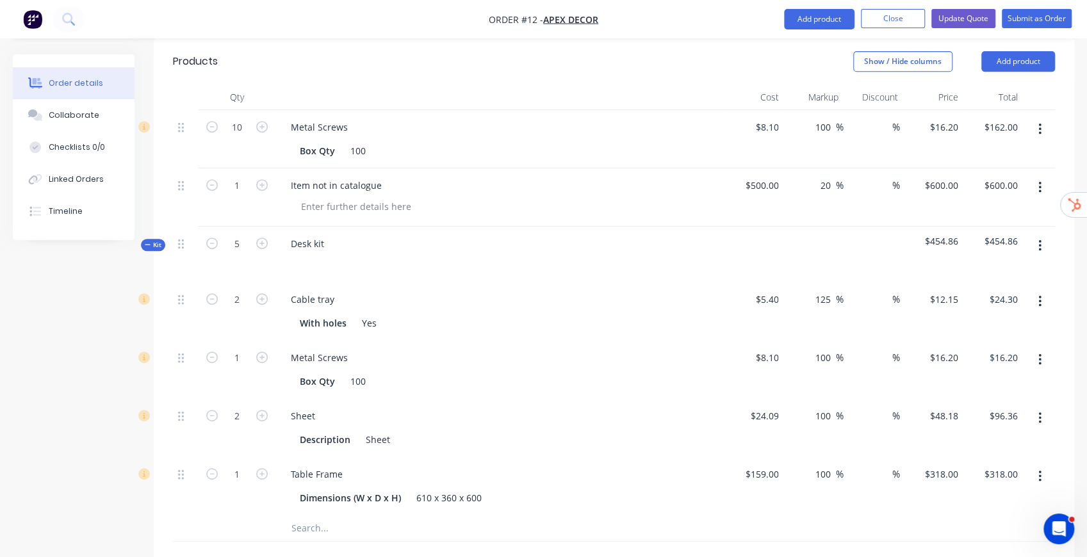
type input "$81.00"
type input "10"
type input "$481.80"
type input "5"
type input "$1,590.00"
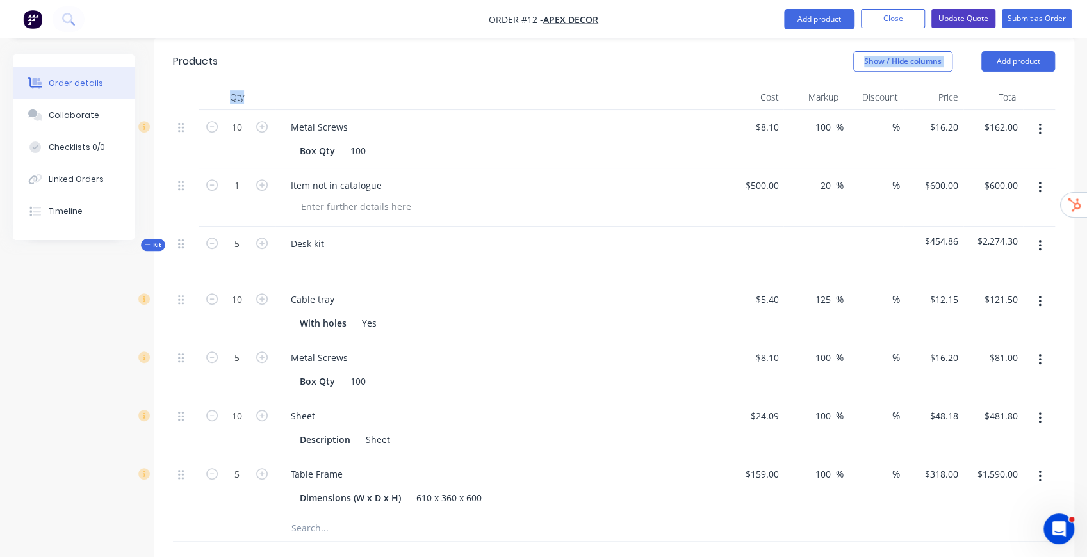
click at [810, 22] on button "Update Quote" at bounding box center [963, 18] width 64 height 19
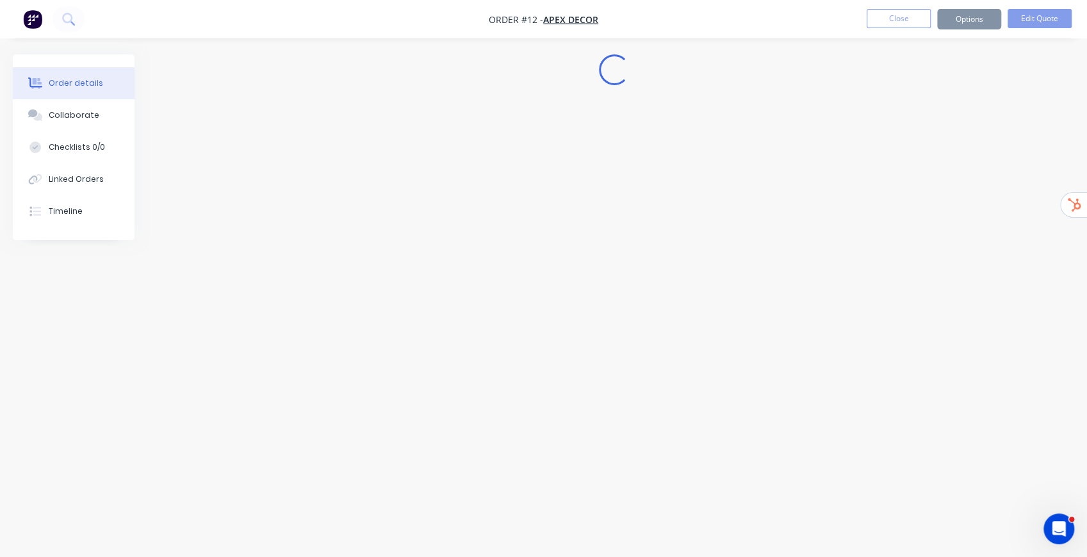
scroll to position [0, 0]
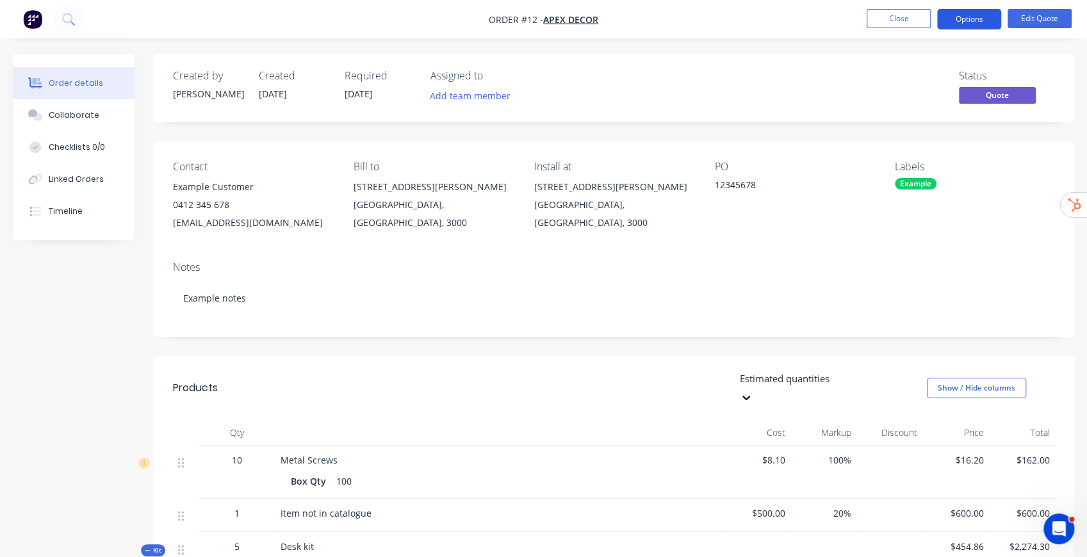
click at [810, 17] on button "Options" at bounding box center [969, 19] width 64 height 20
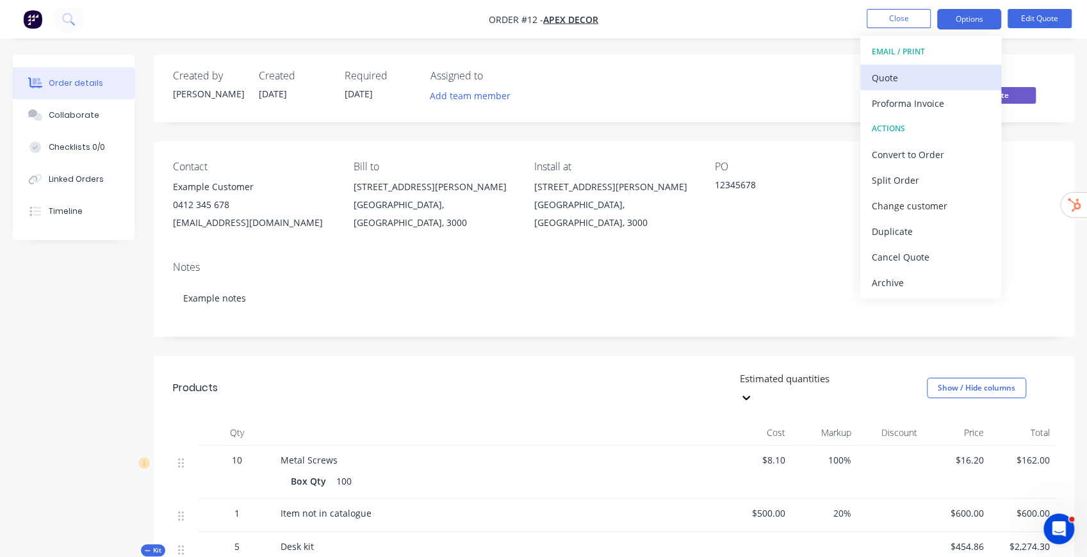
click at [810, 75] on div "Quote" at bounding box center [931, 78] width 118 height 19
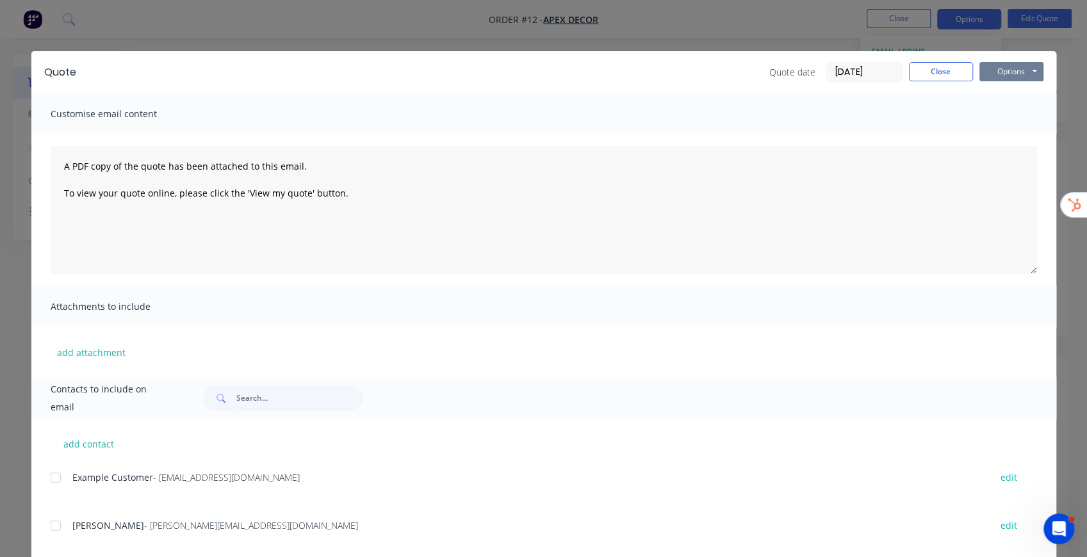
click at [810, 63] on button "Options" at bounding box center [1011, 71] width 64 height 19
click at [810, 94] on button "Preview" at bounding box center [1020, 94] width 82 height 21
click at [81, 350] on button "add attachment" at bounding box center [91, 352] width 81 height 19
click at [810, 72] on button "Close" at bounding box center [941, 71] width 64 height 19
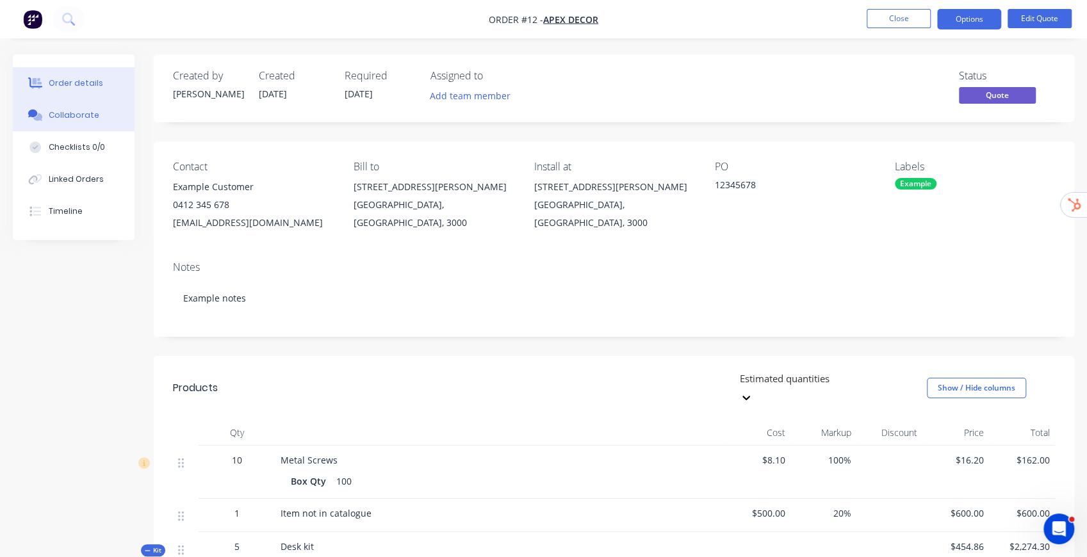
click at [67, 119] on div "Collaborate" at bounding box center [74, 116] width 51 height 12
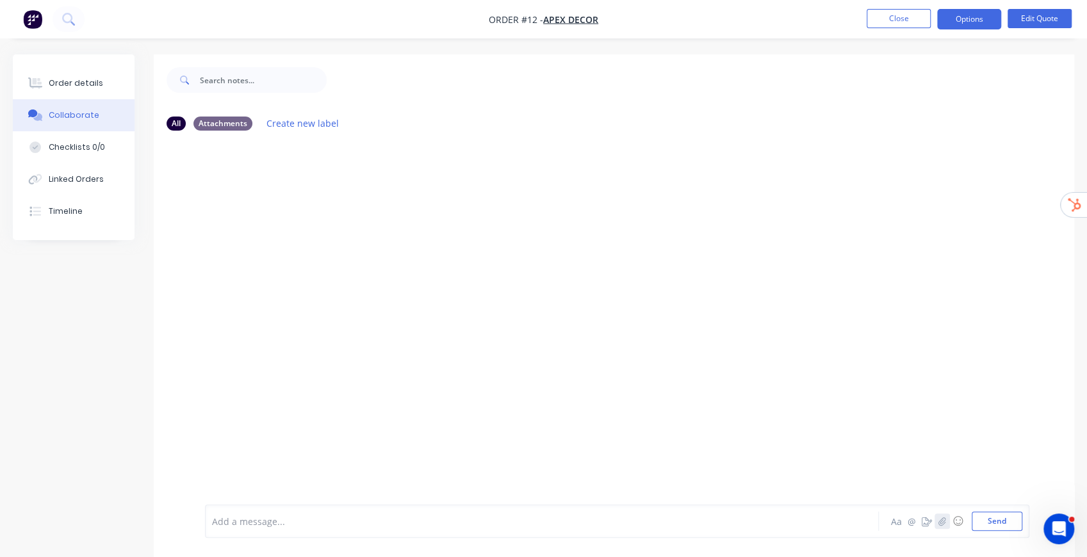
click at [810, 425] on icon "button" at bounding box center [941, 521] width 7 height 8
click at [810, 425] on icon "button" at bounding box center [942, 521] width 8 height 9
click at [810, 425] on icon "button" at bounding box center [927, 521] width 10 height 9
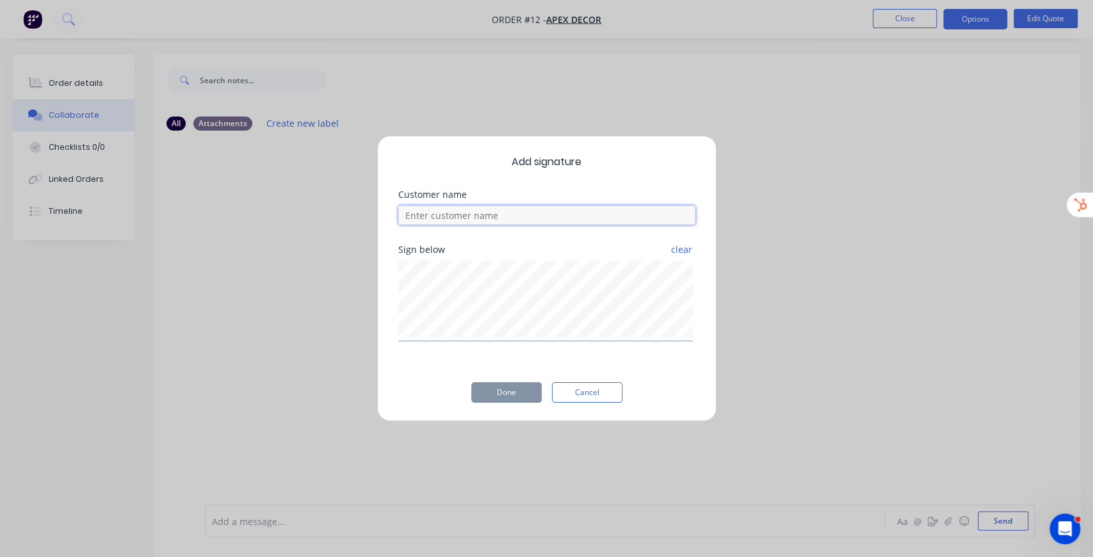
click at [439, 213] on input at bounding box center [546, 215] width 297 height 19
type input "example customer"
click at [500, 387] on button "Done" at bounding box center [506, 392] width 70 height 20
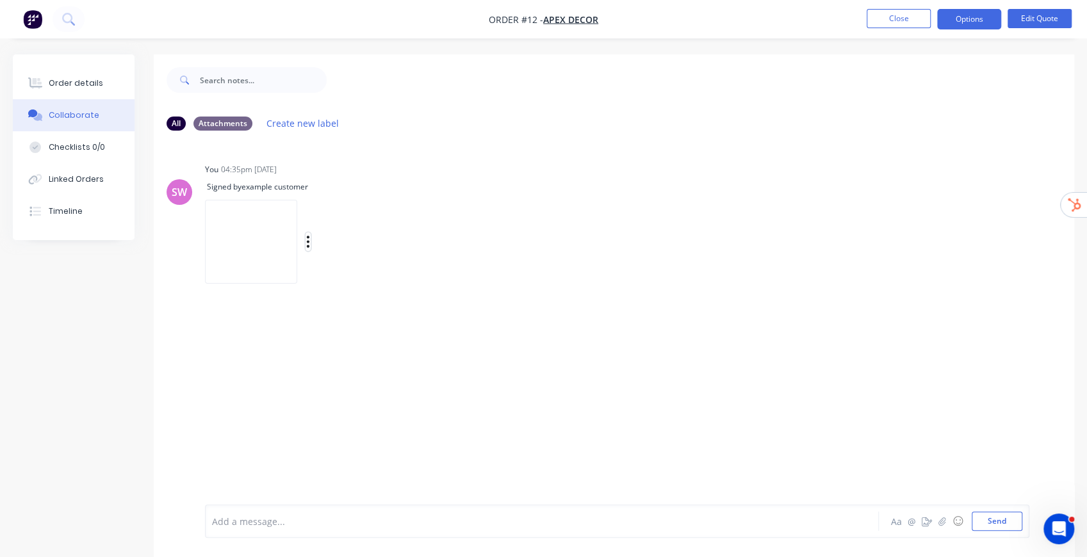
click at [309, 241] on icon "button" at bounding box center [308, 242] width 3 height 12
click at [464, 247] on button "Labels" at bounding box center [392, 247] width 144 height 29
click at [661, 309] on button "Create new label" at bounding box center [656, 303] width 170 height 20
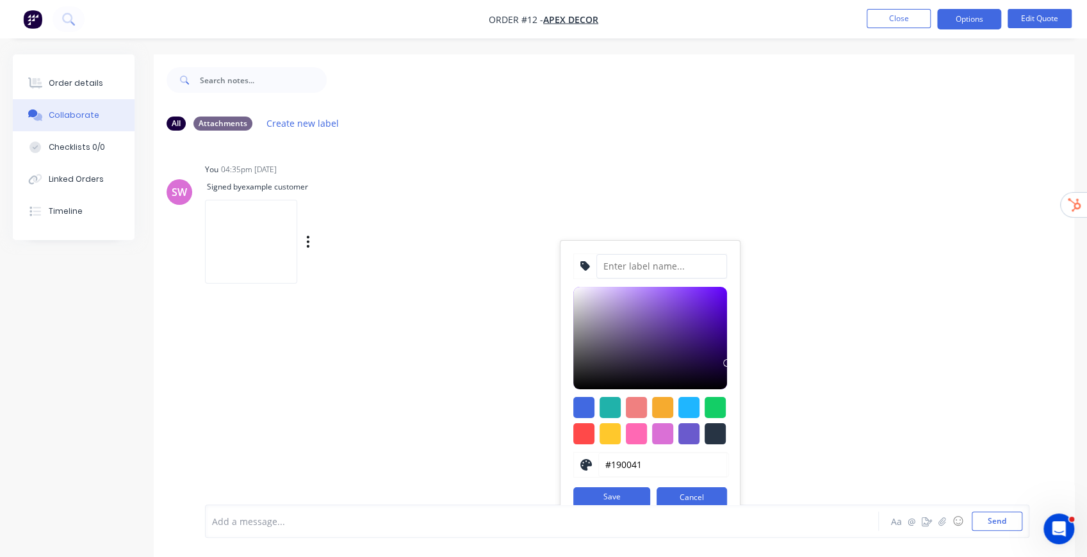
click at [661, 265] on input at bounding box center [661, 266] width 131 height 24
type input "Pickup"
click at [610, 425] on button "Save" at bounding box center [611, 497] width 77 height 20
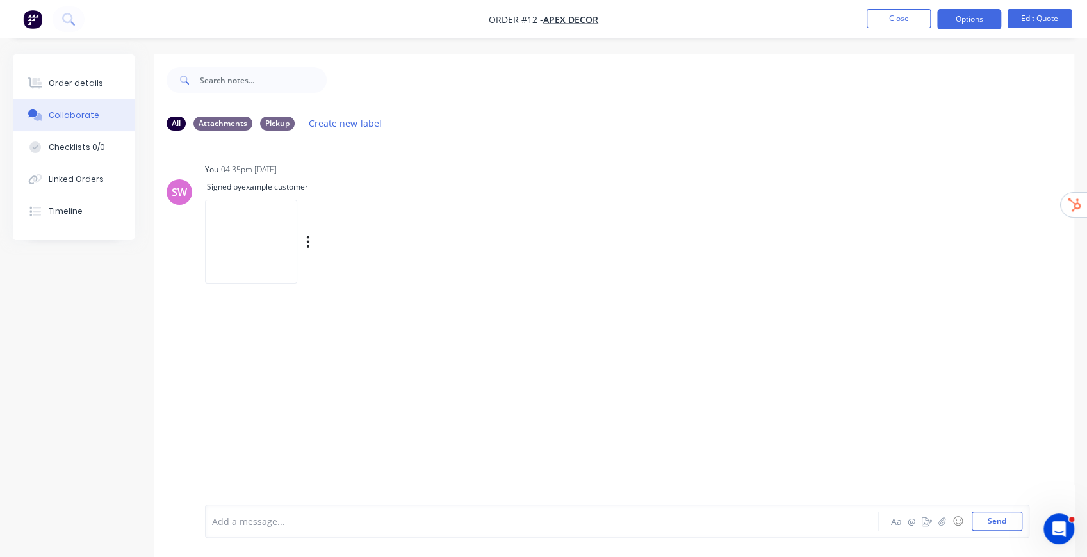
click at [810, 163] on div "SW You 04:35pm 07/10/25 Signed by example customer Labels Delete" at bounding box center [614, 218] width 920 height 117
click at [342, 425] on div at bounding box center [516, 521] width 607 height 13
click at [276, 124] on div "Pickup" at bounding box center [277, 123] width 35 height 14
click at [284, 122] on div "Pickup" at bounding box center [277, 123] width 35 height 14
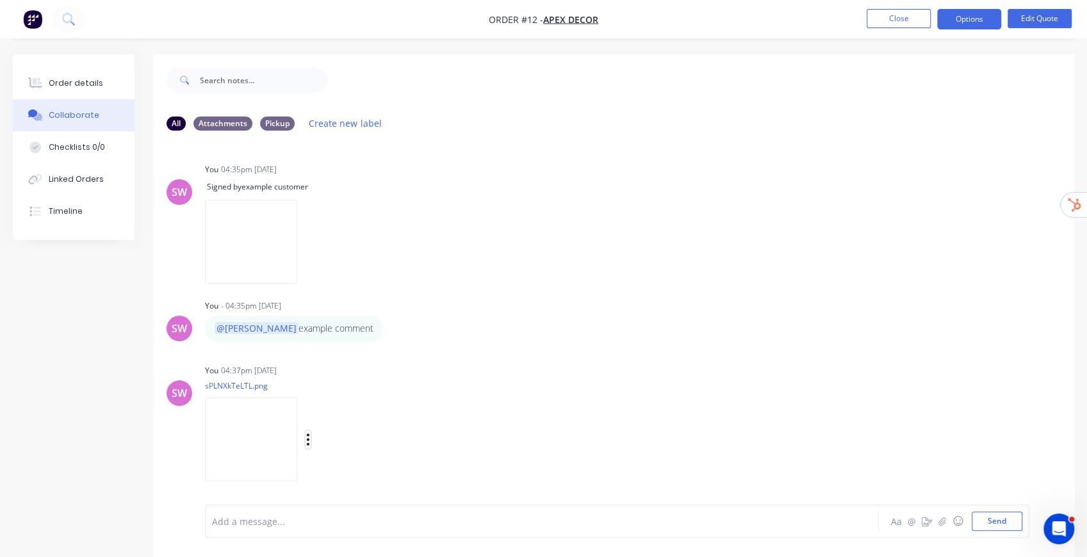
click at [307, 425] on icon "button" at bounding box center [308, 440] width 3 height 12
click at [665, 185] on div "SW You 04:35pm 07/10/25 Signed by example customer Labels Delete" at bounding box center [614, 218] width 920 height 117
click at [86, 86] on div "Order details" at bounding box center [76, 84] width 54 height 12
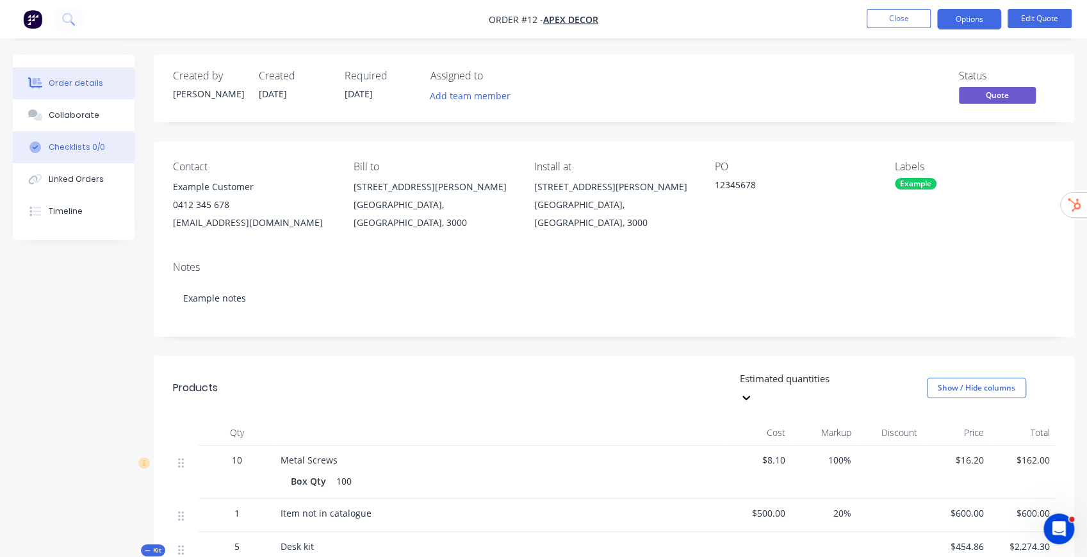
click at [74, 146] on div "Checklists 0/0" at bounding box center [77, 148] width 56 height 12
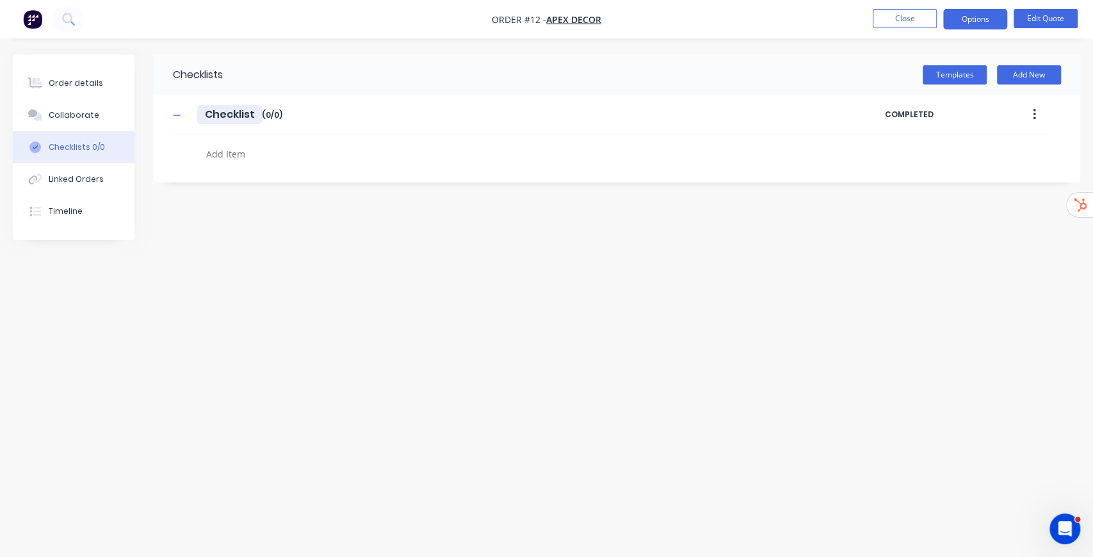
click at [204, 111] on input "Checklist" at bounding box center [229, 114] width 65 height 19
type input "Example Checklist"
click at [270, 152] on textarea at bounding box center [484, 154] width 566 height 19
type textarea "item 1"
type textarea "item 2"
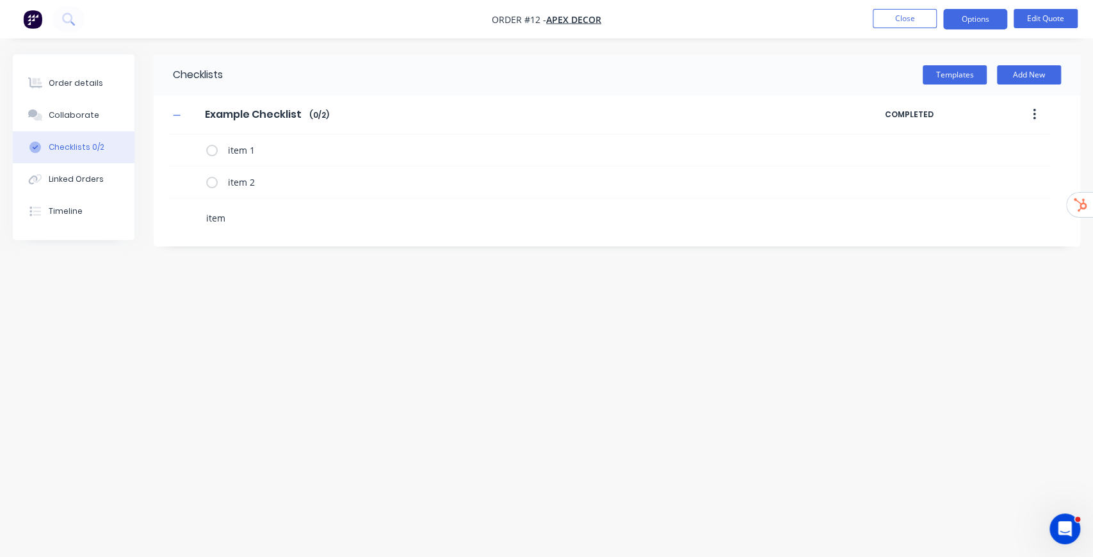
type textarea "item 3"
click at [810, 113] on icon "button" at bounding box center [1034, 115] width 3 height 14
click at [810, 143] on span "Save as Template" at bounding box center [988, 148] width 96 height 13
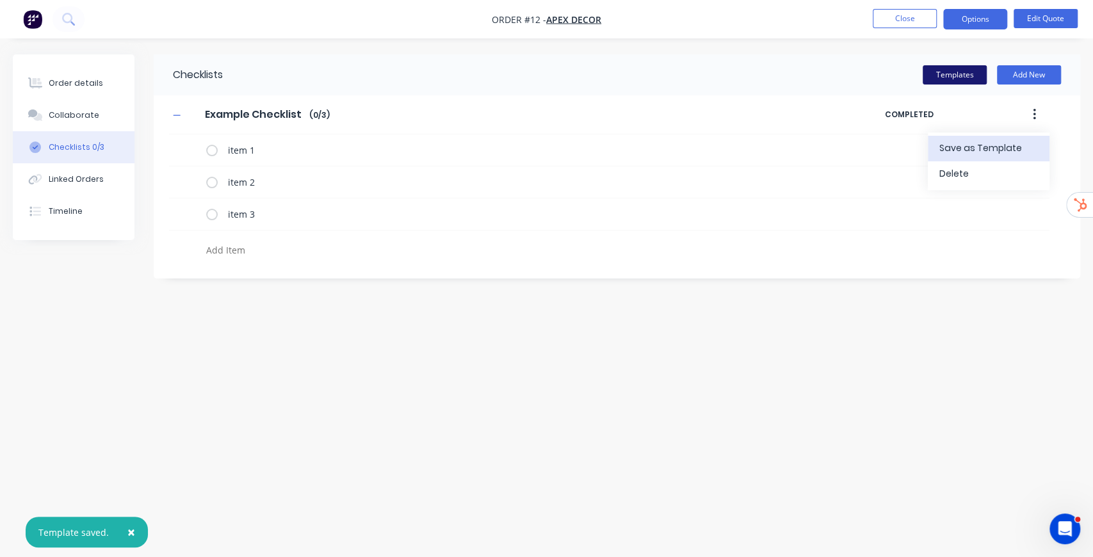
click at [810, 79] on button "Templates" at bounding box center [955, 74] width 64 height 19
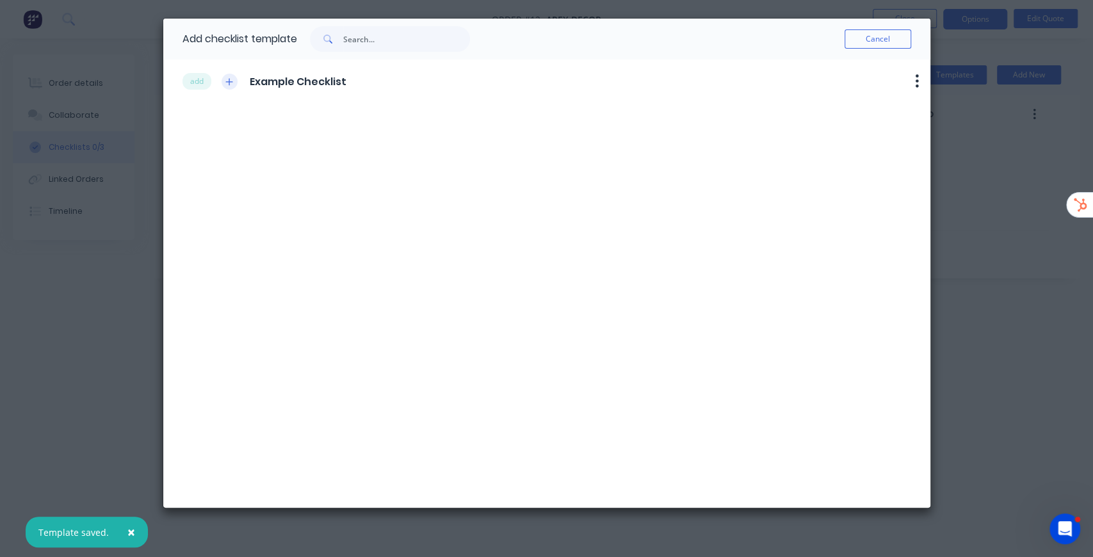
click at [234, 80] on button "button" at bounding box center [230, 82] width 16 height 16
click at [810, 41] on button "Cancel" at bounding box center [878, 38] width 67 height 19
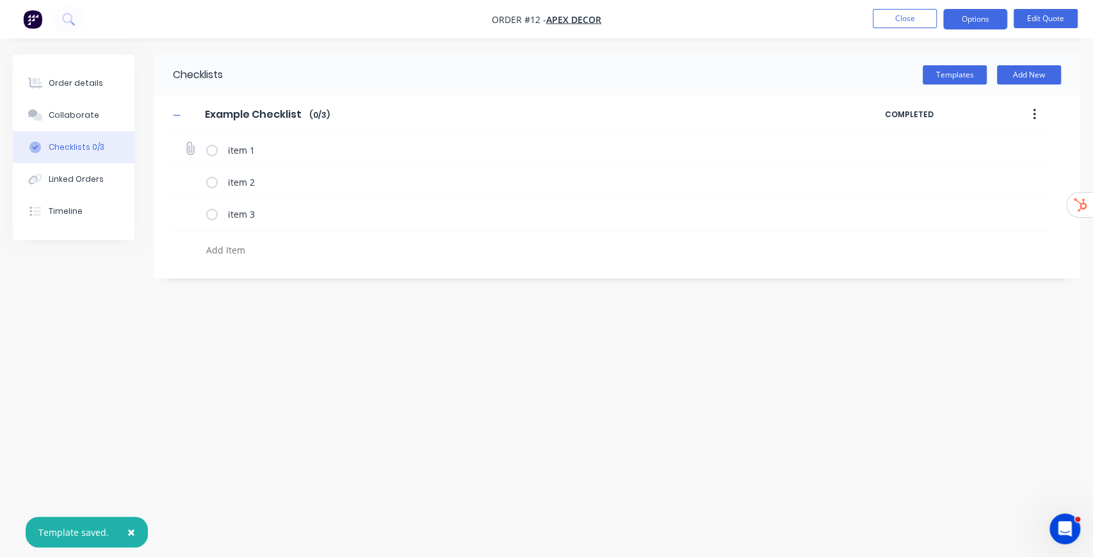
click at [211, 150] on label at bounding box center [212, 149] width 12 height 13
click at [0, 0] on input "checkbox" at bounding box center [0, 0] width 0 height 0
drag, startPoint x: 902, startPoint y: 149, endPoint x: 992, endPoint y: 152, distance: 90.3
click at [810, 152] on div "04:38 PM 07/10/2025 SW" at bounding box center [948, 149] width 99 height 19
click at [190, 149] on icon at bounding box center [189, 148] width 17 height 17
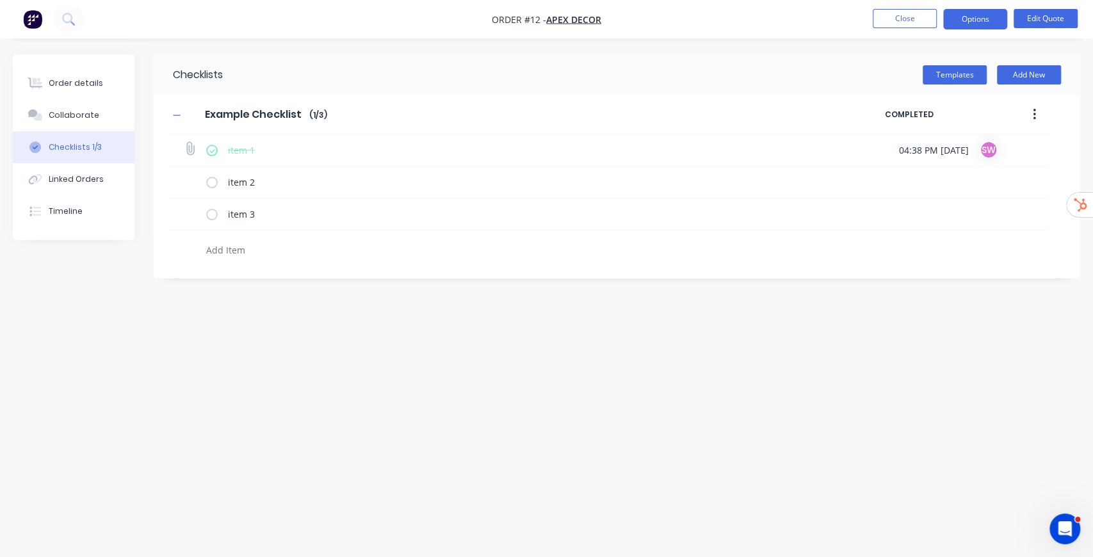
click at [184, 142] on input "file" at bounding box center [184, 142] width 0 height 0
drag, startPoint x: 380, startPoint y: 414, endPoint x: 379, endPoint y: 405, distance: 8.5
click at [380, 412] on div "Checklists Templates Add New Example Checklist Example Checklist Enter Checklis…" at bounding box center [547, 254] width 1068 height 400
click at [60, 210] on div "Timeline" at bounding box center [66, 212] width 34 height 12
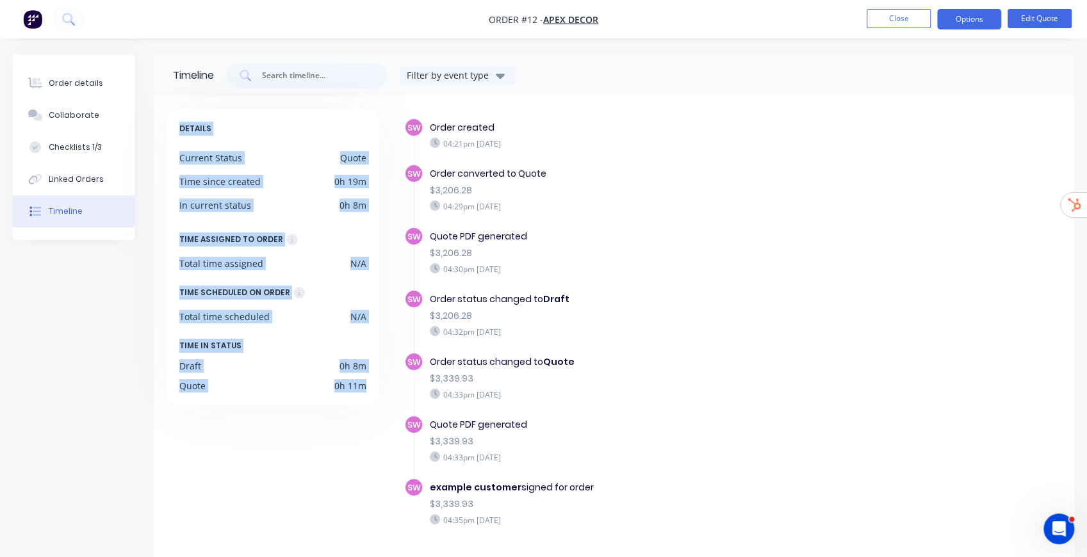
drag, startPoint x: 179, startPoint y: 127, endPoint x: 364, endPoint y: 388, distance: 320.2
click at [365, 386] on div "DETAILS Current Status Quote Time since created 0h 19m In current status 0h 8m …" at bounding box center [273, 257] width 213 height 297
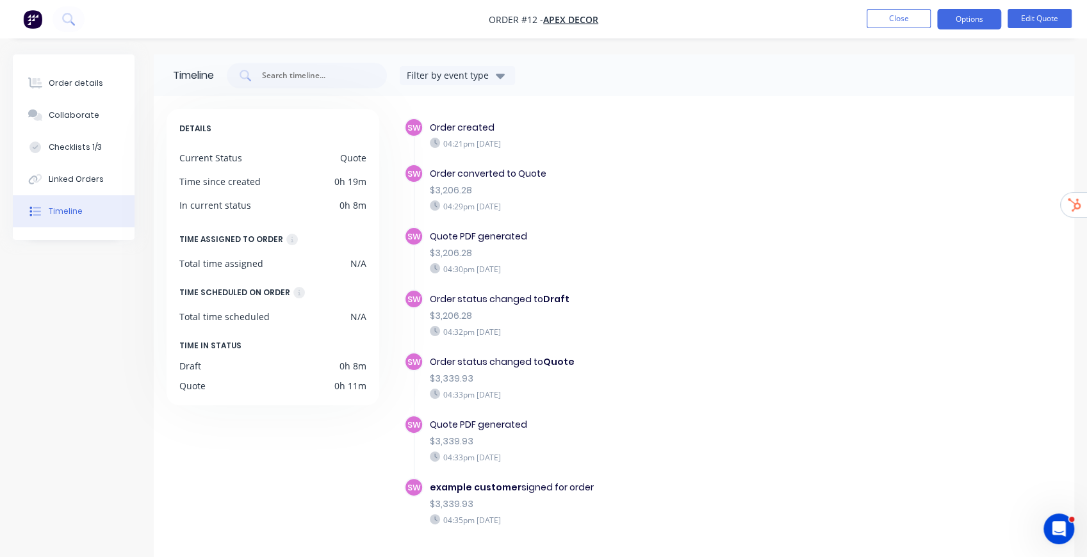
click at [659, 210] on div "04:29pm Tuesday 07/10/25" at bounding box center [632, 206] width 405 height 12
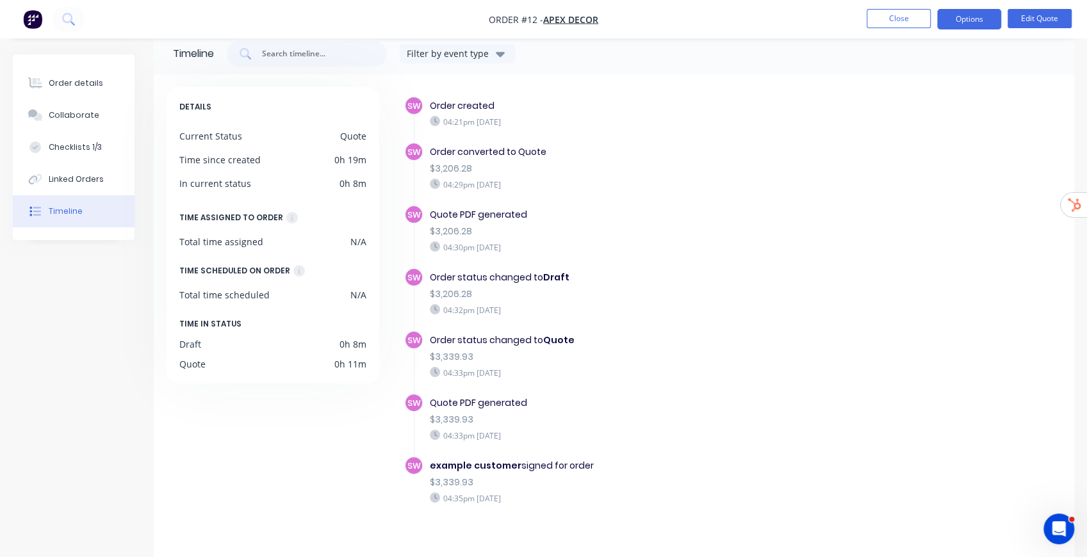
scroll to position [34, 0]
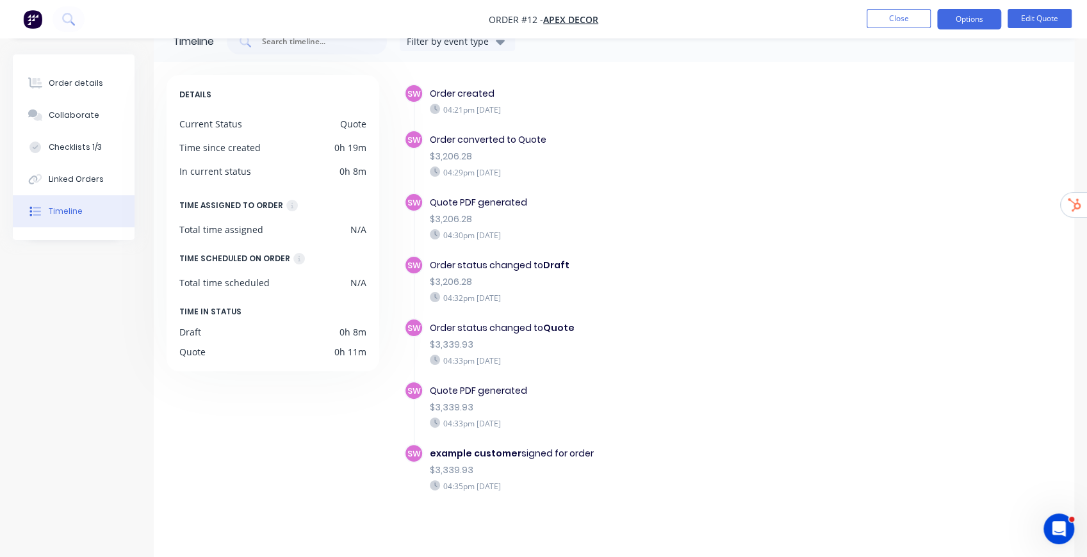
drag, startPoint x: 546, startPoint y: 260, endPoint x: 565, endPoint y: 266, distance: 20.3
click at [554, 261] on b "Draft" at bounding box center [556, 265] width 26 height 13
click at [575, 325] on div "Order status changed to Quote" at bounding box center [632, 328] width 405 height 13
drag, startPoint x: 505, startPoint y: 454, endPoint x: 595, endPoint y: 456, distance: 90.3
click at [595, 425] on div "example customer signed for order" at bounding box center [632, 453] width 405 height 13
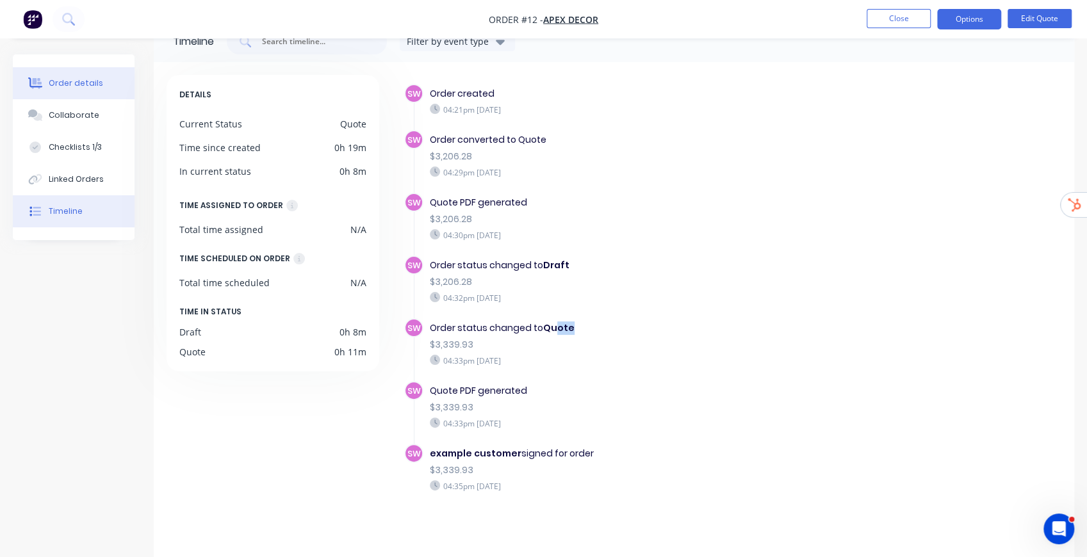
click at [80, 81] on div "Order details" at bounding box center [76, 84] width 54 height 12
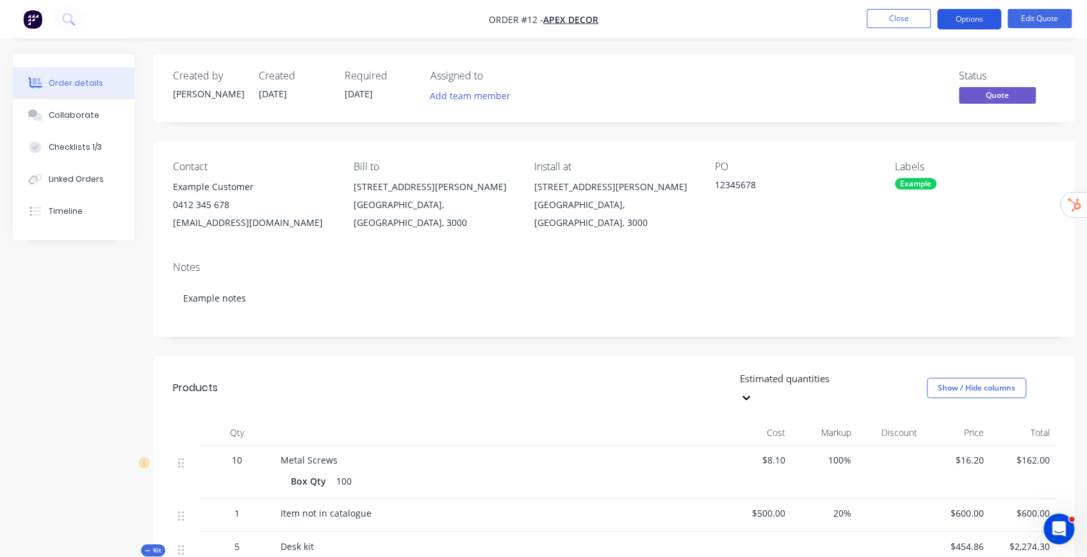
click at [810, 18] on button "Options" at bounding box center [969, 19] width 64 height 20
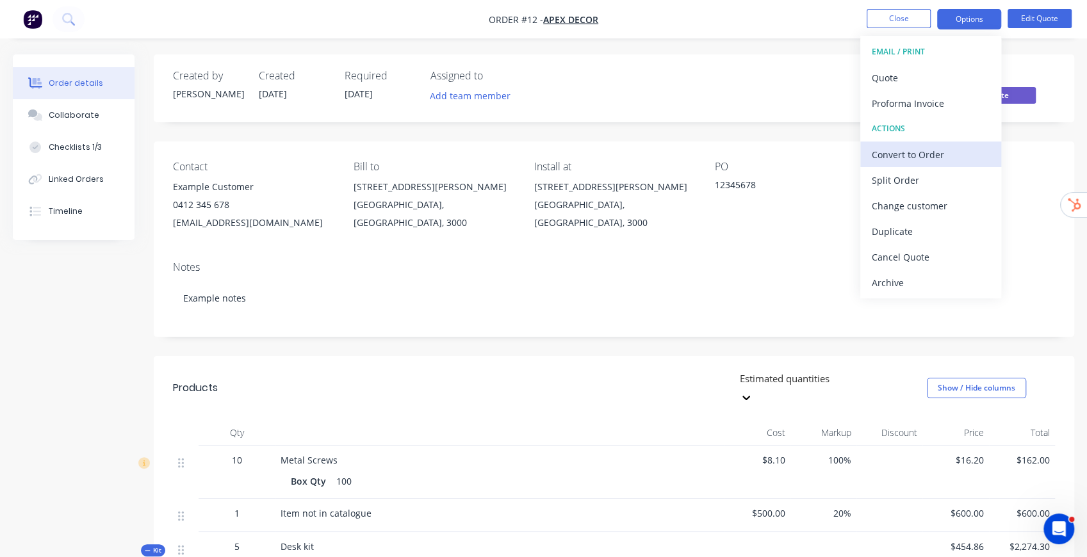
click at [810, 158] on div "Convert to Order" at bounding box center [931, 154] width 118 height 19
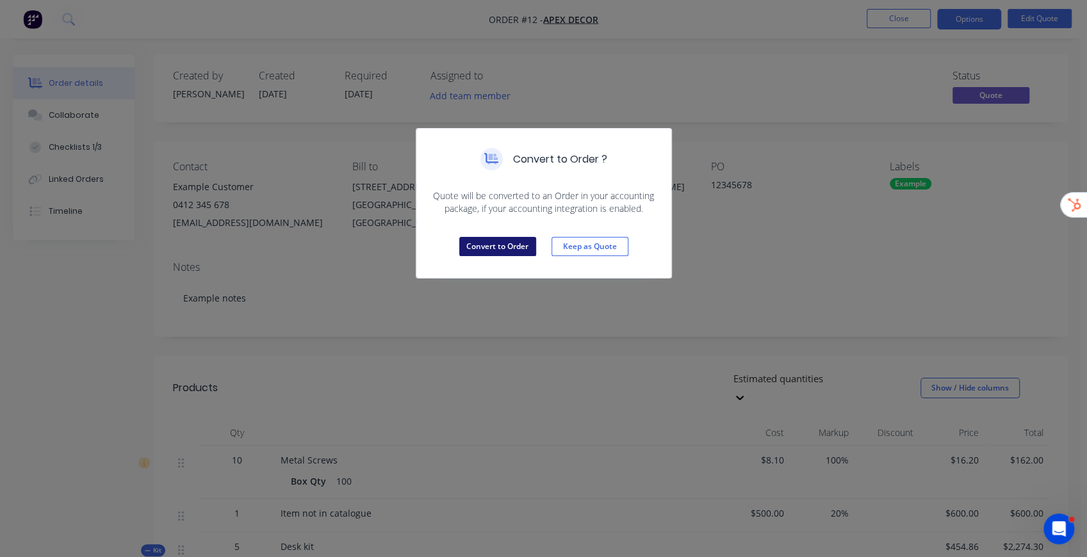
click at [481, 242] on button "Convert to Order" at bounding box center [497, 246] width 77 height 19
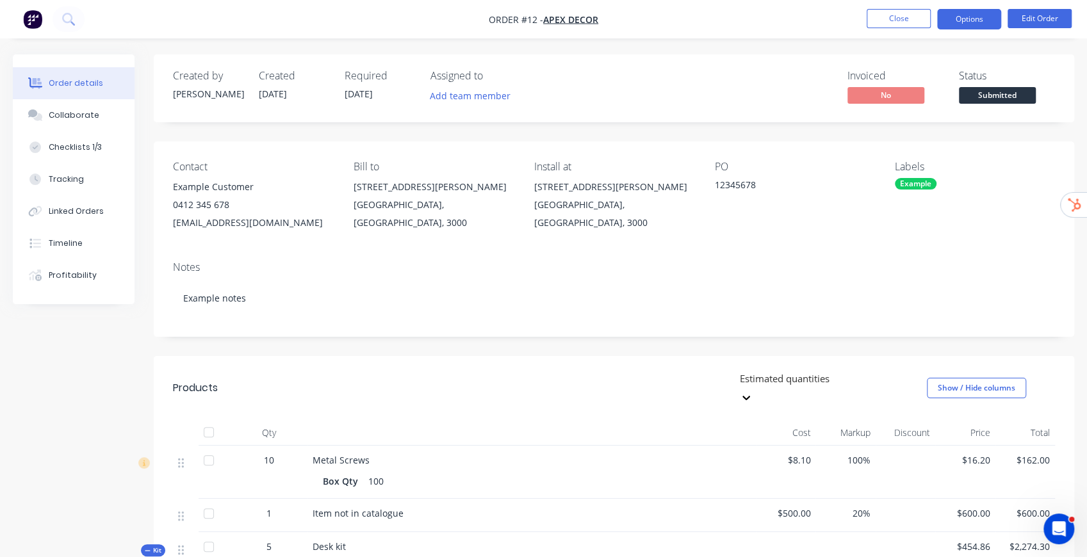
click at [810, 23] on button "Options" at bounding box center [969, 19] width 64 height 20
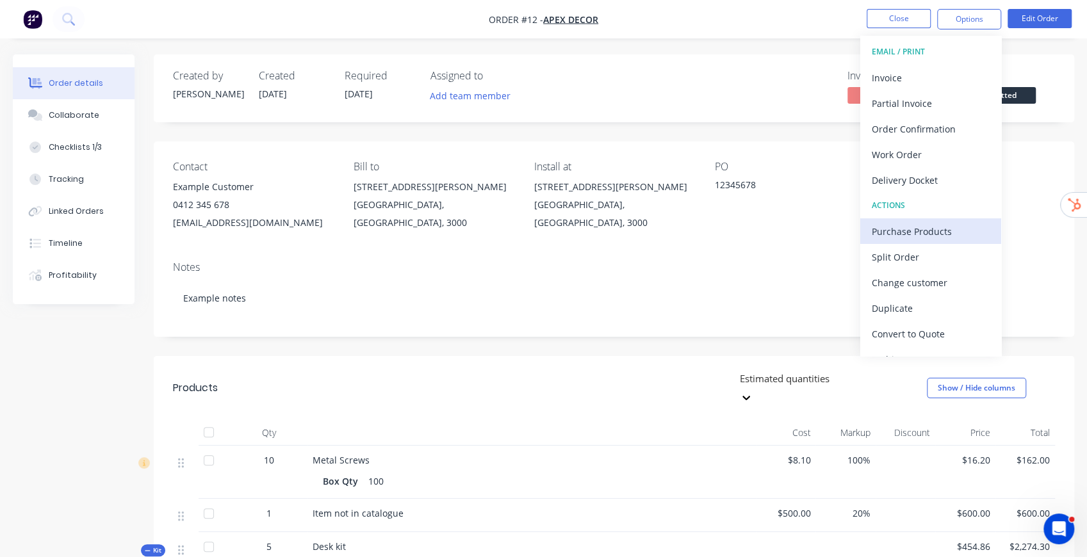
click at [810, 227] on div "Purchase Products" at bounding box center [931, 231] width 118 height 19
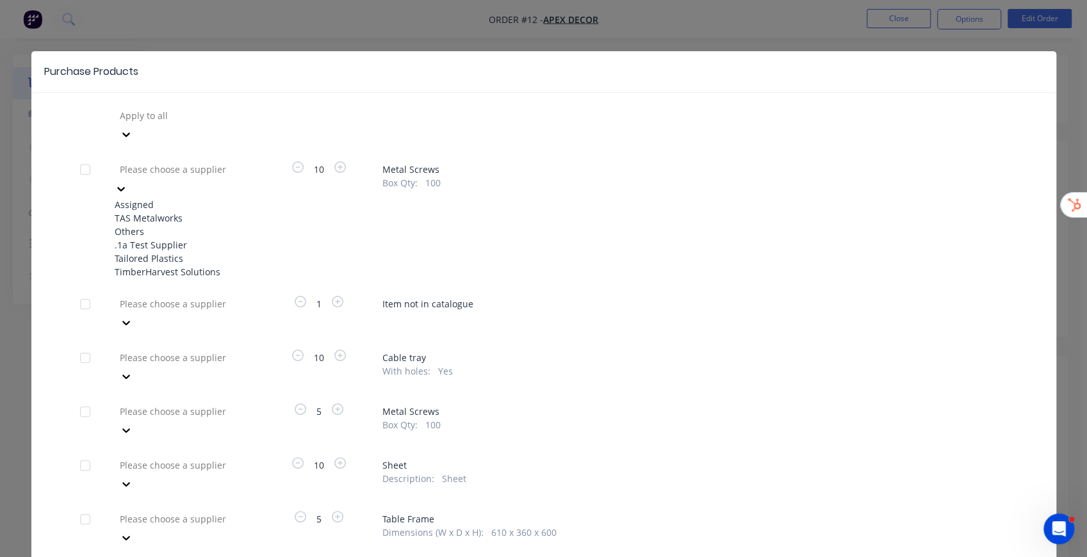
click at [213, 161] on div at bounding box center [210, 169] width 184 height 16
click at [170, 211] on div "TAS Metalworks" at bounding box center [185, 217] width 141 height 13
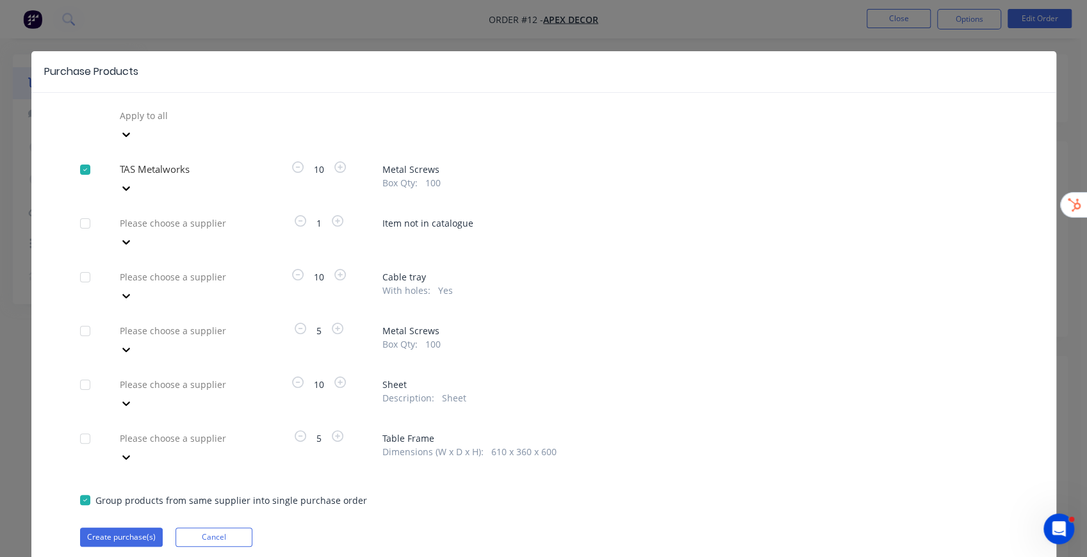
click at [209, 161] on div at bounding box center [210, 169] width 184 height 16
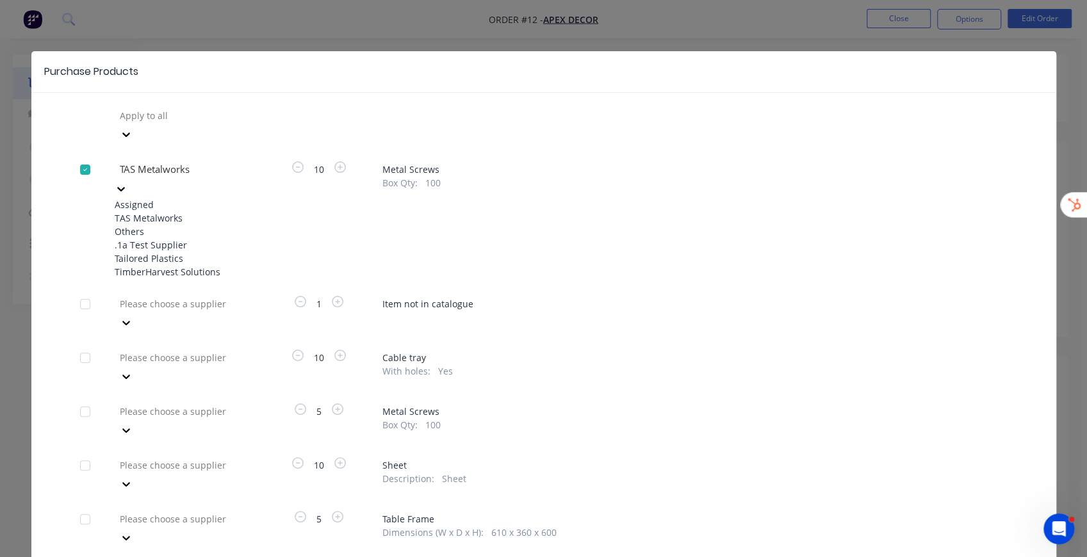
click at [179, 211] on div "TAS Metalworks" at bounding box center [185, 217] width 141 height 13
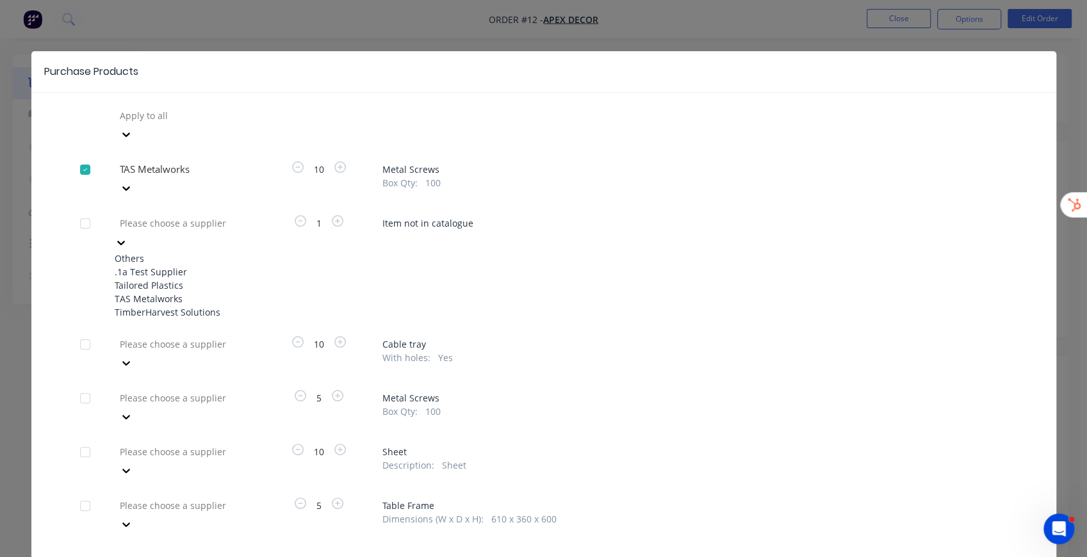
click at [220, 215] on div at bounding box center [210, 223] width 184 height 16
click at [175, 265] on div ".1a Test Supplier" at bounding box center [185, 271] width 141 height 13
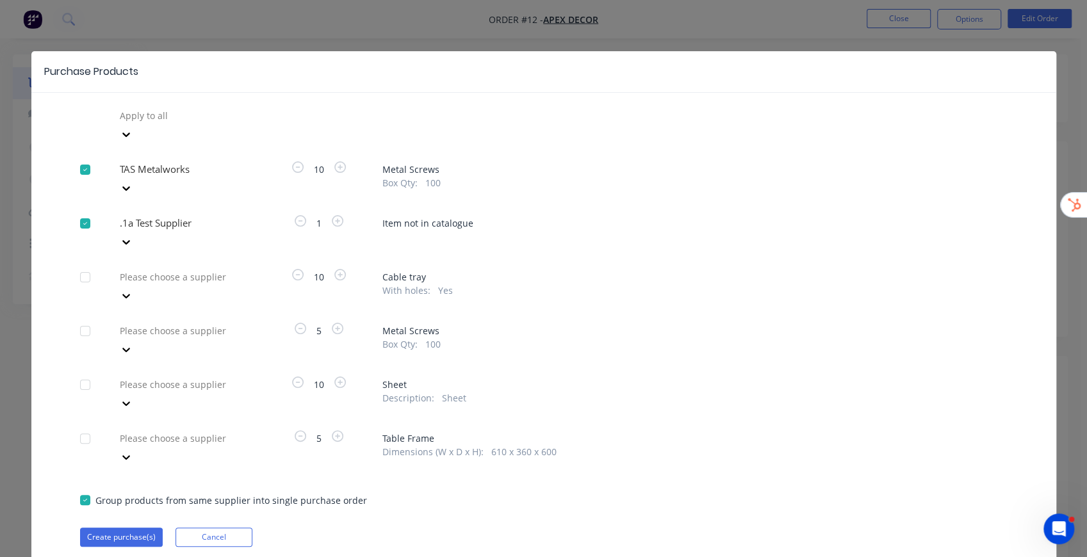
click at [213, 269] on div at bounding box center [210, 277] width 184 height 16
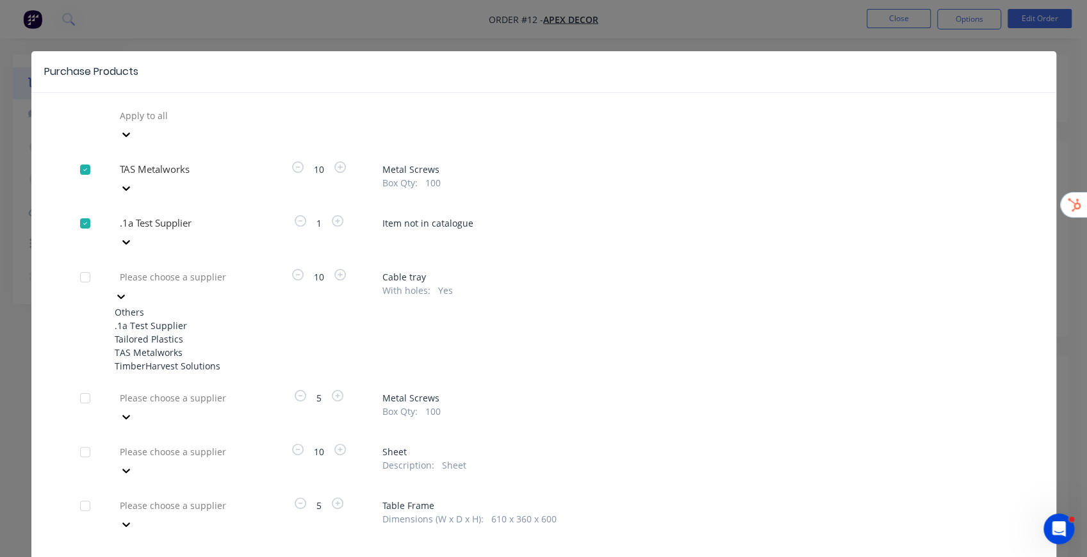
click at [183, 319] on div ".1a Test Supplier" at bounding box center [185, 325] width 141 height 13
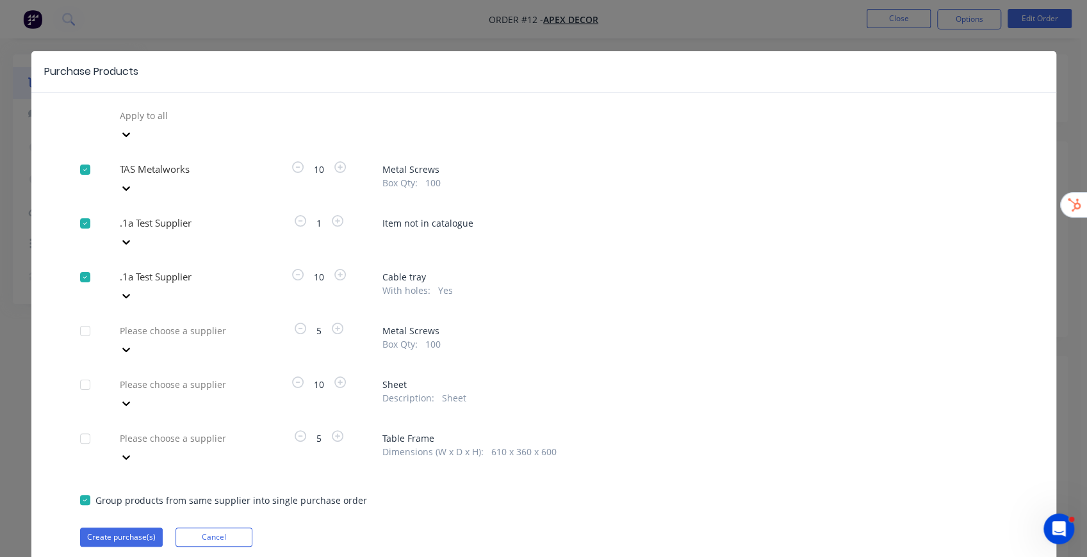
click at [167, 377] on div at bounding box center [210, 385] width 184 height 16
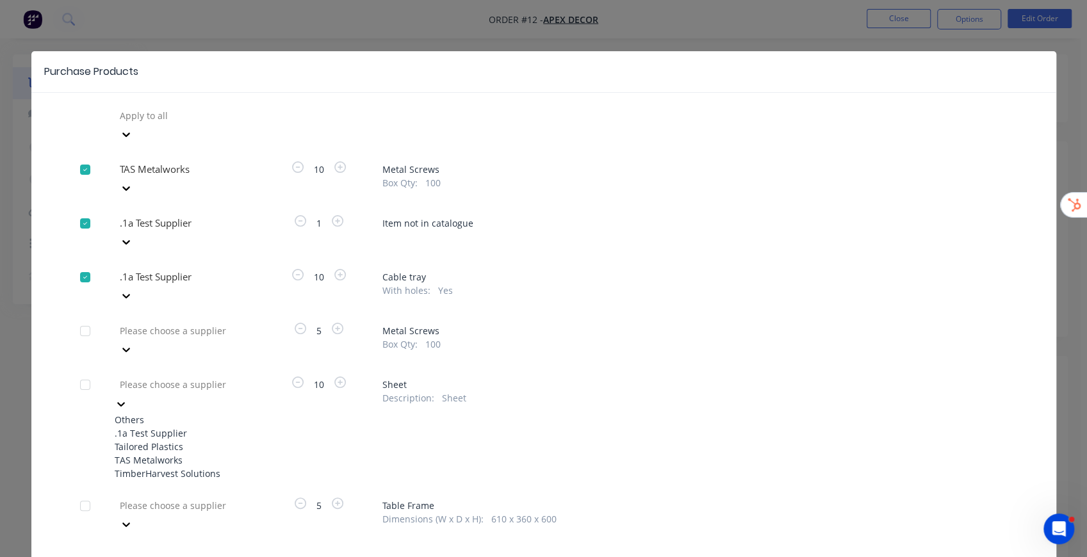
click at [173, 425] on div "TAS Metalworks" at bounding box center [185, 459] width 141 height 13
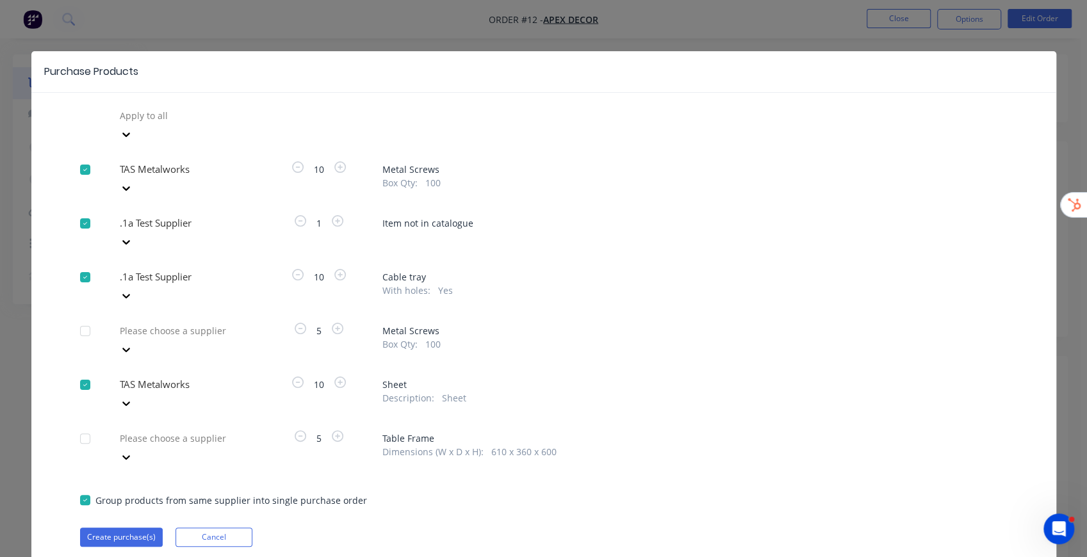
click at [200, 425] on div at bounding box center [210, 438] width 184 height 16
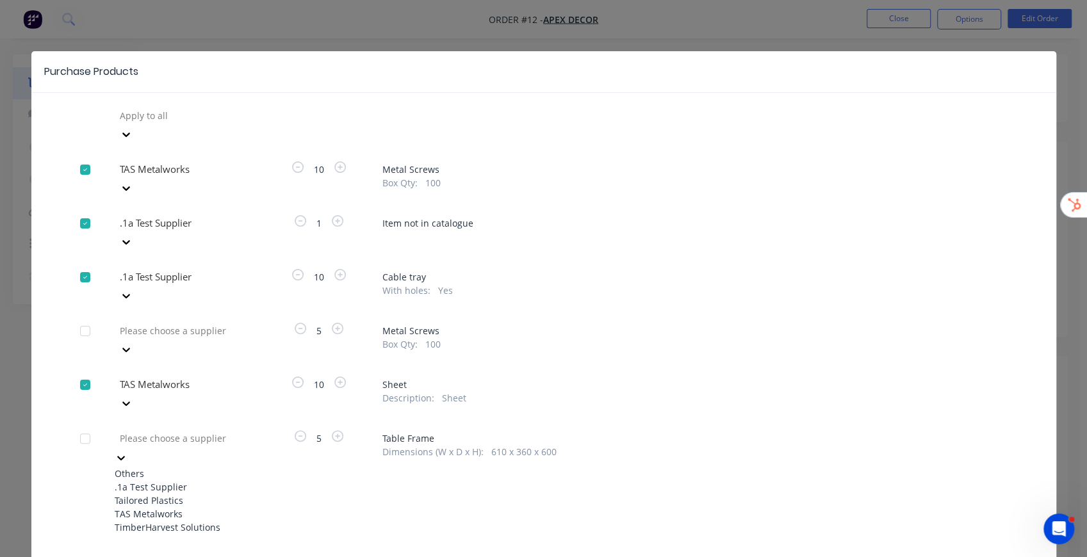
click at [183, 425] on div "TAS Metalworks" at bounding box center [185, 513] width 141 height 13
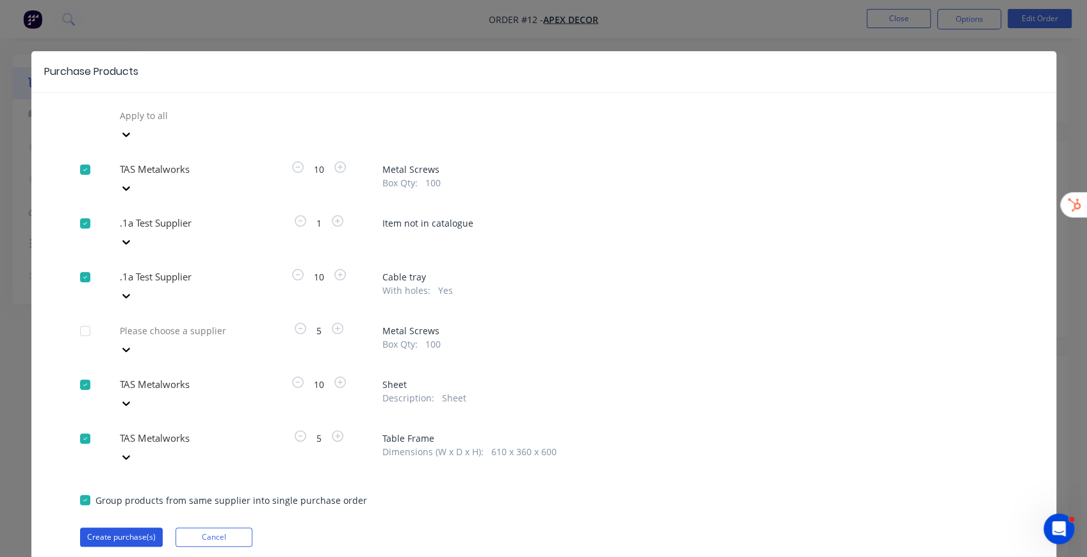
click at [128, 425] on button "Create purchase(s)" at bounding box center [121, 537] width 83 height 19
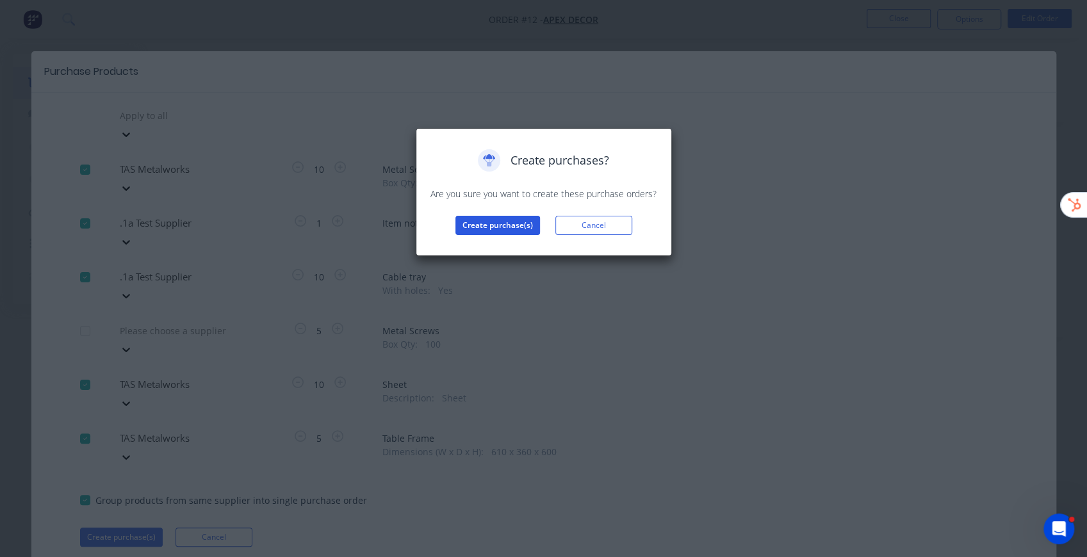
click at [475, 231] on button "Create purchase(s)" at bounding box center [497, 225] width 85 height 19
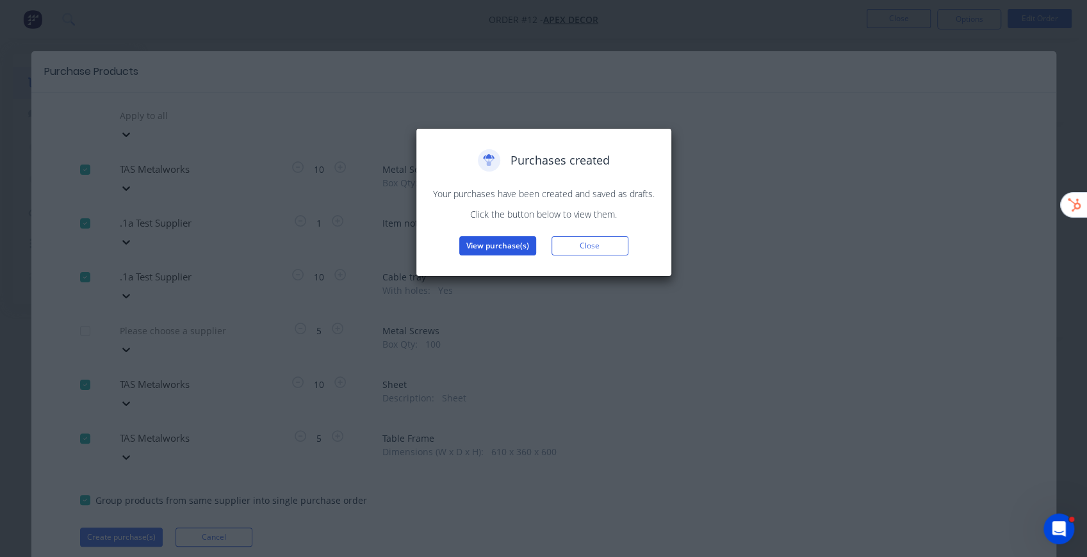
click at [511, 240] on button "View purchase(s)" at bounding box center [497, 245] width 77 height 19
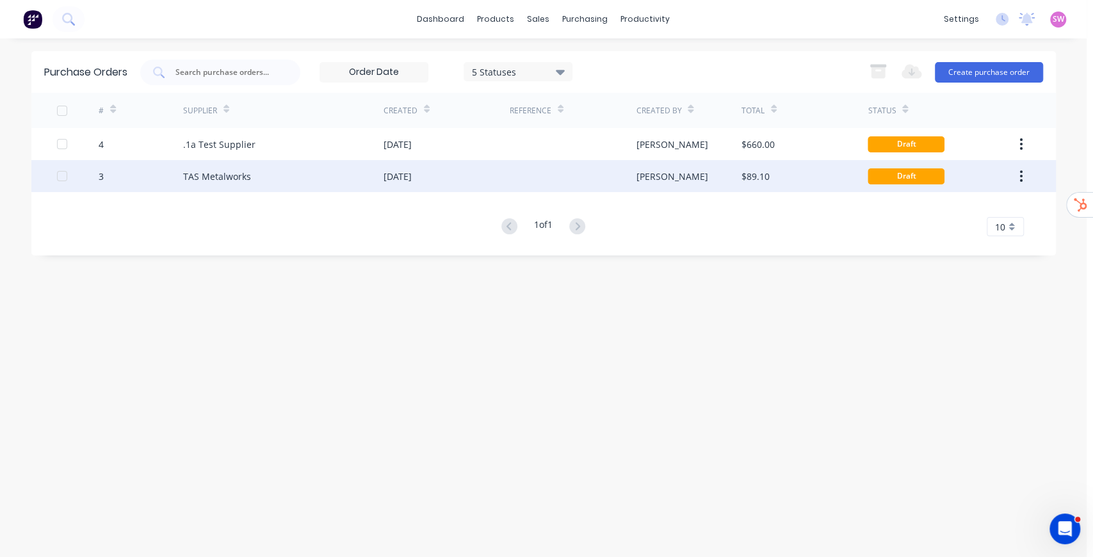
click at [412, 180] on div "07 Oct 2025" at bounding box center [398, 176] width 28 height 13
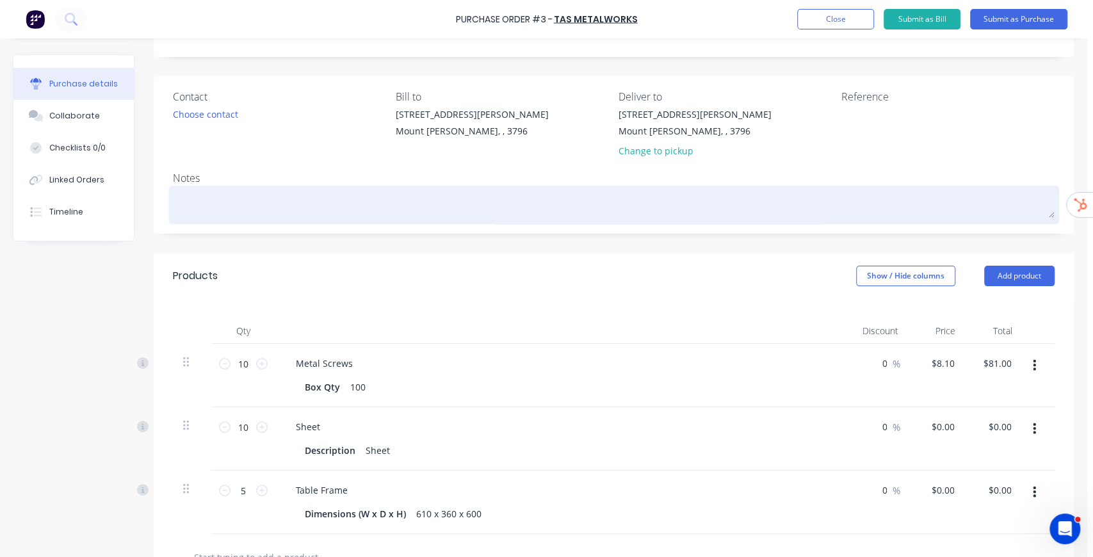
scroll to position [170, 0]
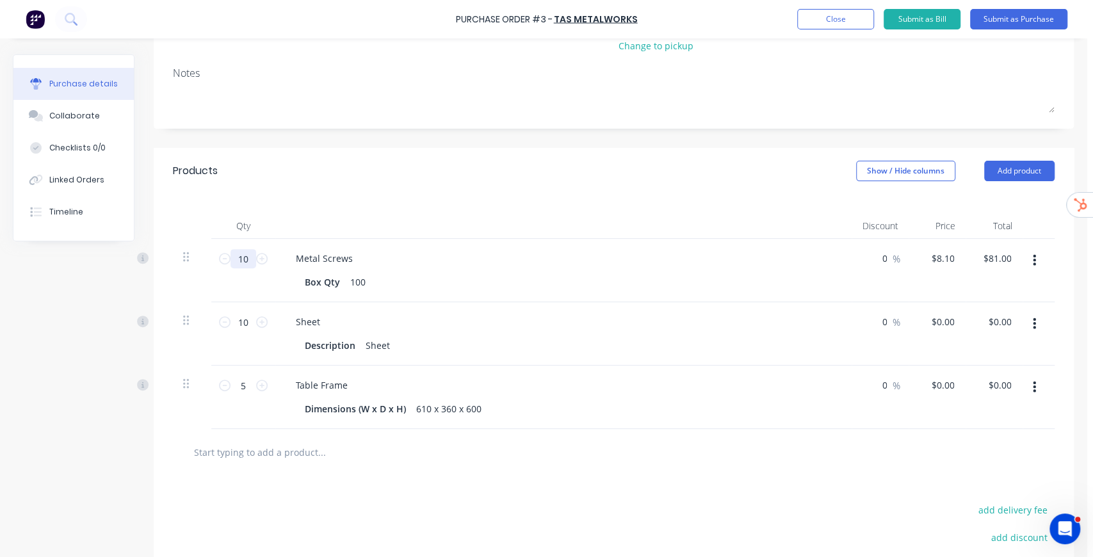
drag, startPoint x: 248, startPoint y: 263, endPoint x: 233, endPoint y: 263, distance: 14.7
click at [233, 263] on input "10" at bounding box center [244, 258] width 26 height 19
type input "30"
type input "$243.00"
type input "30"
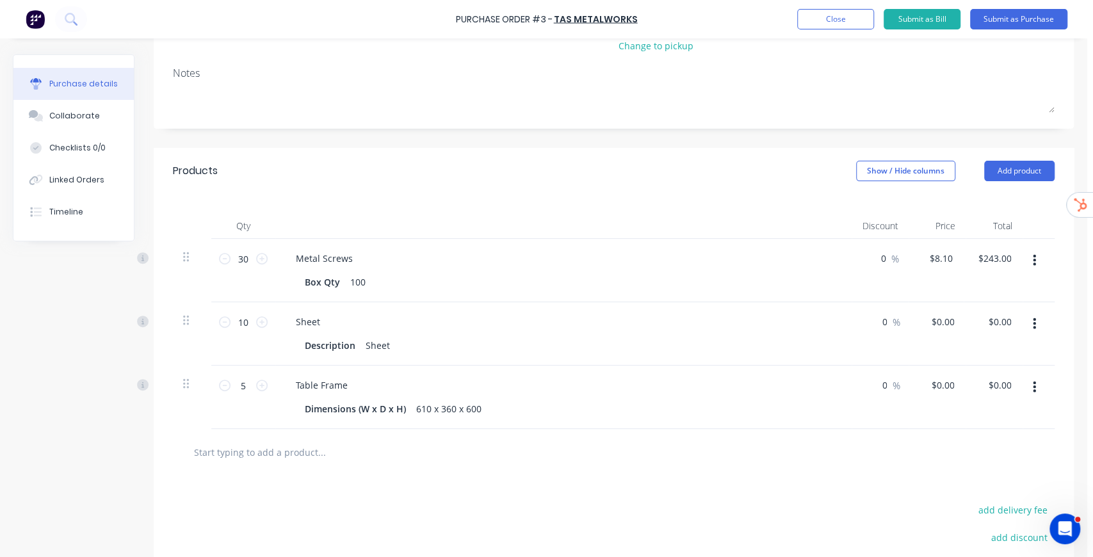
click at [391, 202] on div "Qty Discount Price Total 30 30 Metal Screws Box Qty 100 0 0 % $8.10 $8.10 $243.…" at bounding box center [614, 311] width 920 height 235
drag, startPoint x: 247, startPoint y: 320, endPoint x: 220, endPoint y: 320, distance: 27.5
click at [222, 320] on div "10 10" at bounding box center [244, 322] width 44 height 19
type input "50"
drag, startPoint x: 247, startPoint y: 384, endPoint x: 228, endPoint y: 384, distance: 19.2
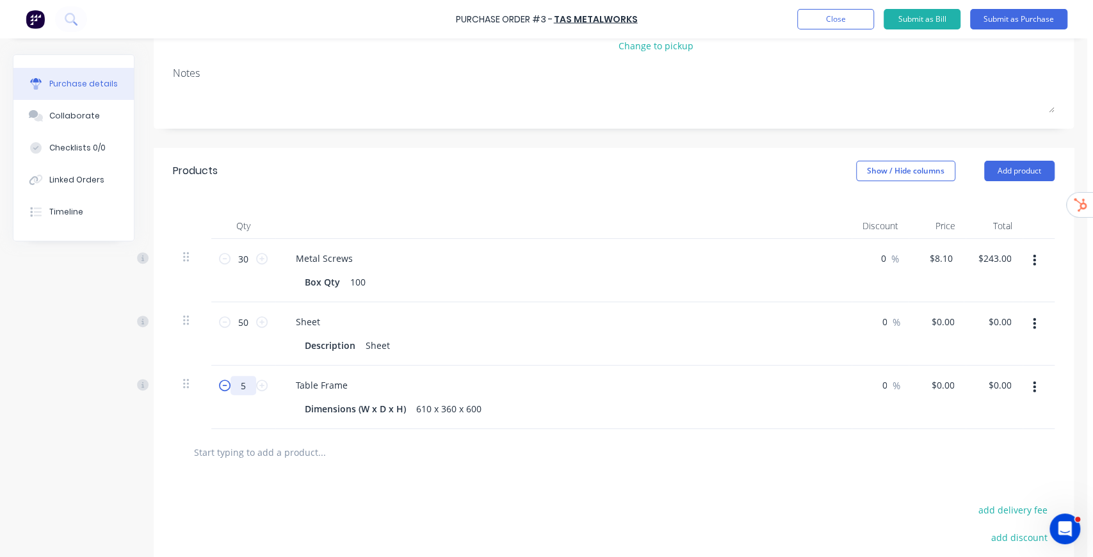
click at [229, 384] on div "5 5" at bounding box center [244, 385] width 44 height 19
type input "25"
drag, startPoint x: 140, startPoint y: 445, endPoint x: 115, endPoint y: 445, distance: 25.0
click at [140, 425] on div "Created by Stuart Created 07/10/25 Required 07/10/25 Status Draft Contact Choos…" at bounding box center [543, 285] width 1061 height 803
drag, startPoint x: 265, startPoint y: 453, endPoint x: 273, endPoint y: 450, distance: 9.5
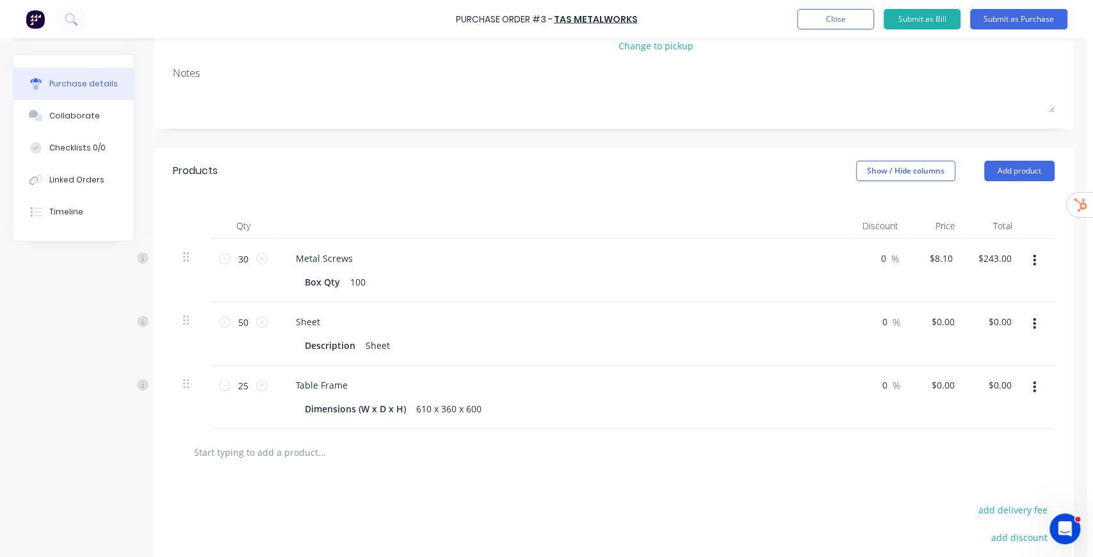
click at [268, 425] on input "text" at bounding box center [321, 452] width 256 height 26
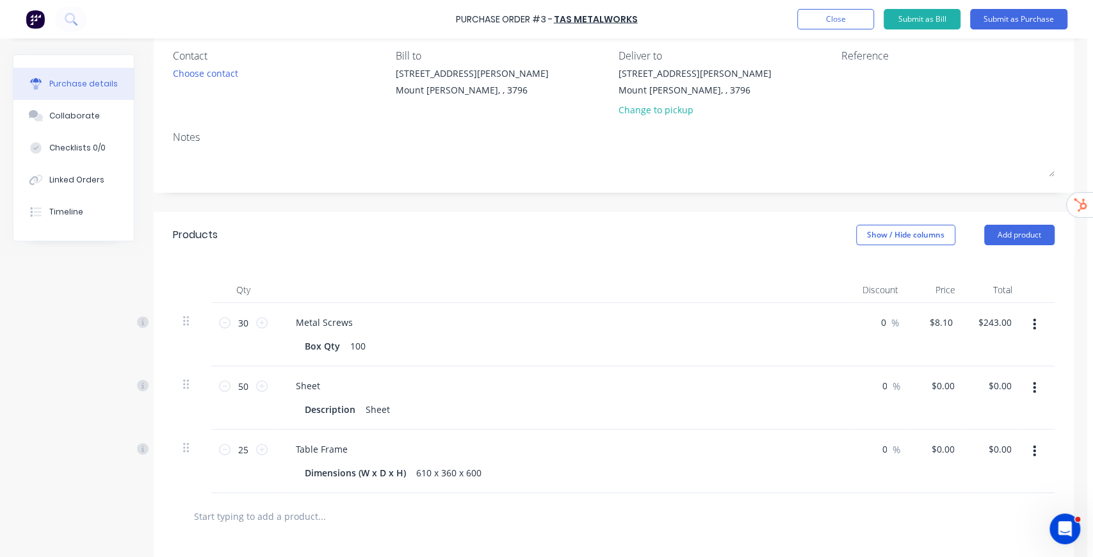
scroll to position [0, 0]
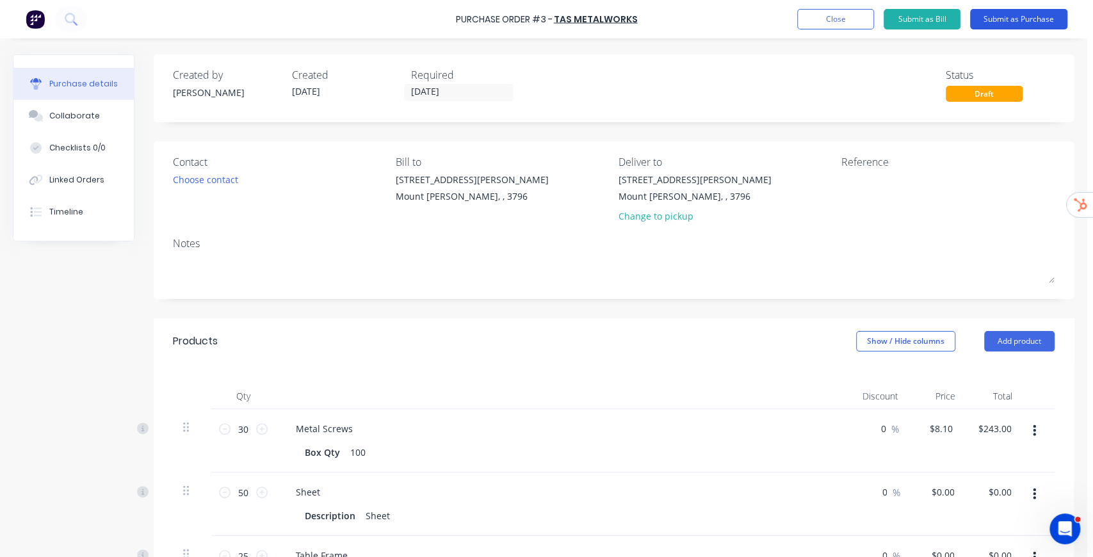
click at [810, 19] on button "Submit as Purchase" at bounding box center [1018, 19] width 97 height 20
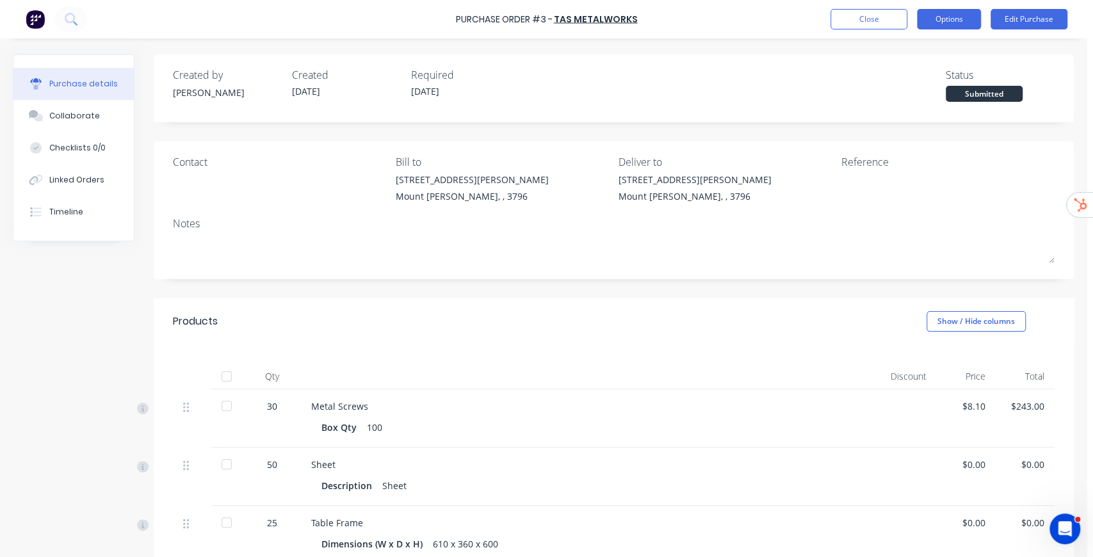
click at [810, 14] on button "Options" at bounding box center [949, 19] width 64 height 20
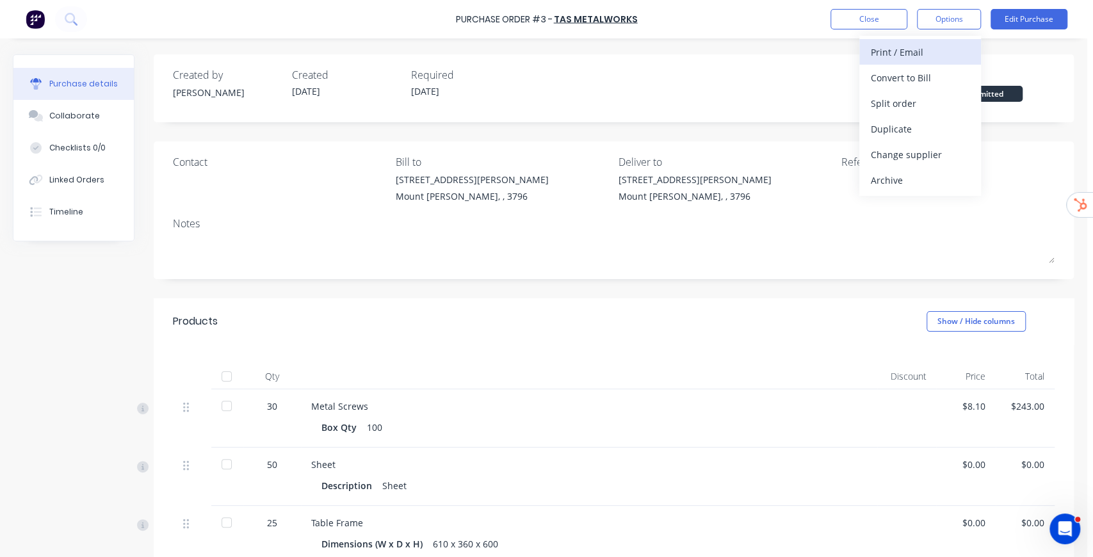
click at [810, 53] on div "Print / Email" at bounding box center [920, 52] width 99 height 19
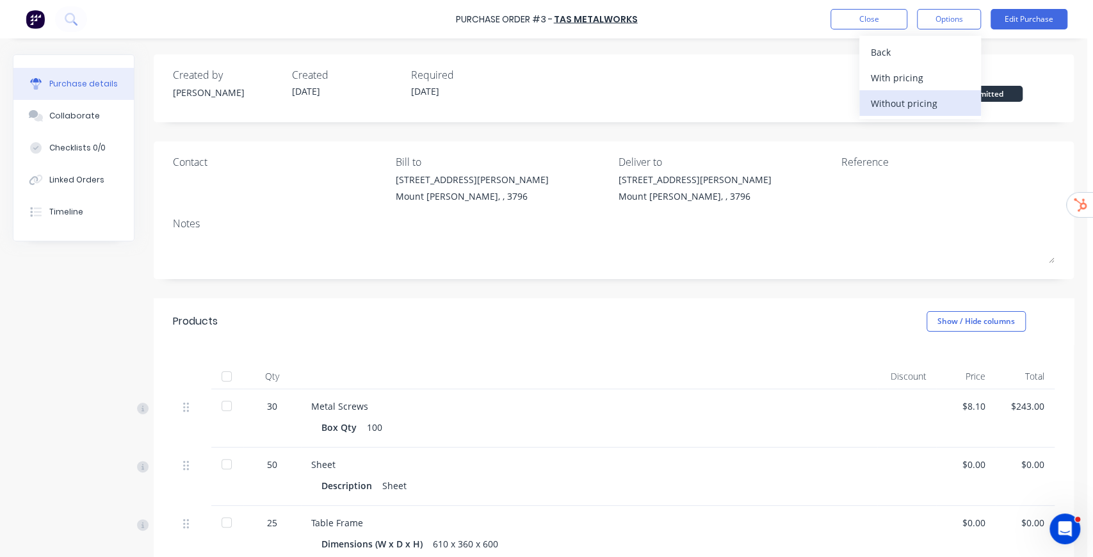
click at [810, 106] on div "Without pricing" at bounding box center [920, 103] width 99 height 19
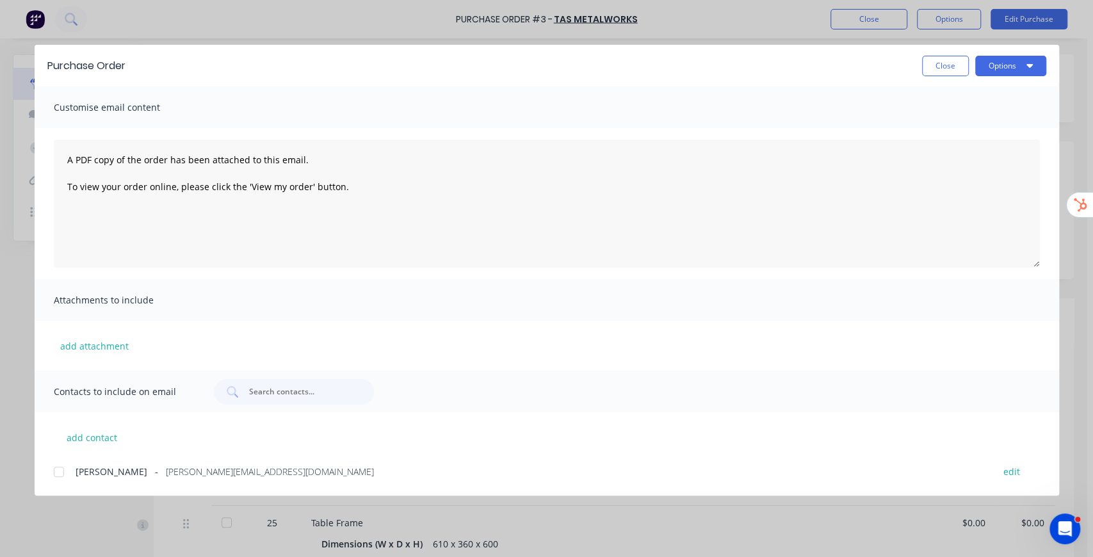
click at [58, 425] on div at bounding box center [59, 472] width 26 height 26
click at [810, 71] on button "Options" at bounding box center [1010, 66] width 71 height 20
click at [810, 69] on button "Close" at bounding box center [945, 66] width 47 height 20
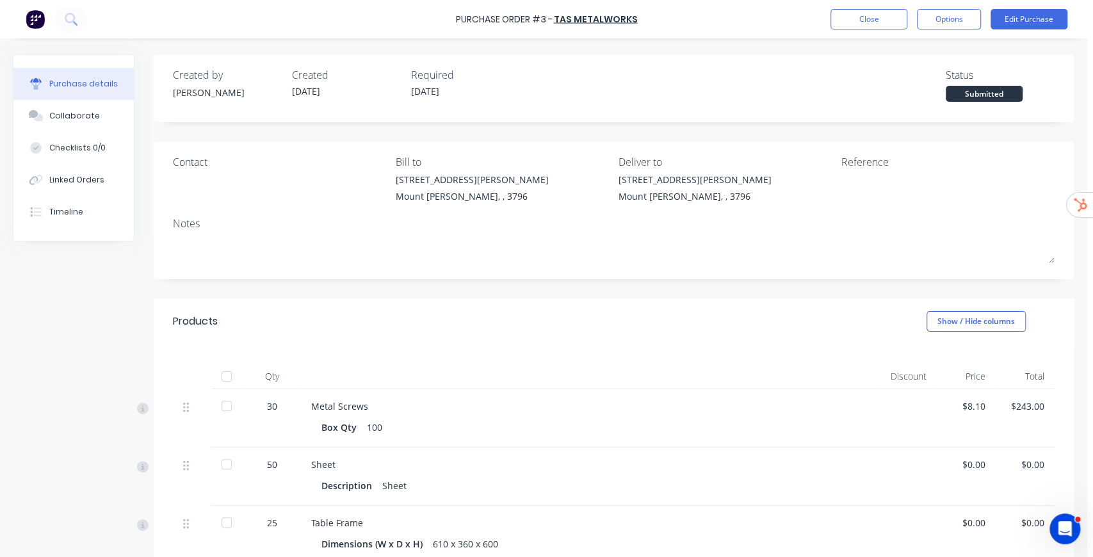
click at [225, 407] on div at bounding box center [227, 406] width 26 height 26
click at [229, 425] on div at bounding box center [227, 465] width 26 height 26
click at [225, 425] on div at bounding box center [227, 523] width 26 height 26
click at [966, 20] on button "Options" at bounding box center [949, 19] width 64 height 20
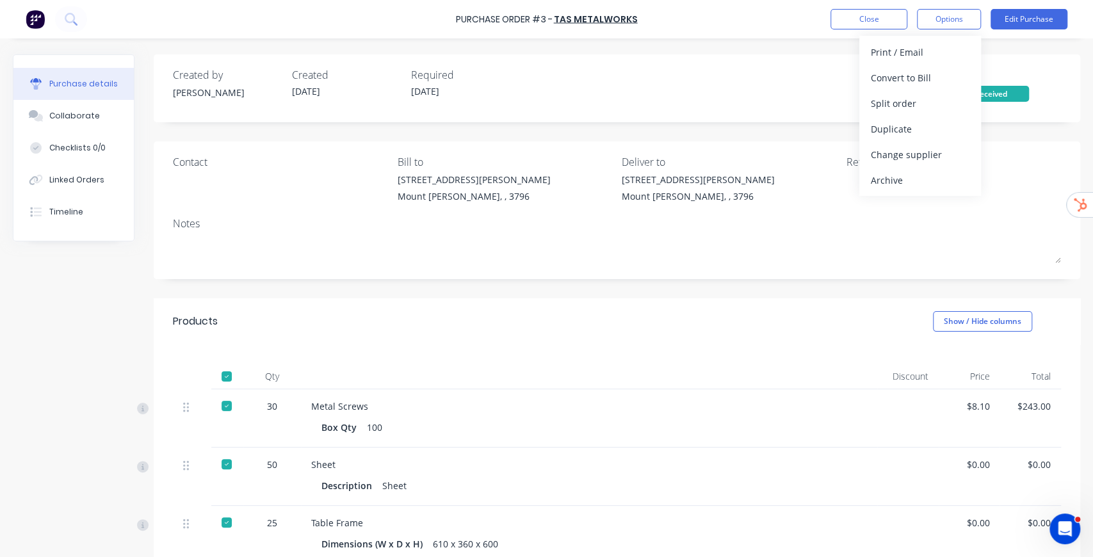
click at [749, 58] on div "Created by [PERSON_NAME] Created [DATE] Required [DATE] Status Received" at bounding box center [617, 88] width 927 height 68
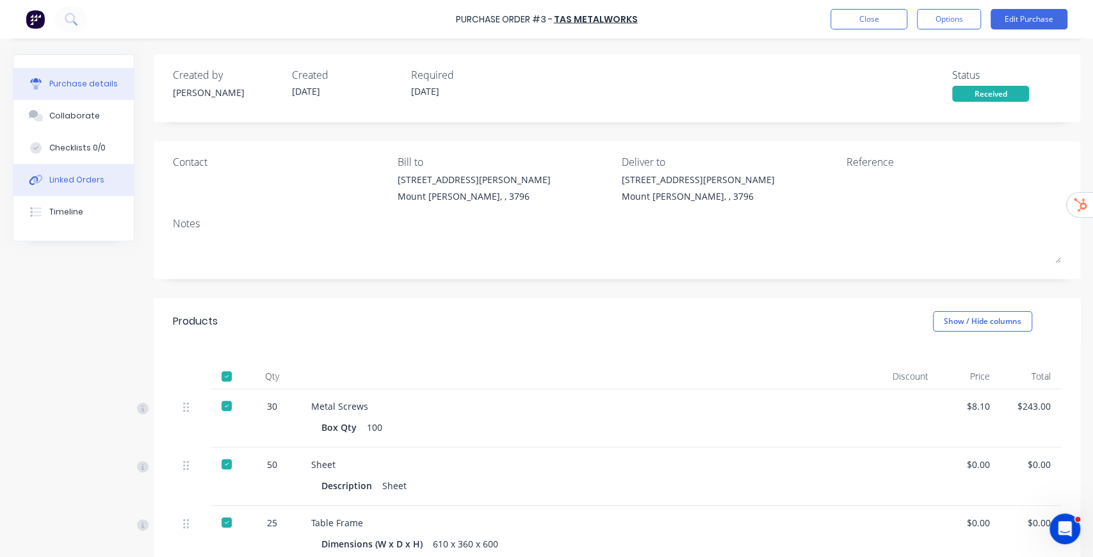
drag, startPoint x: 72, startPoint y: 181, endPoint x: 85, endPoint y: 179, distance: 13.0
click at [85, 179] on div "Linked Orders" at bounding box center [76, 180] width 55 height 12
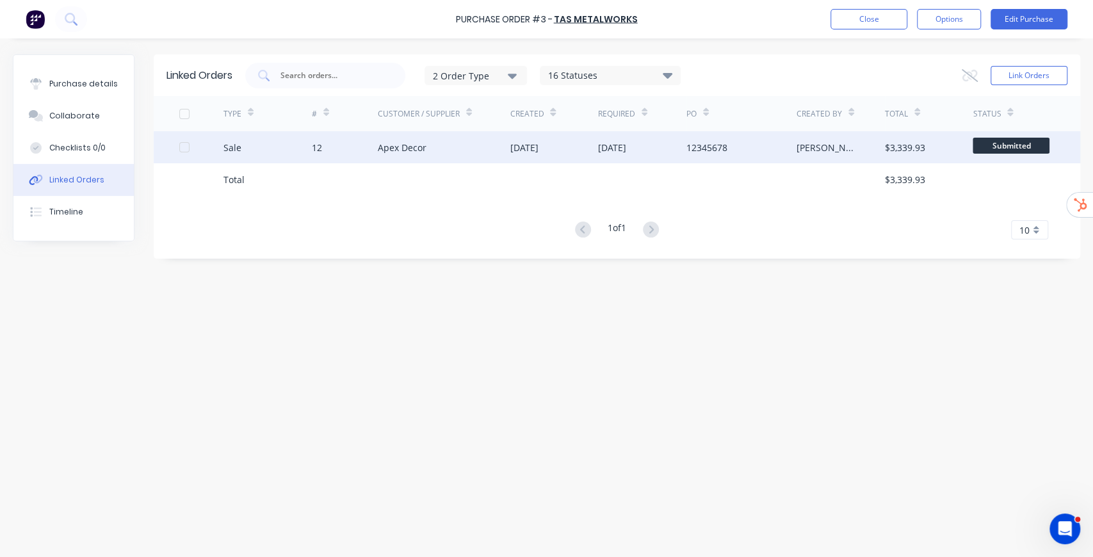
click at [494, 149] on div "Apex Decor" at bounding box center [444, 147] width 133 height 32
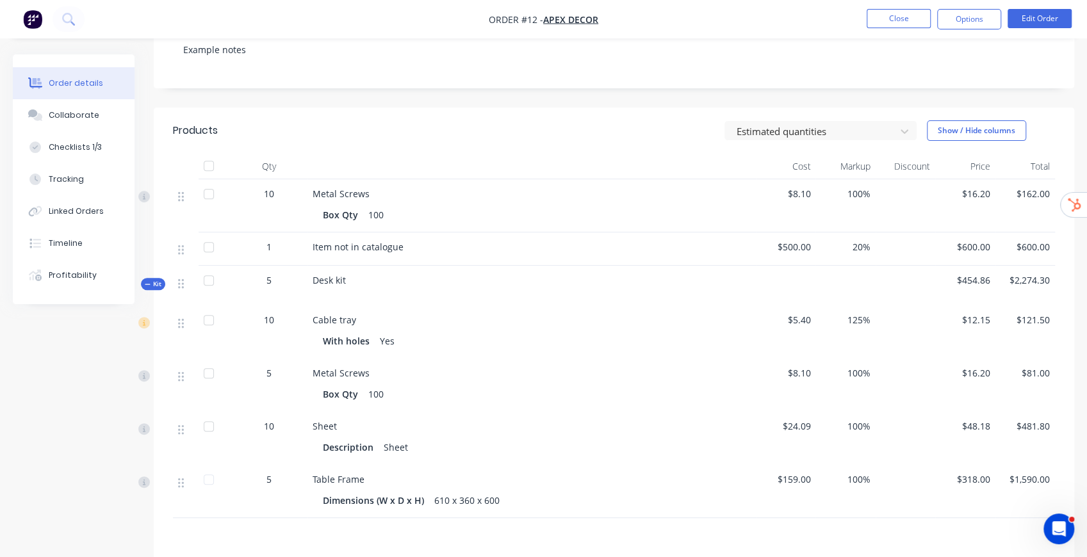
scroll to position [298, 0]
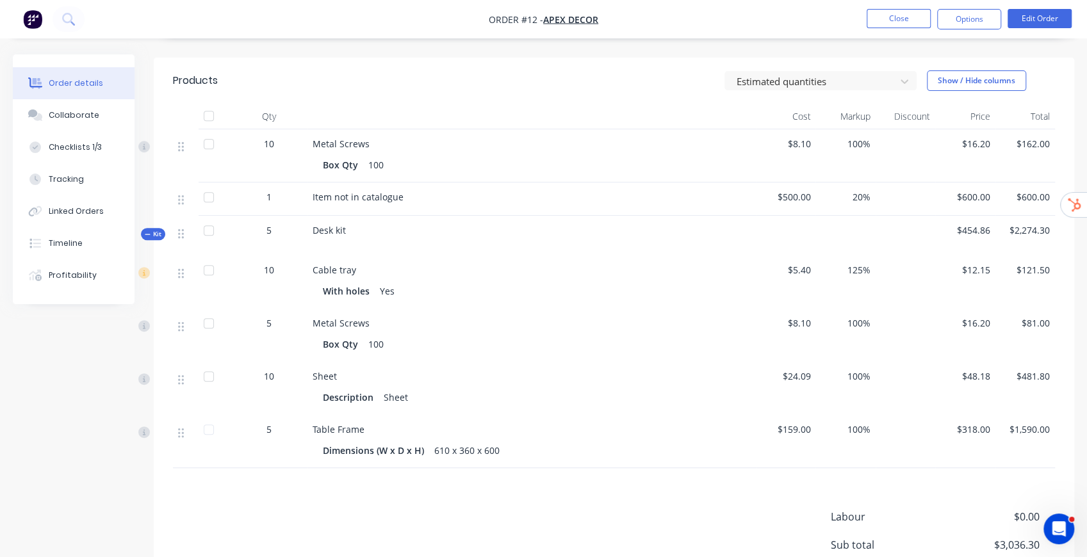
click at [368, 84] on div "Estimated quantities Show / Hide columns" at bounding box center [708, 80] width 694 height 20
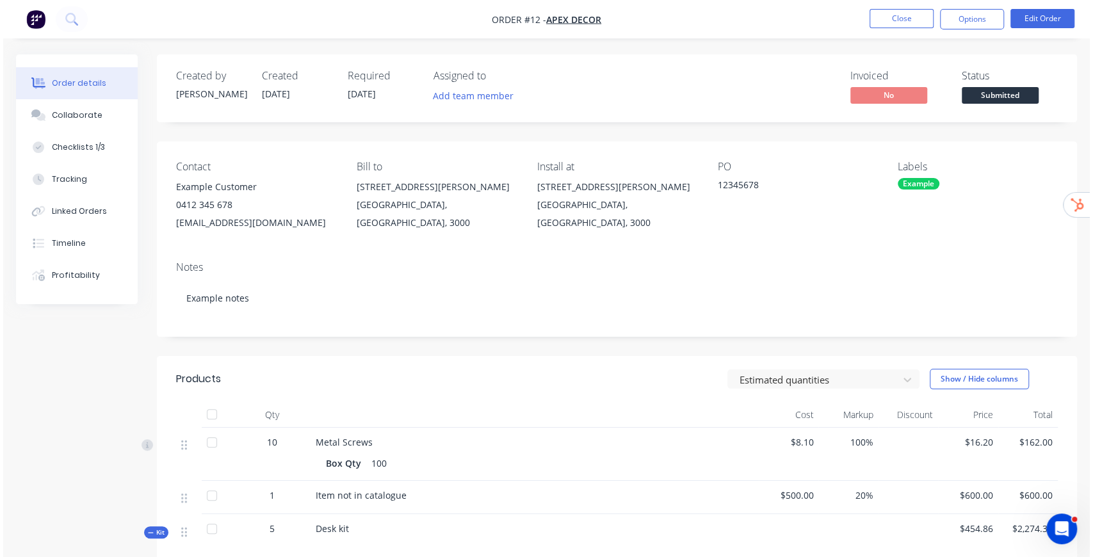
scroll to position [0, 0]
click at [927, 22] on button "Close" at bounding box center [899, 18] width 64 height 19
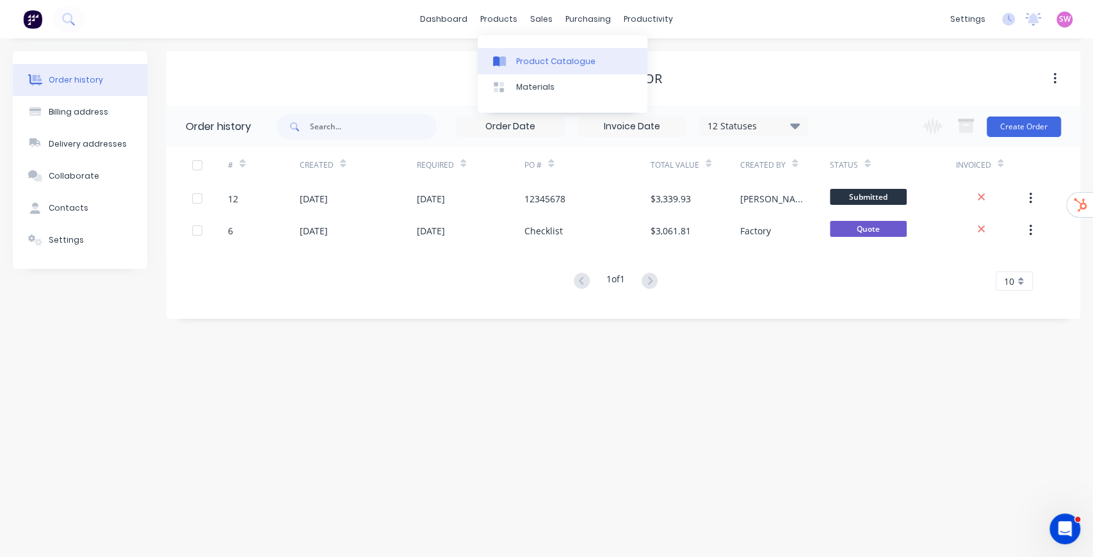
click at [536, 57] on div "Product Catalogue" at bounding box center [555, 62] width 79 height 12
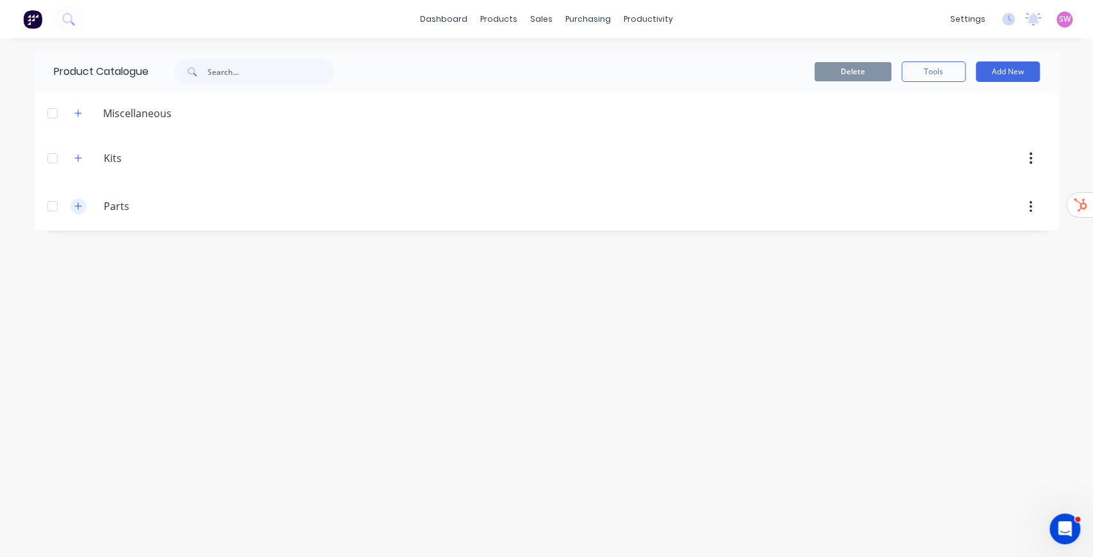
click at [79, 204] on icon "button" at bounding box center [78, 206] width 8 height 9
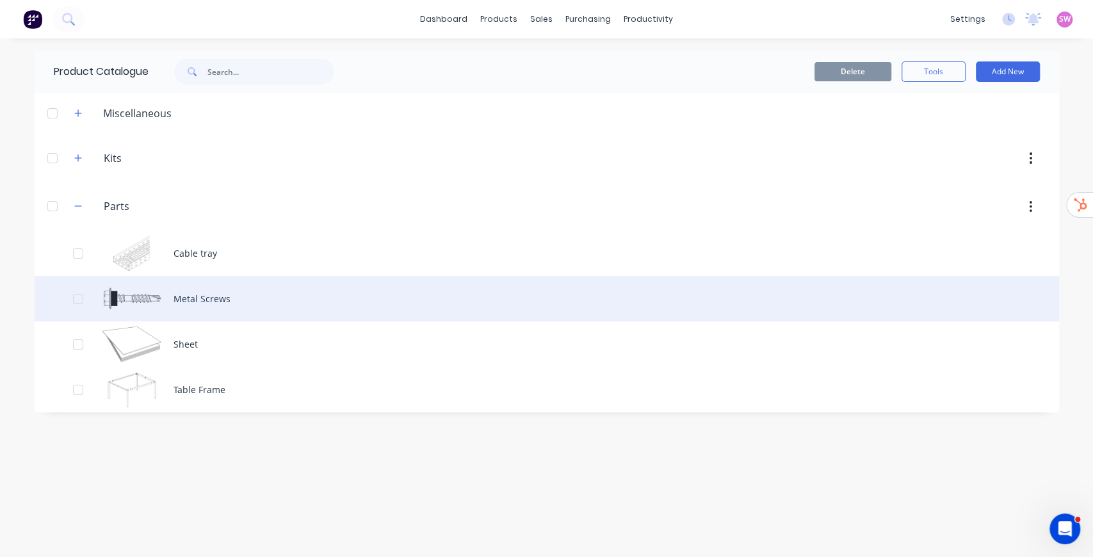
click at [222, 292] on div "Metal Screws" at bounding box center [547, 298] width 1025 height 45
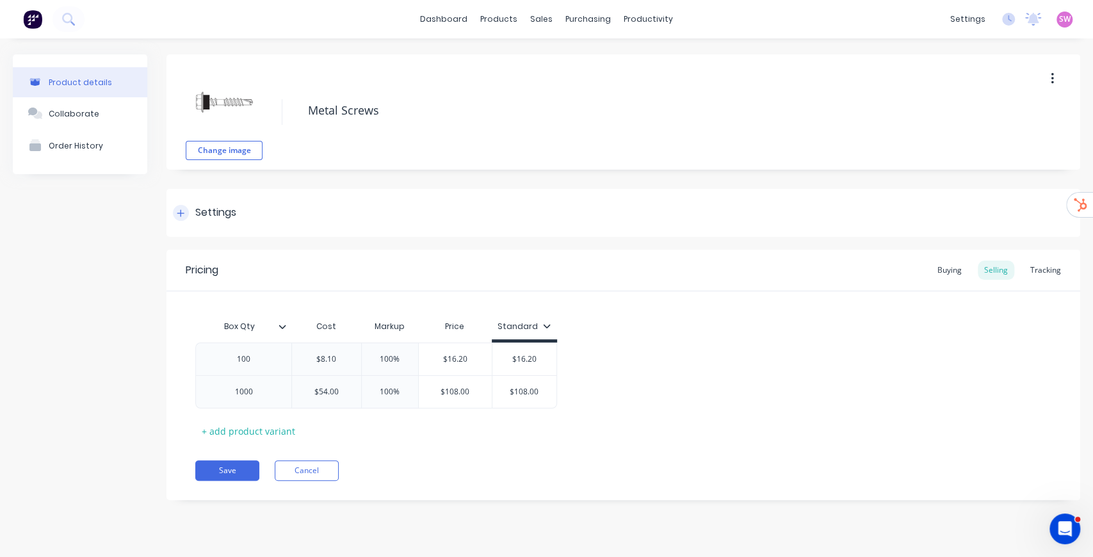
click at [195, 216] on div "Settings" at bounding box center [215, 213] width 41 height 16
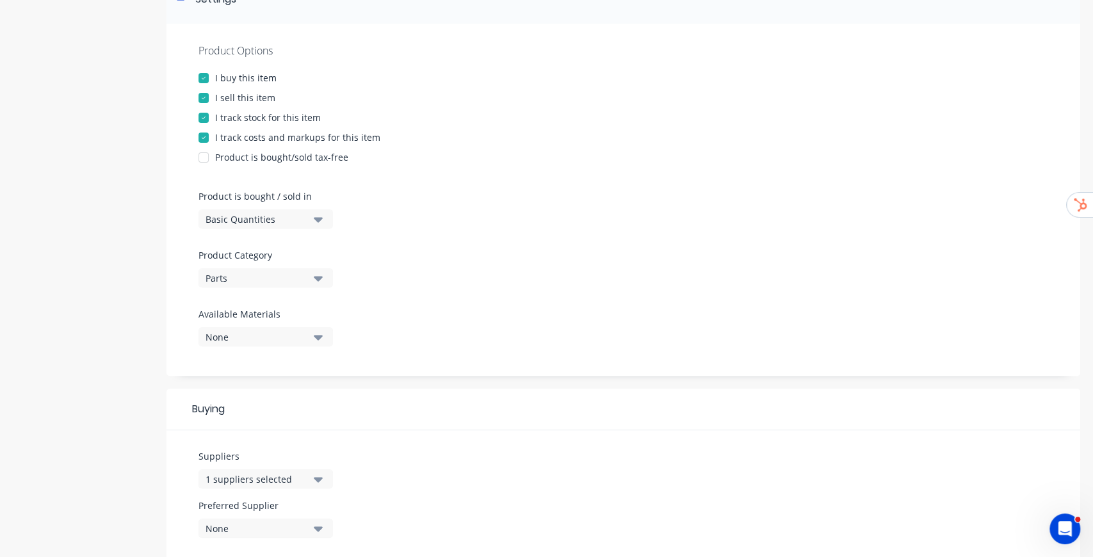
scroll to position [256, 0]
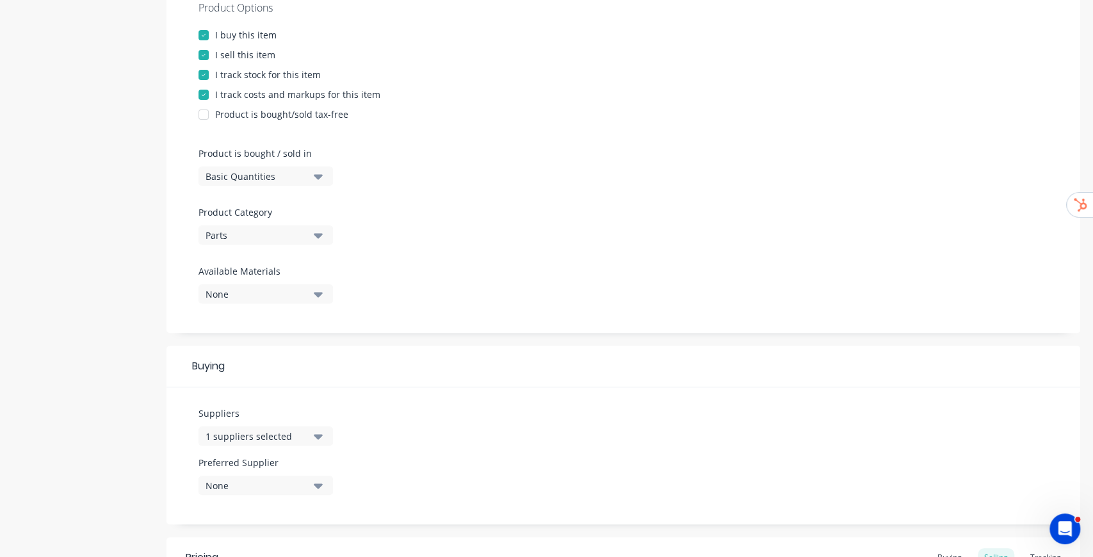
click at [311, 167] on button "Basic Quantities" at bounding box center [266, 176] width 135 height 19
click at [526, 240] on div "Product Options I buy this item I sell this item I track stock for this item I …" at bounding box center [624, 157] width 914 height 352
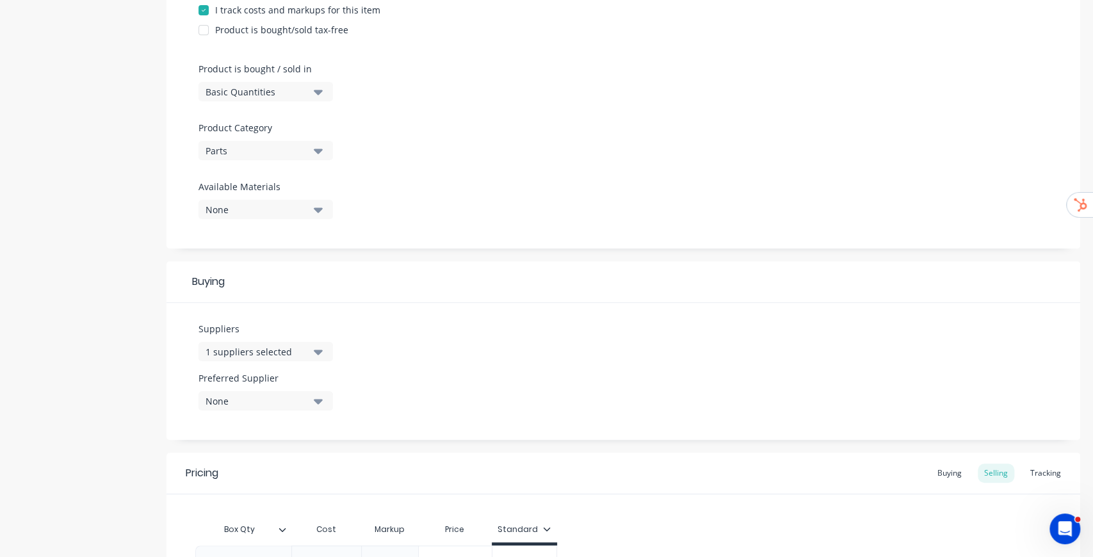
scroll to position [341, 0]
click at [304, 352] on div "1 suppliers selected" at bounding box center [257, 351] width 102 height 13
click at [392, 293] on div "Buying" at bounding box center [624, 282] width 914 height 42
click at [297, 398] on div "None" at bounding box center [257, 400] width 102 height 13
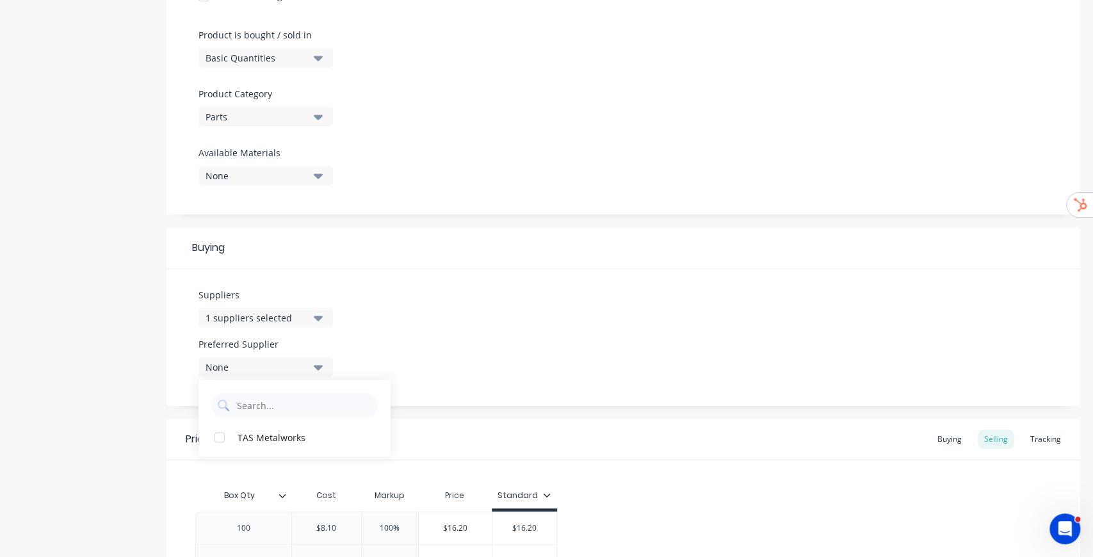
scroll to position [427, 0]
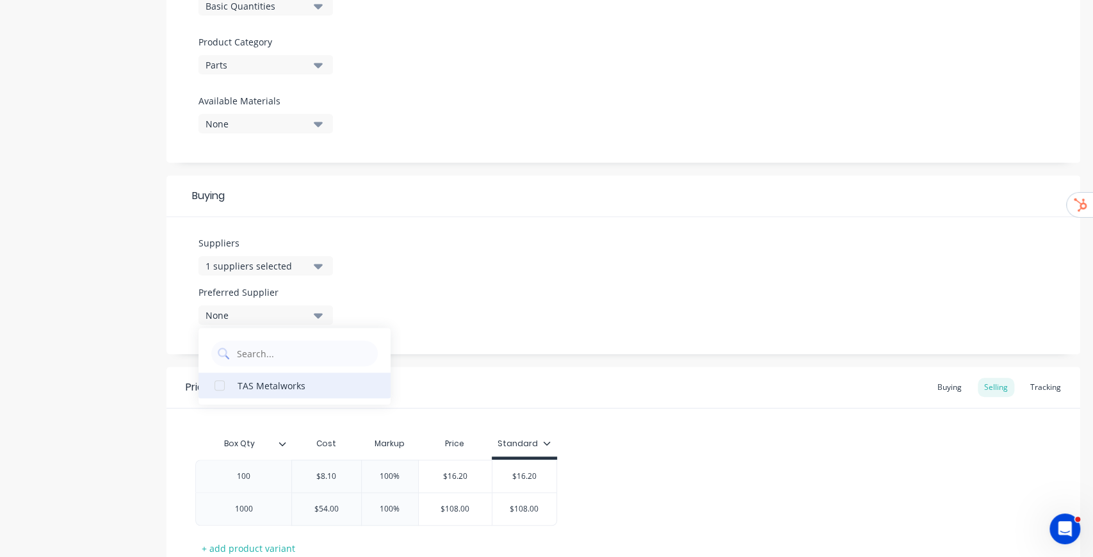
click at [238, 388] on div "TAS Metalworks" at bounding box center [302, 385] width 128 height 13
click at [471, 285] on div "Suppliers 1 suppliers selected Preferred Supplier TAS Metalworks TAS Metalworks" at bounding box center [624, 285] width 914 height 137
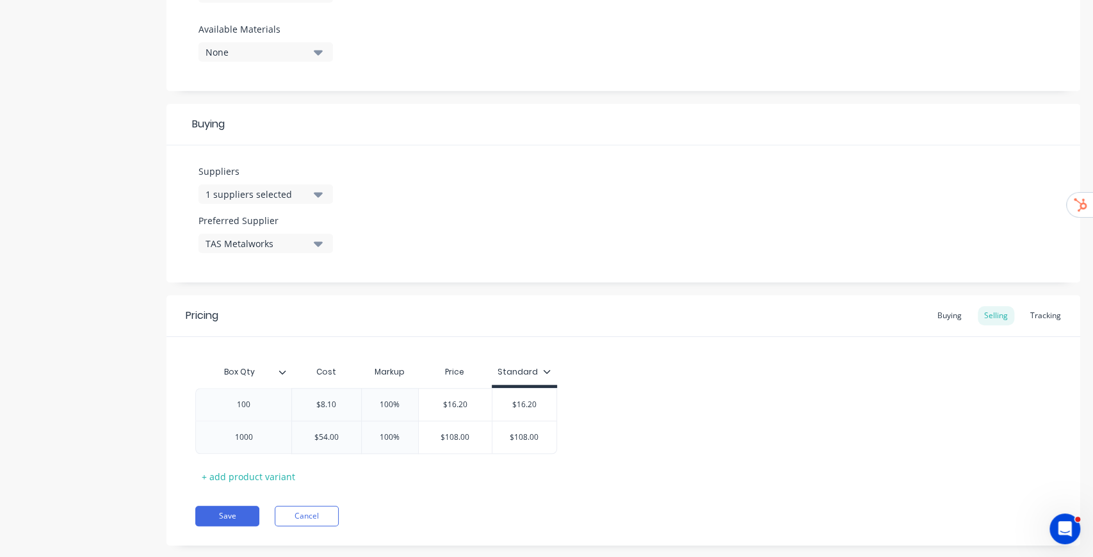
scroll to position [478, 0]
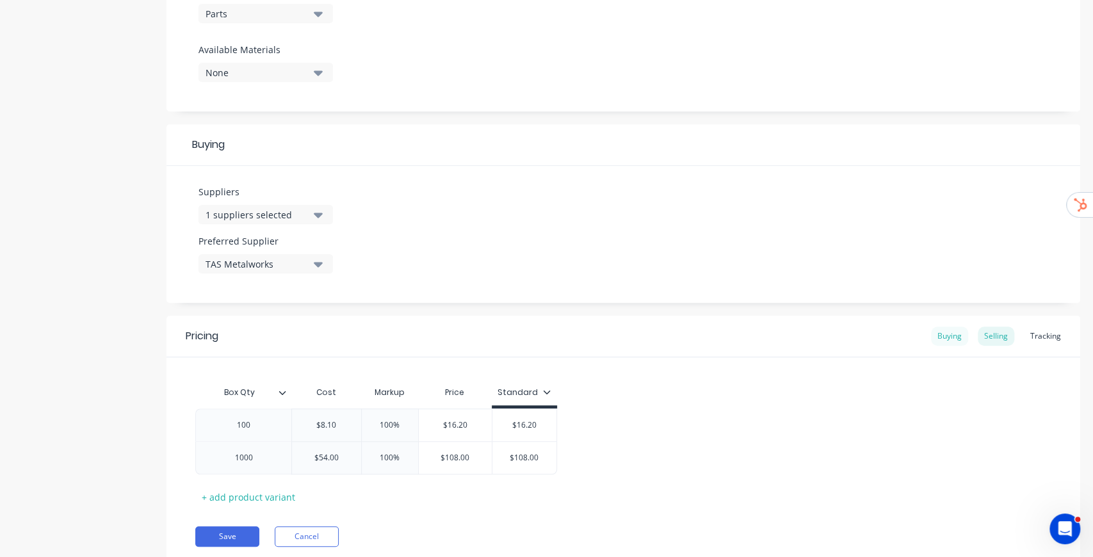
click at [942, 336] on div "Buying" at bounding box center [949, 336] width 37 height 19
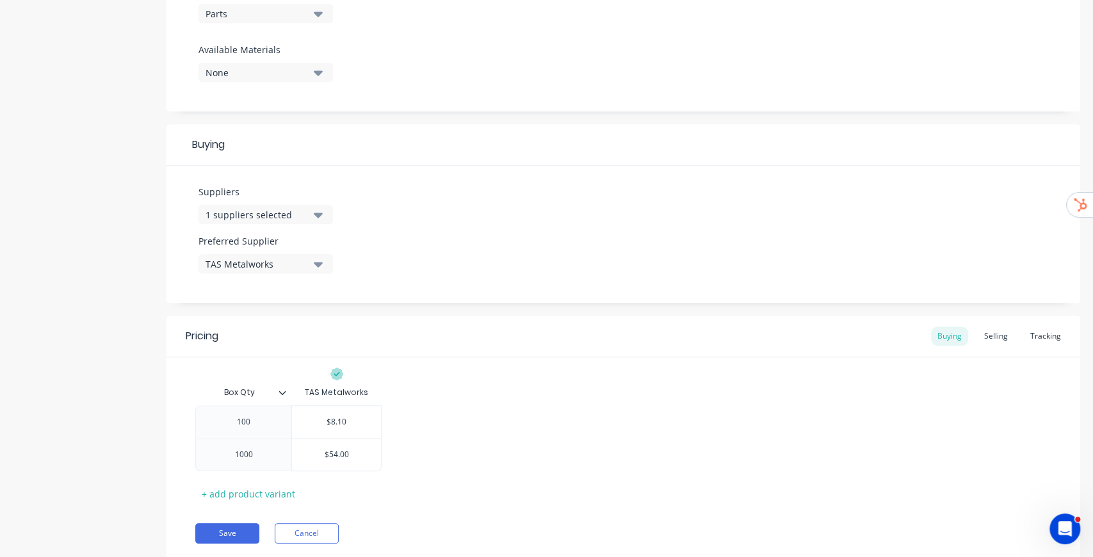
click at [305, 216] on div "1 suppliers selected" at bounding box center [257, 214] width 102 height 13
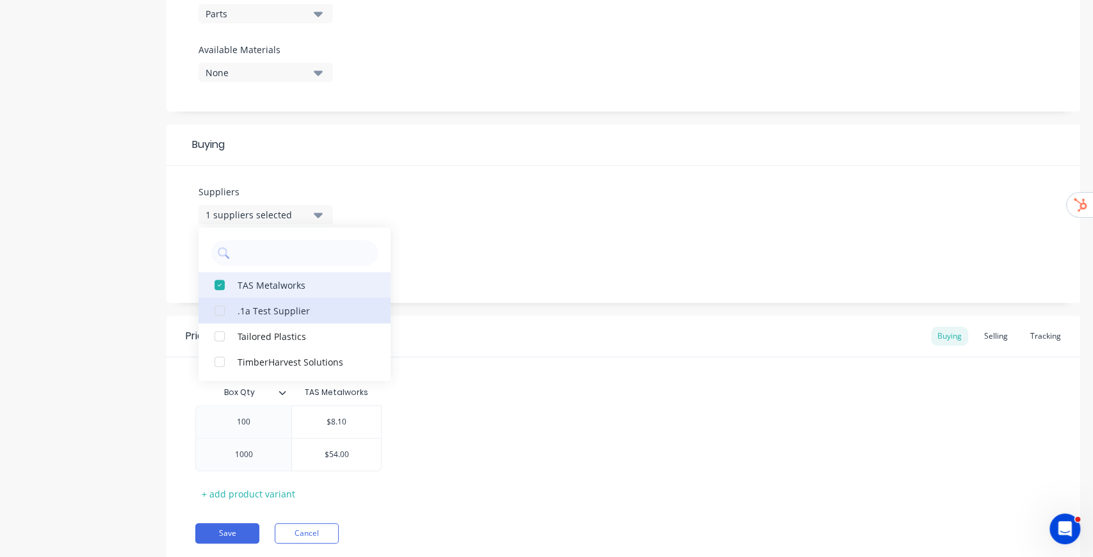
click at [264, 314] on div ".1a Test Supplier" at bounding box center [302, 310] width 128 height 13
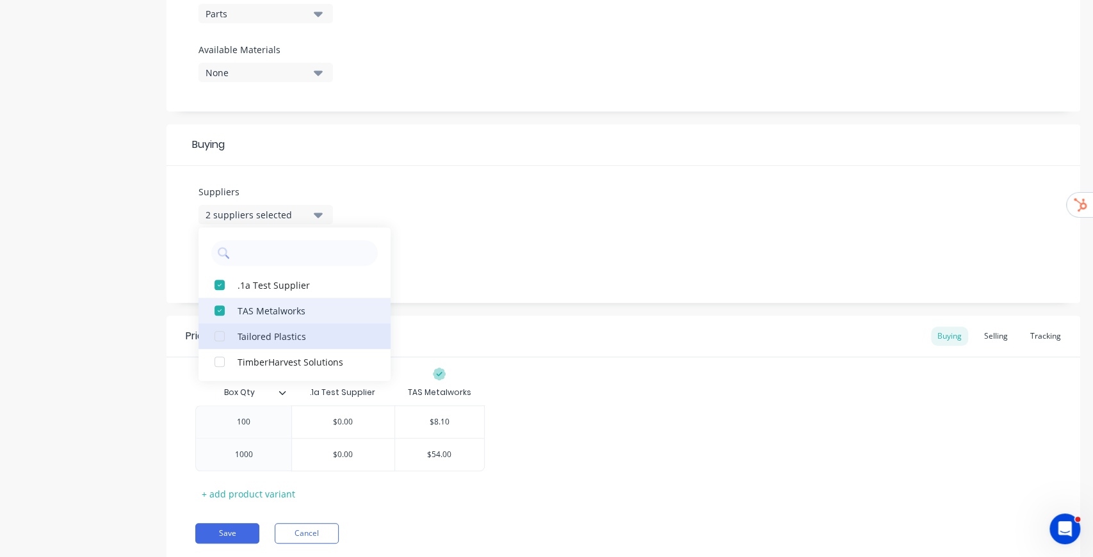
click at [257, 336] on div "Tailored Plastics" at bounding box center [302, 335] width 128 height 13
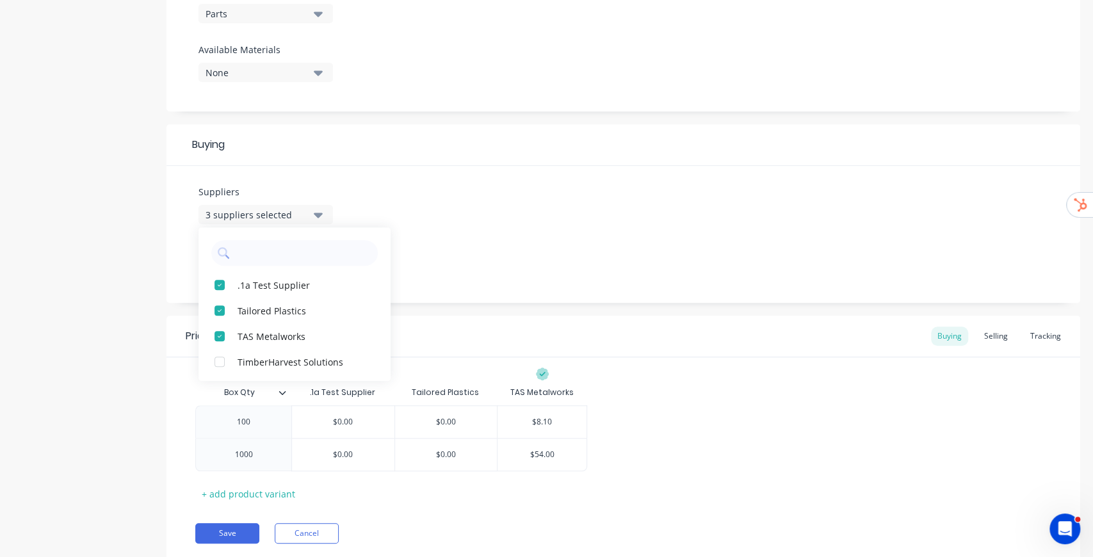
click at [512, 320] on div "Pricing Buying Selling Tracking" at bounding box center [624, 337] width 914 height 42
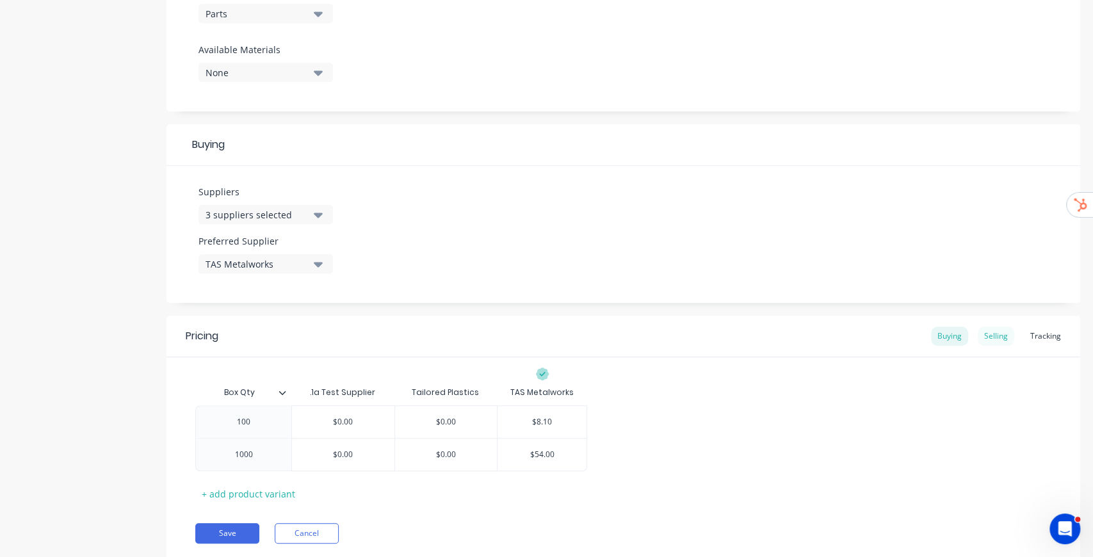
click at [994, 337] on div "Selling" at bounding box center [996, 336] width 37 height 19
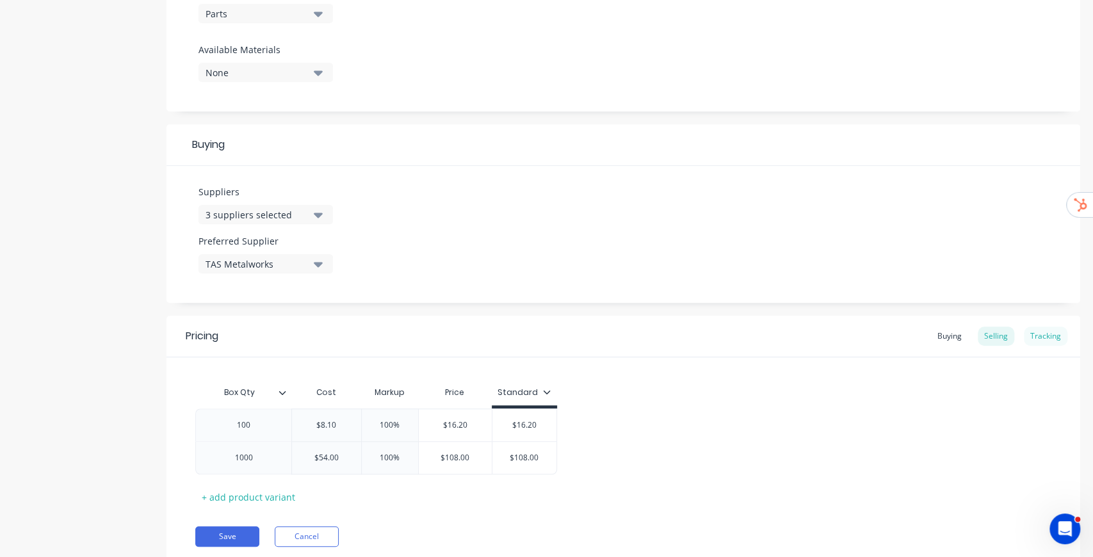
click at [1045, 336] on div "Tracking" at bounding box center [1046, 336] width 44 height 19
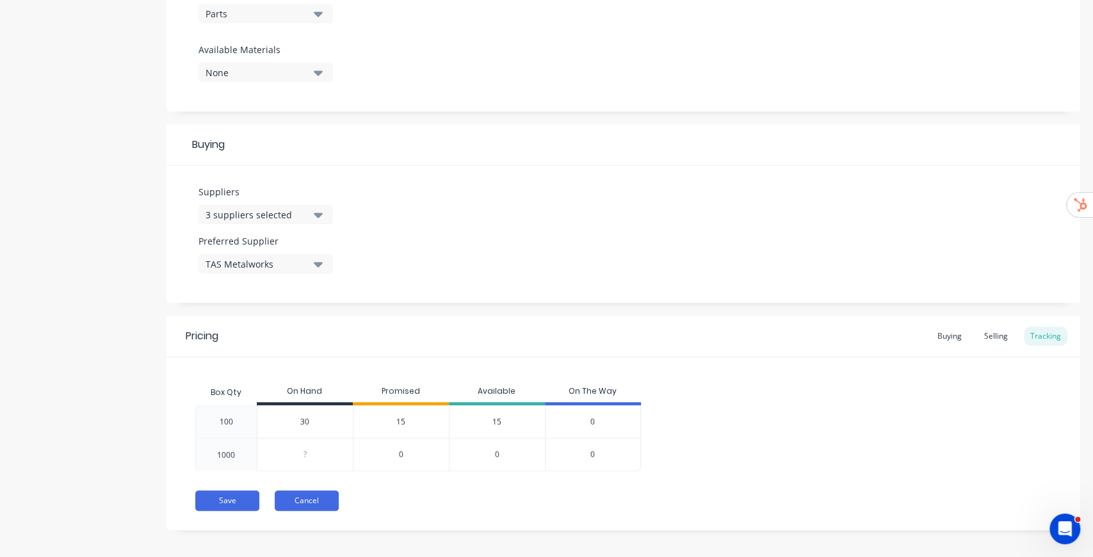
click at [300, 502] on button "Cancel" at bounding box center [307, 501] width 64 height 20
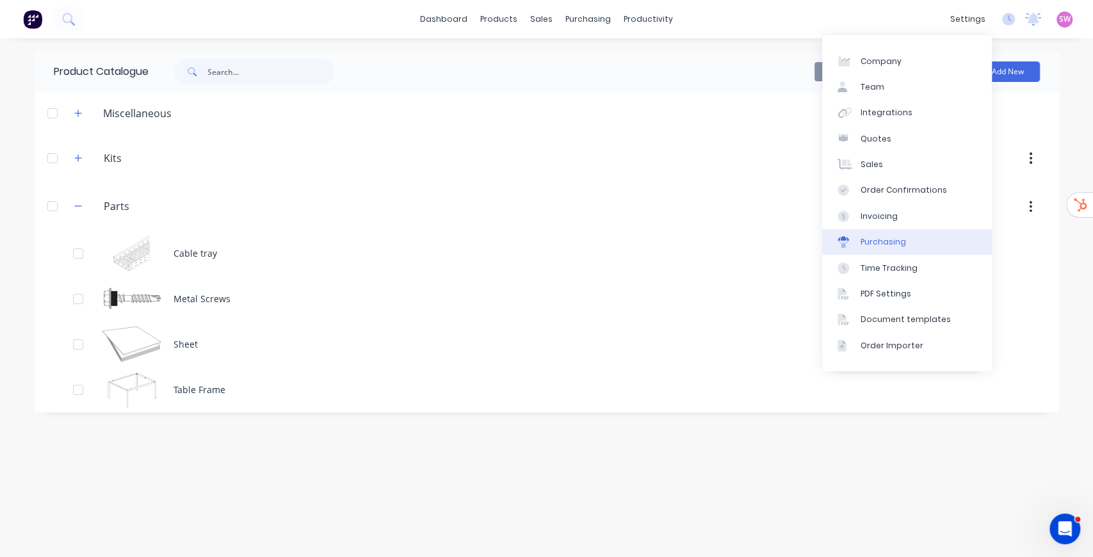
click at [903, 249] on link "Purchasing" at bounding box center [907, 242] width 170 height 26
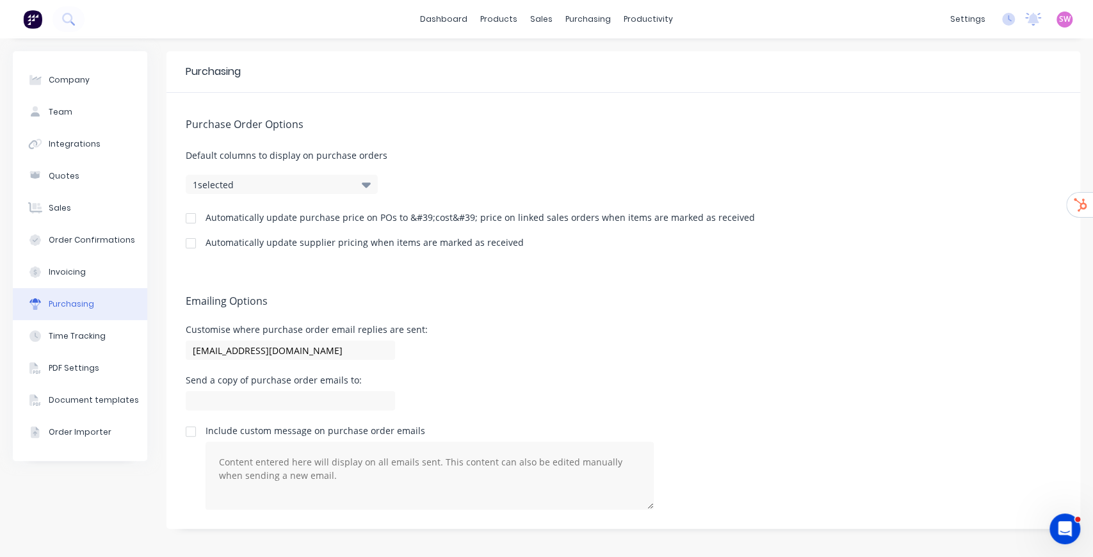
click at [192, 244] on div at bounding box center [191, 244] width 26 height 26
click at [190, 224] on div at bounding box center [191, 219] width 26 height 26
drag, startPoint x: 237, startPoint y: 246, endPoint x: 514, endPoint y: 244, distance: 277.3
click at [514, 244] on div "Automatically update supplier pricing when items are marked as received" at bounding box center [624, 244] width 876 height 12
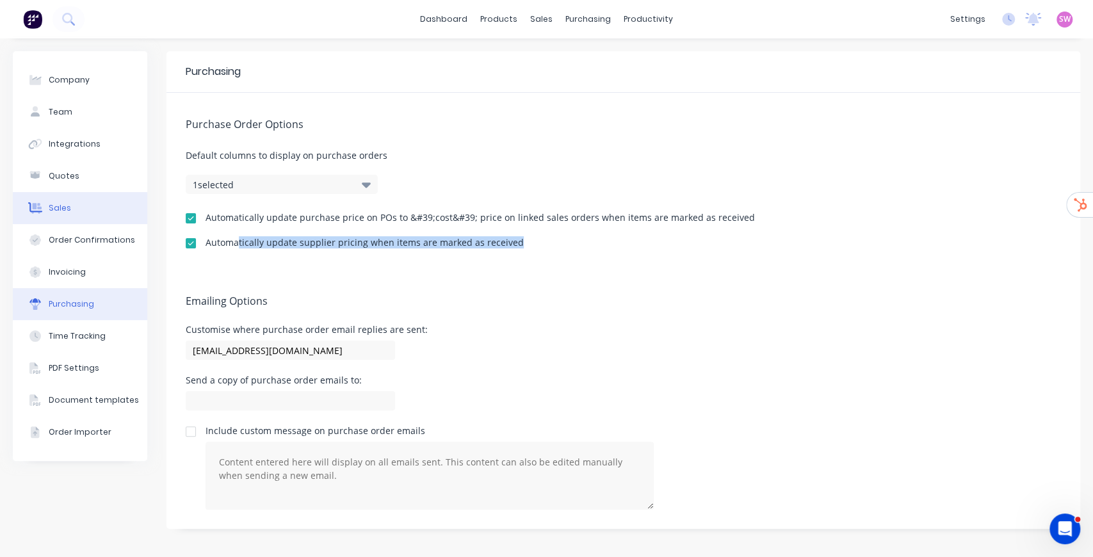
click at [65, 218] on button "Sales" at bounding box center [80, 208] width 135 height 32
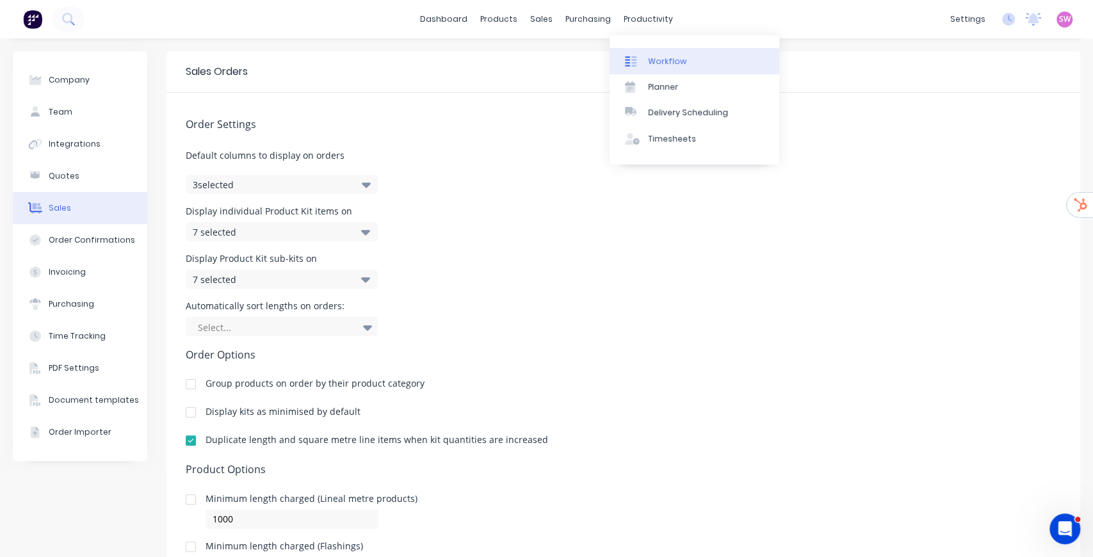
click at [655, 61] on div "Workflow" at bounding box center [667, 62] width 38 height 12
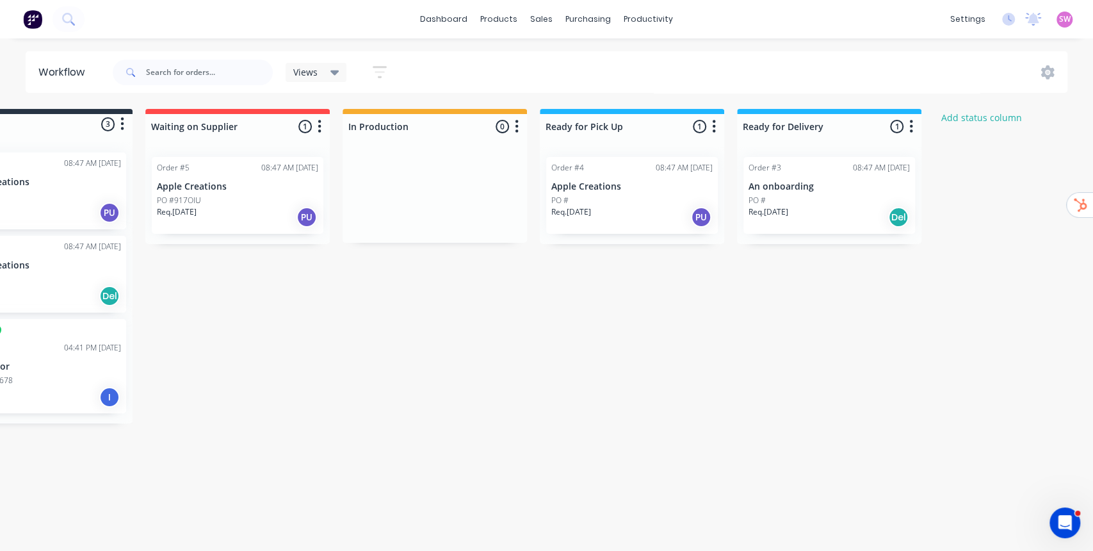
scroll to position [0, 79]
click at [977, 118] on button "Add status column" at bounding box center [982, 117] width 94 height 17
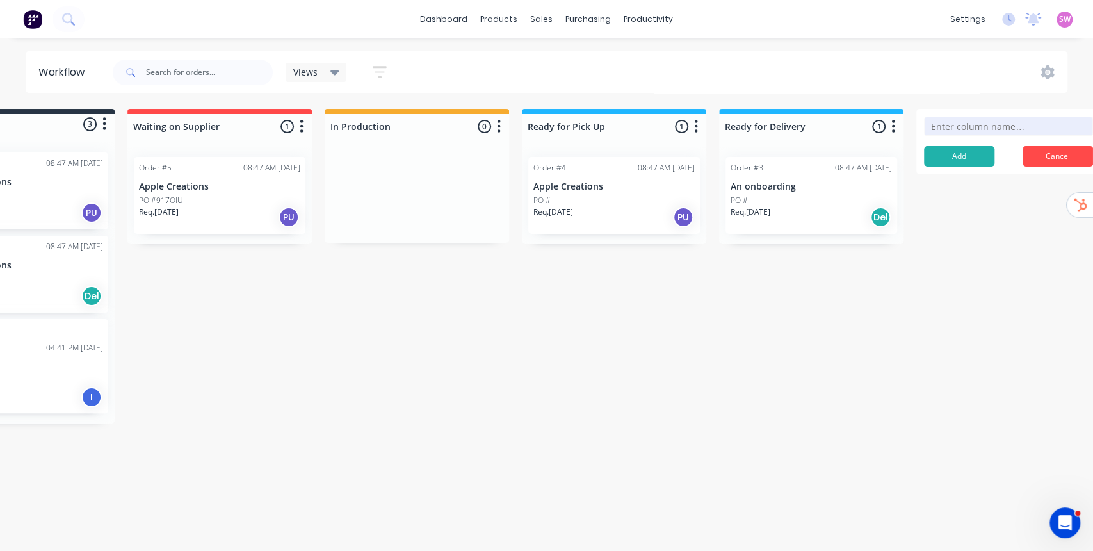
drag, startPoint x: 366, startPoint y: 341, endPoint x: 393, endPoint y: 304, distance: 46.0
click at [367, 340] on div "Submitted 3 Status colour #273444 hex #273444 Save Cancel Summaries Total order…" at bounding box center [589, 266] width 1393 height 314
drag, startPoint x: 355, startPoint y: 124, endPoint x: 364, endPoint y: 140, distance: 17.5
click at [364, 140] on div "Submitted 3 Status colour #273444 hex #273444 Save Cancel Summaries Total order…" at bounding box center [589, 266] width 1393 height 314
click at [393, 131] on div at bounding box center [417, 126] width 184 height 25
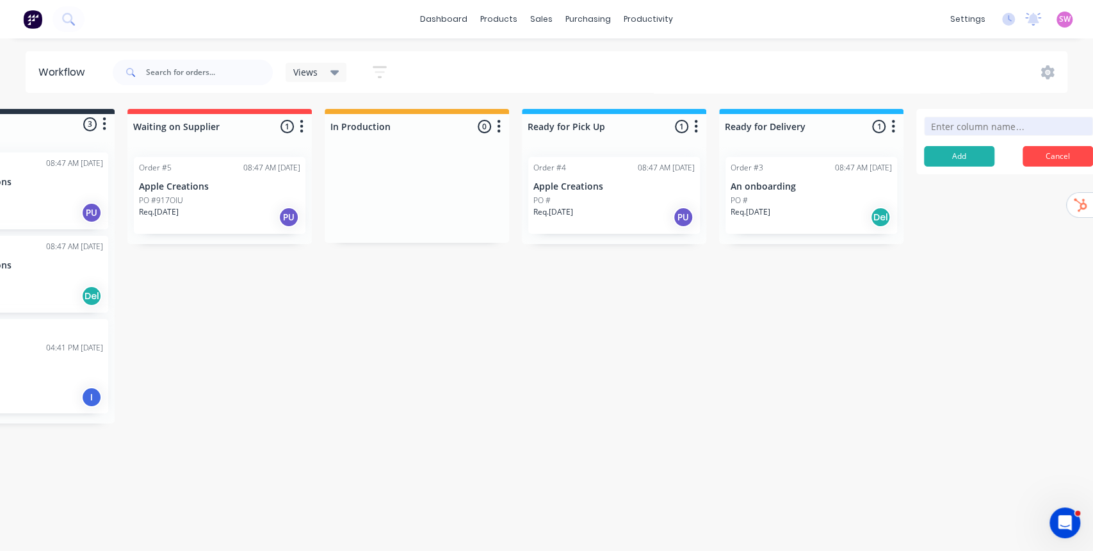
click at [424, 412] on div "Submitted 3 Status colour #273444 hex #273444 Save Cancel Summaries Total order…" at bounding box center [589, 266] width 1393 height 314
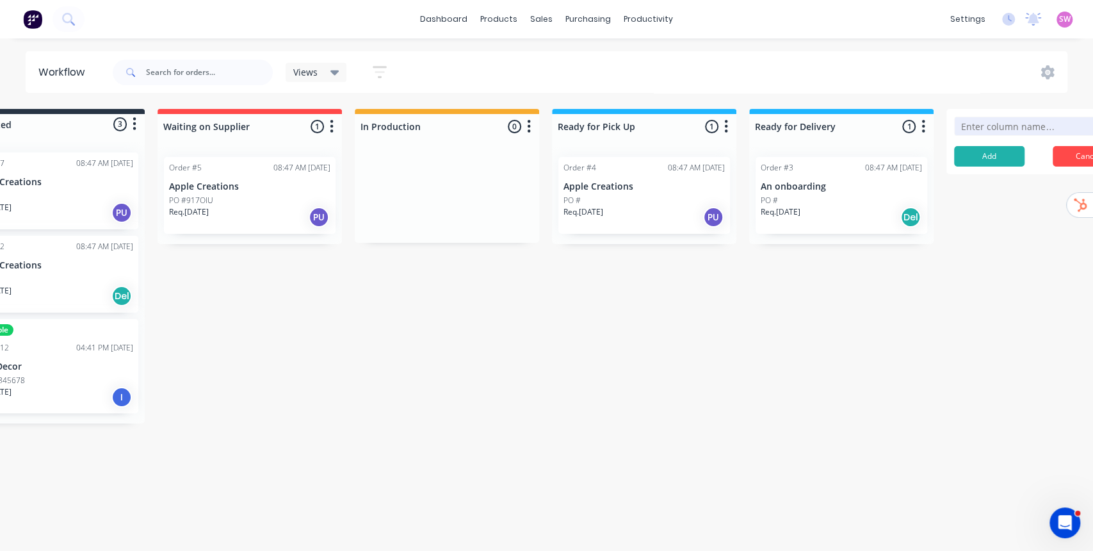
scroll to position [0, 0]
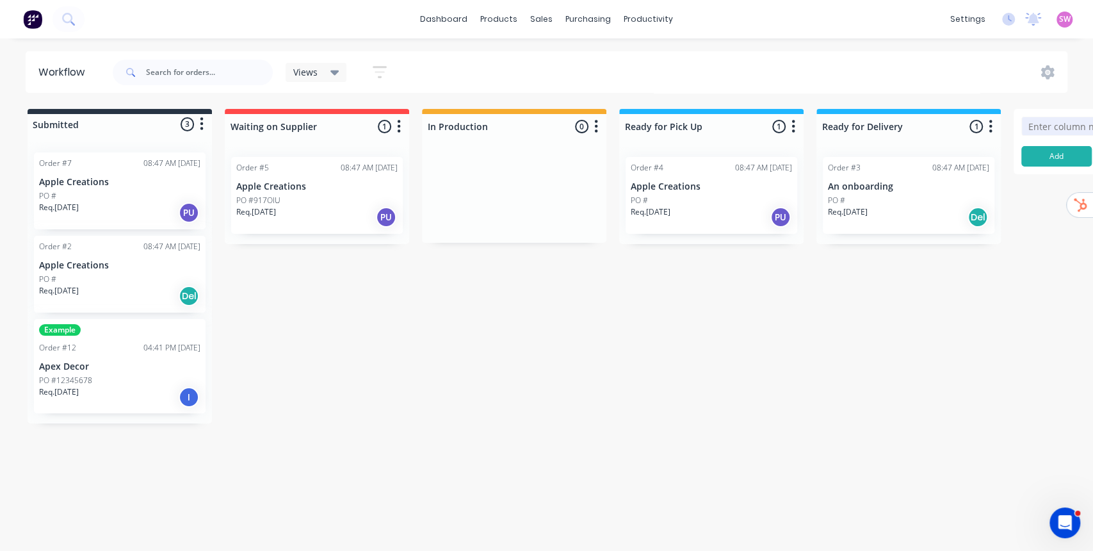
click at [140, 360] on div "Example Order #12 04:41 PM 07/10/25 Apex Decor PO #12345678 Req. 31/10/25 I" at bounding box center [120, 366] width 172 height 94
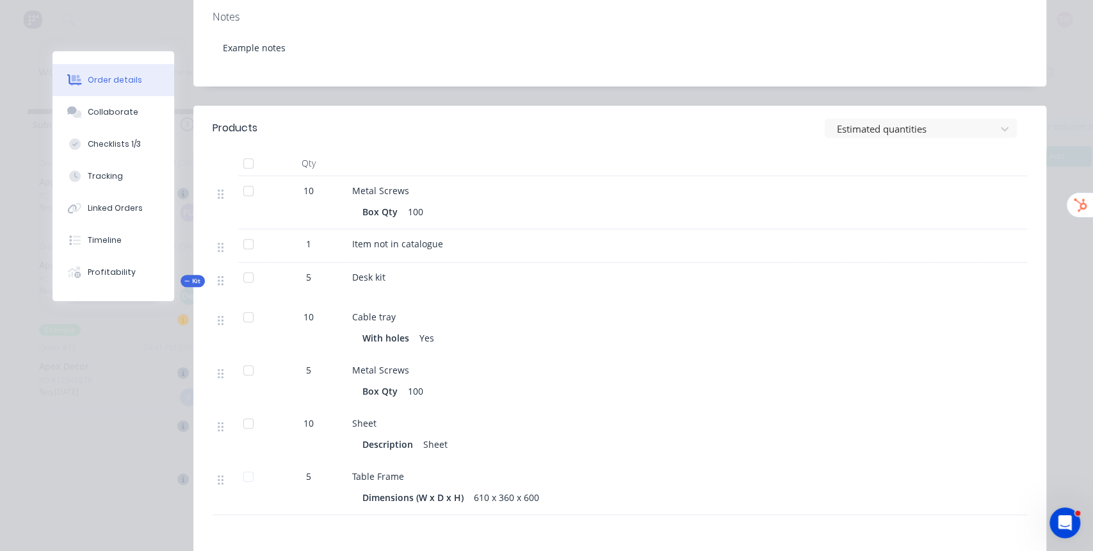
scroll to position [256, 0]
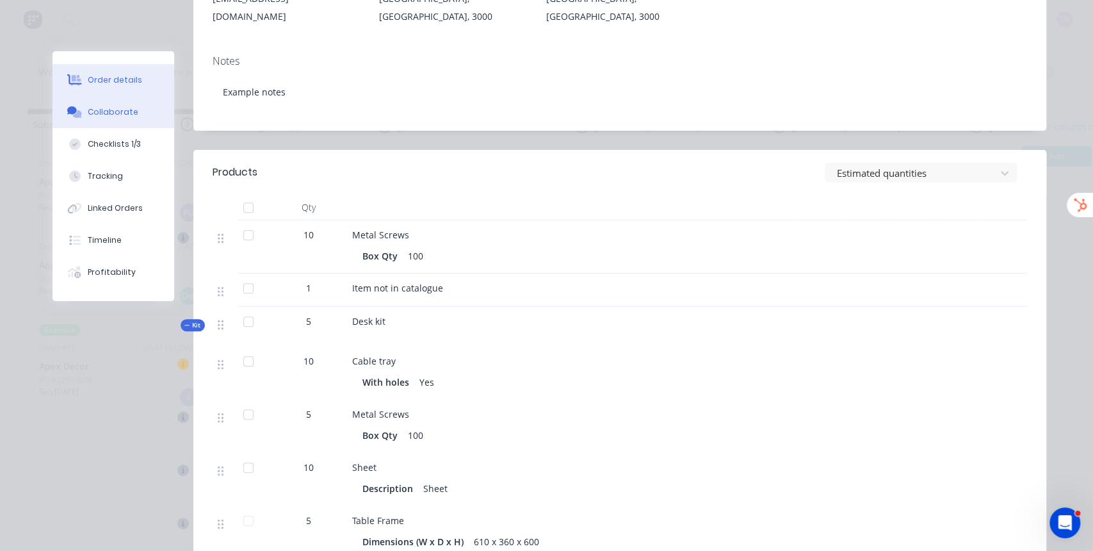
click at [105, 116] on div "Collaborate" at bounding box center [113, 112] width 51 height 12
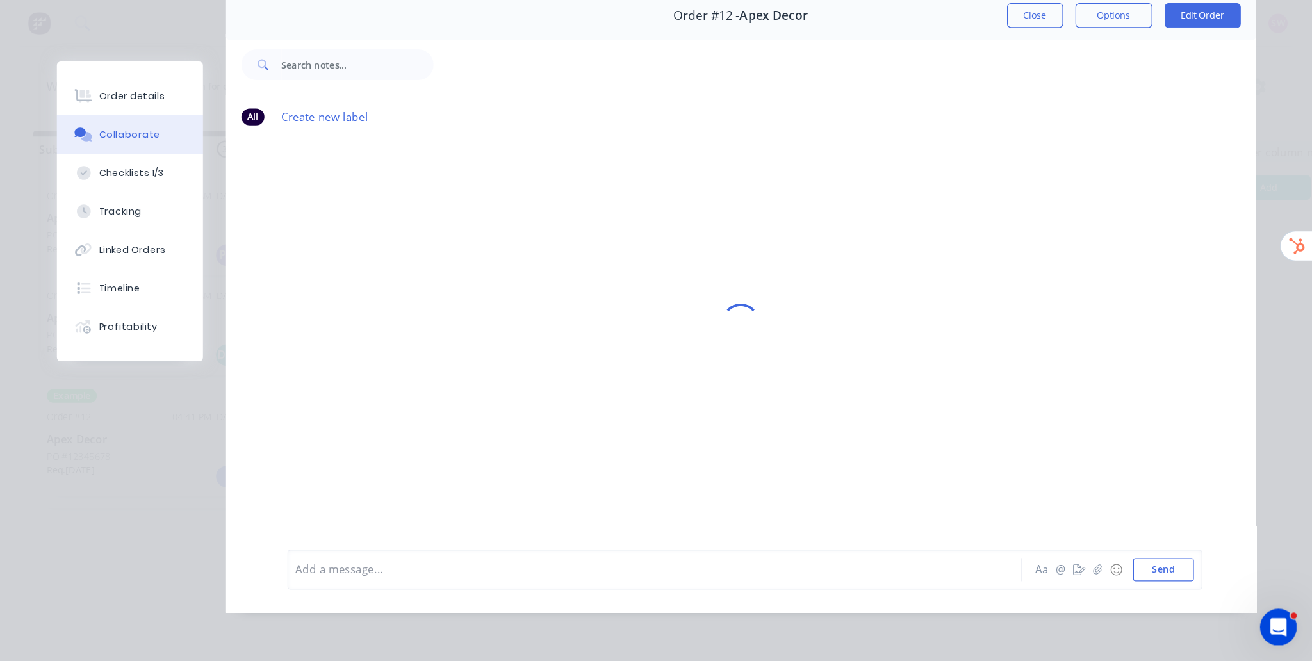
scroll to position [0, 0]
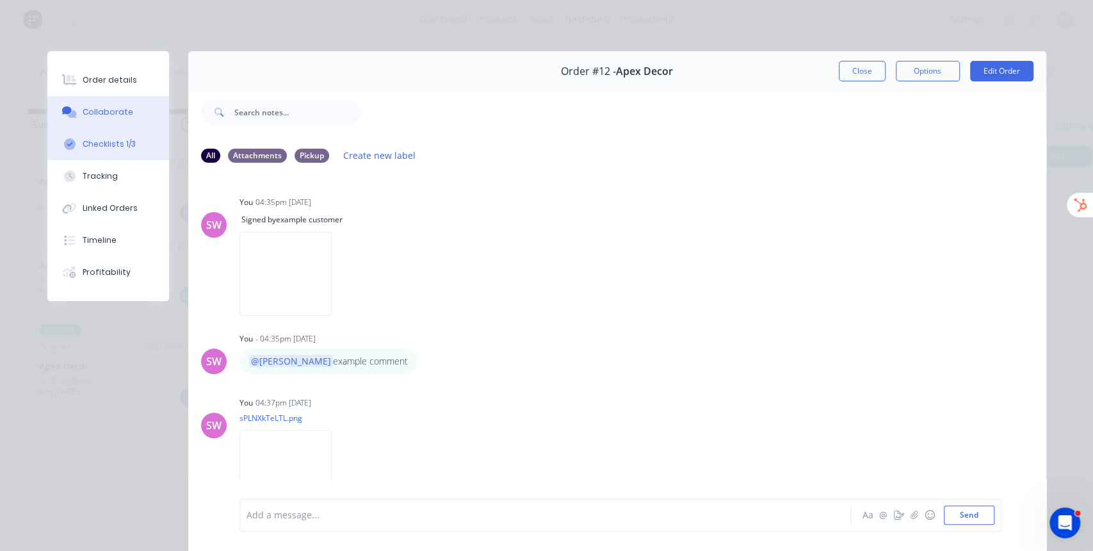
drag, startPoint x: 112, startPoint y: 149, endPoint x: 129, endPoint y: 152, distance: 17.7
click at [112, 148] on div "Checklists 1/3" at bounding box center [109, 144] width 53 height 12
type textarea "x"
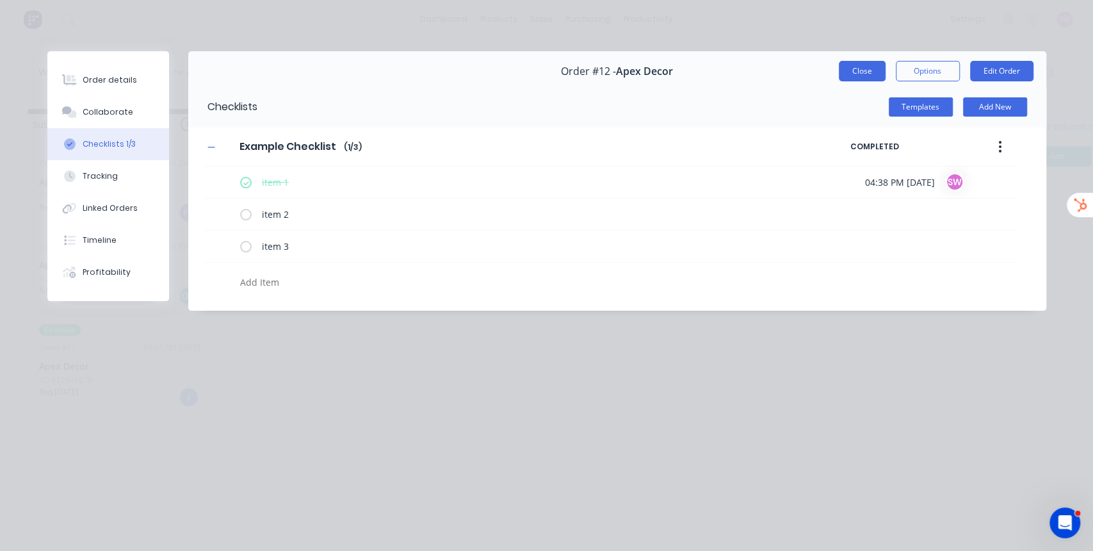
click at [858, 75] on button "Close" at bounding box center [862, 71] width 47 height 20
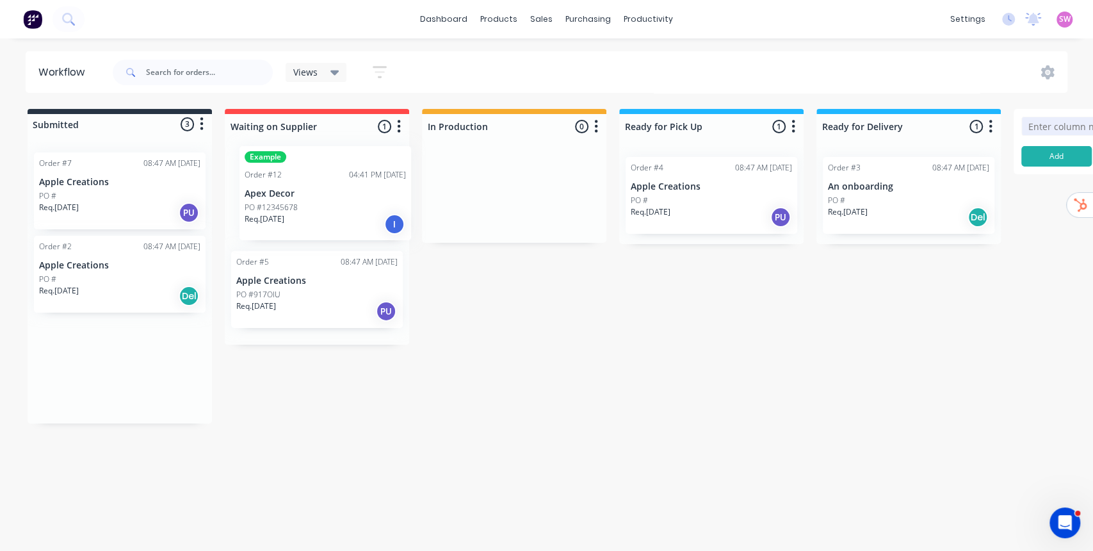
drag, startPoint x: 105, startPoint y: 373, endPoint x: 314, endPoint y: 204, distance: 268.8
click at [314, 204] on div "Submitted 3 Status colour #273444 hex #273444 Save Cancel Summaries Total order…" at bounding box center [686, 266] width 1393 height 314
click at [552, 312] on div "Submitted 2 Status colour #273444 hex #273444 Save Cancel Summaries Total order…" at bounding box center [686, 227] width 1393 height 236
click at [1058, 126] on input at bounding box center [1106, 126] width 169 height 19
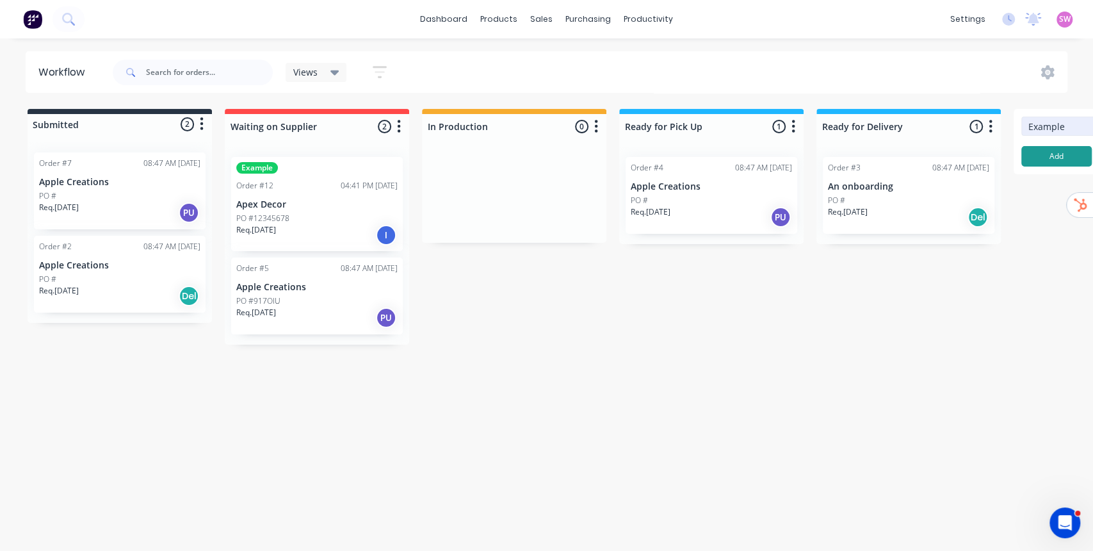
type input "Example"
click at [1065, 156] on button "Add" at bounding box center [1057, 156] width 70 height 20
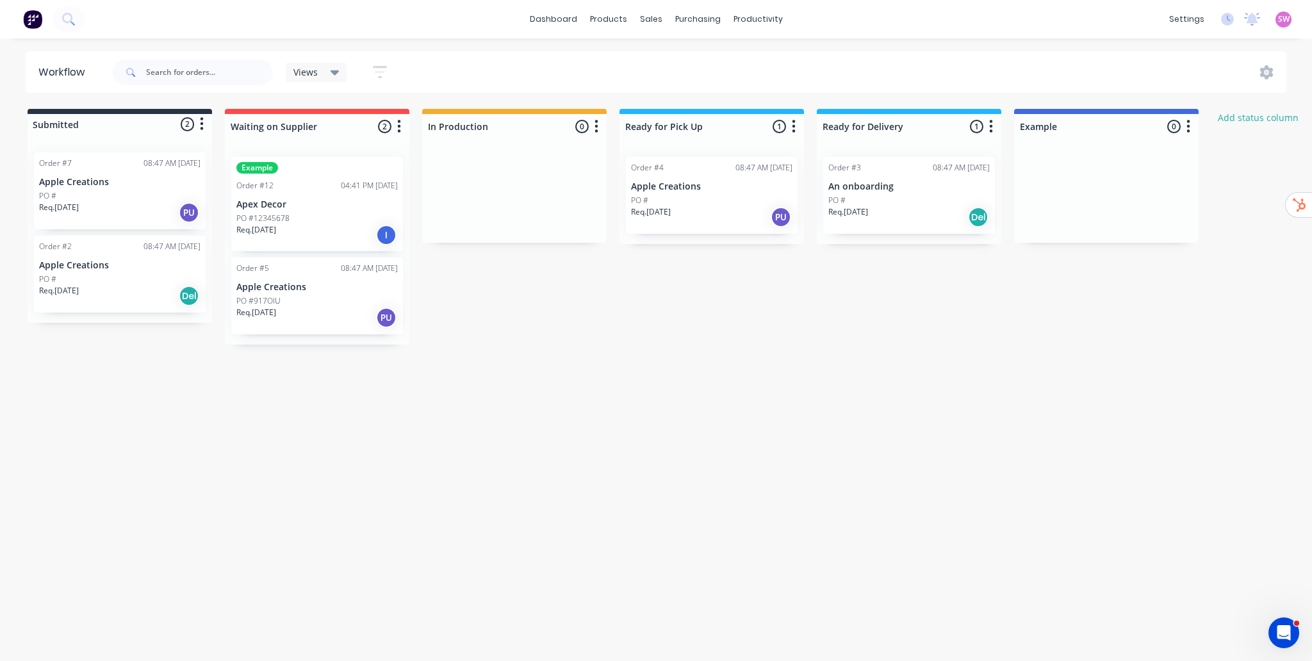
click at [379, 69] on icon "button" at bounding box center [380, 72] width 14 height 16
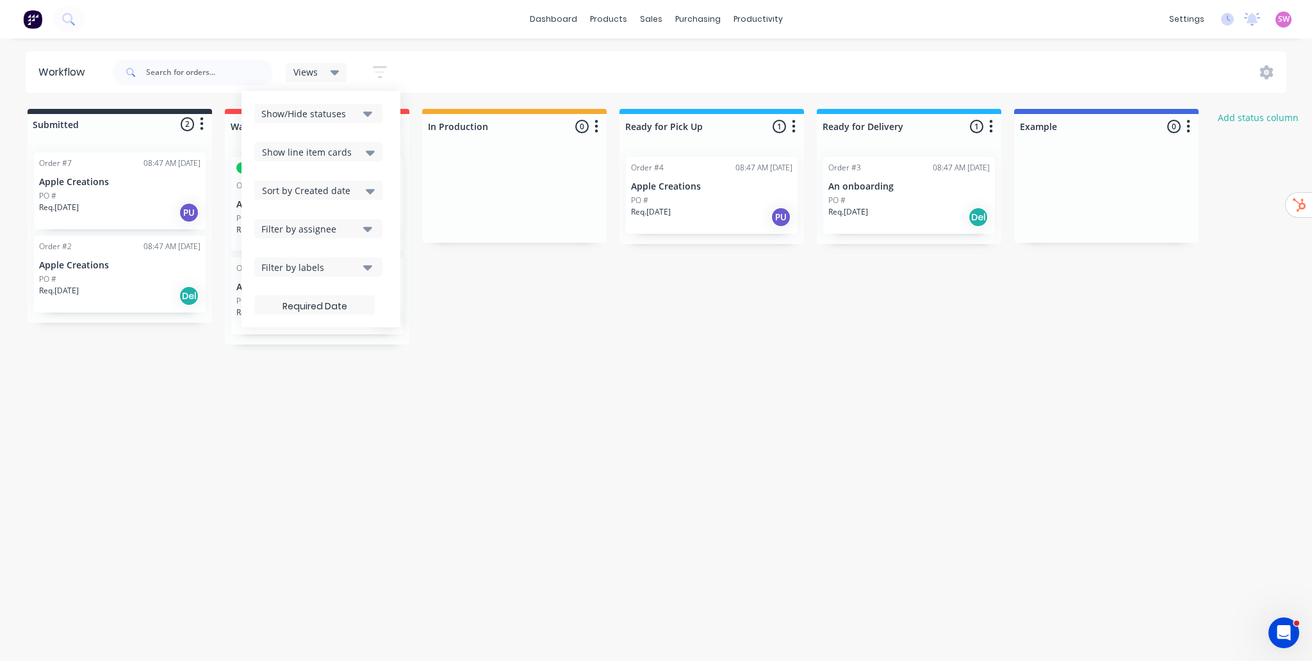
click at [353, 107] on div "Show/Hide statuses" at bounding box center [309, 113] width 97 height 13
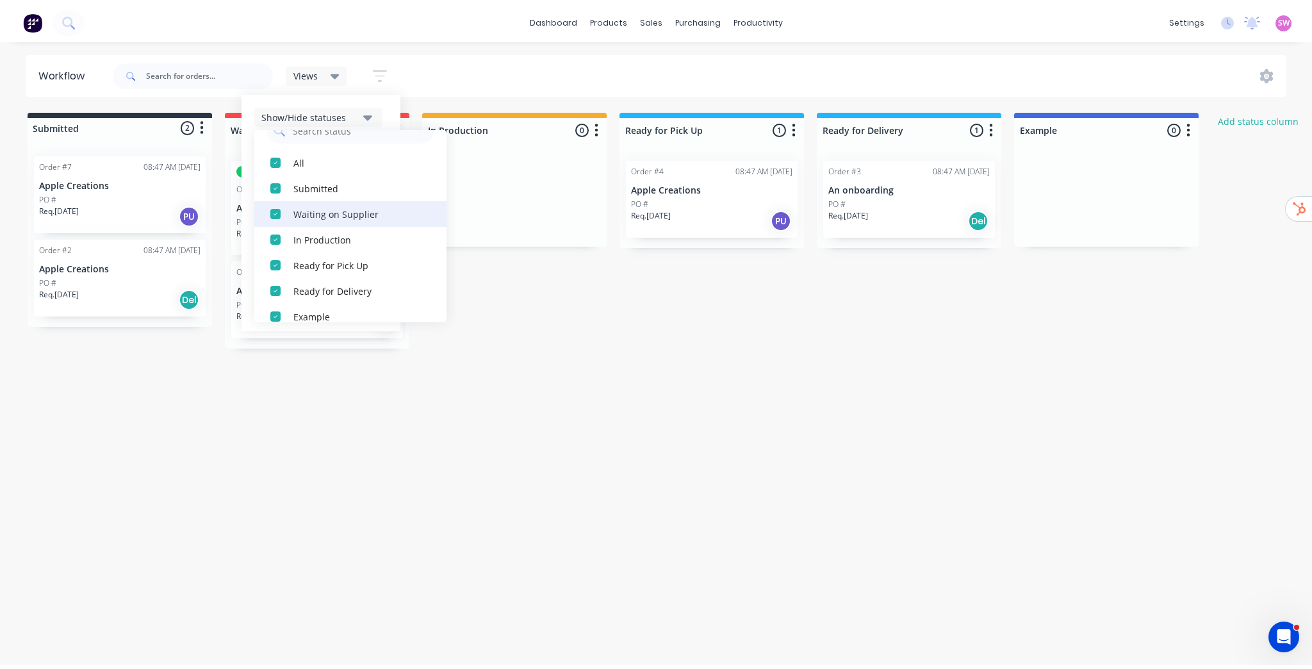
scroll to position [38, 0]
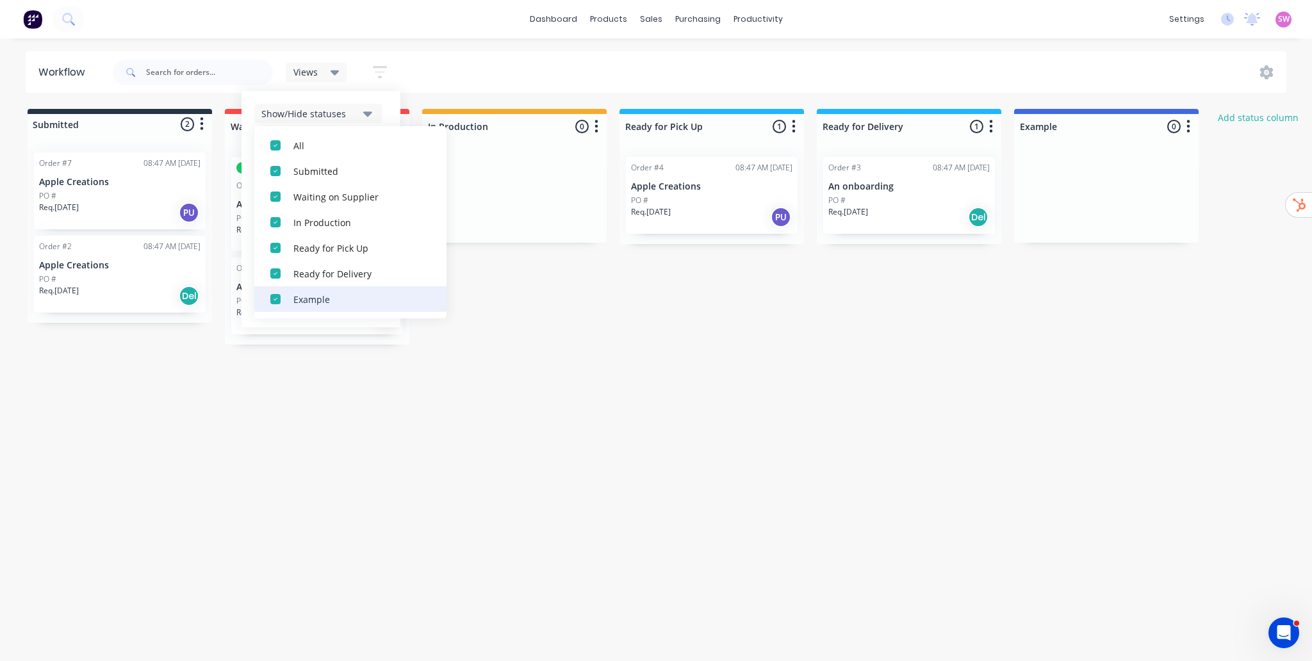
click at [278, 299] on div "button" at bounding box center [276, 299] width 26 height 26
click at [377, 110] on button "Show/Hide statuses" at bounding box center [318, 113] width 128 height 19
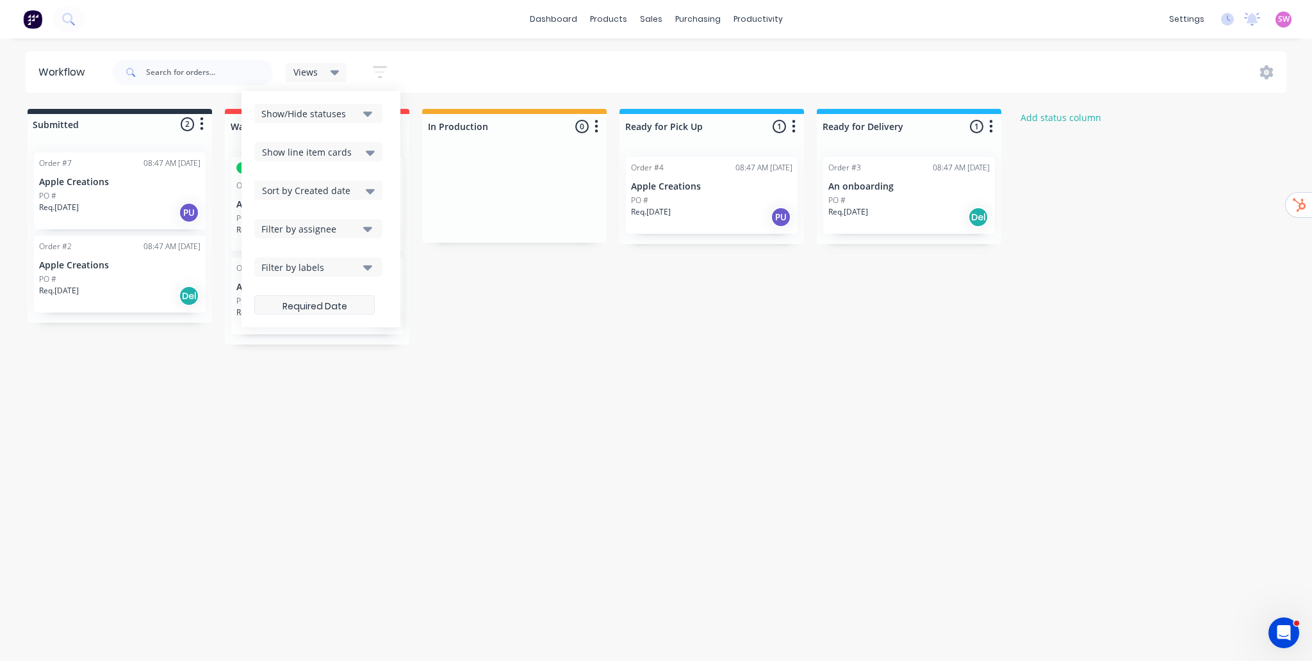
click at [324, 303] on label at bounding box center [314, 304] width 120 height 19
click at [324, 303] on input at bounding box center [314, 306] width 119 height 25
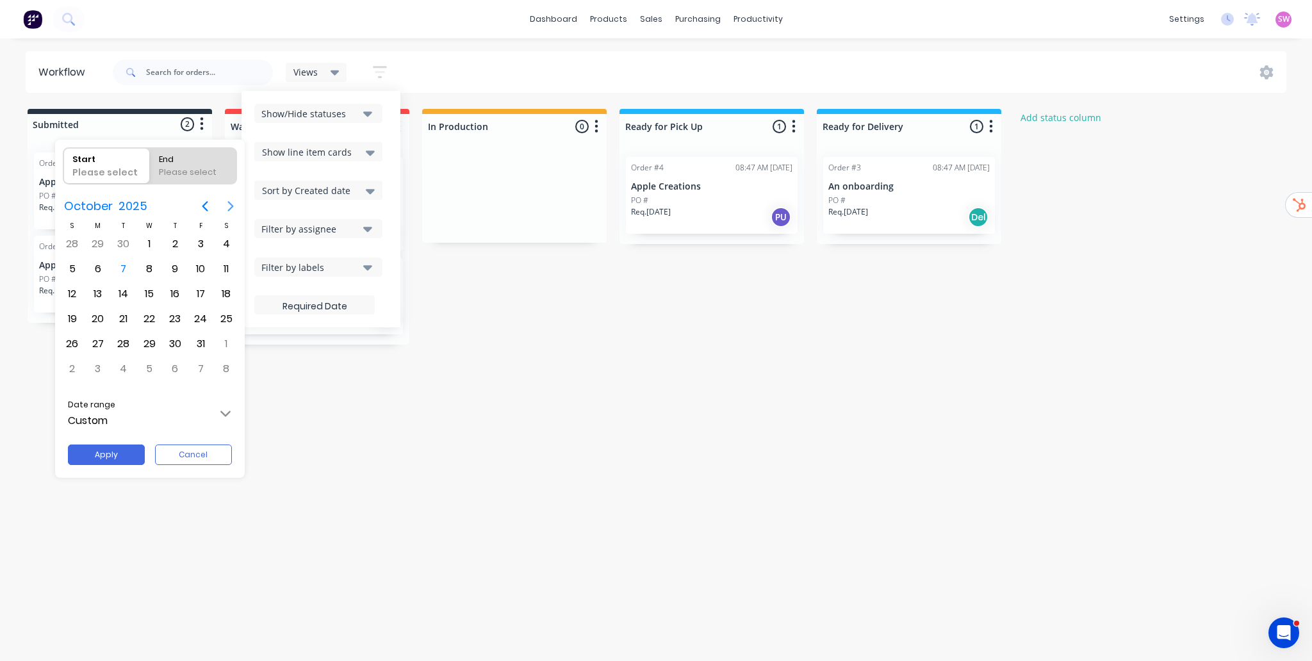
click at [229, 205] on icon "Next page" at bounding box center [230, 206] width 15 height 15
click at [78, 364] on div "30" at bounding box center [72, 368] width 19 height 19
radio input "false"
radio input "true"
click at [118, 177] on div "30/11/25" at bounding box center [99, 175] width 65 height 18
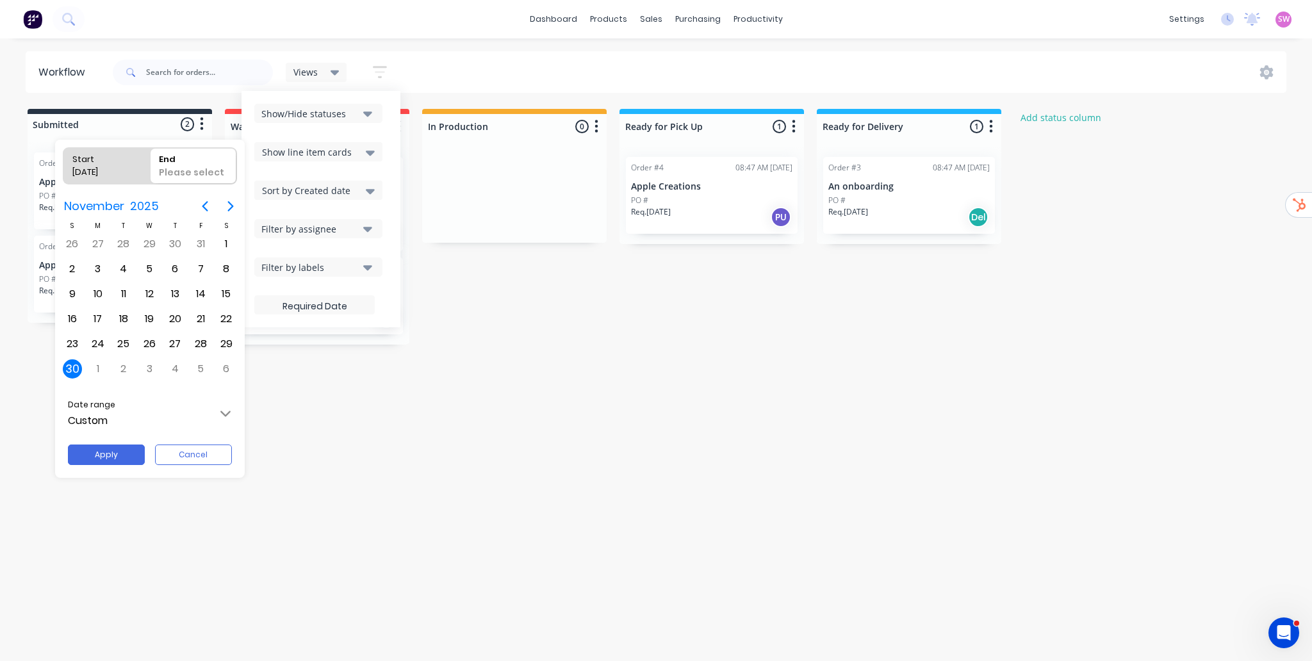
click at [64, 177] on input "Start 30/11/25" at bounding box center [63, 166] width 1 height 36
click at [197, 203] on icon "Previous page" at bounding box center [204, 206] width 15 height 15
click at [204, 206] on icon "Previous page" at bounding box center [204, 206] width 15 height 15
click at [225, 208] on icon "Next page" at bounding box center [230, 206] width 15 height 15
click at [118, 261] on div "7" at bounding box center [123, 268] width 19 height 19
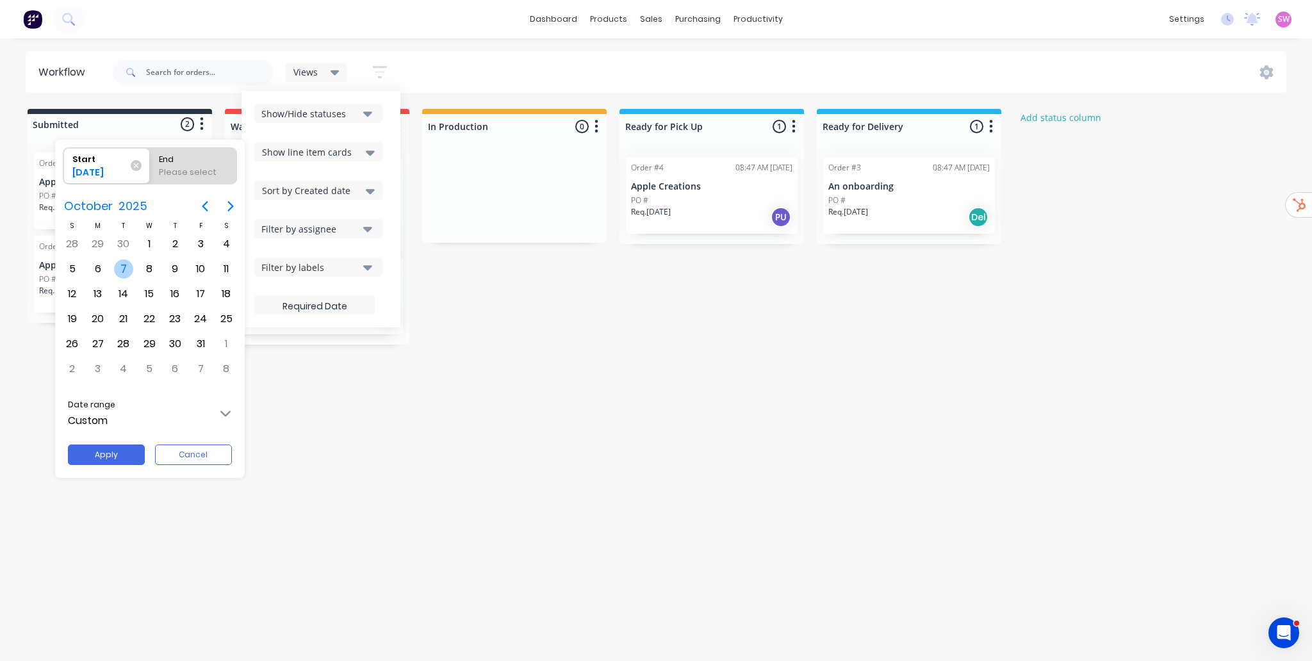
radio input "false"
radio input "true"
click at [231, 204] on icon "Next page" at bounding box center [230, 206] width 15 height 15
click at [231, 204] on icon "Next page" at bounding box center [230, 206] width 6 height 10
click at [74, 243] on div "30" at bounding box center [72, 243] width 19 height 19
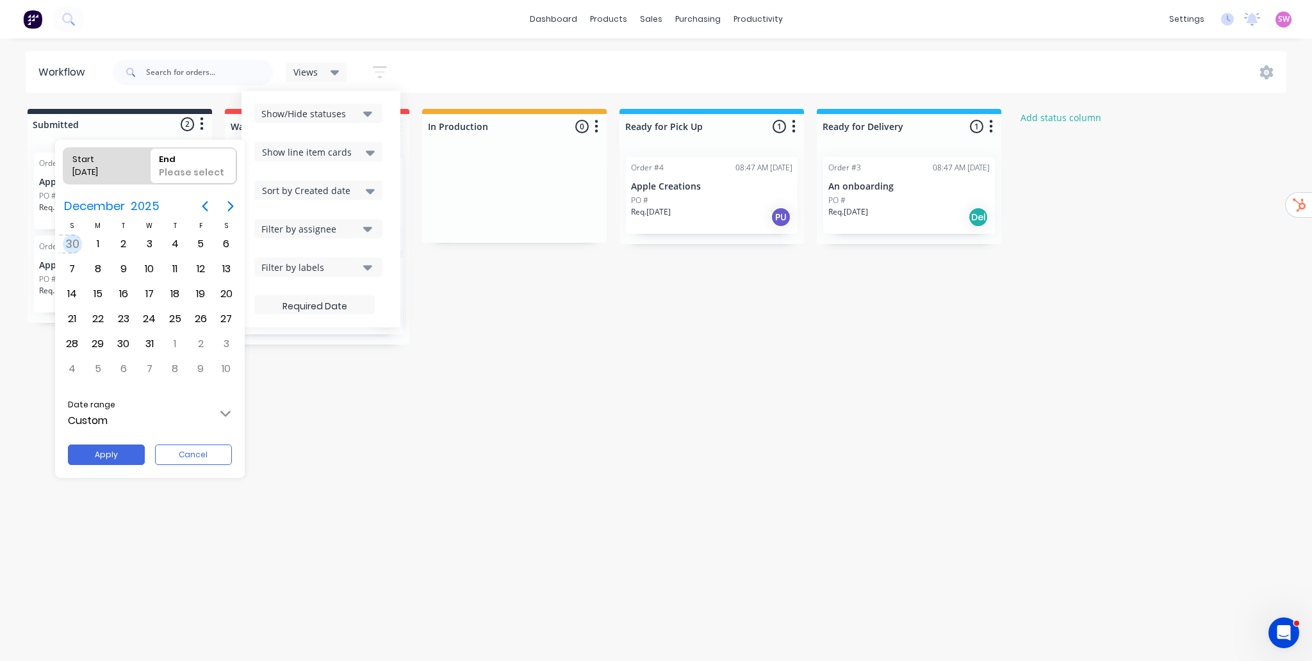
type input "07/10/25 - 30/11/25"
click at [105, 446] on button "Apply" at bounding box center [106, 455] width 77 height 20
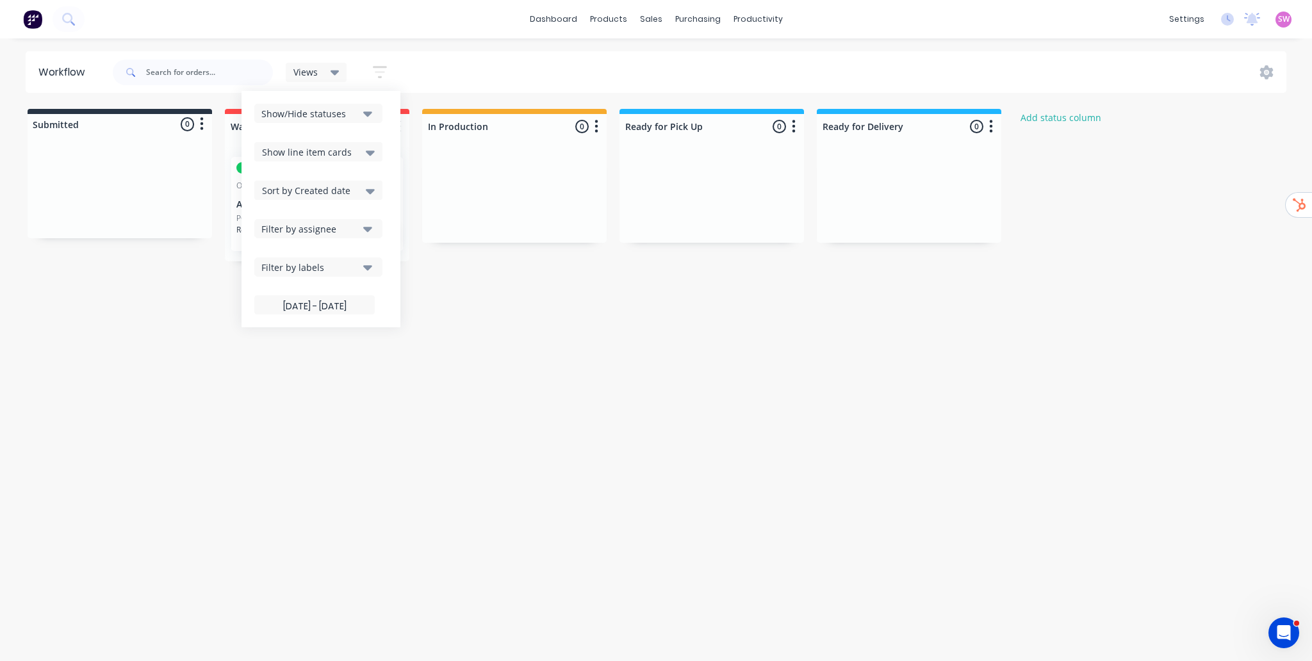
drag, startPoint x: 566, startPoint y: 400, endPoint x: 562, endPoint y: 388, distance: 13.0
click at [566, 400] on div "Workflow Views Save new view None (Default) edit Show/Hide statuses Show line i…" at bounding box center [656, 343] width 1312 height 584
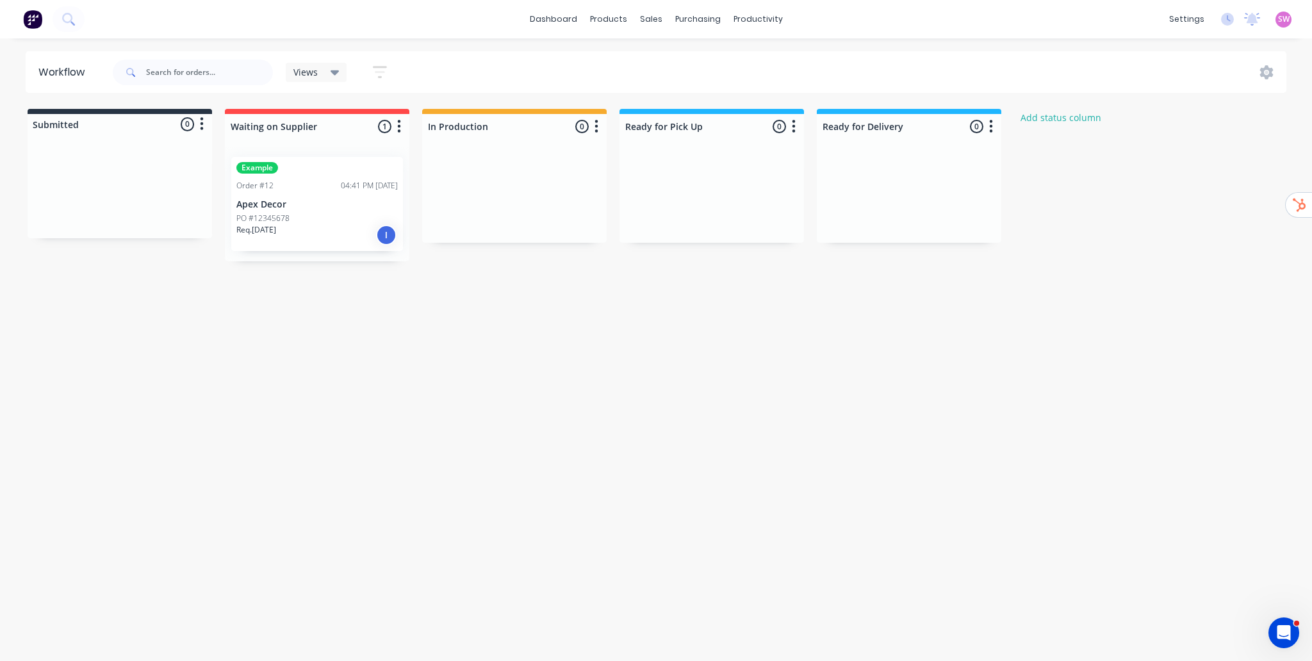
click at [384, 67] on icon "button" at bounding box center [380, 72] width 14 height 12
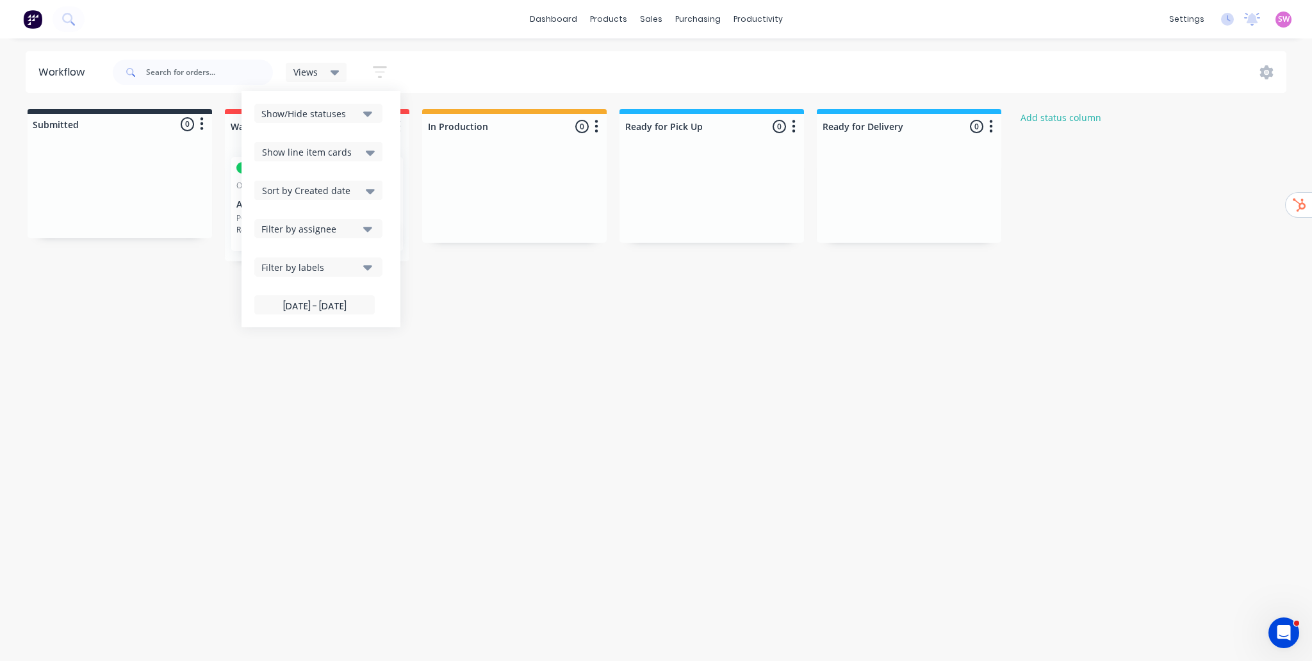
click at [318, 69] on div "Views" at bounding box center [316, 73] width 46 height 12
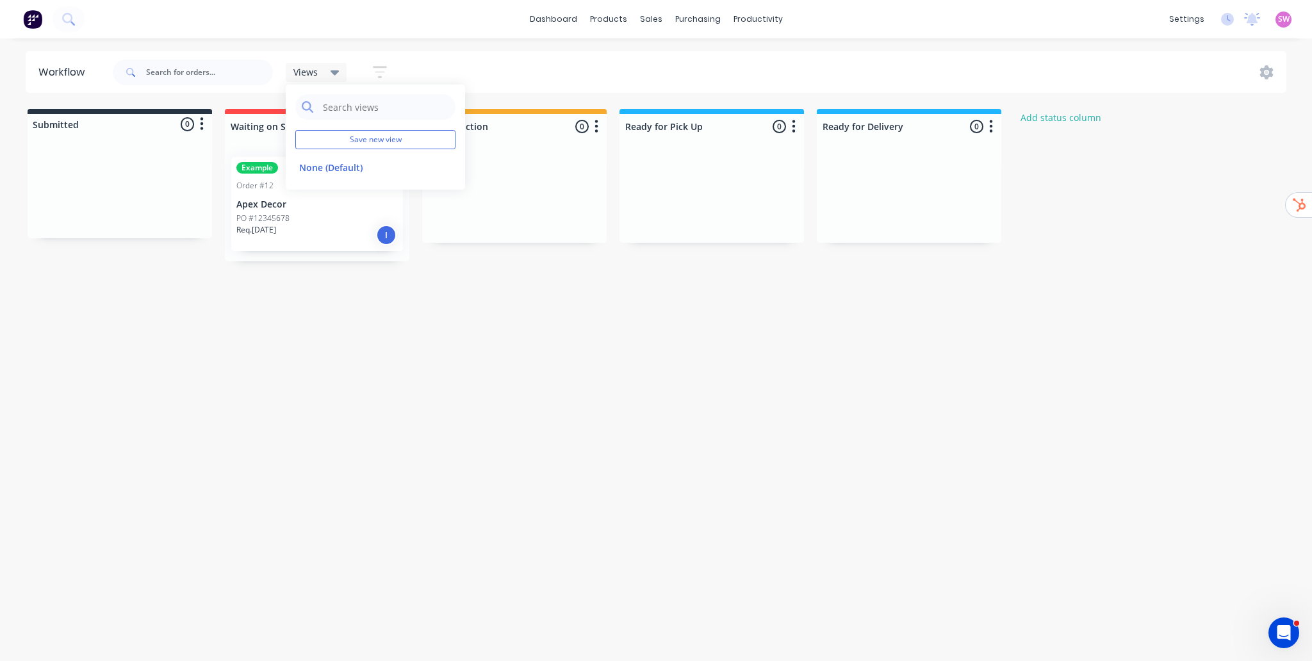
click at [607, 69] on div "Views Save new view None (Default) edit Show/Hide statuses Show line item cards…" at bounding box center [698, 72] width 1177 height 38
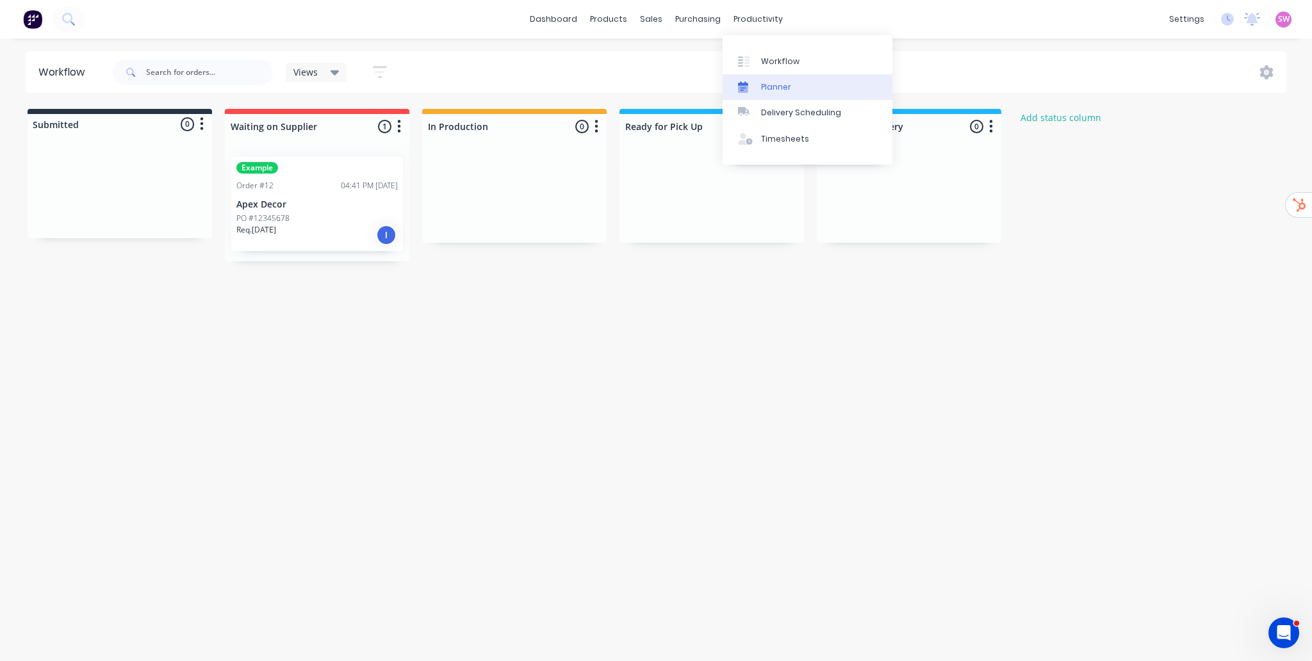
click at [790, 88] on link "Planner" at bounding box center [807, 87] width 170 height 26
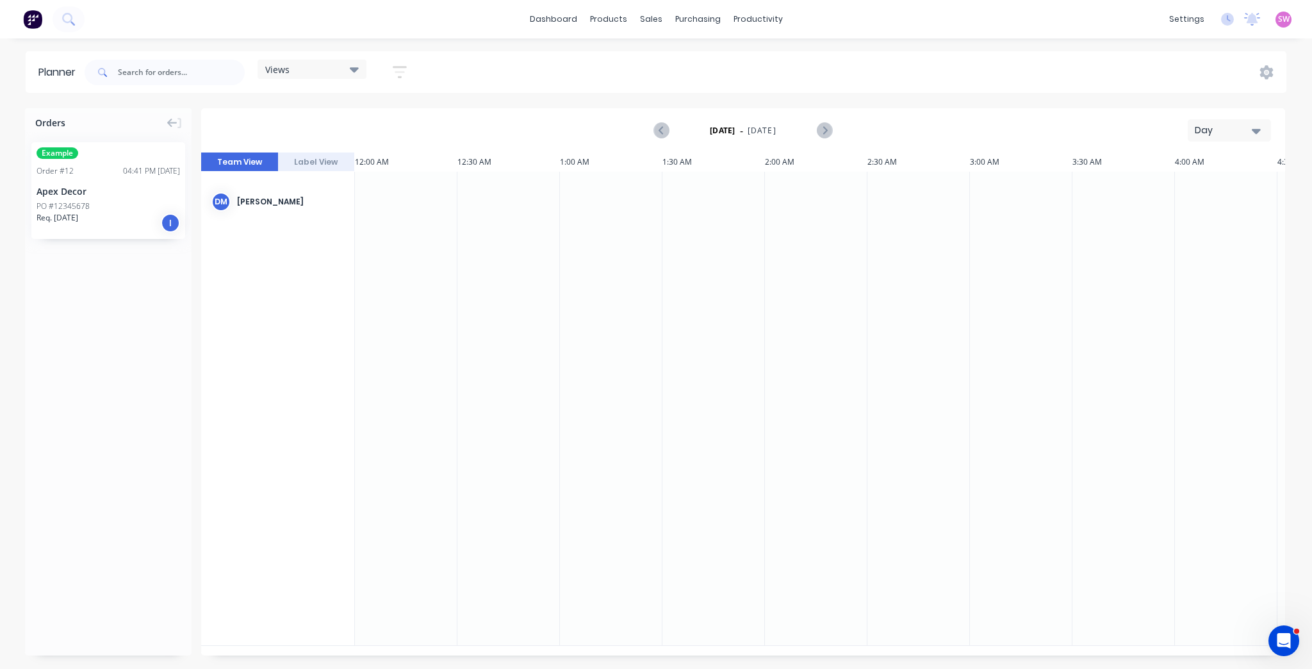
scroll to position [0, 3279]
drag, startPoint x: 127, startPoint y: 206, endPoint x: 561, endPoint y: 351, distance: 457.3
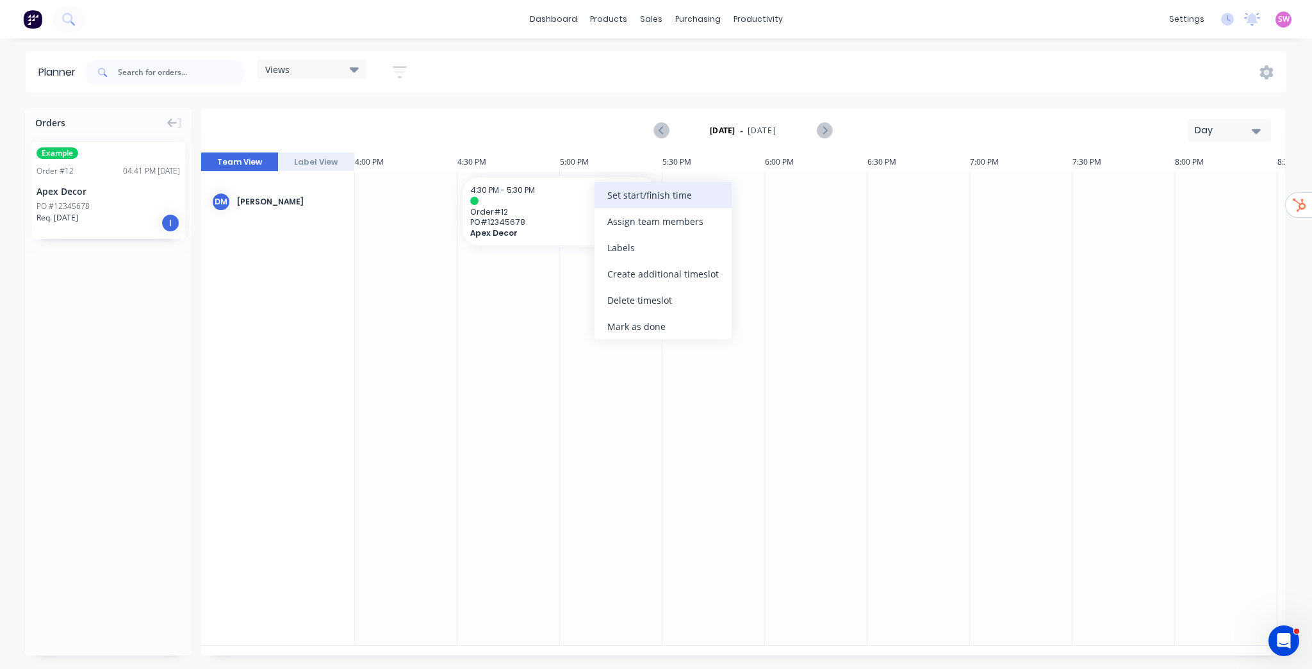
click at [683, 200] on div "Set start/finish time" at bounding box center [662, 195] width 137 height 26
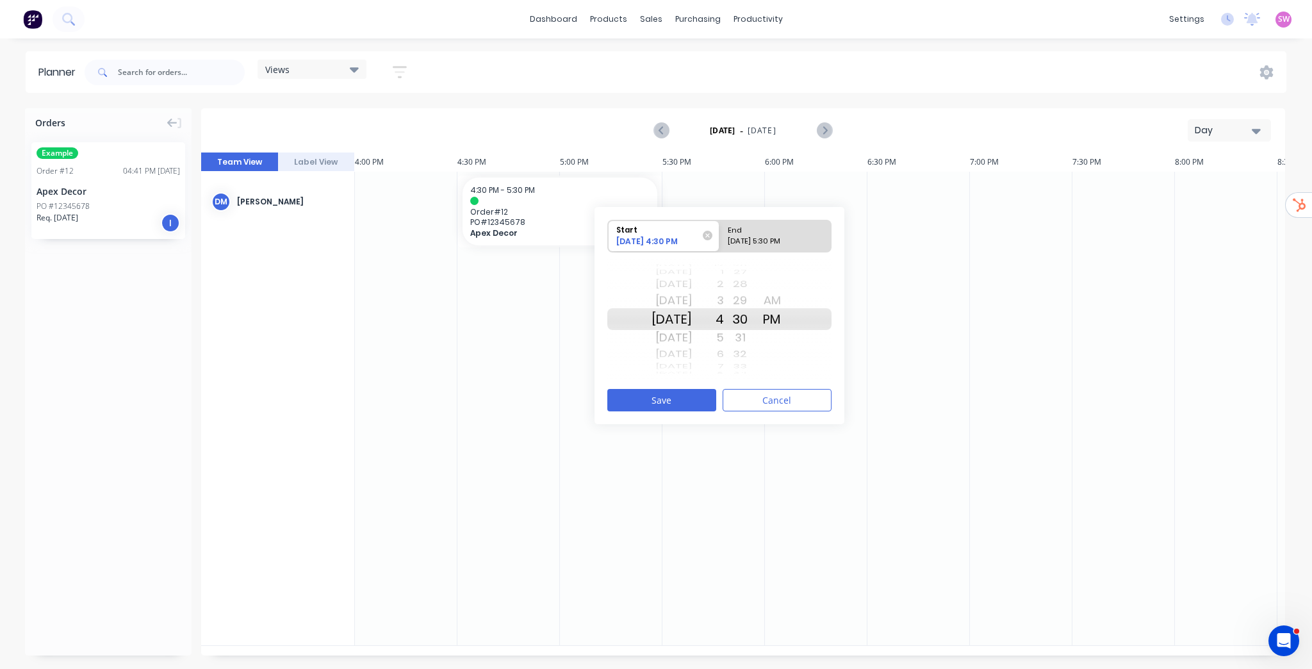
click at [772, 241] on div "10/07/2025 5:30 PM" at bounding box center [769, 244] width 93 height 16
click at [720, 241] on input "End 10/07/2025 5:30 PM" at bounding box center [719, 235] width 1 height 31
radio input "true"
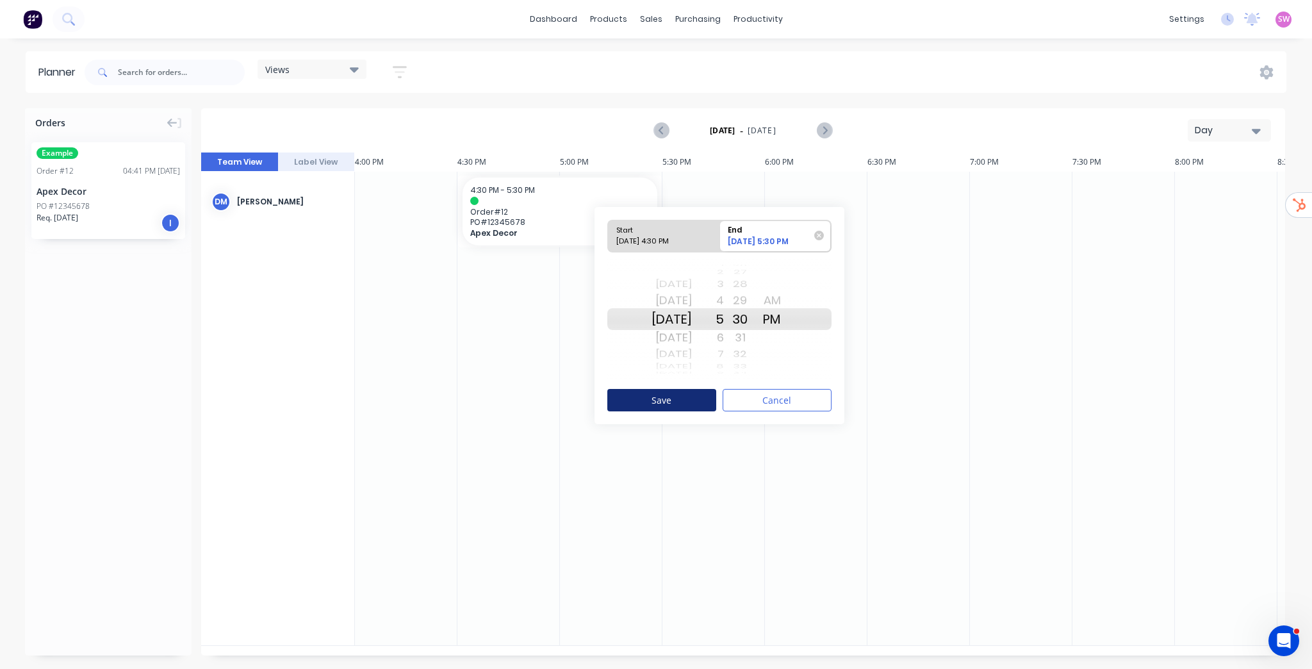
click at [680, 403] on button "Save" at bounding box center [661, 400] width 109 height 22
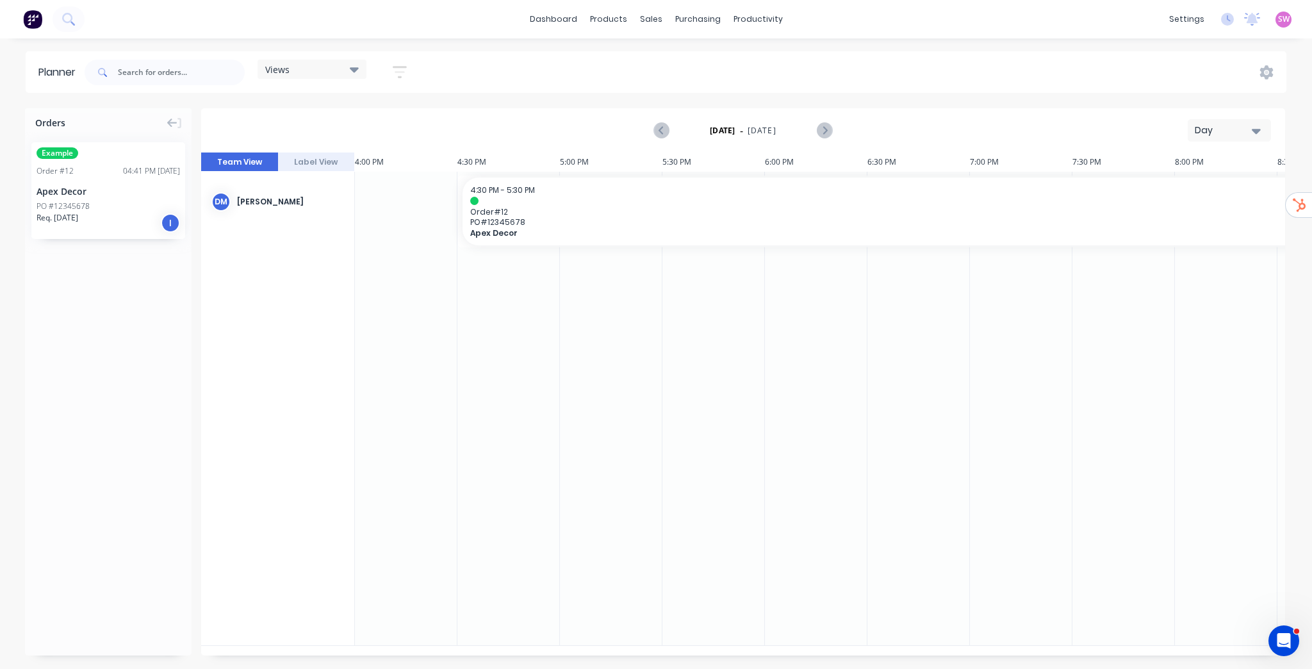
click at [1093, 124] on div "Day" at bounding box center [1224, 130] width 59 height 13
click at [1093, 197] on div "Week" at bounding box center [1206, 190] width 127 height 26
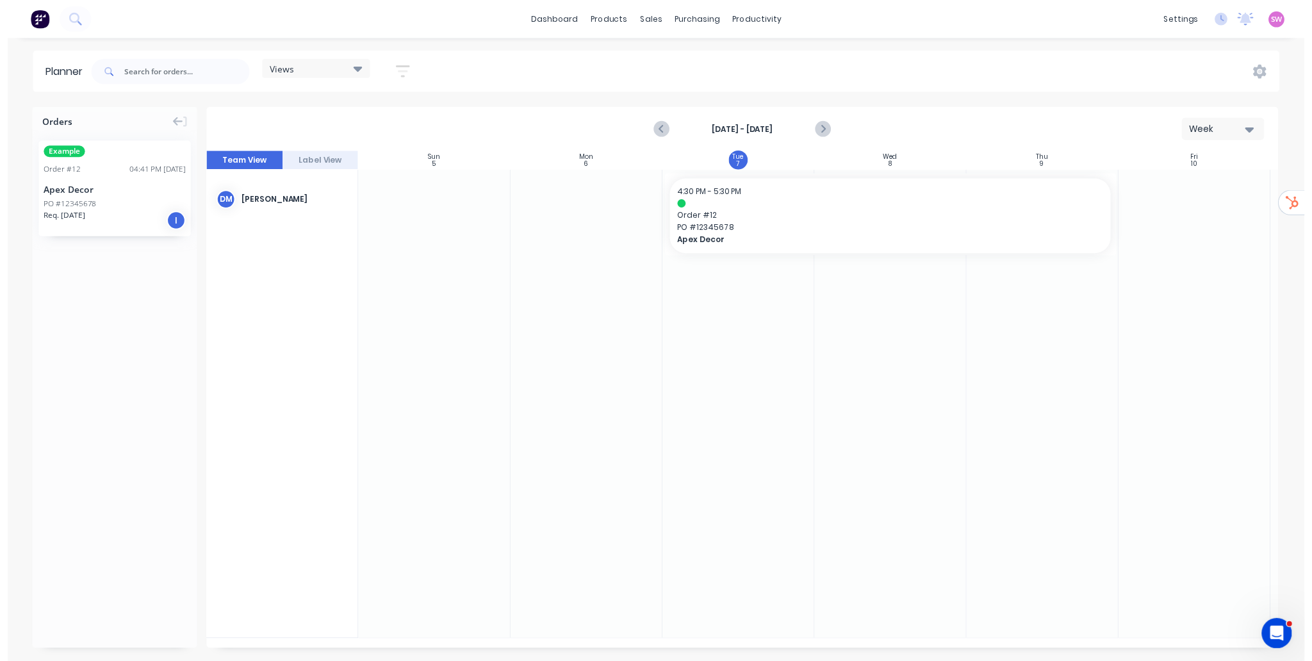
scroll to position [0, 0]
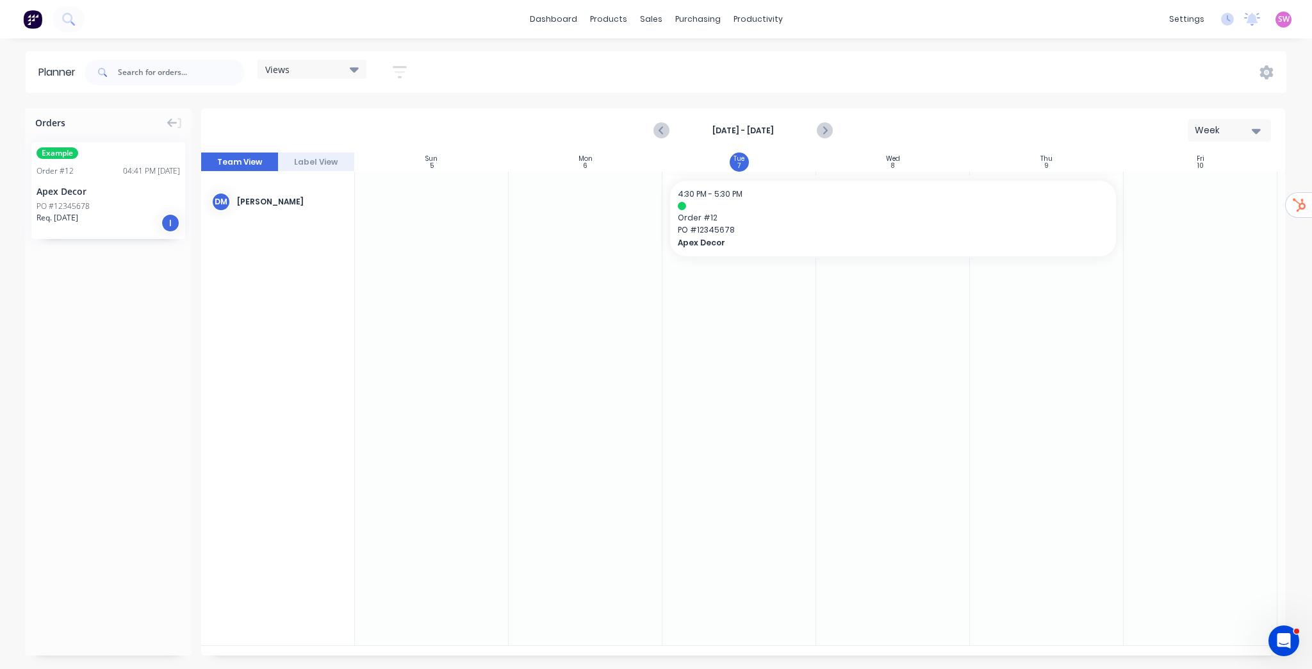
click at [1093, 136] on icon "button" at bounding box center [1256, 131] width 9 height 14
click at [1093, 214] on div "Month" at bounding box center [1206, 216] width 127 height 26
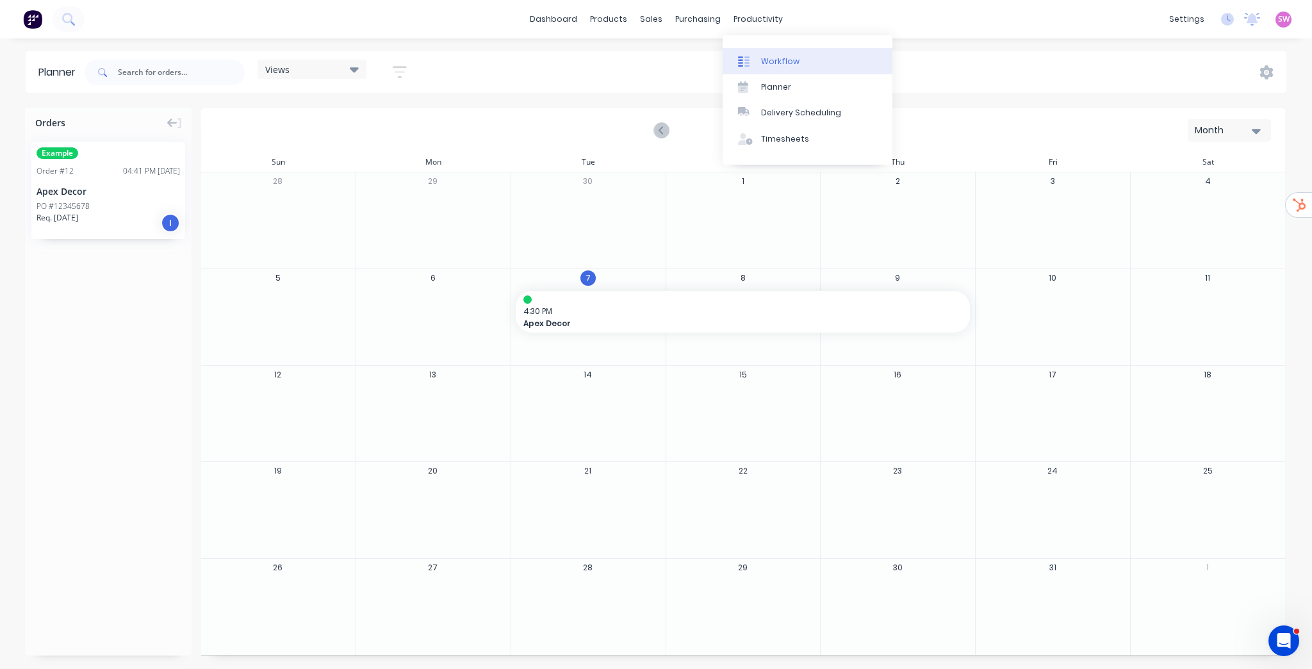
click at [786, 62] on div "Workflow" at bounding box center [780, 62] width 38 height 12
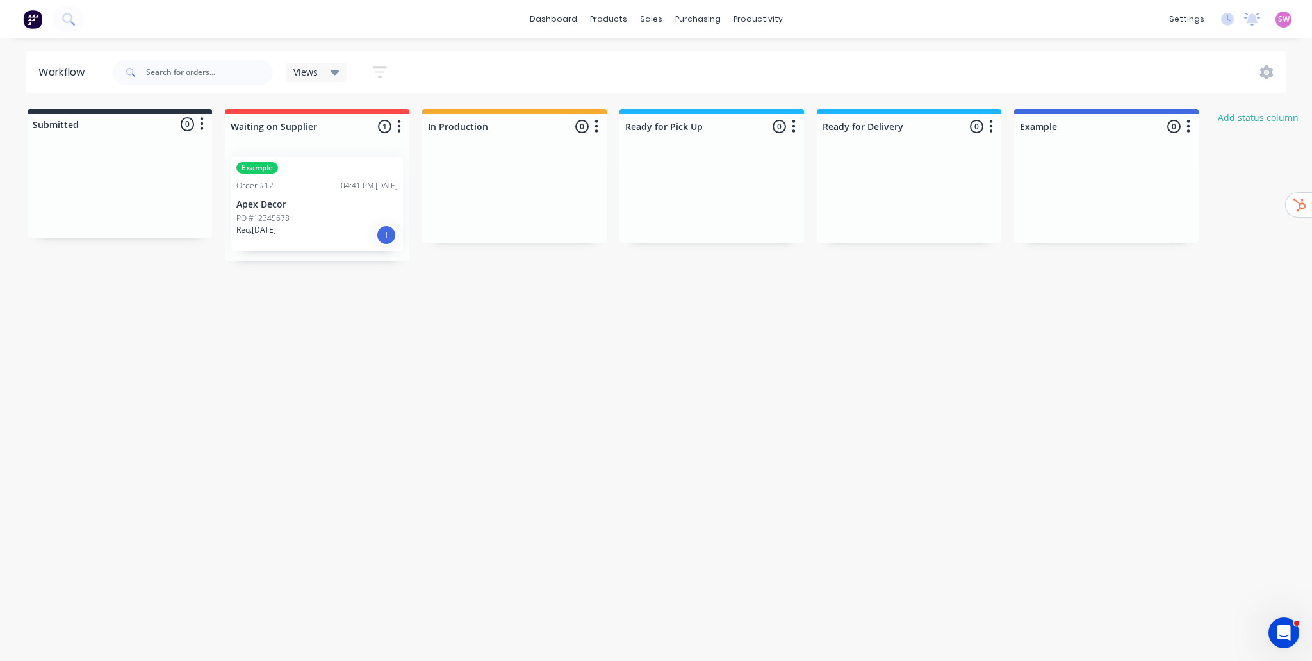
click at [380, 68] on icon "button" at bounding box center [380, 72] width 14 height 16
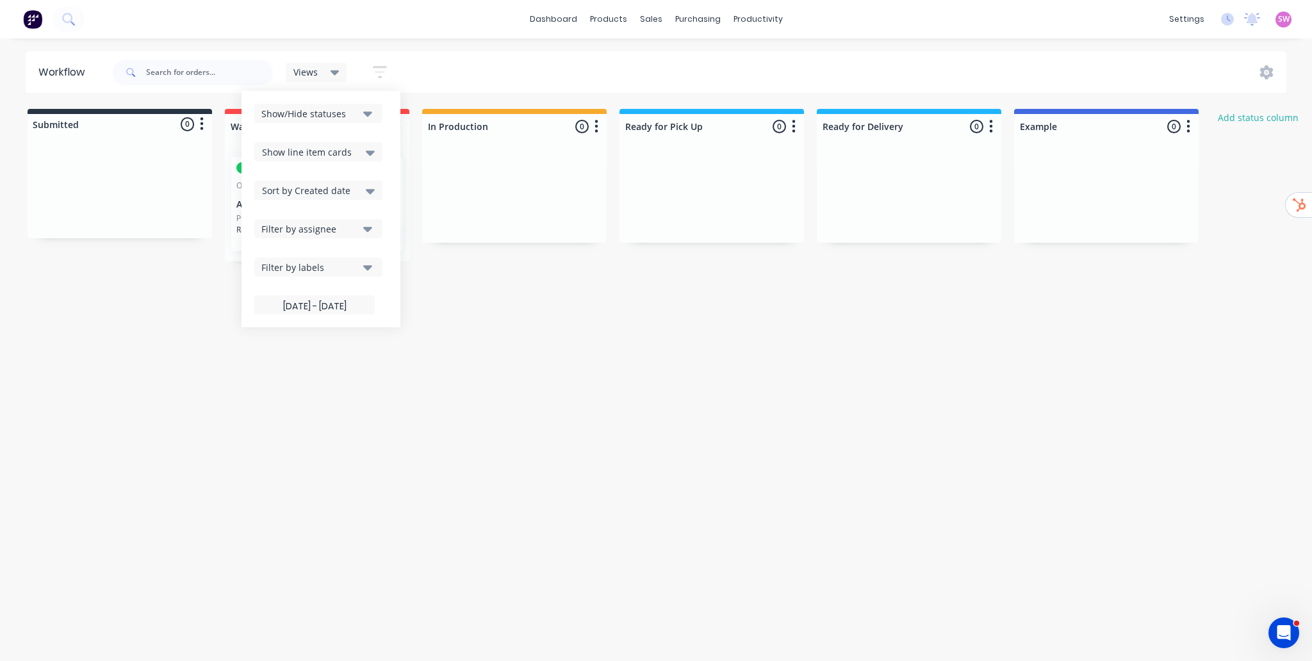
click at [334, 71] on icon at bounding box center [335, 72] width 9 height 5
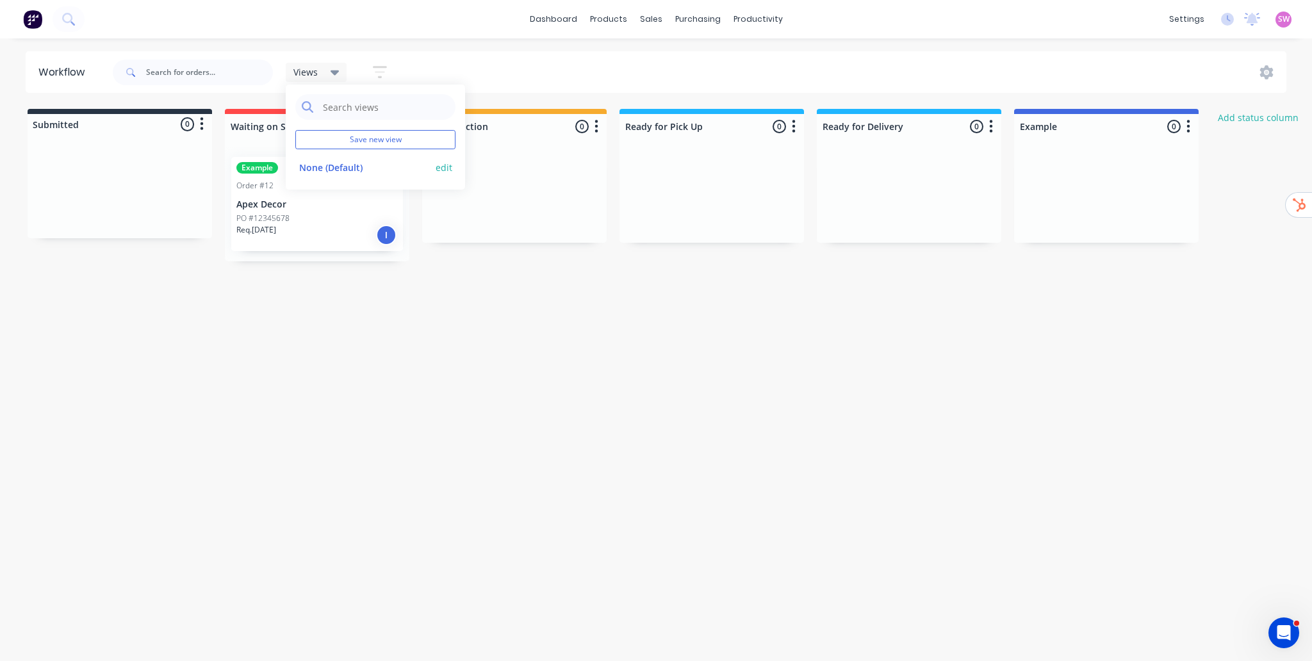
click at [348, 165] on button "None (Default)" at bounding box center [363, 167] width 136 height 15
click at [383, 72] on icon "button" at bounding box center [380, 72] width 10 height 2
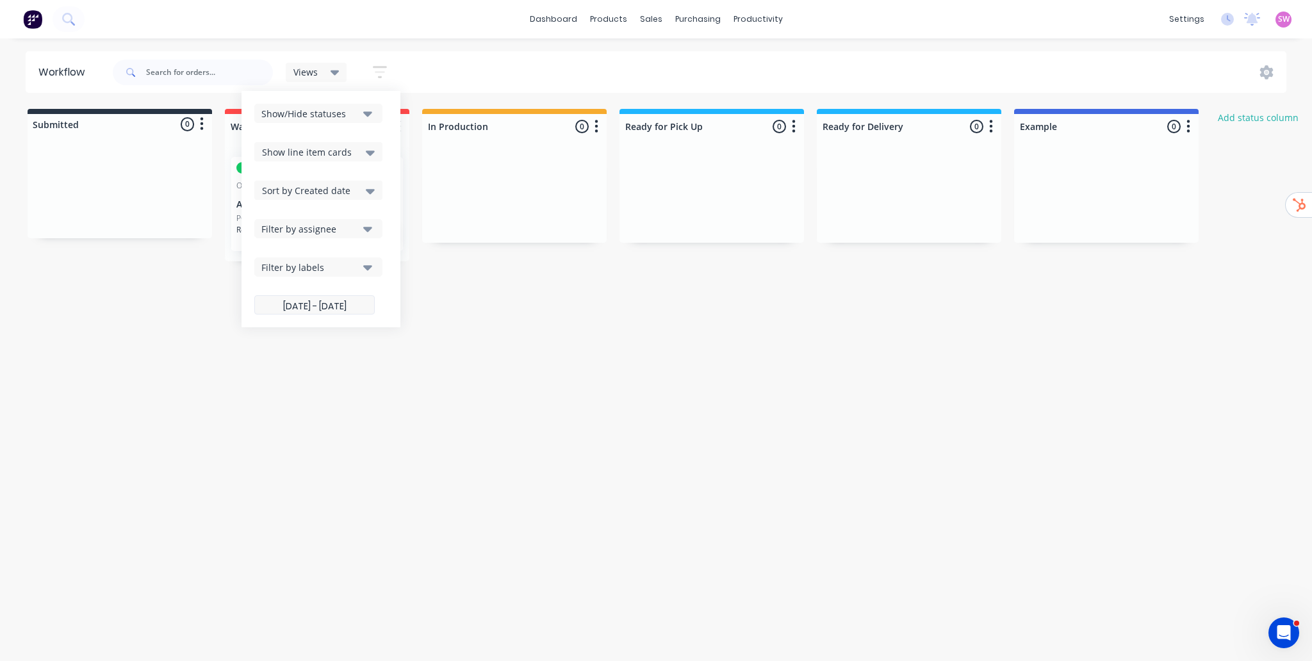
click at [332, 309] on label "07/10/25 - 30/11/25" at bounding box center [314, 304] width 120 height 19
click at [332, 309] on input "07/10/25 - 30/11/25" at bounding box center [314, 306] width 119 height 25
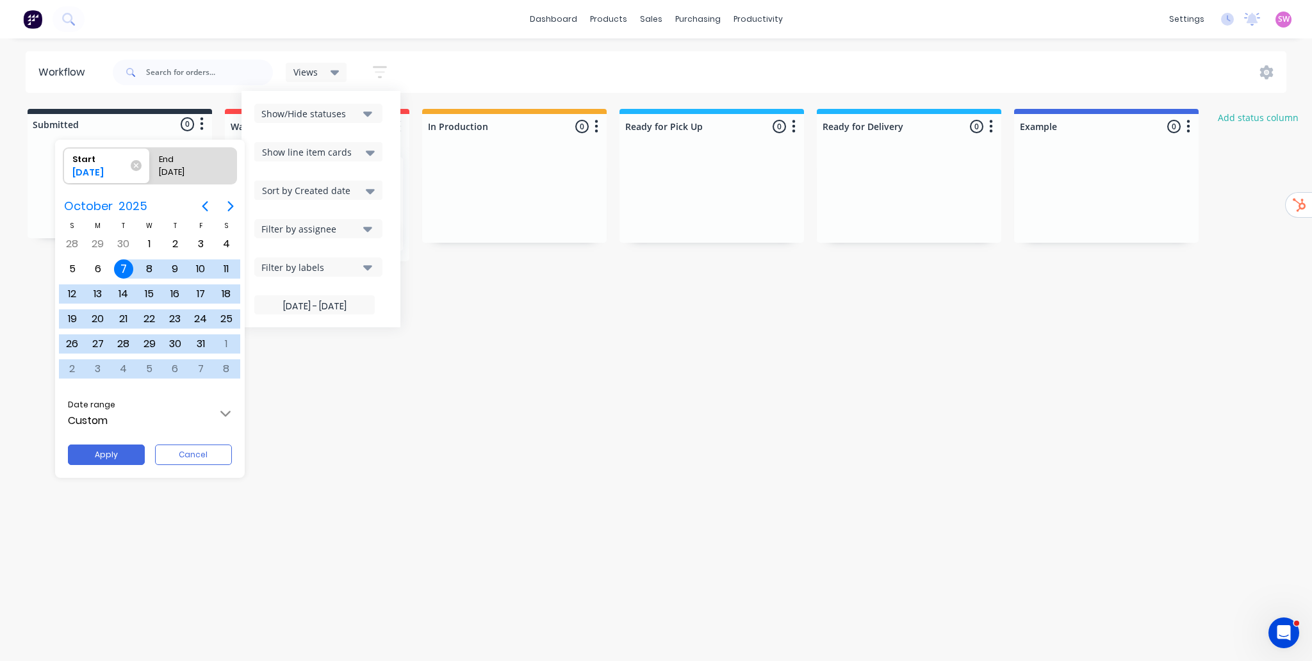
click at [229, 411] on input "Custom" at bounding box center [150, 414] width 186 height 36
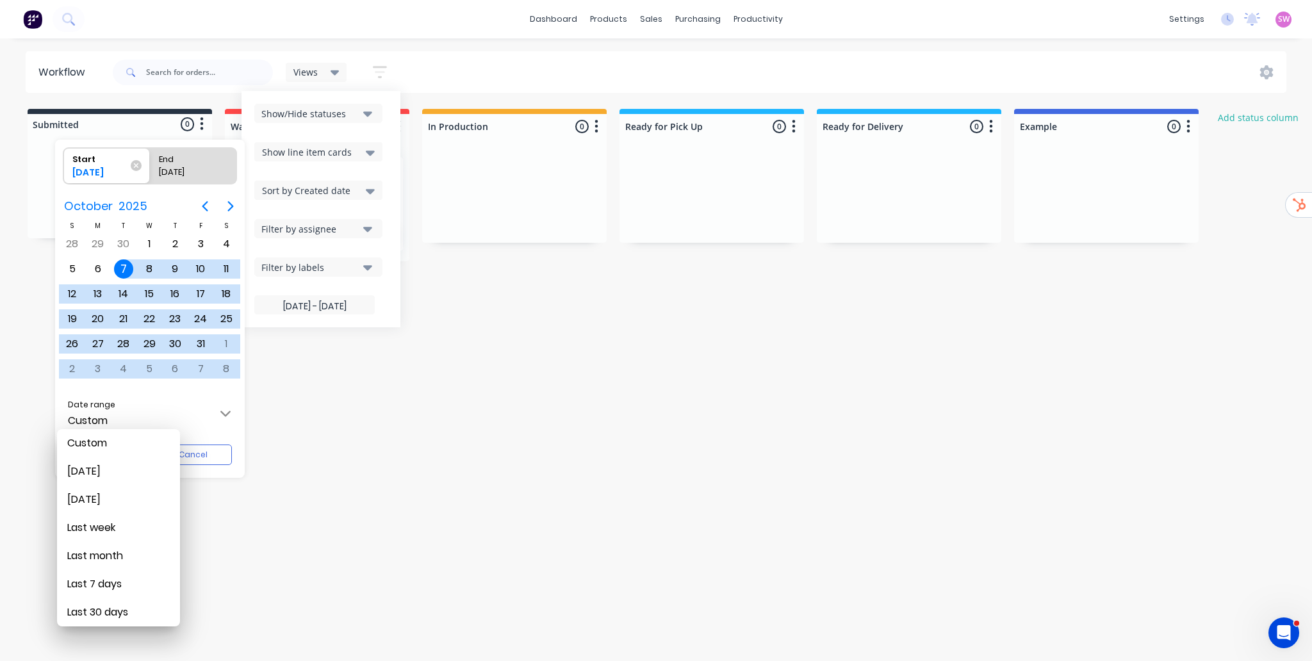
click at [211, 386] on div at bounding box center [656, 331] width 1517 height 866
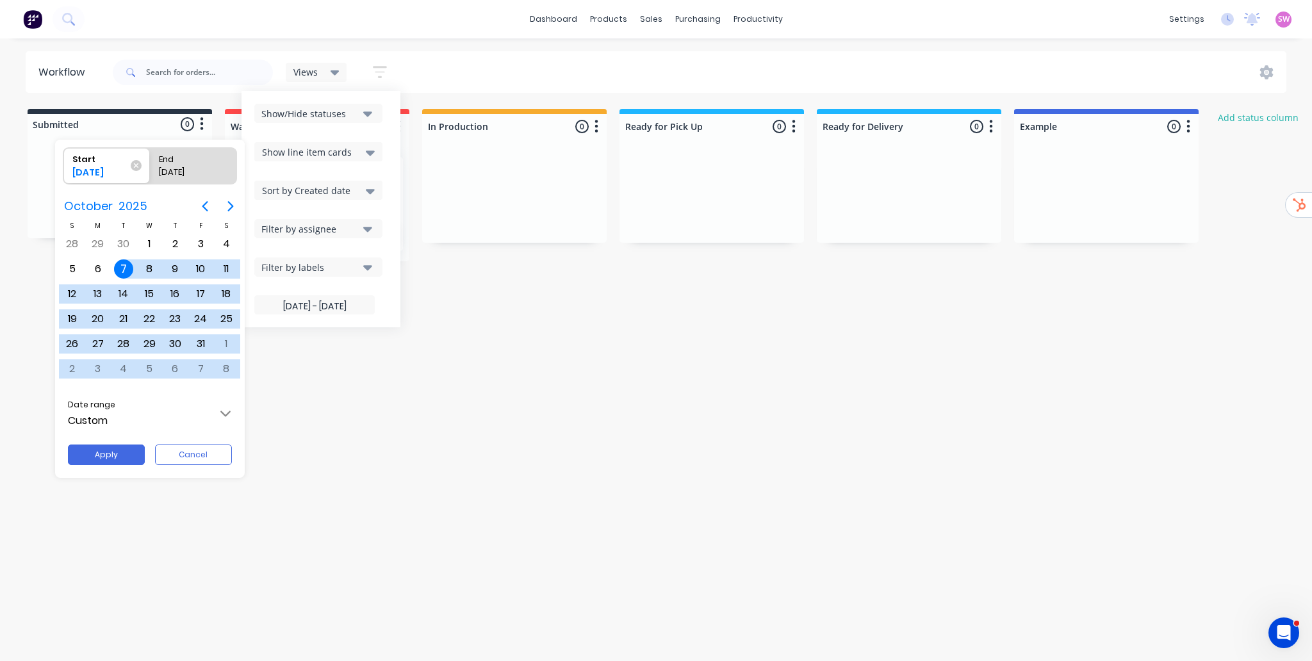
drag, startPoint x: 481, startPoint y: 79, endPoint x: 396, endPoint y: 82, distance: 85.2
click at [482, 79] on div at bounding box center [656, 331] width 1517 height 866
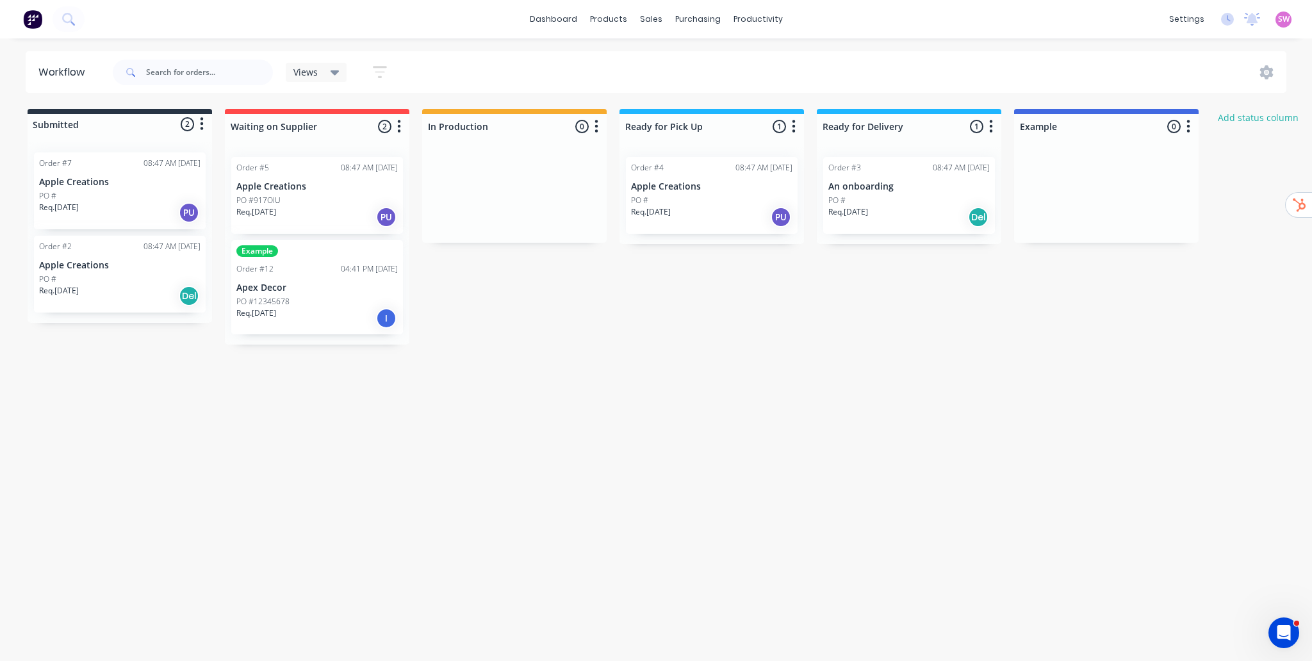
click at [795, 123] on icon "button" at bounding box center [794, 126] width 4 height 16
click at [746, 169] on button "Notifications" at bounding box center [737, 175] width 128 height 21
drag, startPoint x: 665, startPoint y: 351, endPoint x: 666, endPoint y: 343, distance: 7.7
click at [666, 351] on div "Workflow Views Save new view None (Default) edit Show/Hide statuses Show line i…" at bounding box center [656, 343] width 1312 height 584
click at [676, 203] on div "PO #" at bounding box center [711, 201] width 161 height 12
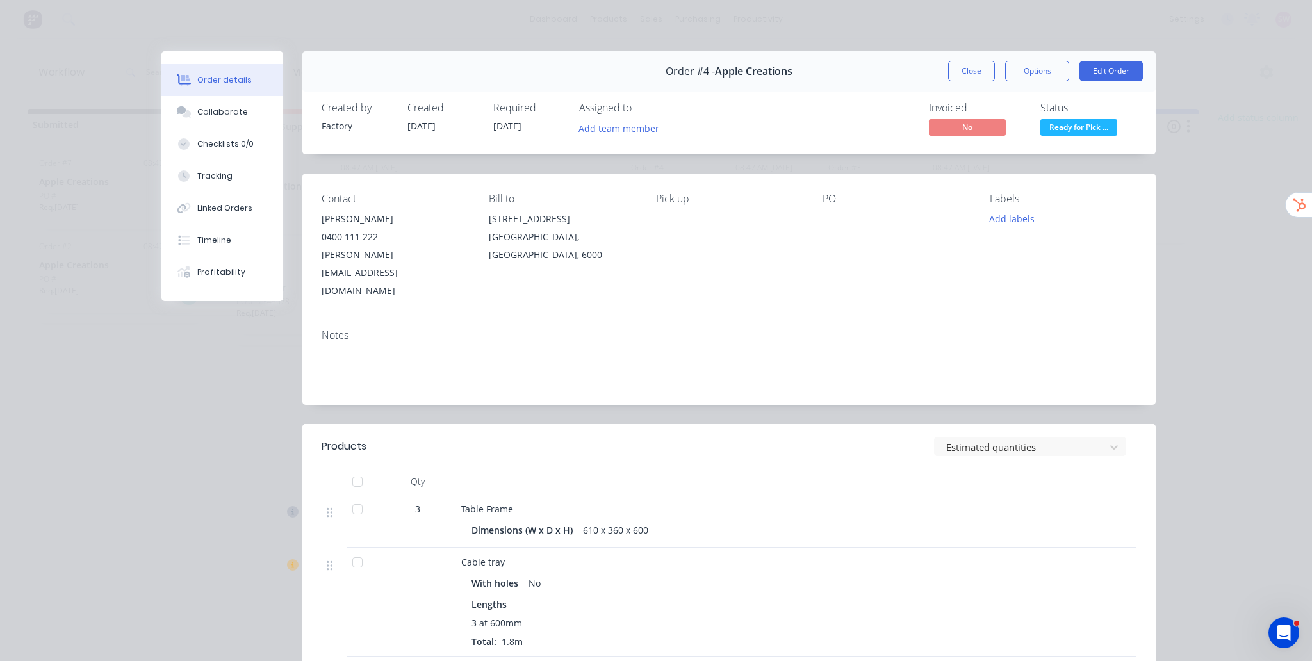
click at [970, 81] on div "Order #4 - Apple Creations Close Options Edit Order" at bounding box center [728, 71] width 853 height 40
click at [969, 70] on button "Close" at bounding box center [971, 71] width 47 height 20
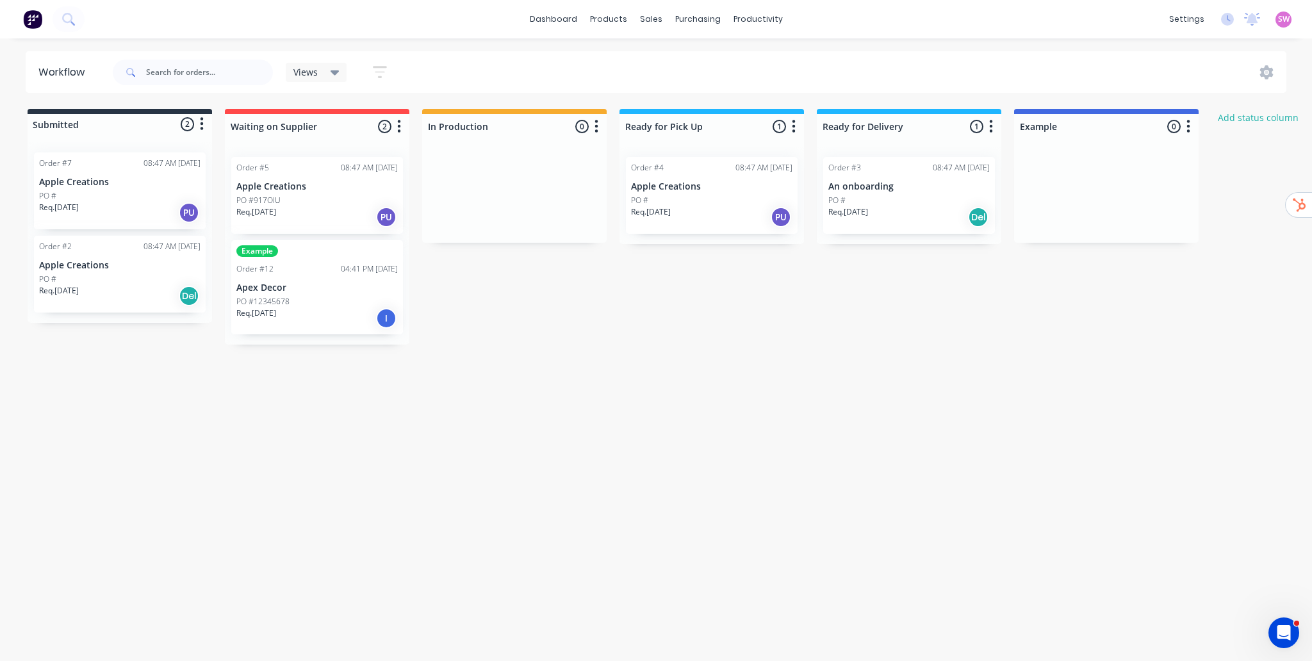
click at [792, 125] on icon "button" at bounding box center [794, 126] width 4 height 16
click at [758, 179] on button "Notifications" at bounding box center [737, 175] width 128 height 21
click at [781, 412] on div "Workflow Views Save new view None (Default) edit Show/Hide statuses Show line i…" at bounding box center [656, 343] width 1312 height 584
drag, startPoint x: 366, startPoint y: 325, endPoint x: 314, endPoint y: 310, distance: 54.5
click at [314, 310] on div "Order #5 08:47 AM [DATE] Apple Creations PO #917OIU Req. [DATE] PU Example Orde…" at bounding box center [317, 246] width 184 height 198
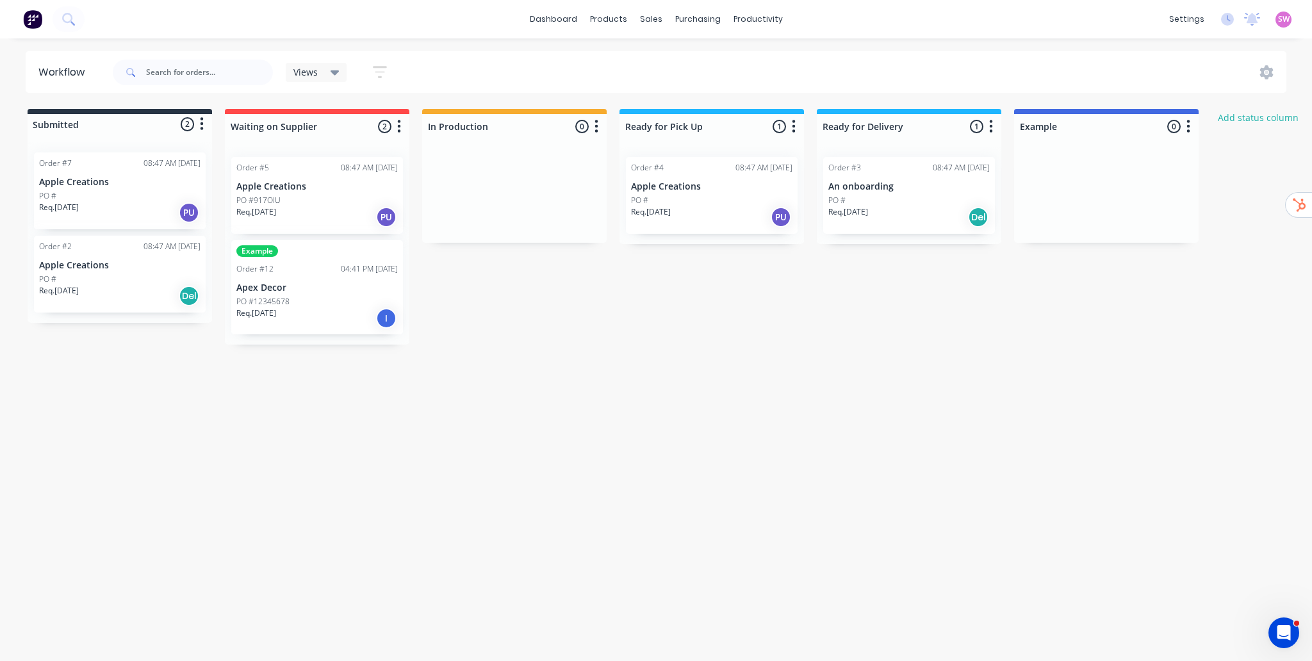
click at [693, 200] on div "PO #" at bounding box center [711, 201] width 161 height 12
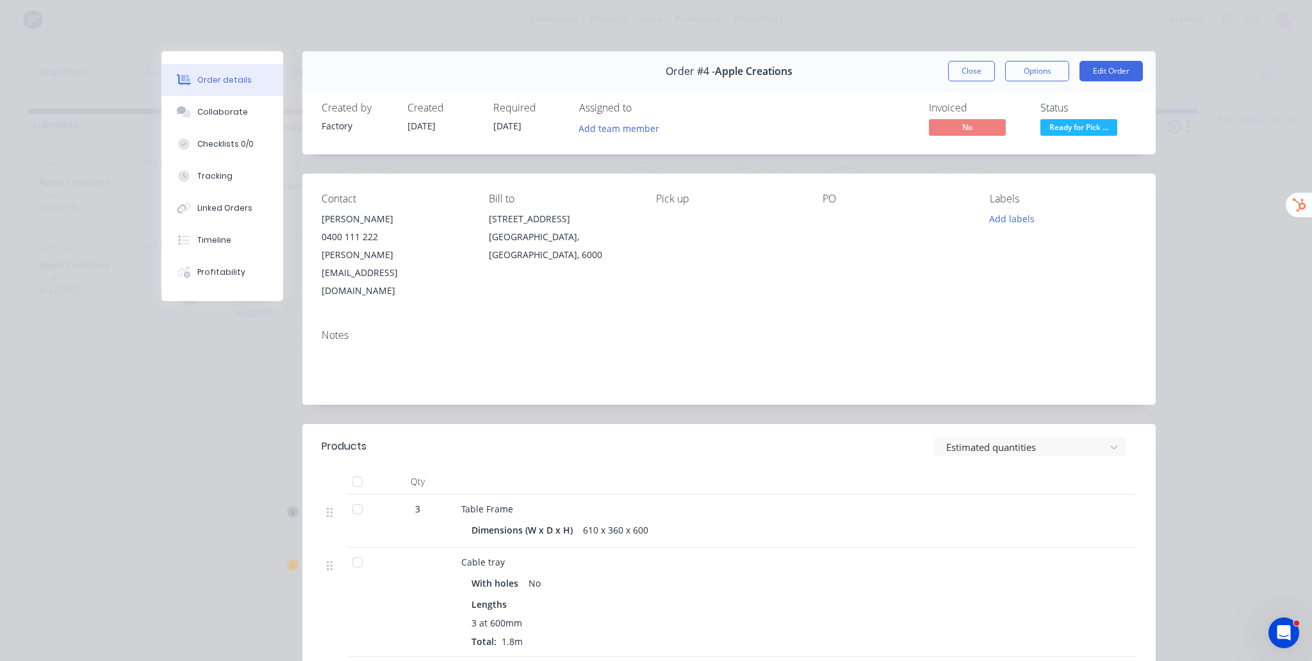
click at [974, 56] on div "Order #4 - Apple Creations Close Options Edit Order" at bounding box center [728, 71] width 853 height 40
click at [969, 74] on button "Close" at bounding box center [971, 71] width 47 height 20
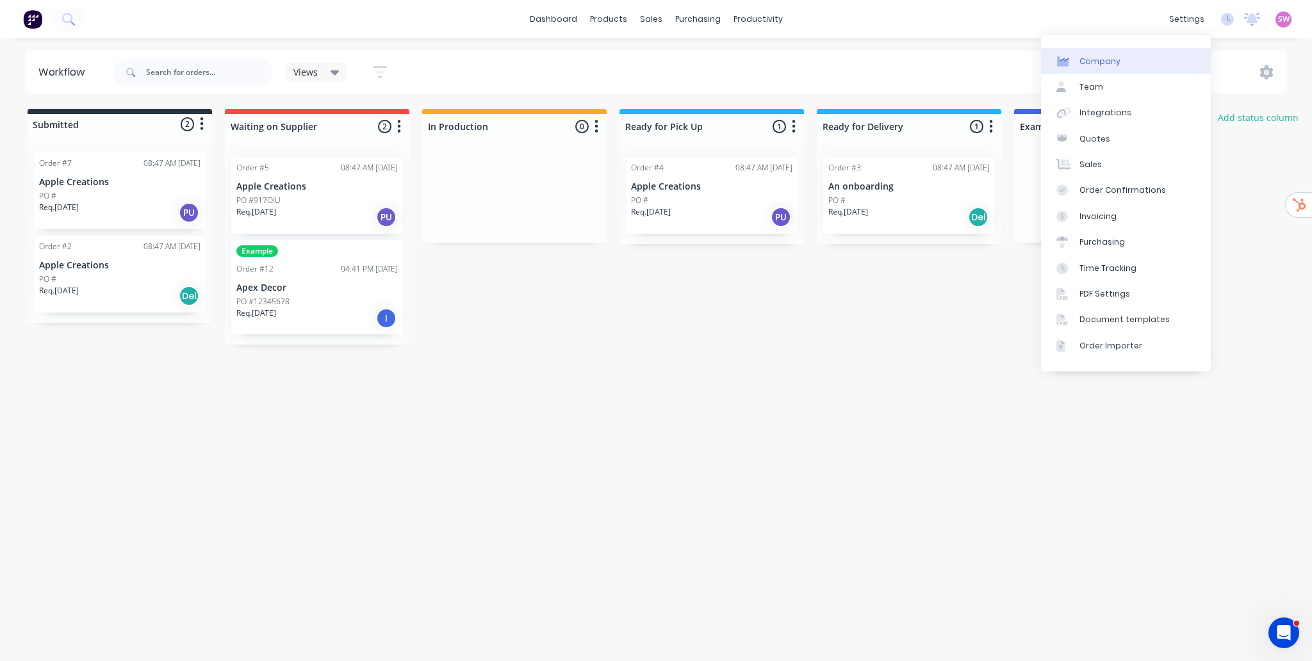
click at [1114, 57] on div "Company" at bounding box center [1099, 62] width 41 height 12
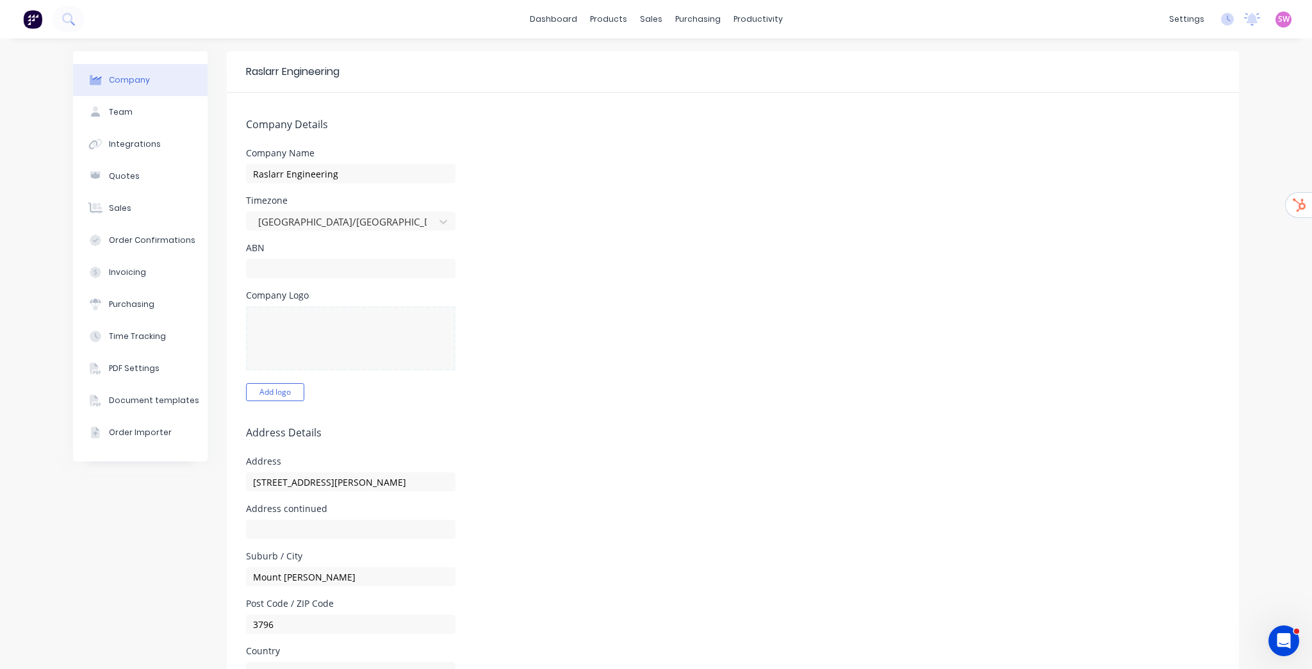
select select "AU"
drag, startPoint x: 598, startPoint y: 120, endPoint x: 592, endPoint y: 126, distance: 7.7
click at [598, 120] on h5 "Company Details" at bounding box center [733, 124] width 974 height 12
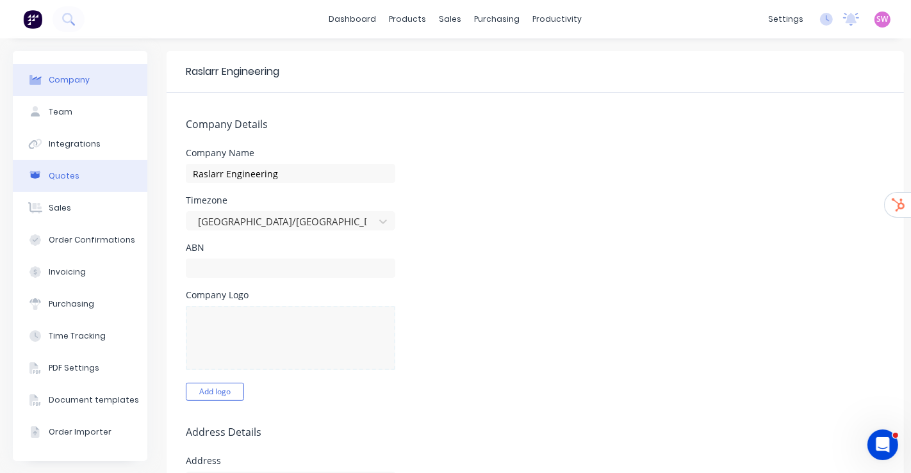
click at [73, 177] on div "Quotes" at bounding box center [64, 176] width 31 height 12
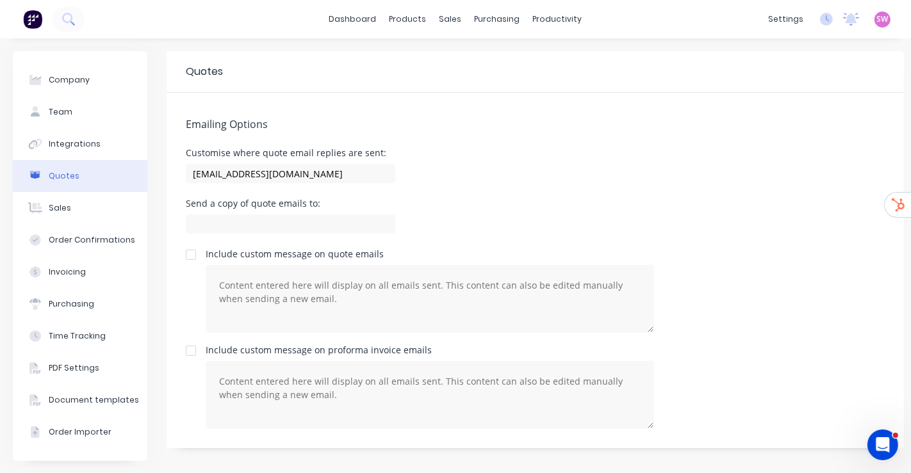
click at [550, 177] on div "Customise where quote email replies are sent: [EMAIL_ADDRESS][DOMAIN_NAME]" at bounding box center [535, 168] width 699 height 38
drag, startPoint x: 361, startPoint y: 178, endPoint x: 160, endPoint y: 180, distance: 201.1
click at [160, 180] on div "Company Team Integrations Quotes Sales Order Confirmations Invoicing Purchasing…" at bounding box center [458, 256] width 891 height 410
drag, startPoint x: 211, startPoint y: 174, endPoint x: 374, endPoint y: 174, distance: 162.7
click at [374, 174] on input "[EMAIL_ADDRESS][DOMAIN_NAME]" at bounding box center [290, 173] width 209 height 19
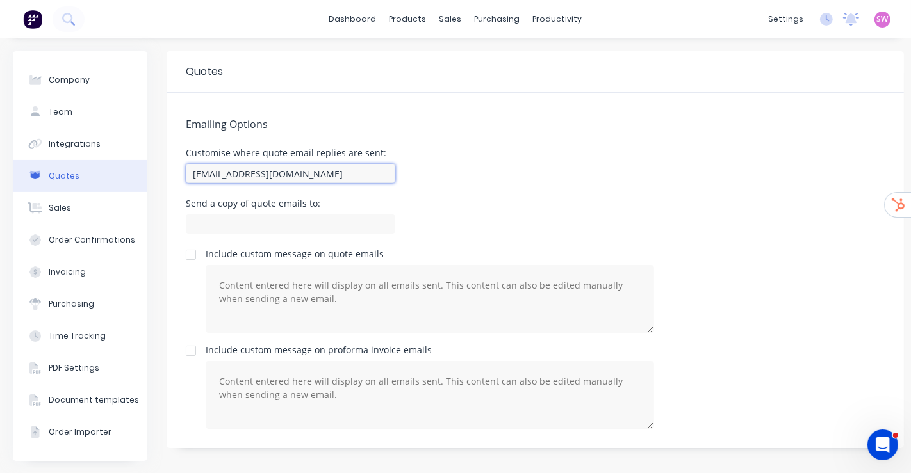
paste input "z"
type input "[EMAIL_ADDRESS][DOMAIN_NAME]"
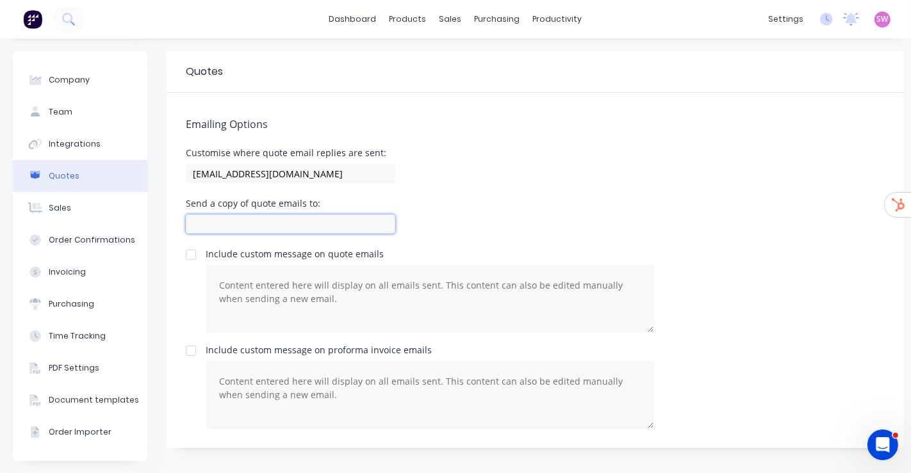
click at [285, 219] on input at bounding box center [290, 224] width 209 height 19
click at [464, 165] on div "Customise where quote email replies are sent: [EMAIL_ADDRESS][DOMAIN_NAME]" at bounding box center [535, 168] width 699 height 38
click at [289, 228] on input at bounding box center [290, 224] width 209 height 19
paste input "[EMAIL_ADDRESS][DOMAIN_NAME]"
type input "[EMAIL_ADDRESS][DOMAIN_NAME]"
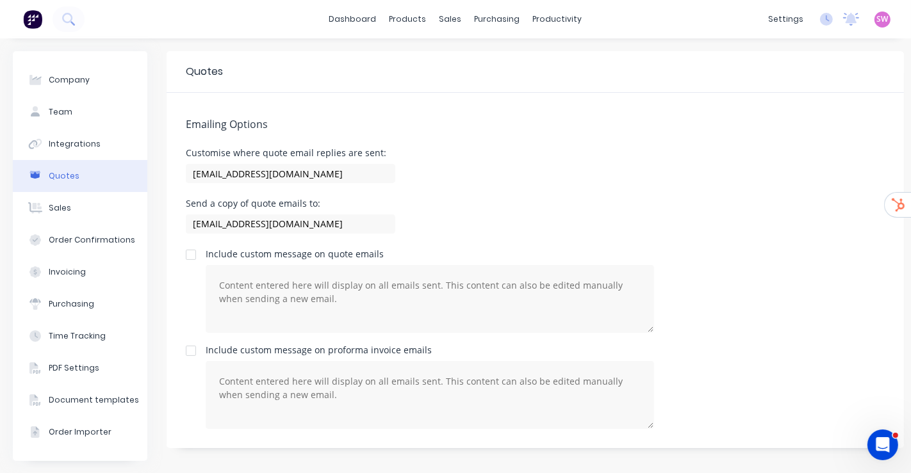
click at [498, 174] on div "Customise where quote email replies are sent: [EMAIL_ADDRESS][DOMAIN_NAME]" at bounding box center [535, 168] width 699 height 38
click at [79, 241] on div "Order Confirmations" at bounding box center [92, 240] width 86 height 12
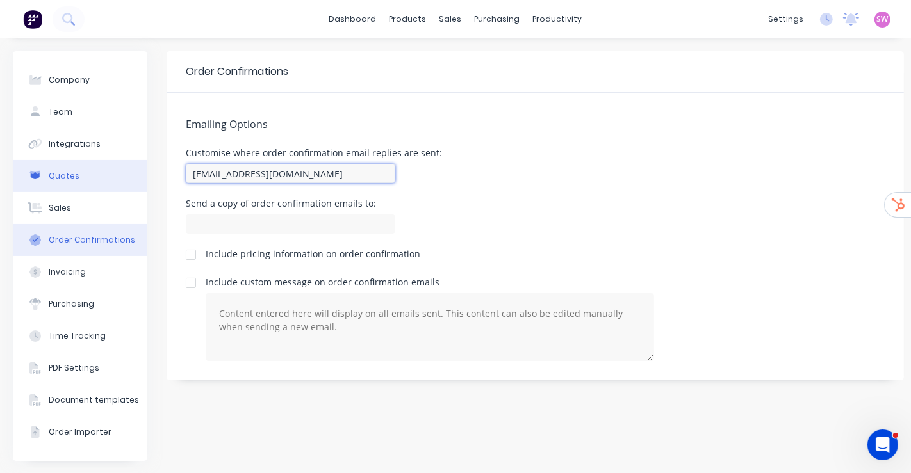
drag, startPoint x: 364, startPoint y: 174, endPoint x: 91, endPoint y: 165, distance: 273.0
click at [91, 165] on div "Company Team Integrations Quotes Sales Order Confirmations Invoicing Purchasing…" at bounding box center [458, 256] width 891 height 410
paste input "[EMAIL_ADDRESS][DOMAIN_NAME]"
type input "[EMAIL_ADDRESS][DOMAIN_NAME]"
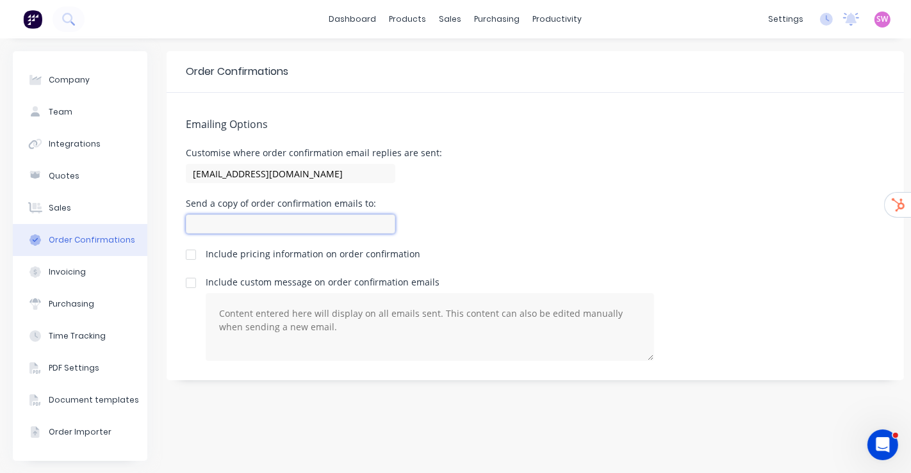
click at [283, 229] on input at bounding box center [290, 224] width 209 height 19
paste input "[EMAIL_ADDRESS][DOMAIN_NAME]"
type input "[EMAIL_ADDRESS][DOMAIN_NAME]"
click at [487, 193] on div "Emailing Options Customise where order confirmation email replies are sent: [EM…" at bounding box center [535, 237] width 737 height 288
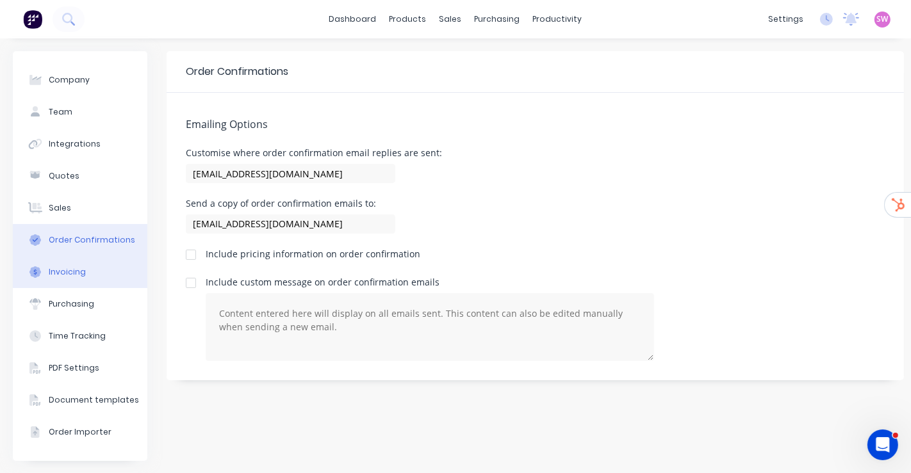
click at [82, 287] on button "Invoicing" at bounding box center [80, 272] width 135 height 32
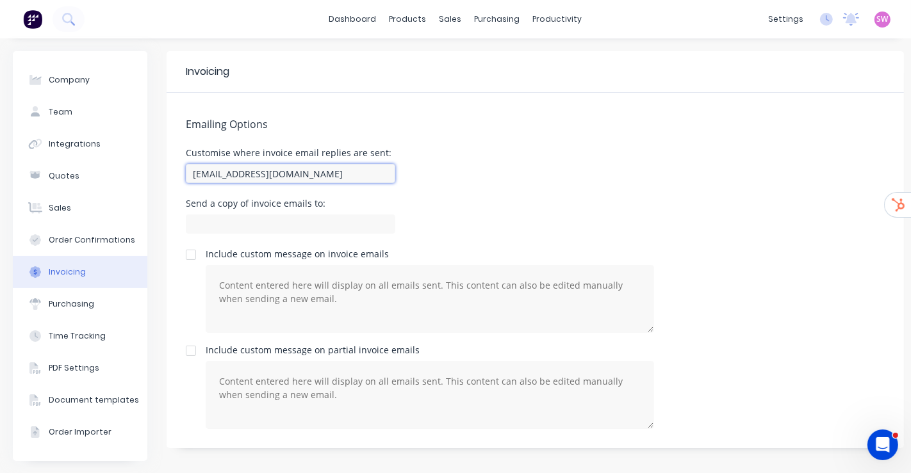
click at [379, 169] on input "[EMAIL_ADDRESS][DOMAIN_NAME]" at bounding box center [290, 173] width 209 height 19
paste input "[EMAIL_ADDRESS][DOMAIN_NAME]"
type input "[EMAIL_ADDRESS][DOMAIN_NAME]"
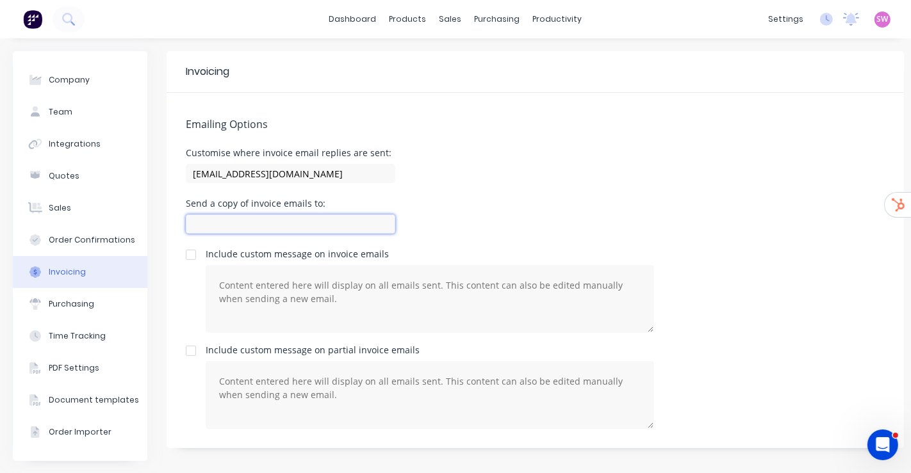
click at [278, 218] on input at bounding box center [290, 224] width 209 height 19
paste input "[EMAIL_ADDRESS][DOMAIN_NAME]"
type input "[EMAIL_ADDRESS][DOMAIN_NAME]"
click at [535, 218] on div "Send a copy of invoice emails to: [EMAIL_ADDRESS][DOMAIN_NAME]" at bounding box center [535, 218] width 699 height 38
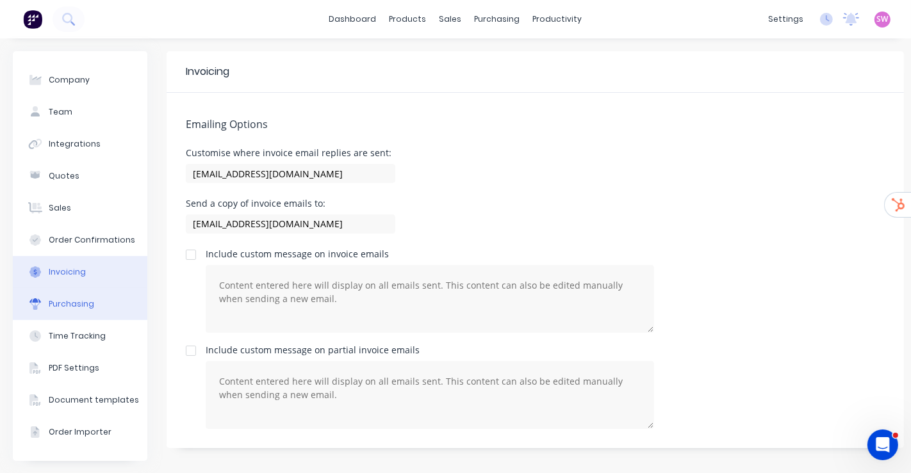
click at [58, 300] on div "Purchasing" at bounding box center [71, 304] width 45 height 12
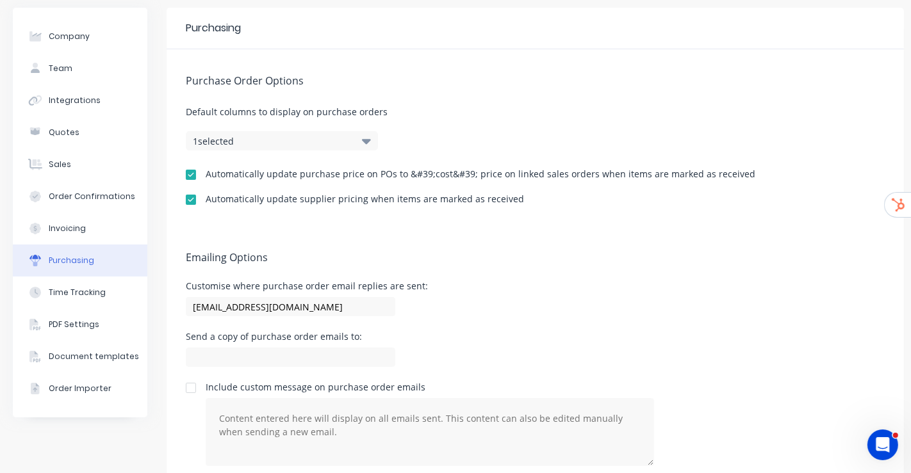
scroll to position [79, 0]
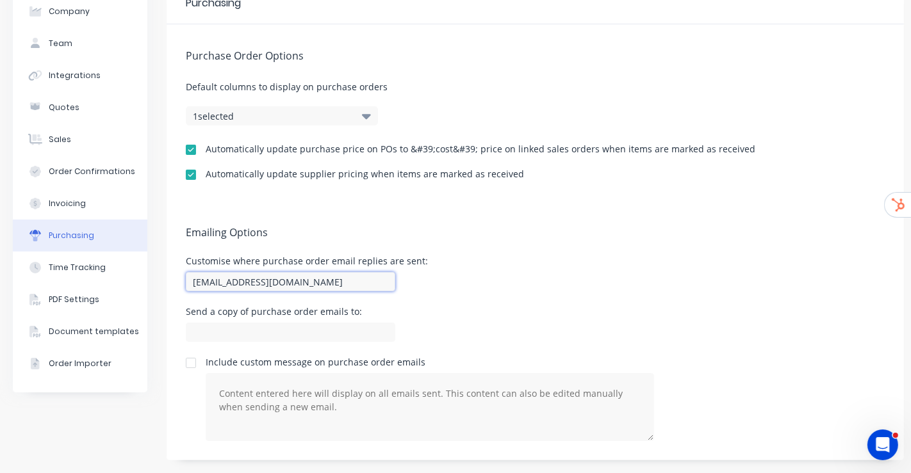
click at [370, 274] on input "[EMAIL_ADDRESS][DOMAIN_NAME]" at bounding box center [290, 281] width 209 height 19
paste input "[EMAIL_ADDRESS][DOMAIN_NAME]"
type input "[EMAIL_ADDRESS][DOMAIN_NAME]"
click at [561, 261] on div "Customise where purchase order email replies are sent: [EMAIL_ADDRESS][DOMAIN_N…" at bounding box center [535, 276] width 699 height 38
click at [313, 323] on input at bounding box center [290, 332] width 209 height 19
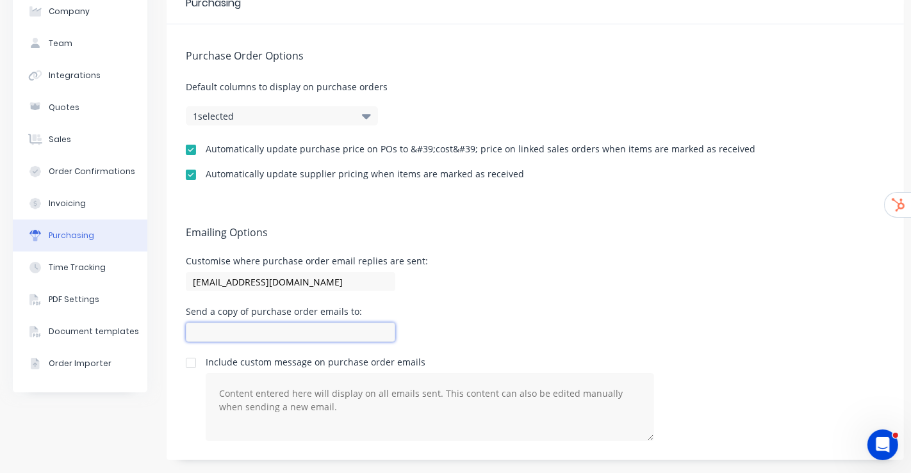
paste input "[EMAIL_ADDRESS][DOMAIN_NAME]"
type input "[EMAIL_ADDRESS][DOMAIN_NAME]"
click at [589, 270] on div "Customise where purchase order email replies are sent: [EMAIL_ADDRESS][DOMAIN_N…" at bounding box center [535, 276] width 699 height 38
